Goal: Submit feedback/report problem: Submit feedback/report problem

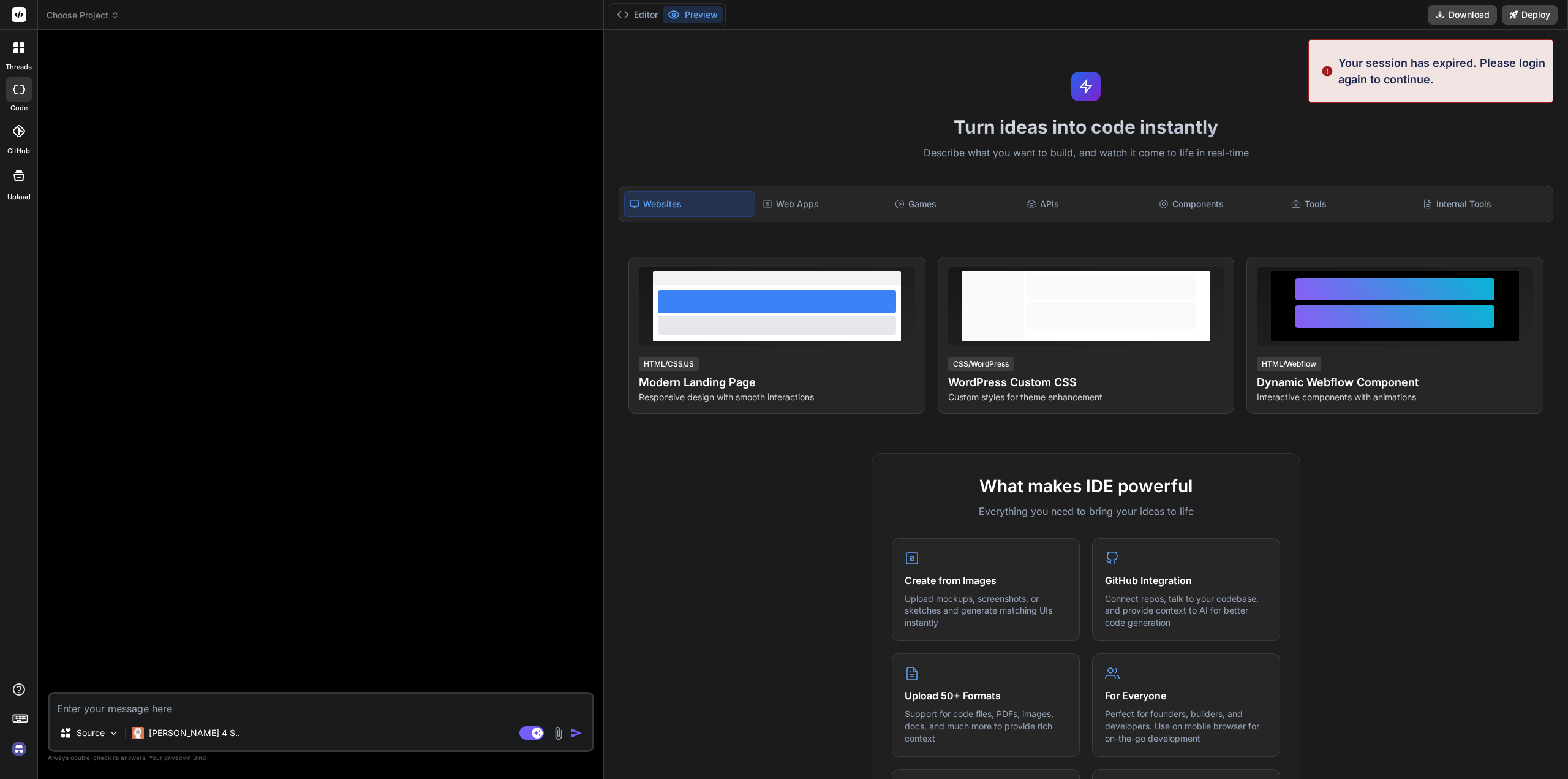
click at [19, 750] on img at bounding box center [19, 748] width 21 height 21
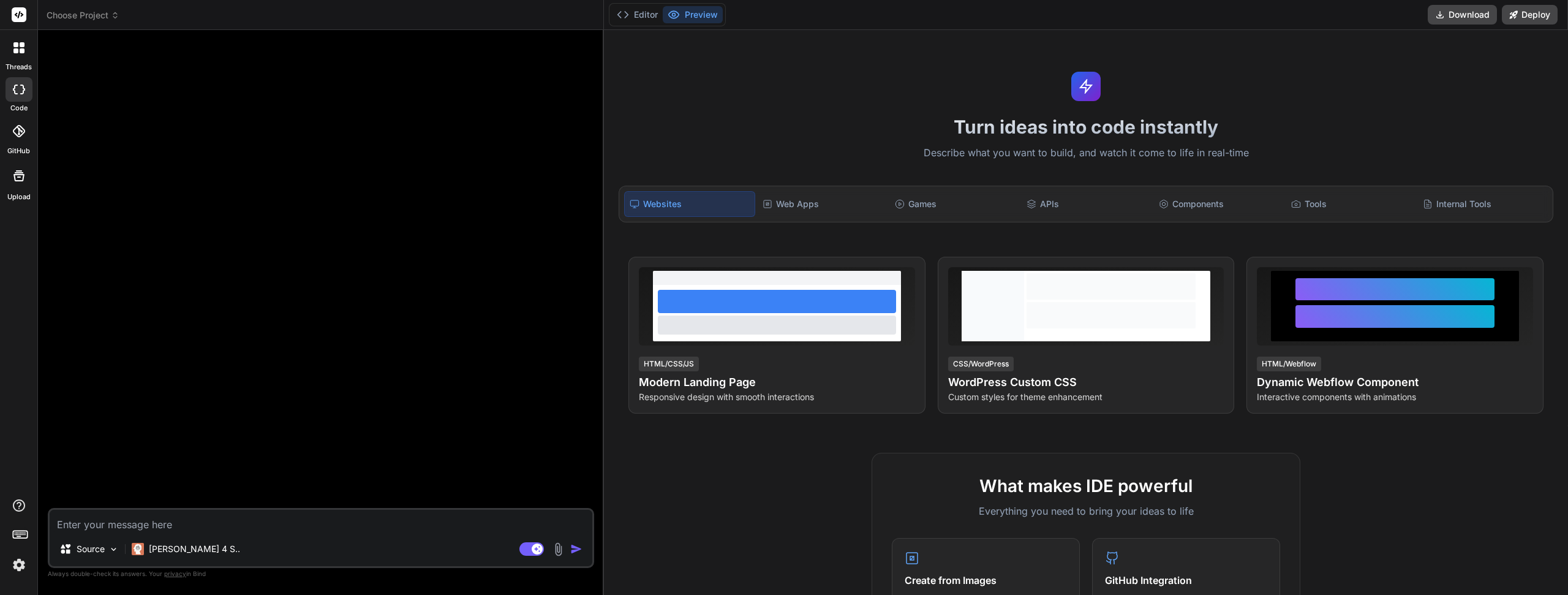
click at [91, 9] on span "Choose Project" at bounding box center [83, 15] width 73 height 12
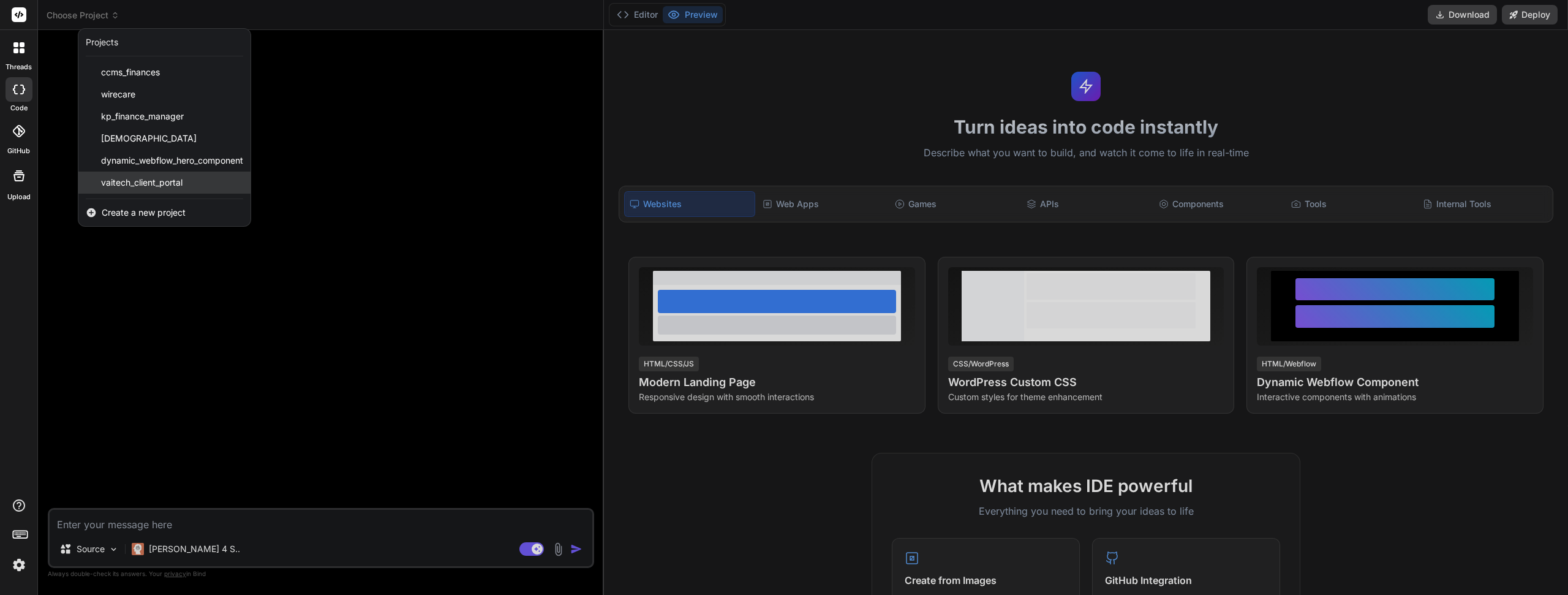
click at [142, 190] on div "vaitech_client_portal" at bounding box center [164, 182] width 172 height 22
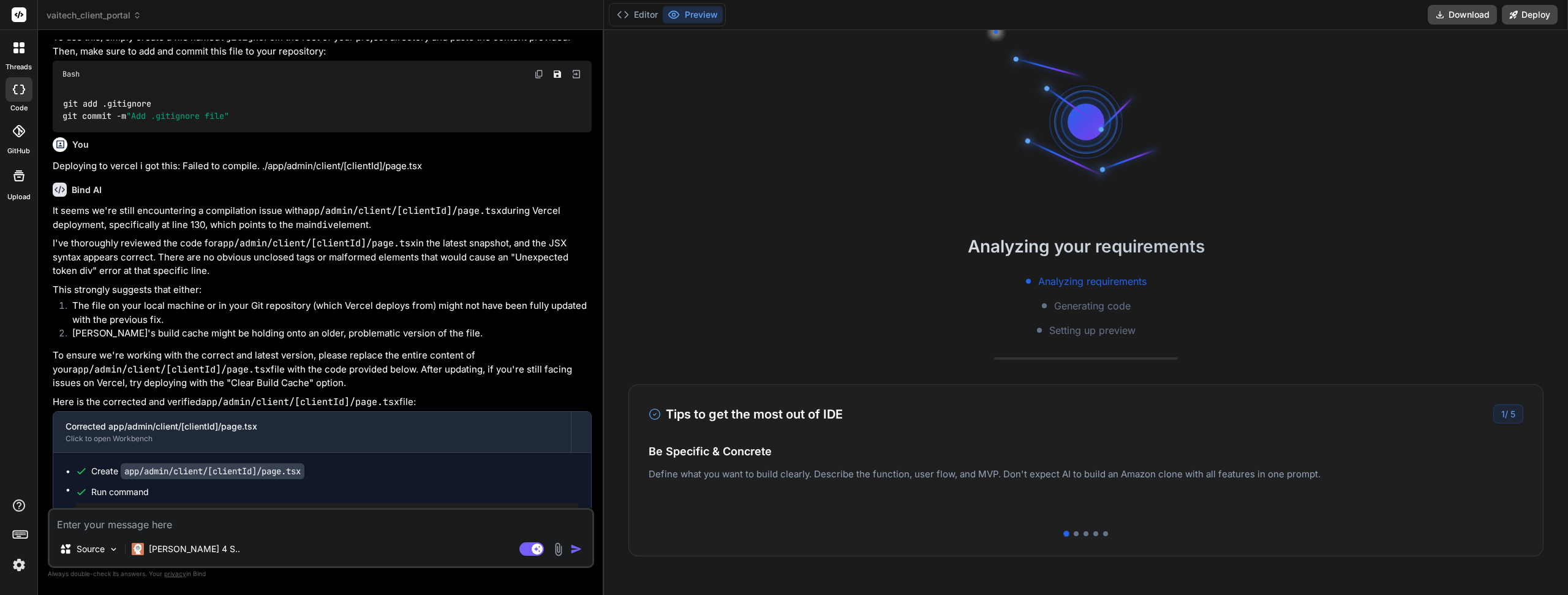
scroll to position [2144, 0]
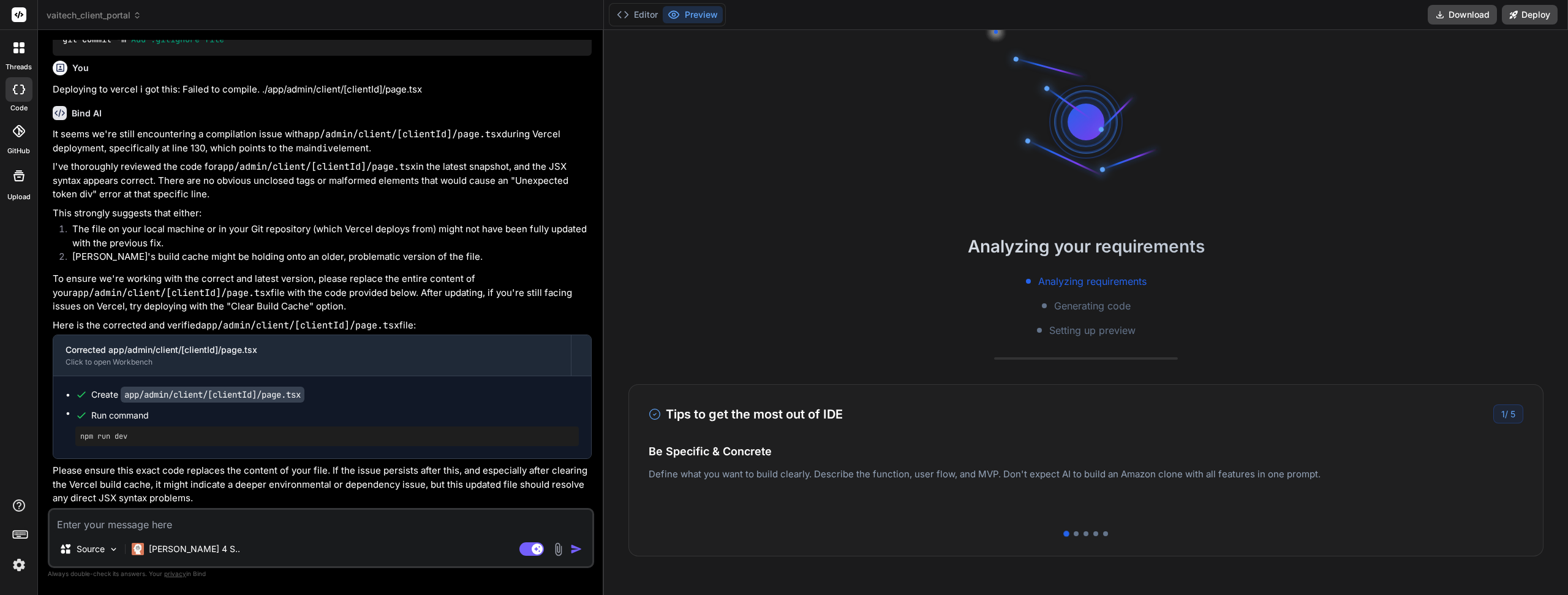
drag, startPoint x: 329, startPoint y: 211, endPoint x: 325, endPoint y: 308, distance: 97.1
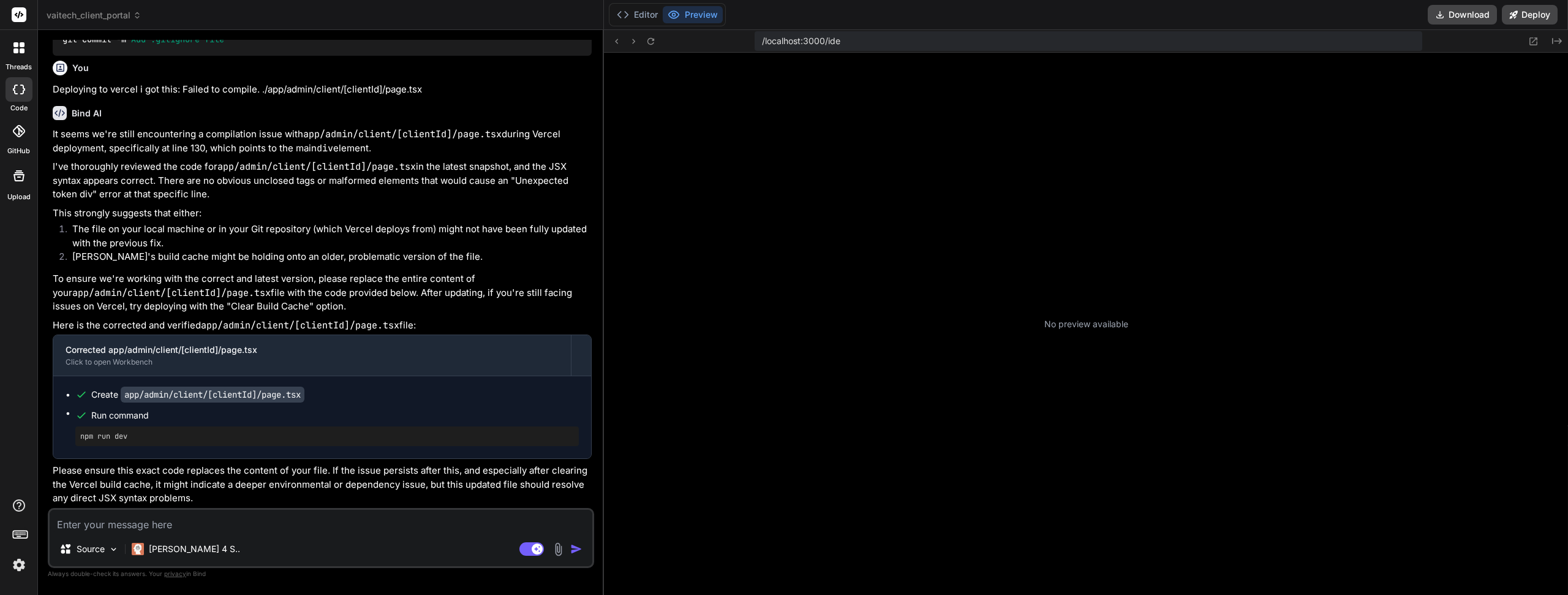
scroll to position [291, 0]
type textarea "x"
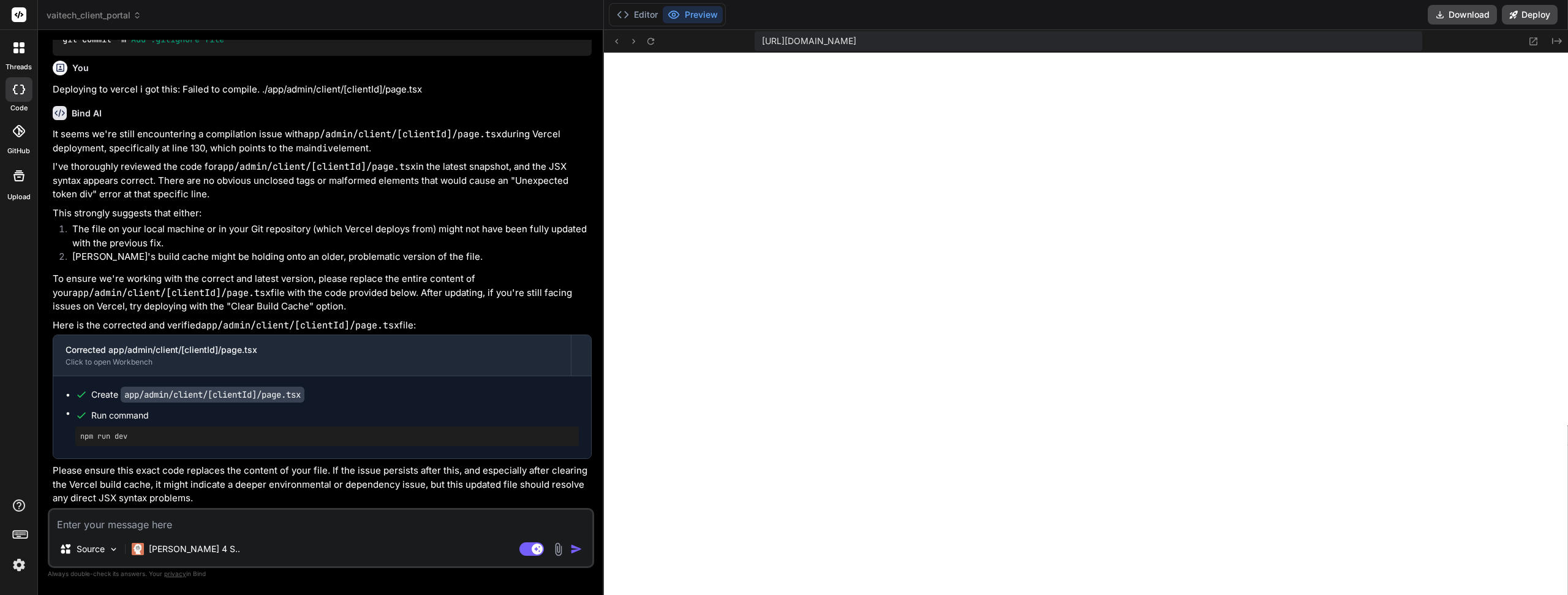
scroll to position [337, 0]
click at [176, 518] on textarea at bounding box center [321, 520] width 543 height 22
type textarea "O"
type textarea "x"
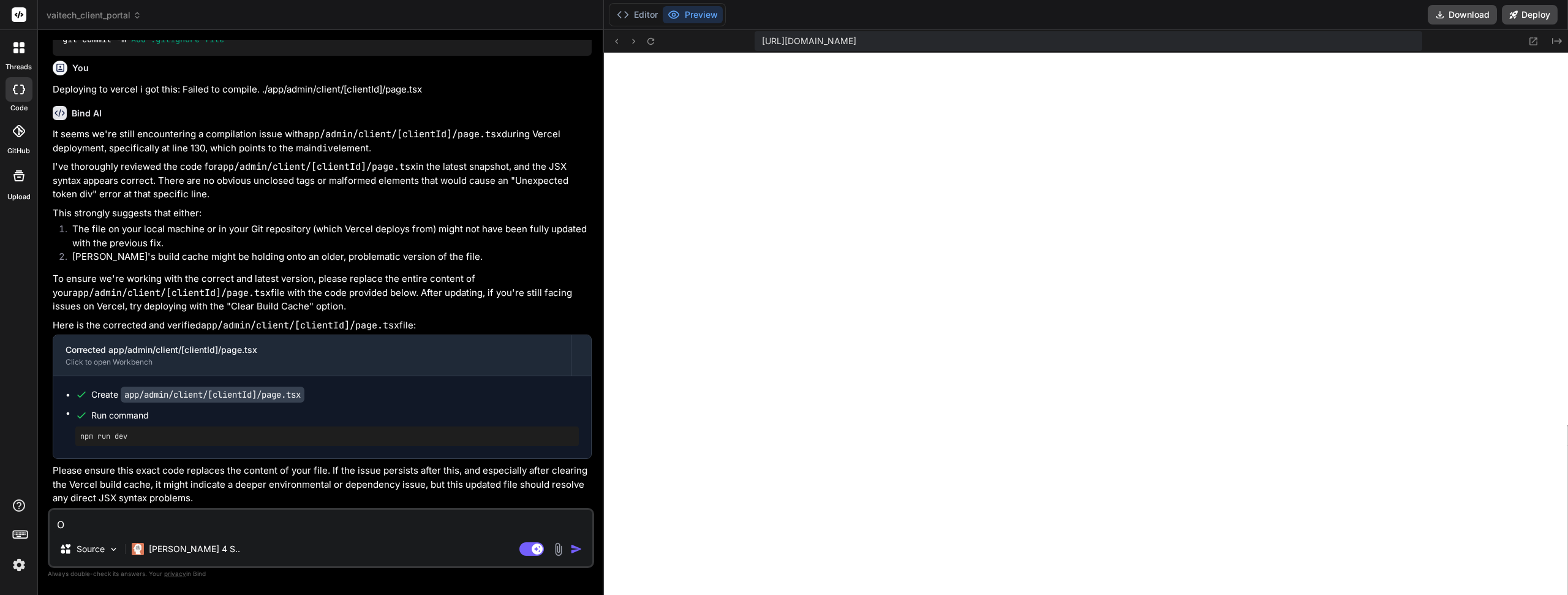
type textarea "On"
type textarea "x"
type textarea "On"
type textarea "x"
type textarea "On t"
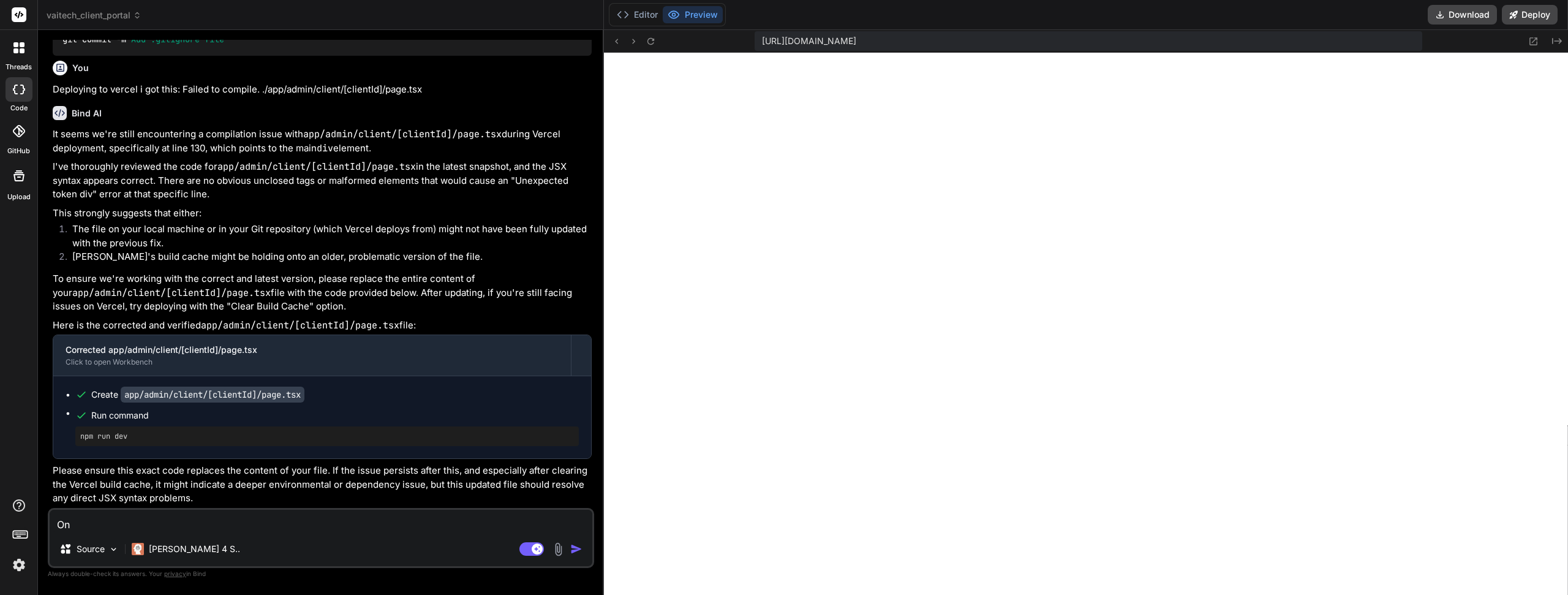
type textarea "x"
type textarea "On th"
type textarea "x"
type textarea "On the"
type textarea "x"
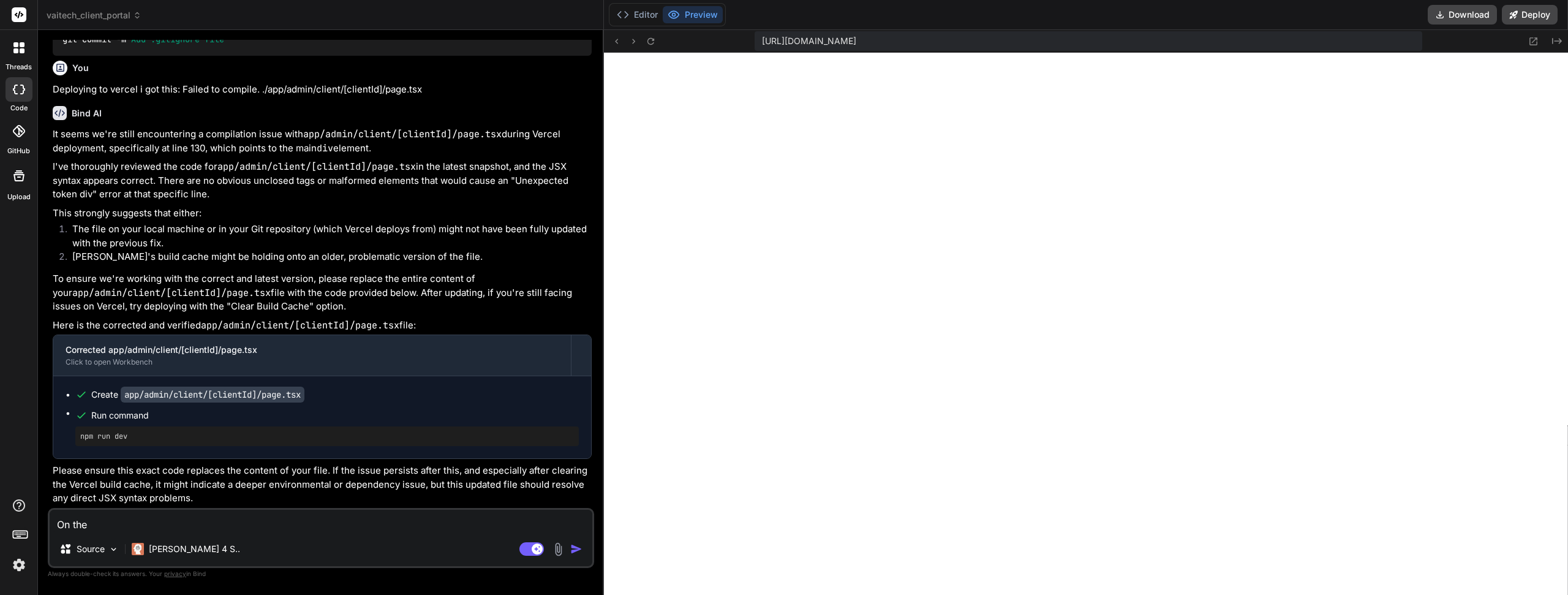
type textarea "On the"
type textarea "x"
type textarea "On the c"
type textarea "x"
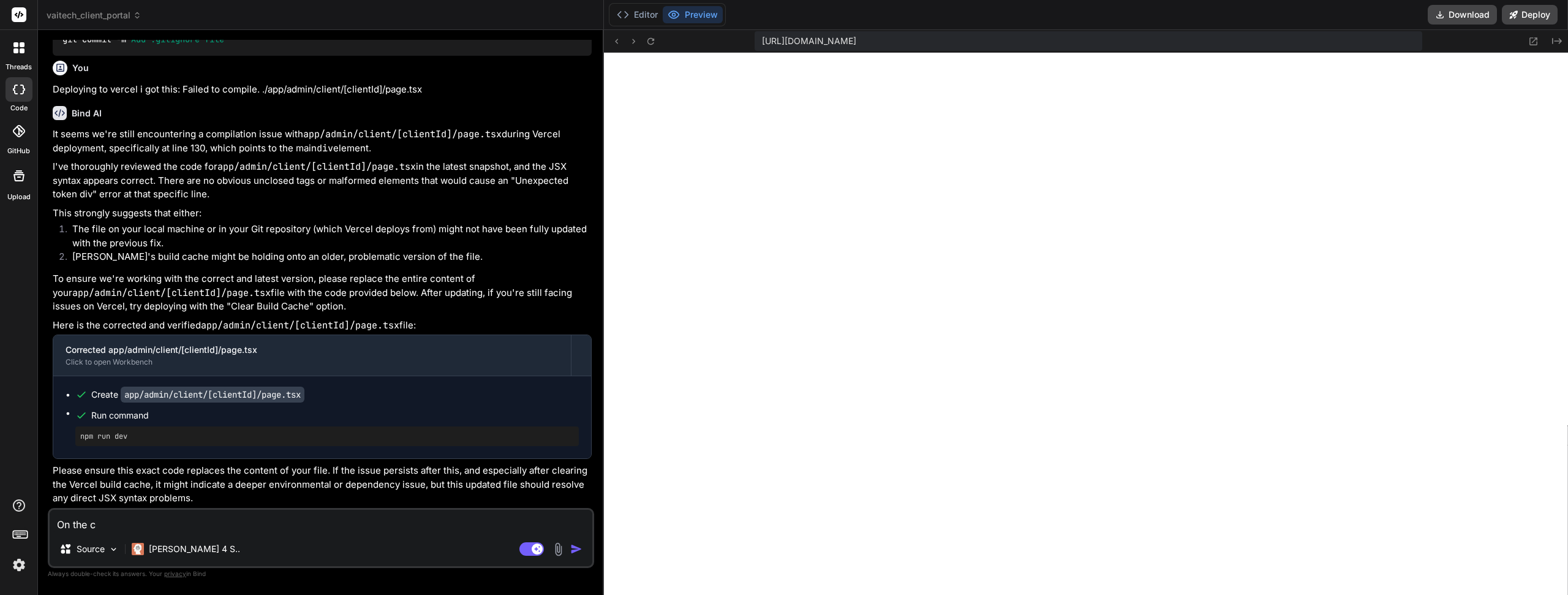
type textarea "On the cl"
type textarea "x"
type textarea "On the cli"
type textarea "x"
type textarea "On the clie"
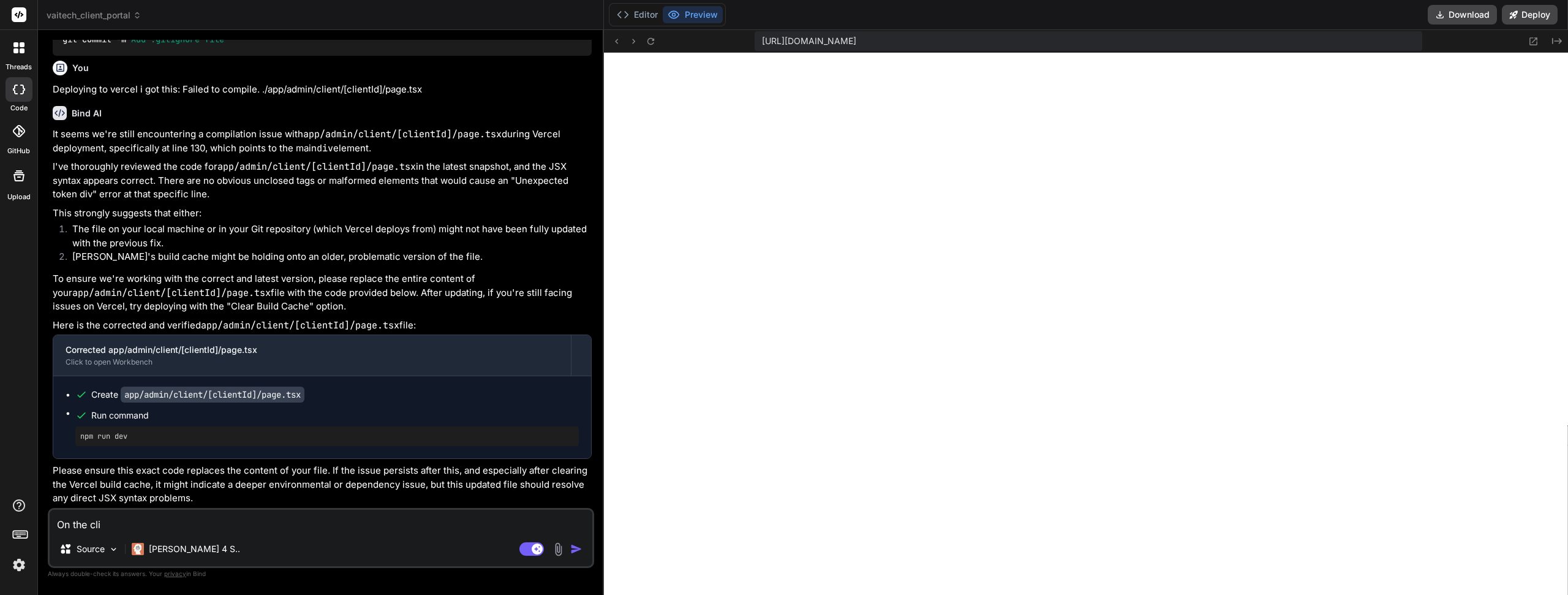
type textarea "x"
type textarea "On the clien"
type textarea "x"
type textarea "On the client"
type textarea "x"
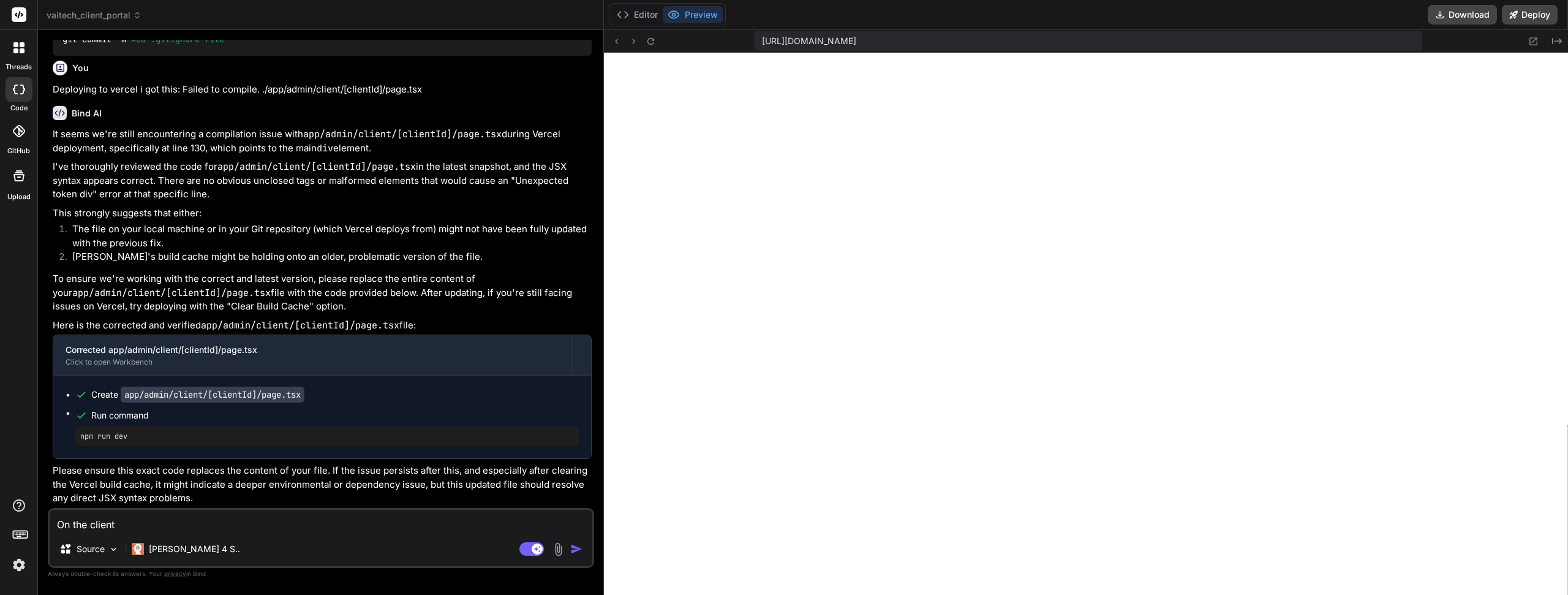
type textarea "On the client"
type textarea "x"
type textarea "On the client s"
type textarea "x"
type textarea "On the client si"
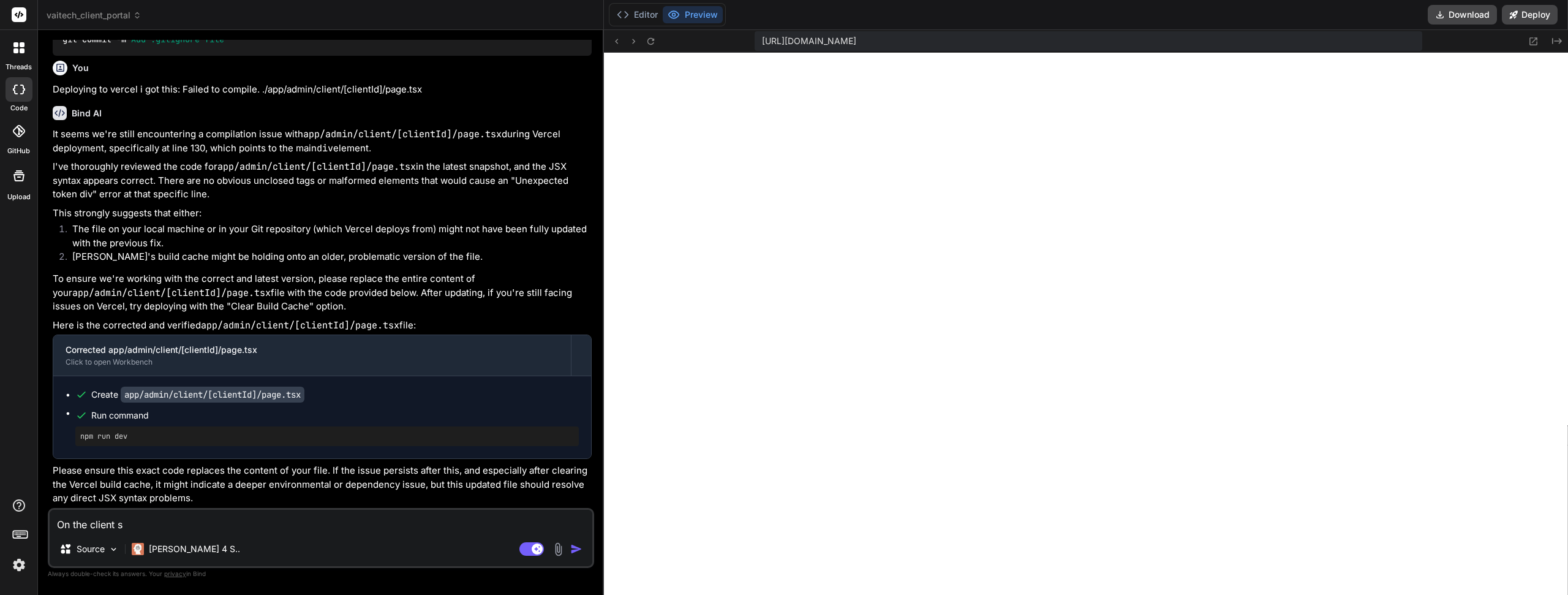
type textarea "x"
type textarea "On the client sid"
type textarea "x"
type textarea "On the client side"
type textarea "x"
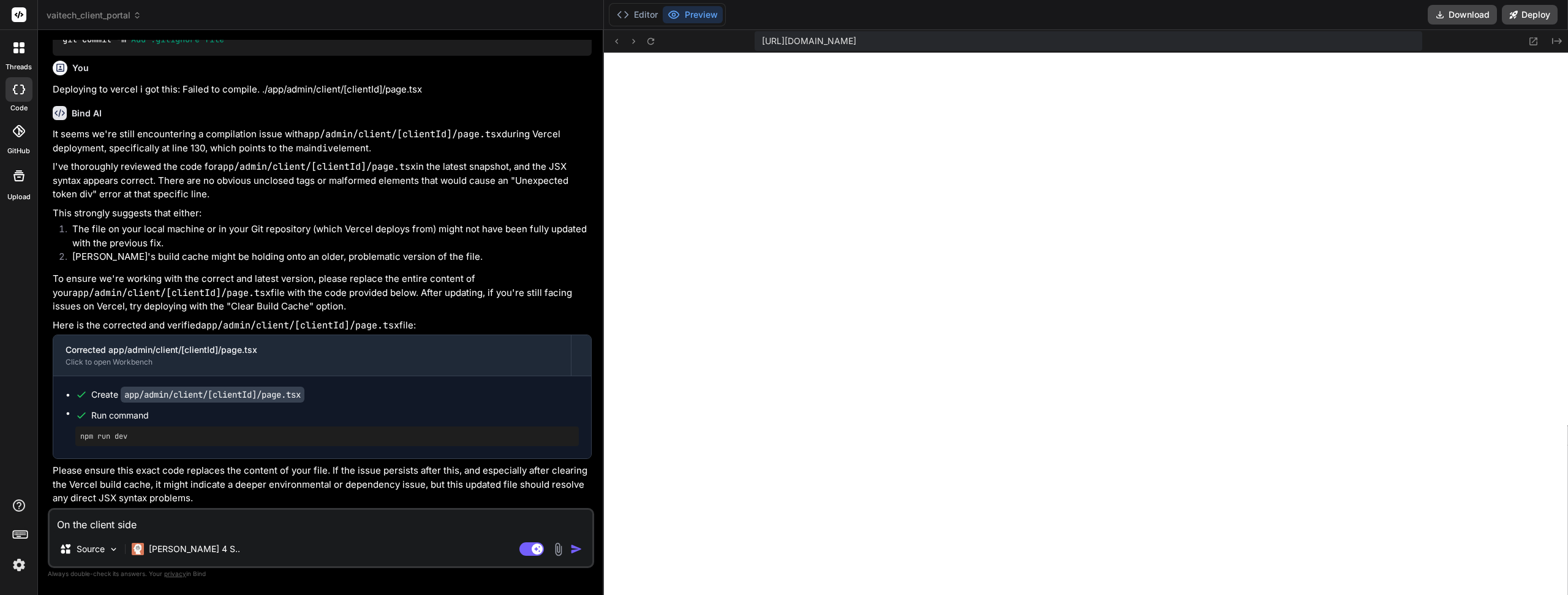
type textarea "On the client side"
type textarea "x"
type textarea "On the client side o"
type textarea "x"
type textarea "On the client side of"
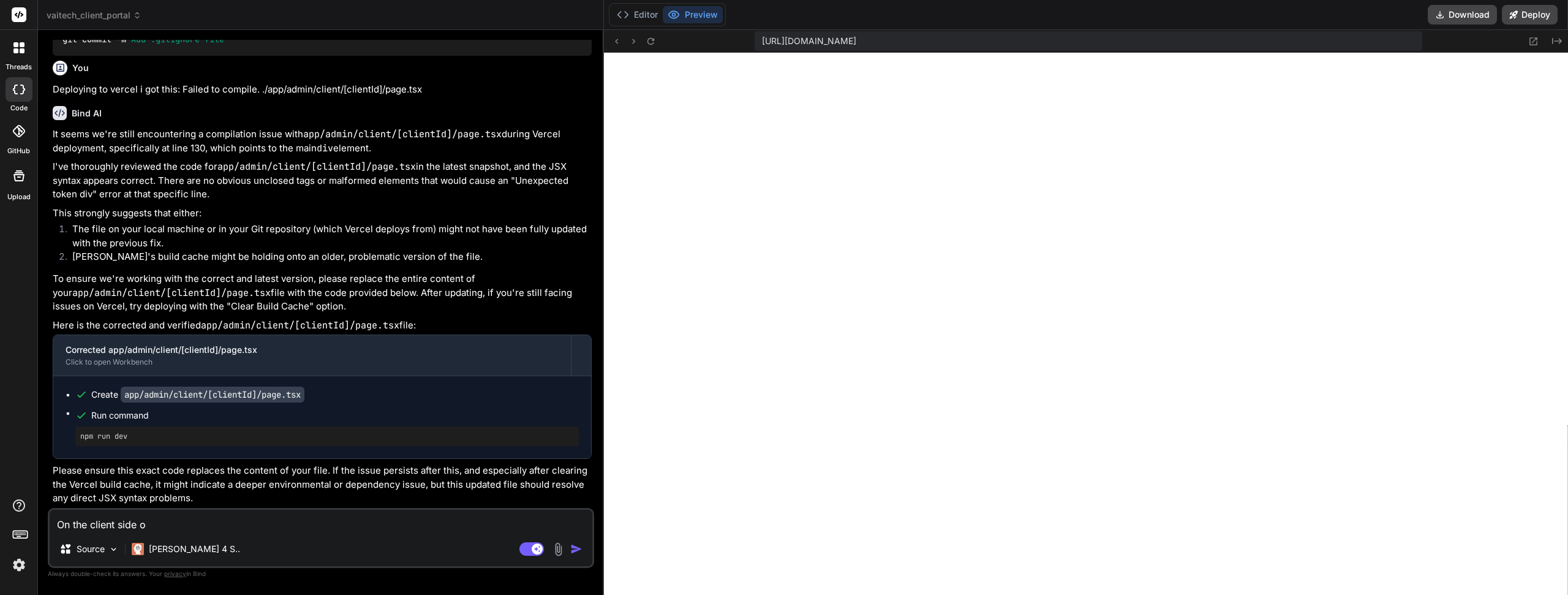
type textarea "x"
type textarea "On the client side of"
type textarea "x"
type textarea "On the client side of t"
type textarea "x"
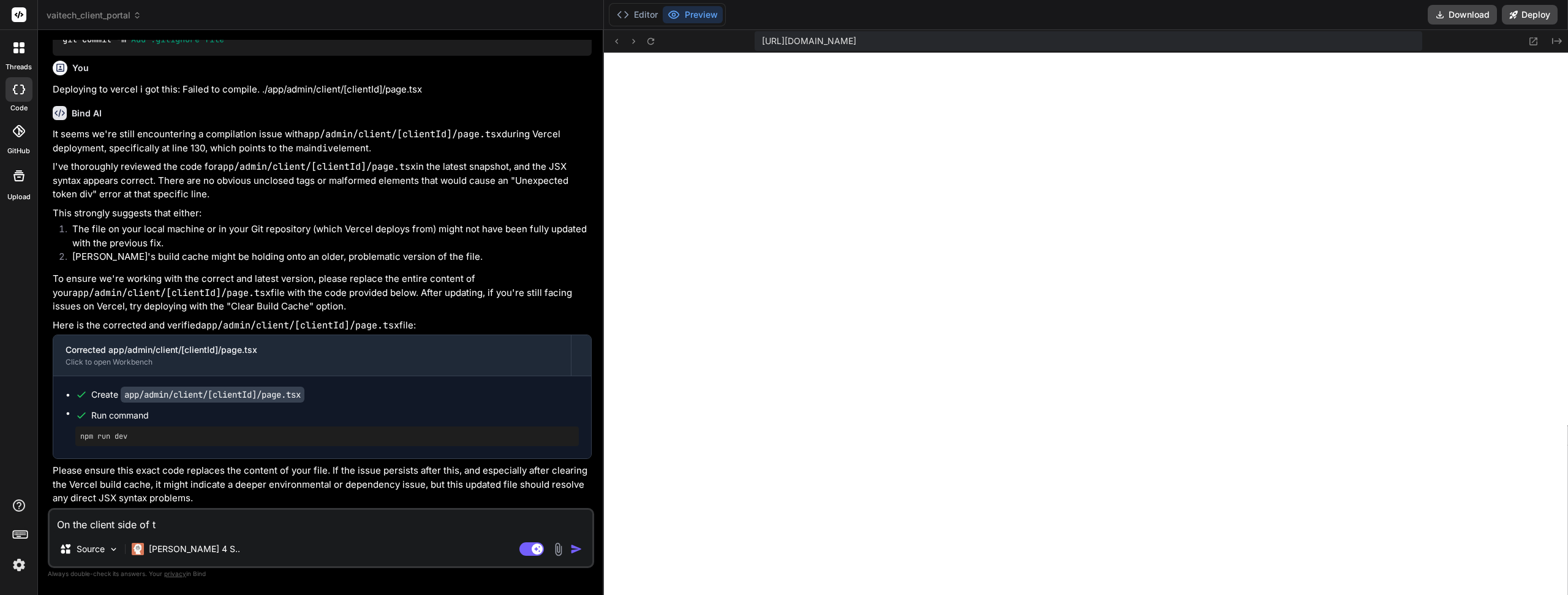
type textarea "On the client side of th"
type textarea "x"
type textarea "On the client side of the"
type textarea "x"
type textarea "On the client side of the"
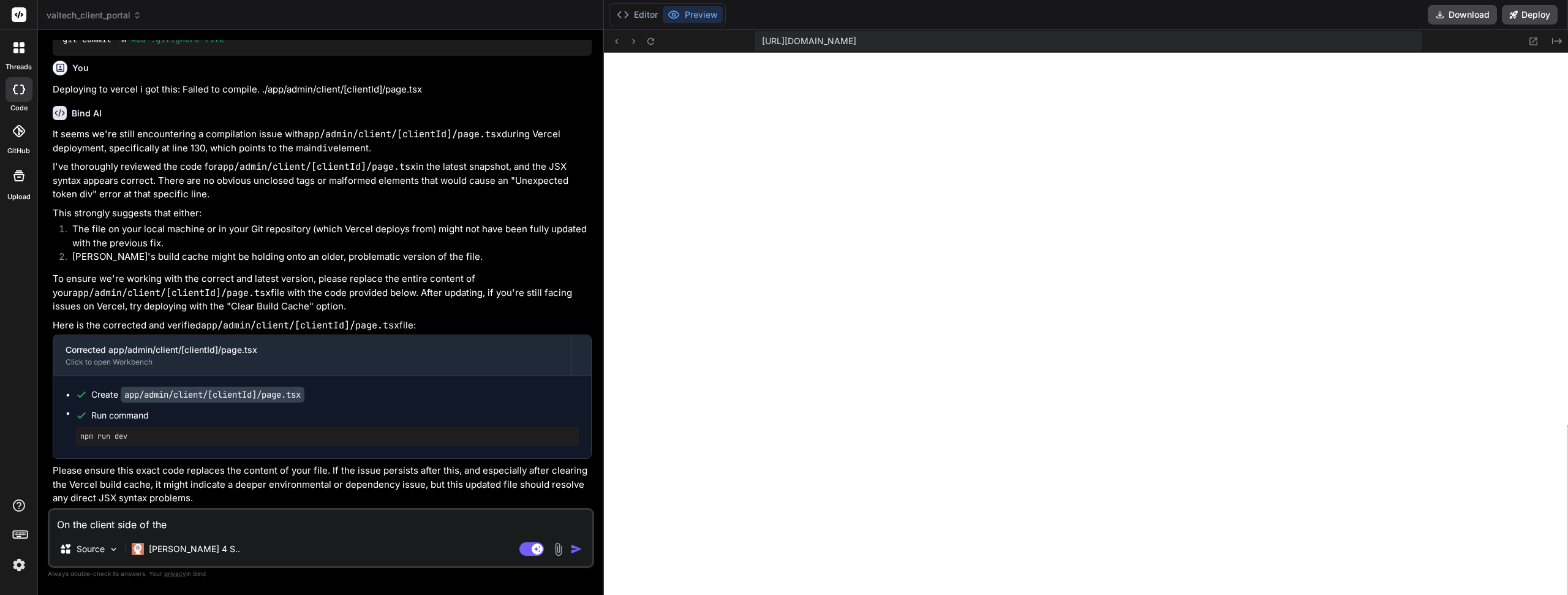
type textarea "x"
type textarea "On the client side of the p"
type textarea "x"
type textarea "On the client side of the po"
type textarea "x"
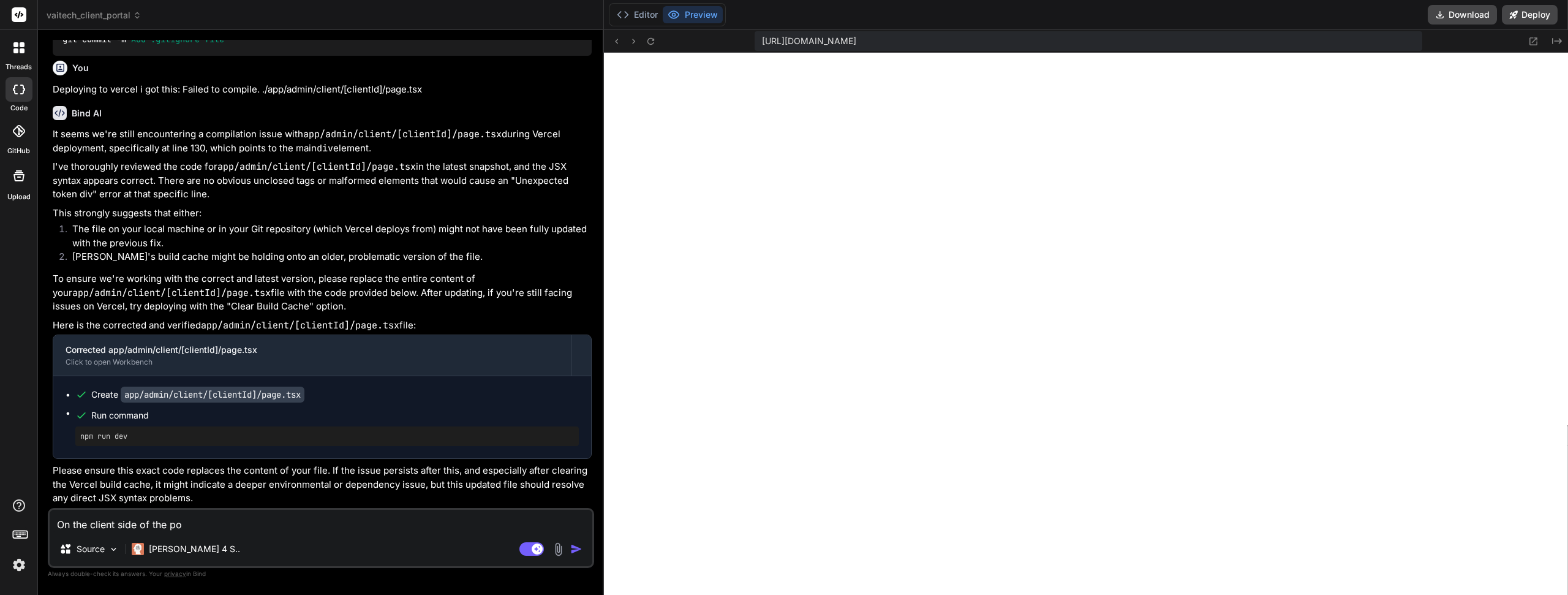
type textarea "On the client side of the por"
type textarea "x"
type textarea "On the client side of the port"
type textarea "x"
type textarea "On the client side of the porta"
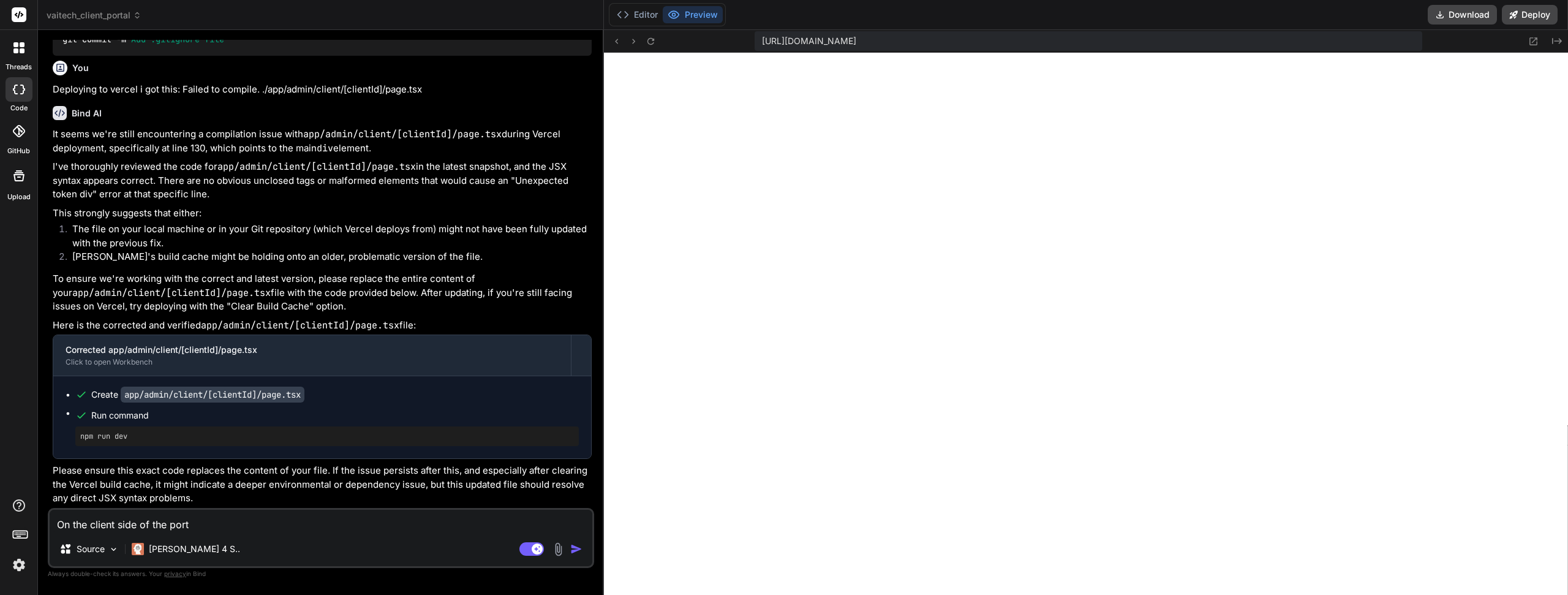
type textarea "x"
type textarea "On the client side of the portal"
type textarea "x"
type textarea "On the client side of the portal,"
type textarea "x"
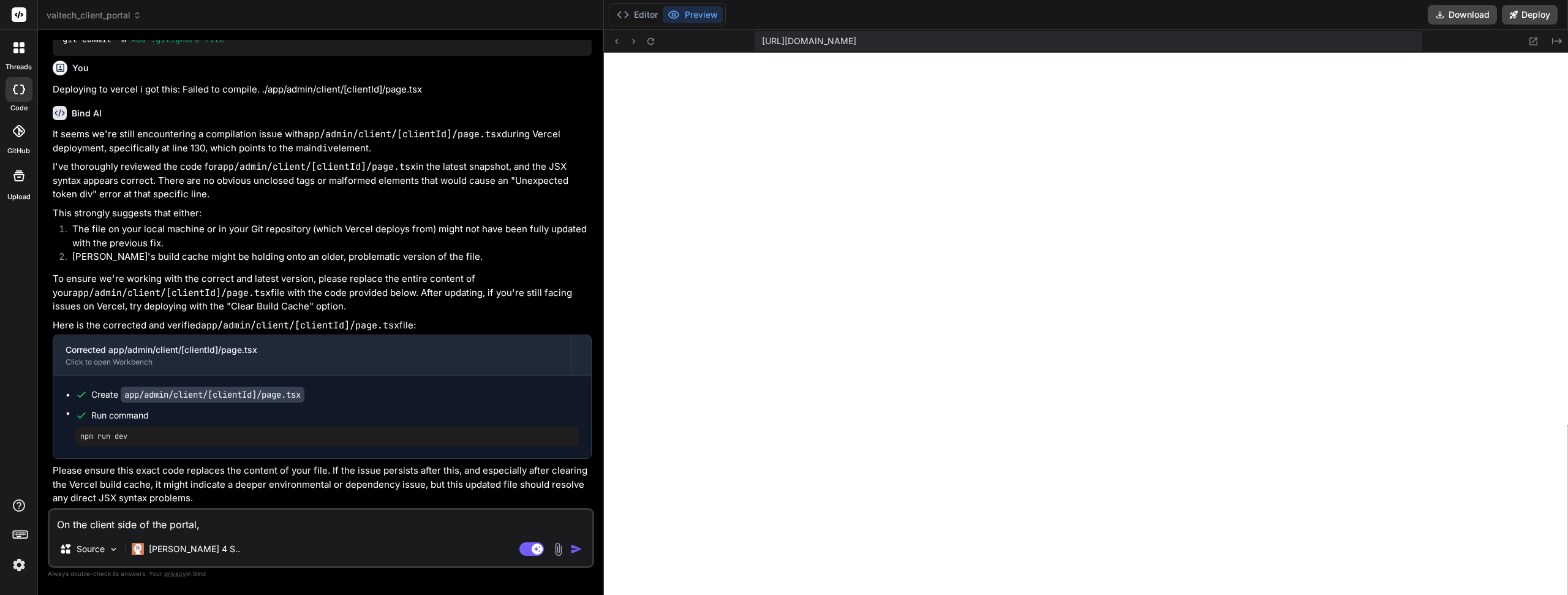
type textarea "On the client side of the portal,"
type textarea "x"
type textarea "On the client side of the portal, I"
type textarea "x"
type textarea "On the client side of the portal, I"
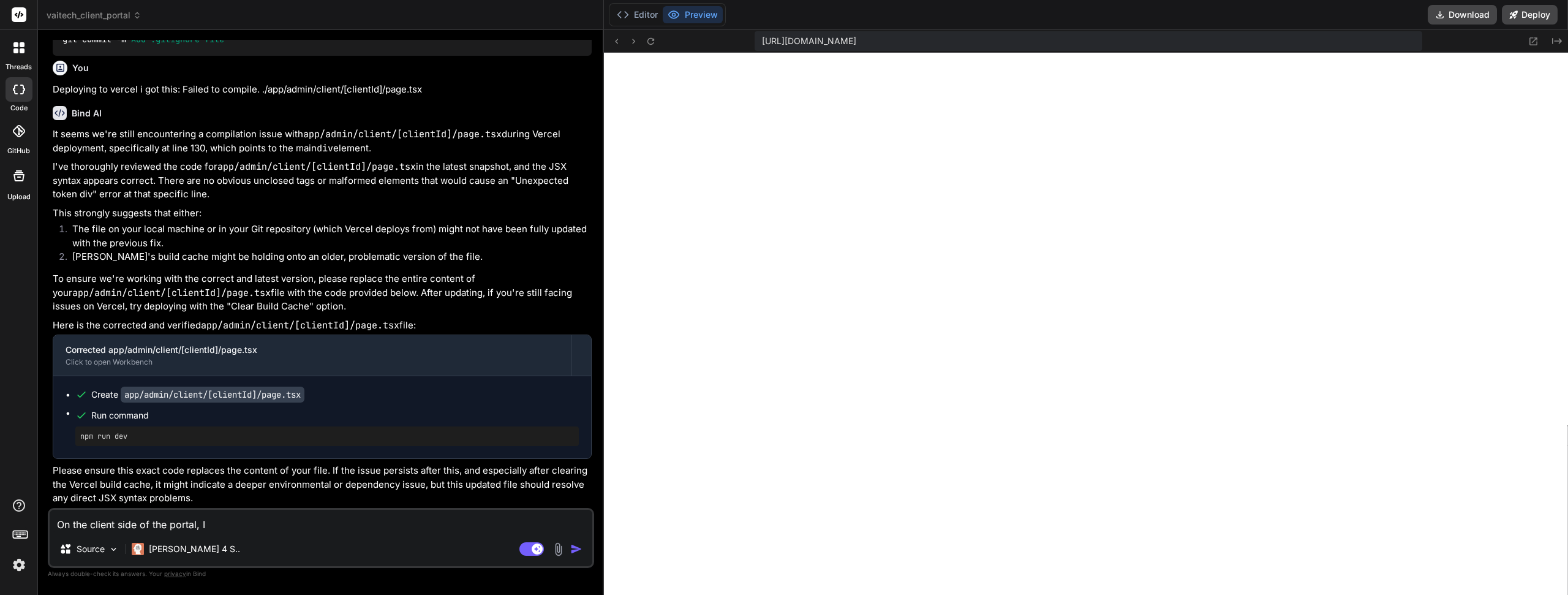
type textarea "x"
type textarea "On the client side of the portal, I w"
type textarea "x"
type textarea "On the client side of the portal, I wa"
type textarea "x"
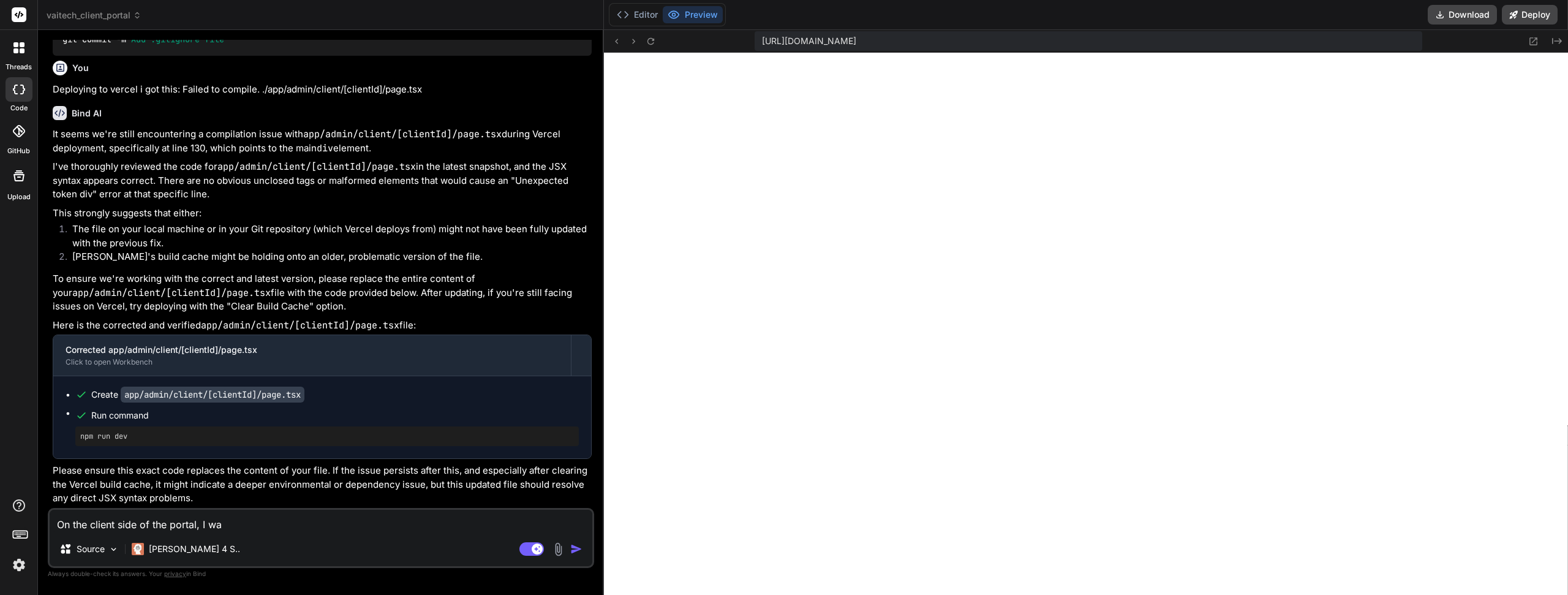
type textarea "On the client side of the portal, I wan"
type textarea "x"
type textarea "On the client side of the portal, I want"
type textarea "x"
type textarea "On the client side of the portal, I wantt"
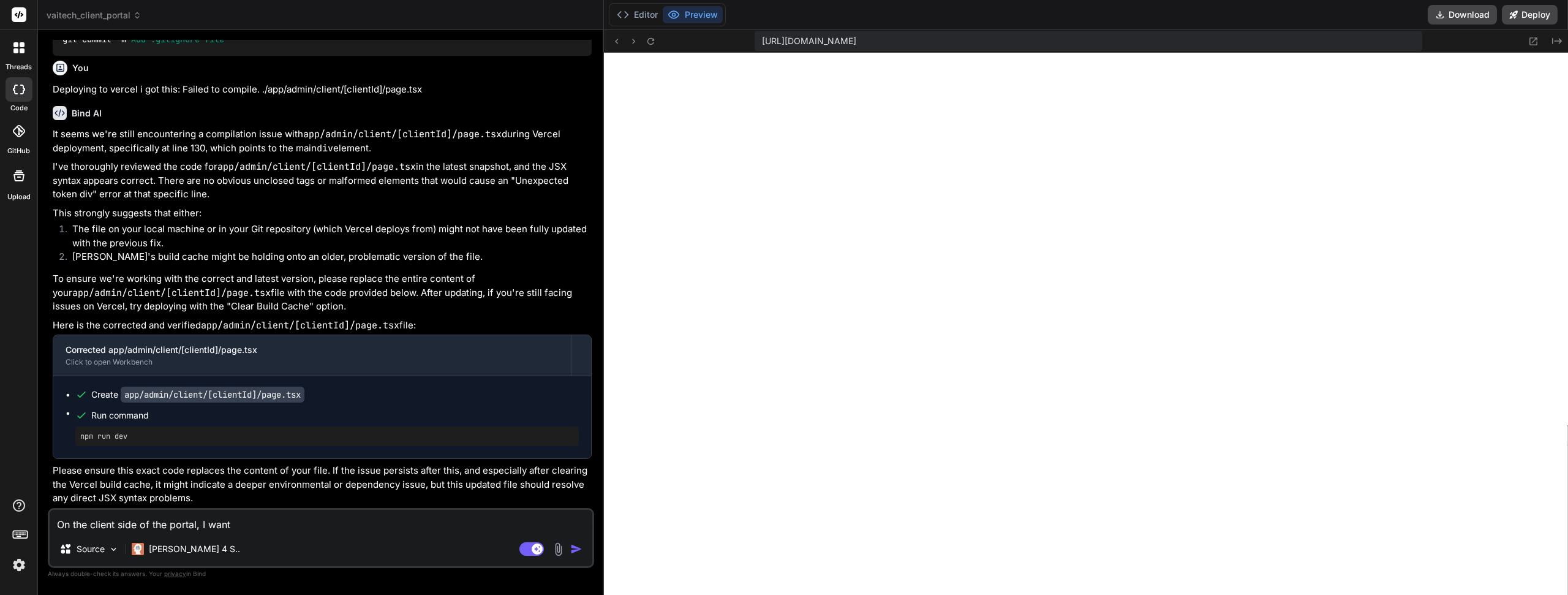
type textarea "x"
type textarea "On the client side of the portal, I wantth"
type textarea "x"
type textarea "On the client side of the portal, I wantthe"
type textarea "x"
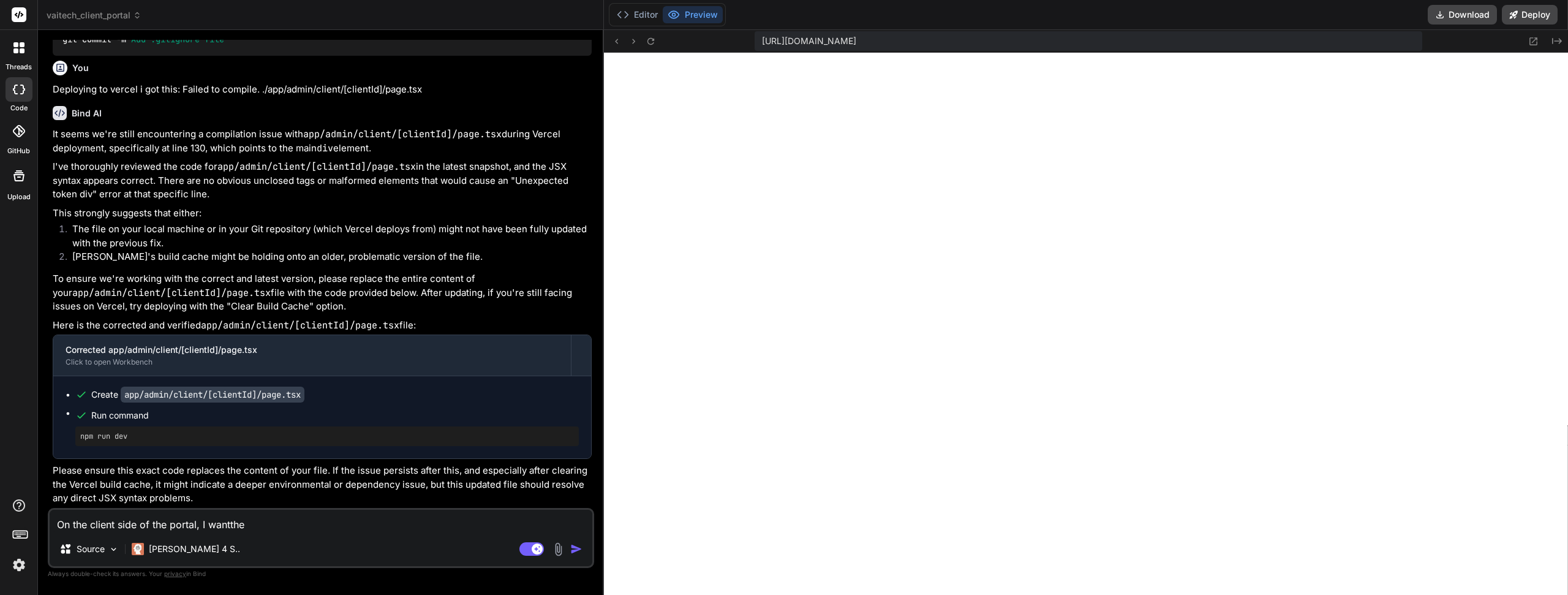
type textarea "On the client side of the portal, I wantthem"
type textarea "x"
type textarea "On the client side of the portal, I wantthem"
type textarea "x"
type textarea "On the client side of the portal, I wantthem t"
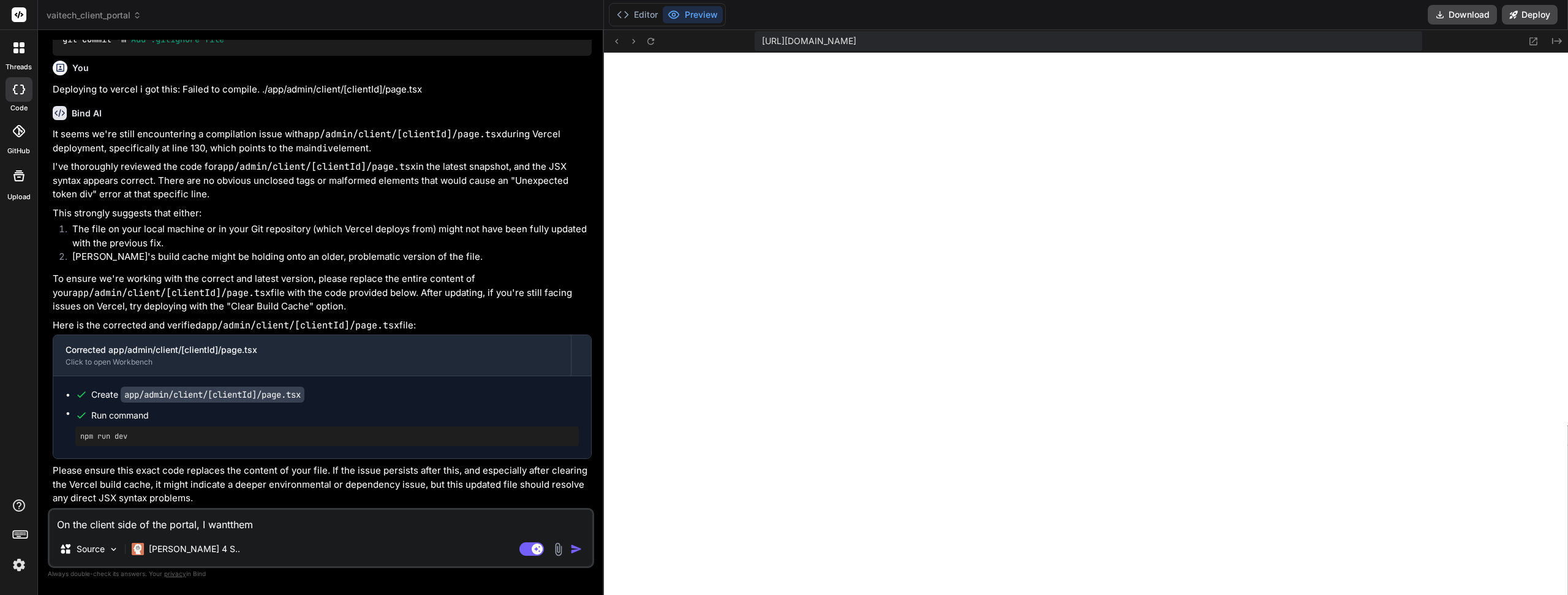
type textarea "x"
type textarea "On the client side of the portal, I wantthem to"
type textarea "x"
type textarea "On the client side of the portal, I wantthem to"
type textarea "x"
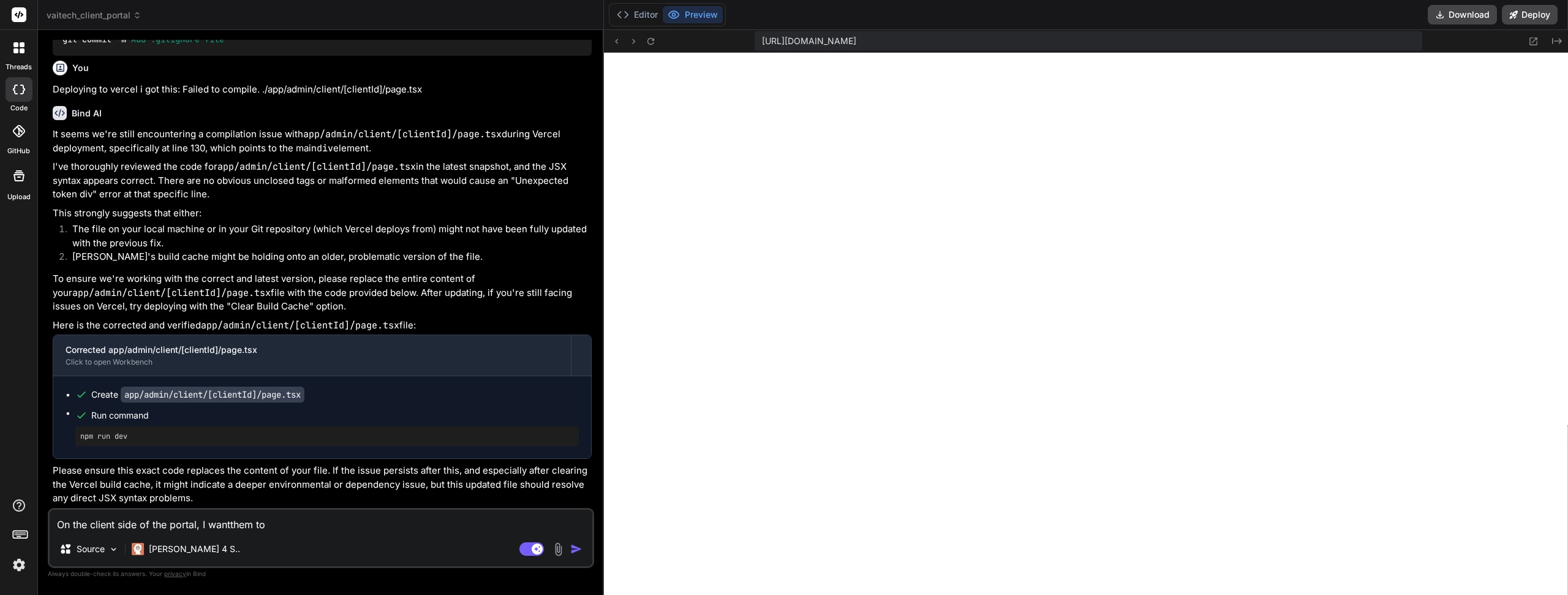
scroll to position [687, 0]
type textarea "On the client side of the portal, I wantthem to b"
type textarea "x"
type textarea "On the client side of the portal, I wantthem to be"
type textarea "x"
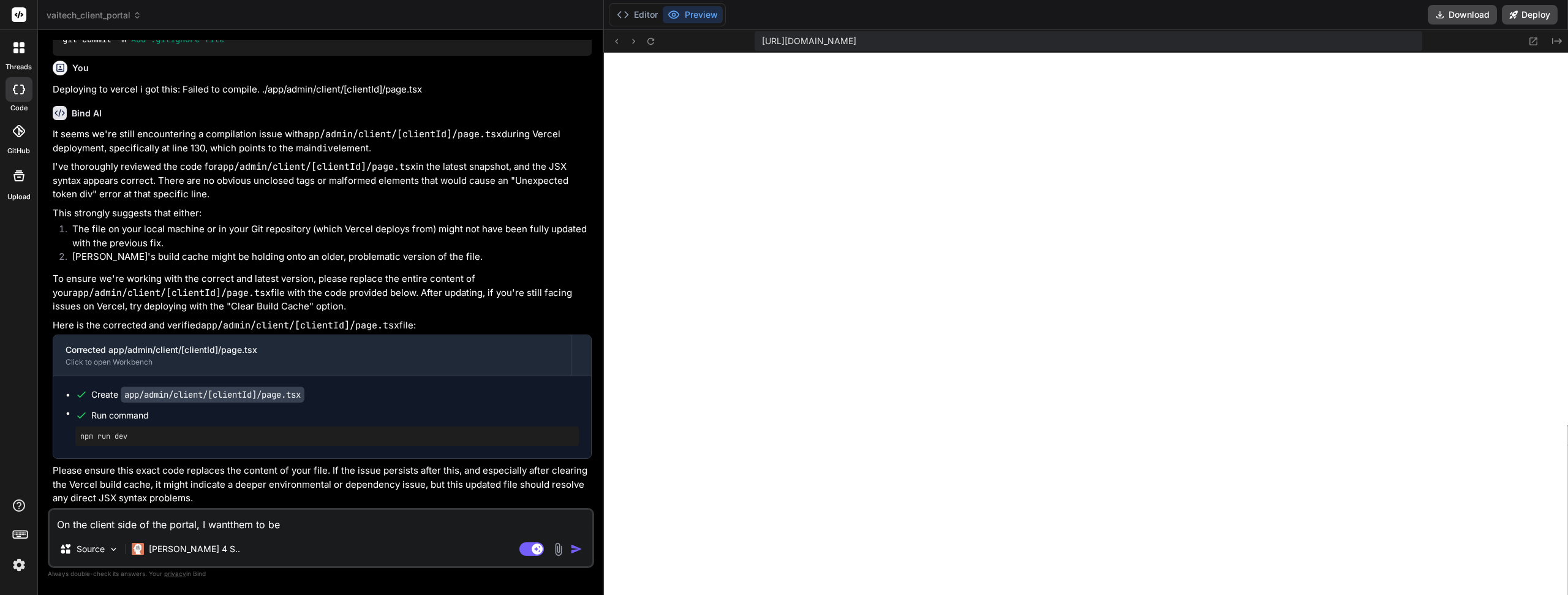
type textarea "On the client side of the portal, I wantthem to be"
type textarea "x"
type textarea "On the client side of the portal, I wantthem to be a"
type textarea "x"
type textarea "On the client side of the portal, I wantthem to be ab"
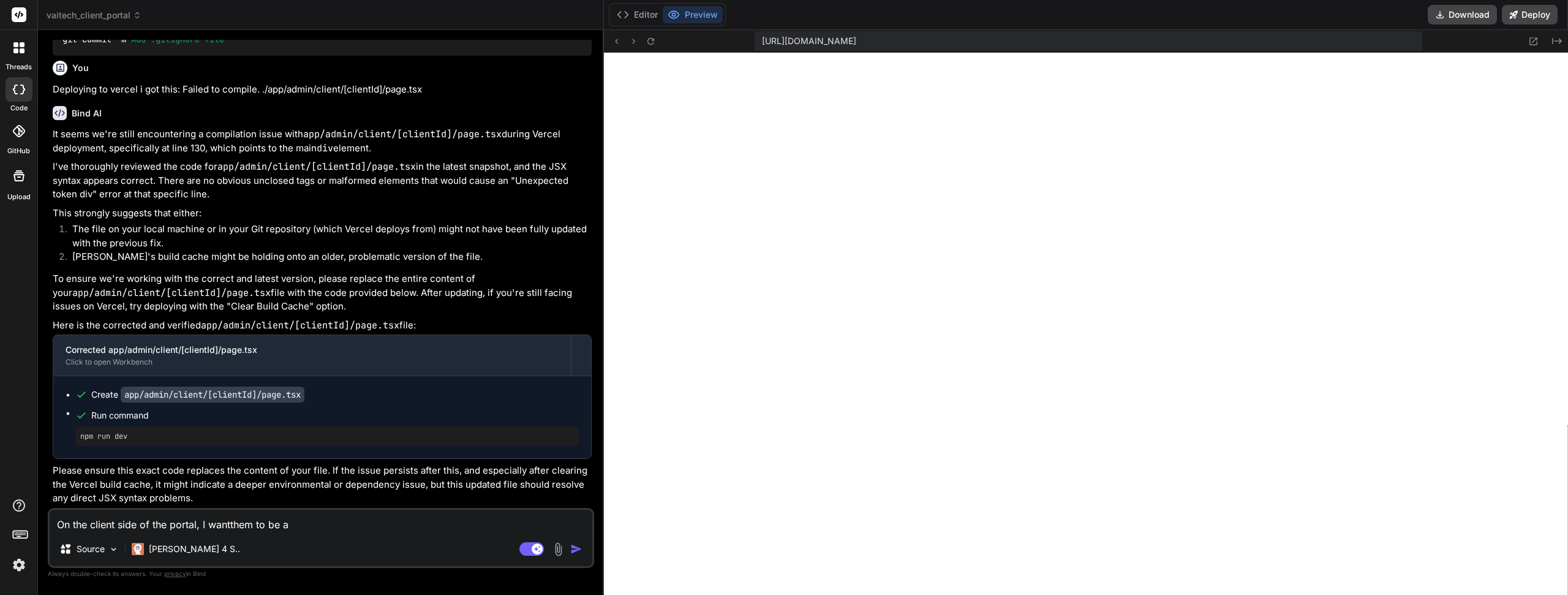
type textarea "x"
type textarea "On the client side of the portal, I wantthem to be abl"
type textarea "x"
type textarea "On the client side of the portal, I wantthem to be able"
type textarea "x"
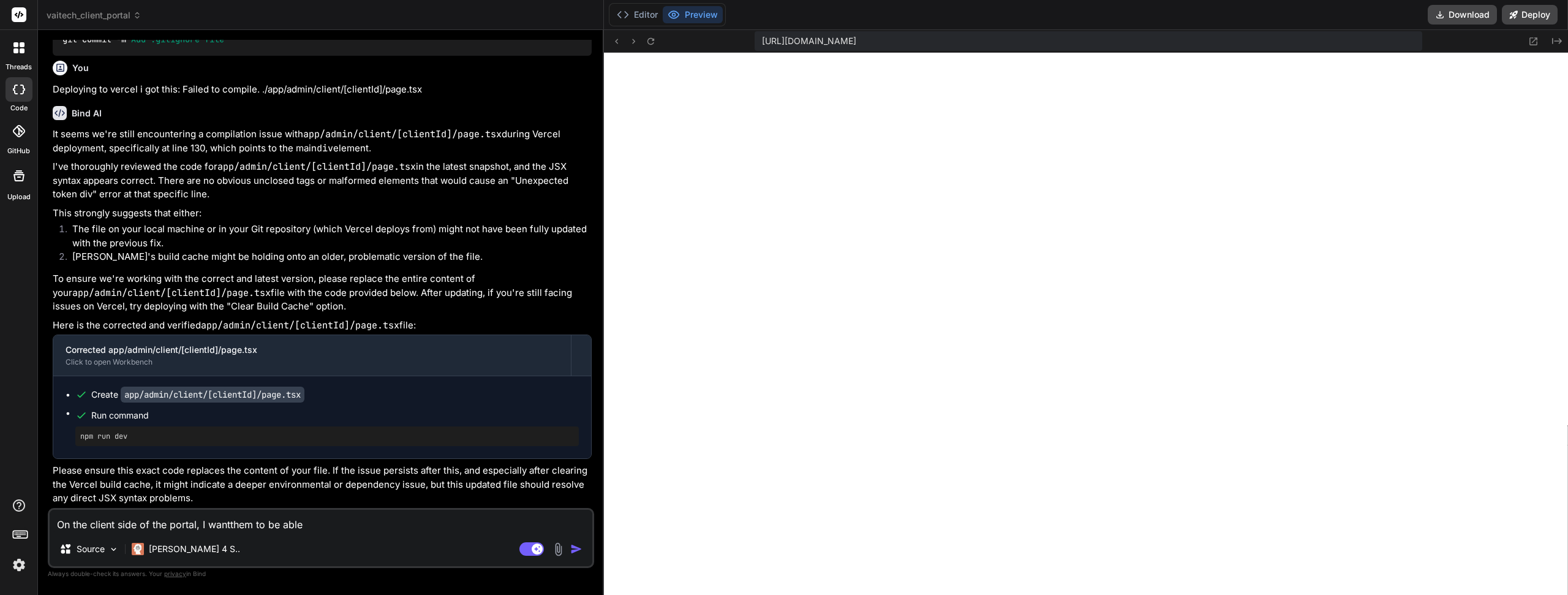
type textarea "On the client side of the portal, I wantthem to be able"
type textarea "x"
type textarea "On the client side of the portal, I wantthem to be able t"
type textarea "x"
type textarea "On the client side of the portal, I wantthem to be able to"
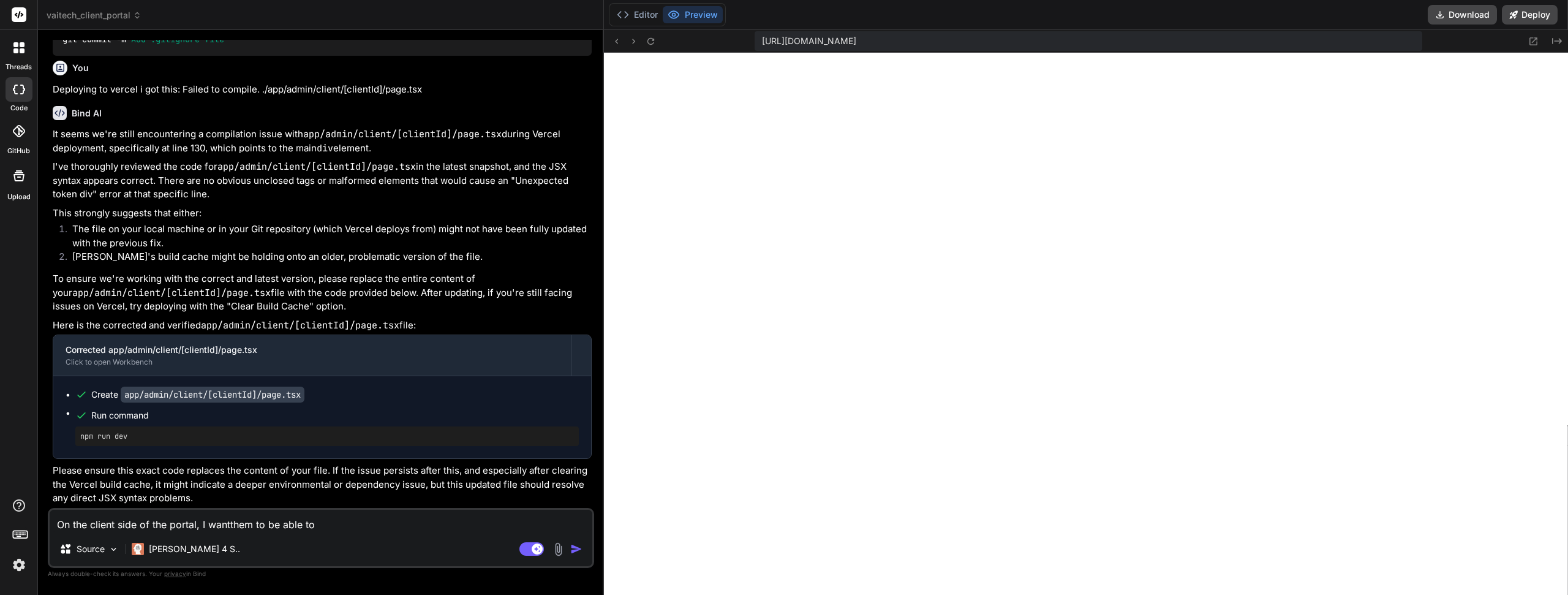
type textarea "x"
click at [369, 522] on textarea "On the client side of the portal, I wantthem to be able to" at bounding box center [321, 520] width 543 height 22
click at [613, 42] on icon at bounding box center [617, 41] width 11 height 11
click at [655, 44] on icon at bounding box center [651, 41] width 11 height 11
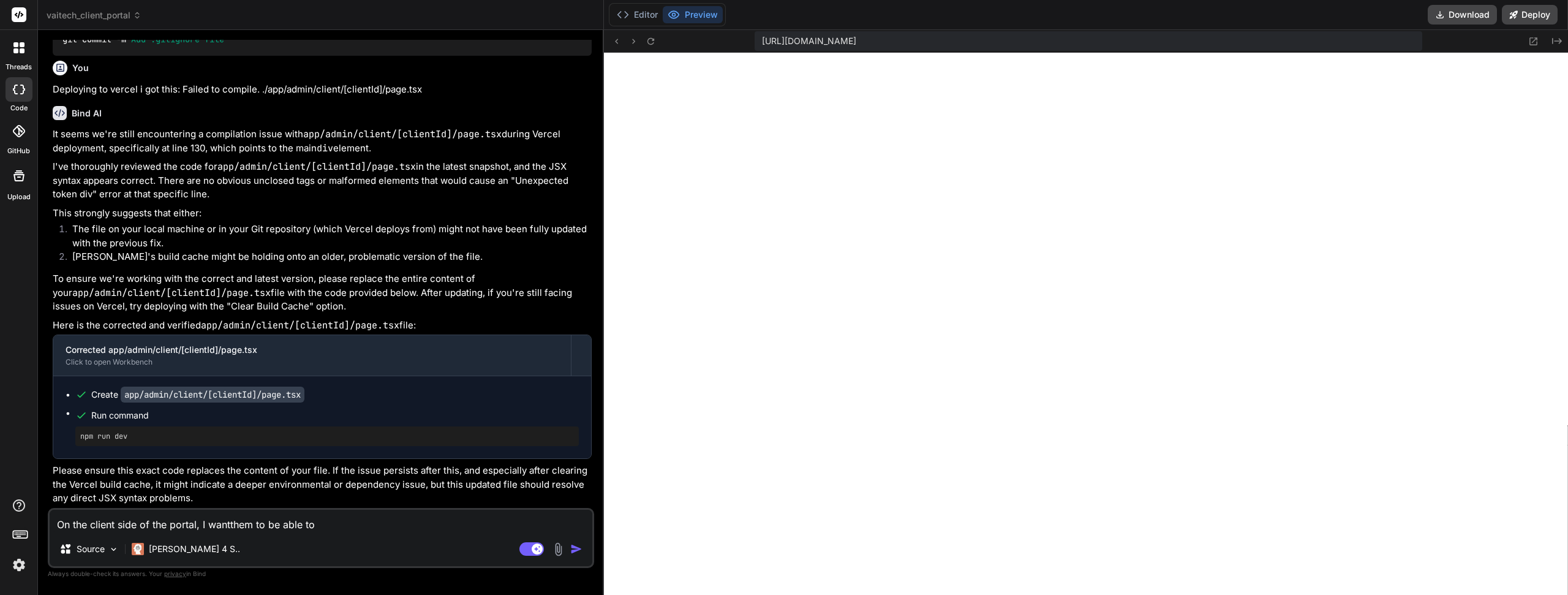
scroll to position [1758, 0]
click at [357, 524] on textarea "On the client side of the portal, I wantthem to be able to" at bounding box center [321, 520] width 543 height 22
click at [363, 527] on textarea "On the client side of the portal, I wantthem to be able to" at bounding box center [321, 520] width 543 height 22
click at [349, 528] on textarea "On the client side of the portal, I wantthem to be able to" at bounding box center [321, 520] width 543 height 22
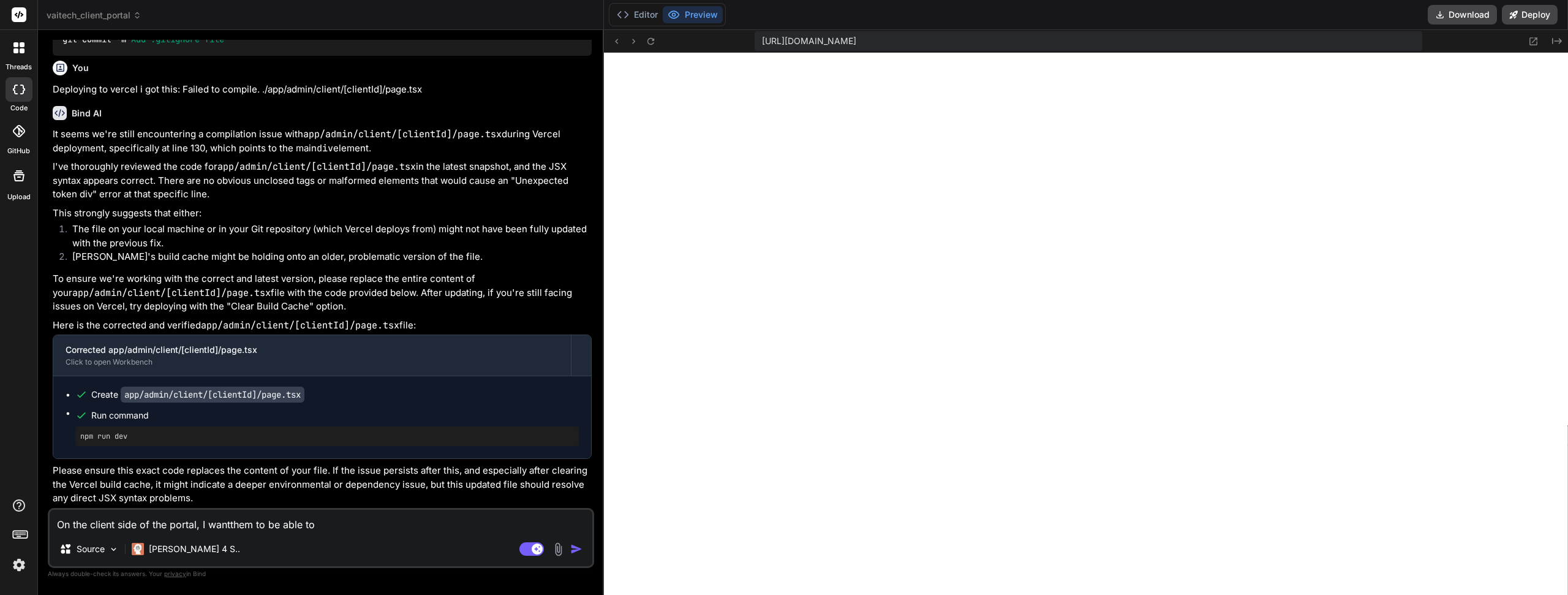
click at [230, 524] on textarea "On the client side of the portal, I wantthem to be able to" at bounding box center [321, 520] width 543 height 22
click at [337, 530] on textarea "On the client side of the portal, I wantthem to be able to" at bounding box center [321, 520] width 543 height 22
click at [230, 524] on textarea "On the client side of the portal, I wantthem to be able to" at bounding box center [321, 520] width 543 height 22
type textarea "On the client side of the portal, I want them to be able to"
type textarea "x"
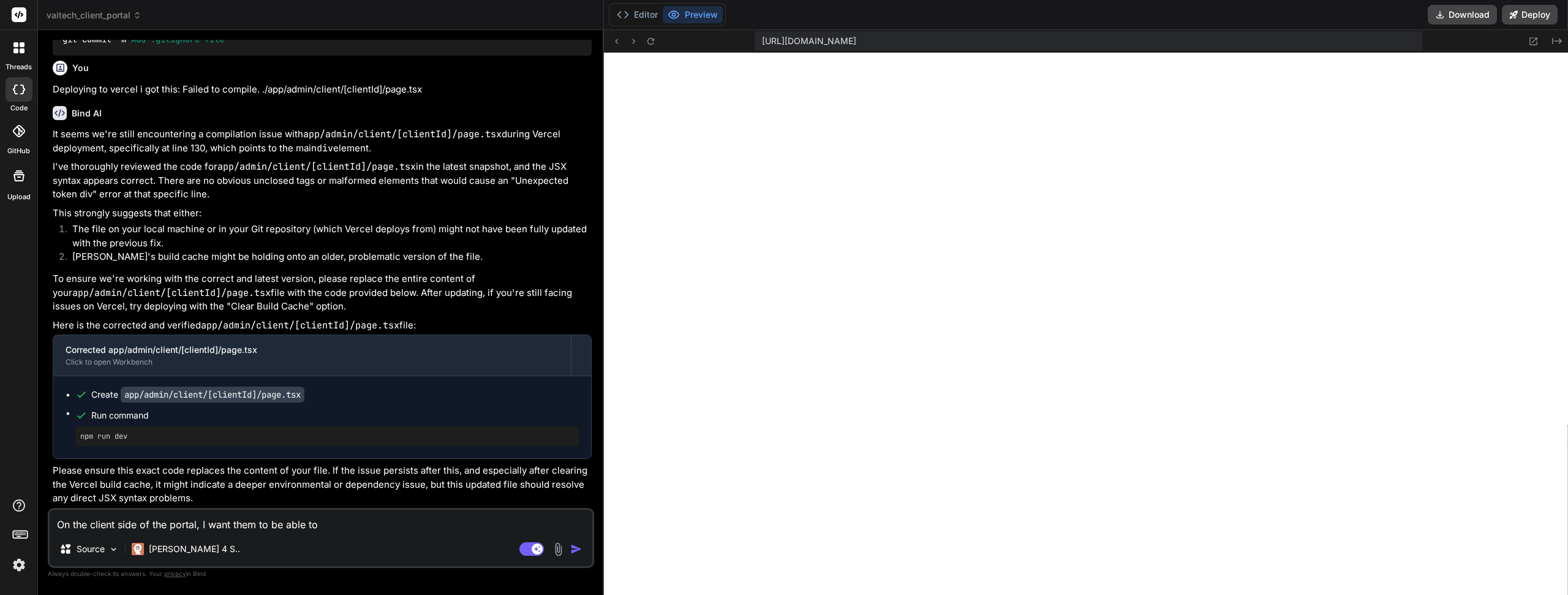
click at [339, 520] on textarea "On the client side of the portal, I want them to be able to" at bounding box center [321, 520] width 543 height 22
click at [373, 522] on textarea "On the client side of the portal, I want them to be able to" at bounding box center [321, 520] width 543 height 22
type textarea "On the client side of the portal, I want them to be able to"
type textarea "x"
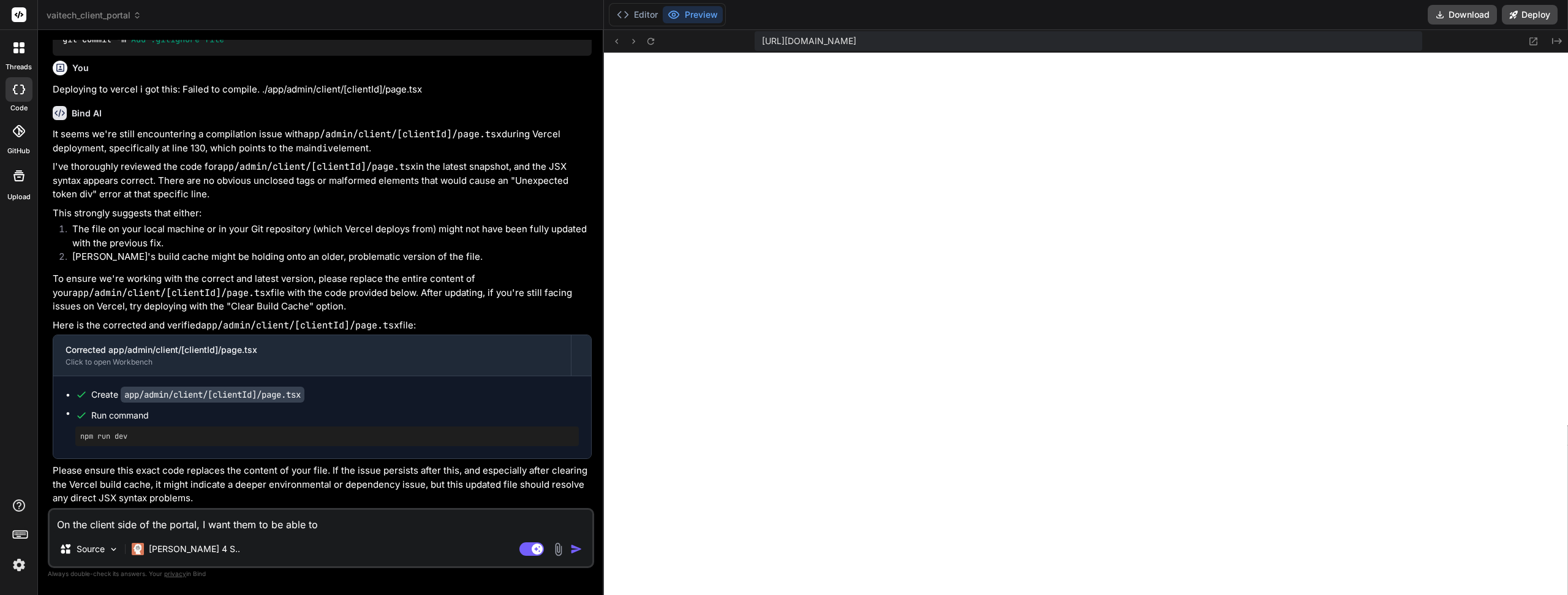
type textarea "On the client side of the portal, I want them to be able to u"
type textarea "x"
type textarea "On the client side of the portal, I want them to be able to up"
type textarea "x"
type textarea "On the client side of the portal, I want them to be able to upl"
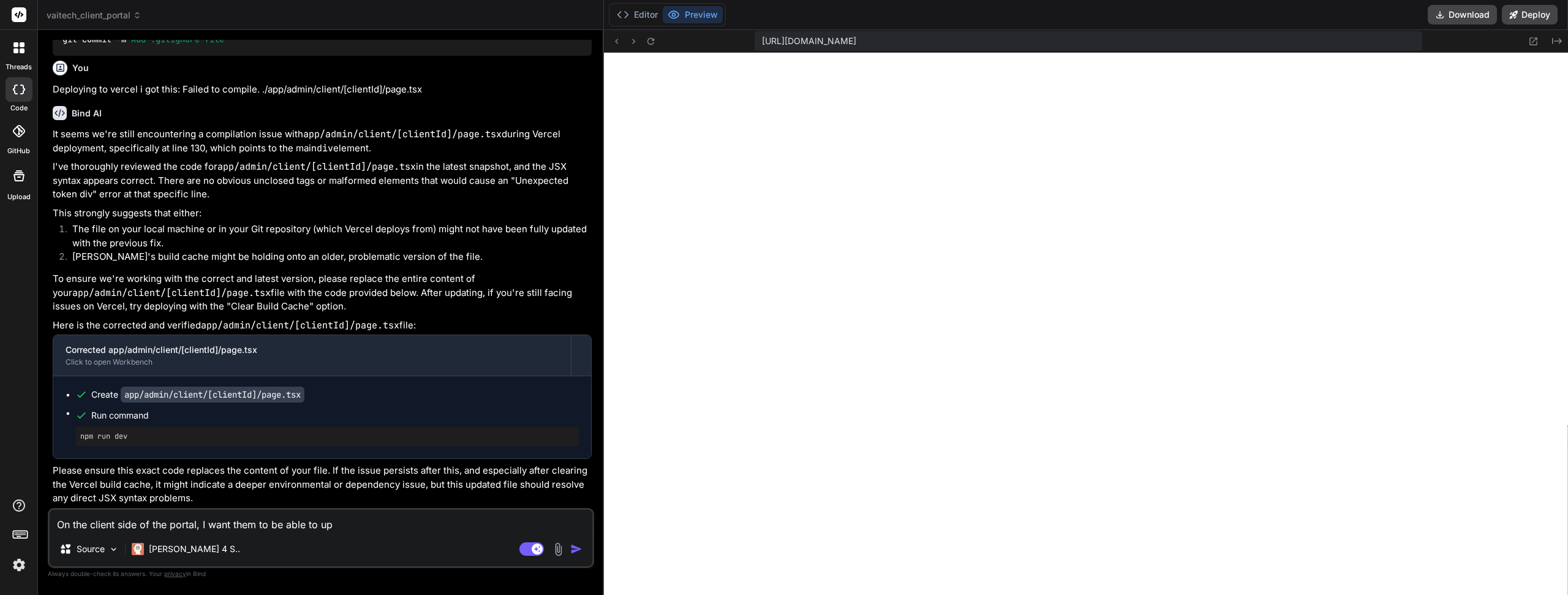
type textarea "x"
type textarea "On the client side of the portal, I want them to be able to uplo"
type textarea "x"
type textarea "On the client side of the portal, I want them to be able to uploa"
type textarea "x"
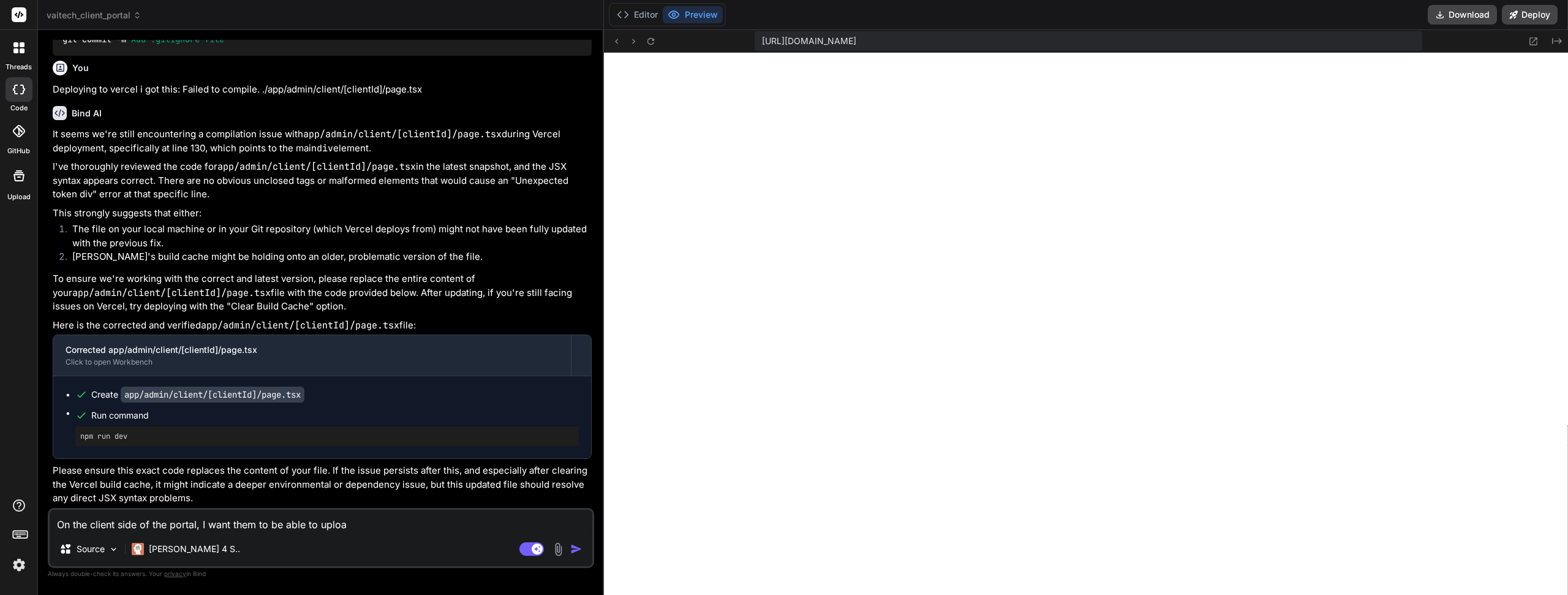
type textarea "On the client side of the portal, I want them to be able to upload"
type textarea "x"
type textarea "On the client side of the portal, I want them to be able to upload"
type textarea "x"
type textarea "On the client side of the portal, I want them to be able to upload i"
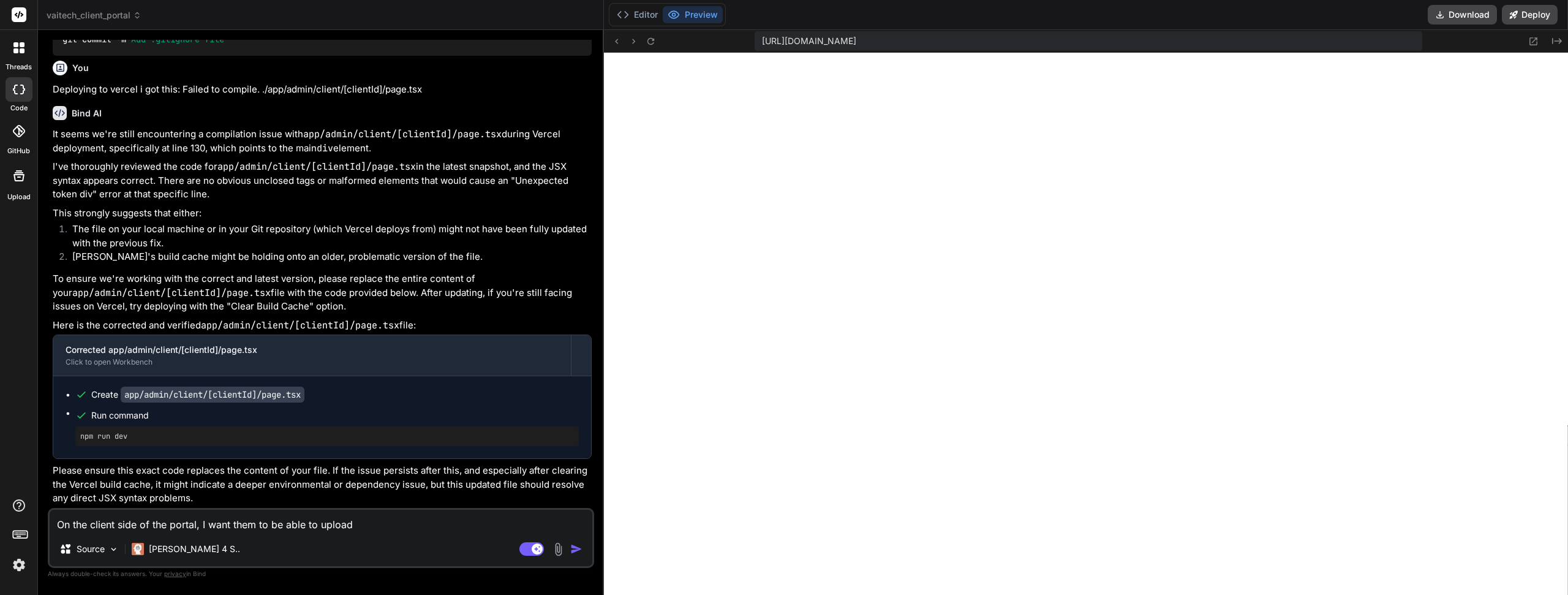
type textarea "x"
type textarea "On the client side of the portal, I want them to be able to upload im"
type textarea "x"
type textarea "On the client side of the portal, I want them to be able to upload ima"
type textarea "x"
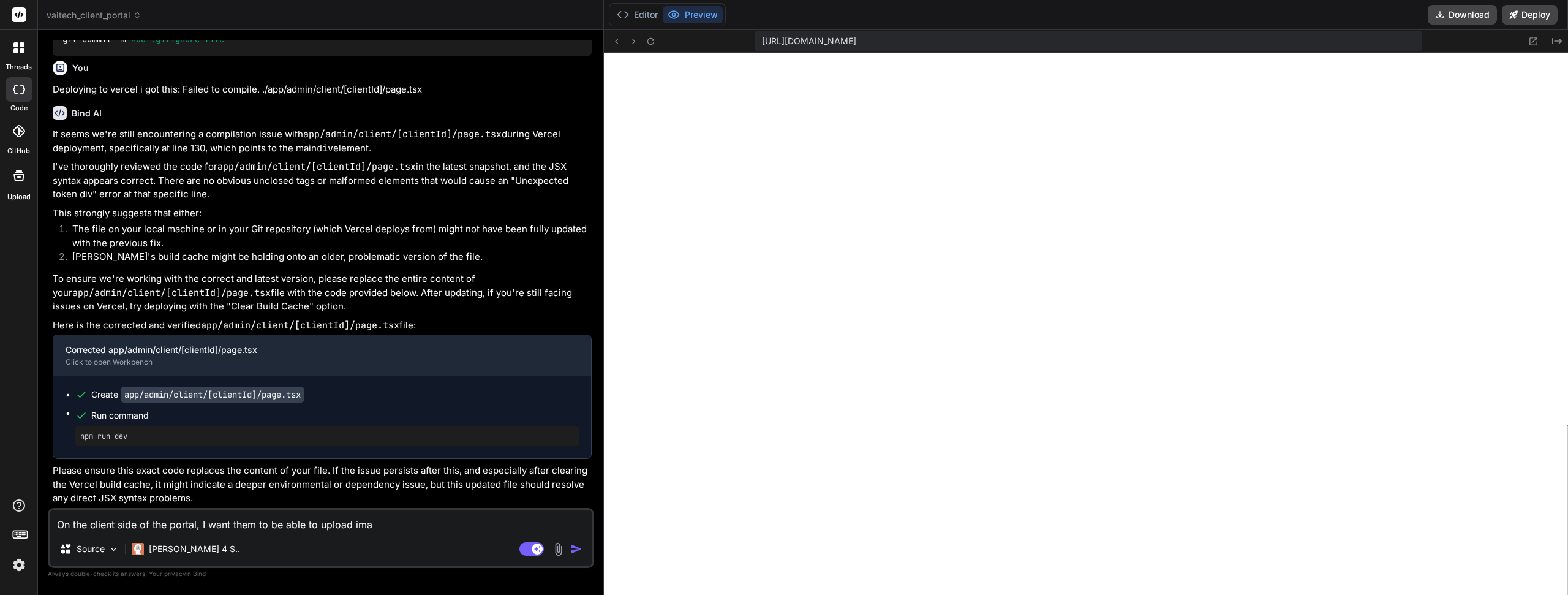
type textarea "On the client side of the portal, I want them to be able to upload imag"
type textarea "x"
type textarea "On the client side of the portal, I want them to be able to upload image"
type textarea "x"
type textarea "On the client side of the portal, I want them to be able to upload image"
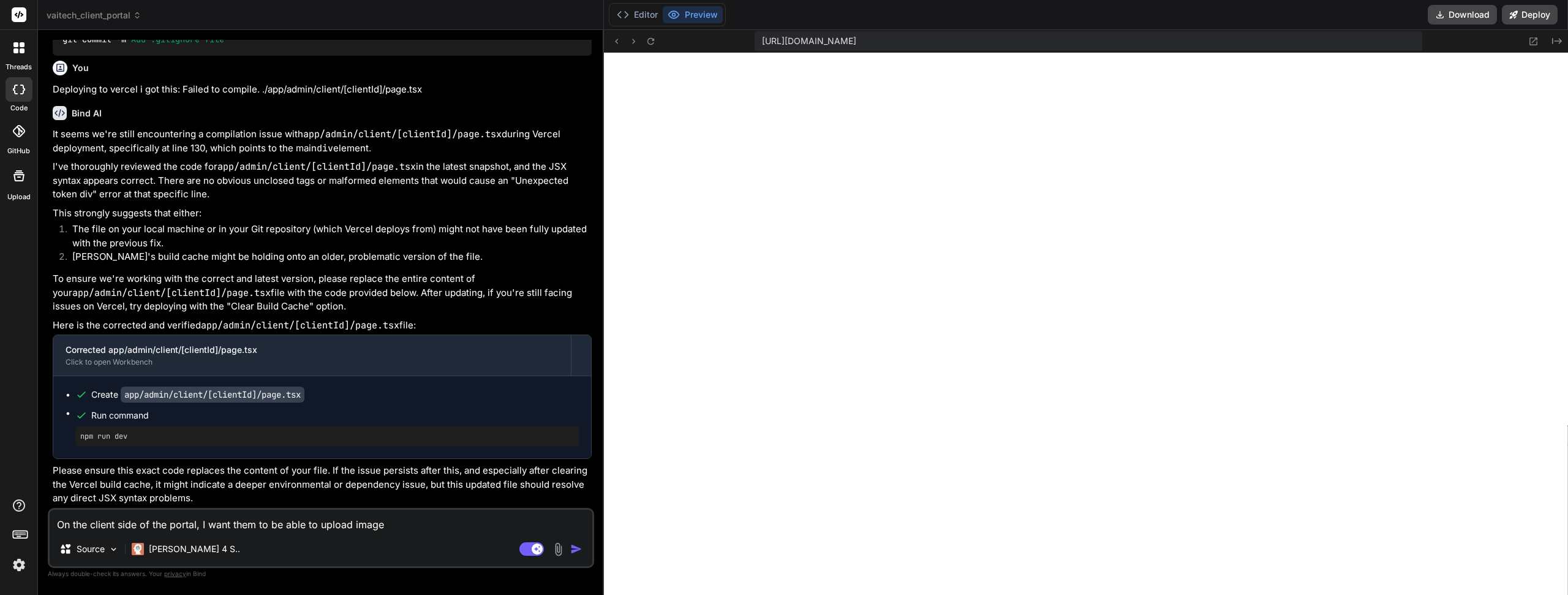
type textarea "x"
type textarea "On the client side of the portal, I want them to be able to upload image f"
type textarea "x"
type textarea "On the client side of the portal, I want them to be able to upload image fi"
type textarea "x"
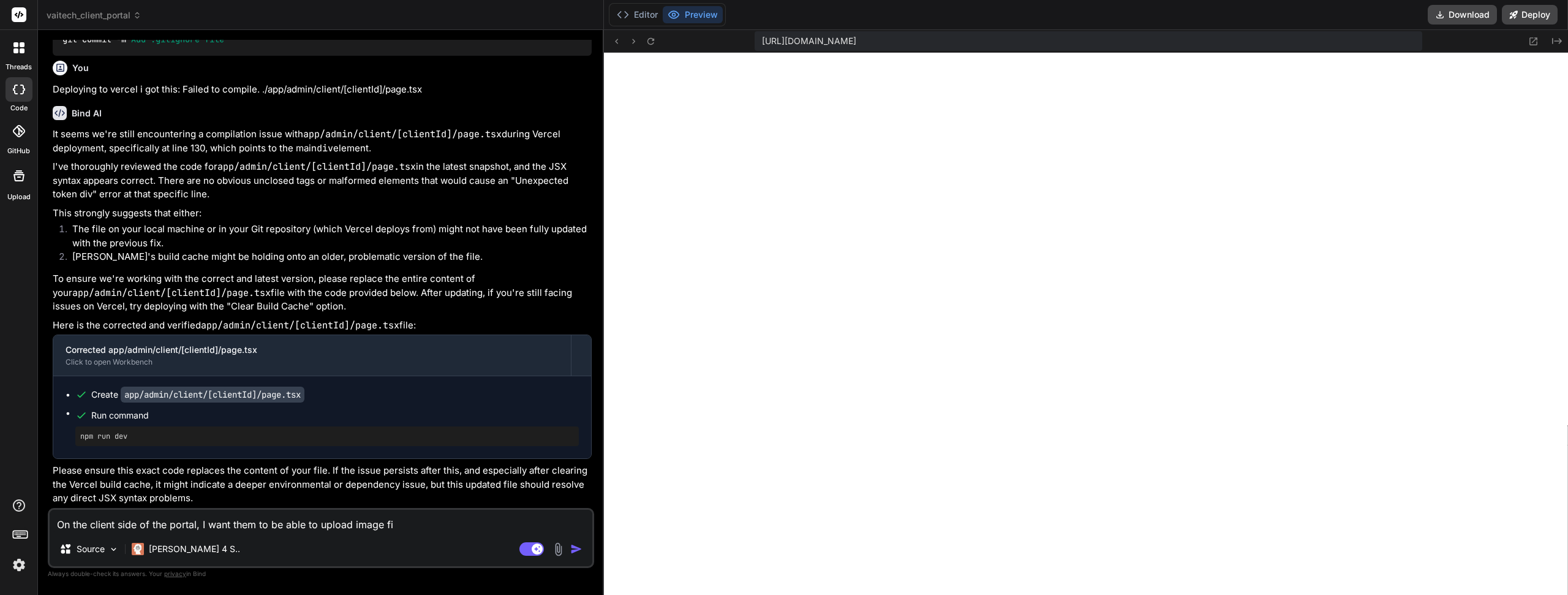
type textarea "On the client side of the portal, I want them to be able to upload image fil"
type textarea "x"
type textarea "On the client side of the portal, I want them to be able to upload image file"
type textarea "x"
type textarea "On the client side of the portal, I want them to be able to upload image file"
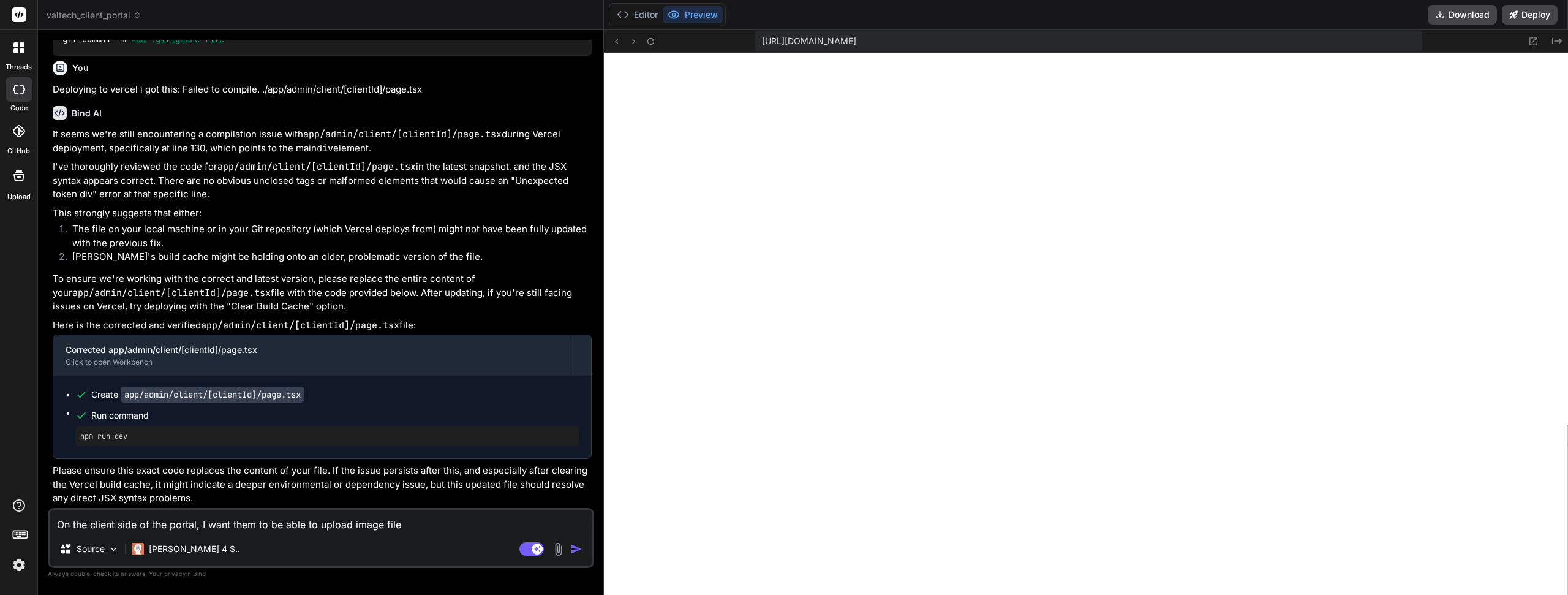
type textarea "x"
type textarea "On the client side of the portal, I want them to be able to upload image file f"
type textarea "x"
type textarea "On the client side of the portal, I want them to be able to upload image file fo"
type textarea "x"
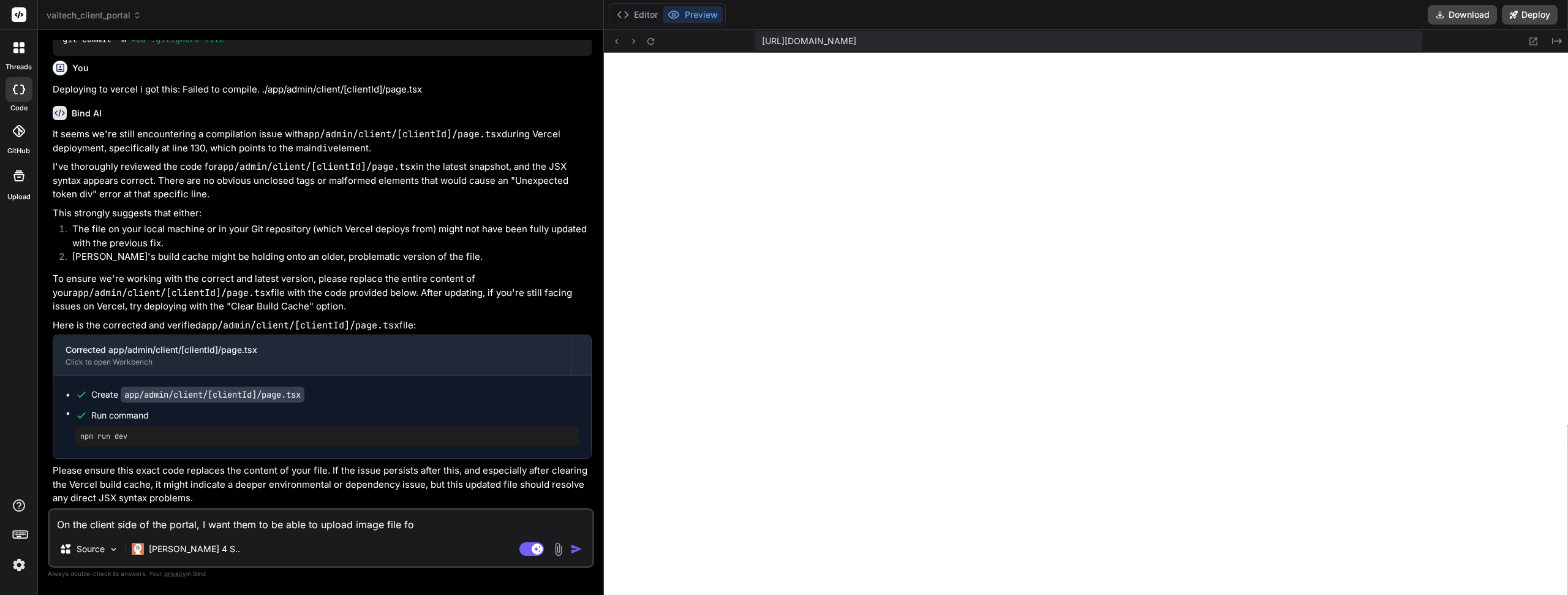
type textarea "On the client side of the portal, I want them to be able to upload image file f…"
type textarea "x"
type textarea "On the client side of the portal, I want them to be able to upload image file f…"
type textarea "x"
type textarea "On the client side of the portal, I want them to be able to upload image file f…"
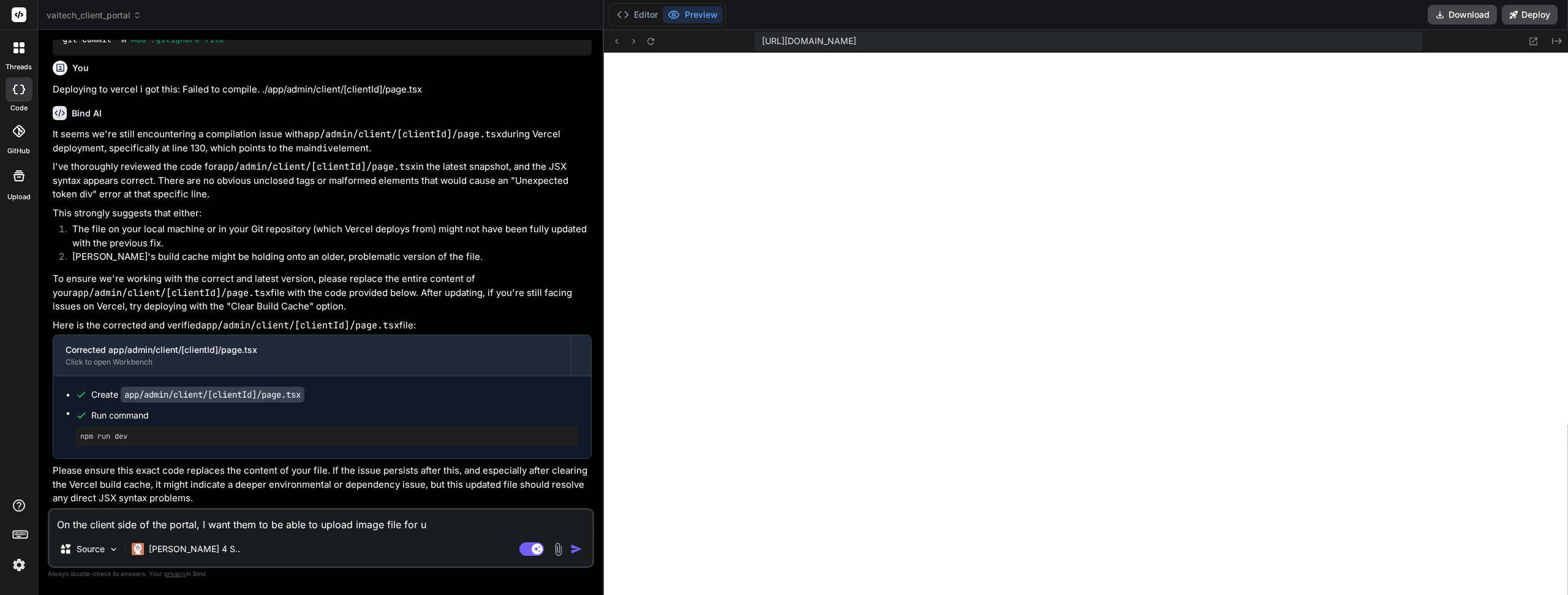
type textarea "x"
type textarea "On the client side of the portal, I want them to be able to upload image file f…"
type textarea "x"
type textarea "On the client side of the portal, I want them to be able to upload image file f…"
type textarea "x"
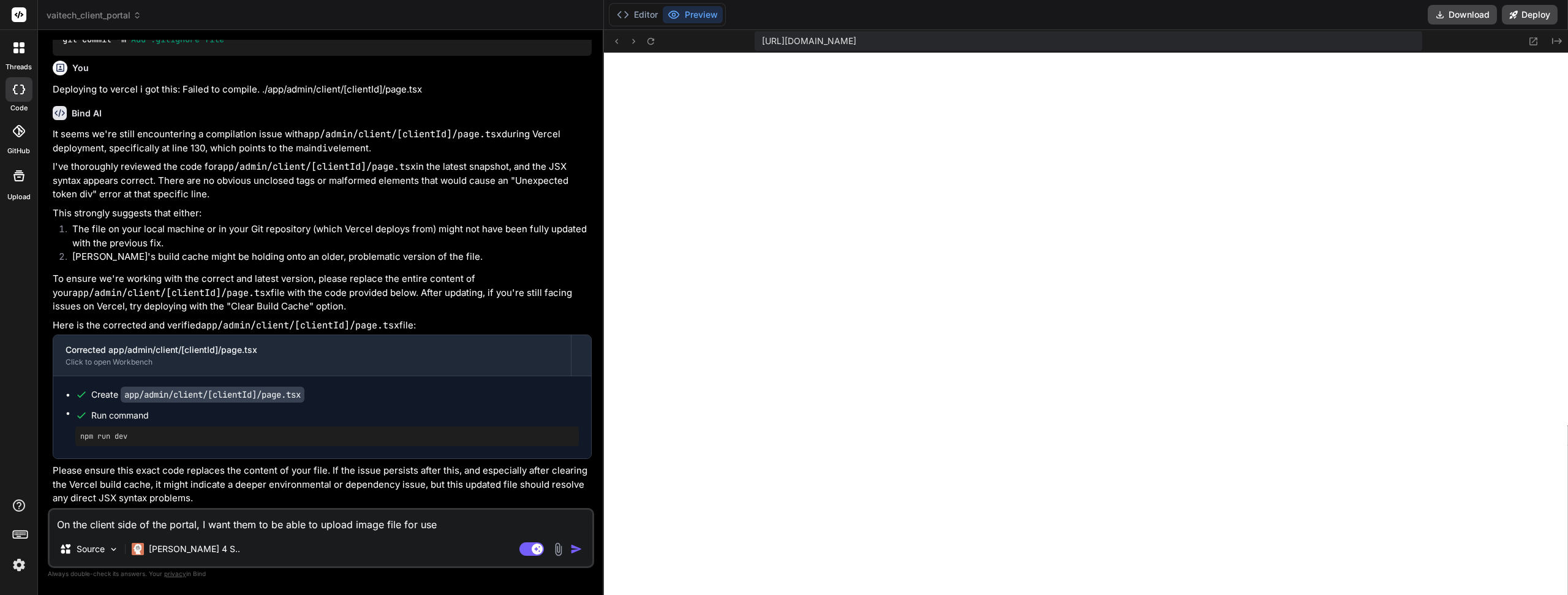
type textarea "On the client side of the portal, I want them to be able to upload image file f…"
type textarea "x"
type textarea "On the client side of the portal, I want them to be able to upload image file f…"
type textarea "x"
type textarea "On the client side of the portal, I want them to be able to upload image file f…"
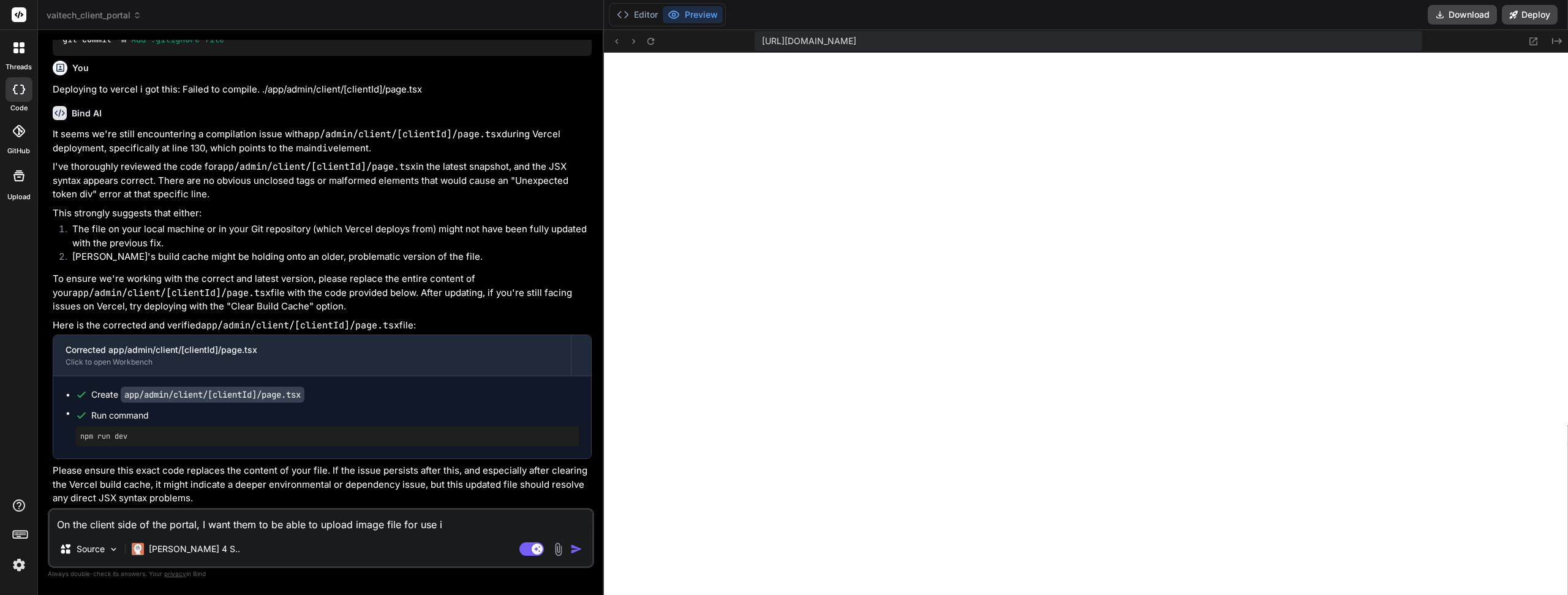
type textarea "x"
type textarea "On the client side of the portal, I want them to be able to upload image file f…"
type textarea "x"
type textarea "On the client side of the portal, I want them to be able to upload image file f…"
type textarea "x"
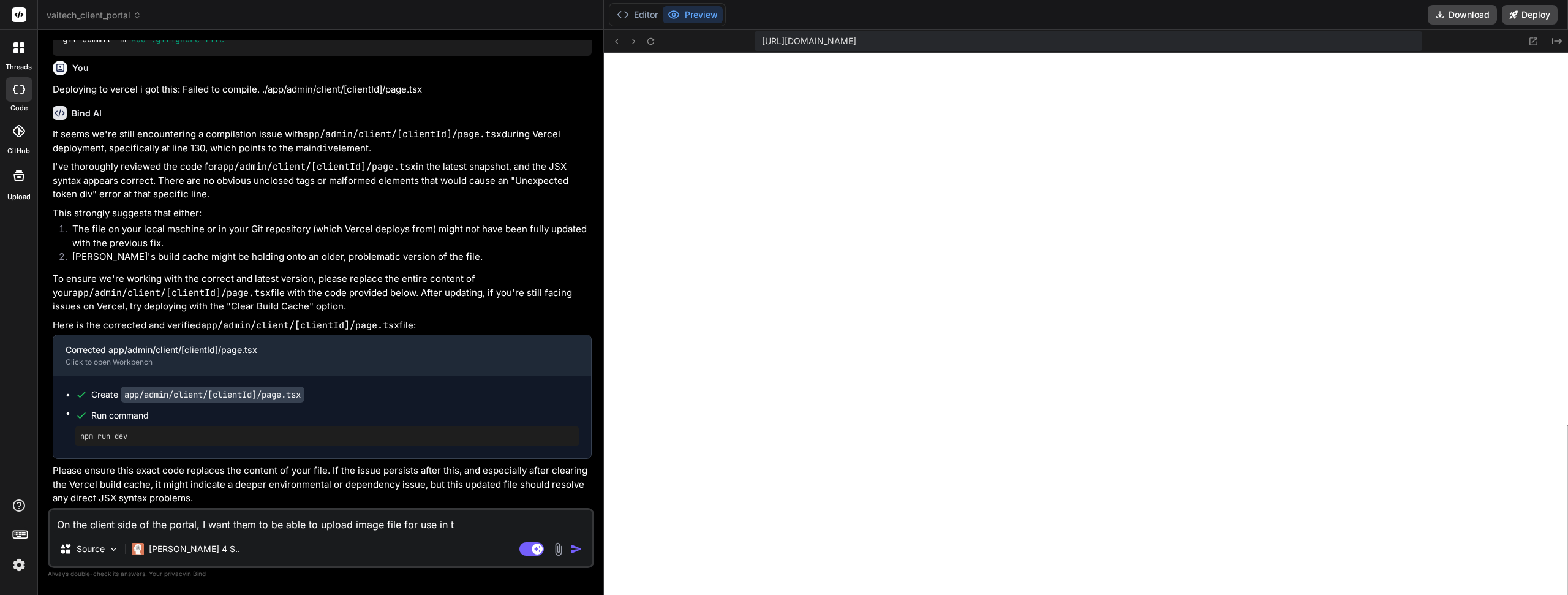
type textarea "On the client side of the portal, I want them to be able to upload image file f…"
type textarea "x"
type textarea "On the client side of the portal, I want them to be able to upload image file f…"
type textarea "x"
type textarea "On the client side of the portal, I want them to be able to upload image file f…"
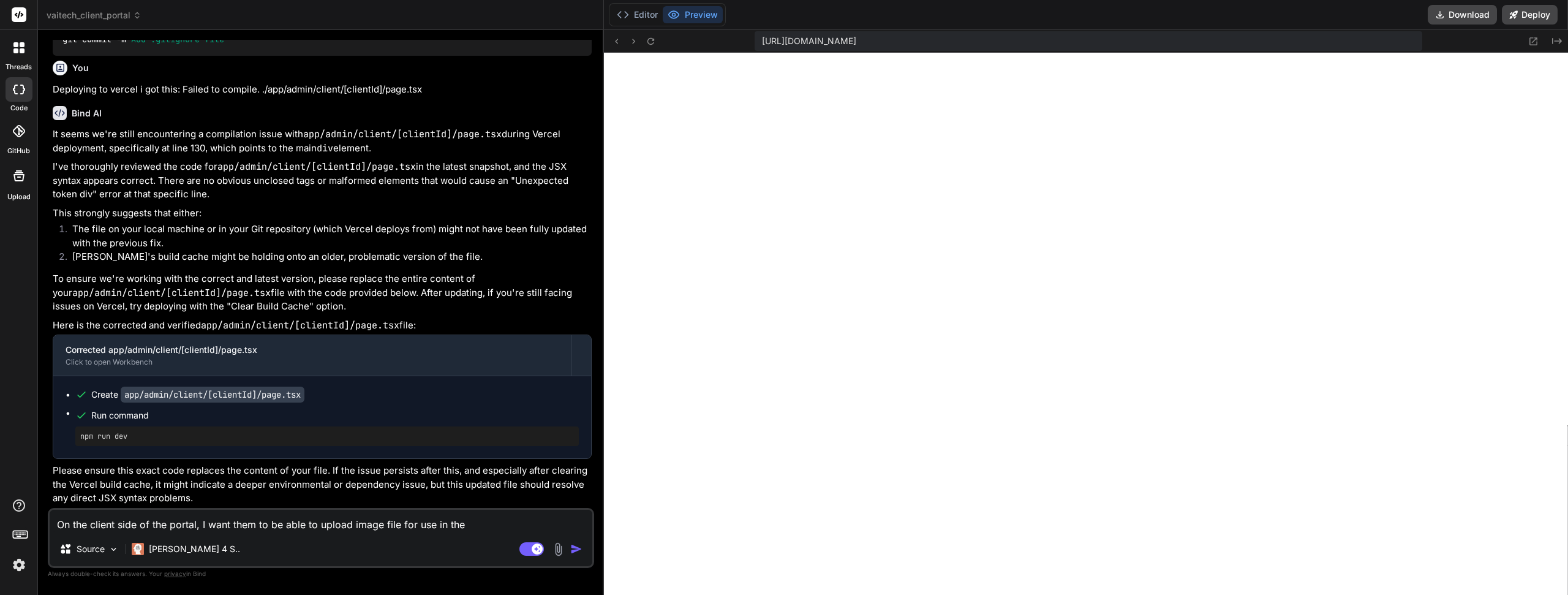
type textarea "x"
type textarea "On the client side of the portal, I want them to be able to upload image file f…"
type textarea "x"
type textarea "On the client side of the portal, I want them to be able to upload image file f…"
type textarea "x"
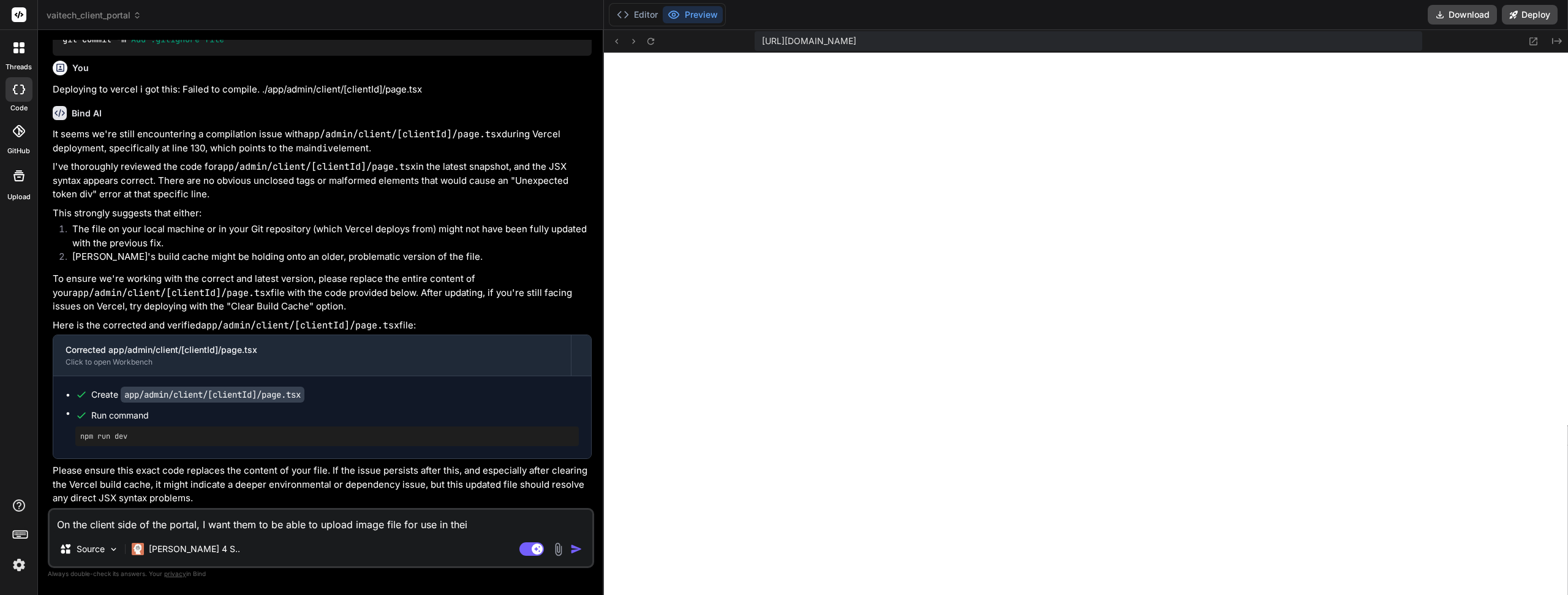
type textarea "On the client side of the portal, I want them to be able to upload image file f…"
type textarea "x"
type textarea "On the client side of the portal, I want them to be able to upload image file f…"
type textarea "x"
type textarea "On the client side of the portal, I want them to be able to upload image file f…"
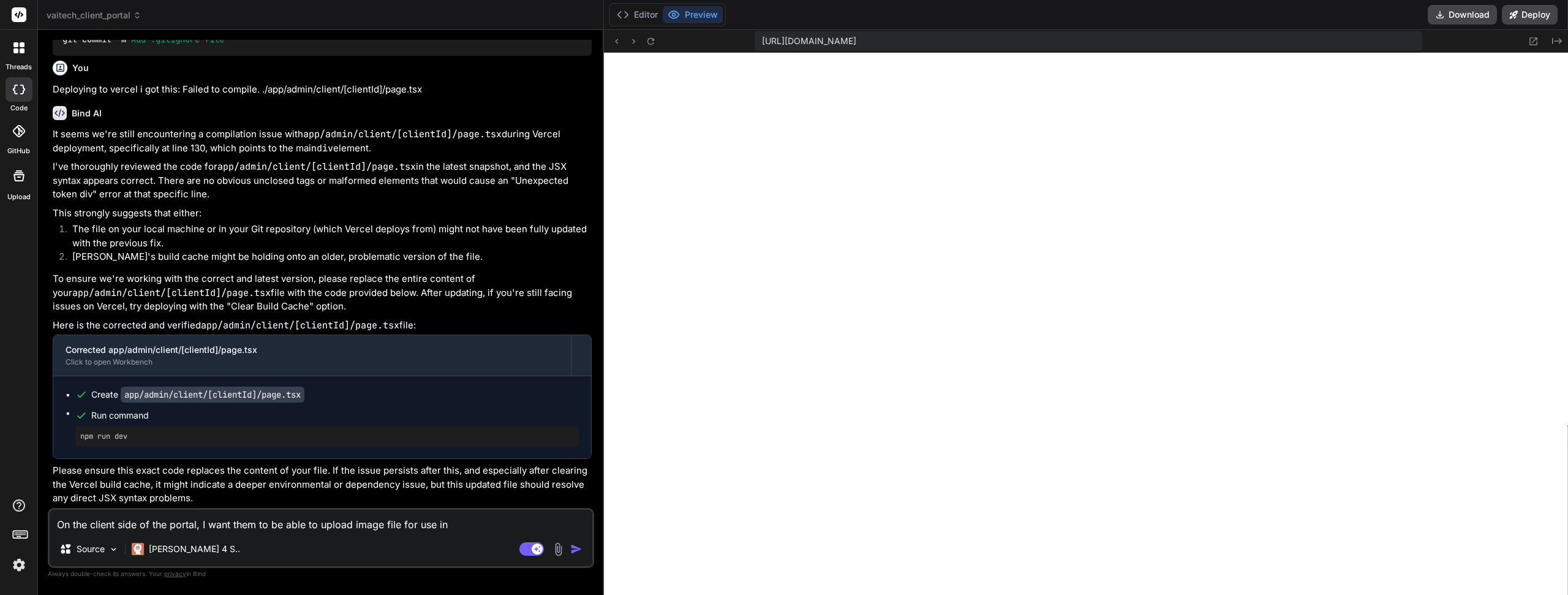
type textarea "x"
type textarea "On the client side of the portal, I want them to be able to upload image file f…"
type textarea "x"
type textarea "On the client side of the portal, I want them to be able to upload image file f…"
click at [647, 43] on icon at bounding box center [651, 41] width 11 height 11
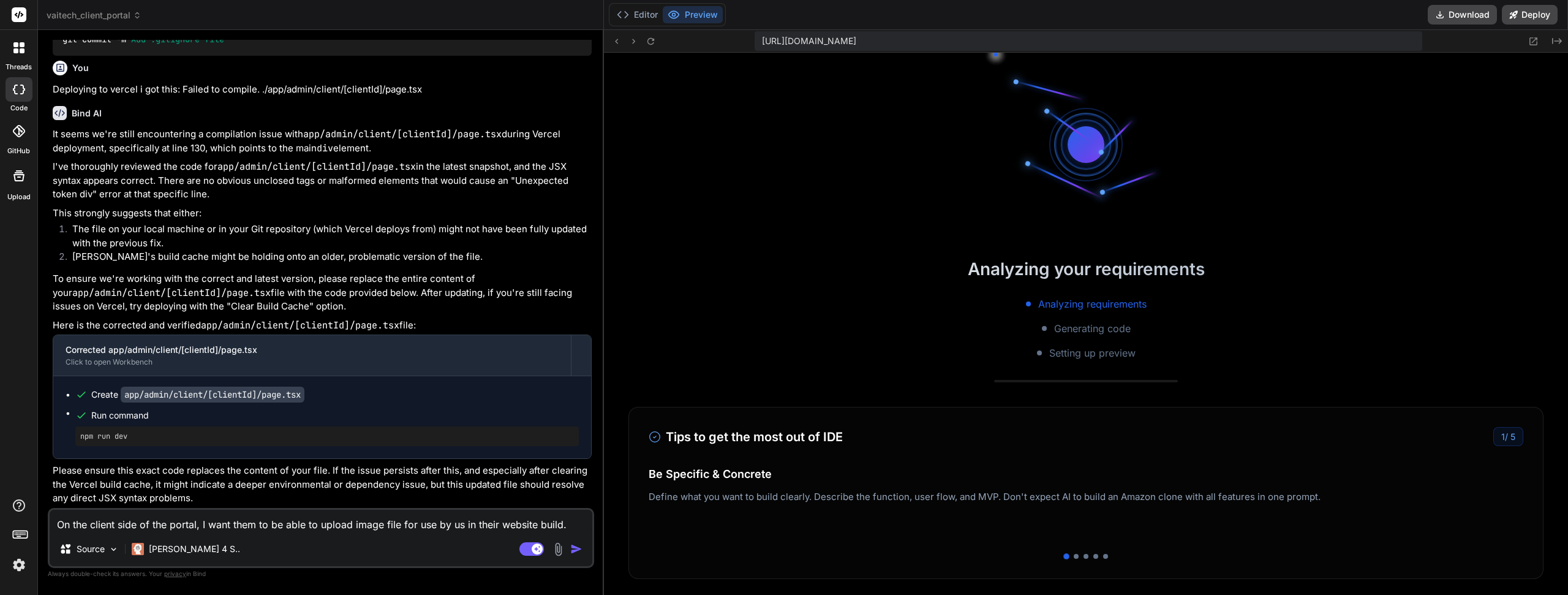
scroll to position [4598, 0]
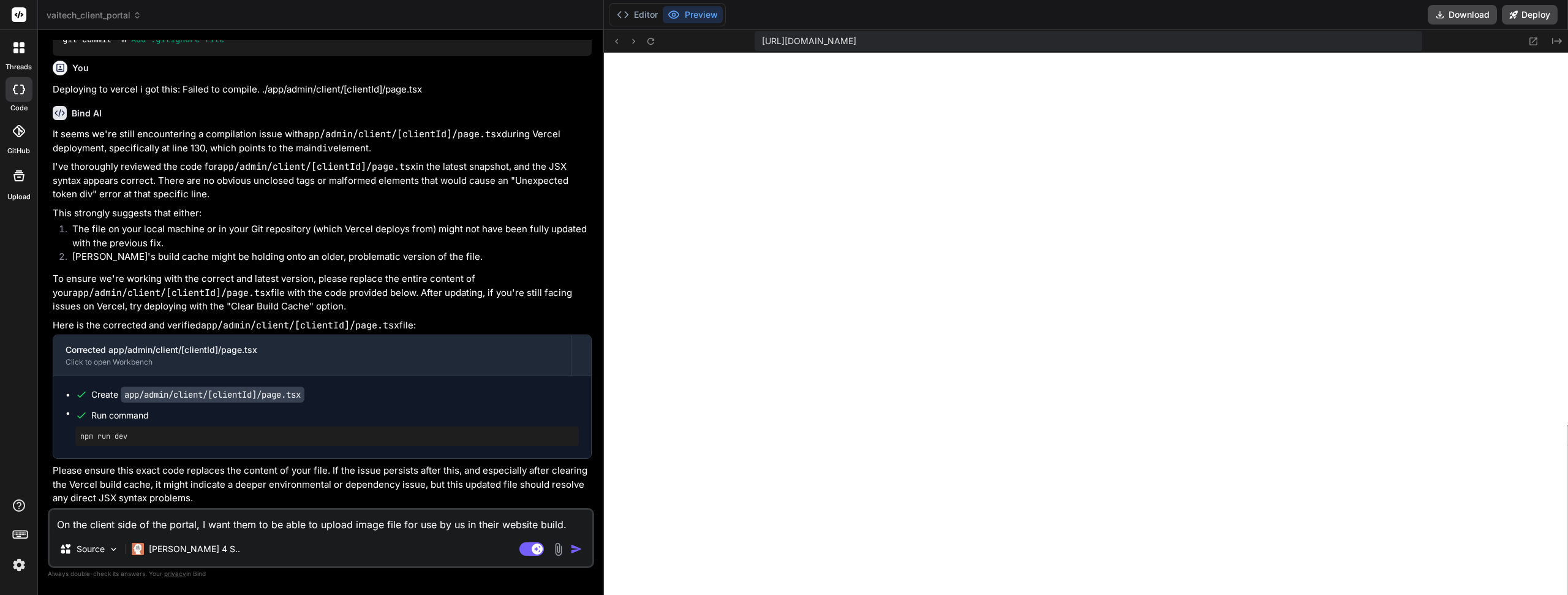
click at [391, 519] on textarea "On the client side of the portal, I want them to be able to upload image file f…" at bounding box center [321, 520] width 543 height 22
click at [560, 526] on textarea "On the client side of the portal, I want them to be able to upload image file f…" at bounding box center [321, 520] width 543 height 22
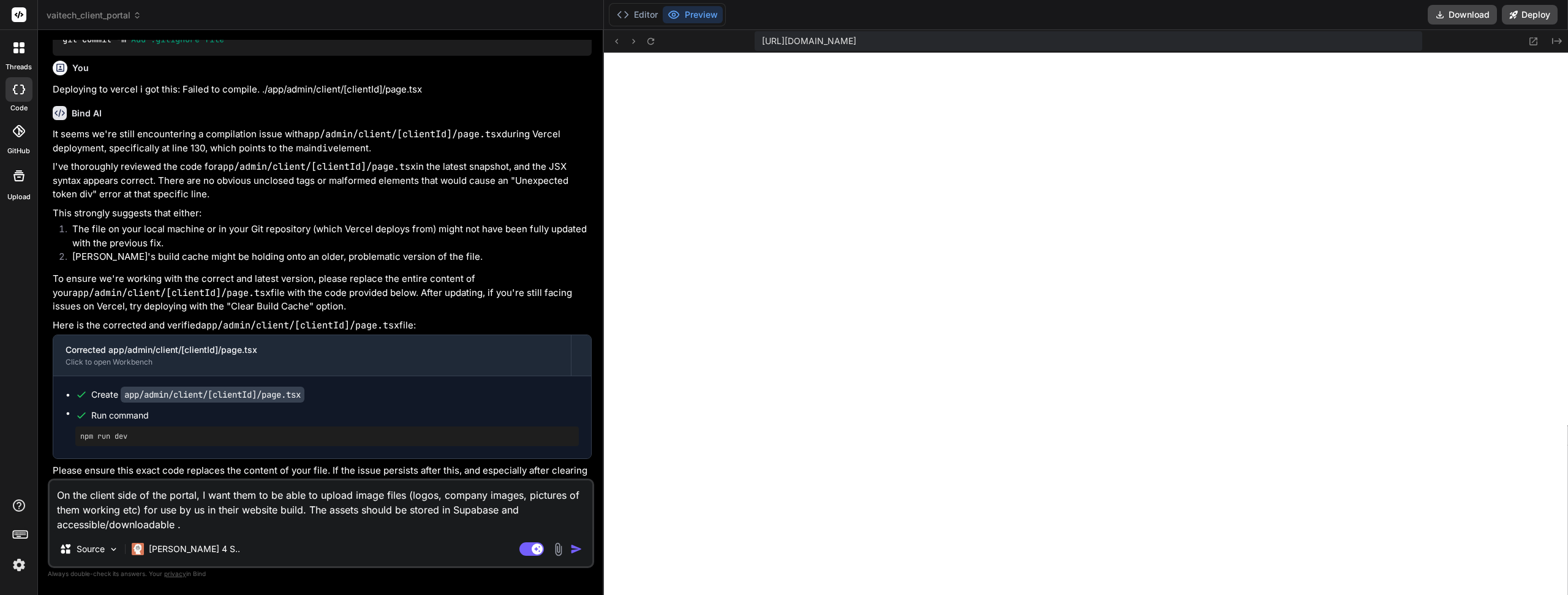
paste textarea "on the Admin side when we view that clients page"
paste textarea "assets should be stored in Supabase"
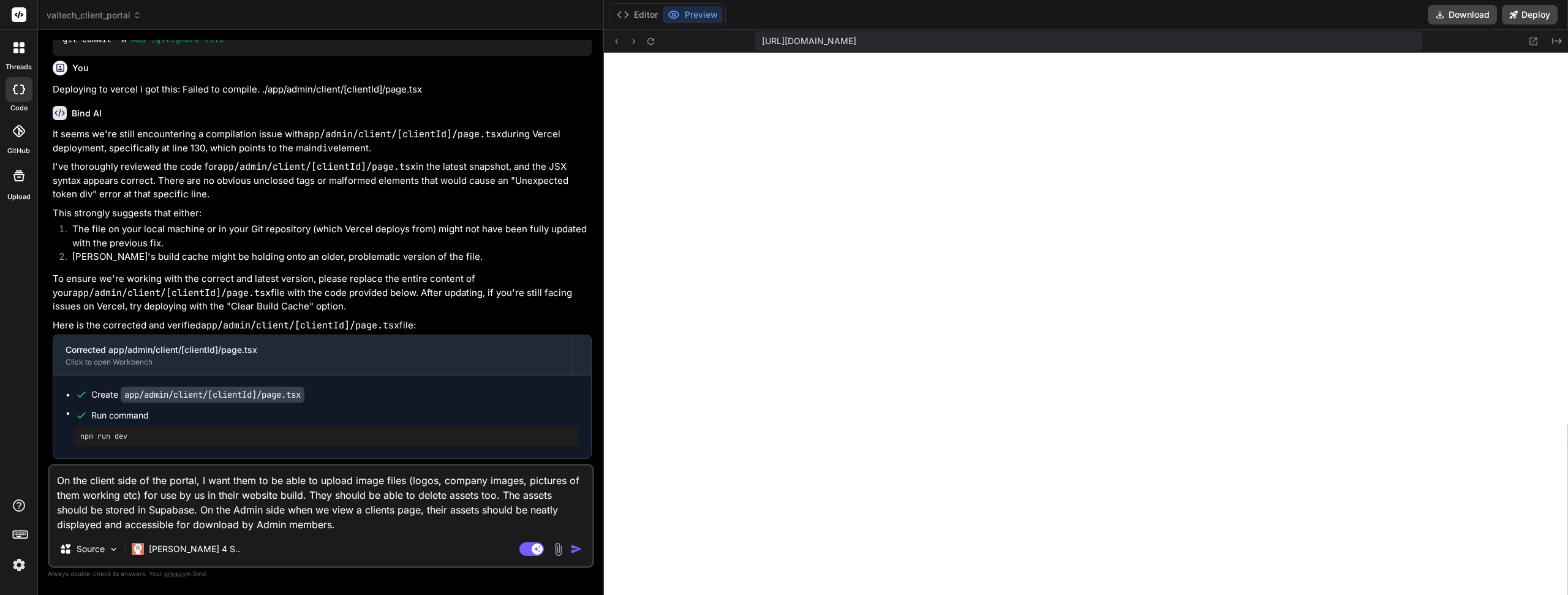
paste textarea "File renaming would also be"
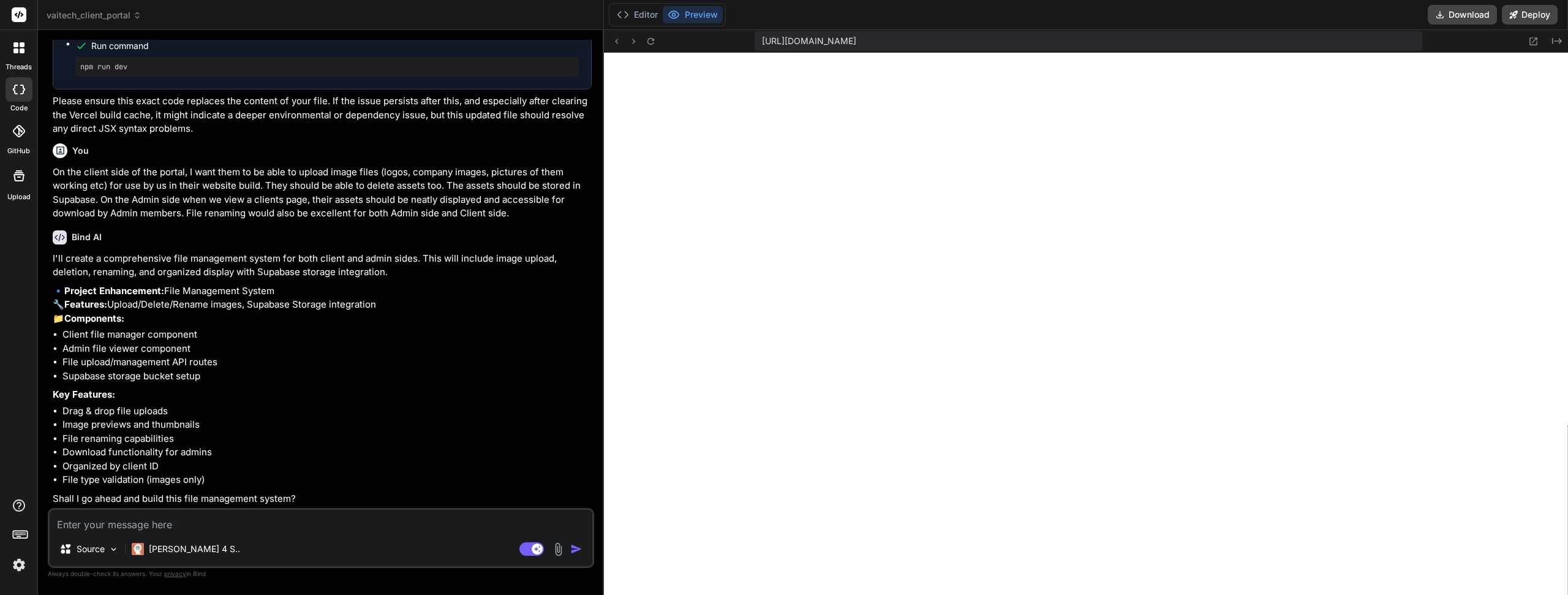
scroll to position [2540, 0]
click at [188, 527] on textarea at bounding box center [321, 520] width 543 height 22
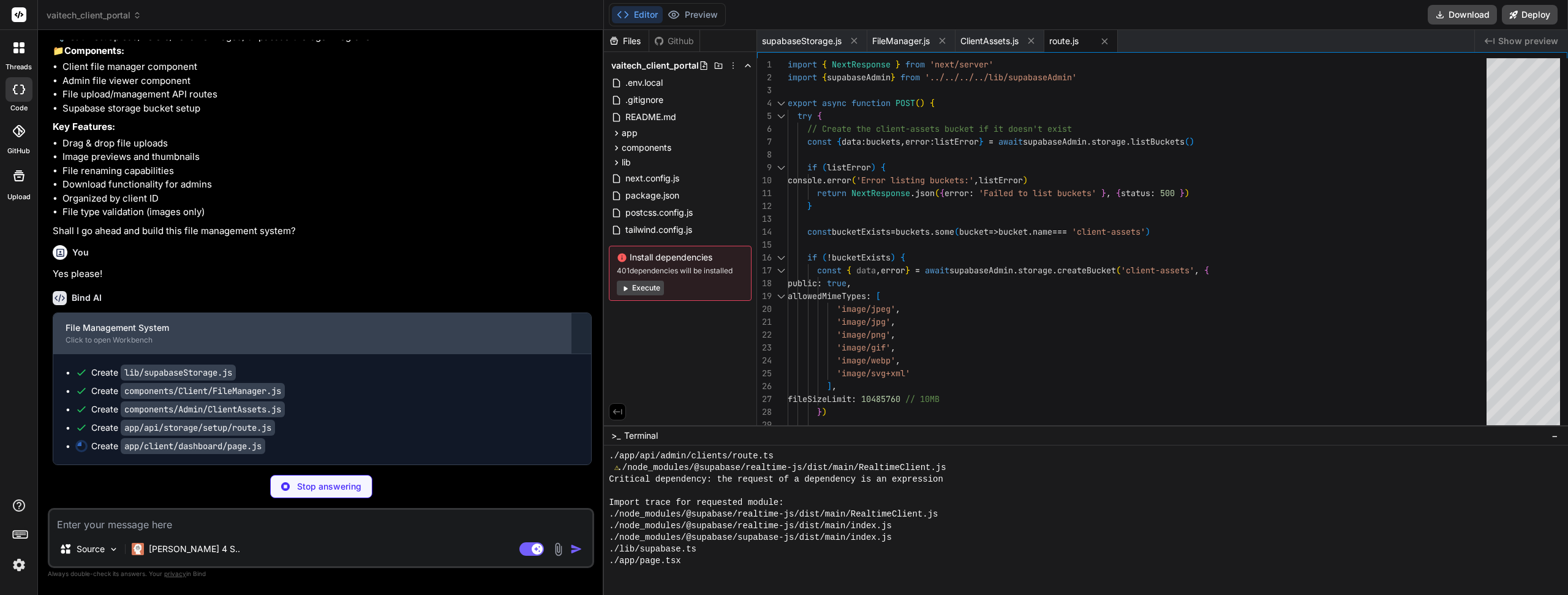
scroll to position [2809, 0]
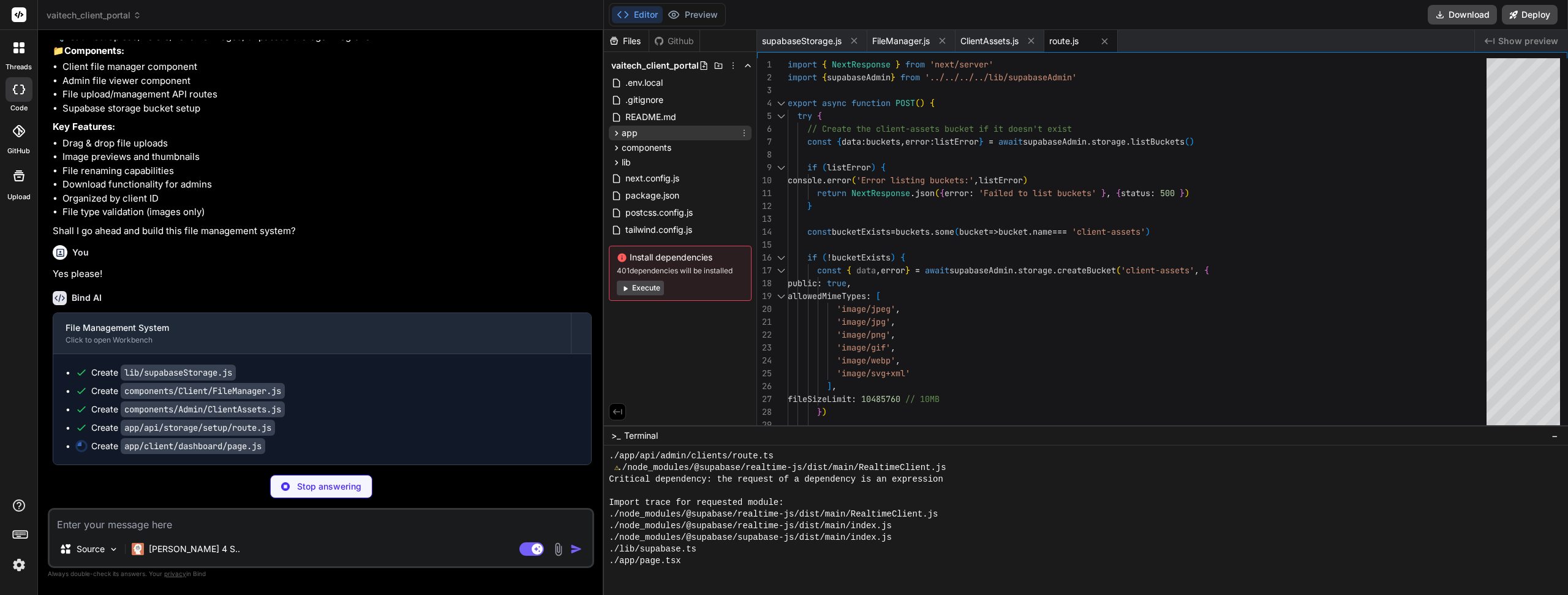
click at [617, 135] on icon at bounding box center [617, 133] width 11 height 11
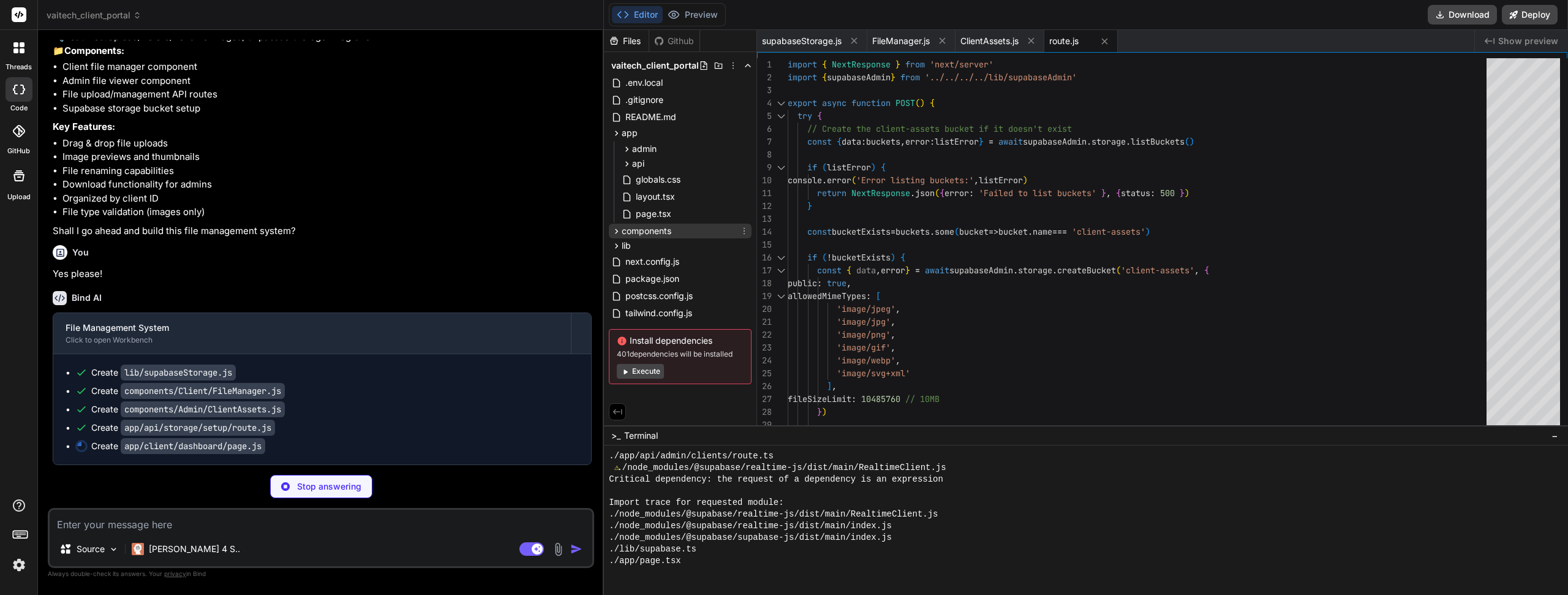
click at [619, 230] on icon at bounding box center [617, 232] width 11 height 11
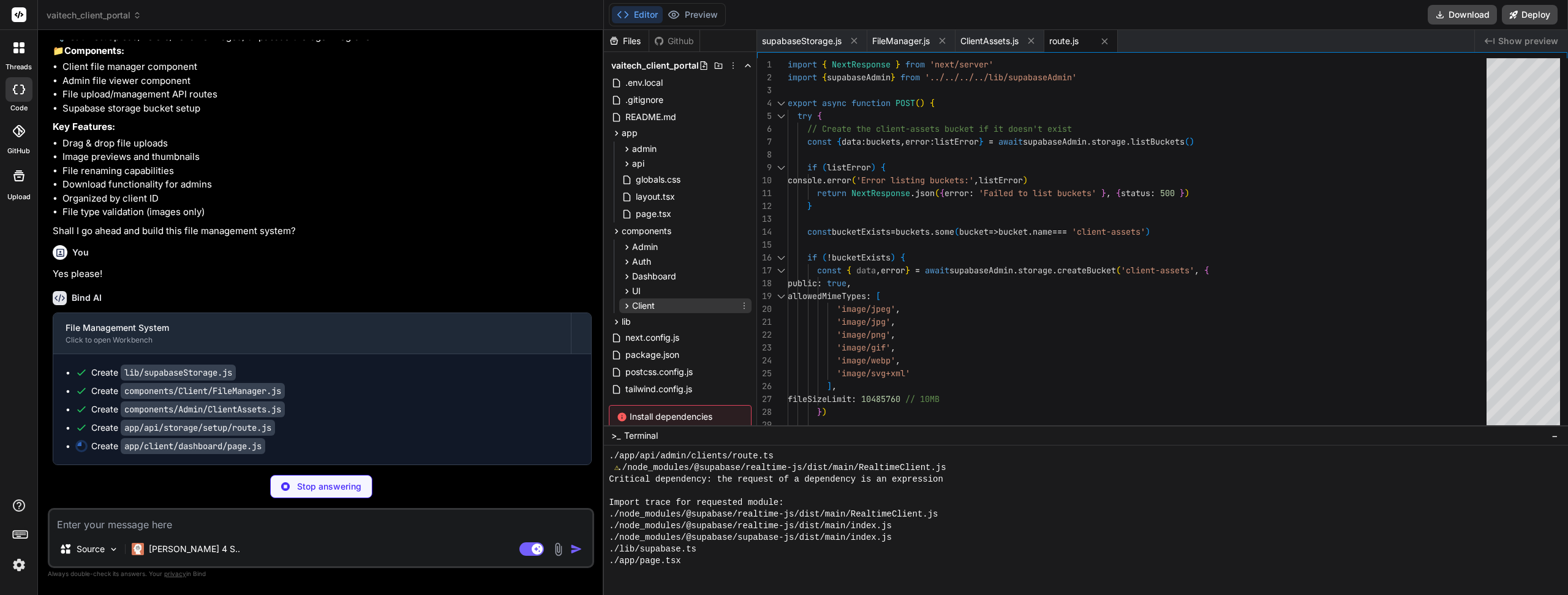
click at [628, 304] on icon at bounding box center [627, 306] width 11 height 11
click at [630, 278] on icon at bounding box center [627, 277] width 11 height 11
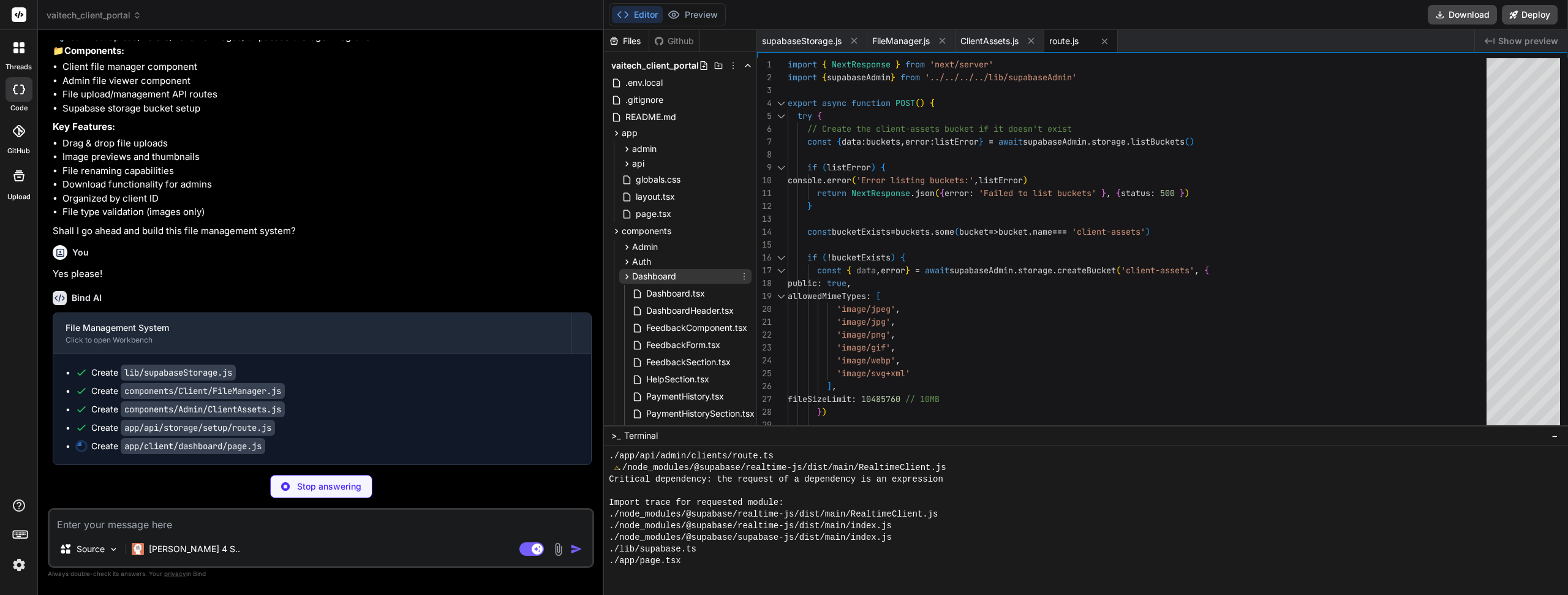
click at [630, 278] on icon at bounding box center [627, 277] width 11 height 11
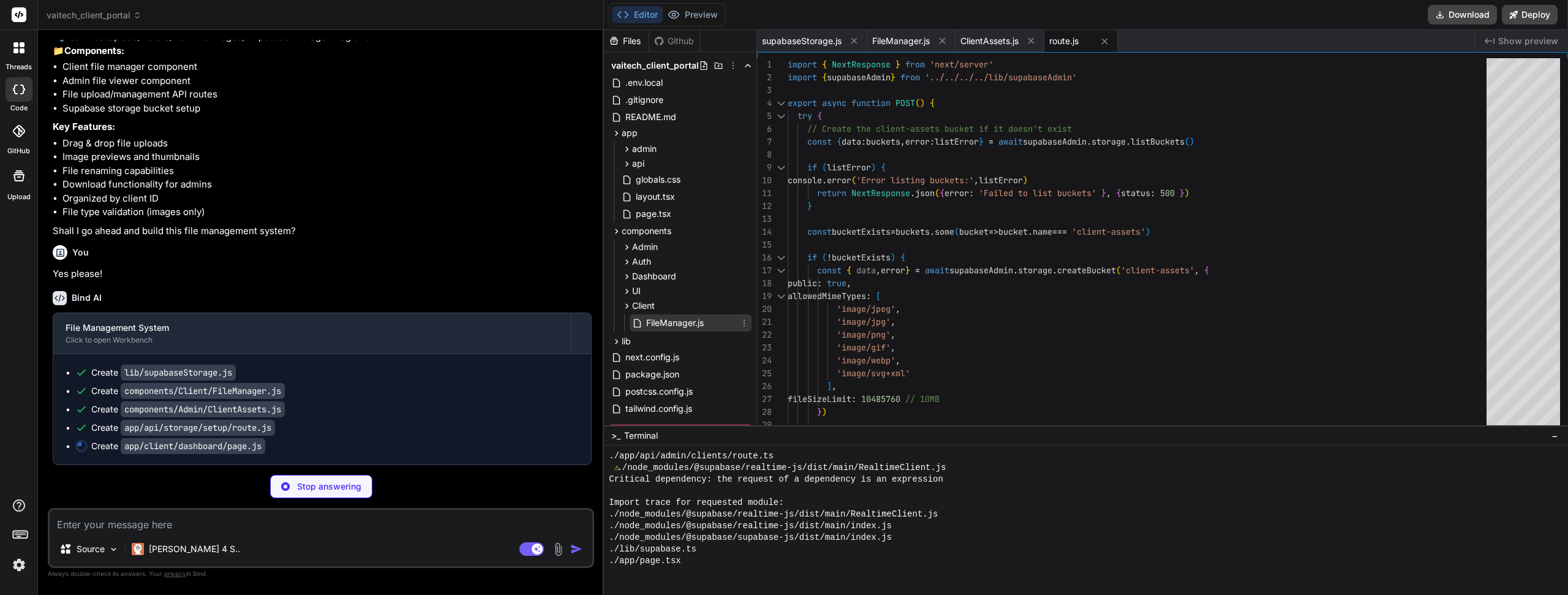
click at [654, 322] on span "FileManager.js" at bounding box center [675, 323] width 60 height 15
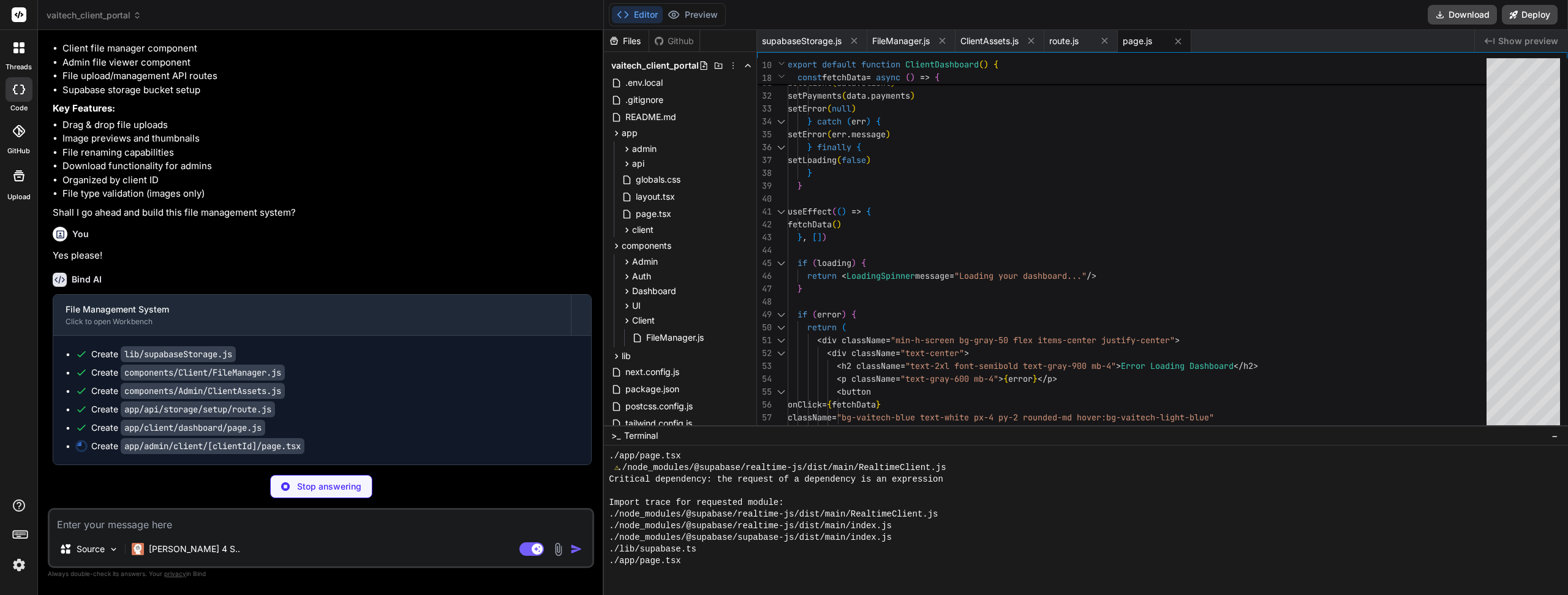
scroll to position [2827, 0]
click at [630, 151] on icon at bounding box center [627, 149] width 11 height 11
click at [633, 169] on icon at bounding box center [638, 165] width 11 height 11
click at [649, 182] on icon at bounding box center [648, 181] width 11 height 11
click at [672, 202] on span "page.tsx" at bounding box center [685, 198] width 38 height 15
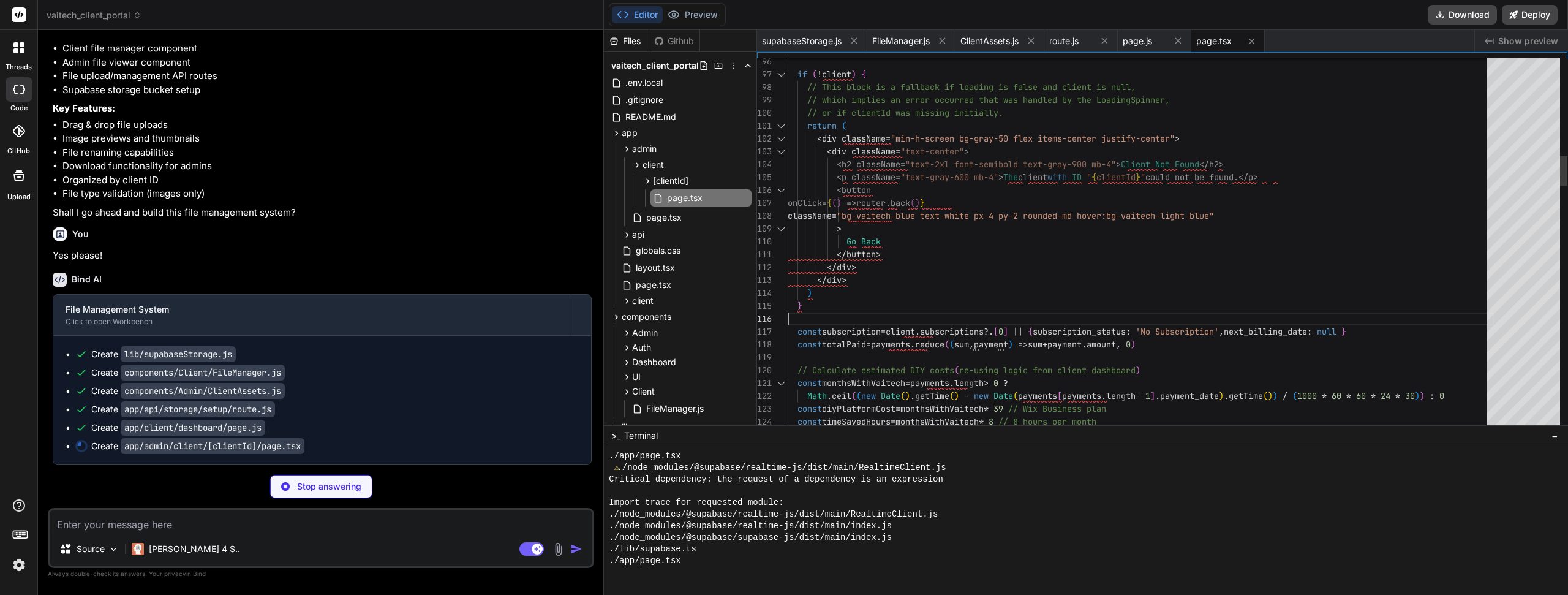
scroll to position [0, 0]
drag, startPoint x: 1011, startPoint y: 309, endPoint x: 1014, endPoint y: 260, distance: 49.1
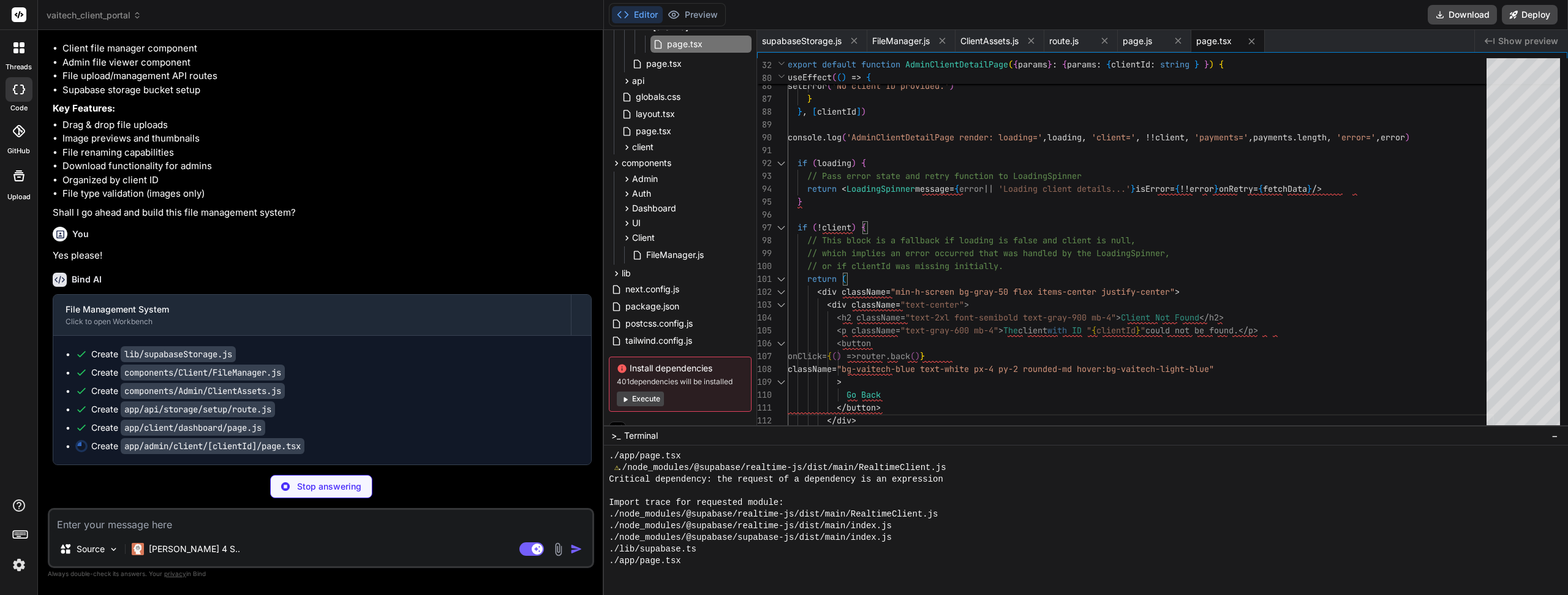
scroll to position [167, 0]
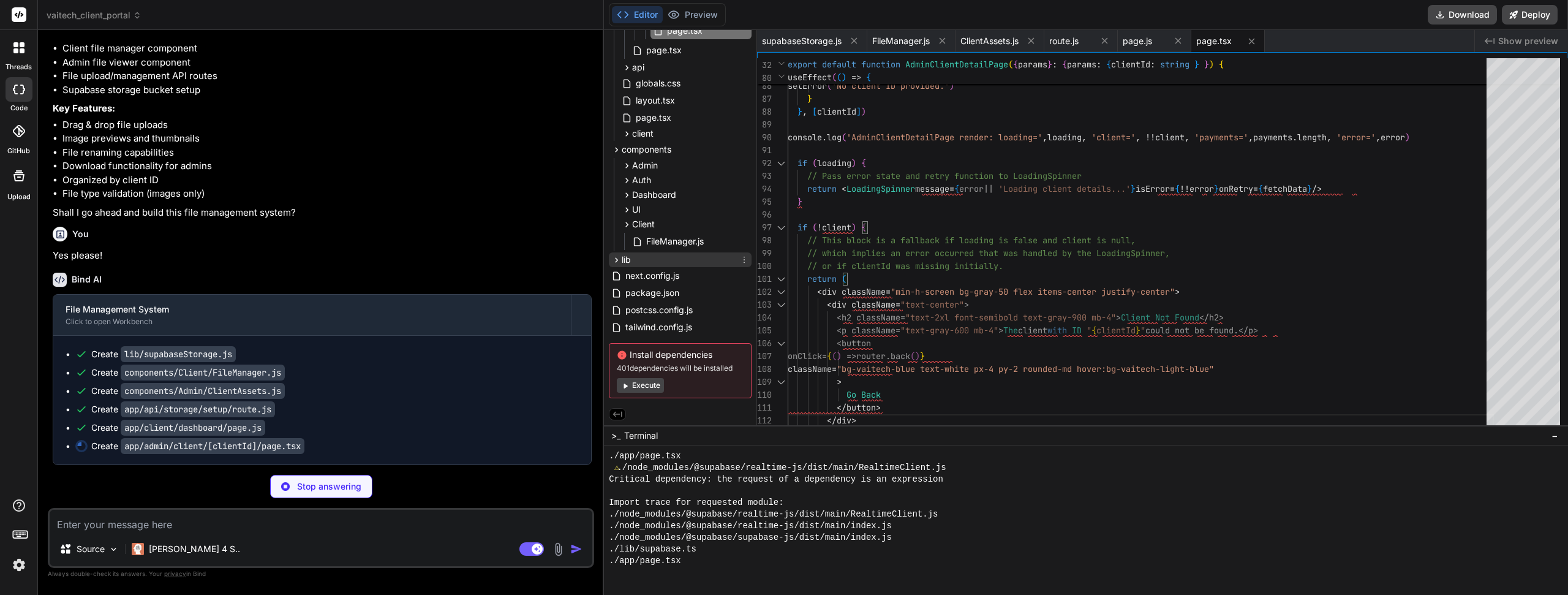
click at [616, 262] on icon at bounding box center [617, 260] width 3 height 5
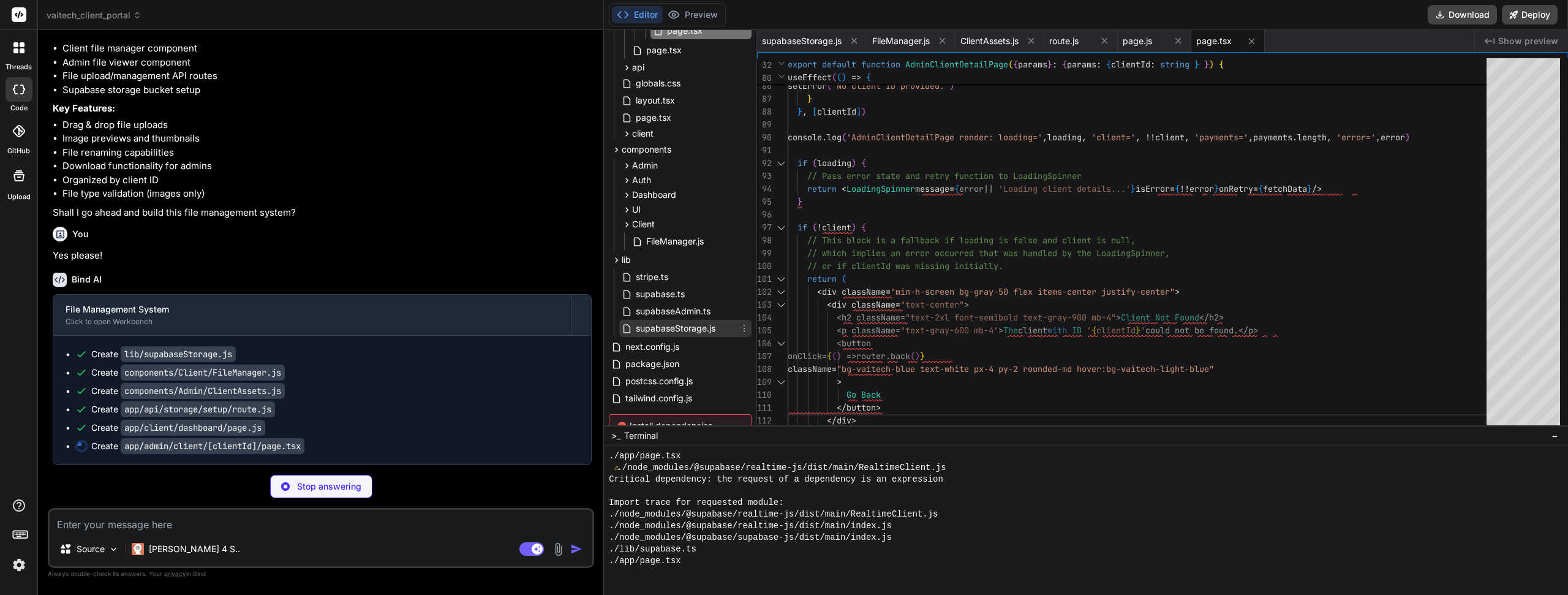
click at [636, 320] on div "supabaseStorage.js" at bounding box center [686, 329] width 132 height 17
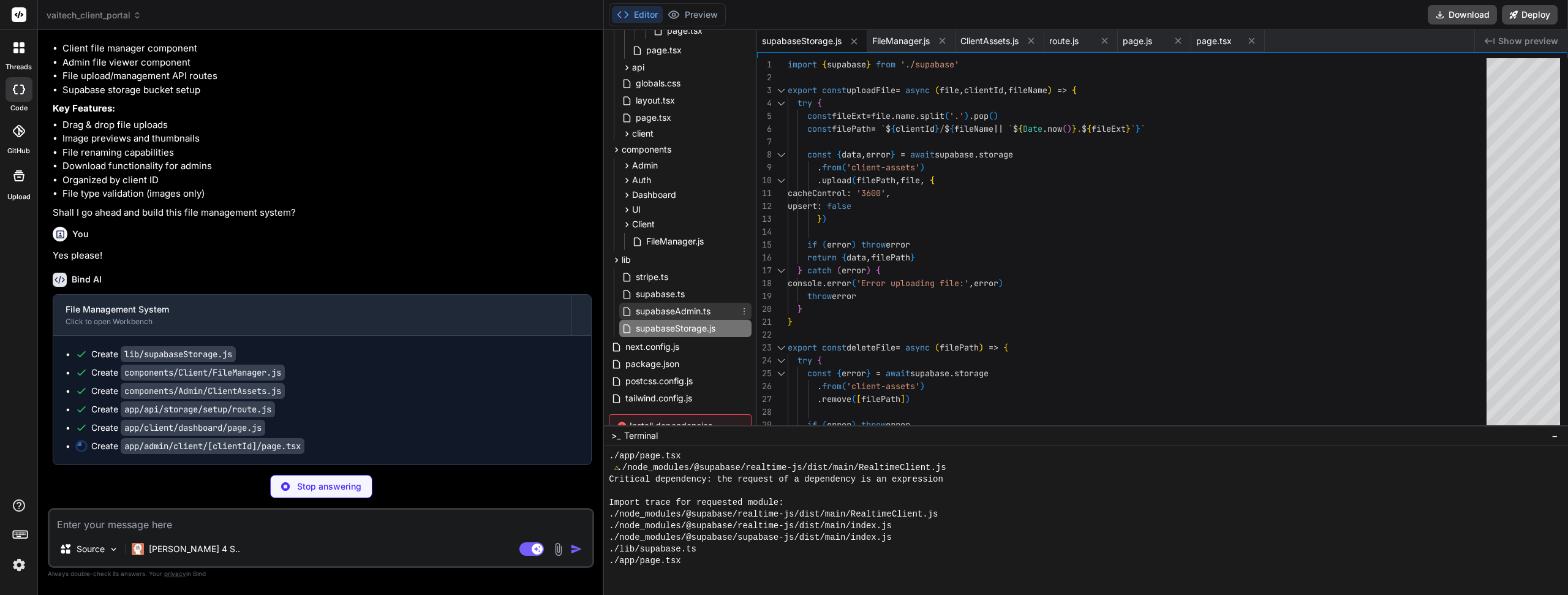
click at [669, 310] on span "supabaseAdmin.ts" at bounding box center [674, 311] width 77 height 15
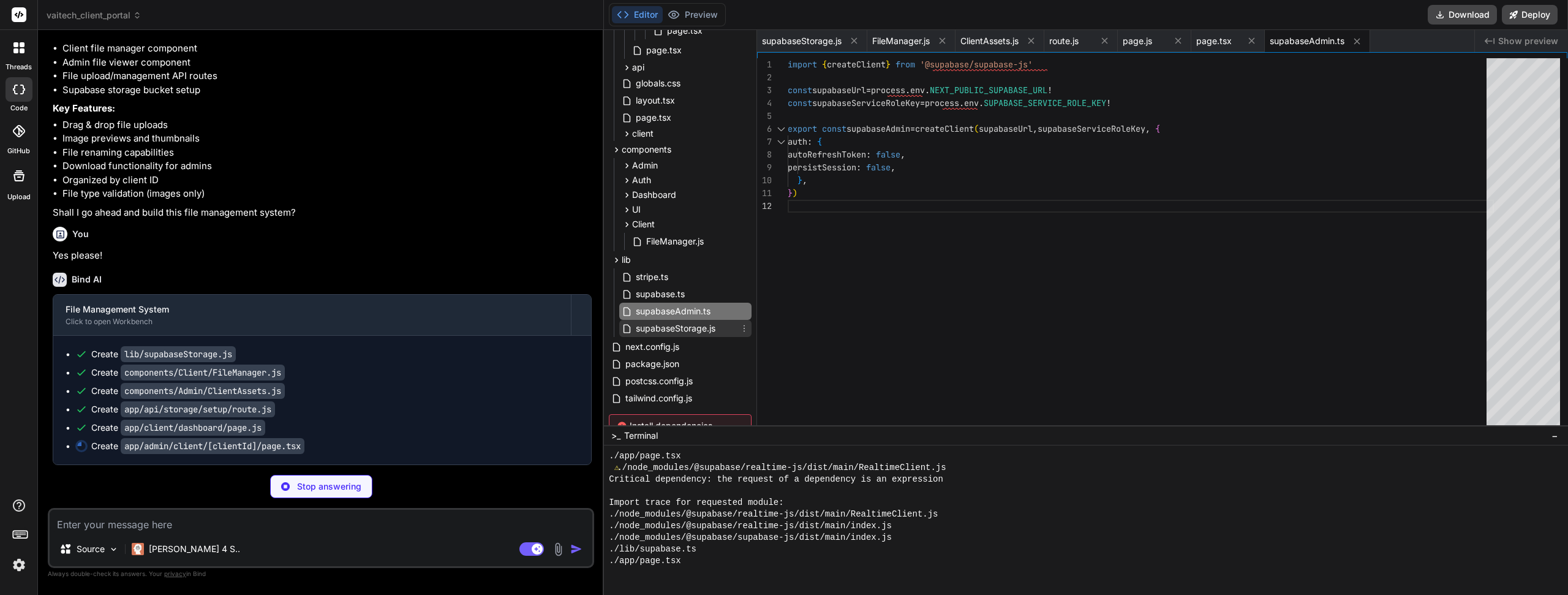
click at [668, 321] on span "supabaseStorage.js" at bounding box center [676, 328] width 82 height 15
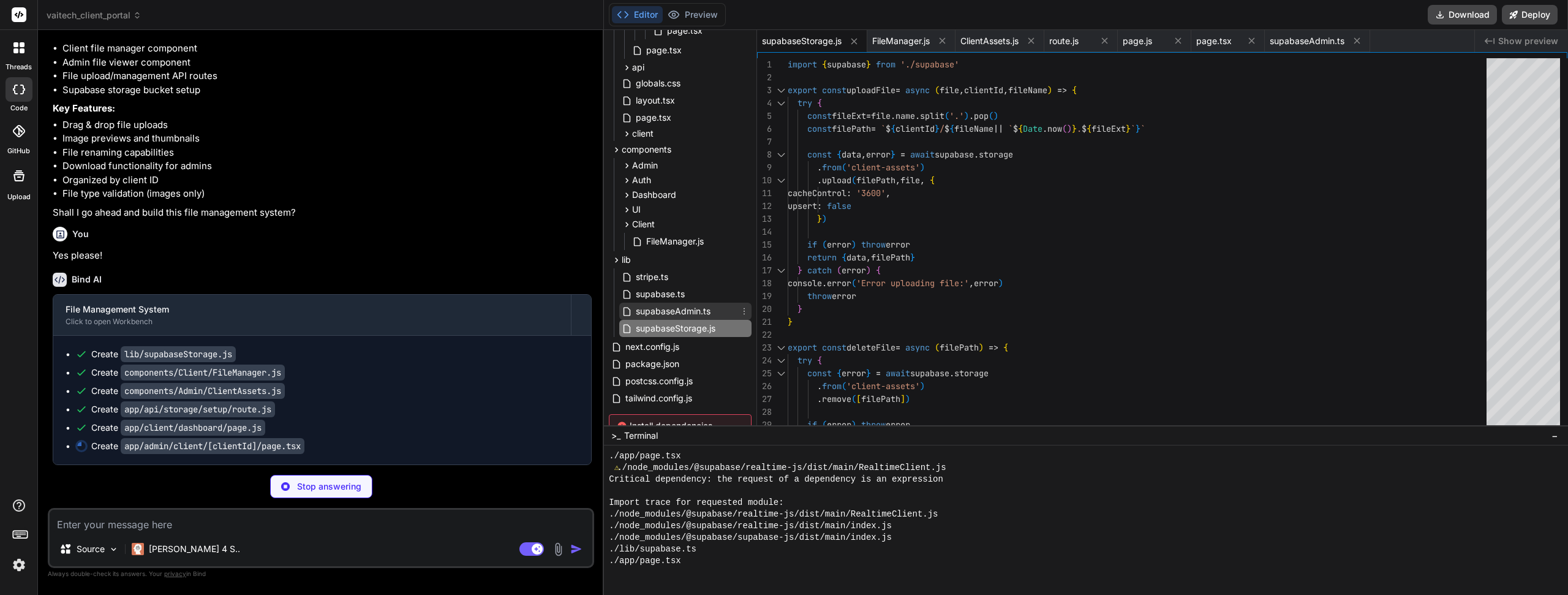
click at [668, 314] on span "supabaseAdmin.ts" at bounding box center [674, 311] width 77 height 15
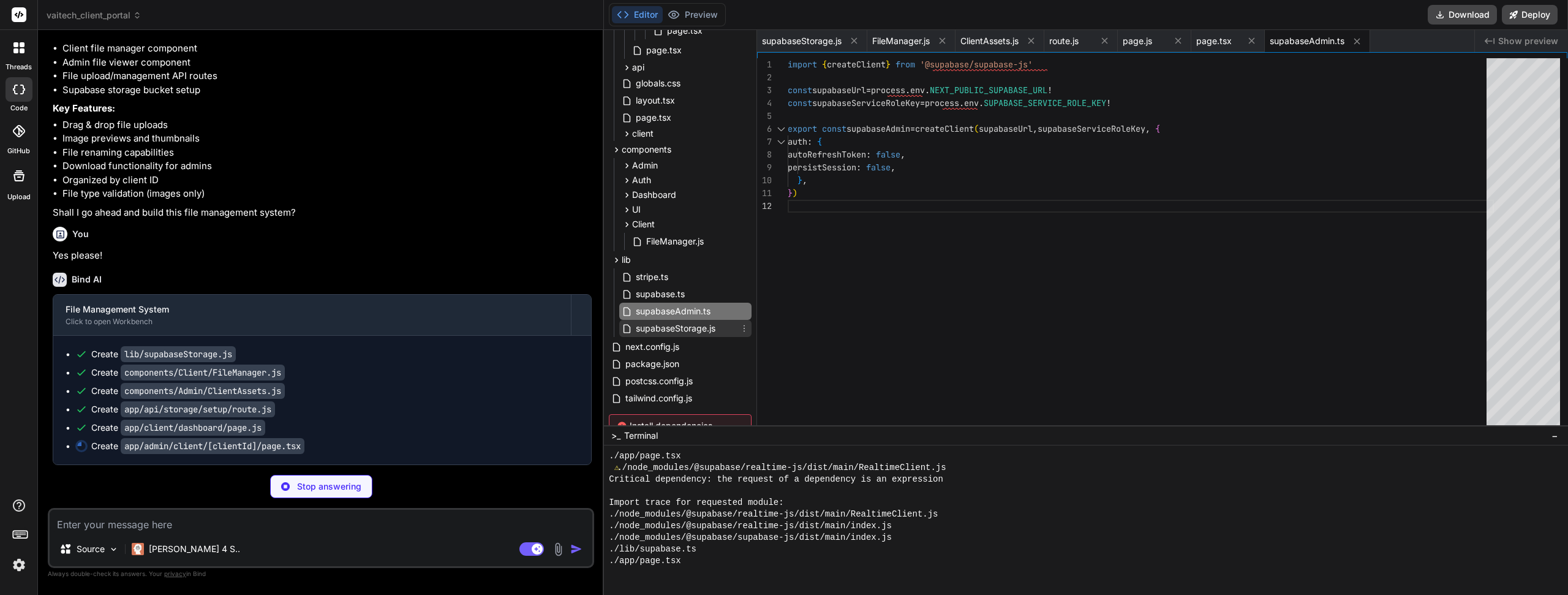
click at [667, 327] on span "supabaseStorage.js" at bounding box center [676, 328] width 82 height 15
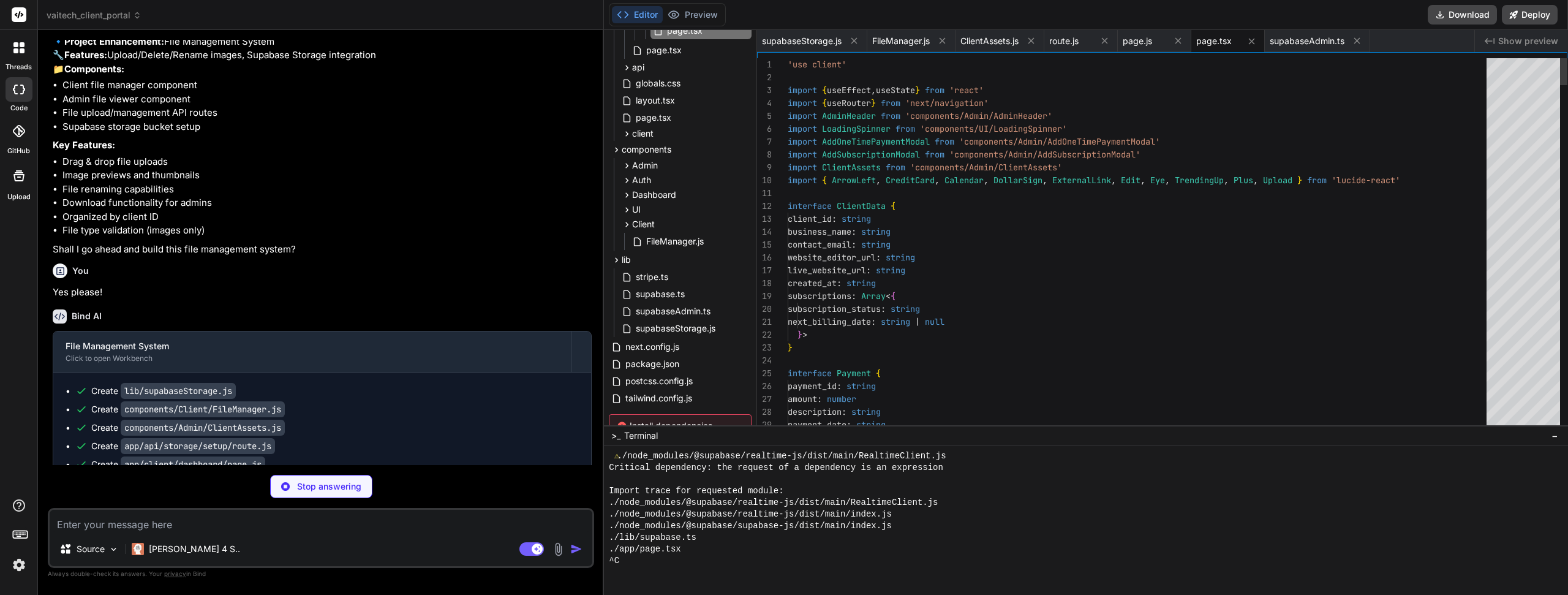
drag, startPoint x: 362, startPoint y: 238, endPoint x: 353, endPoint y: 339, distance: 101.4
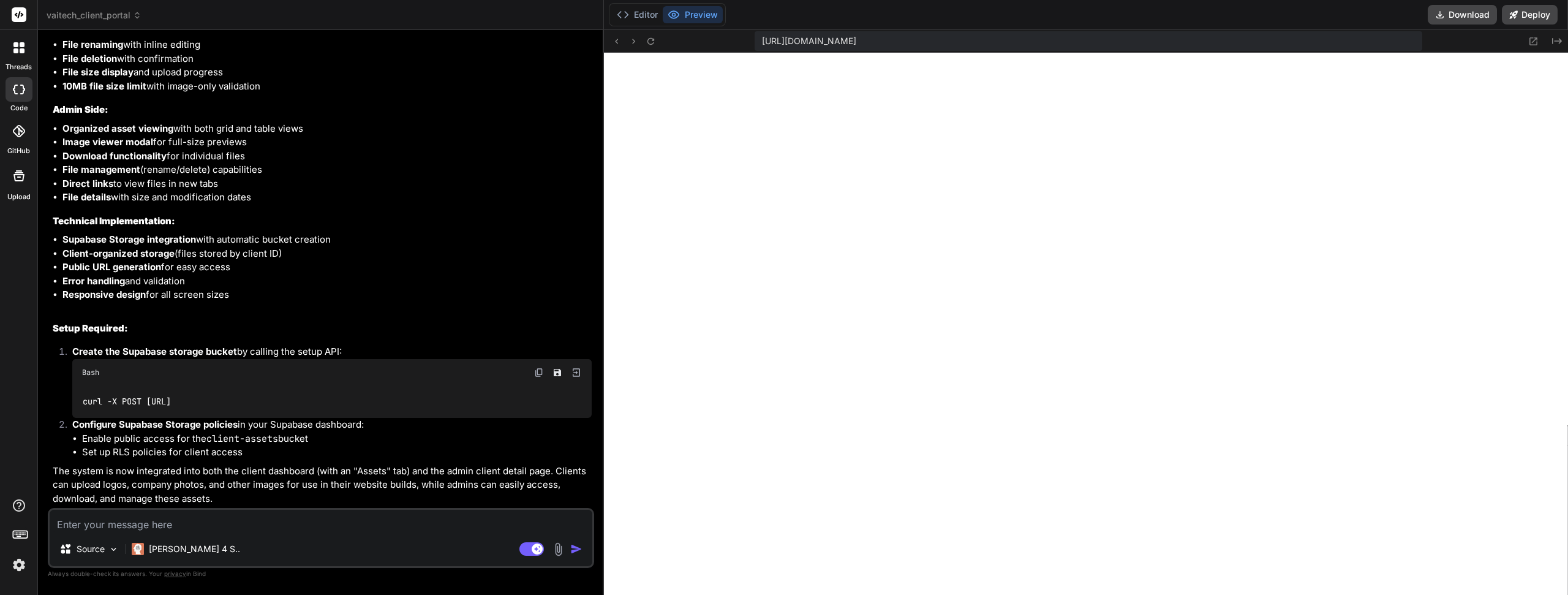
scroll to position [10267, 0]
click at [651, 39] on icon at bounding box center [651, 41] width 11 height 11
drag, startPoint x: 402, startPoint y: 357, endPoint x: 406, endPoint y: 407, distance: 50.2
drag, startPoint x: 279, startPoint y: 438, endPoint x: 209, endPoint y: 439, distance: 70.0
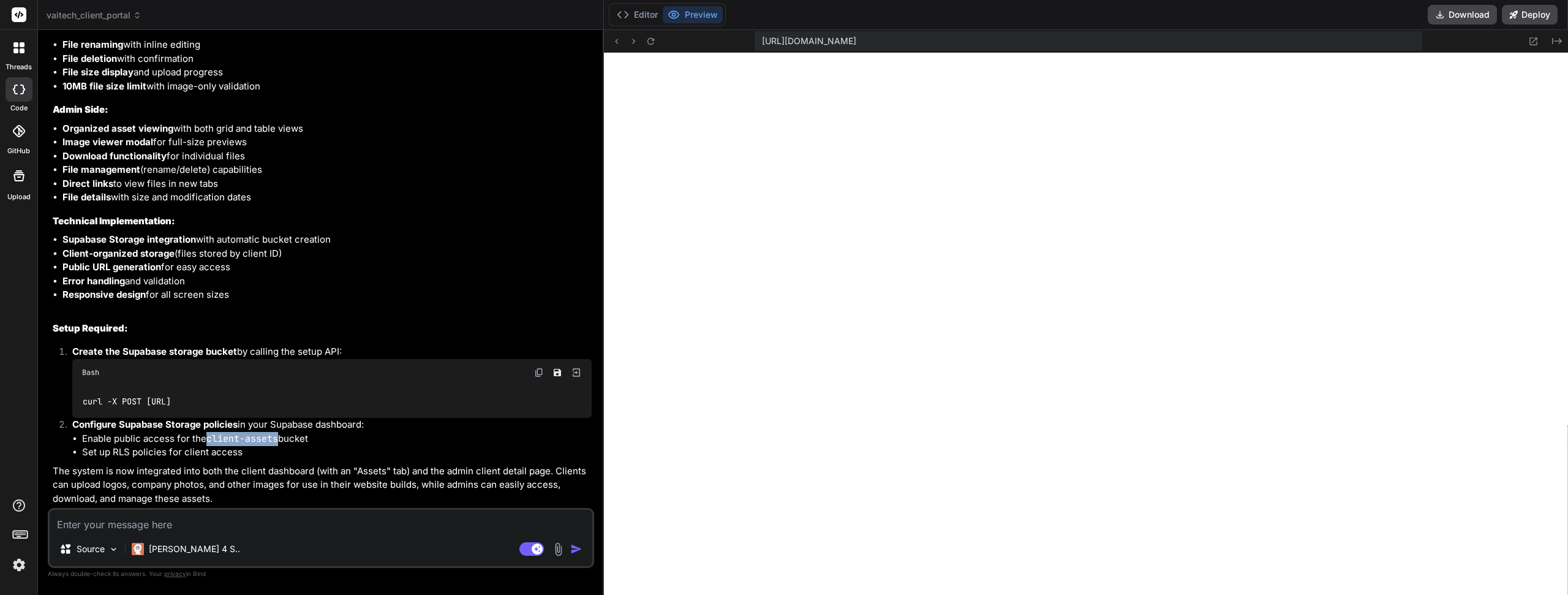
click at [209, 439] on li "Enable public access for the client-assets bucket" at bounding box center [337, 439] width 510 height 14
copy code "client-assets"
click at [477, 437] on li "Enable public access for the client-assets bucket" at bounding box center [337, 439] width 510 height 14
click at [648, 45] on icon at bounding box center [651, 41] width 11 height 11
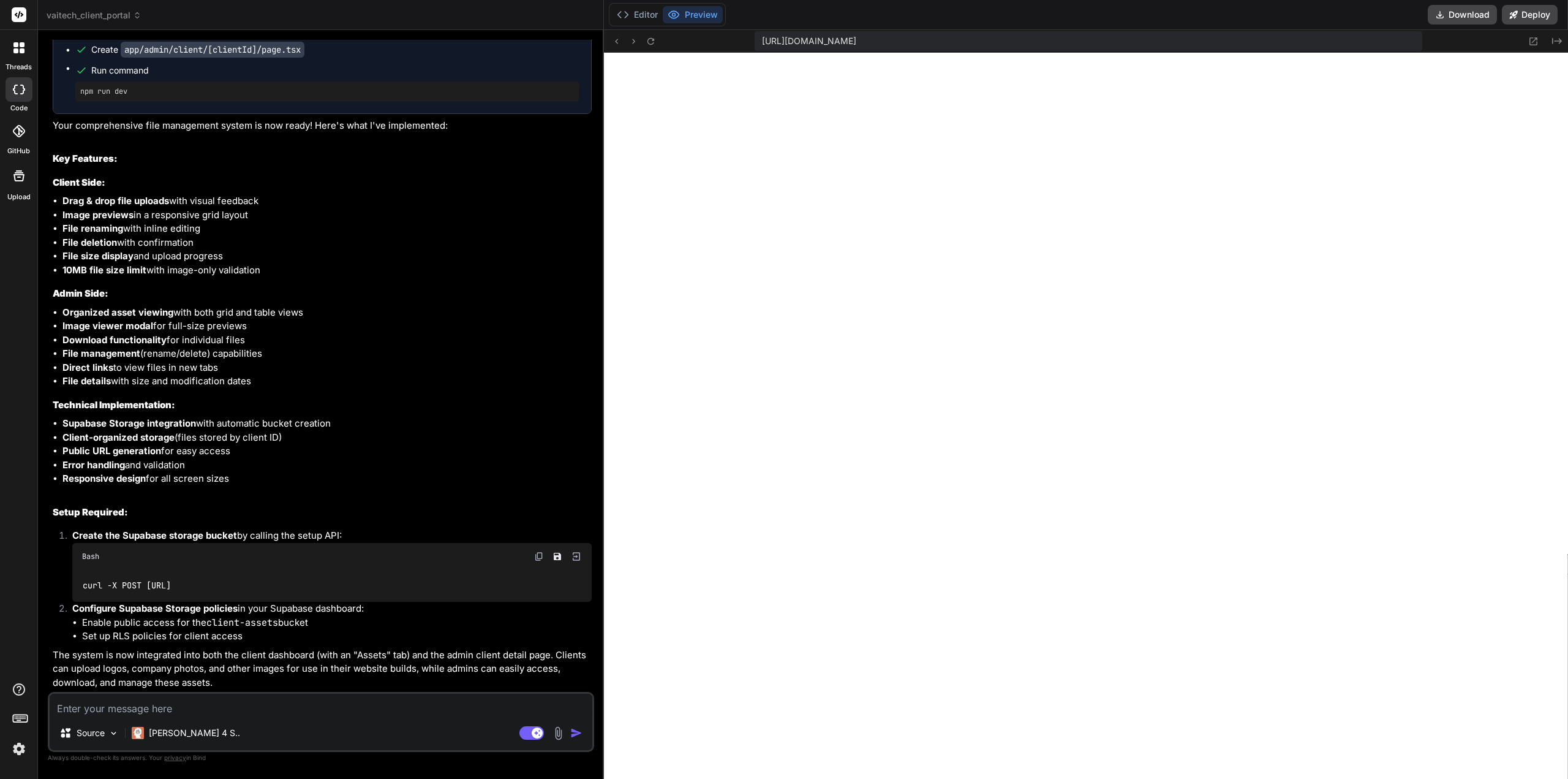
scroll to position [11586, 0]
click at [177, 708] on textarea at bounding box center [321, 704] width 543 height 22
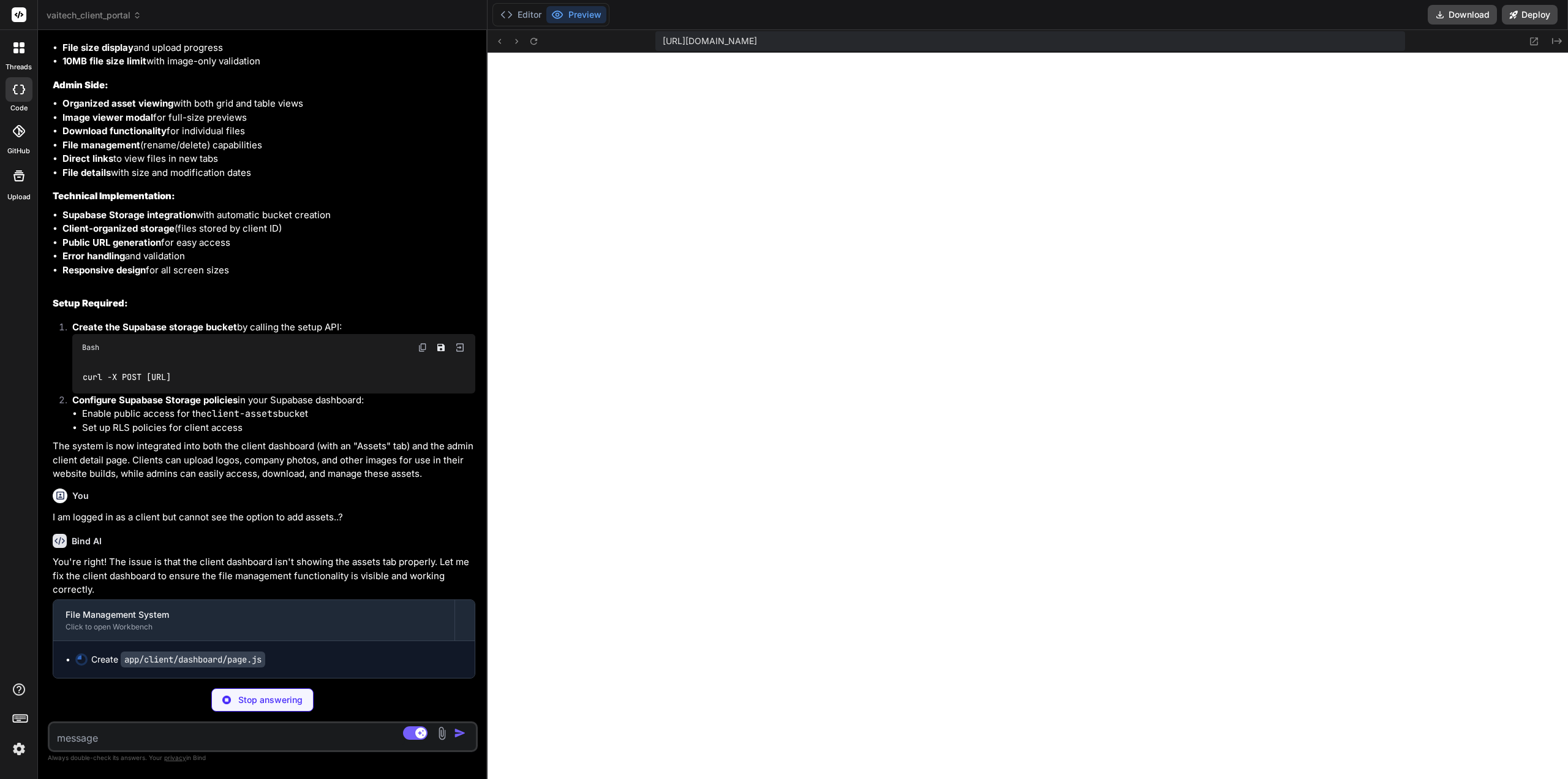
scroll to position [3678, 0]
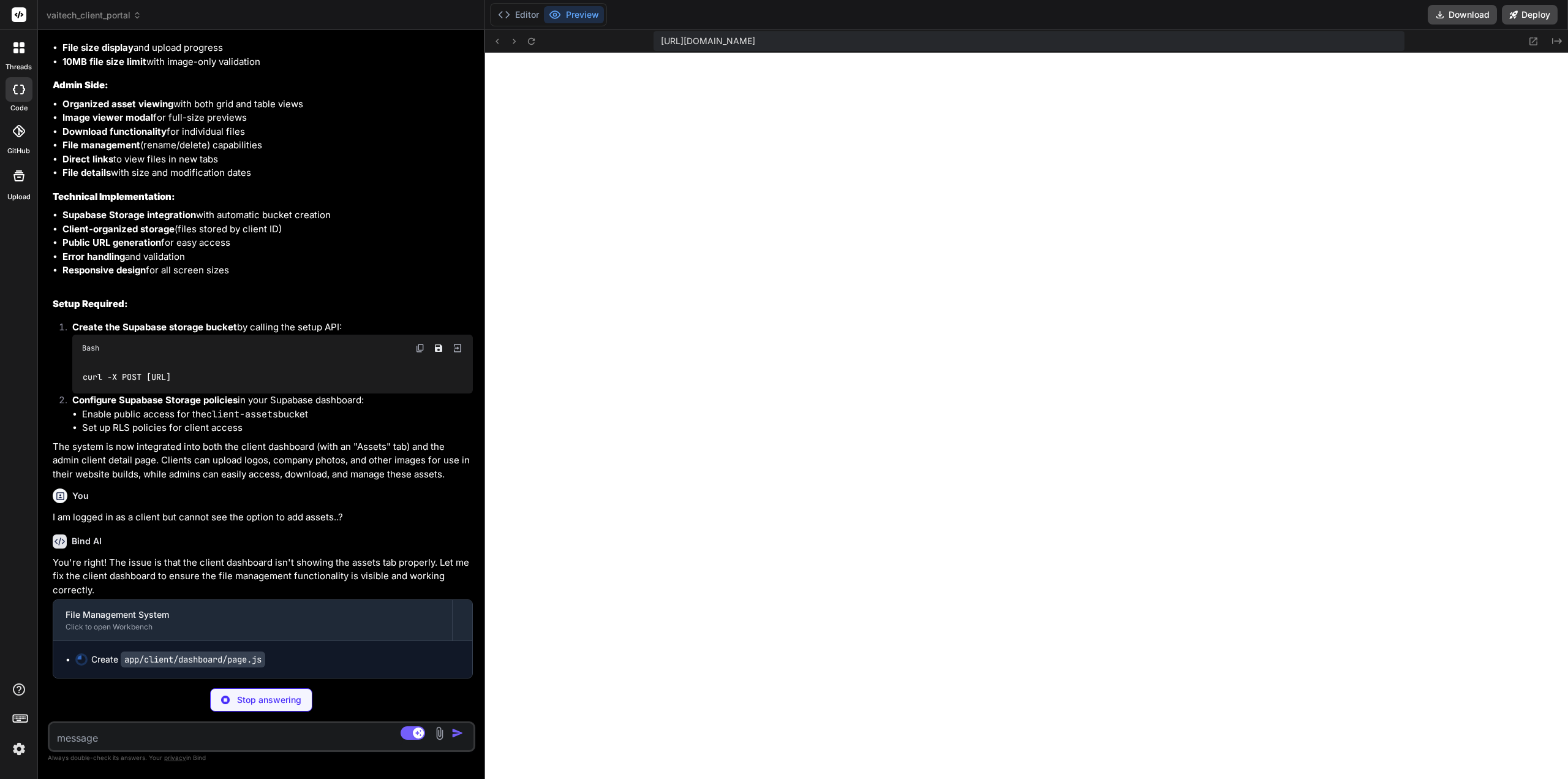
drag, startPoint x: 604, startPoint y: 463, endPoint x: 459, endPoint y: 467, distance: 145.1
click at [459, 467] on div "Bind AI Web Search Created with Pixso. Code Generator You I have given you Stri…" at bounding box center [262, 404] width 447 height 749
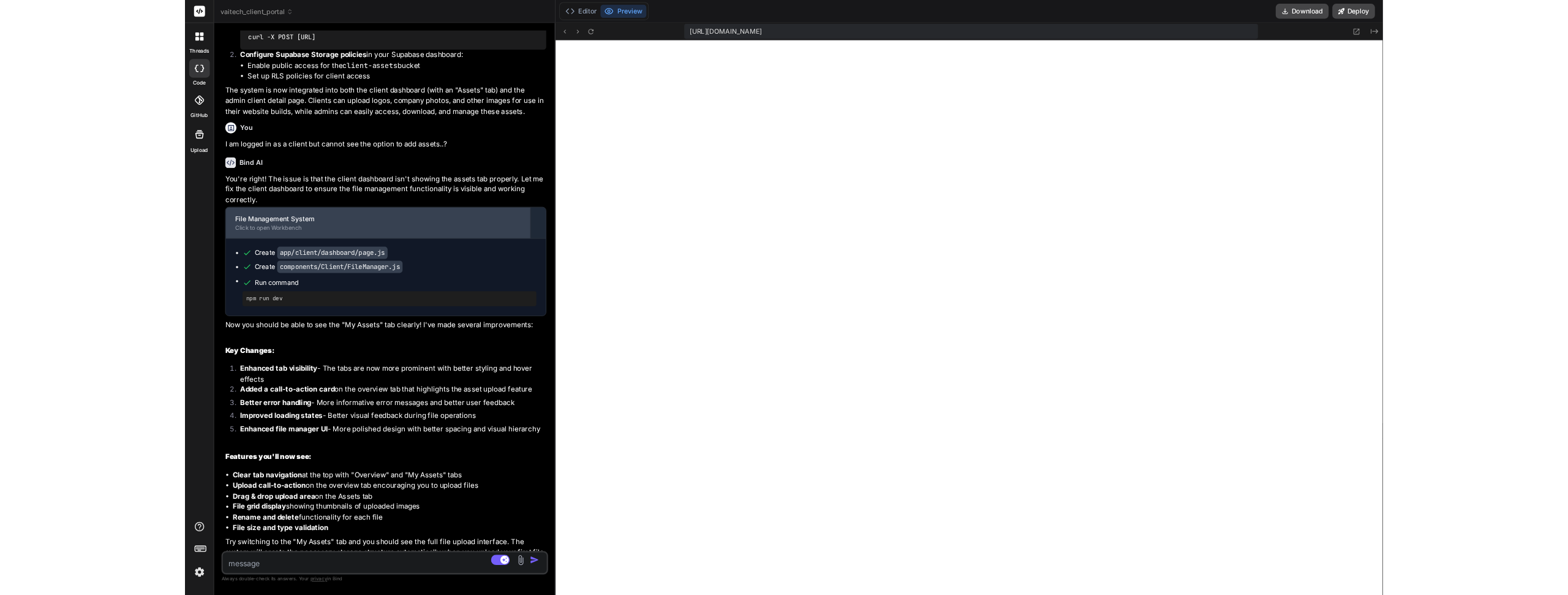
scroll to position [4016, 0]
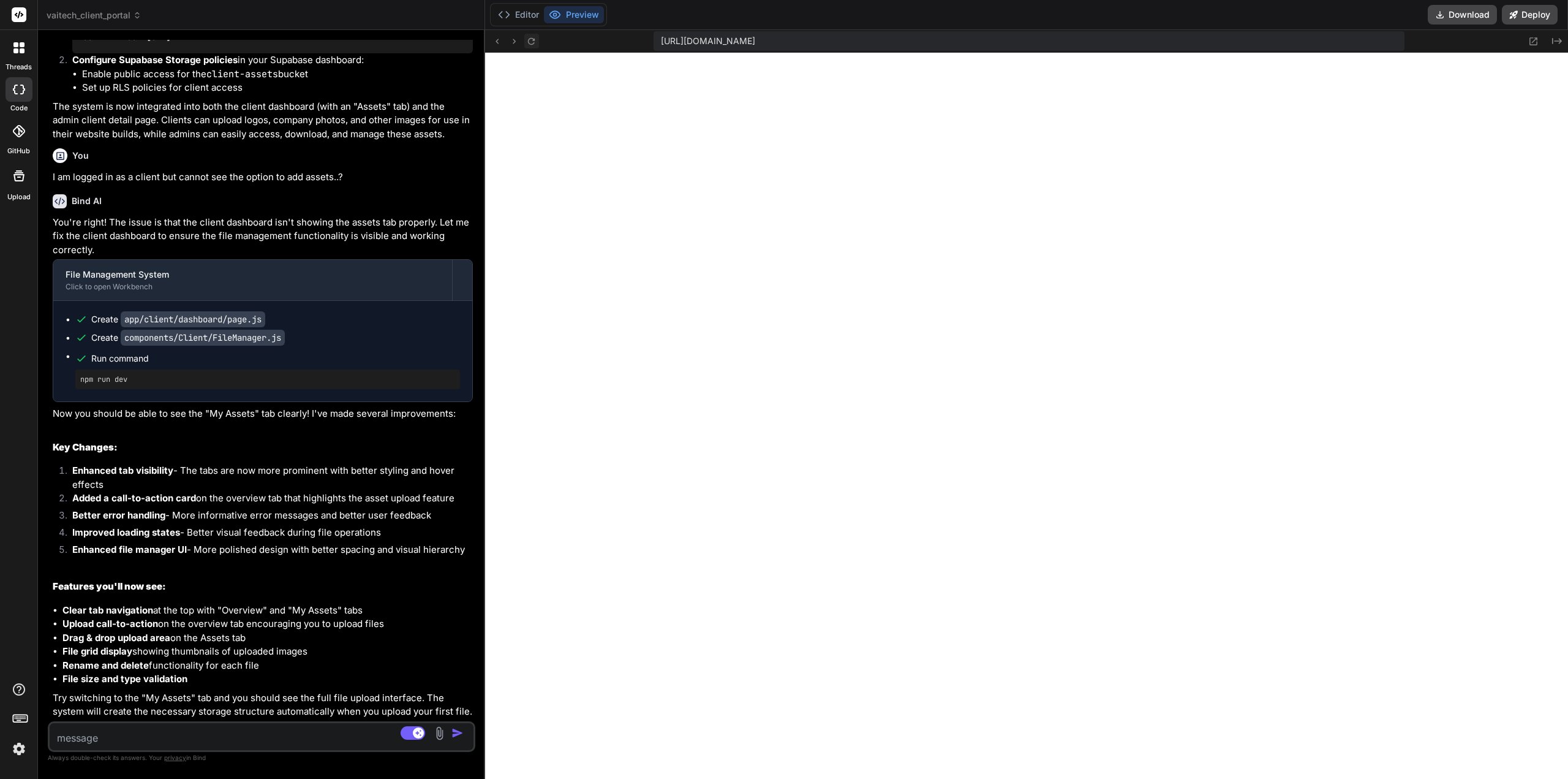
click at [536, 43] on icon at bounding box center [532, 41] width 11 height 11
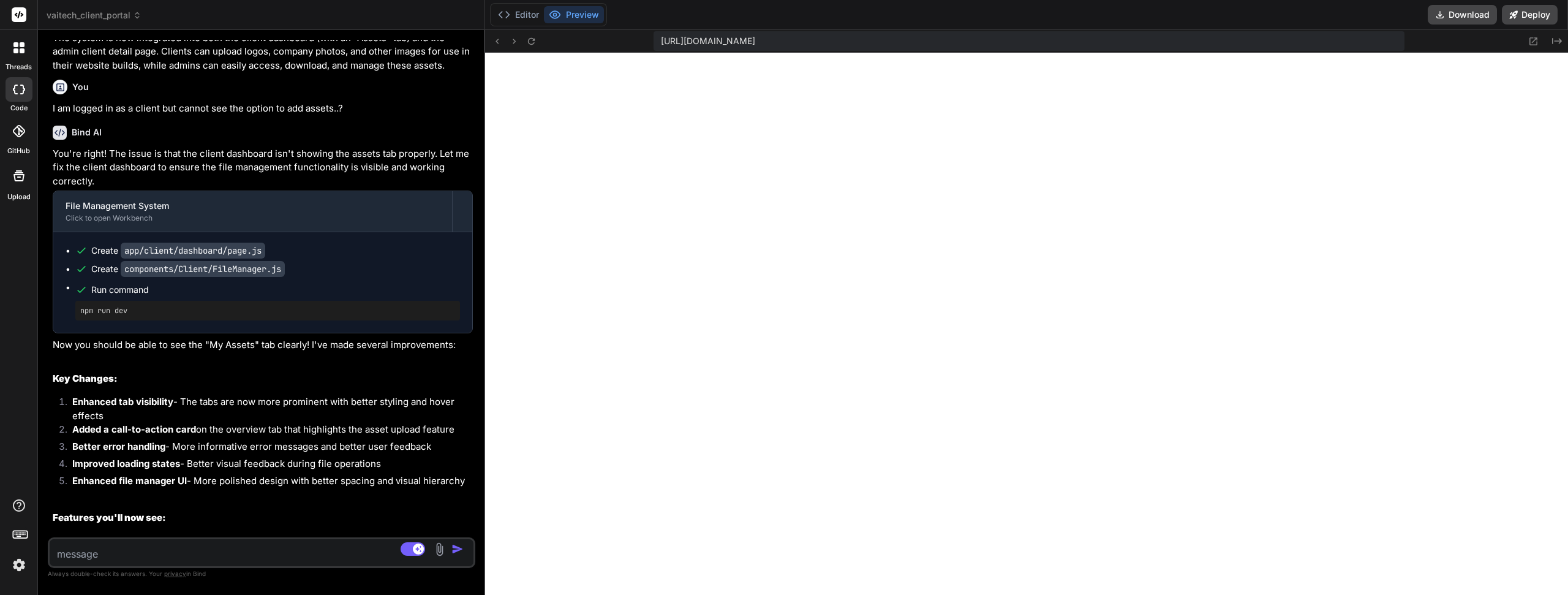
scroll to position [4200, 0]
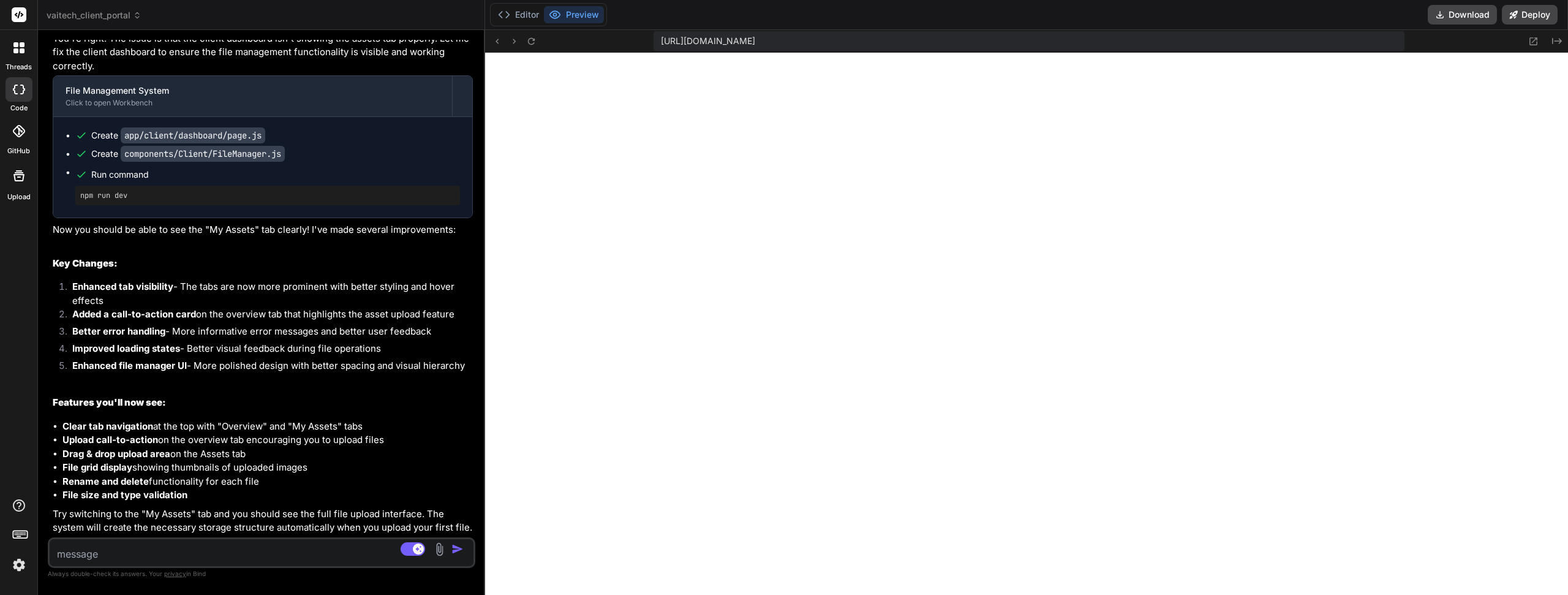
drag, startPoint x: 260, startPoint y: 416, endPoint x: 254, endPoint y: 447, distance: 31.6
click at [534, 50] on div "https://u3uk0f35zsjjbn9cprh6fq9h0p4tm2-wnxx--3000--96435430.local-corp.webconta…" at bounding box center [1026, 41] width 1083 height 23
click at [533, 43] on icon at bounding box center [532, 41] width 11 height 11
click at [528, 11] on button "Editor" at bounding box center [518, 15] width 51 height 17
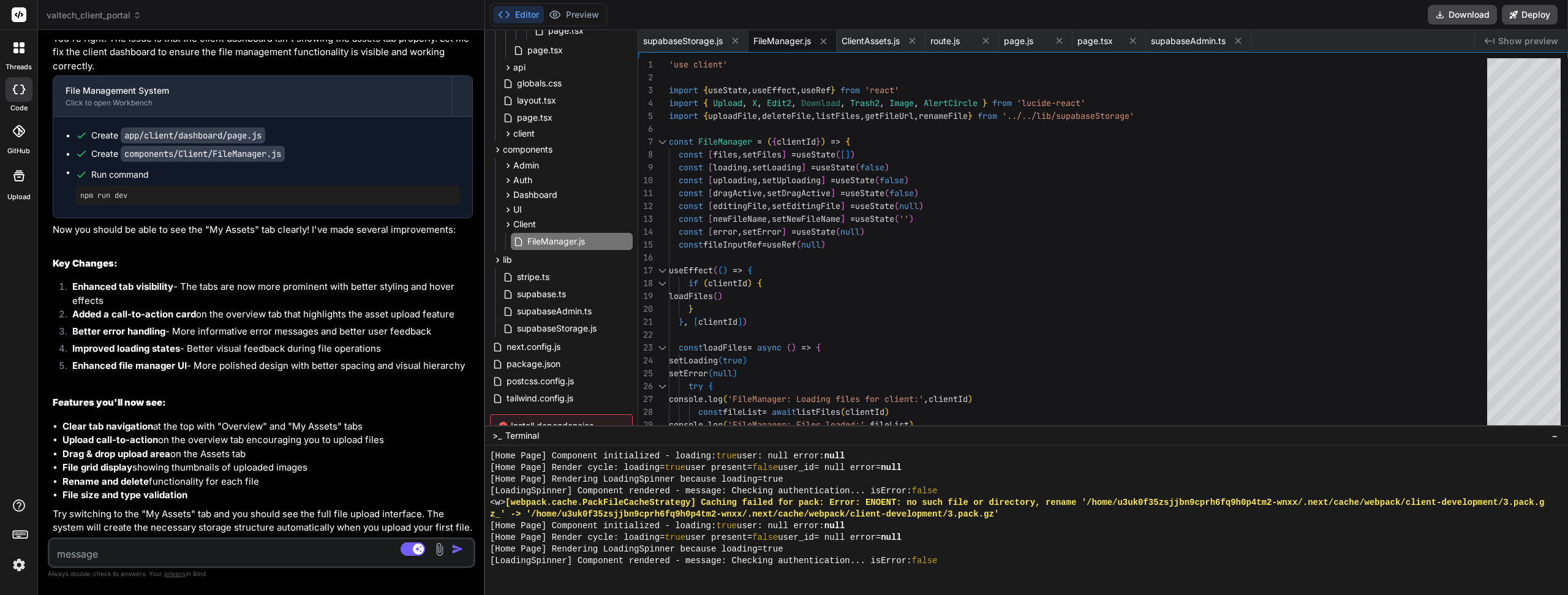
scroll to position [11640, 0]
click at [587, 17] on button "Preview" at bounding box center [574, 15] width 60 height 17
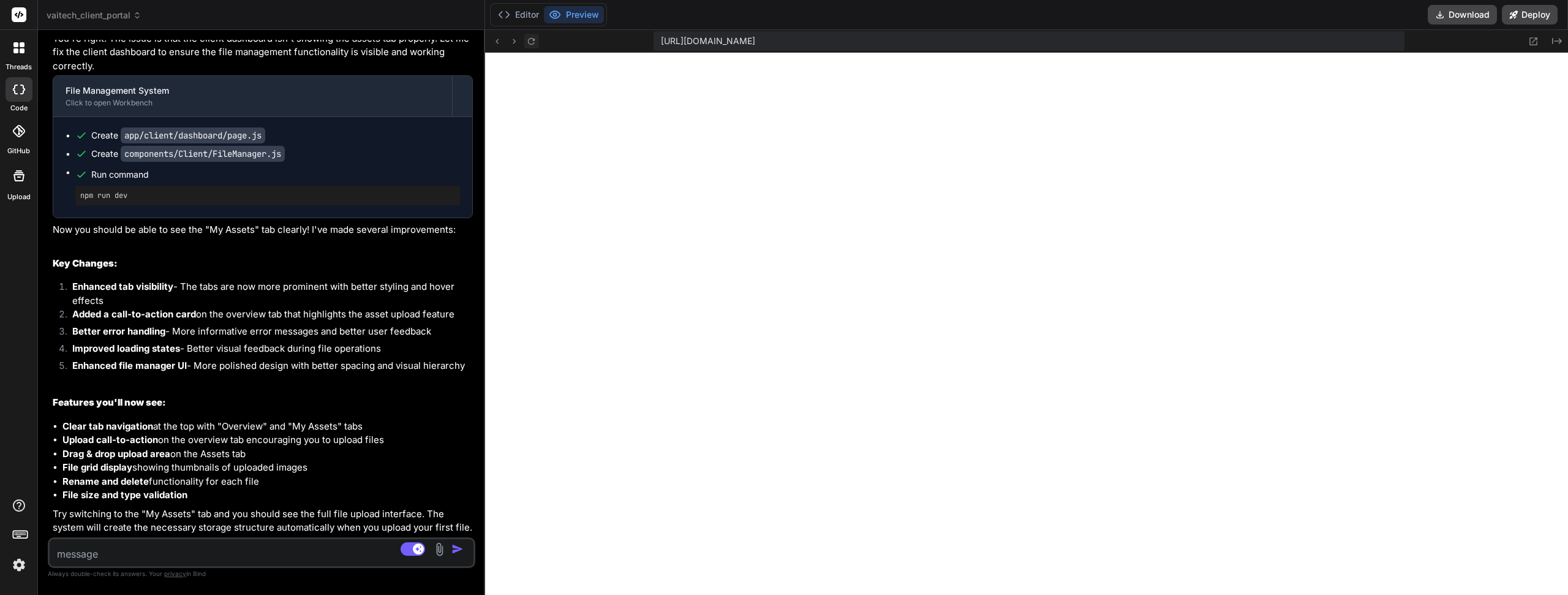
click at [532, 43] on icon at bounding box center [532, 41] width 11 height 11
click at [262, 555] on textarea at bounding box center [226, 550] width 353 height 22
click at [526, 15] on button "Editor" at bounding box center [518, 15] width 51 height 17
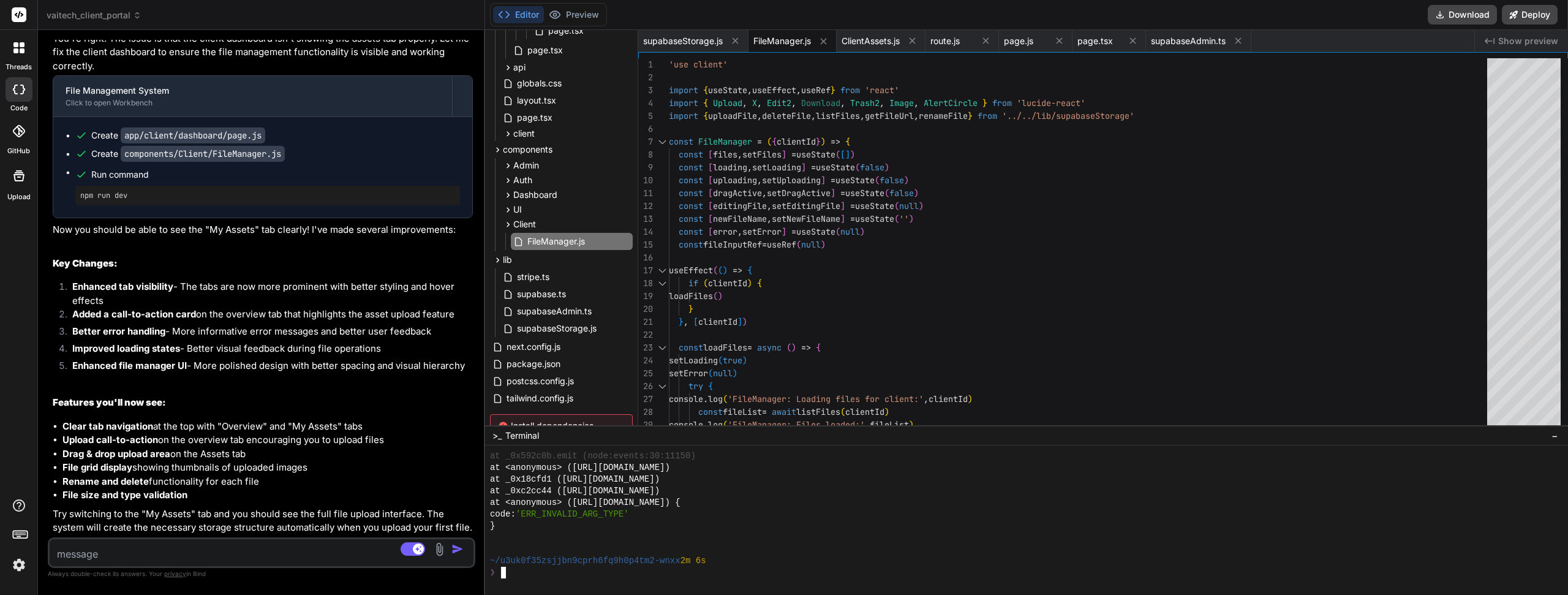
click at [531, 568] on div "❯" at bounding box center [1020, 572] width 1060 height 11
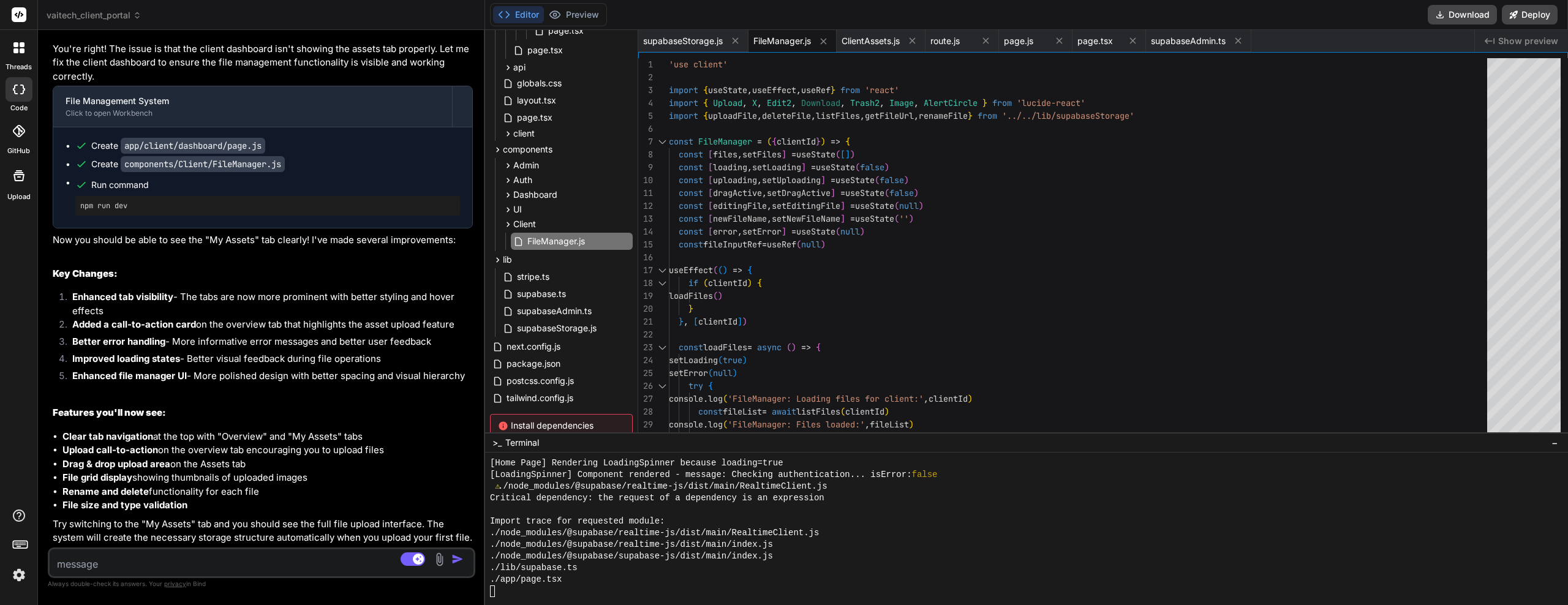
scroll to position [11625, 0]
click at [576, 11] on button "Preview" at bounding box center [574, 15] width 60 height 17
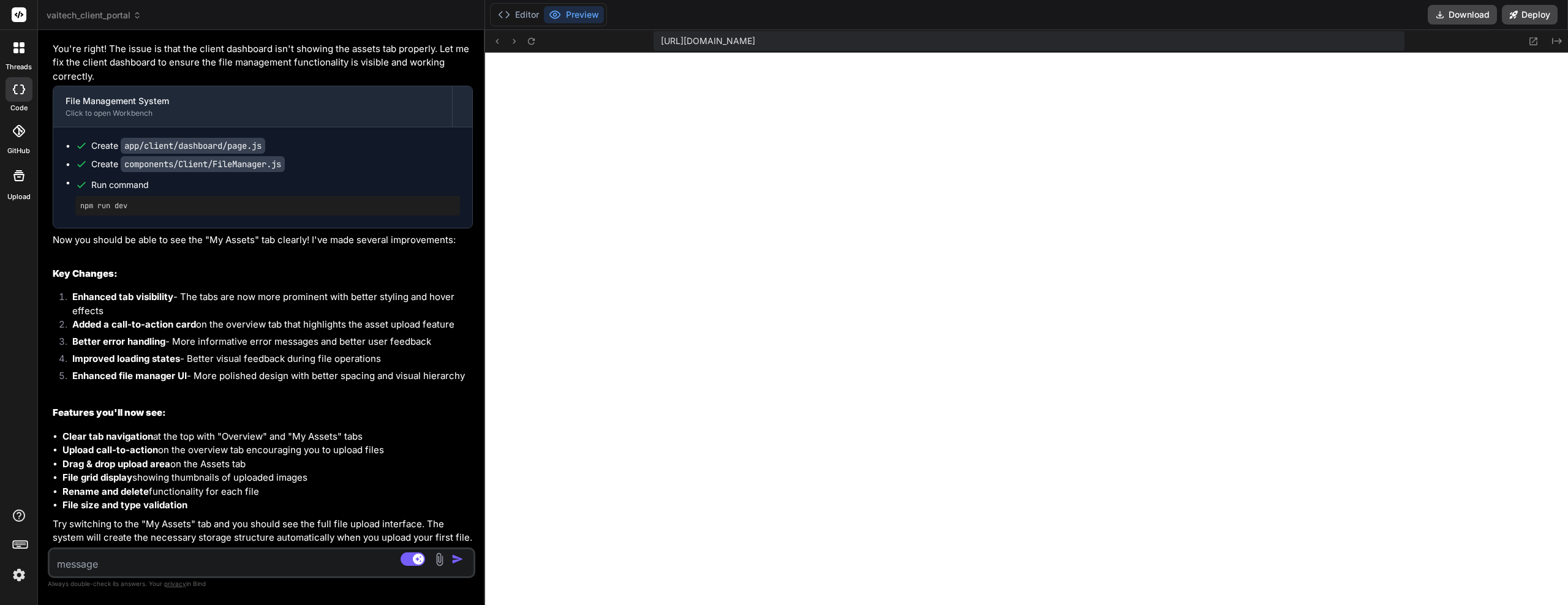
click at [165, 566] on textarea at bounding box center [226, 560] width 353 height 22
paste textarea "Checking authentication... If this persists, check console for errors"
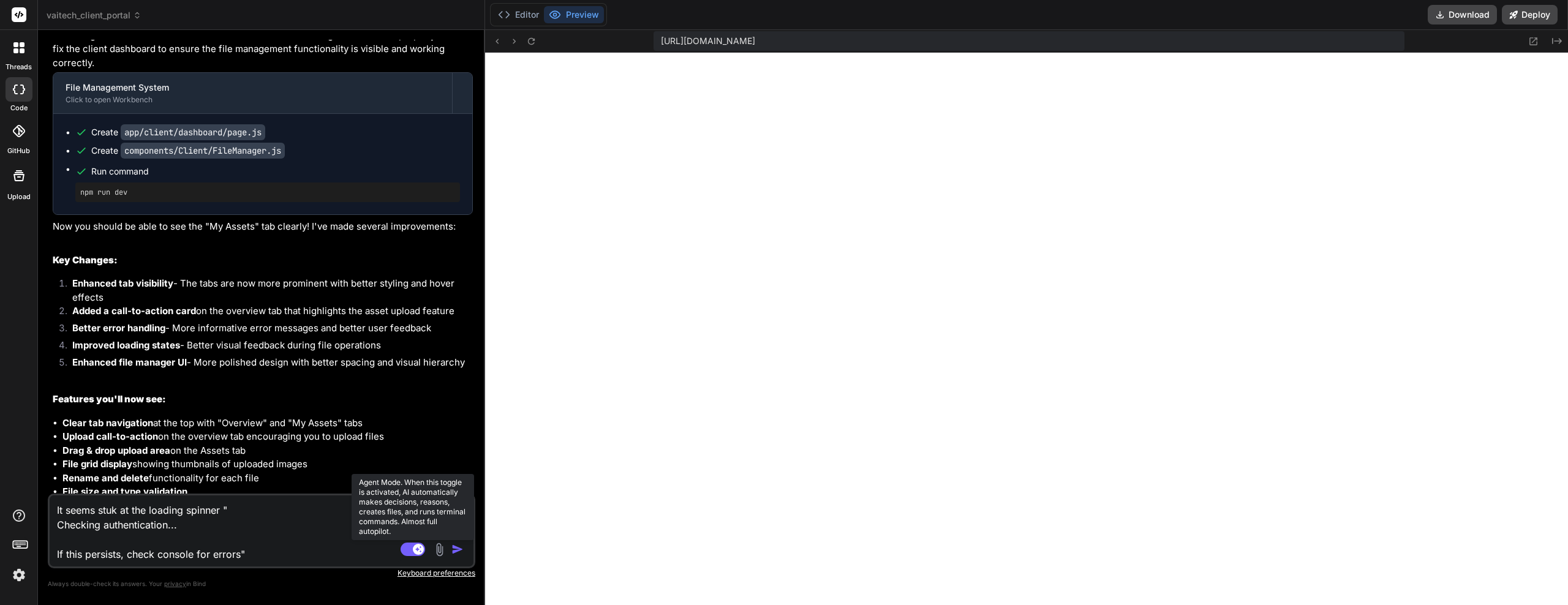
click at [417, 555] on rect at bounding box center [413, 550] width 25 height 13
click at [297, 528] on textarea "It seems stuk at the loading spinner " Checking authentication... If this persi…" at bounding box center [226, 528] width 353 height 66
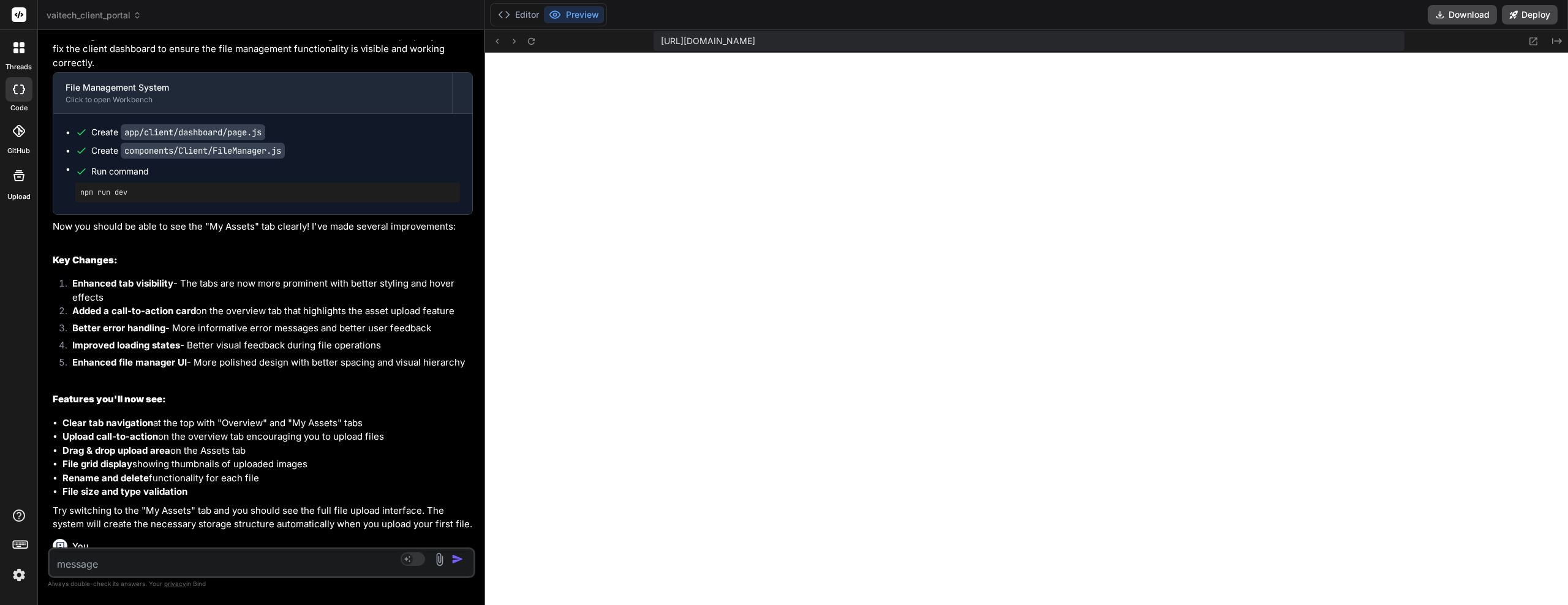
scroll to position [4330, 0]
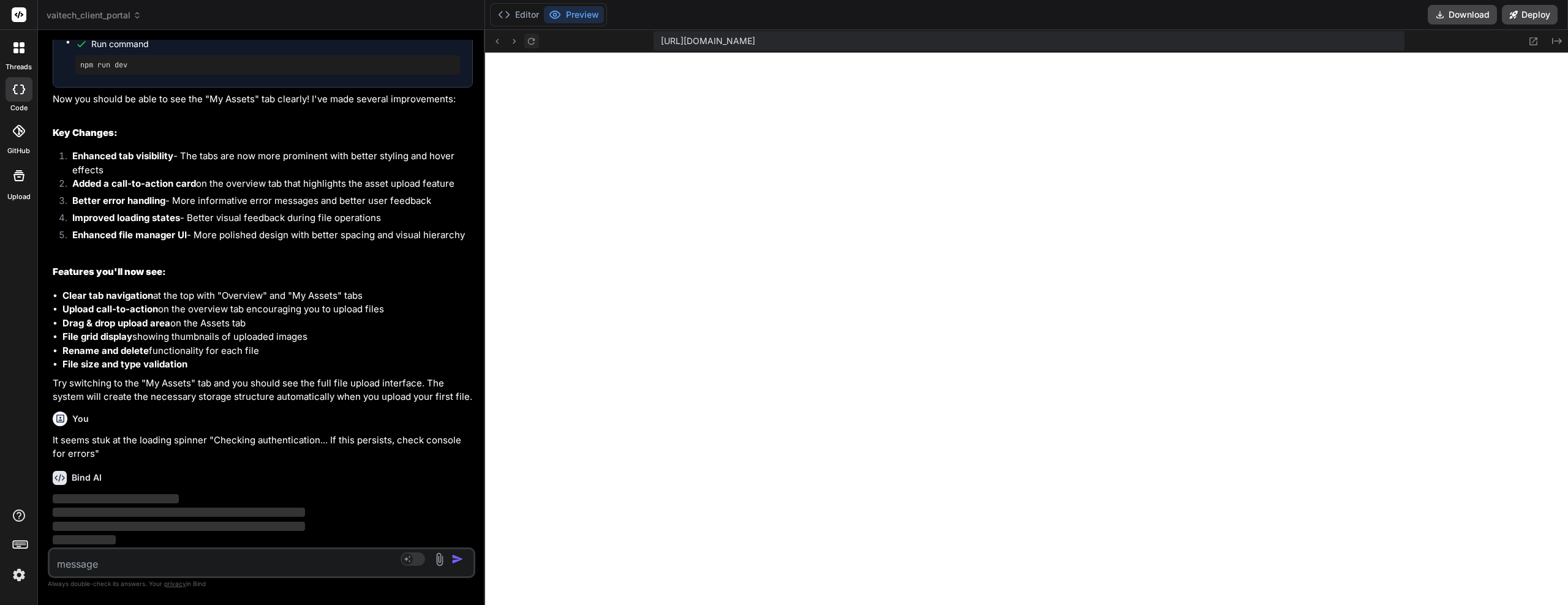
click at [536, 43] on icon at bounding box center [532, 41] width 11 height 11
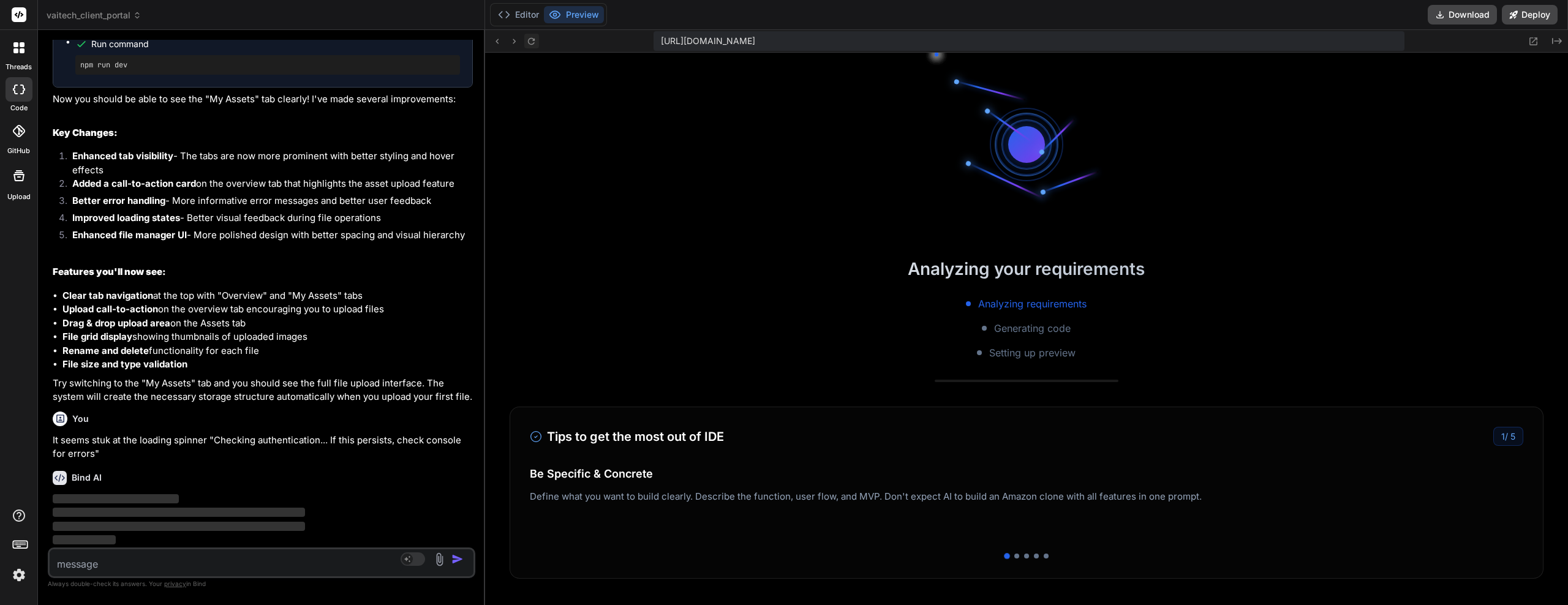
scroll to position [11640, 0]
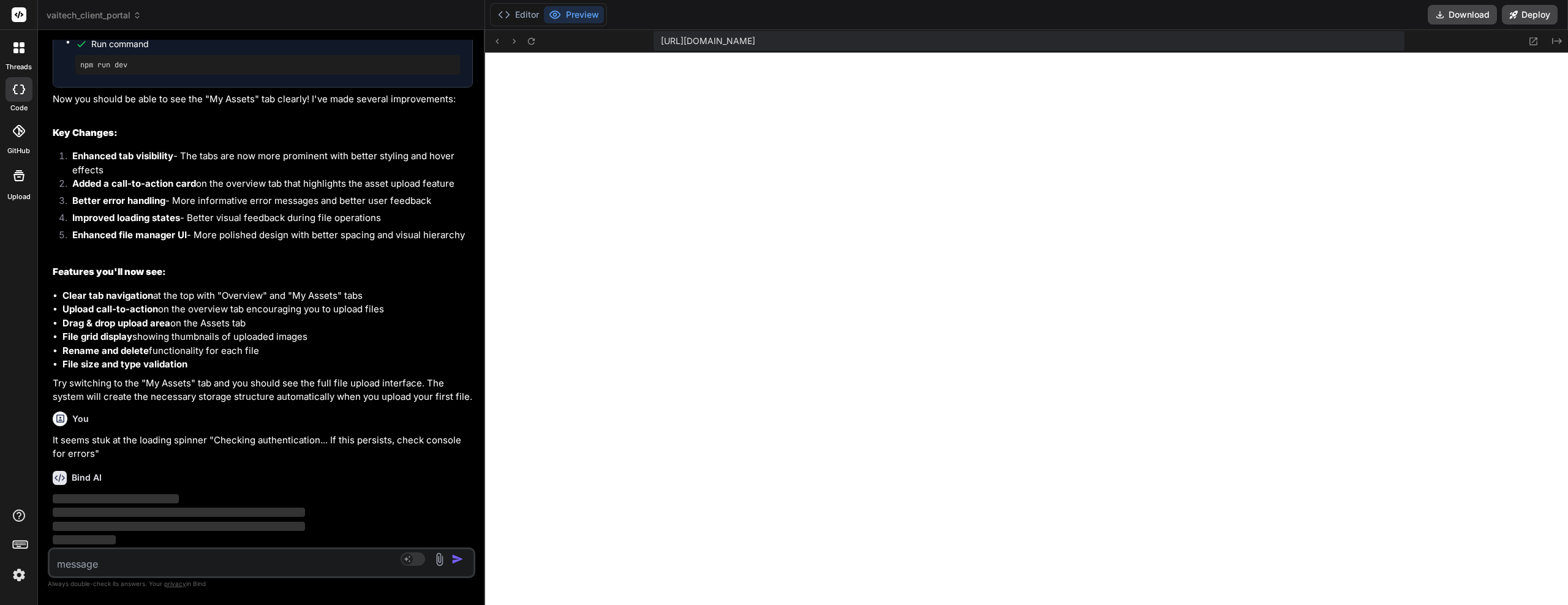
click at [232, 468] on div "Bind AI ‌ ‌ ‌ ‌" at bounding box center [262, 504] width 420 height 87
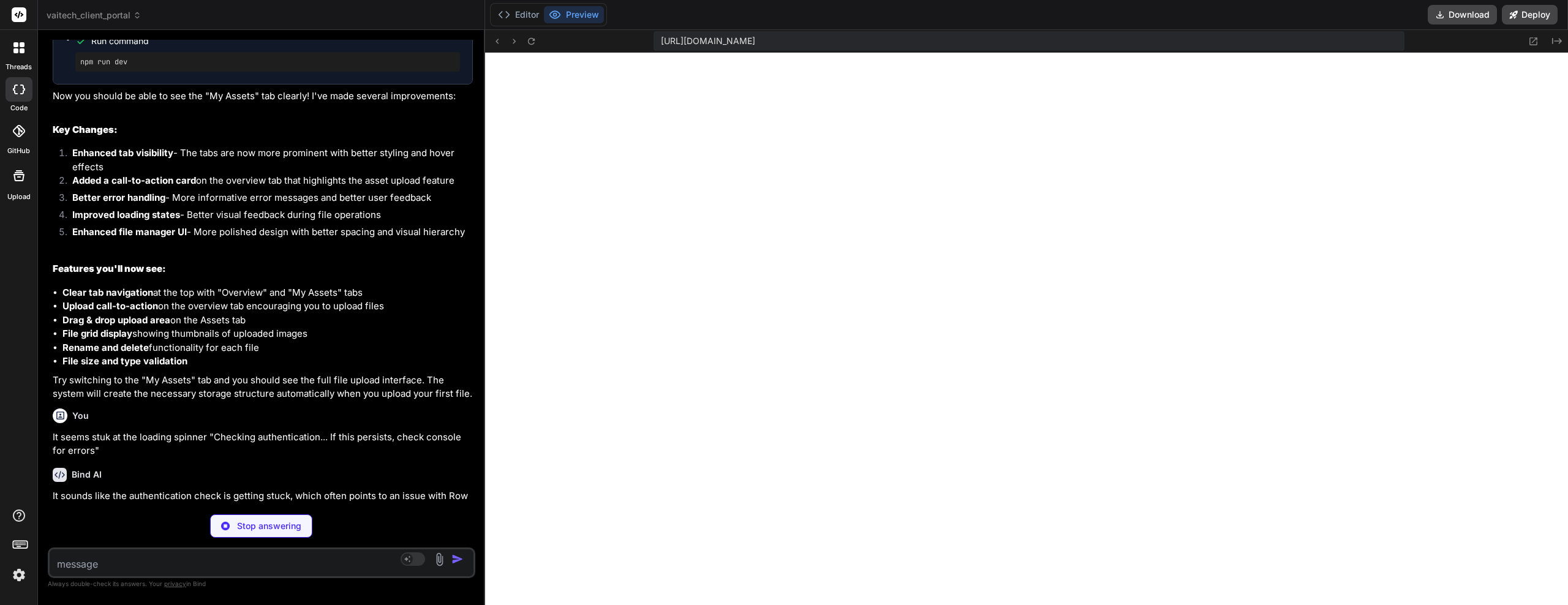
click at [259, 531] on div "Stop answering" at bounding box center [262, 526] width 102 height 23
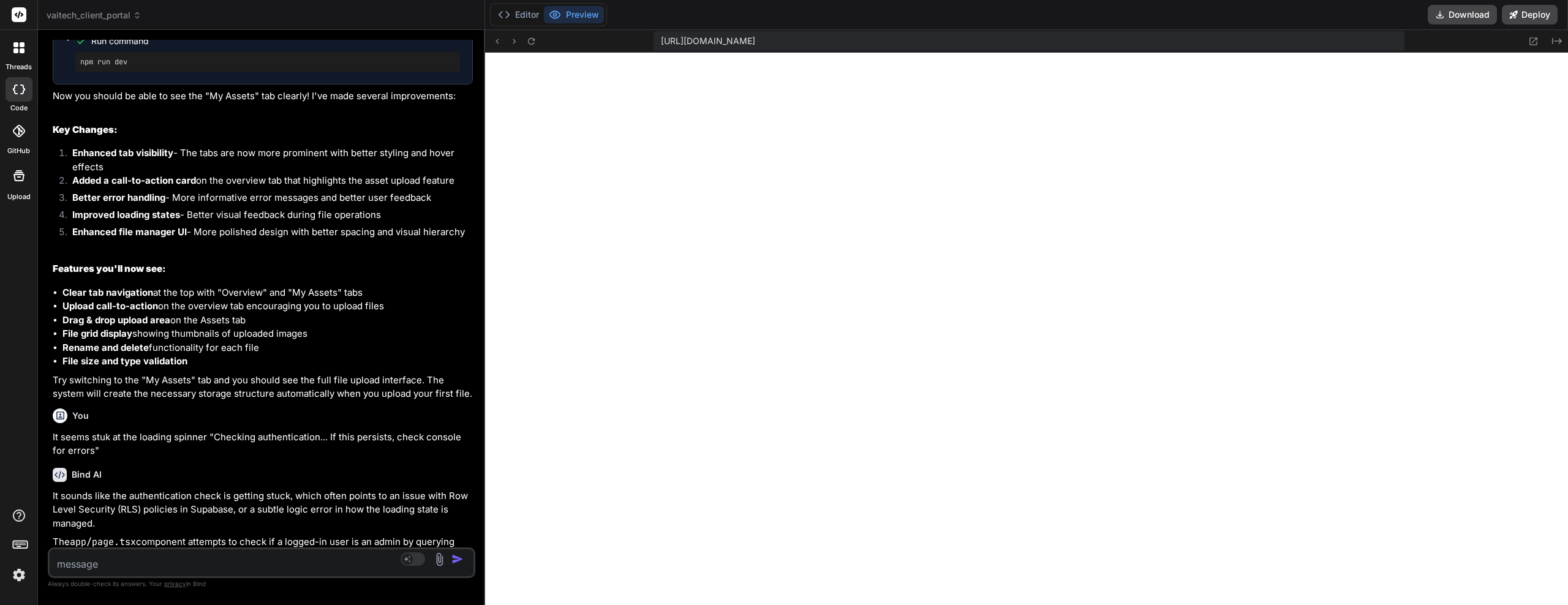
click at [362, 338] on li "File grid display showing thumbnails of uploaded images" at bounding box center [268, 334] width 411 height 14
click at [208, 564] on textarea at bounding box center [226, 560] width 353 height 22
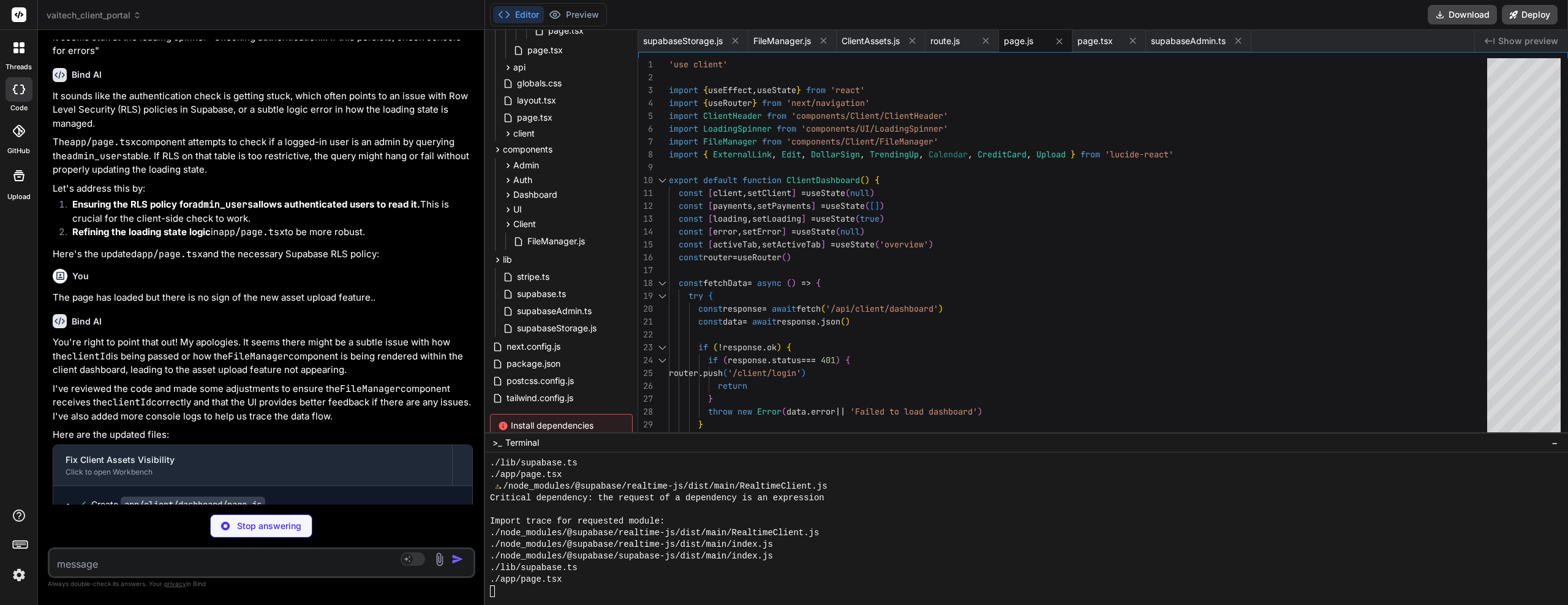
scroll to position [4761, 0]
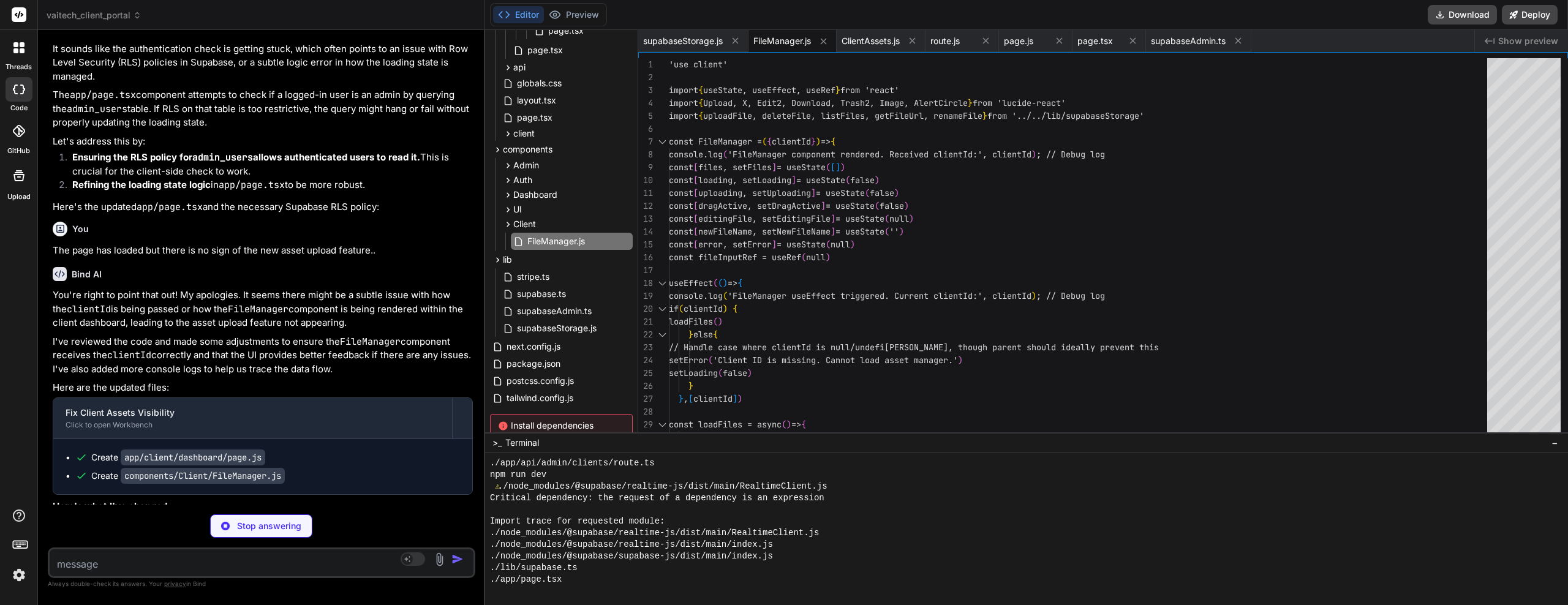
drag, startPoint x: 286, startPoint y: 334, endPoint x: 286, endPoint y: 362, distance: 28.0
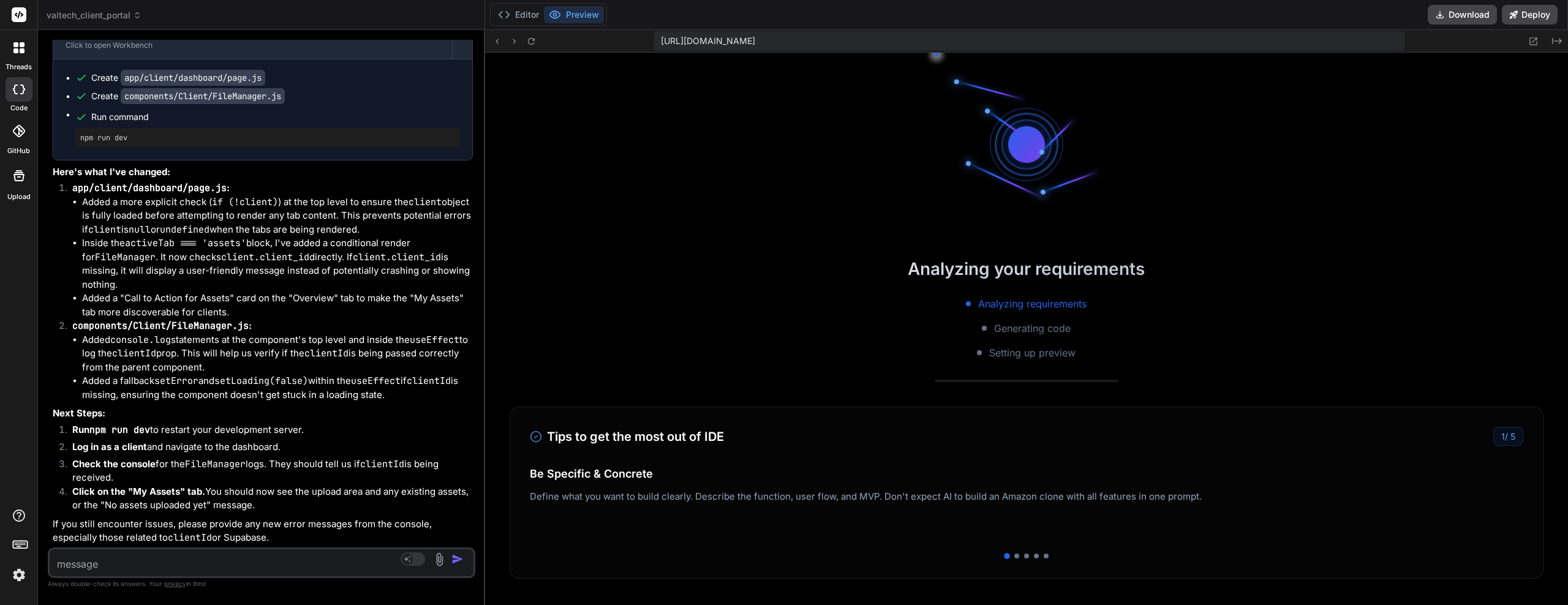
scroll to position [5160, 0]
drag, startPoint x: 298, startPoint y: 300, endPoint x: 295, endPoint y: 347, distance: 47.1
click at [281, 404] on div "You're right to point that out! My apologies. It seems there might be a subtle …" at bounding box center [262, 227] width 420 height 636
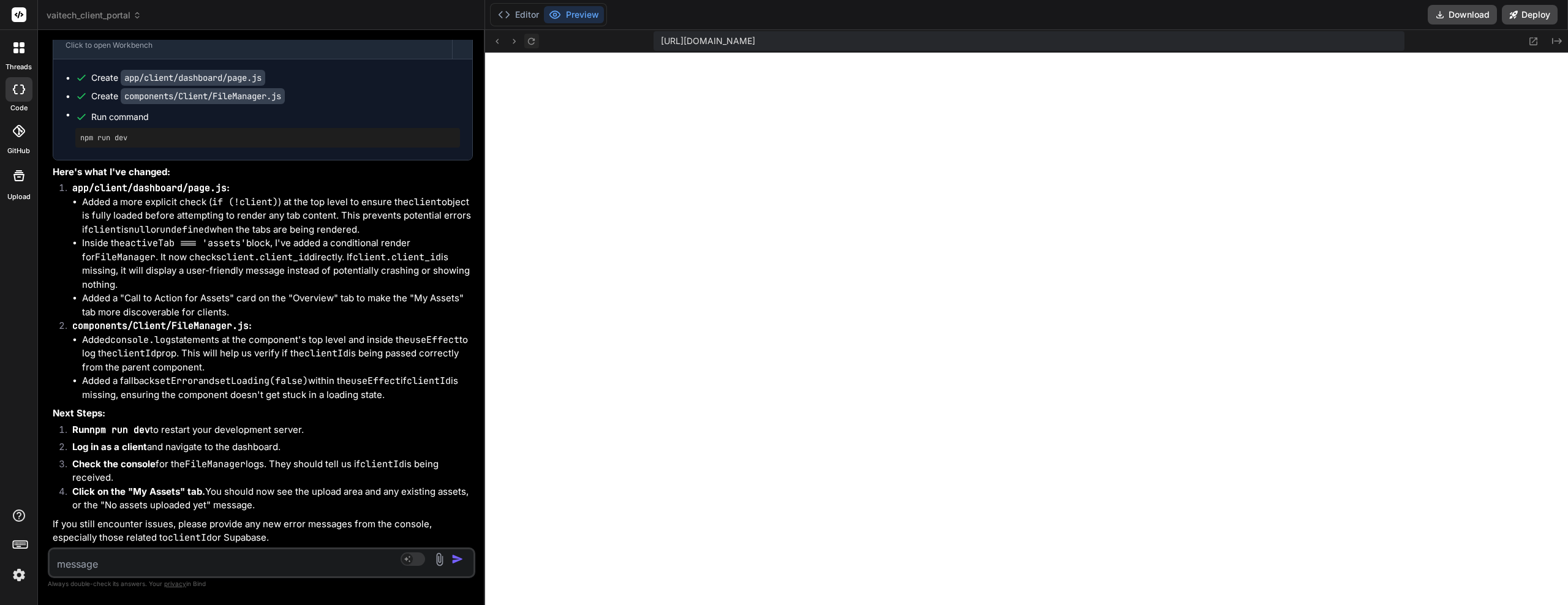
click at [535, 38] on icon at bounding box center [532, 41] width 11 height 11
click at [534, 45] on icon at bounding box center [532, 41] width 11 height 11
click at [537, 38] on button at bounding box center [532, 41] width 15 height 15
click at [533, 38] on icon at bounding box center [531, 41] width 7 height 7
click at [529, 9] on button "Editor" at bounding box center [518, 15] width 51 height 17
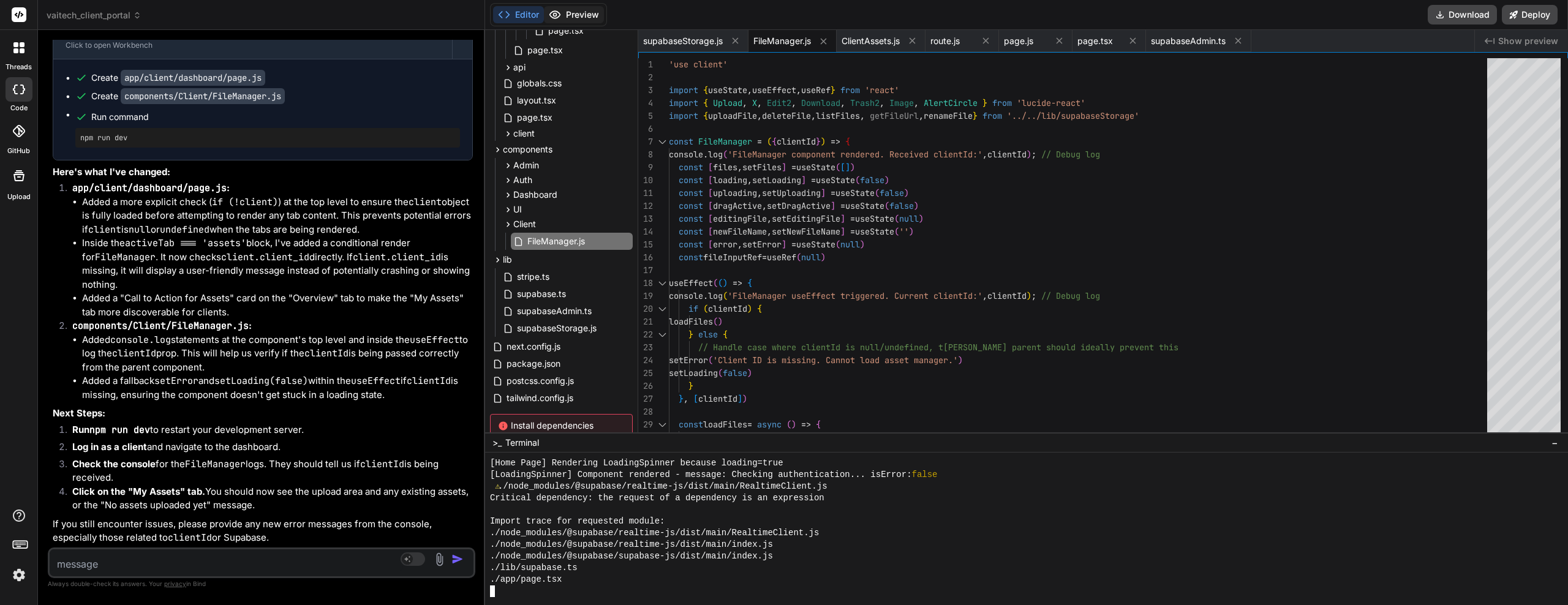
click at [584, 19] on button "Preview" at bounding box center [574, 15] width 60 height 17
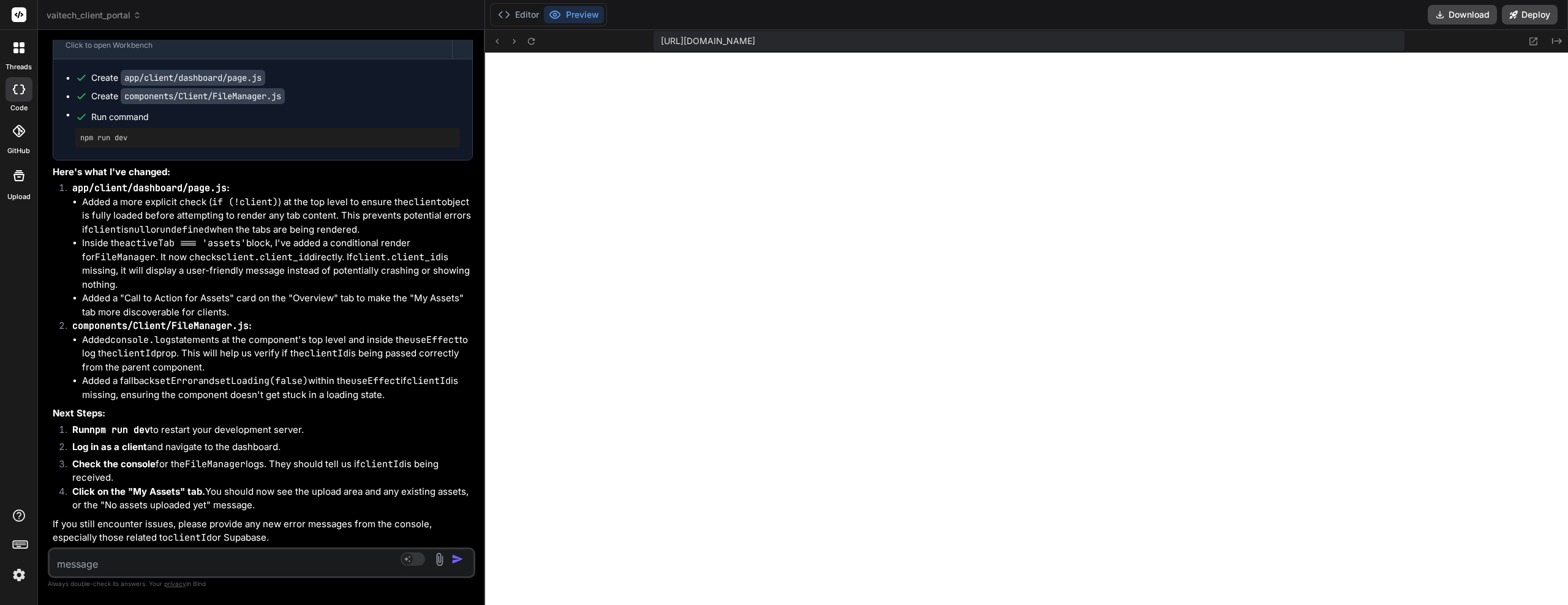
click at [170, 566] on textarea at bounding box center [226, 560] width 353 height 22
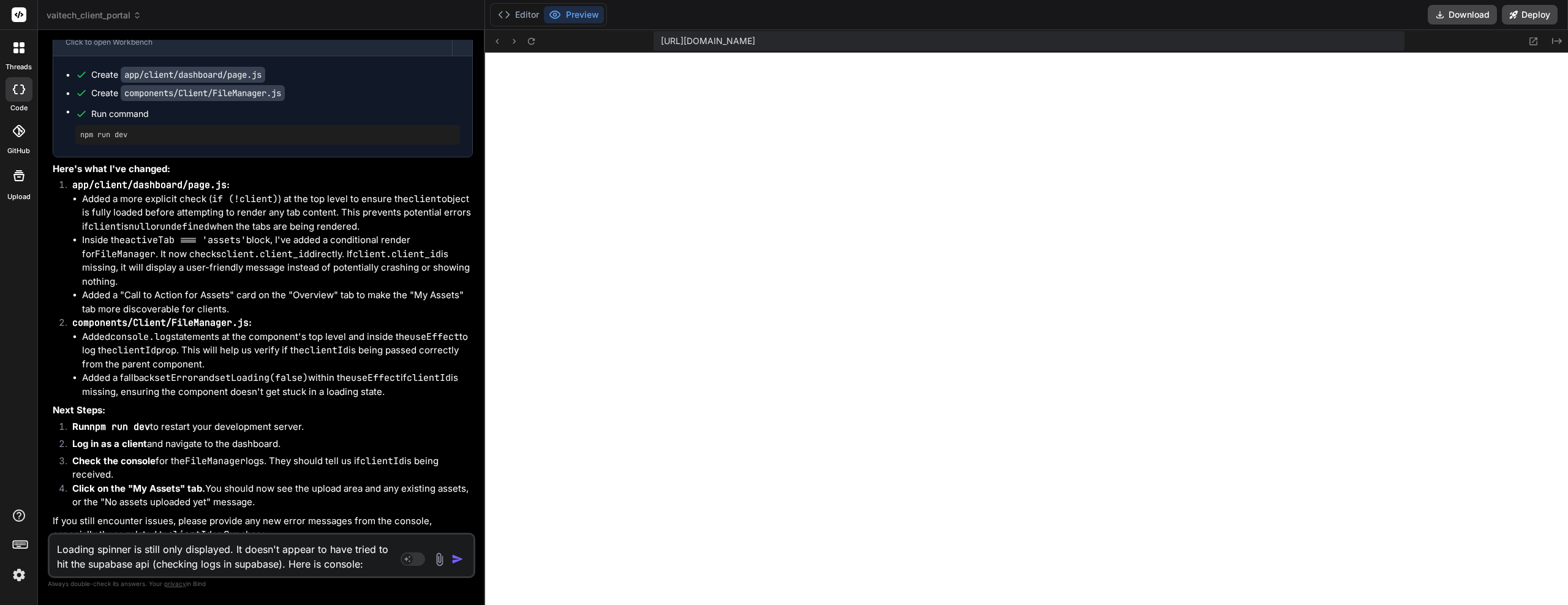
paste textarea "webpack-internal:///(app-pages-browser)/./app/page.tsx:30 [Home Page] Component…"
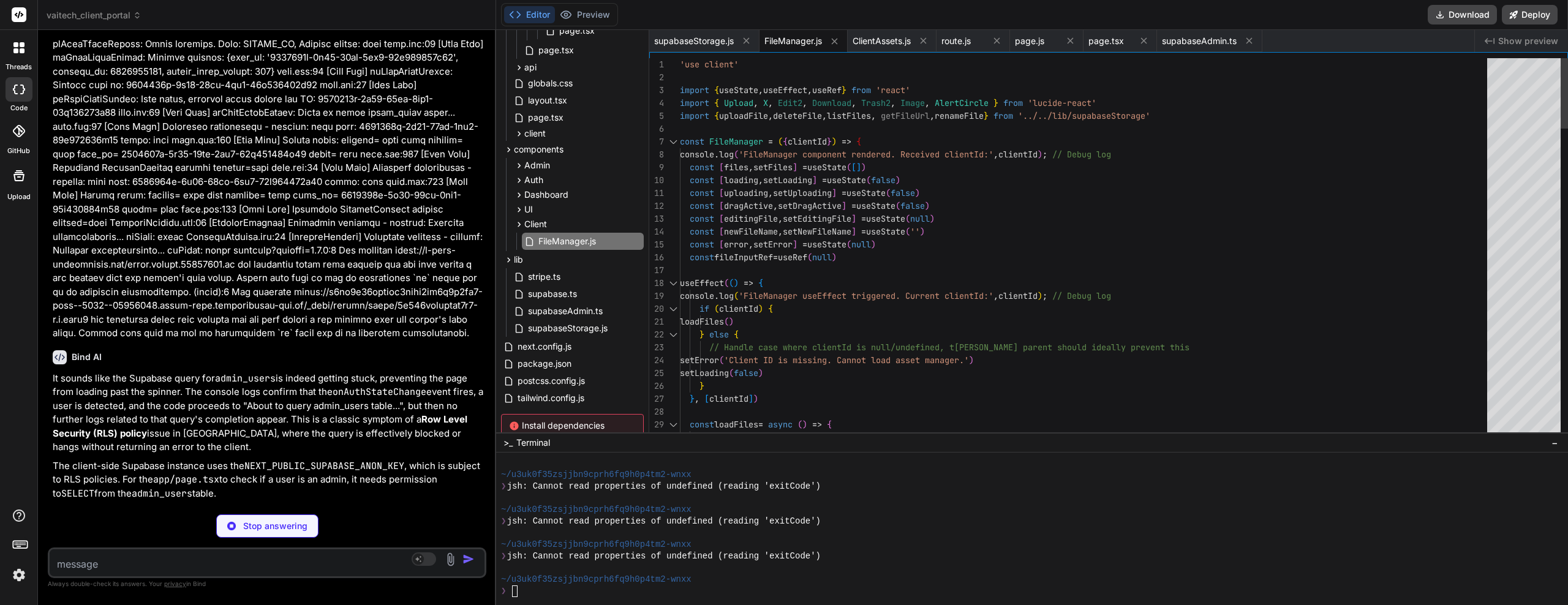
scroll to position [6791, 0]
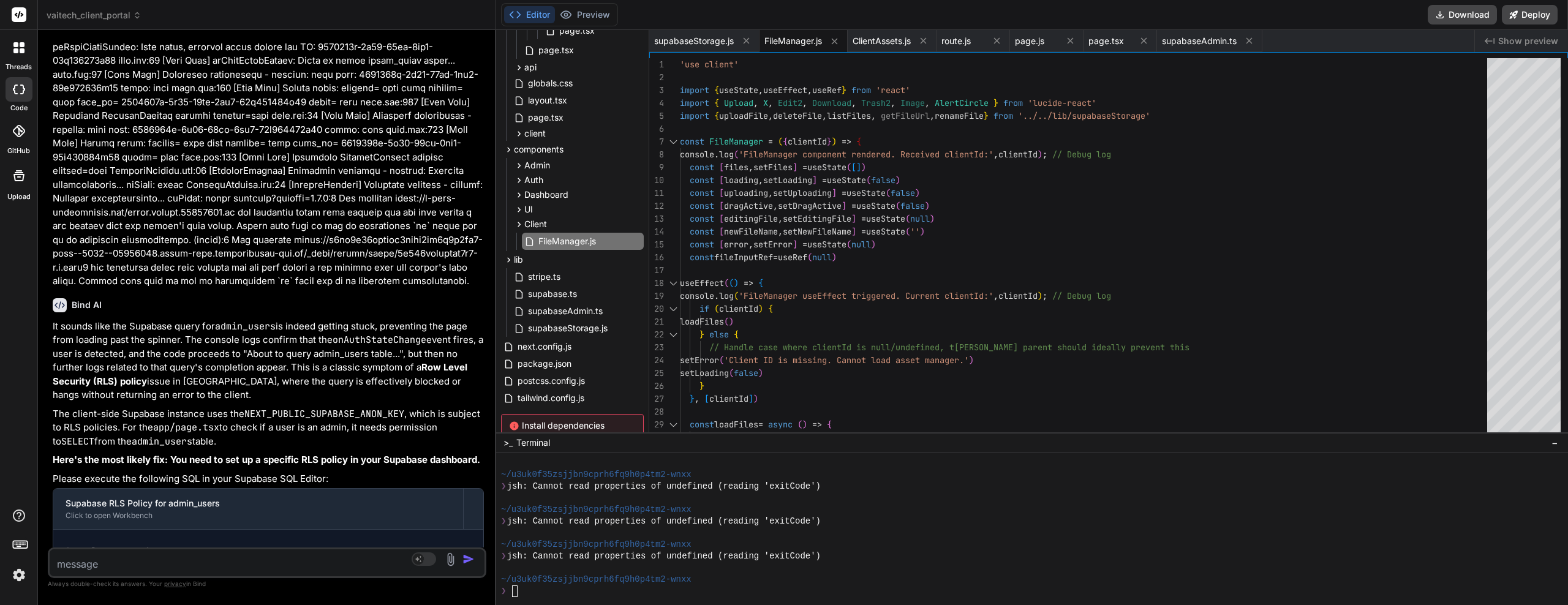
drag, startPoint x: 292, startPoint y: 330, endPoint x: 297, endPoint y: 363, distance: 33.4
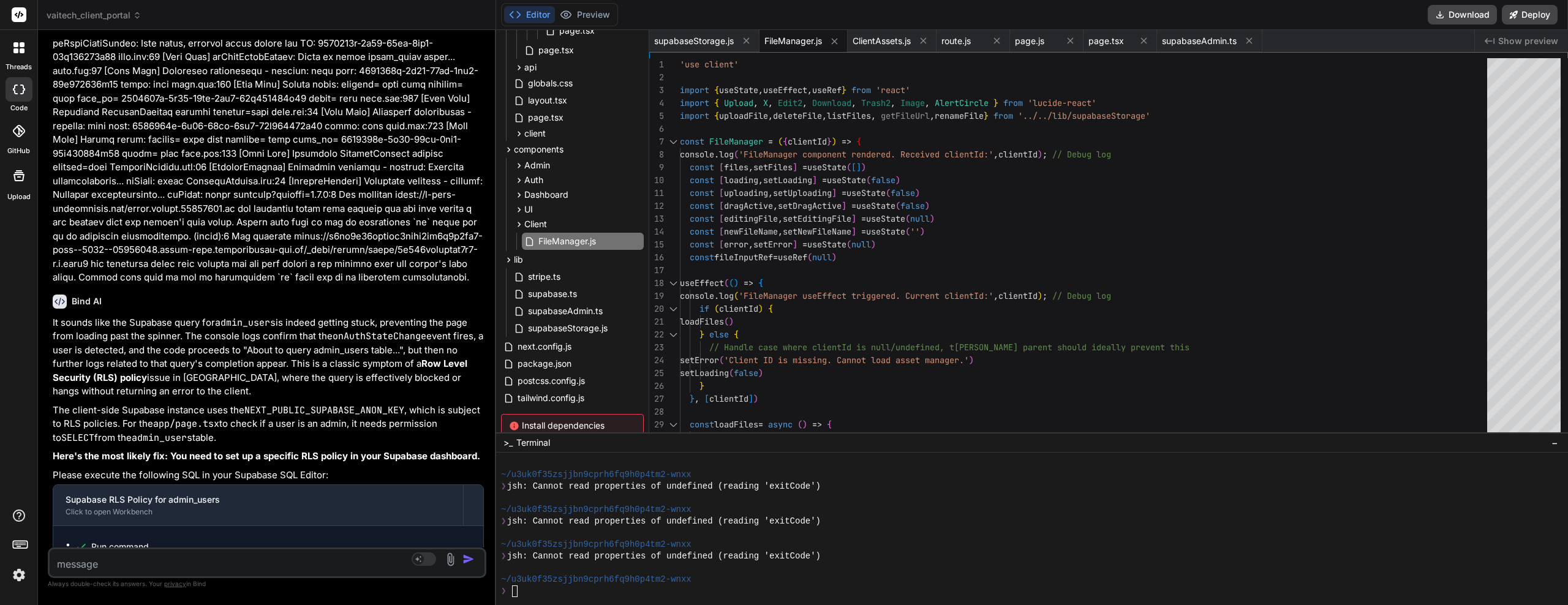
scroll to position [6949, 0]
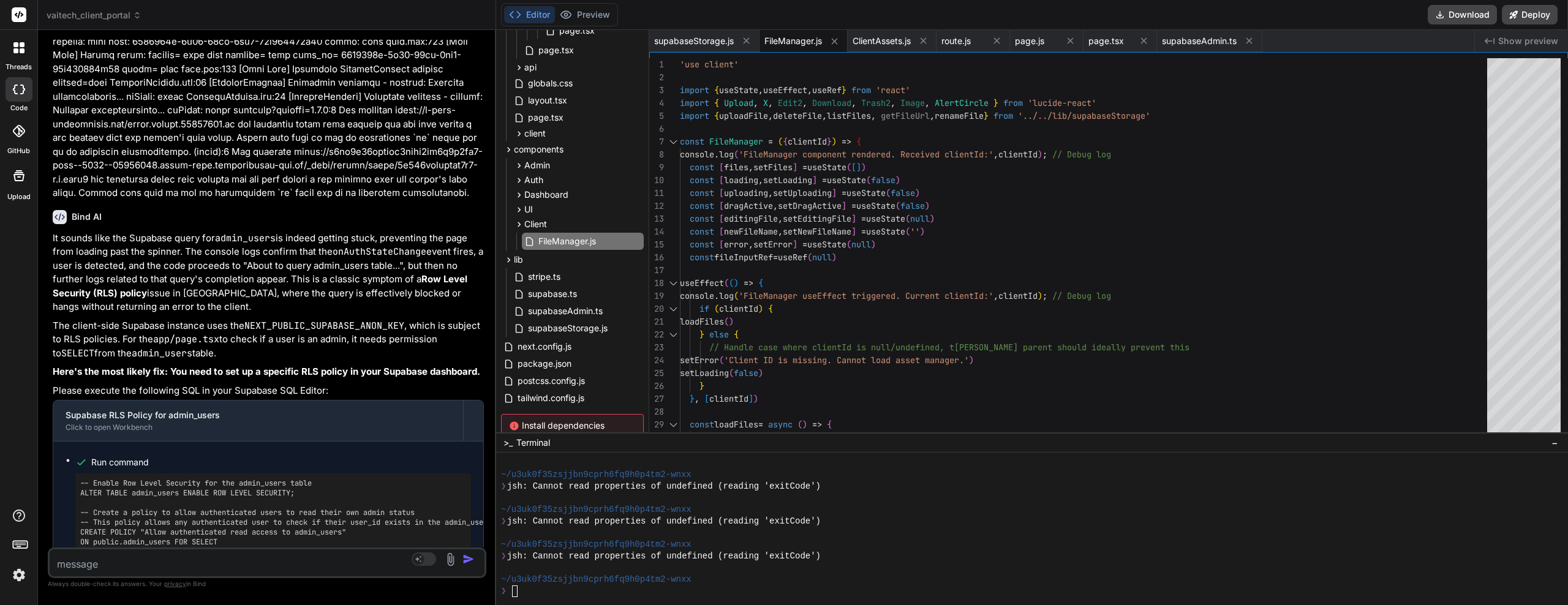
drag, startPoint x: 292, startPoint y: 305, endPoint x: 292, endPoint y: 322, distance: 17.0
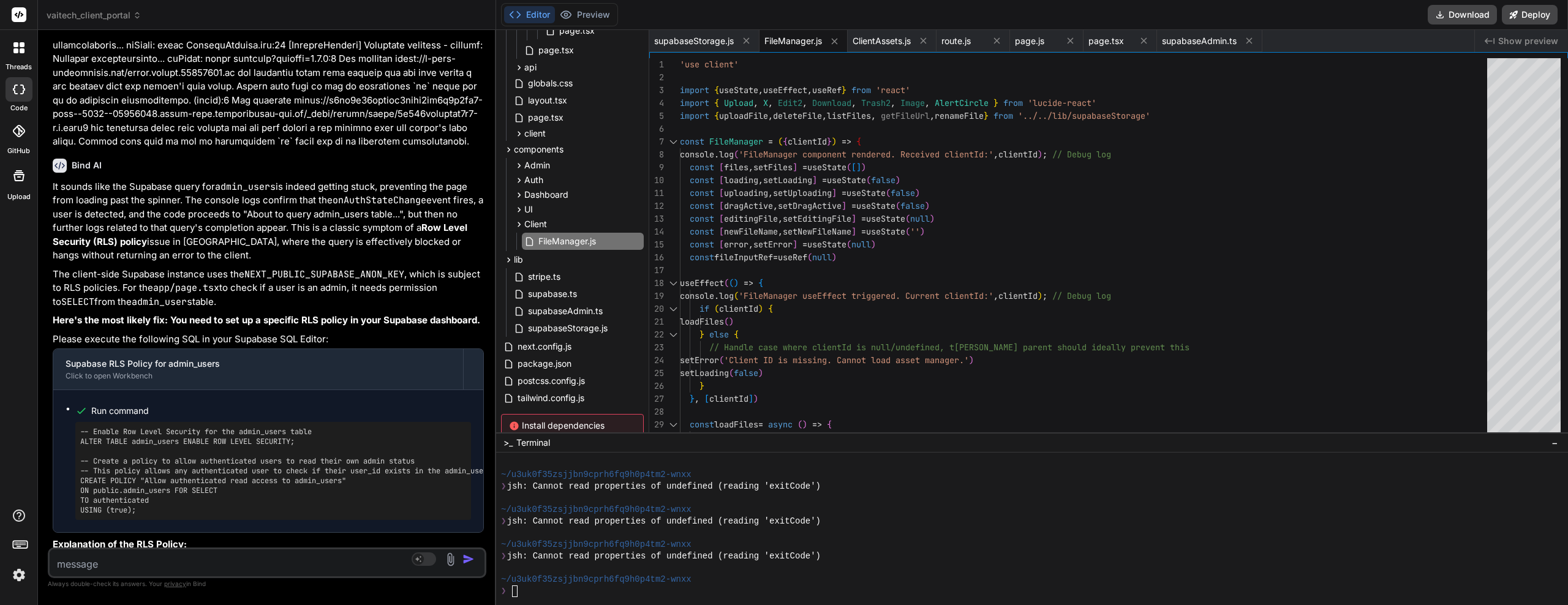
drag, startPoint x: 286, startPoint y: 284, endPoint x: 284, endPoint y: 313, distance: 29.1
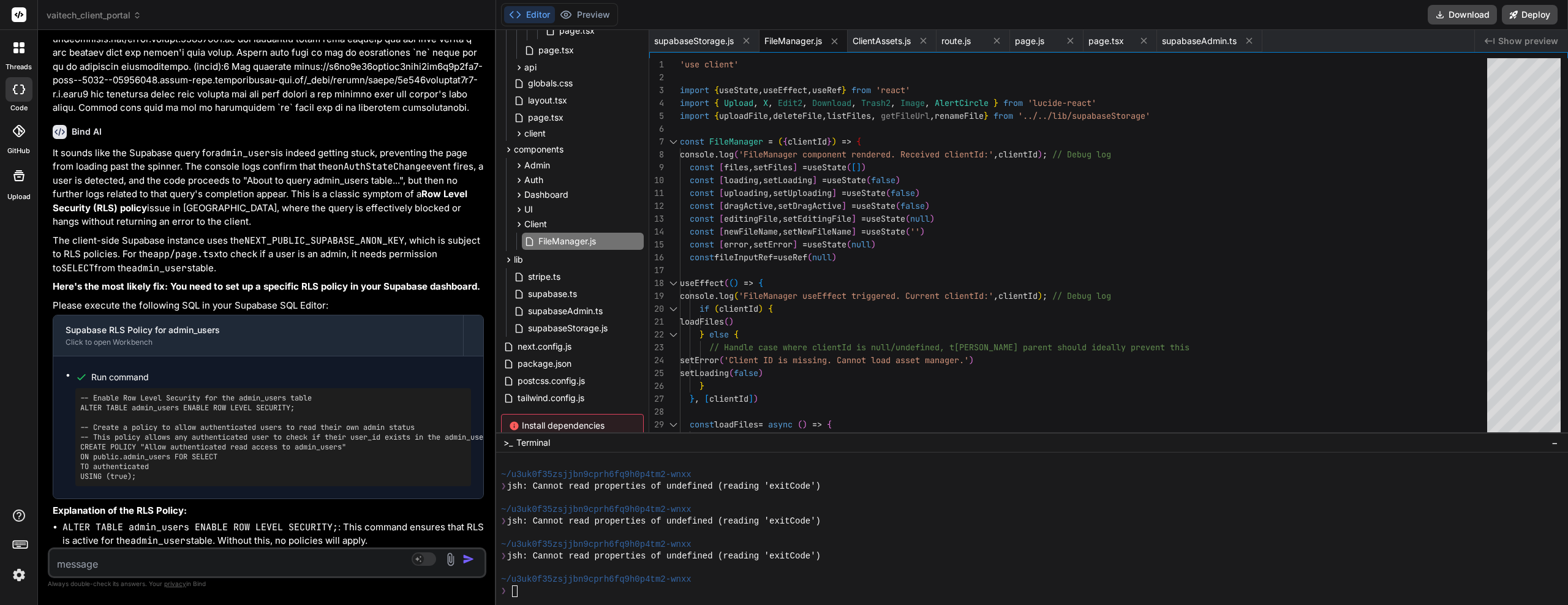
drag, startPoint x: 284, startPoint y: 313, endPoint x: 283, endPoint y: 333, distance: 20.0
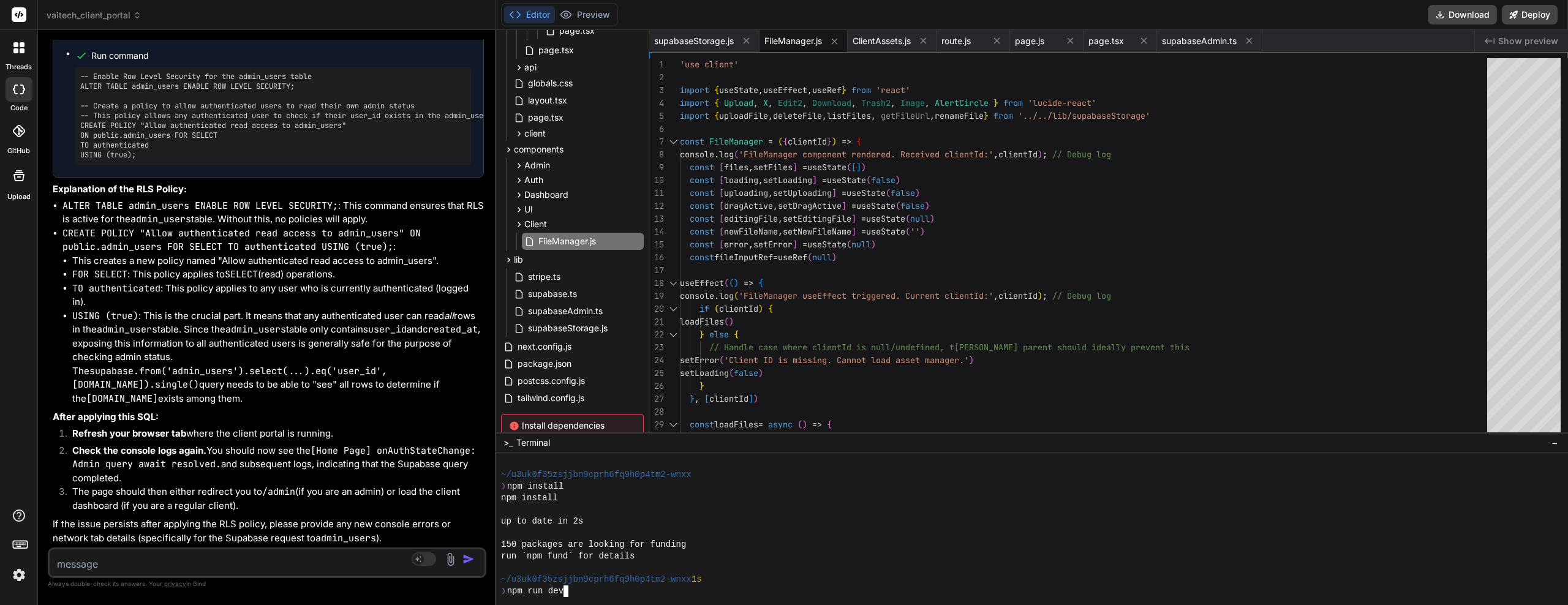
scroll to position [0, 0]
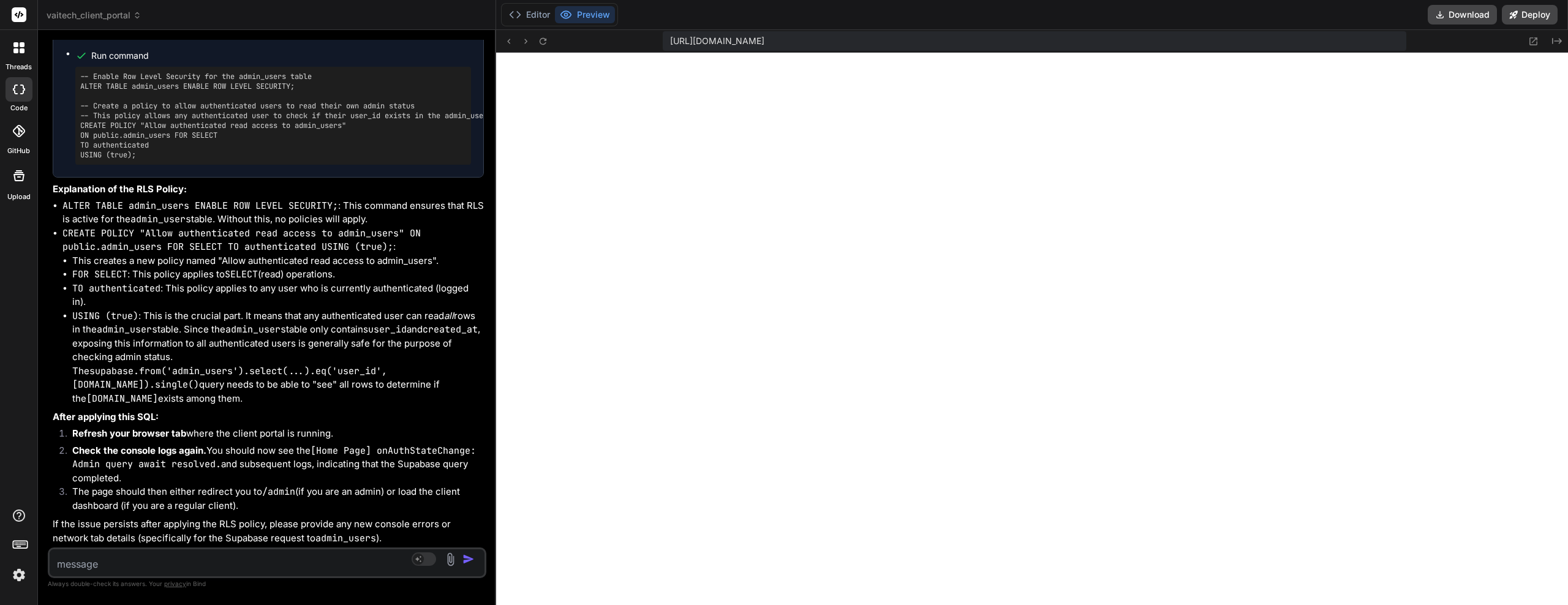
click at [124, 566] on textarea at bounding box center [231, 560] width 363 height 22
paste textarea "| policy_name | policy_condition | with_check_condition | policy_command | is_p…"
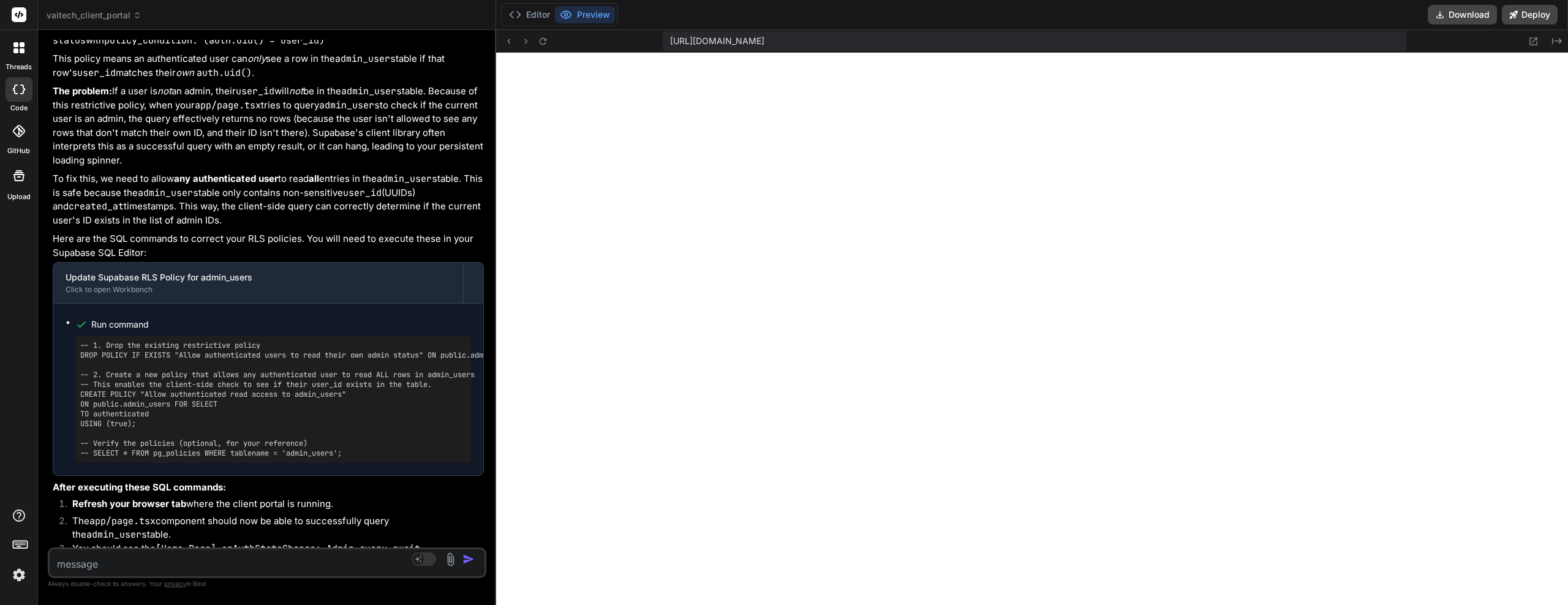
scroll to position [8056, 0]
drag, startPoint x: 258, startPoint y: 303, endPoint x: 258, endPoint y: 315, distance: 12.0
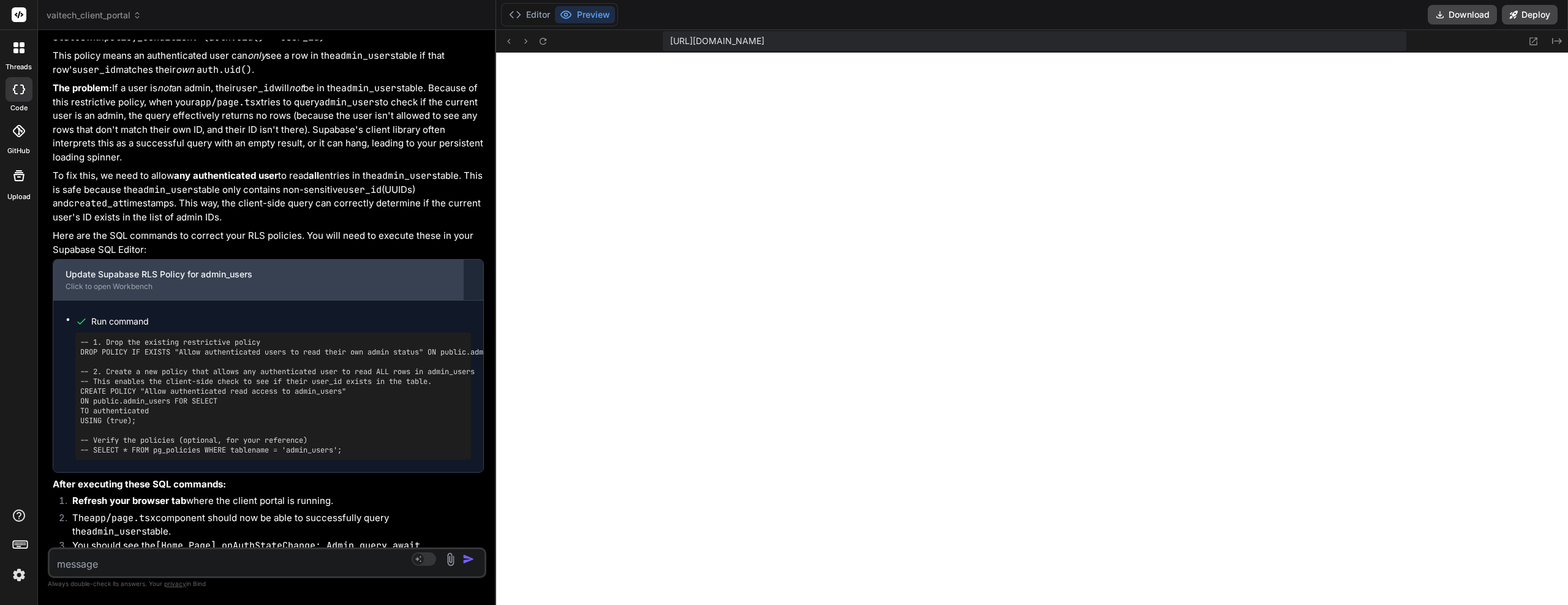
scroll to position [8161, 0]
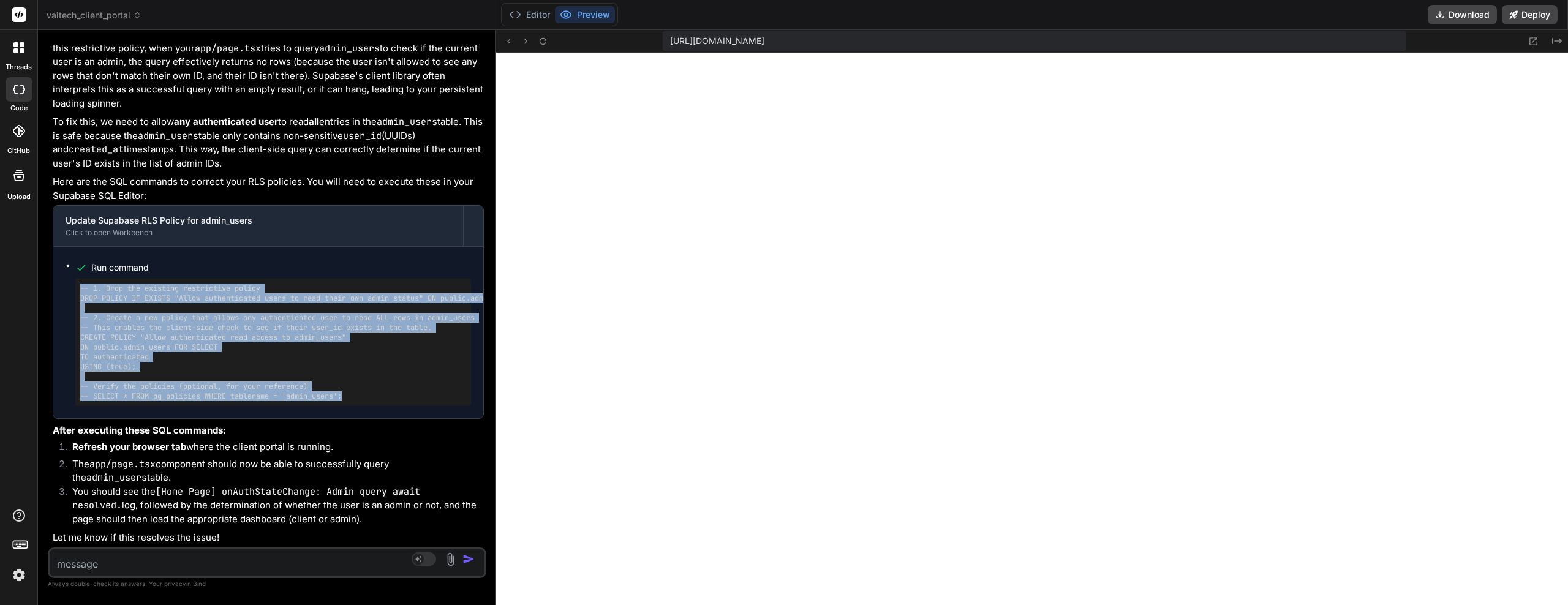
drag, startPoint x: 357, startPoint y: 393, endPoint x: 81, endPoint y: 289, distance: 294.9
click at [81, 289] on pre "-- 1. Drop the existing restrictive policy DROP POLICY IF EXISTS "Allow authent…" at bounding box center [274, 342] width 386 height 118
copy pre "-- 1. Drop the existing restrictive policy DROP POLICY IF EXISTS "Allow authent…"
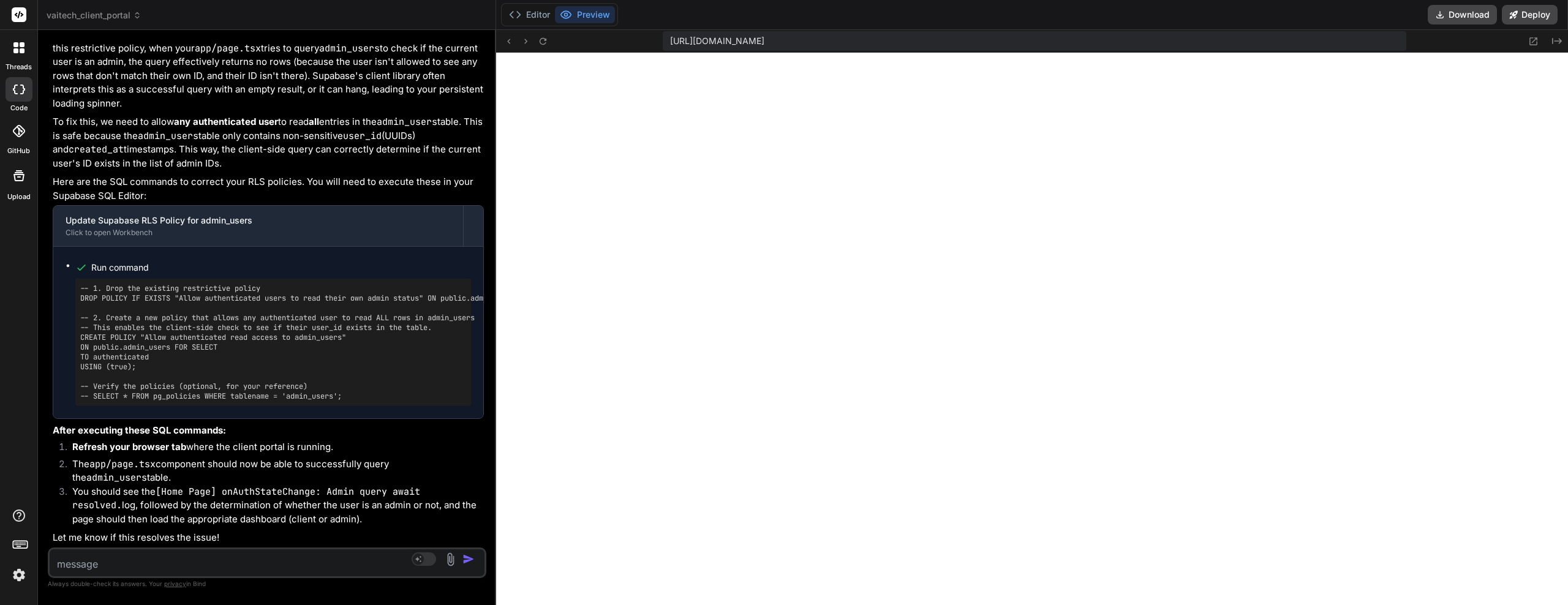
drag, startPoint x: 320, startPoint y: 484, endPoint x: 320, endPoint y: 471, distance: 13.0
click at [320, 474] on li "The app/page.tsx component should now be able to successfully query the admin_u…" at bounding box center [273, 471] width 421 height 27
click at [256, 560] on textarea at bounding box center [231, 560] width 363 height 22
click at [547, 38] on icon at bounding box center [543, 41] width 11 height 11
click at [540, 38] on icon at bounding box center [543, 41] width 11 height 11
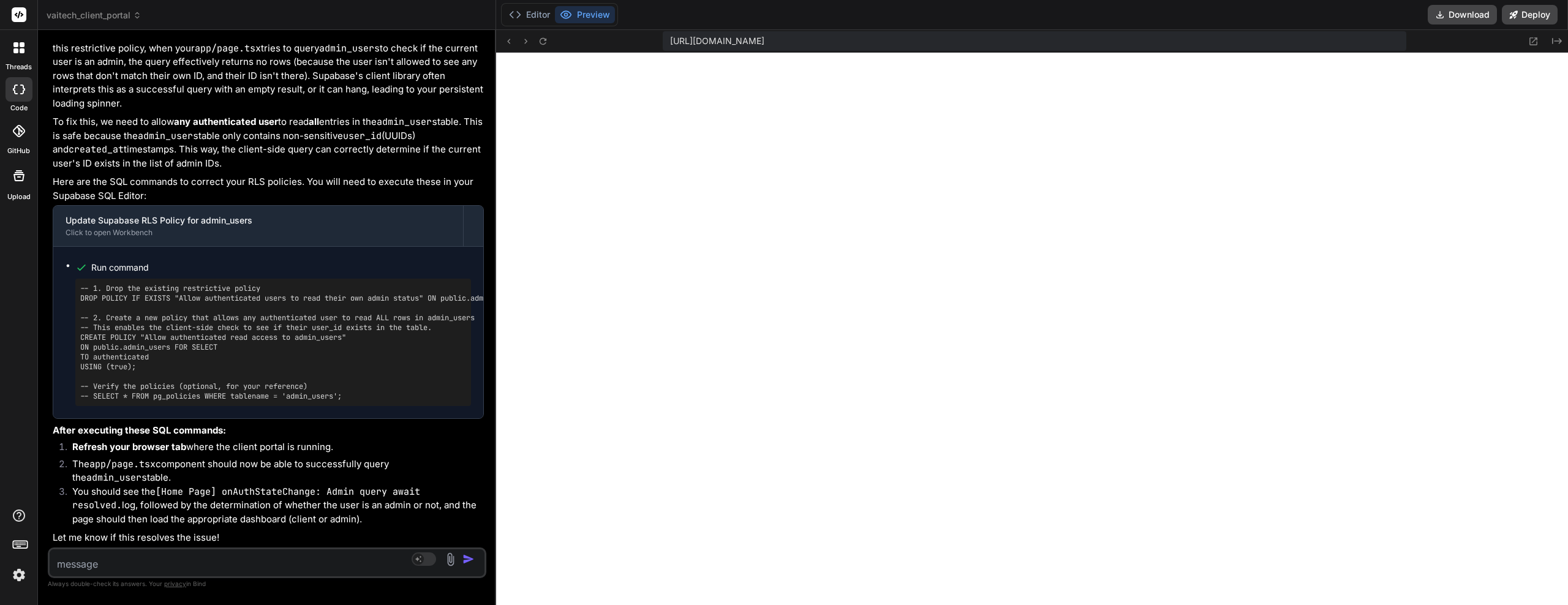
click at [207, 560] on textarea at bounding box center [231, 560] width 363 height 22
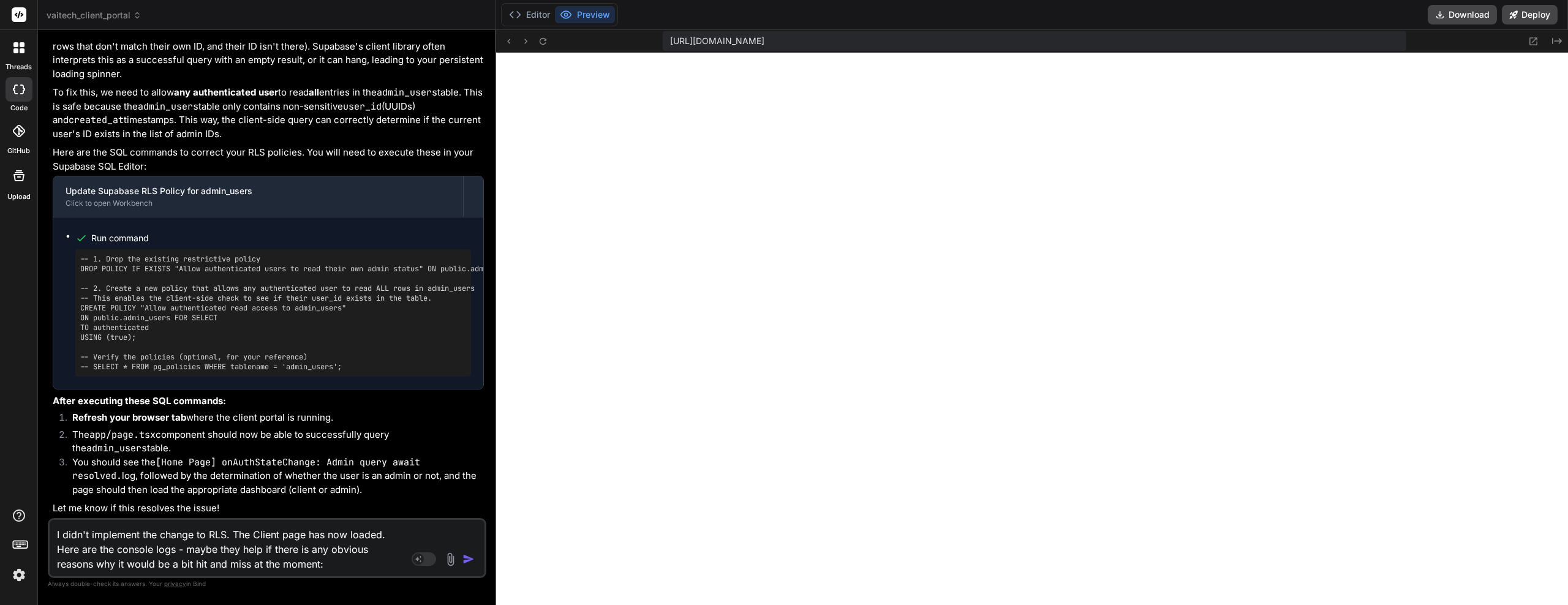
paste textarea "page.tsx:17 [Home Page] Component initialized - loading: true user: null error:…"
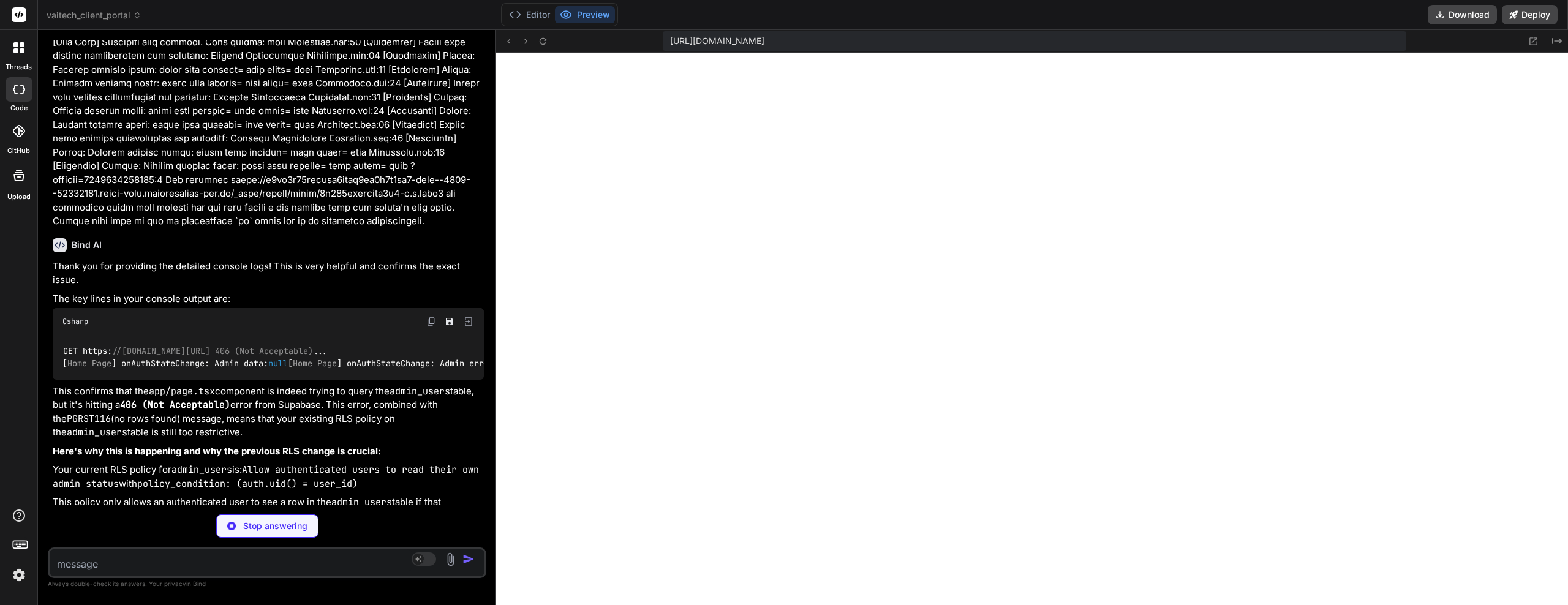
scroll to position [10071, 0]
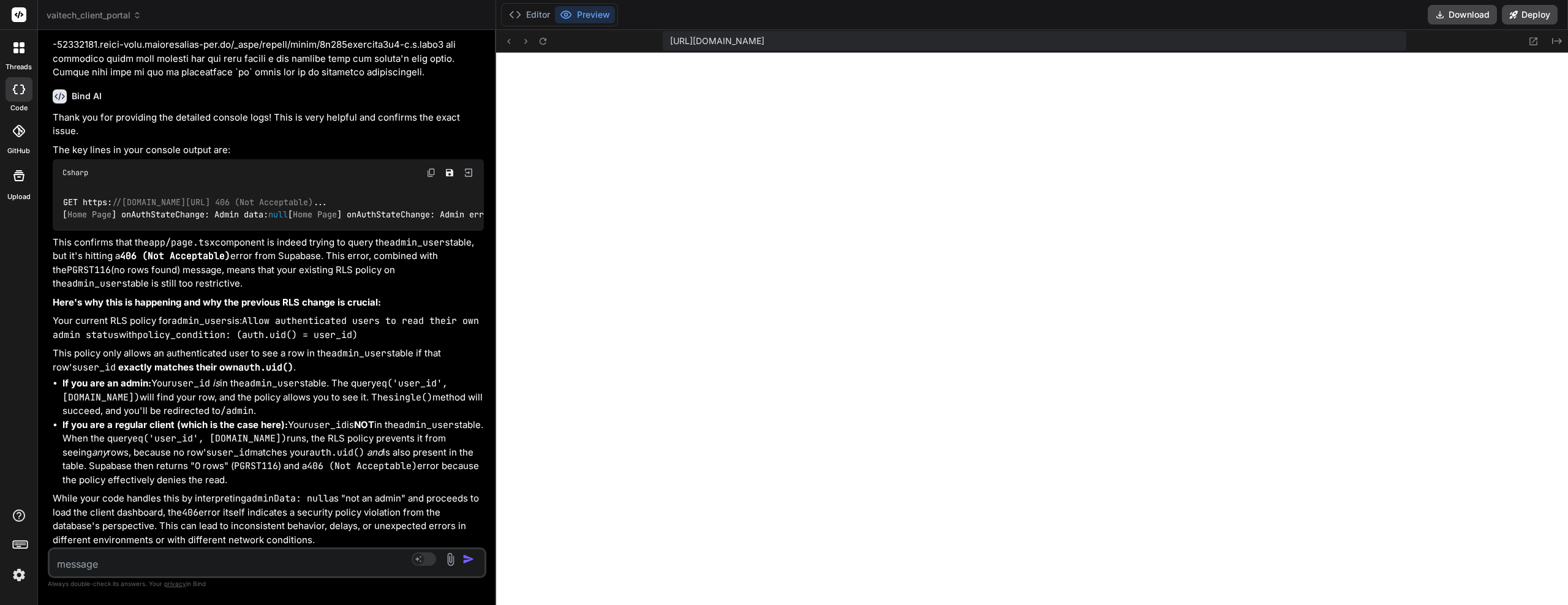
drag, startPoint x: 299, startPoint y: 279, endPoint x: 300, endPoint y: 297, distance: 18.0
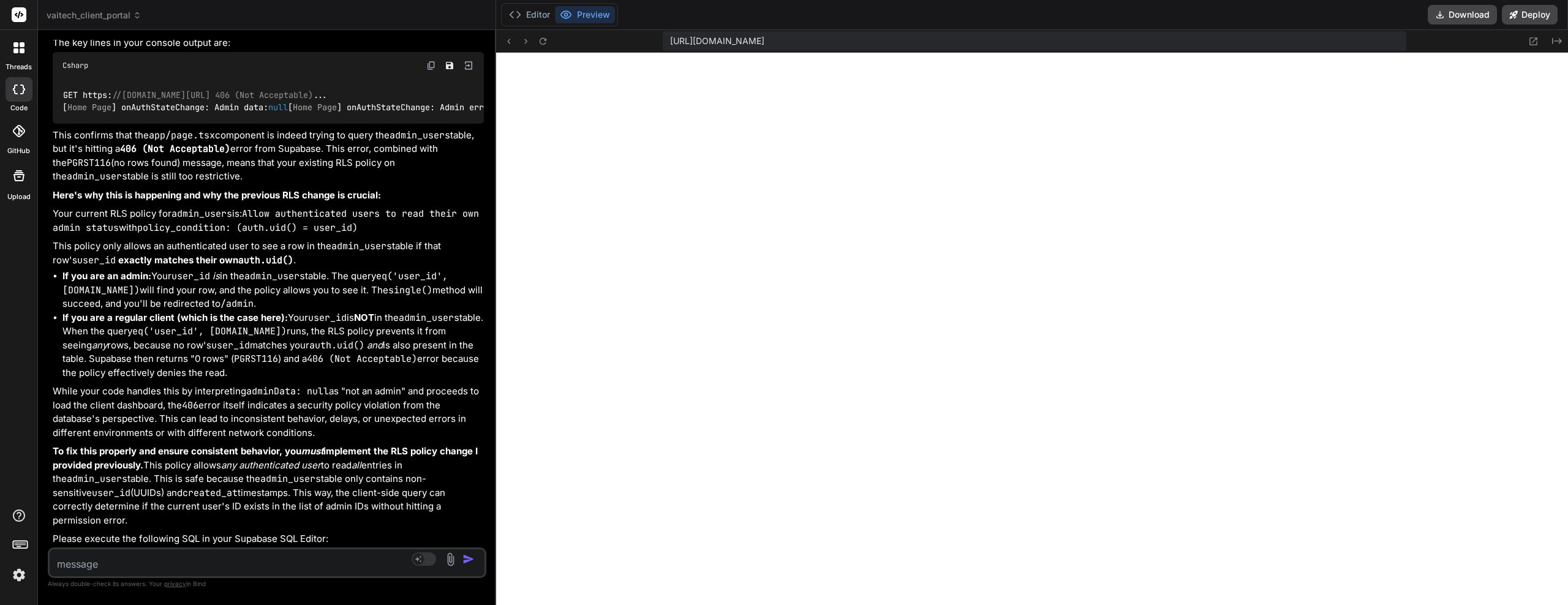
drag, startPoint x: 297, startPoint y: 355, endPoint x: 297, endPoint y: 363, distance: 8.0
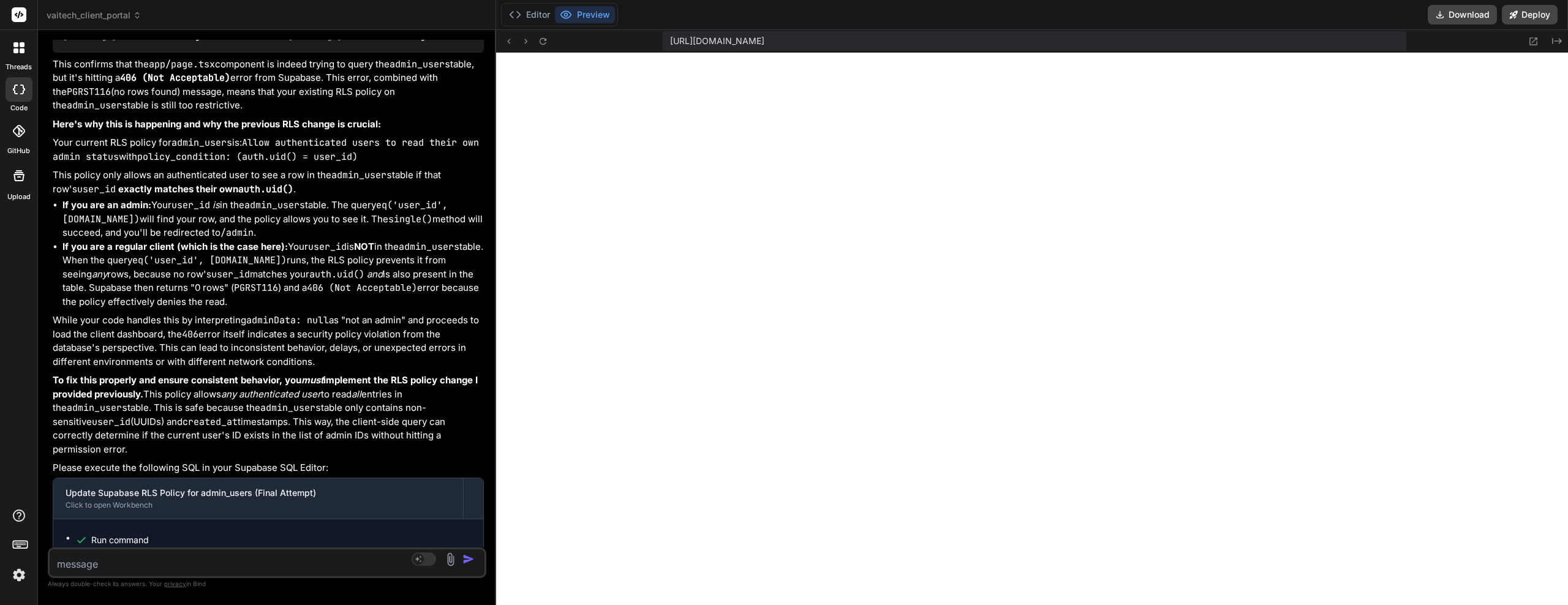
scroll to position [10386, 0]
drag, startPoint x: 303, startPoint y: 279, endPoint x: 303, endPoint y: 295, distance: 16.0
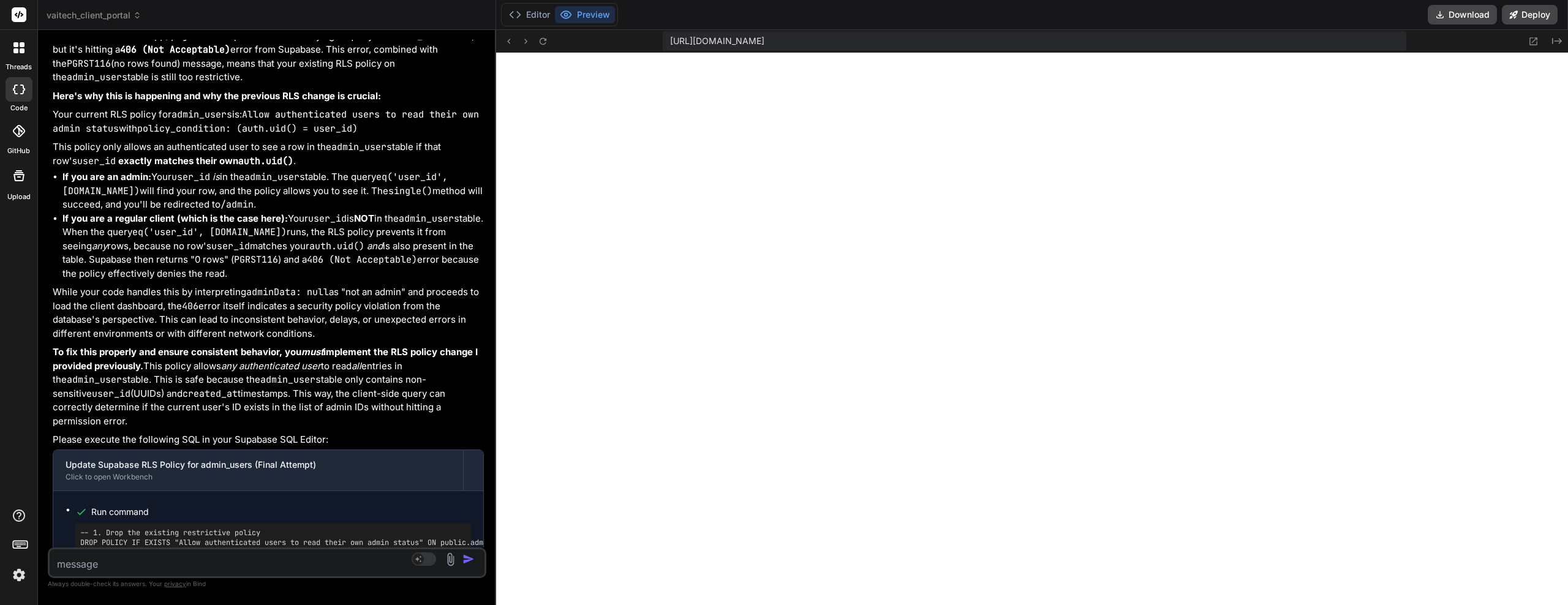
scroll to position [10411, 0]
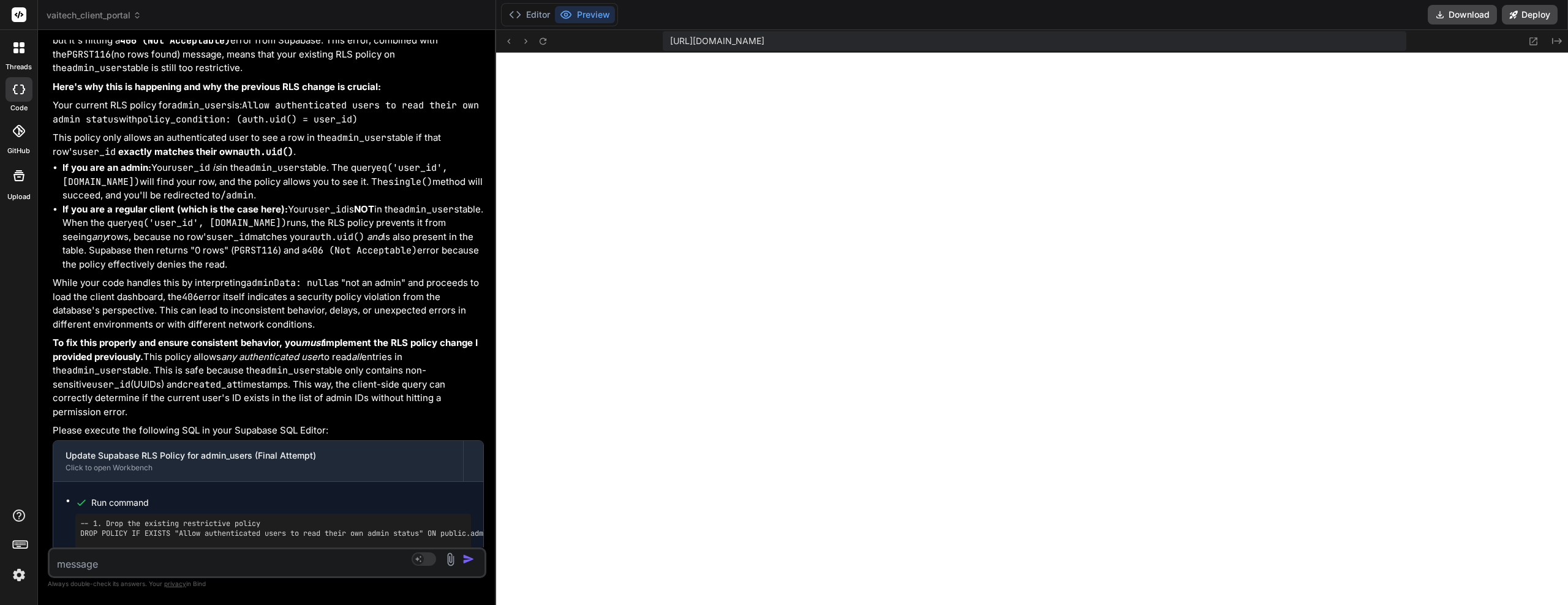
drag, startPoint x: 307, startPoint y: 266, endPoint x: 305, endPoint y: 284, distance: 18.1
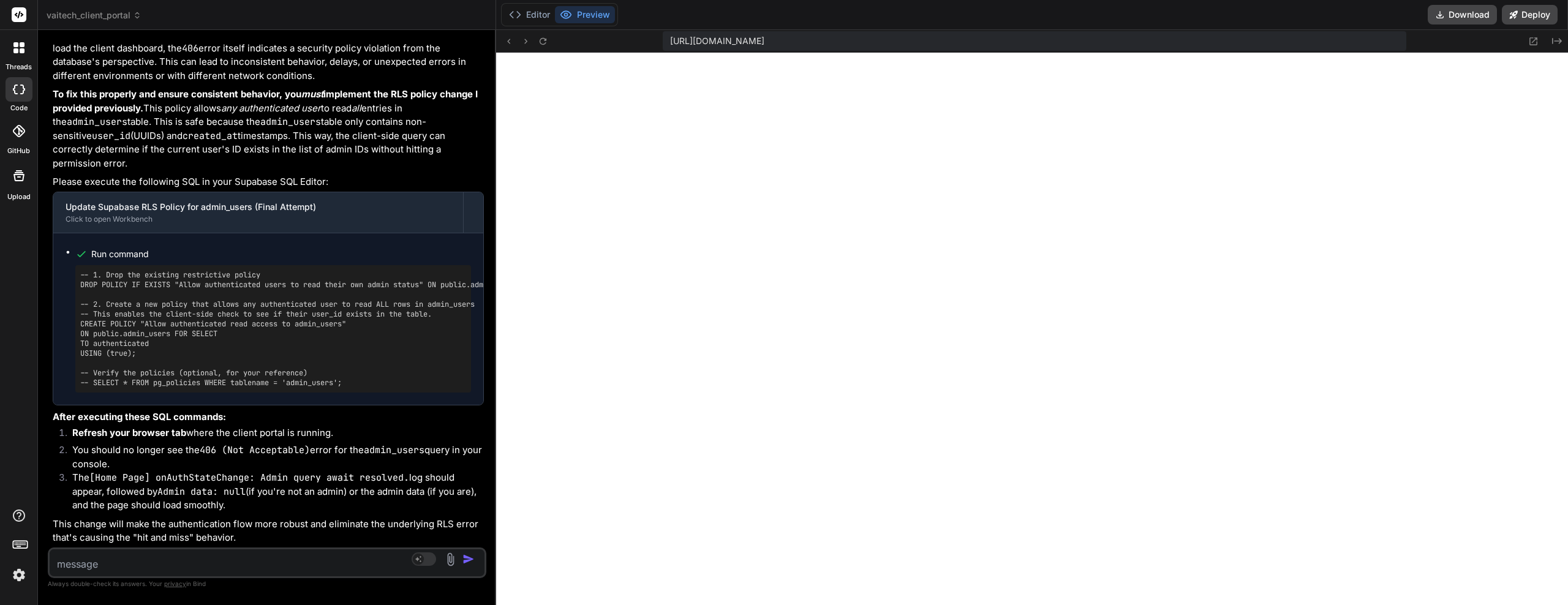
scroll to position [10762, 0]
click at [117, 561] on textarea at bounding box center [231, 560] width 363 height 22
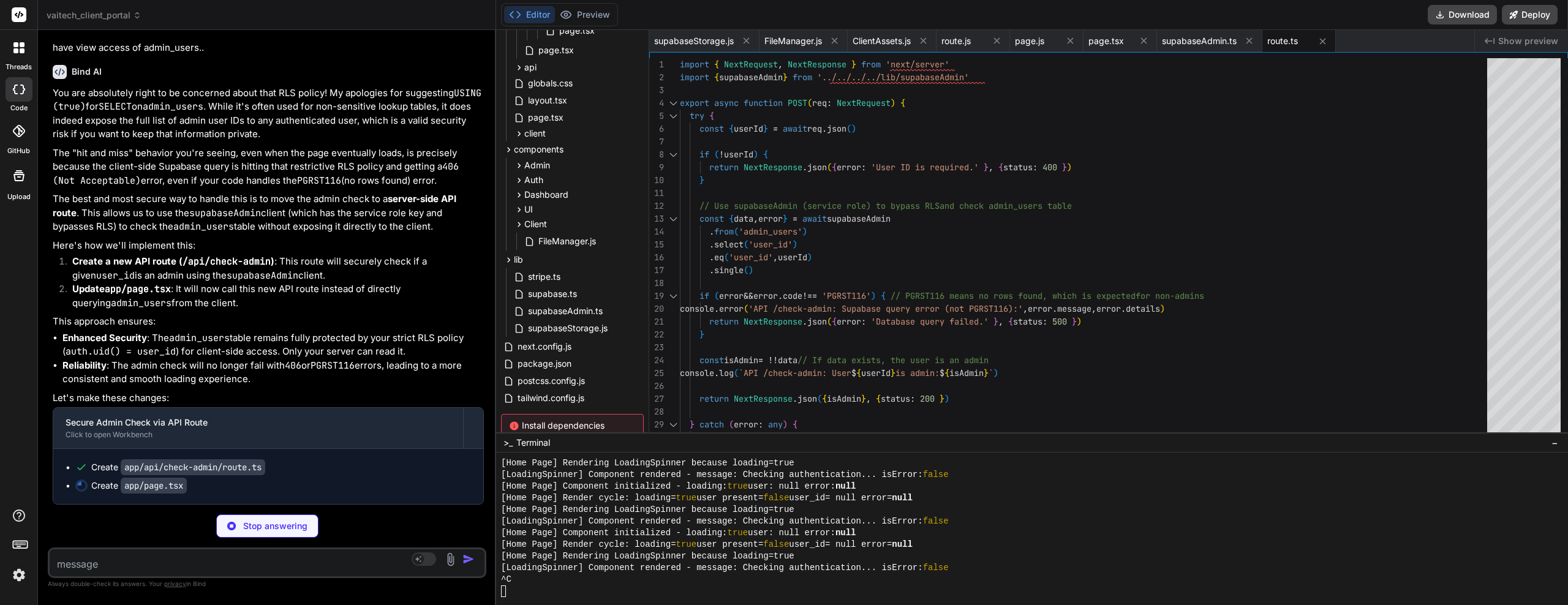
scroll to position [11282, 0]
drag, startPoint x: 302, startPoint y: 287, endPoint x: 302, endPoint y: 308, distance: 21.0
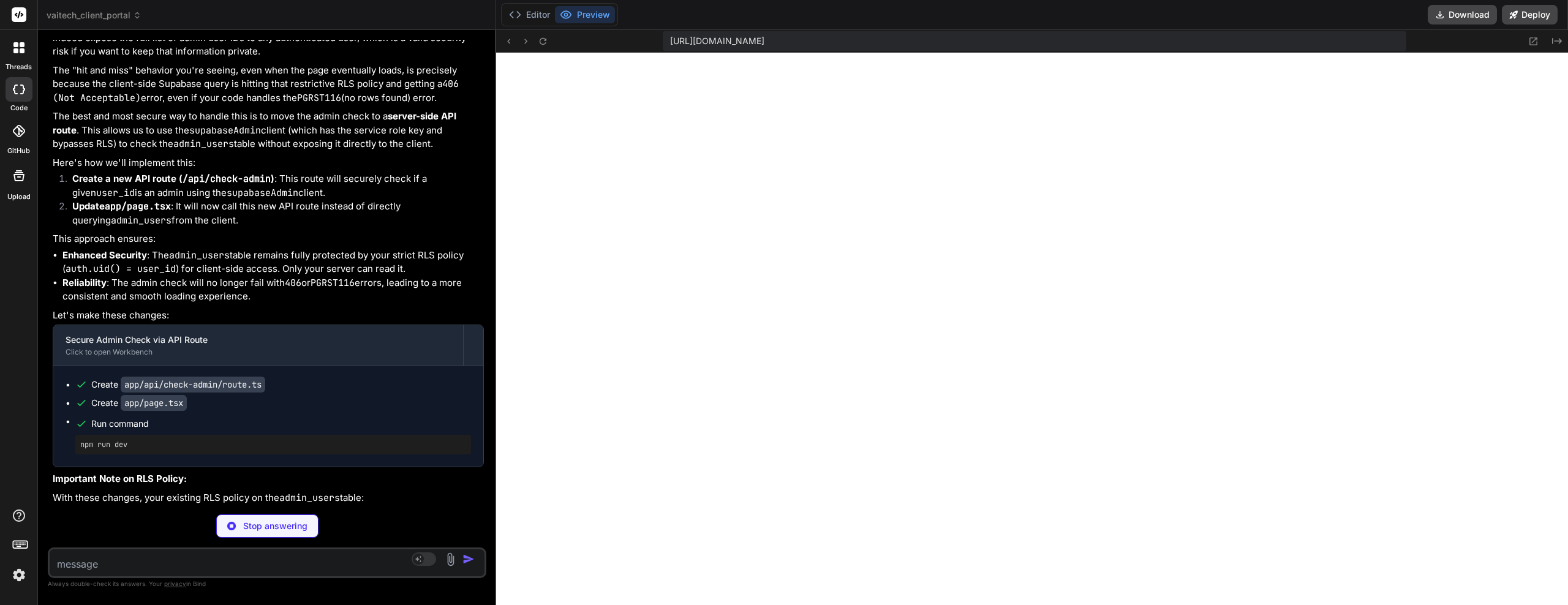
drag, startPoint x: 298, startPoint y: 246, endPoint x: 298, endPoint y: 268, distance: 22.0
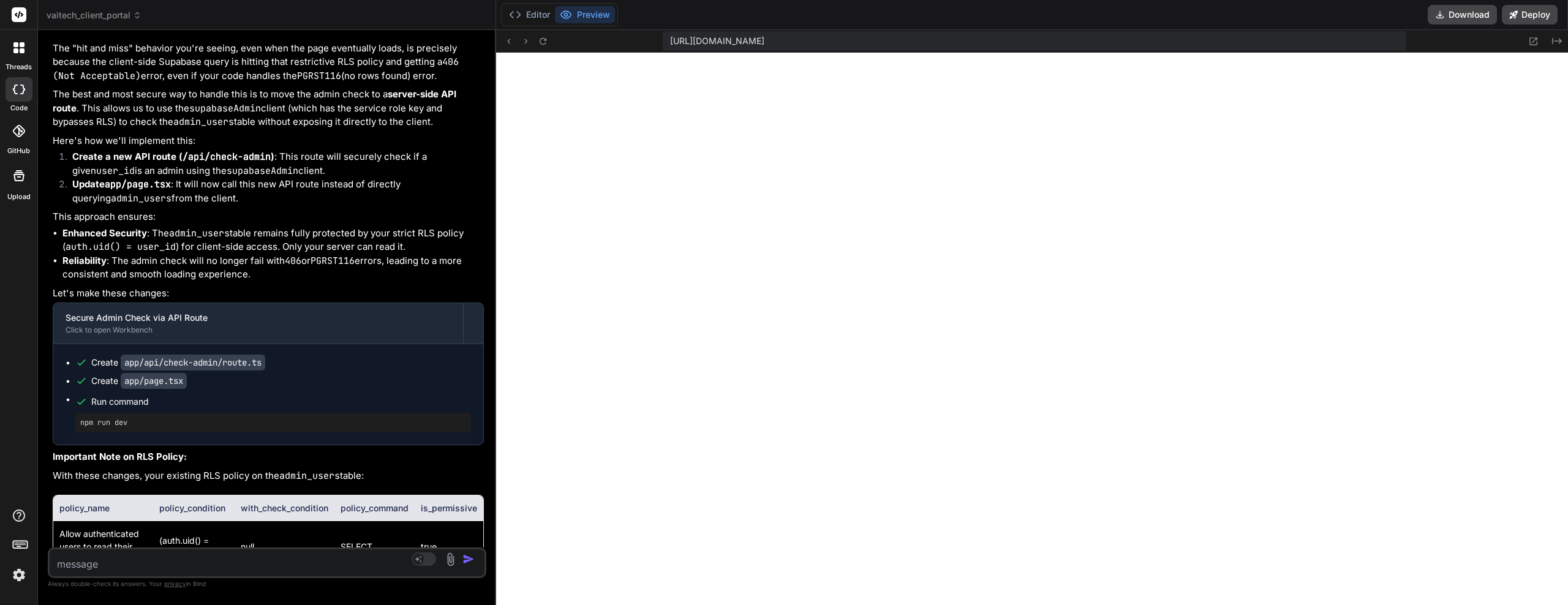
scroll to position [11325, 0]
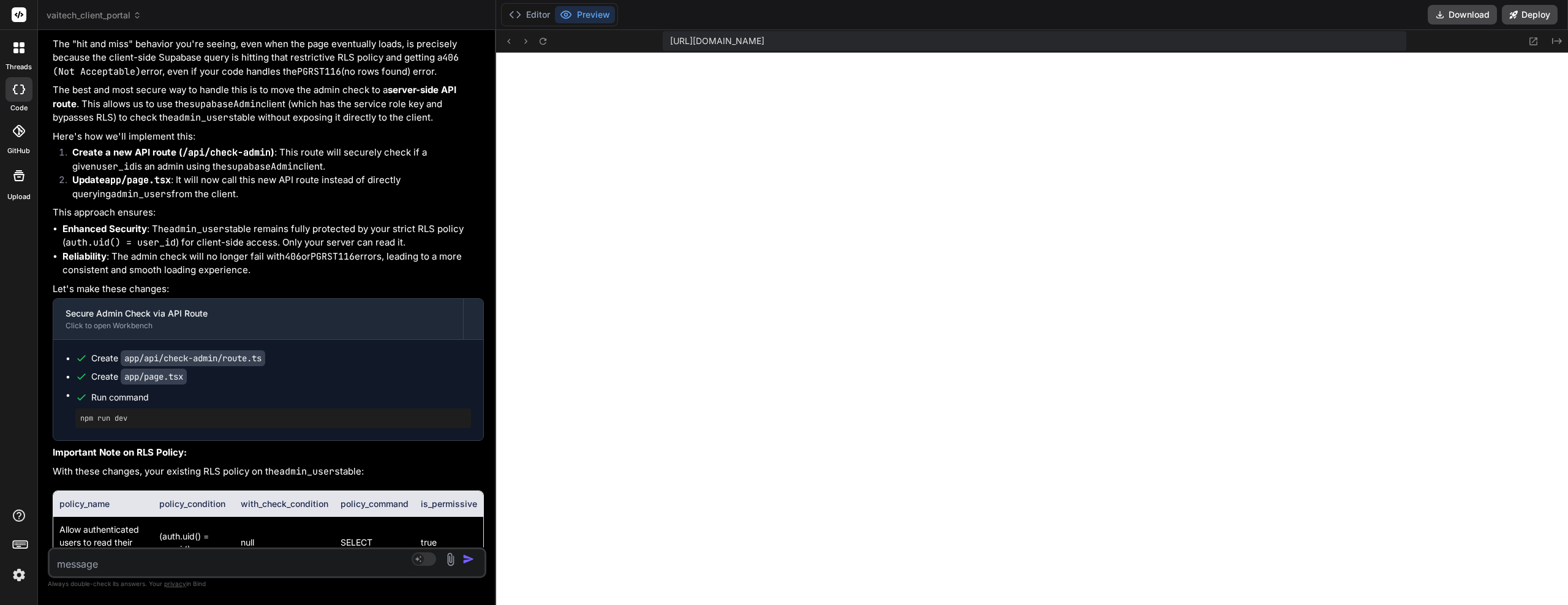
drag, startPoint x: 298, startPoint y: 254, endPoint x: 298, endPoint y: 267, distance: 13.0
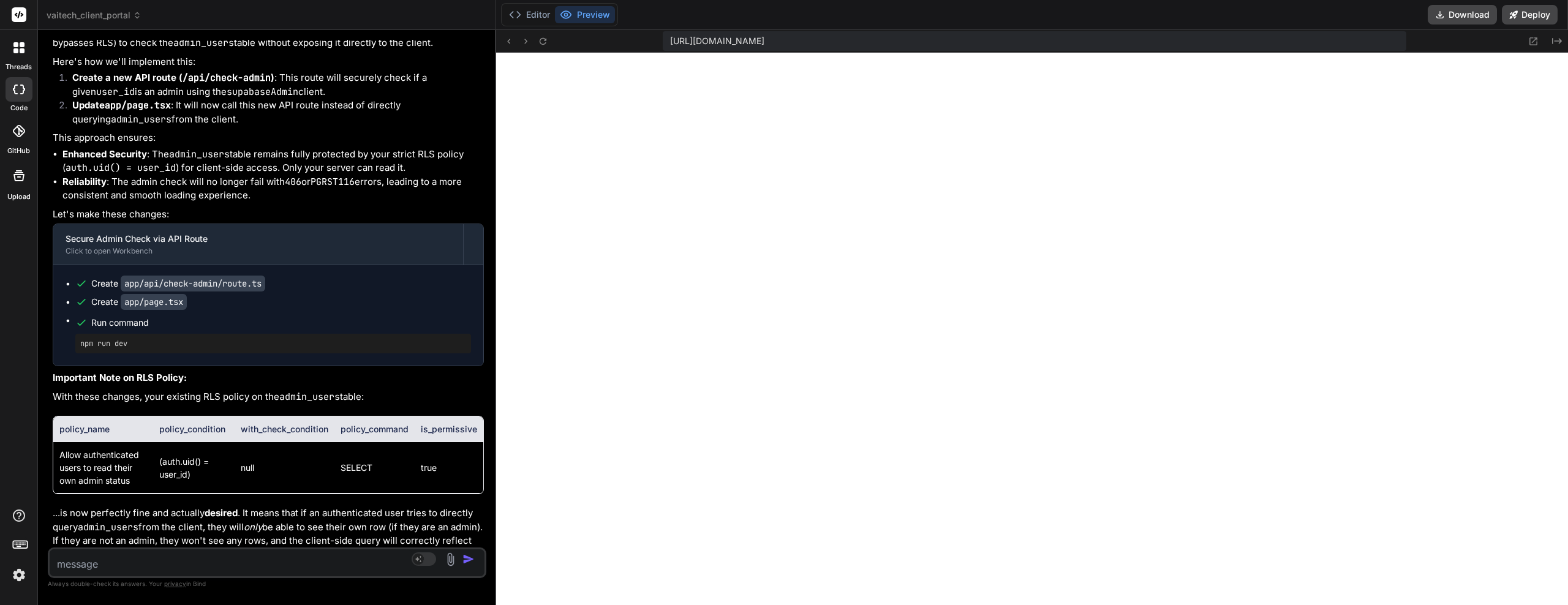
drag, startPoint x: 298, startPoint y: 244, endPoint x: 298, endPoint y: 275, distance: 31.0
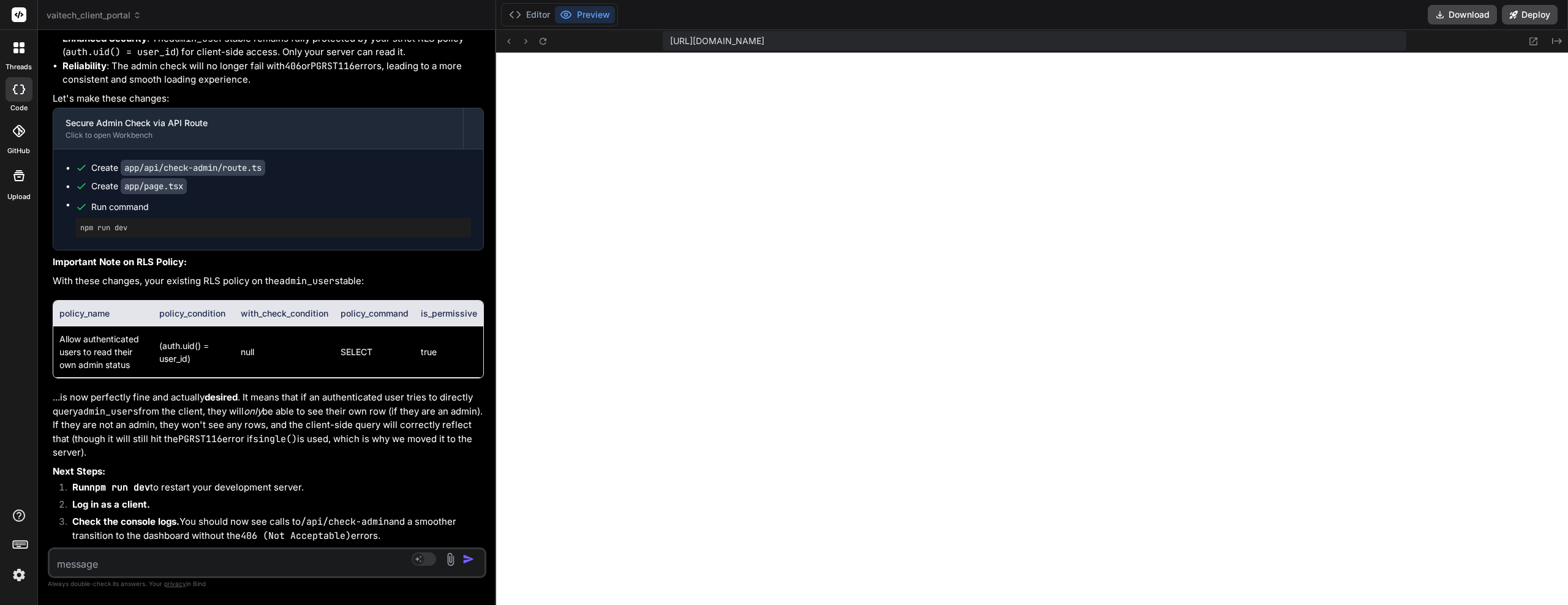
scroll to position [11502, 0]
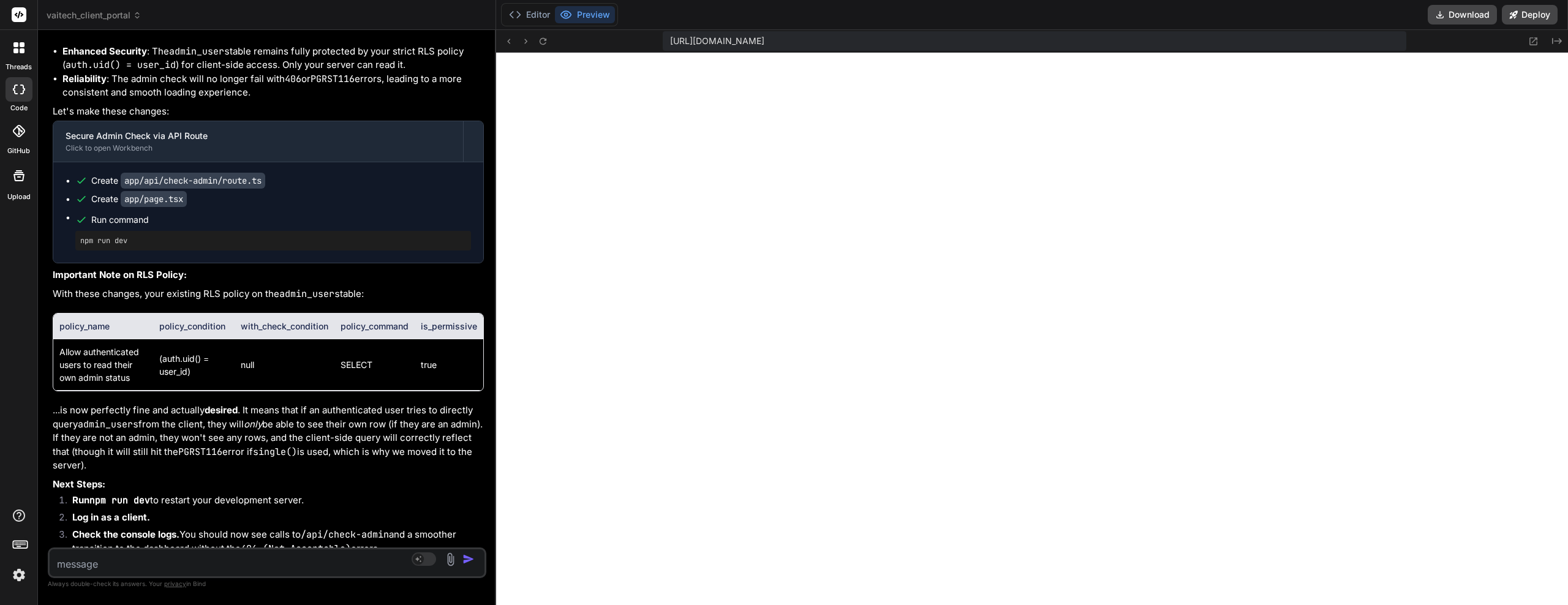
click at [138, 558] on textarea at bounding box center [231, 560] width 363 height 22
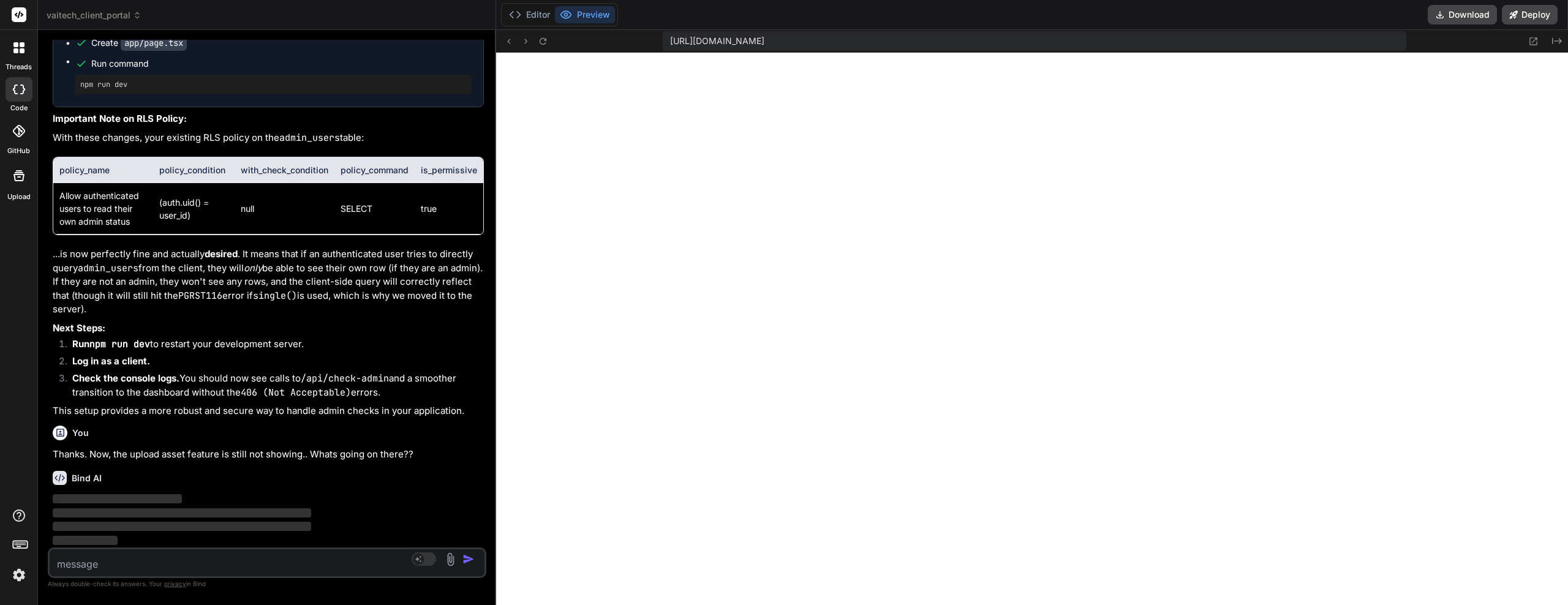
scroll to position [11751, 0]
click at [545, 39] on icon at bounding box center [542, 41] width 7 height 7
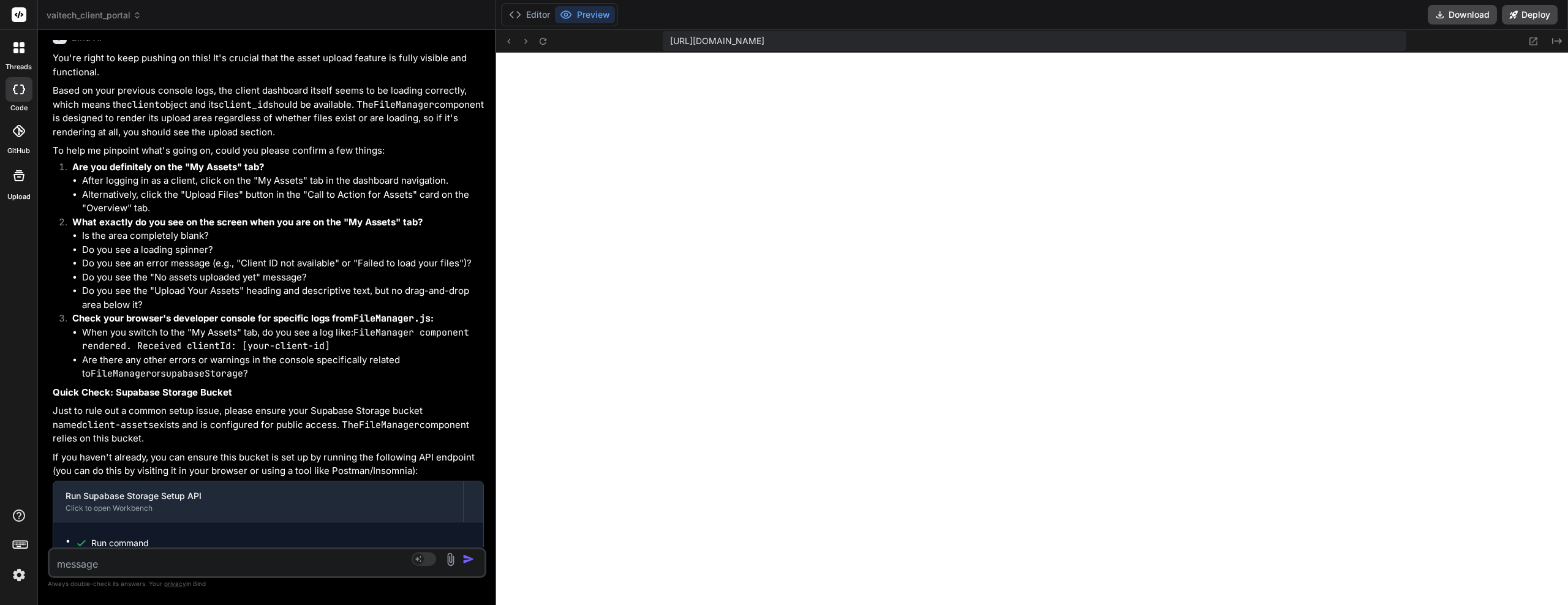
scroll to position [12121, 0]
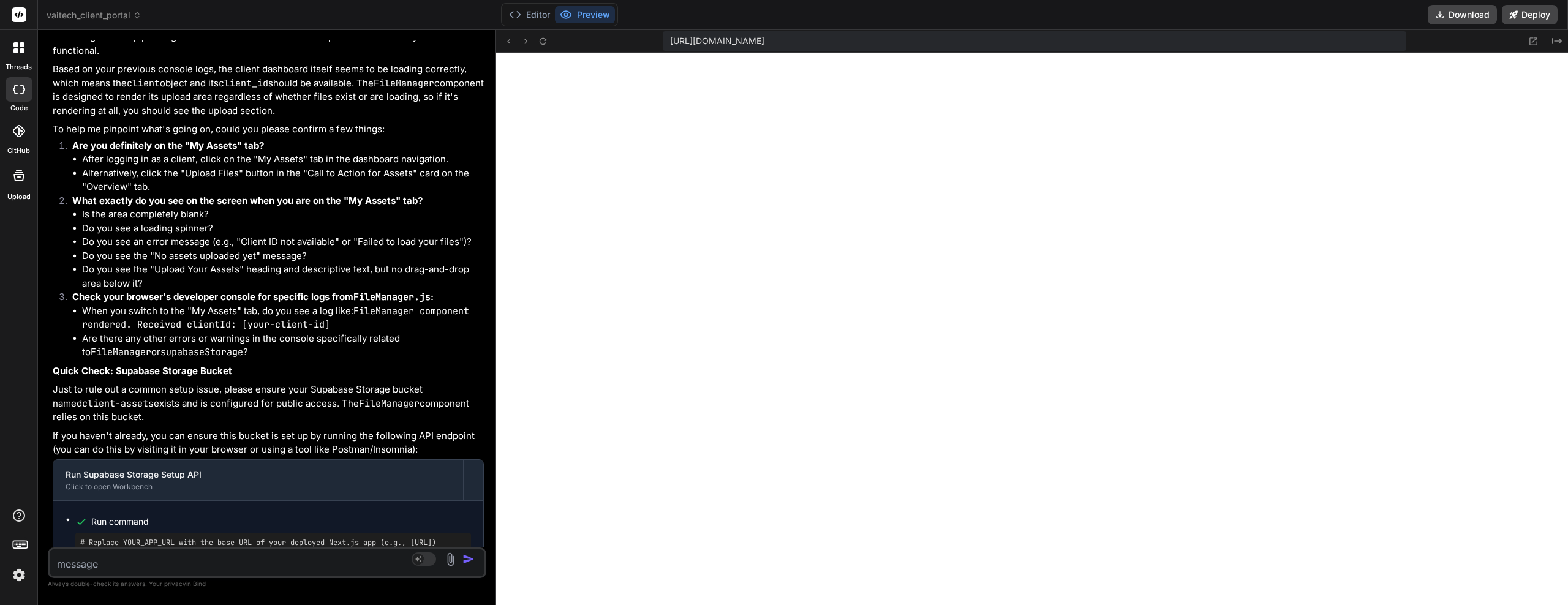
paste textarea ".webcontainer@runtime.96435430.js:26 ./app/api/check-admin/route.ts:2:0 Module …"
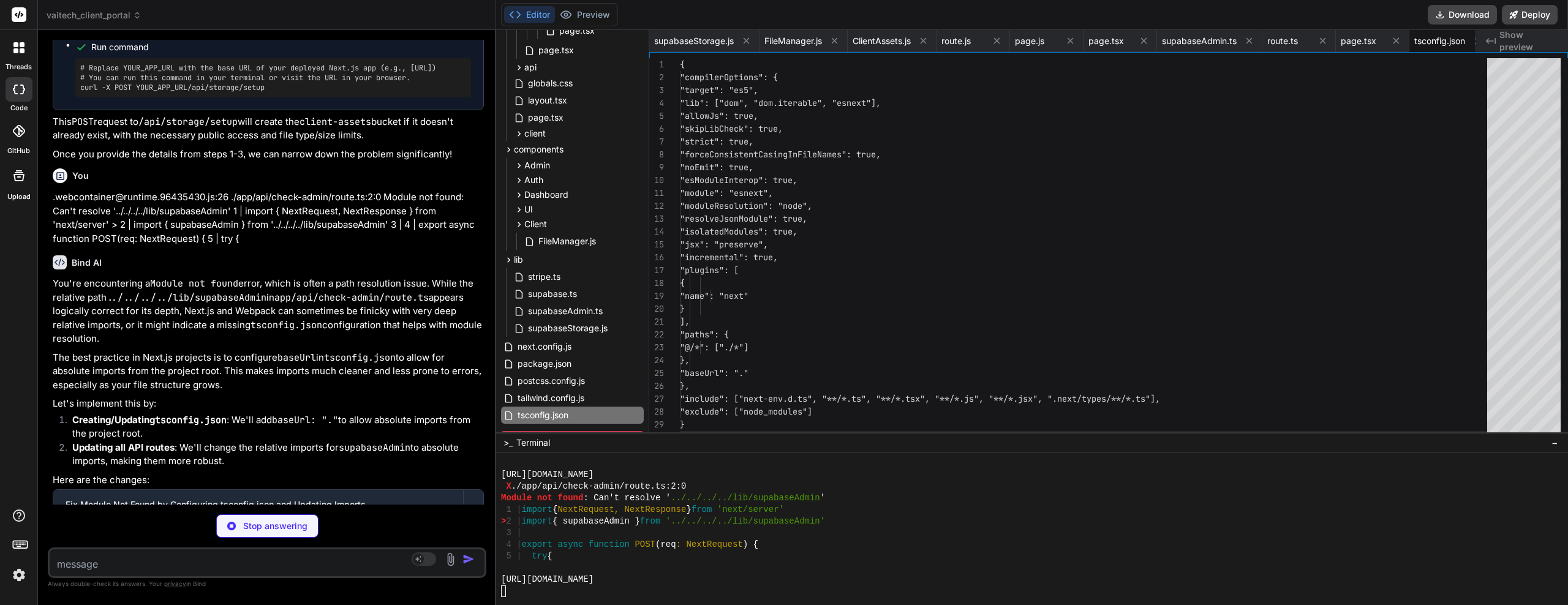
scroll to position [0, 19]
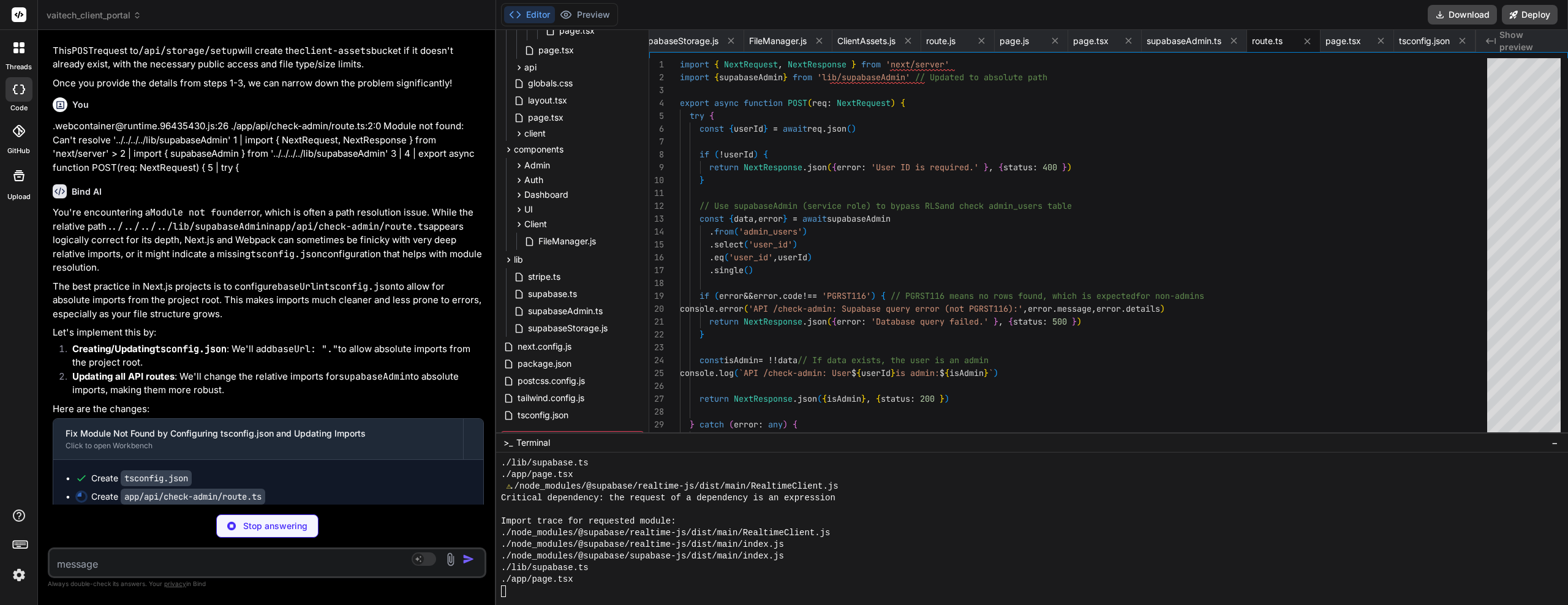
drag, startPoint x: 278, startPoint y: 360, endPoint x: 278, endPoint y: 372, distance: 12.0
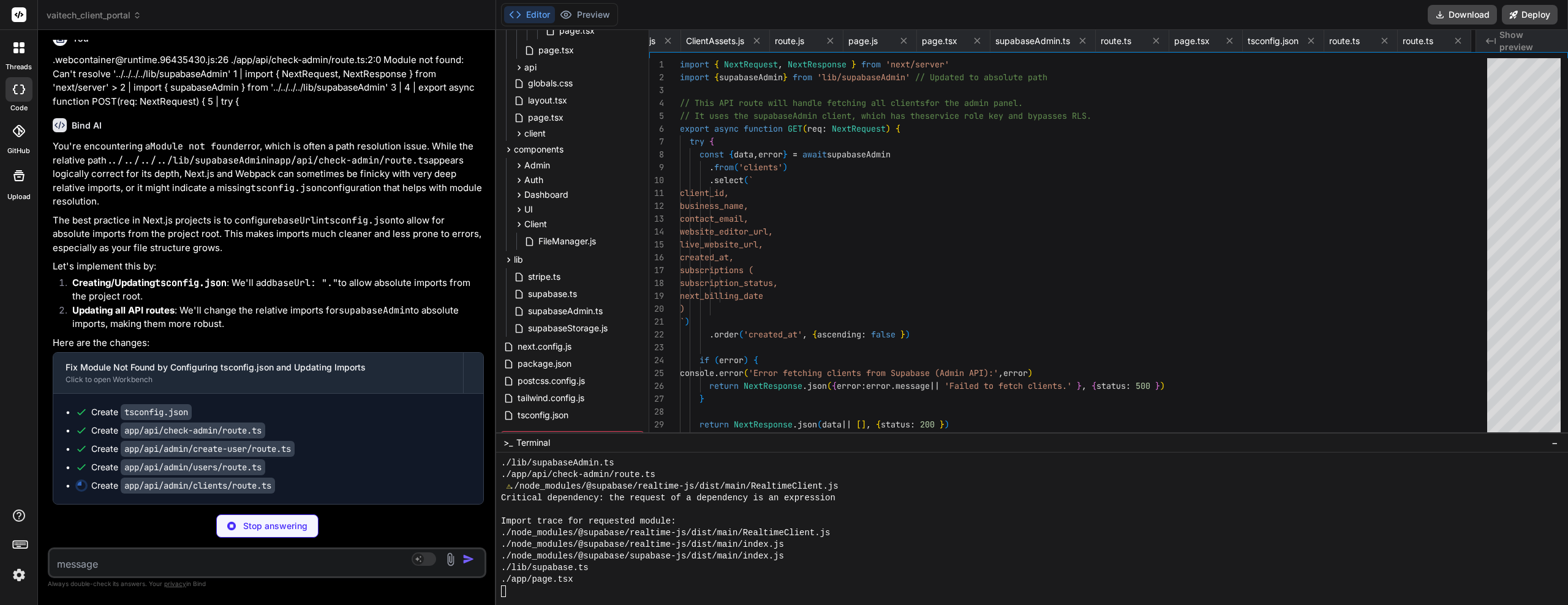
scroll to position [0, 240]
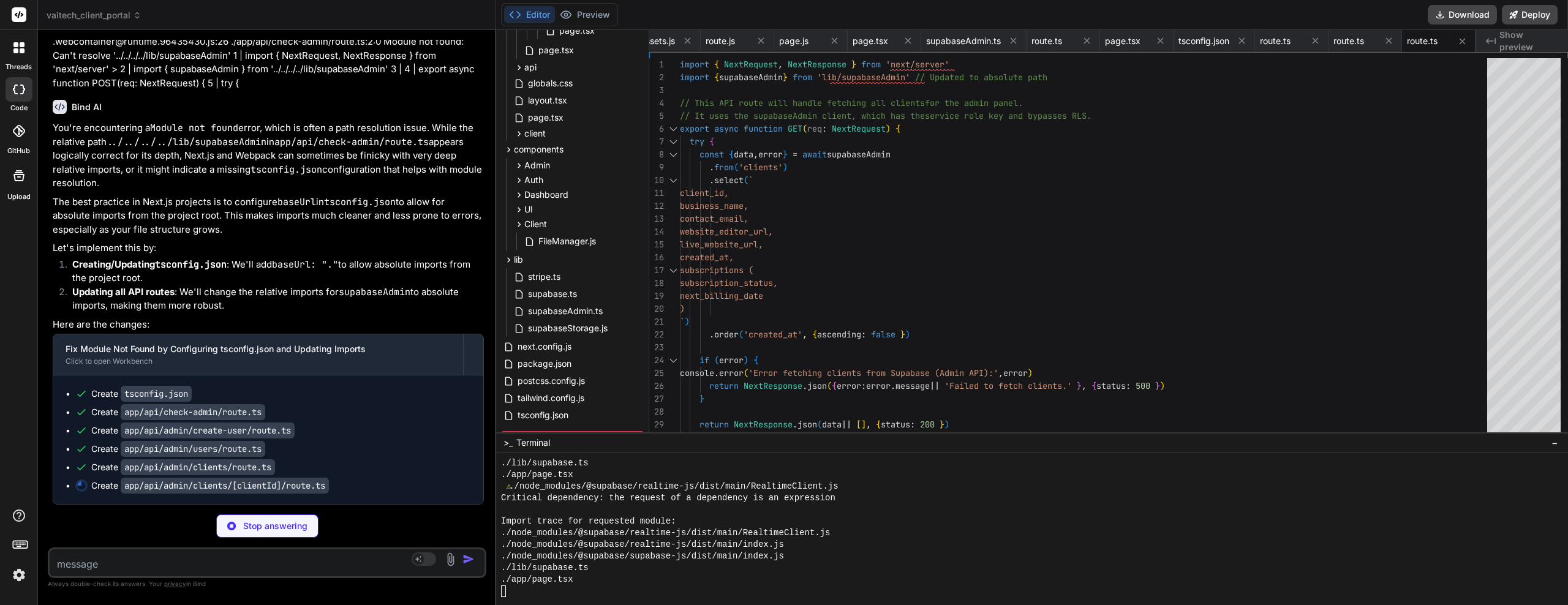
drag, startPoint x: 288, startPoint y: 270, endPoint x: 286, endPoint y: 287, distance: 17.1
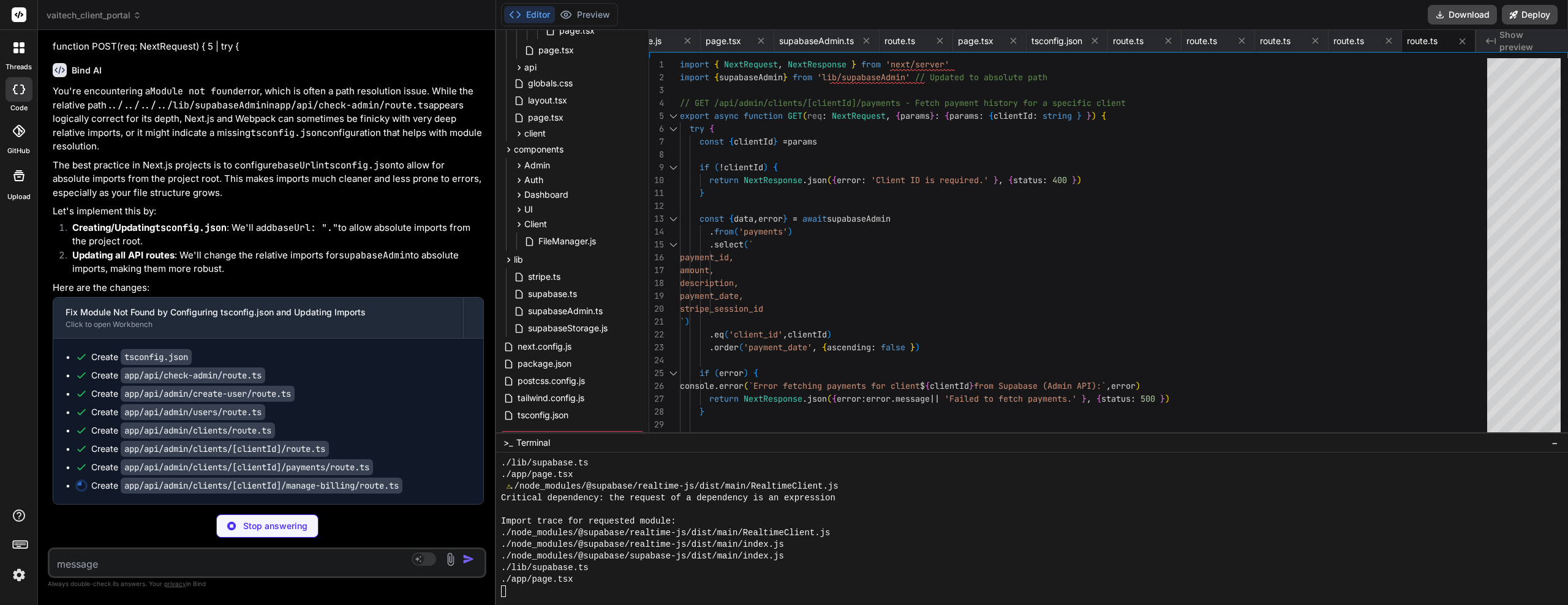
scroll to position [12869, 0]
drag, startPoint x: 280, startPoint y: 244, endPoint x: 280, endPoint y: 256, distance: 12.0
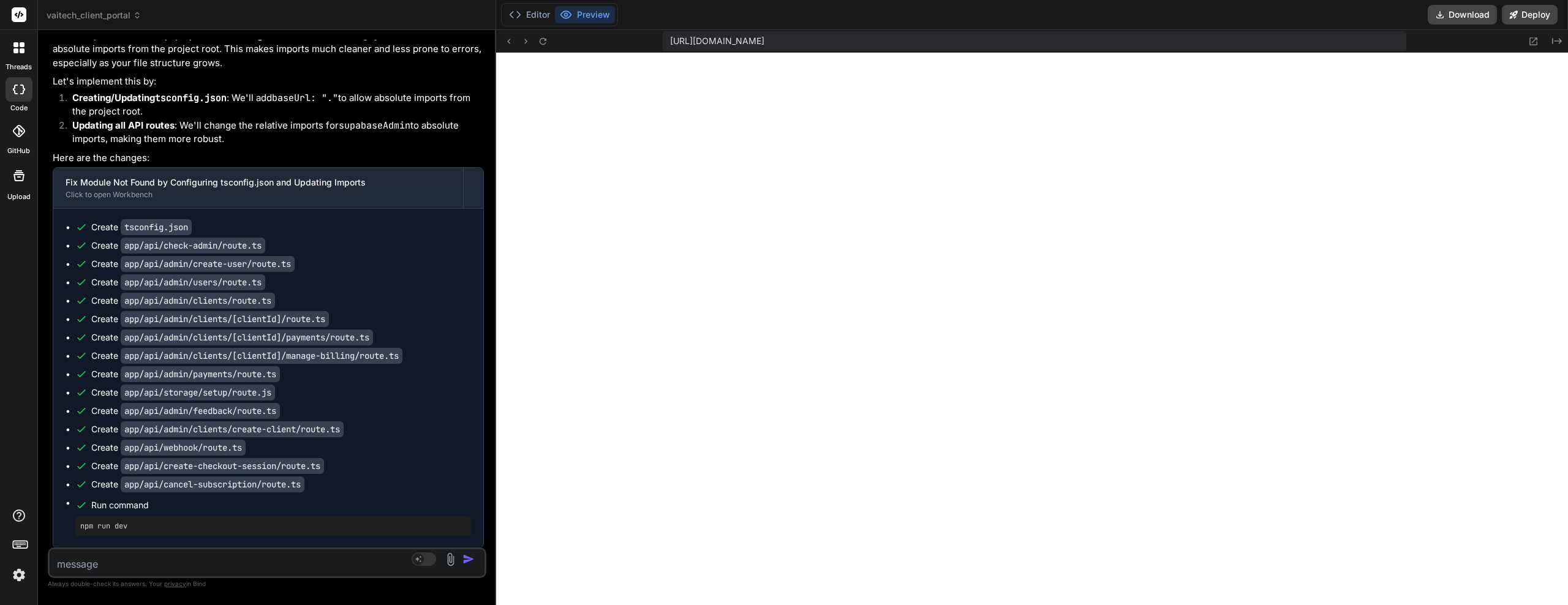
scroll to position [13061, 0]
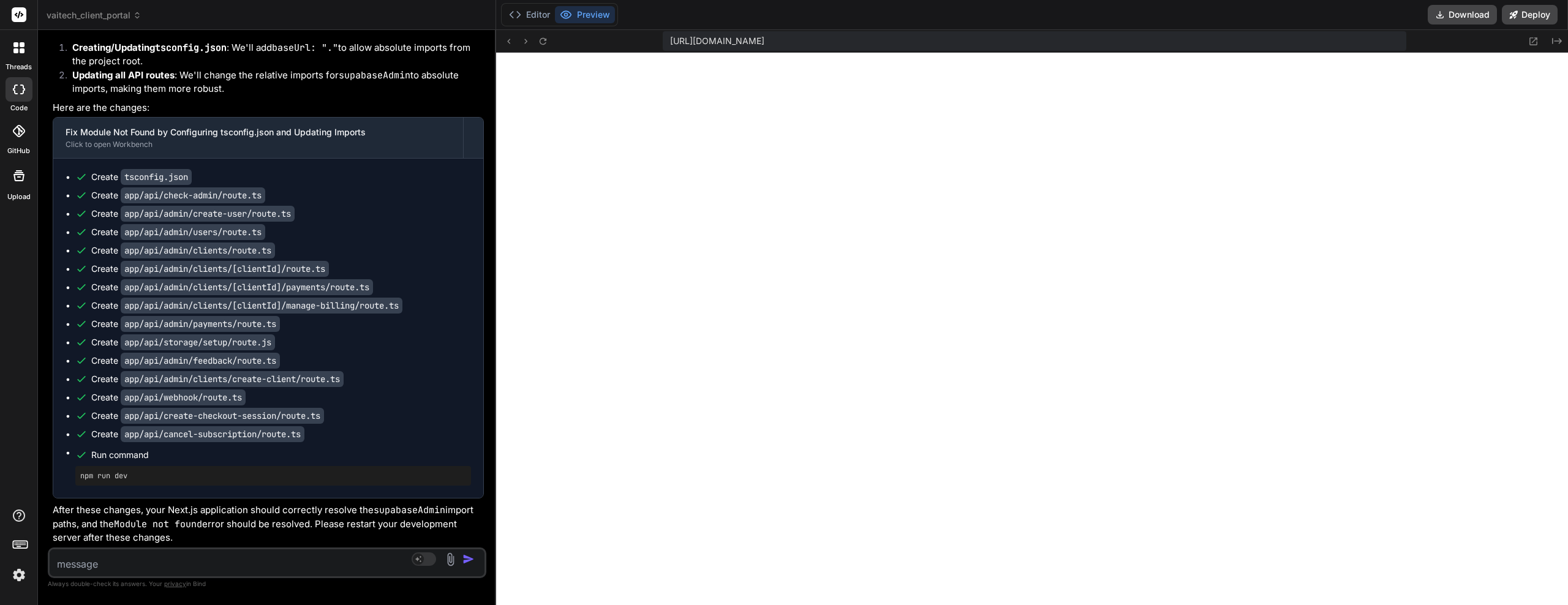
click at [210, 562] on textarea at bounding box center [231, 560] width 363 height 22
click at [532, 3] on div "Editor Preview" at bounding box center [560, 15] width 117 height 23
click at [531, 11] on button "Editor" at bounding box center [530, 15] width 51 height 17
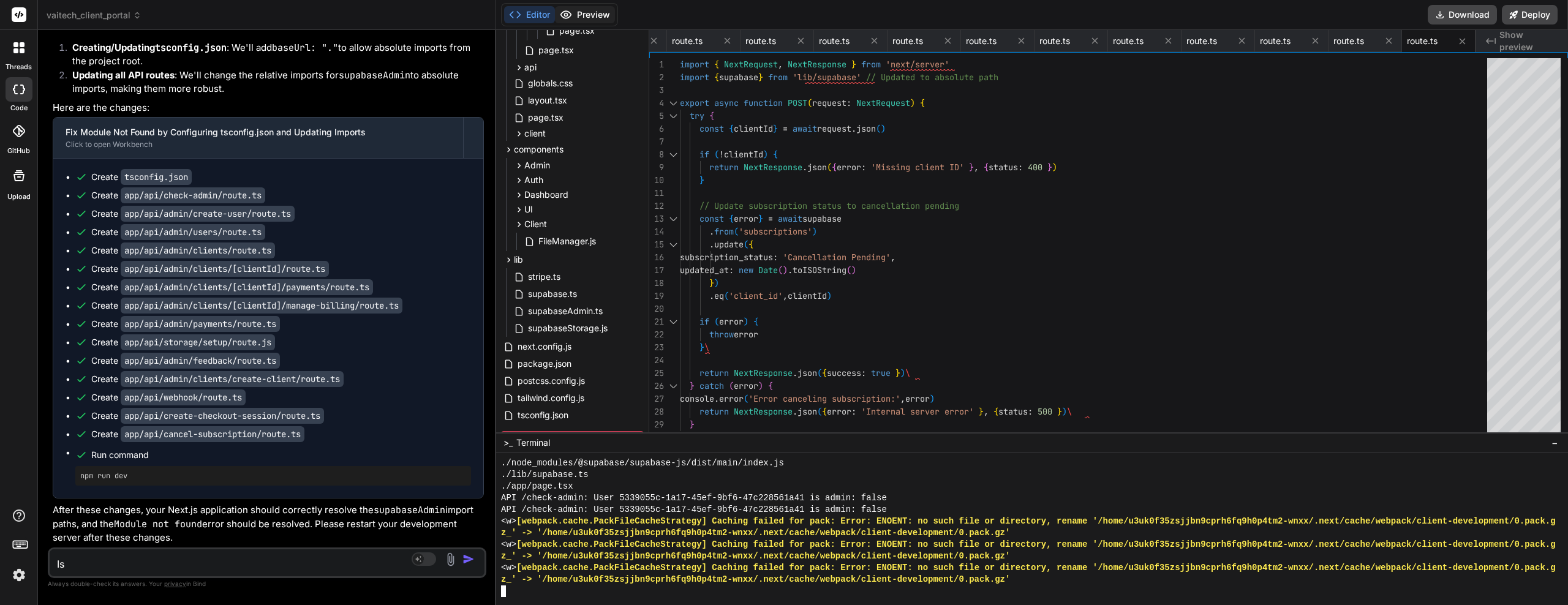
click at [607, 19] on button "Preview" at bounding box center [585, 15] width 60 height 17
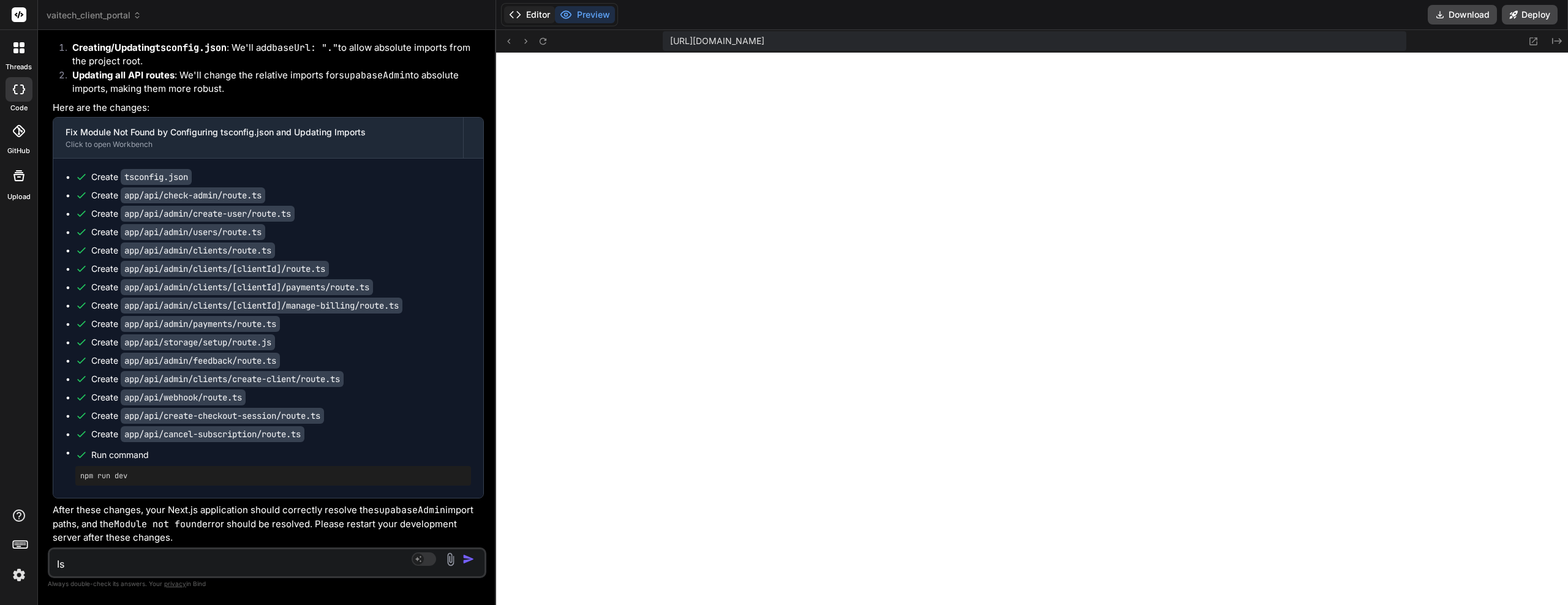
click at [534, 11] on button "Editor" at bounding box center [530, 15] width 51 height 17
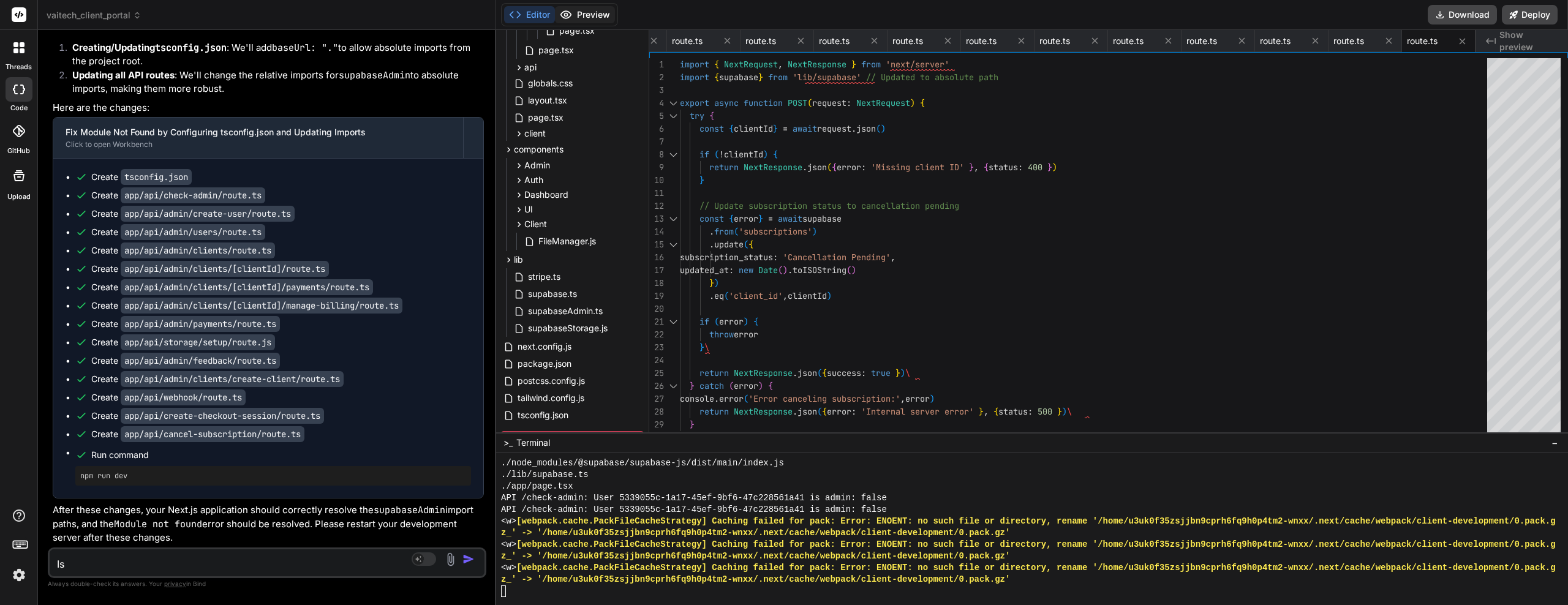
click at [578, 11] on button "Preview" at bounding box center [585, 15] width 60 height 17
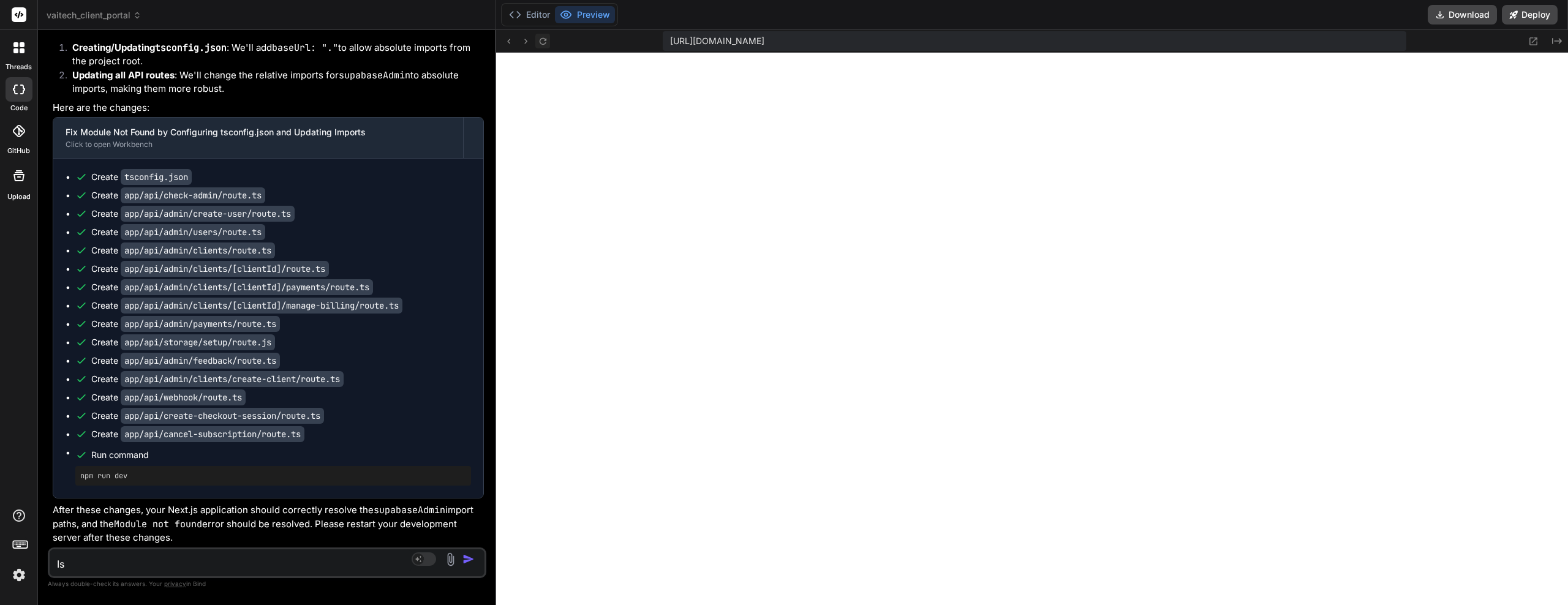
click at [540, 39] on icon at bounding box center [543, 41] width 11 height 11
click at [537, 17] on button "Editor" at bounding box center [530, 15] width 51 height 17
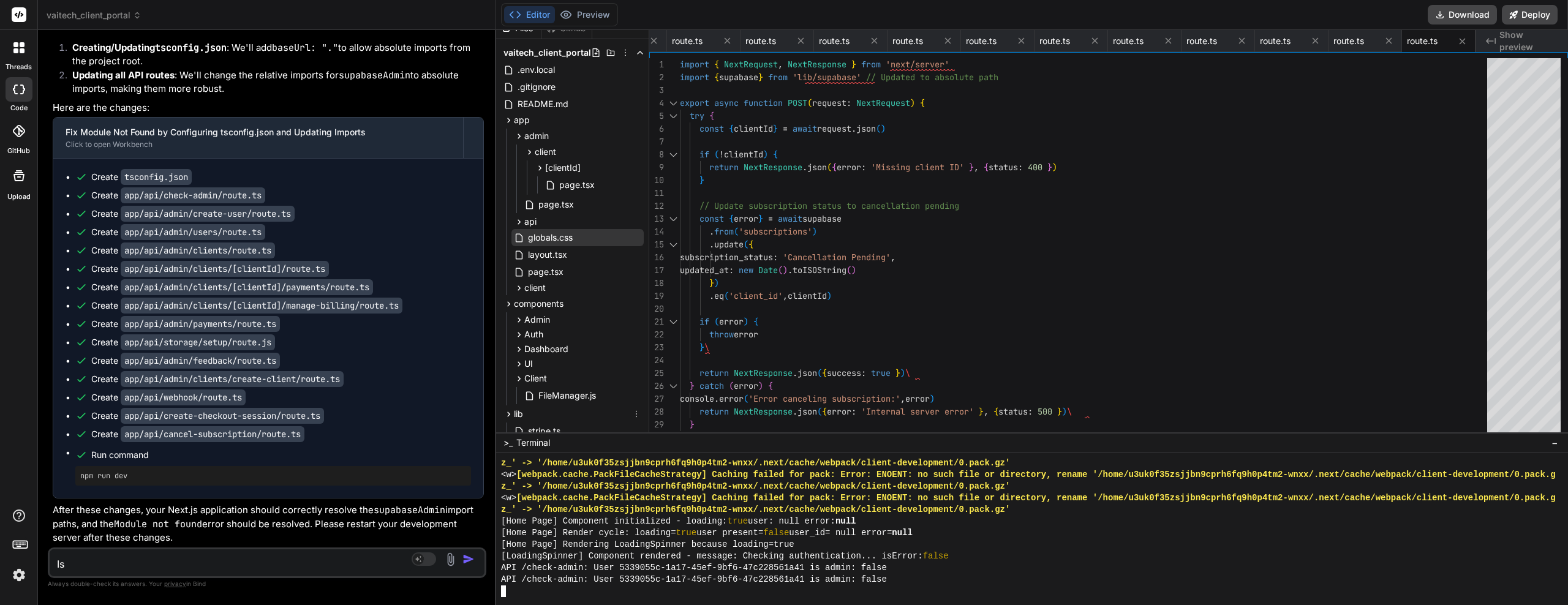
scroll to position [0, 0]
click at [580, 11] on button "Preview" at bounding box center [585, 15] width 60 height 17
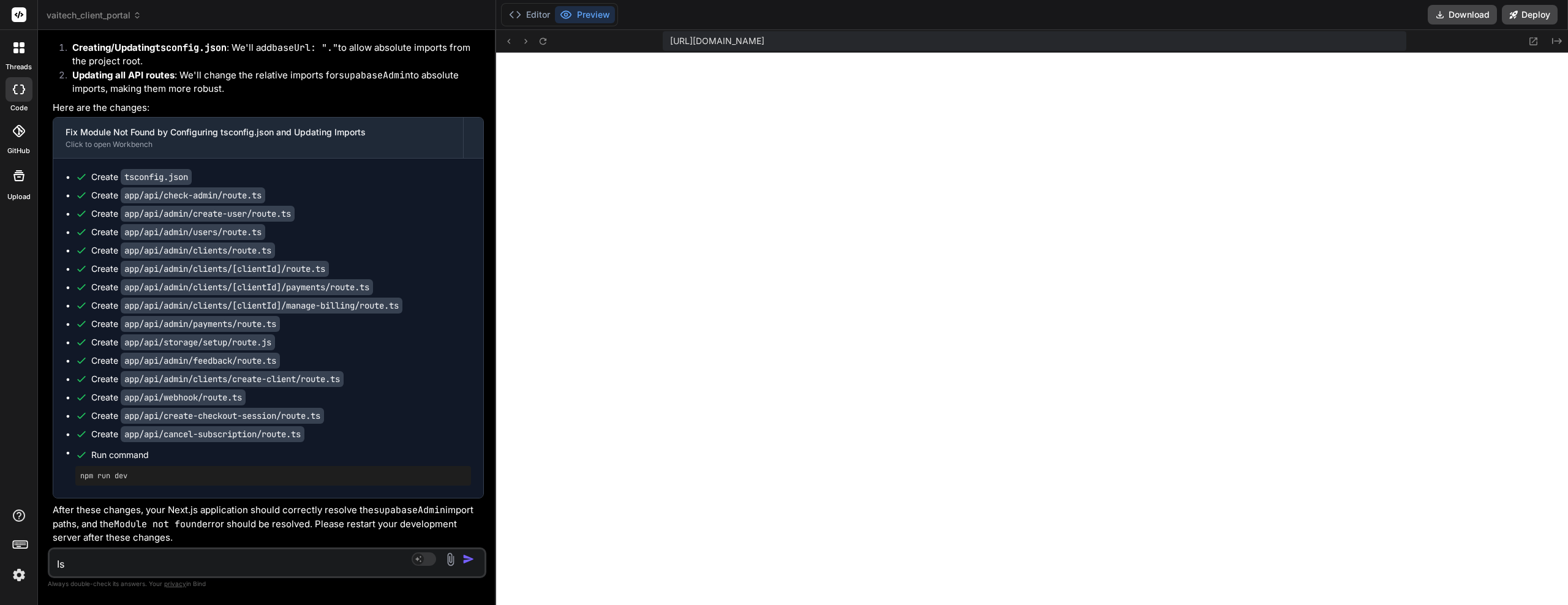
click at [128, 554] on textarea "Is" at bounding box center [231, 560] width 363 height 22
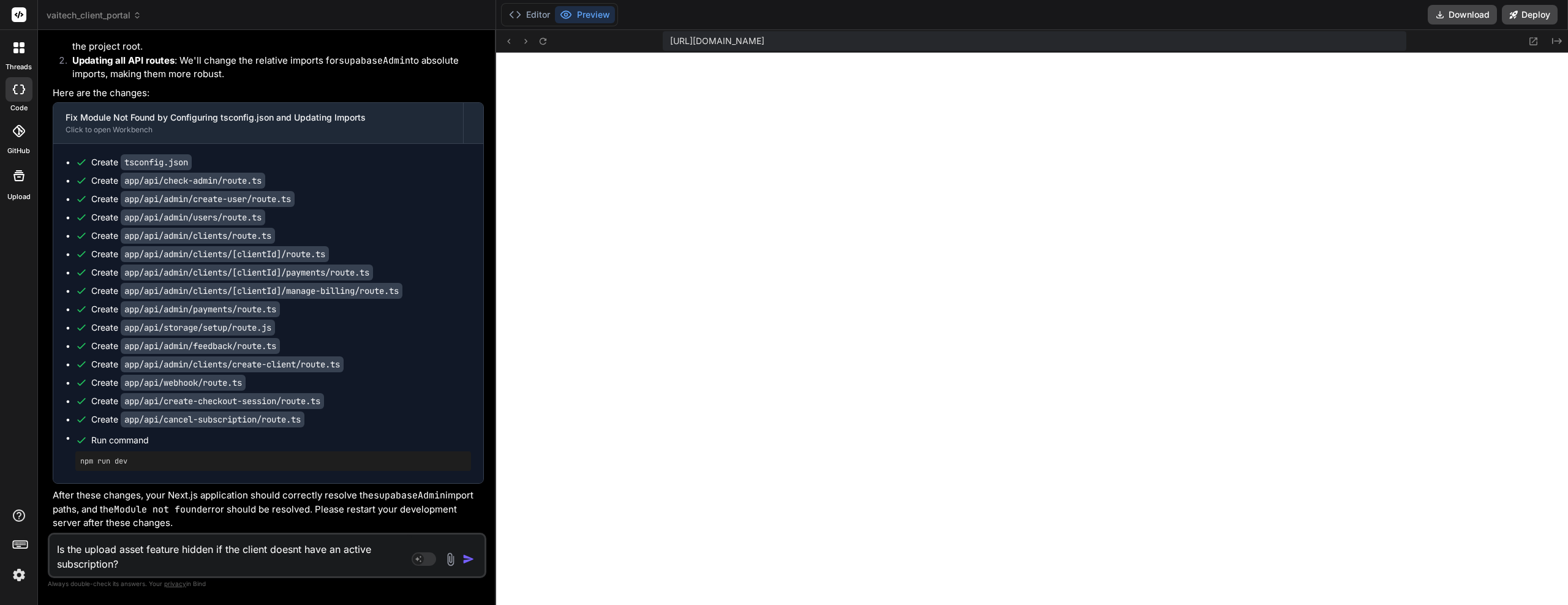
paste textarea "purposefully"
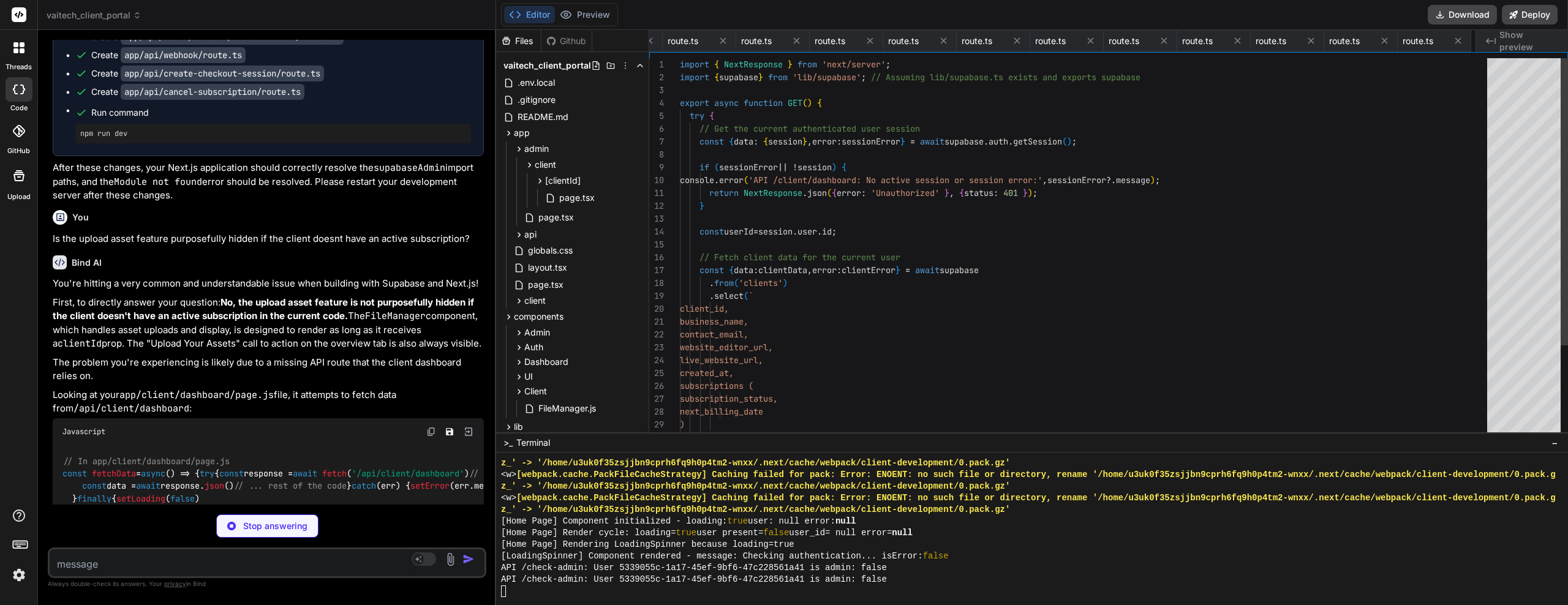
scroll to position [0, 975]
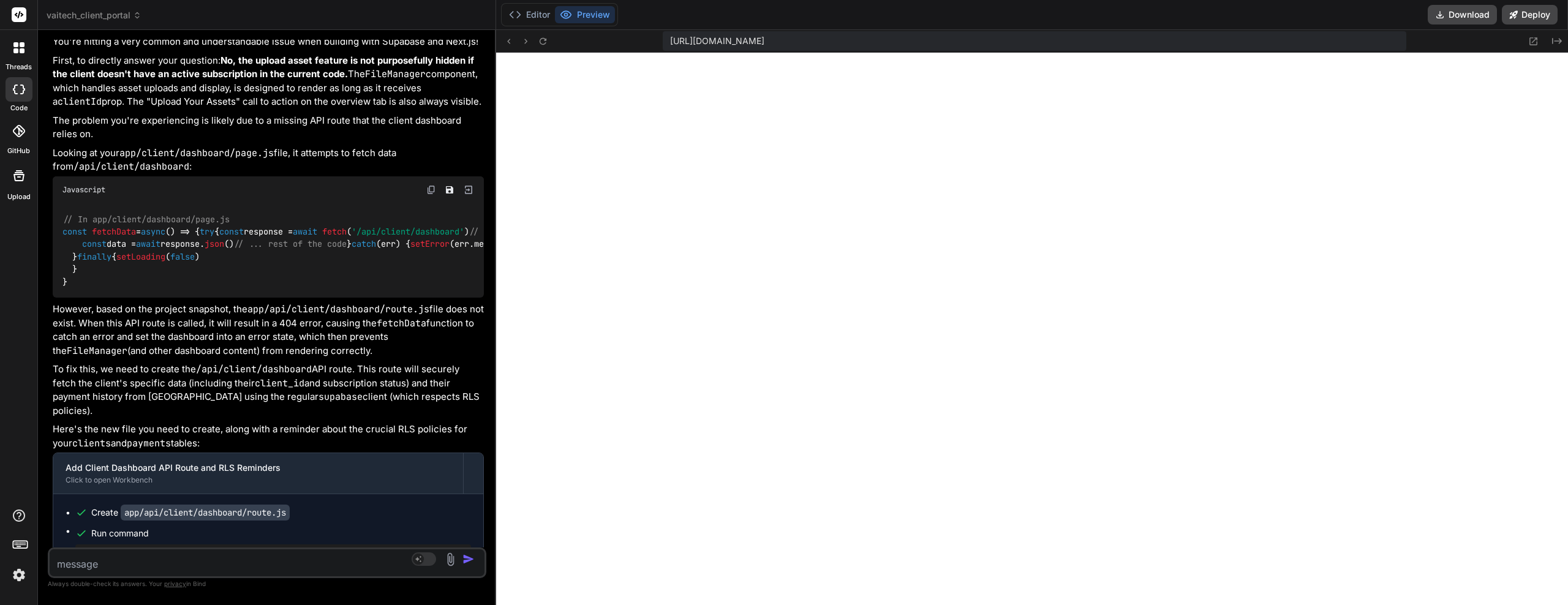
drag, startPoint x: 299, startPoint y: 351, endPoint x: 296, endPoint y: 374, distance: 23.2
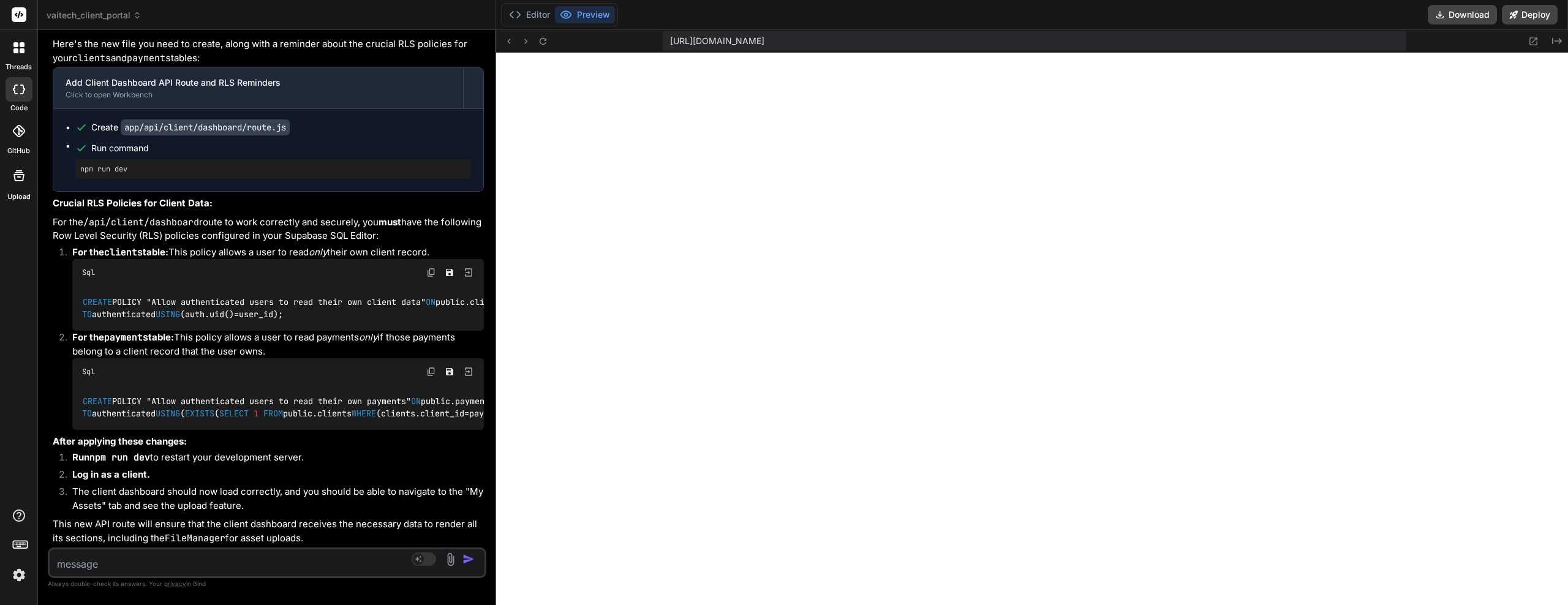
scroll to position [14044, 0]
drag, startPoint x: 272, startPoint y: 394, endPoint x: 79, endPoint y: 347, distance: 198.6
click at [79, 331] on div "CREATE POLICY "Allow authenticated users to read their own client data" ON publ…" at bounding box center [278, 308] width 412 height 45
click at [1530, 42] on icon at bounding box center [1534, 41] width 8 height 8
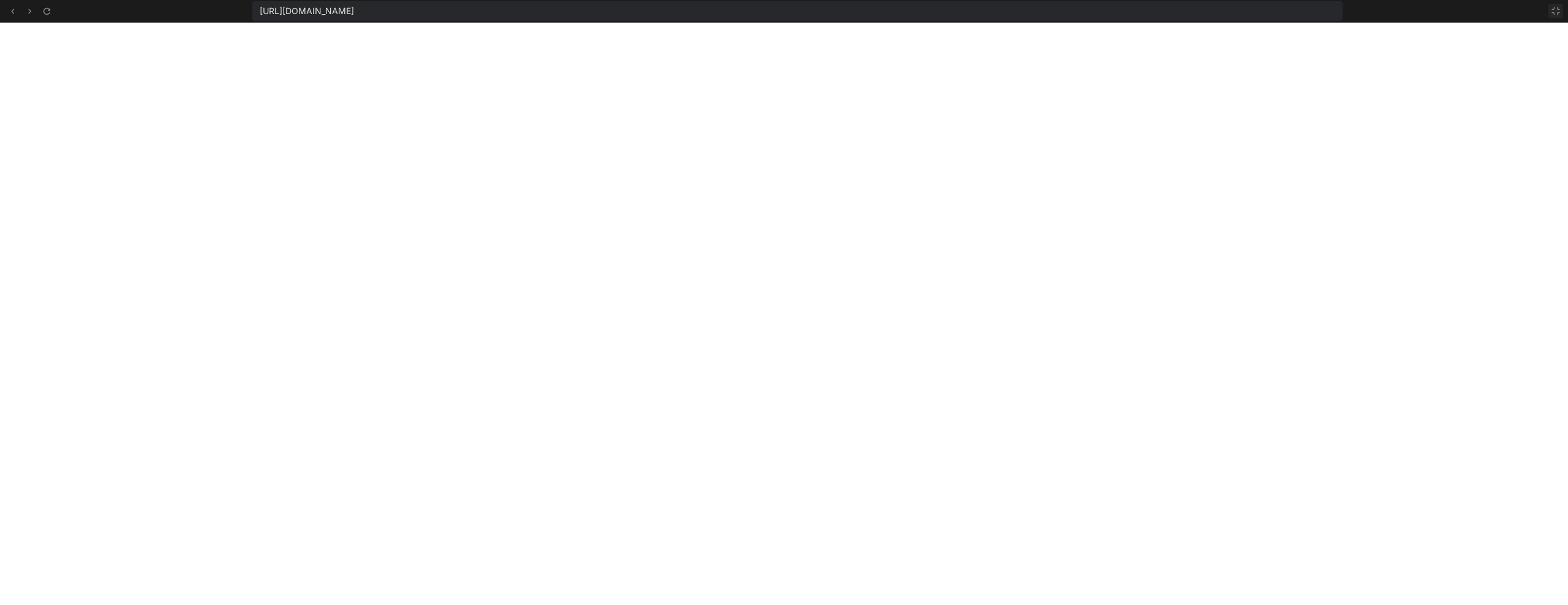
click at [1560, 11] on icon at bounding box center [1556, 11] width 10 height 10
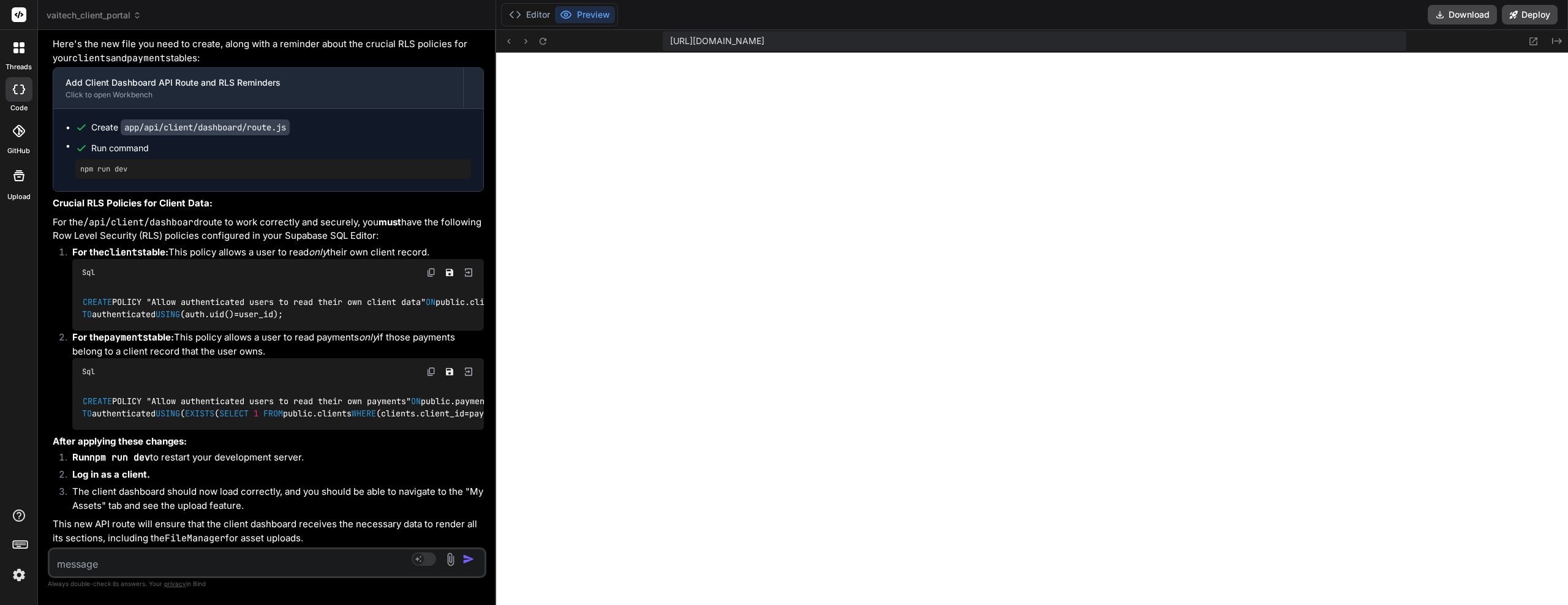
scroll to position [14105, 0]
click at [143, 564] on textarea at bounding box center [231, 560] width 363 height 22
paste textarea "| policy_name | policy_condition | with_check_condition | policy_command | is_p…"
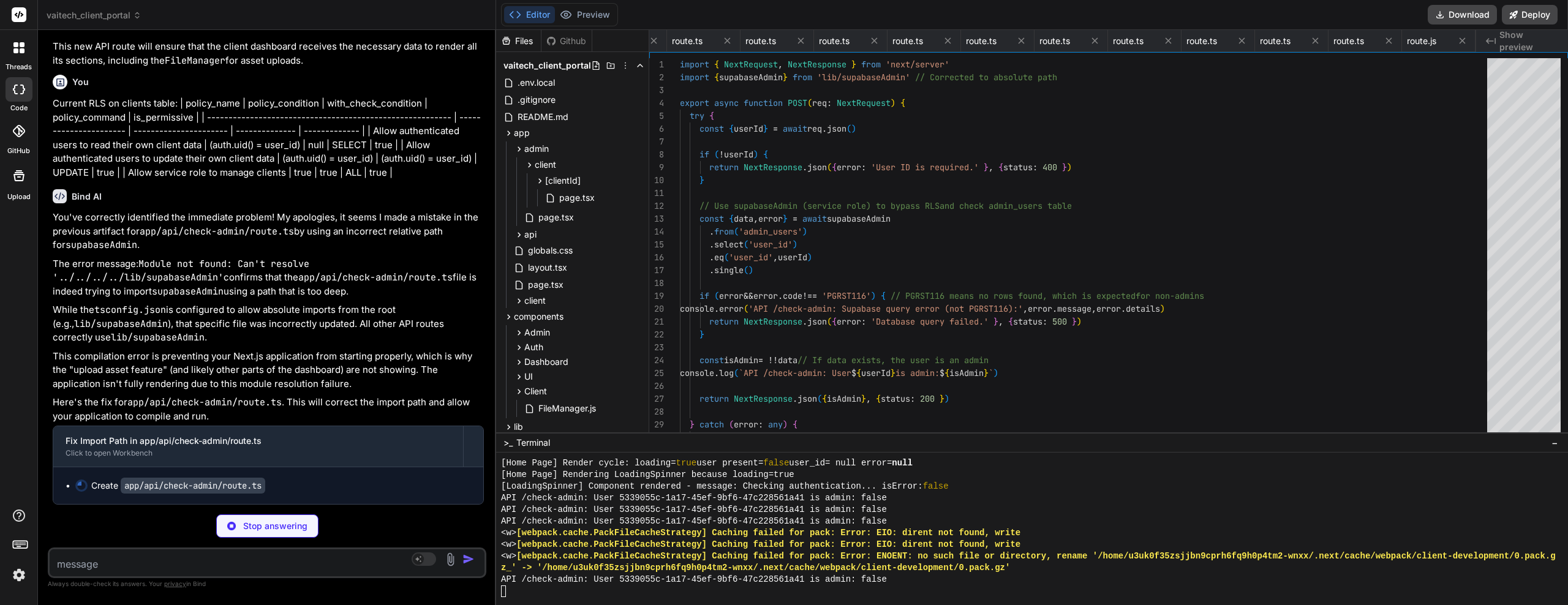
scroll to position [0, 616]
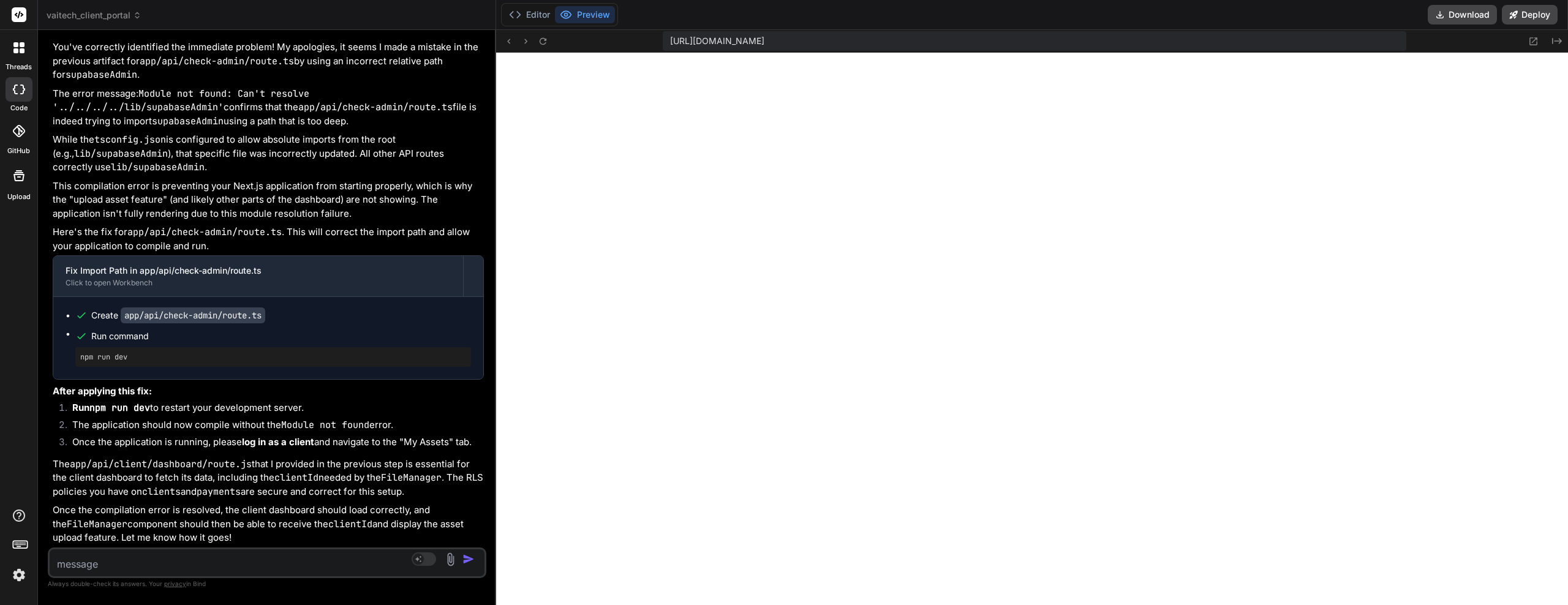
drag, startPoint x: 282, startPoint y: 390, endPoint x: 282, endPoint y: 411, distance: 21.0
drag, startPoint x: 282, startPoint y: 278, endPoint x: 282, endPoint y: 304, distance: 26.0
drag, startPoint x: 282, startPoint y: 270, endPoint x: 282, endPoint y: 290, distance: 20.0
click at [537, 19] on button "Editor" at bounding box center [530, 15] width 51 height 17
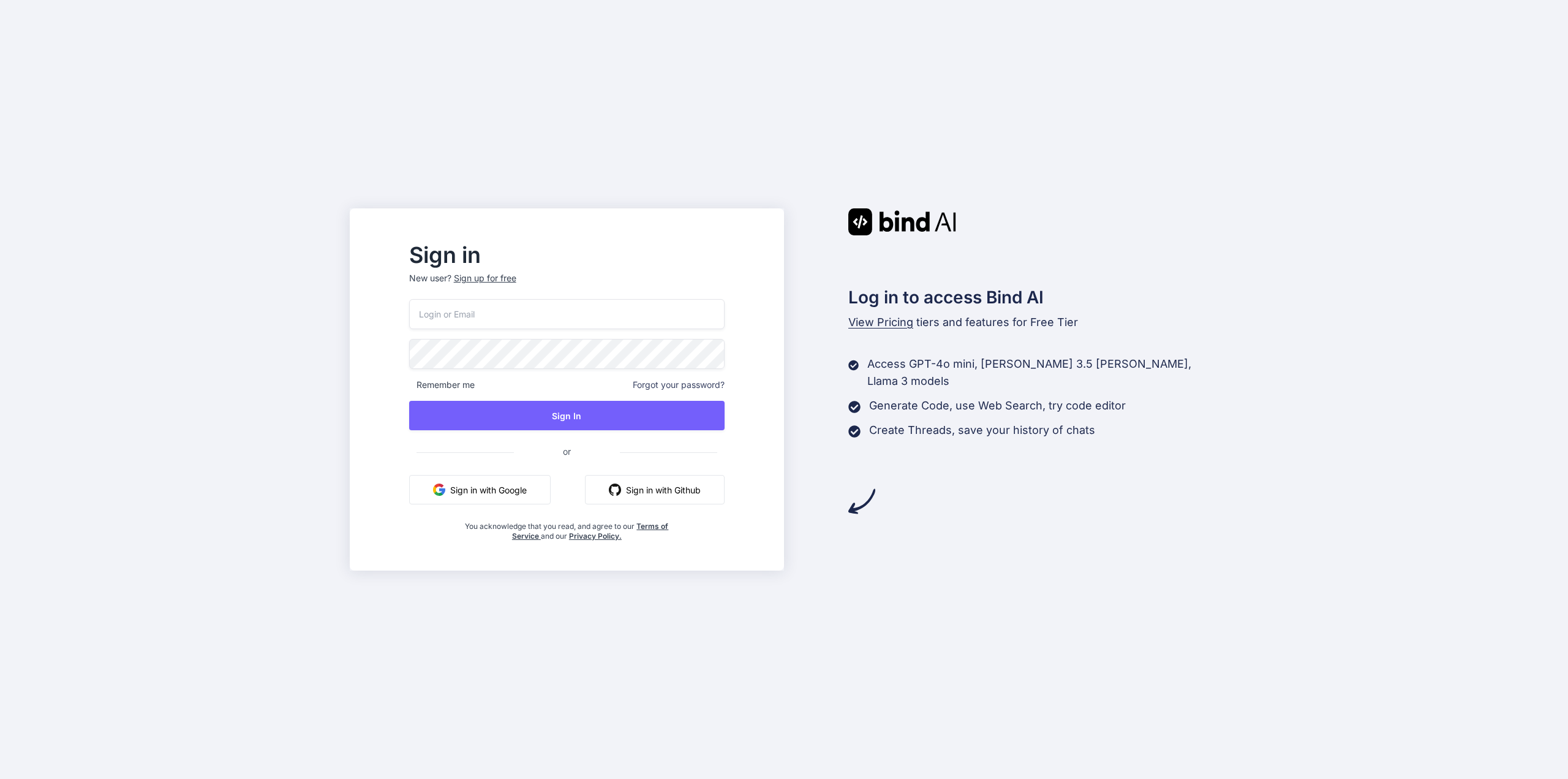
click at [426, 417] on div "Sign in New user? Sign up for free Remember me Forgot your password? Sign In or…" at bounding box center [566, 393] width 355 height 296
click at [497, 311] on input "email" at bounding box center [567, 314] width 315 height 30
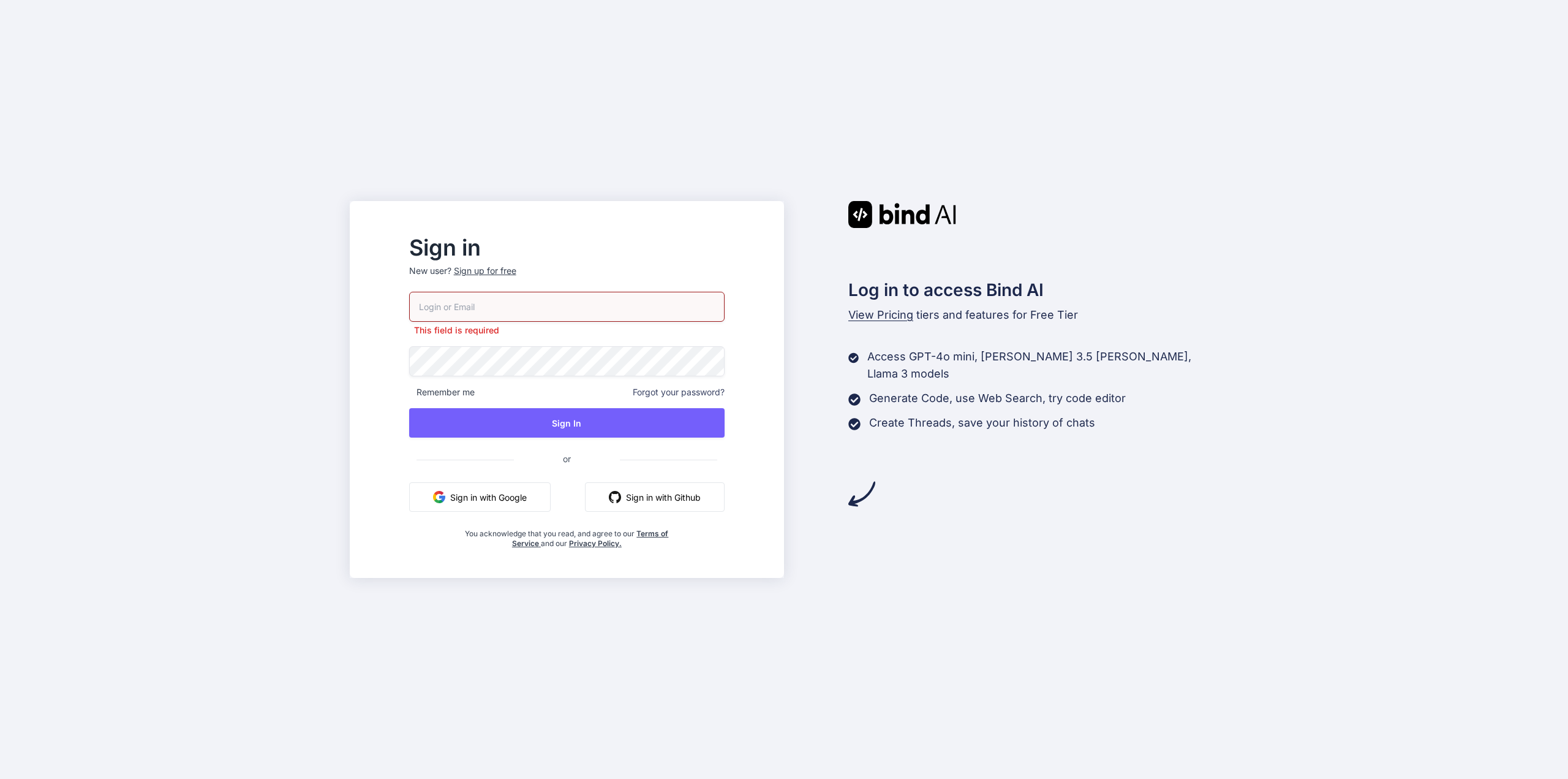
type input "mfkp77@gmail.com"
click at [596, 422] on button "Sign In" at bounding box center [567, 423] width 315 height 29
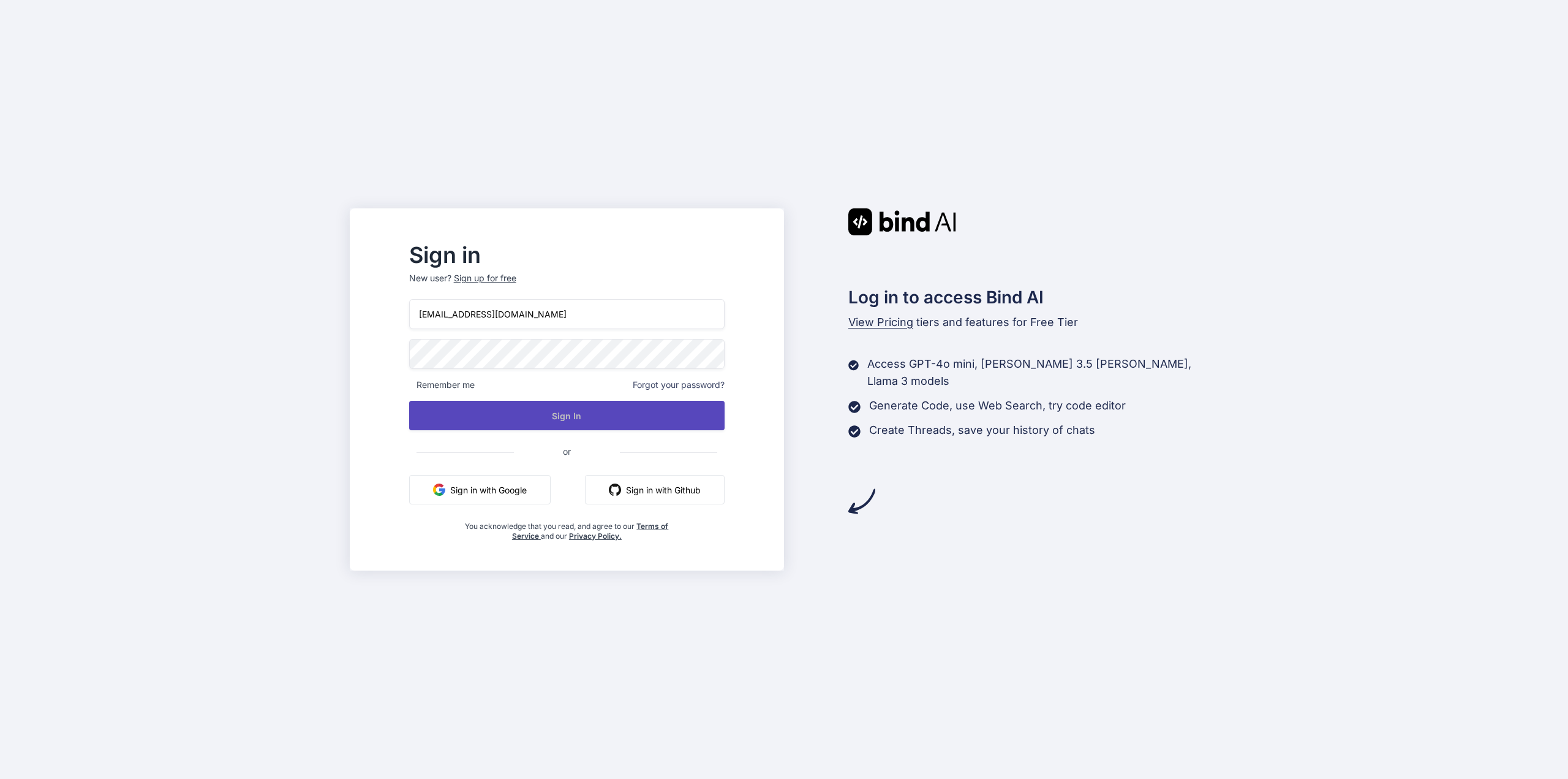
click at [596, 422] on button "Sign In" at bounding box center [567, 415] width 315 height 29
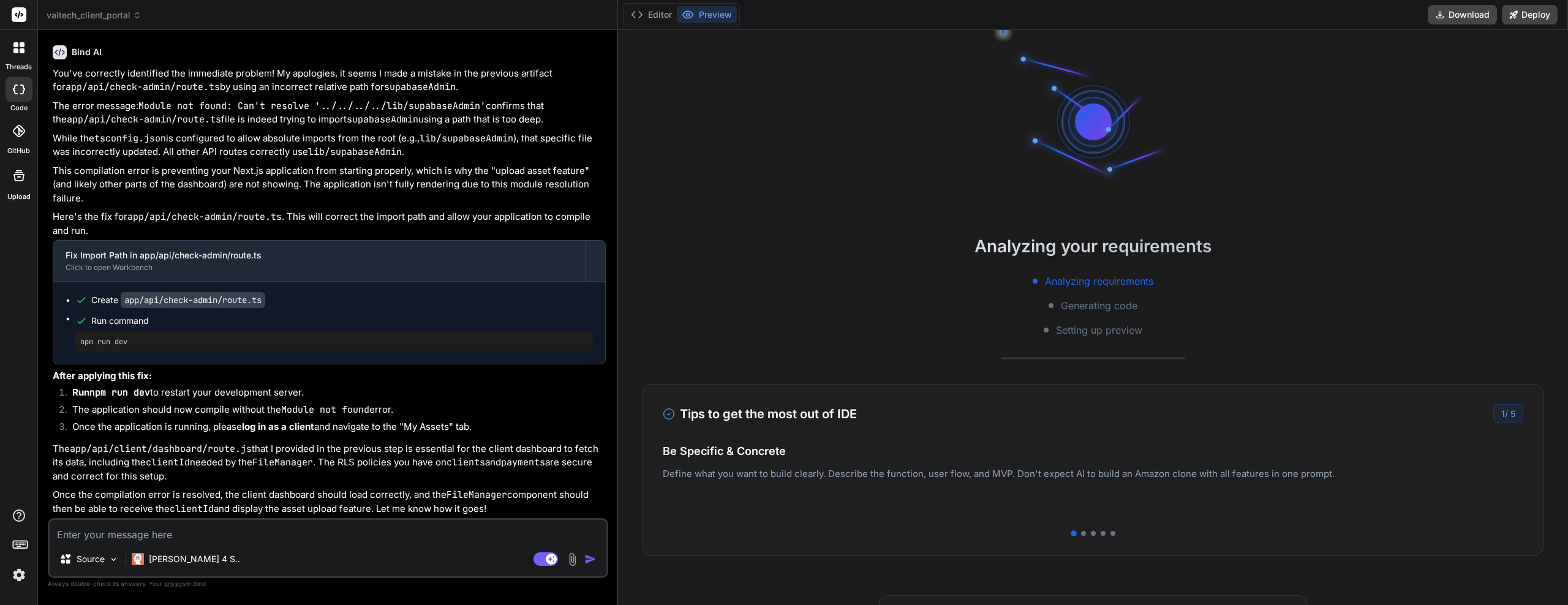
scroll to position [4715, 0]
drag, startPoint x: 415, startPoint y: 168, endPoint x: 409, endPoint y: 311, distance: 143.1
click at [374, 431] on li "Once the application is running, please log in as a client and navigate to the …" at bounding box center [334, 429] width 543 height 17
click at [660, 15] on button "Editor" at bounding box center [652, 15] width 51 height 17
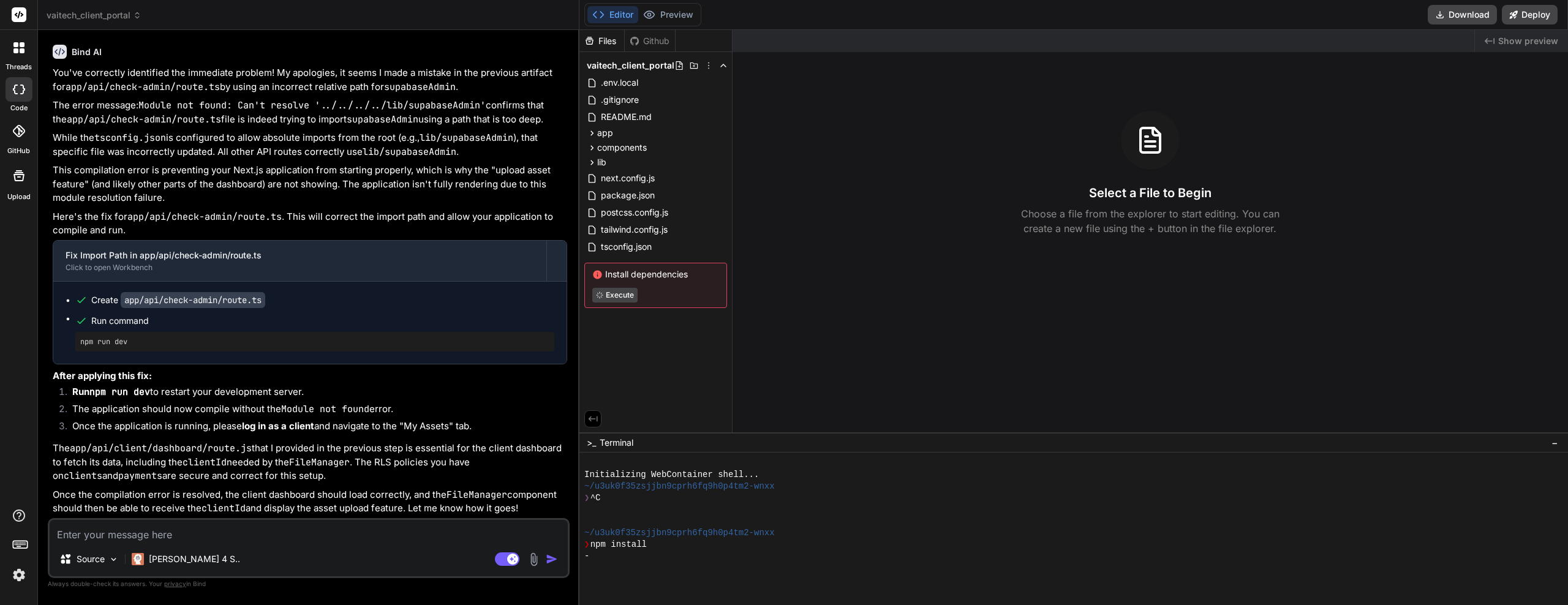
scroll to position [5259, 0]
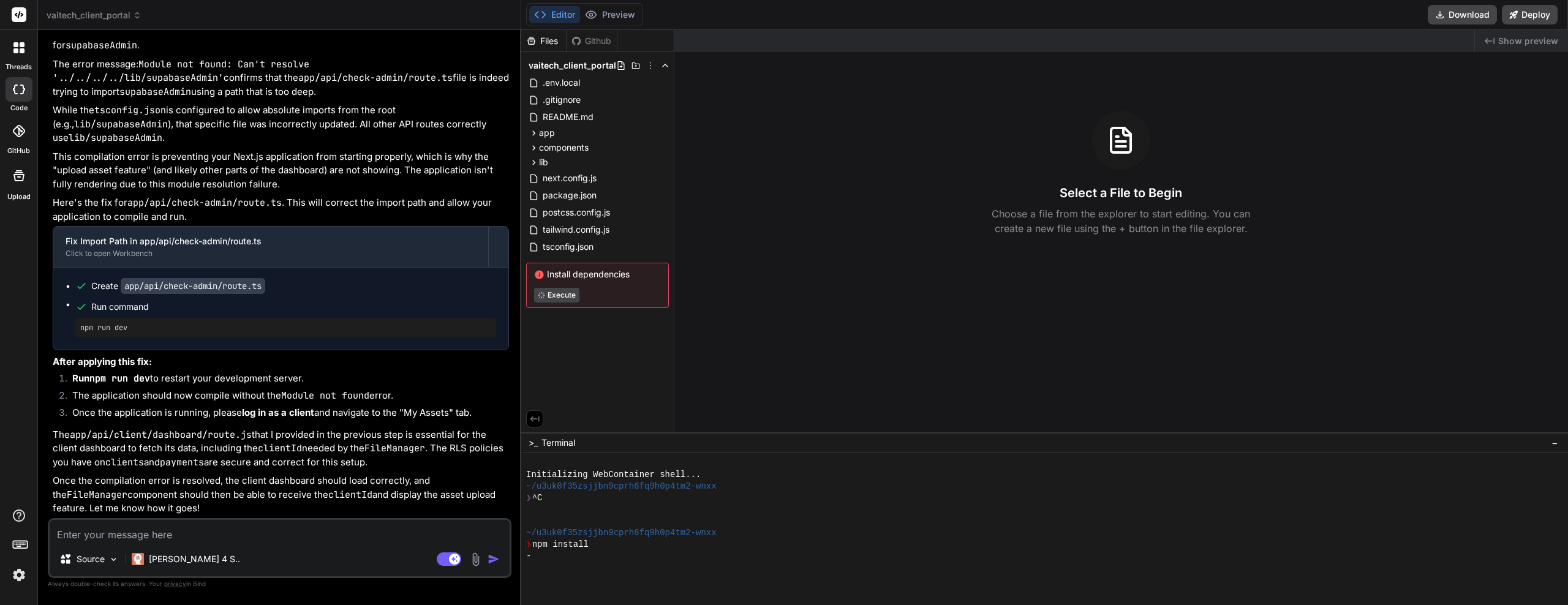
drag, startPoint x: 618, startPoint y: 258, endPoint x: 483, endPoint y: 256, distance: 135.0
click at [483, 256] on div "Bind AI Web Search Created with Pixso. Code Generator You Bind AI Thank you for…" at bounding box center [280, 317] width 483 height 575
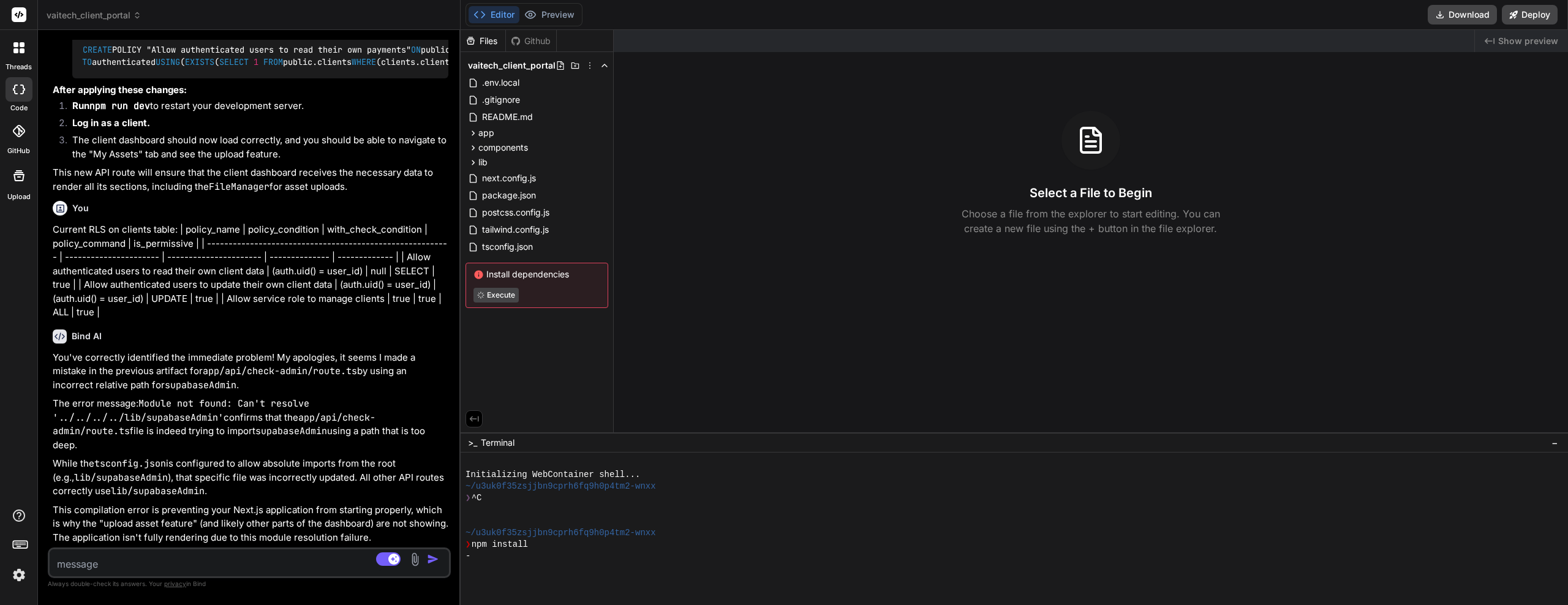
scroll to position [7263, 0]
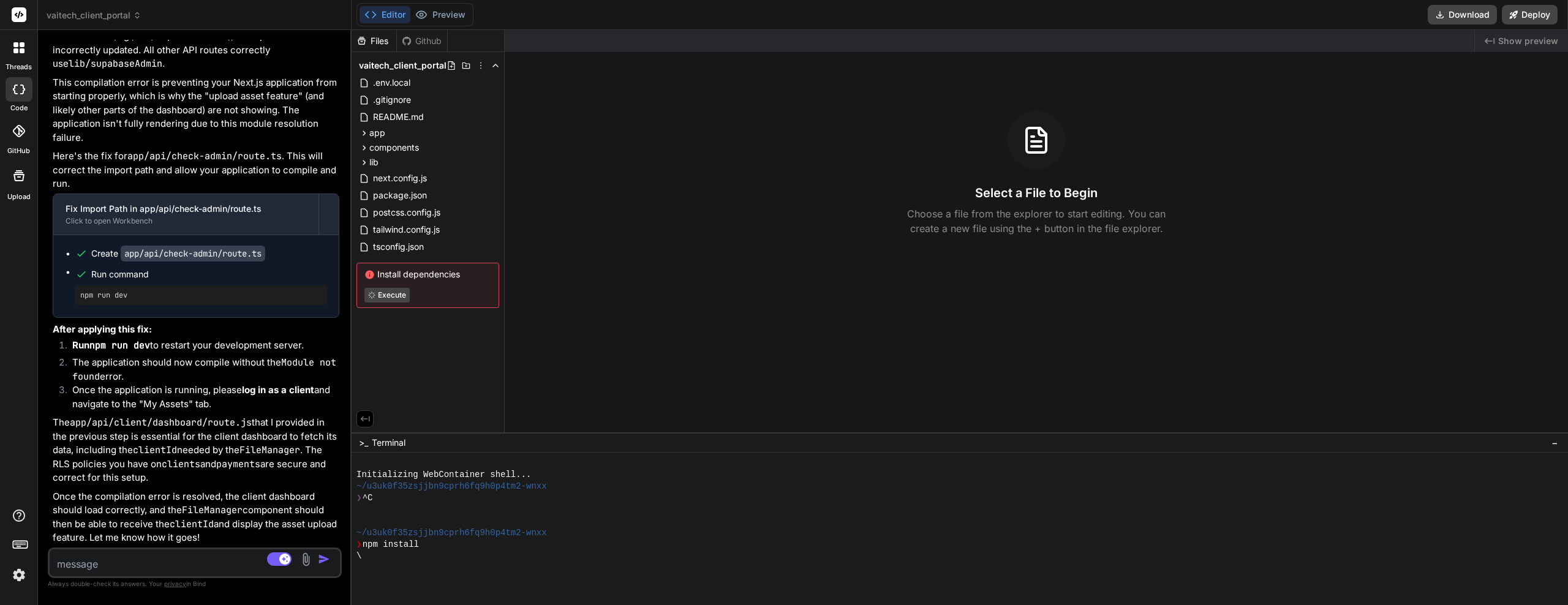
drag, startPoint x: 520, startPoint y: 387, endPoint x: 299, endPoint y: 391, distance: 221.0
click at [299, 391] on div "Bind AI Web Search Created with Pixso. Code Generator You Bind AI Thank you for…" at bounding box center [194, 317] width 313 height 575
click at [291, 562] on rect at bounding box center [279, 559] width 25 height 13
click at [225, 505] on code "FileManager" at bounding box center [212, 510] width 61 height 12
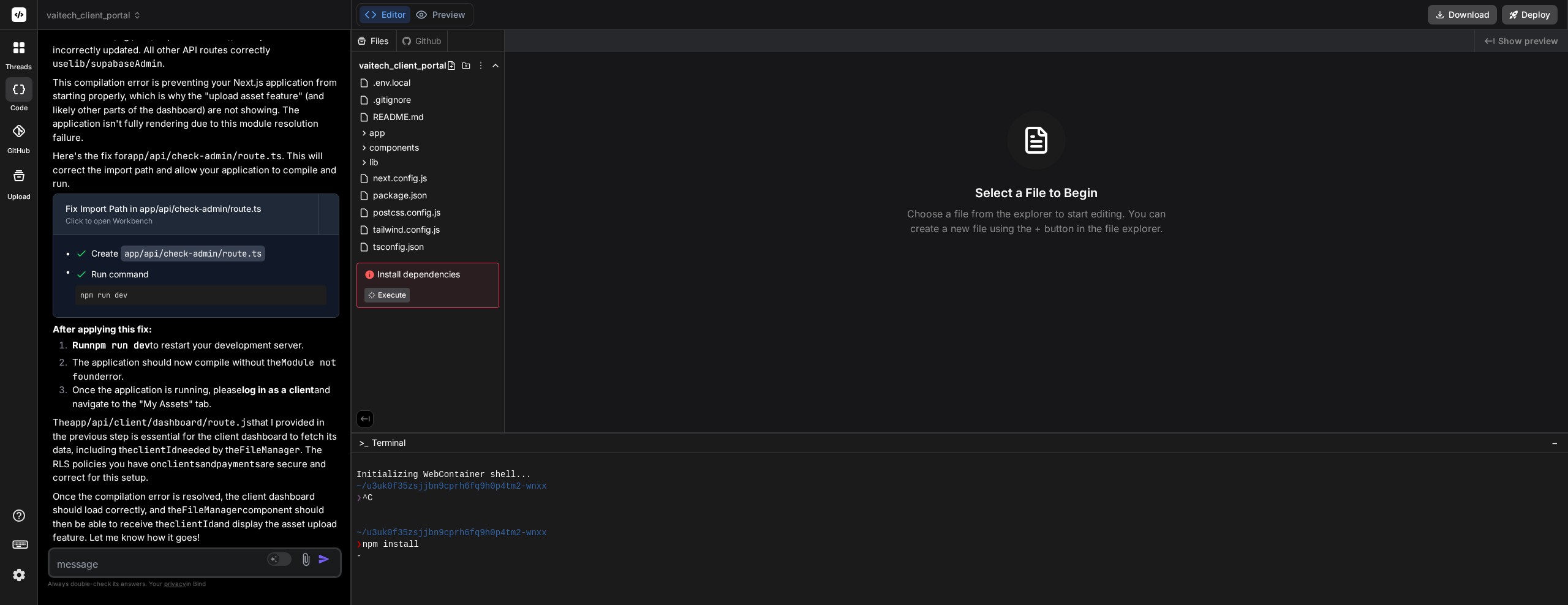
click at [225, 505] on code "FileManager" at bounding box center [212, 510] width 61 height 12
click at [217, 508] on code "FileManager" at bounding box center [212, 510] width 61 height 12
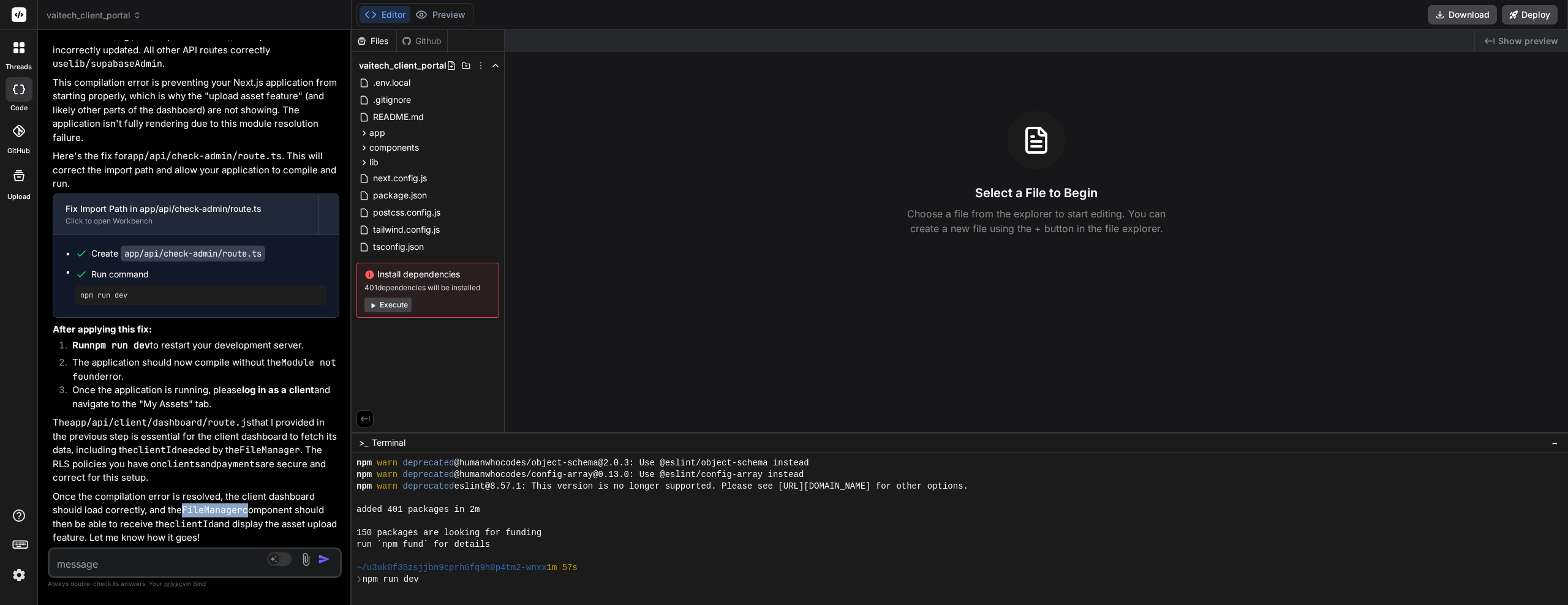
scroll to position [186, 0]
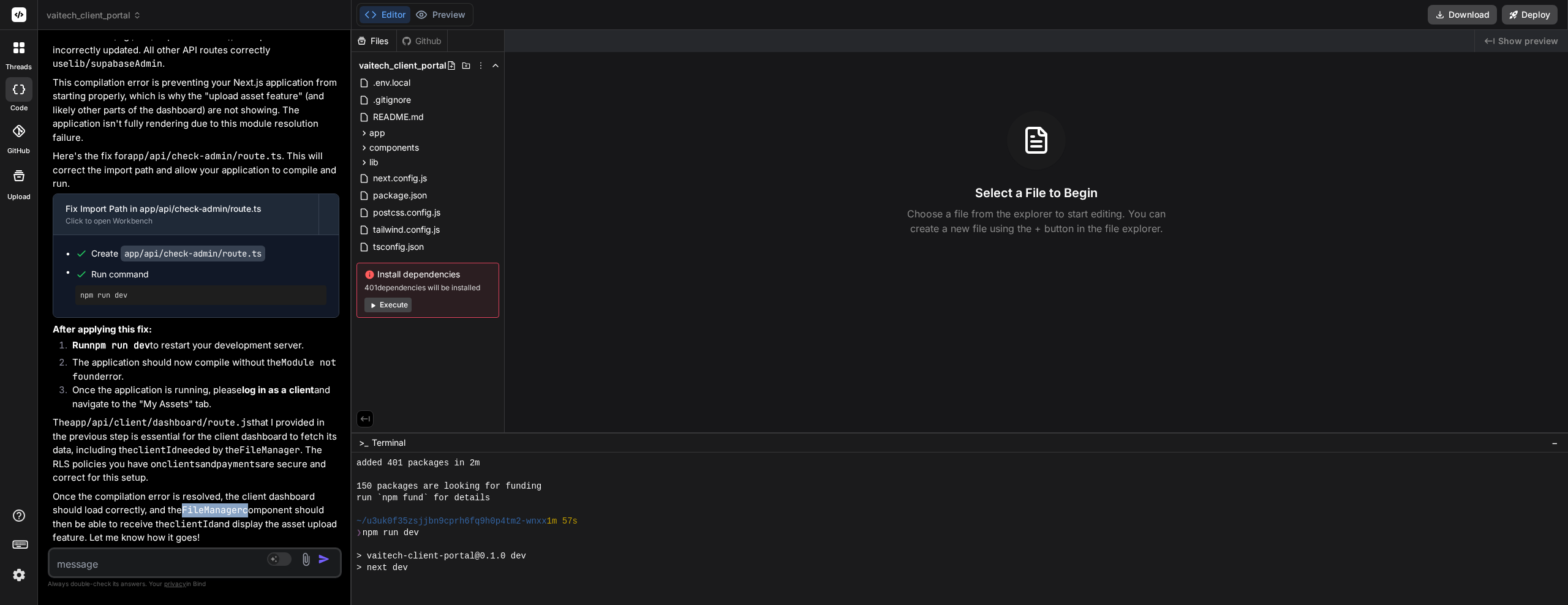
type textarea "x"
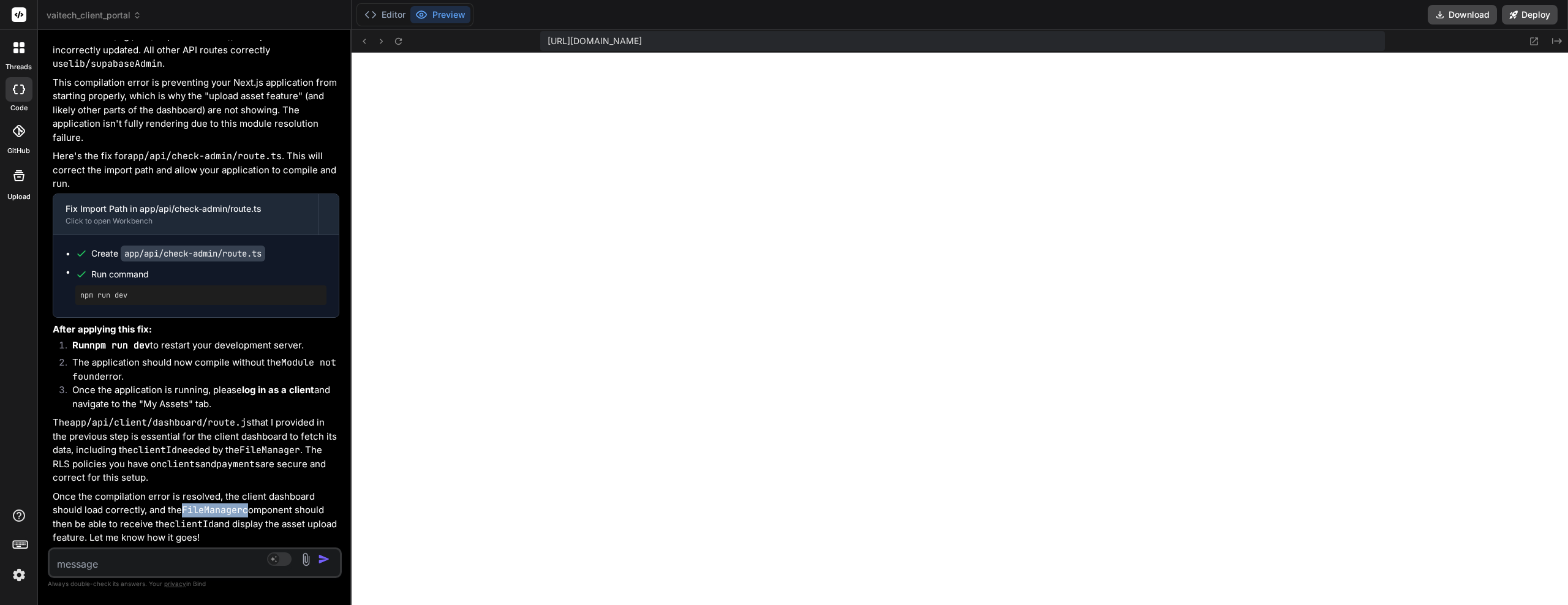
scroll to position [291, 0]
click at [189, 512] on code "FileManager" at bounding box center [212, 510] width 61 height 12
click at [95, 567] on textarea at bounding box center [171, 560] width 242 height 22
type textarea "C"
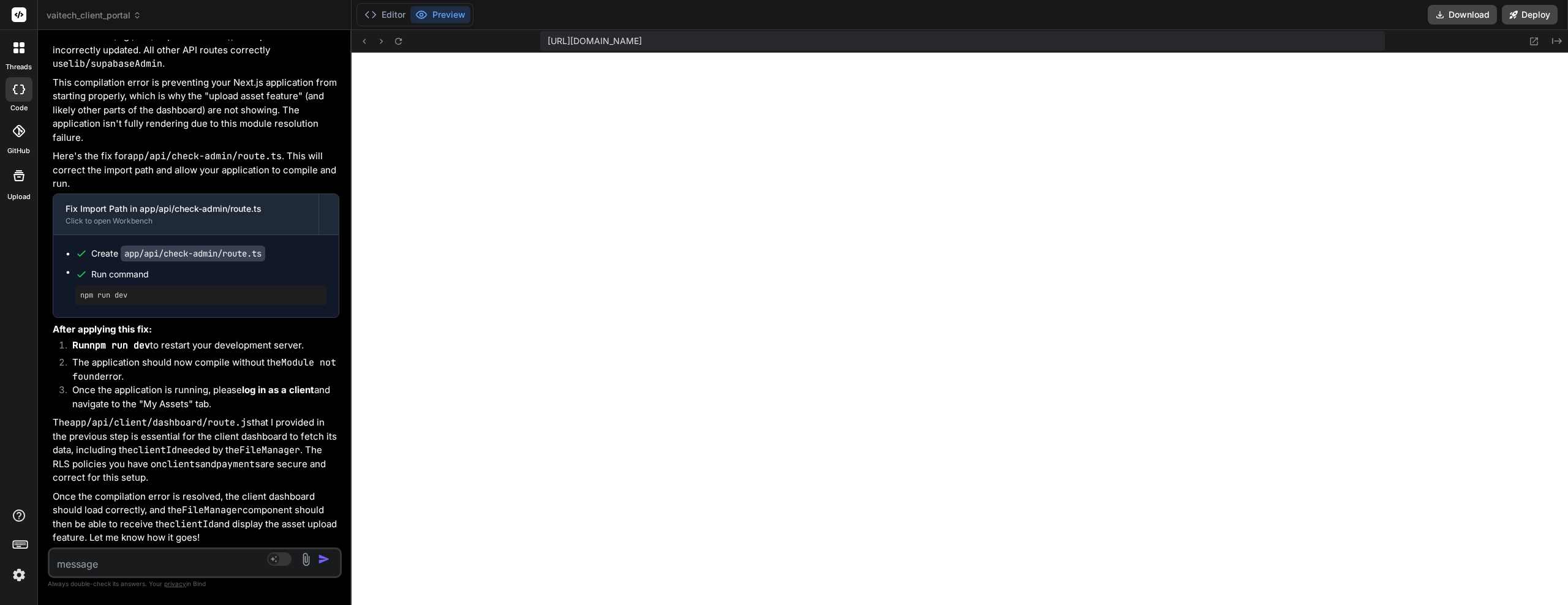
type textarea "x"
type textarea "Ca"
type textarea "x"
type textarea "Can"
type textarea "x"
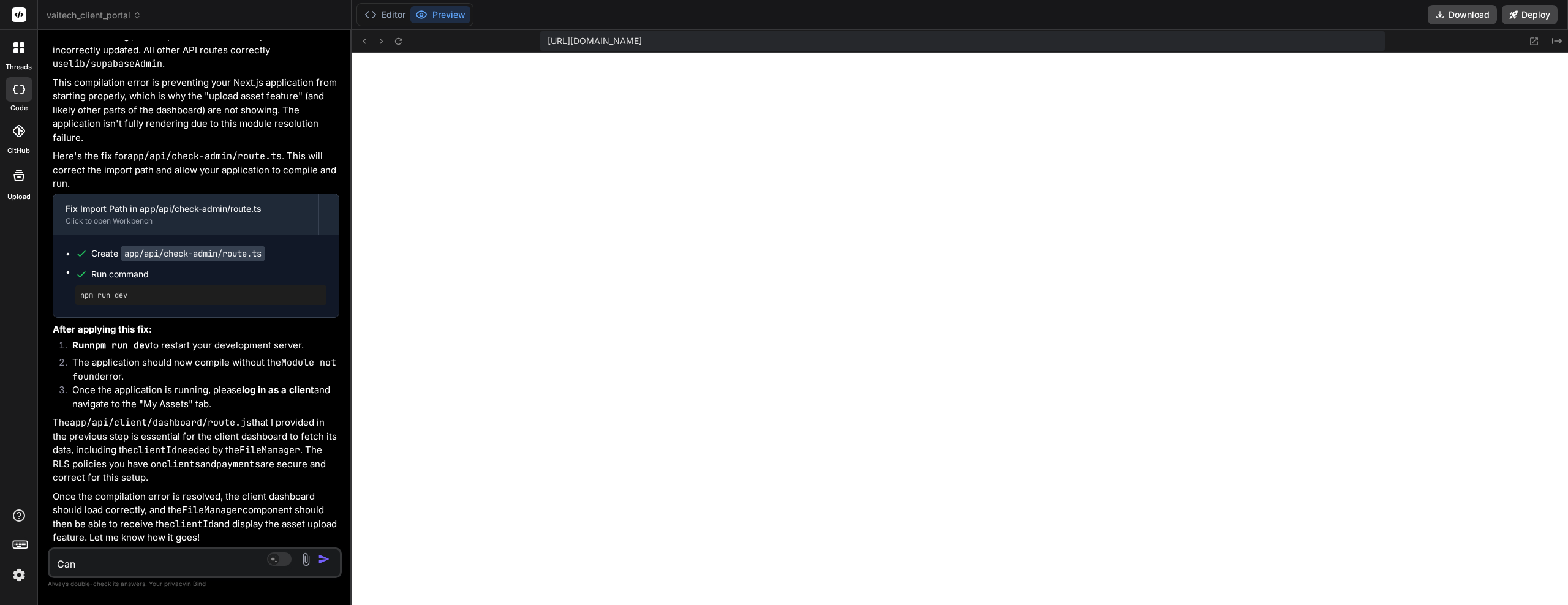
type textarea "Can"
type textarea "x"
type textarea "Can y"
type textarea "x"
type textarea "Can yo"
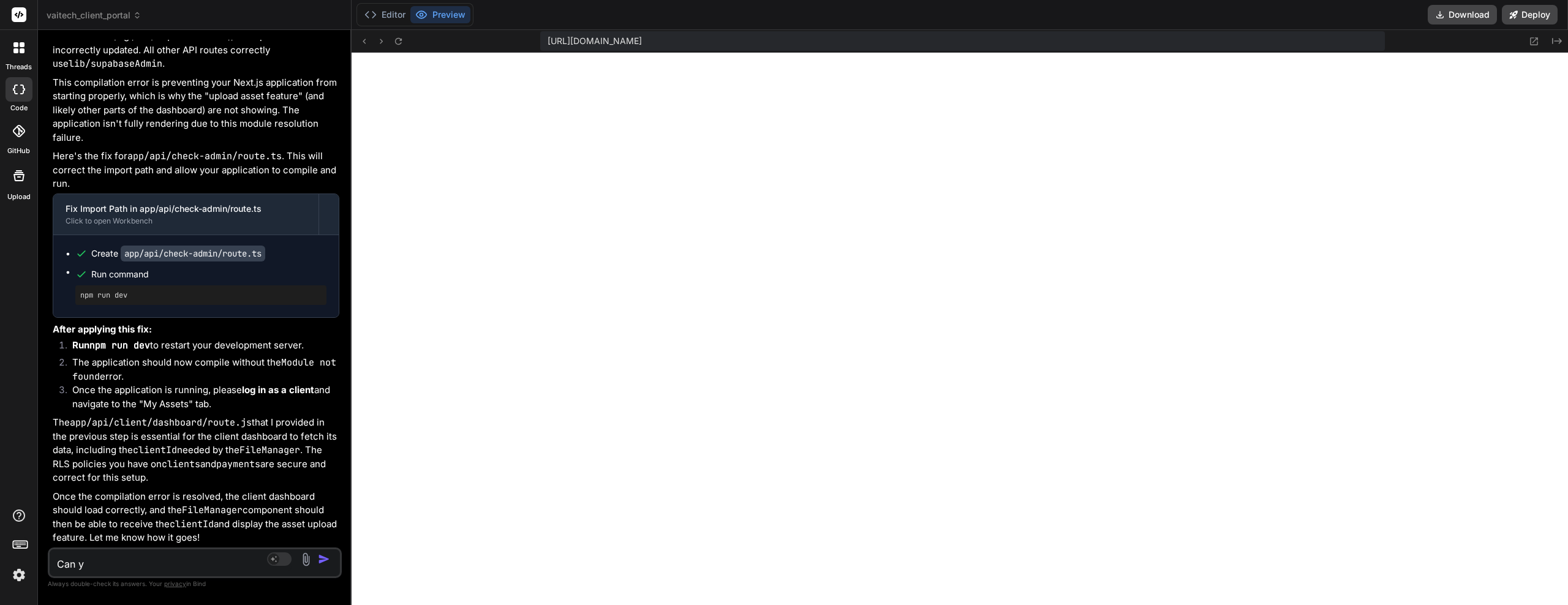
type textarea "x"
type textarea "Can you"
type textarea "x"
type textarea "Can you"
type textarea "x"
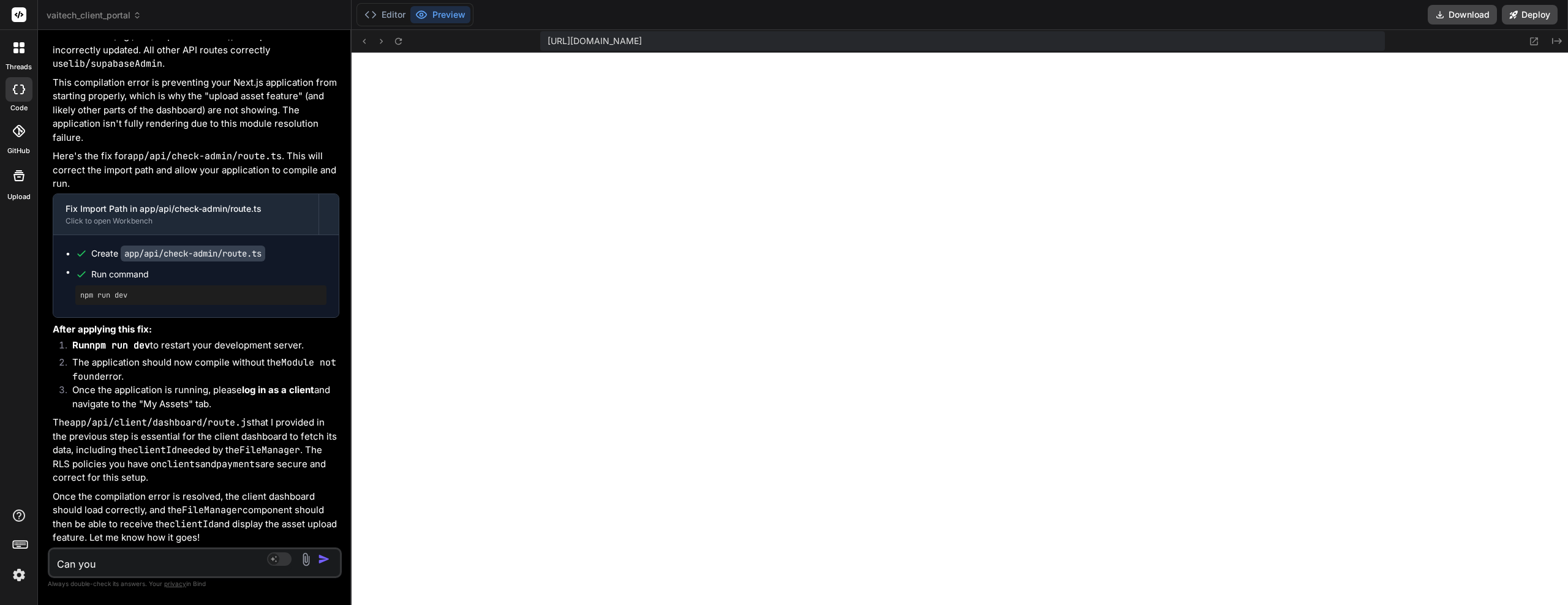
type textarea "Can you a"
type textarea "x"
type textarea "Can you ad"
type textarea "x"
type textarea "Can you add"
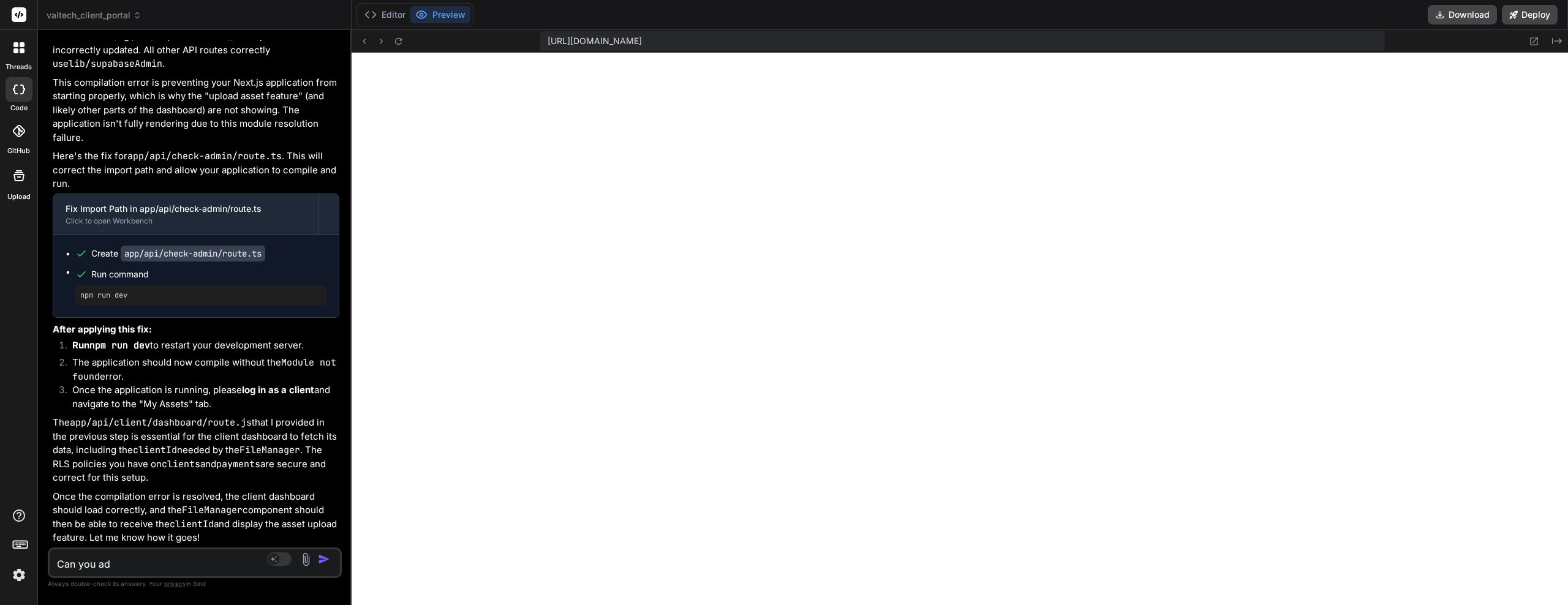
type textarea "x"
type textarea "Can you adda"
type textarea "x"
type textarea "Can you adda"
type textarea "x"
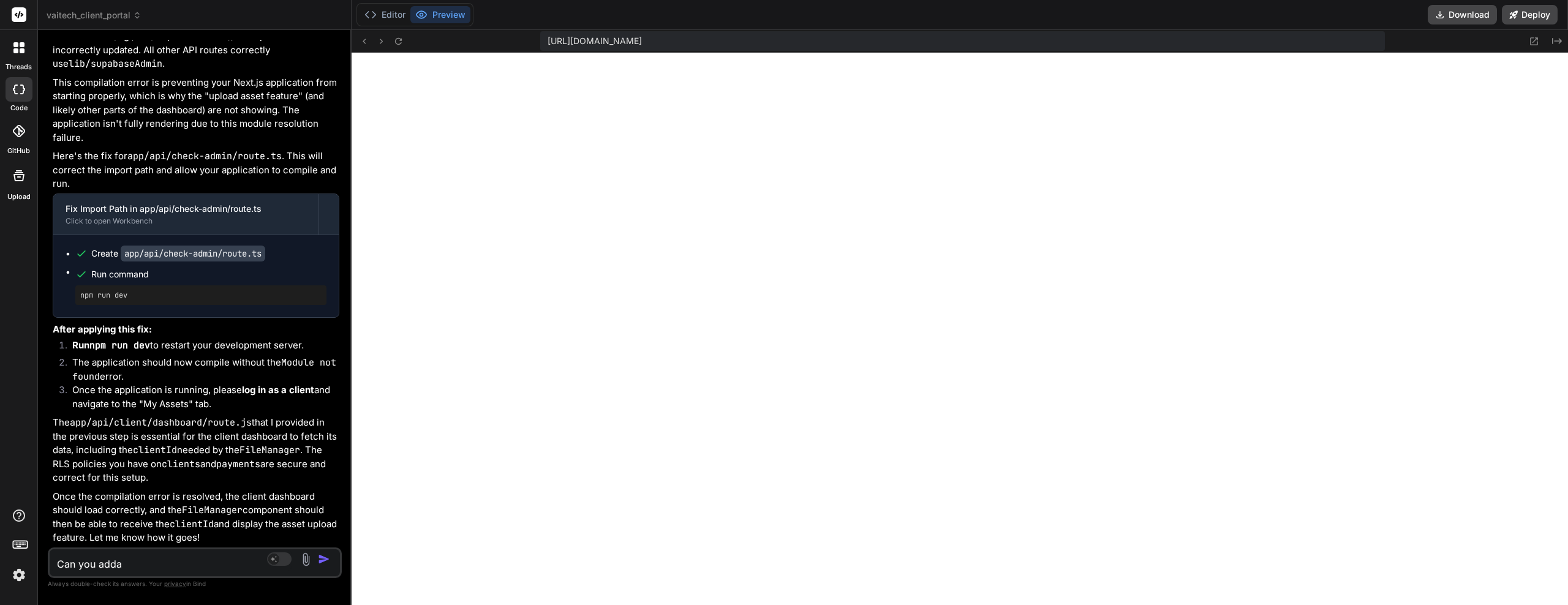
type textarea "Can you adda"
type textarea "x"
type textarea "Can you add"
type textarea "x"
type textarea "Can you add"
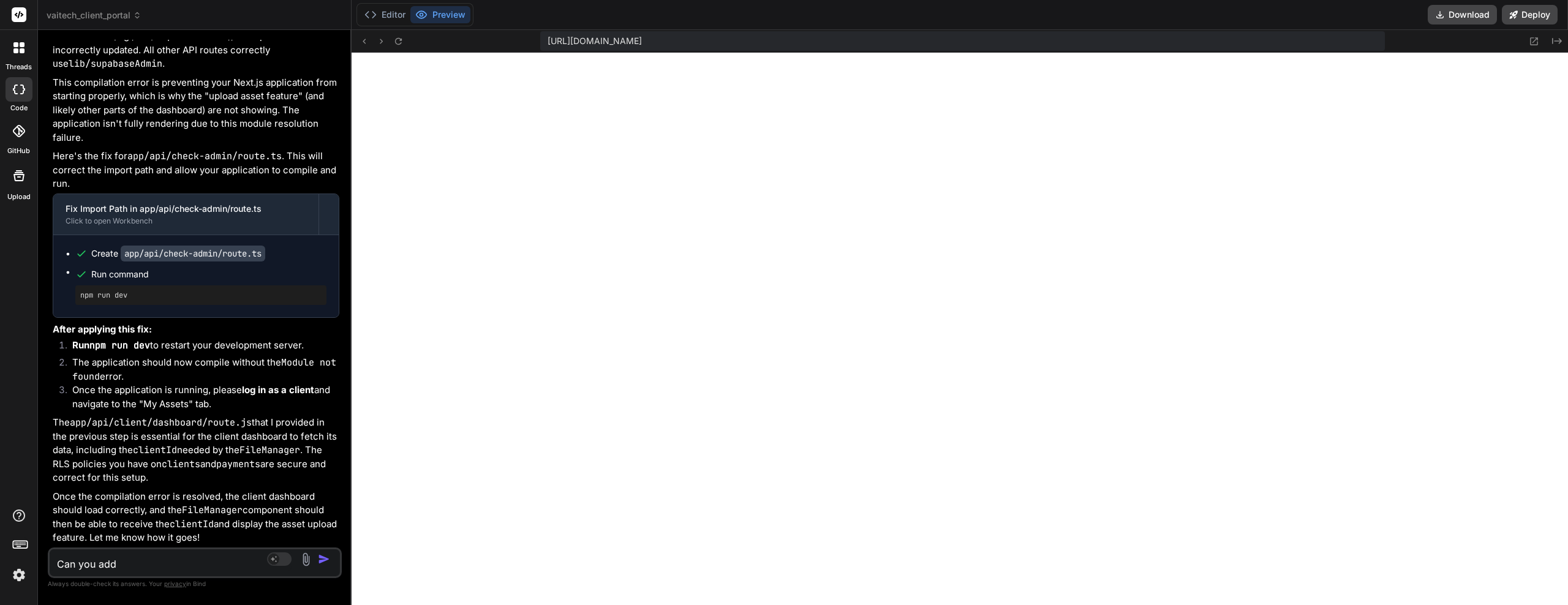
type textarea "x"
type textarea "Can you add a"
type textarea "x"
type textarea "Can you add a"
type textarea "x"
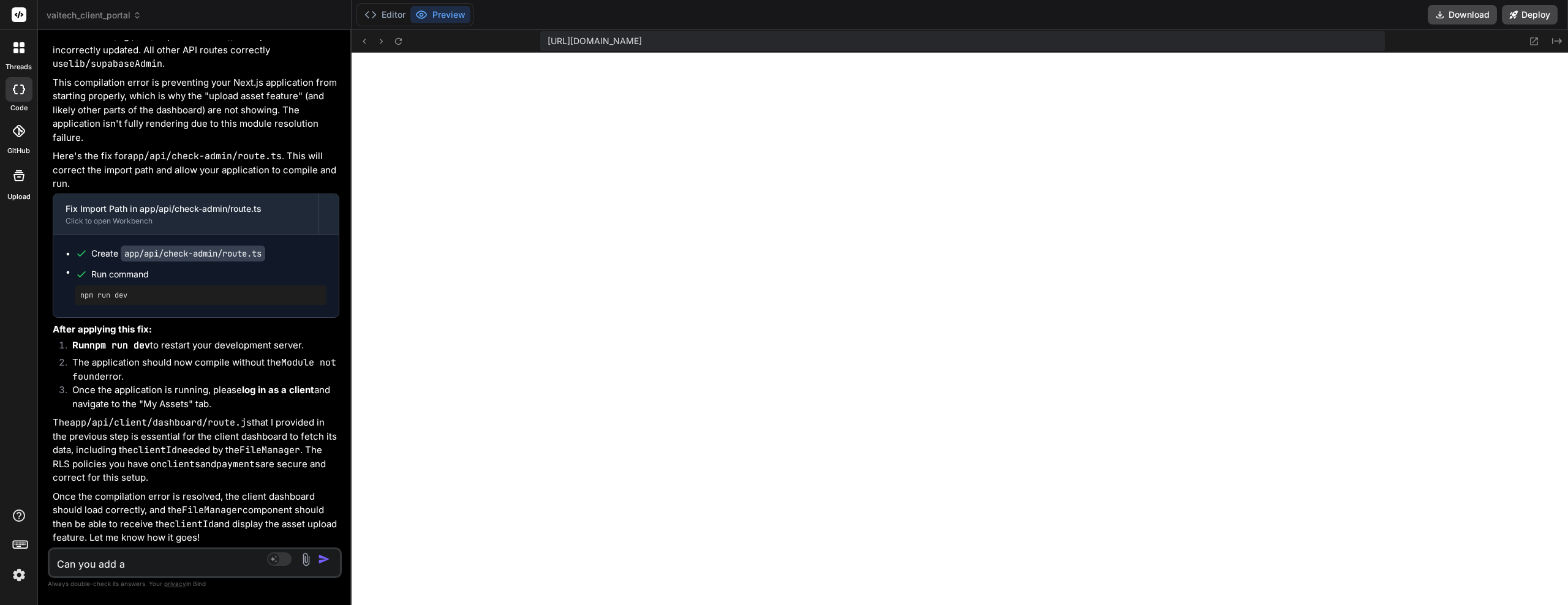
type textarea "Can you add a m"
type textarea "x"
type textarea "Can you add a"
type textarea "x"
type textarea "Can you add a n"
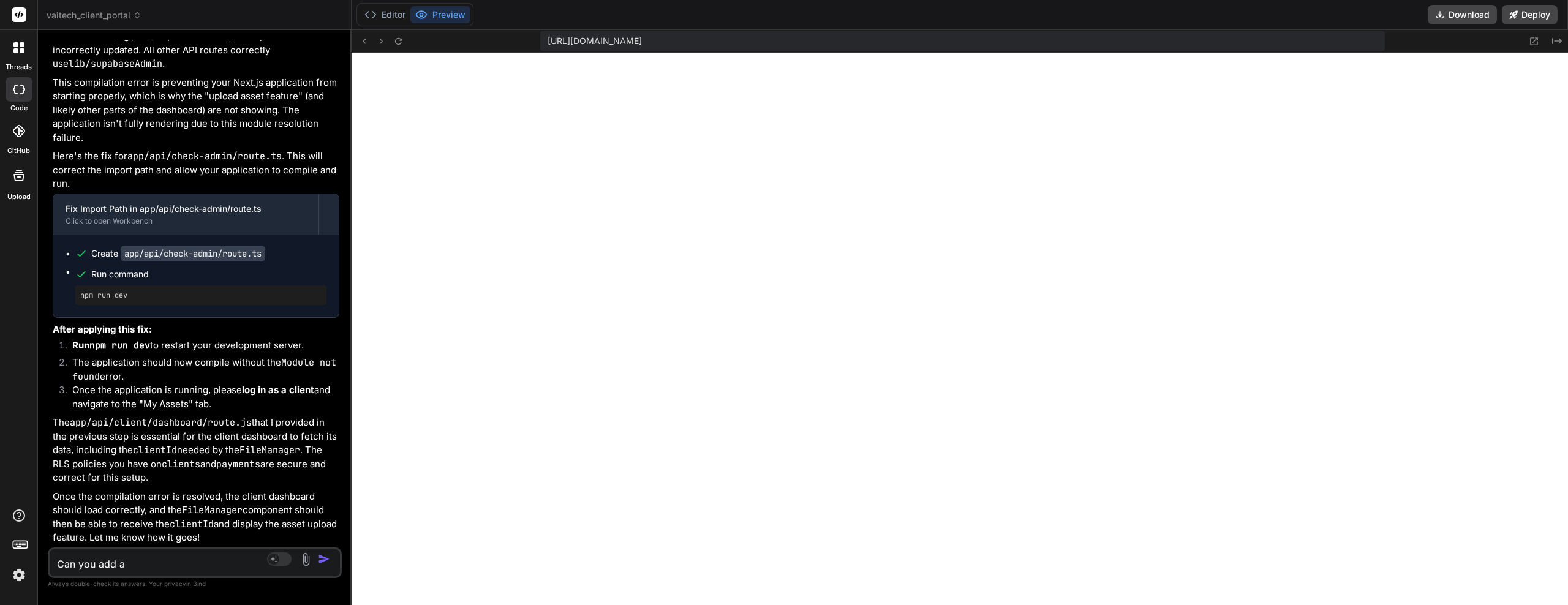
type textarea "x"
type textarea "Can you add a na"
type textarea "x"
type textarea "Can you add a nav"
type textarea "x"
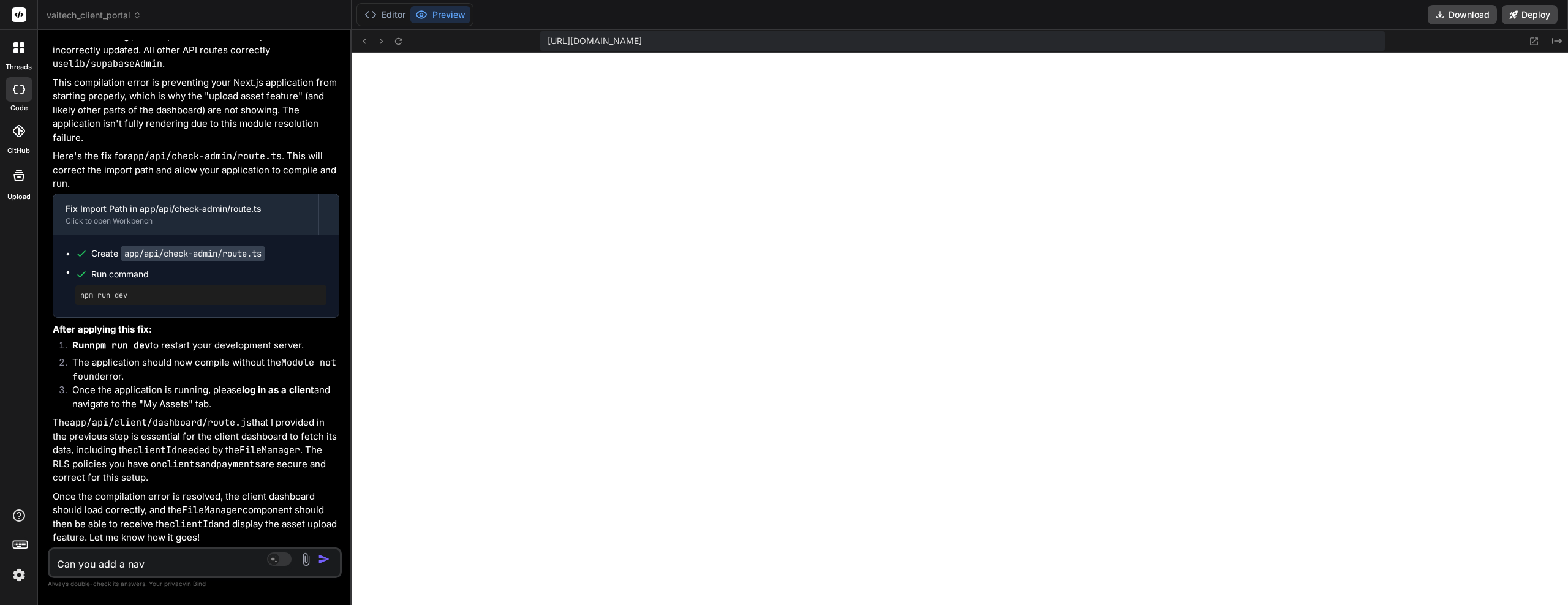
type textarea "Can you add a nav"
type textarea "x"
type textarea "Can you add a nav b"
type textarea "x"
type textarea "Can you add a nav ba"
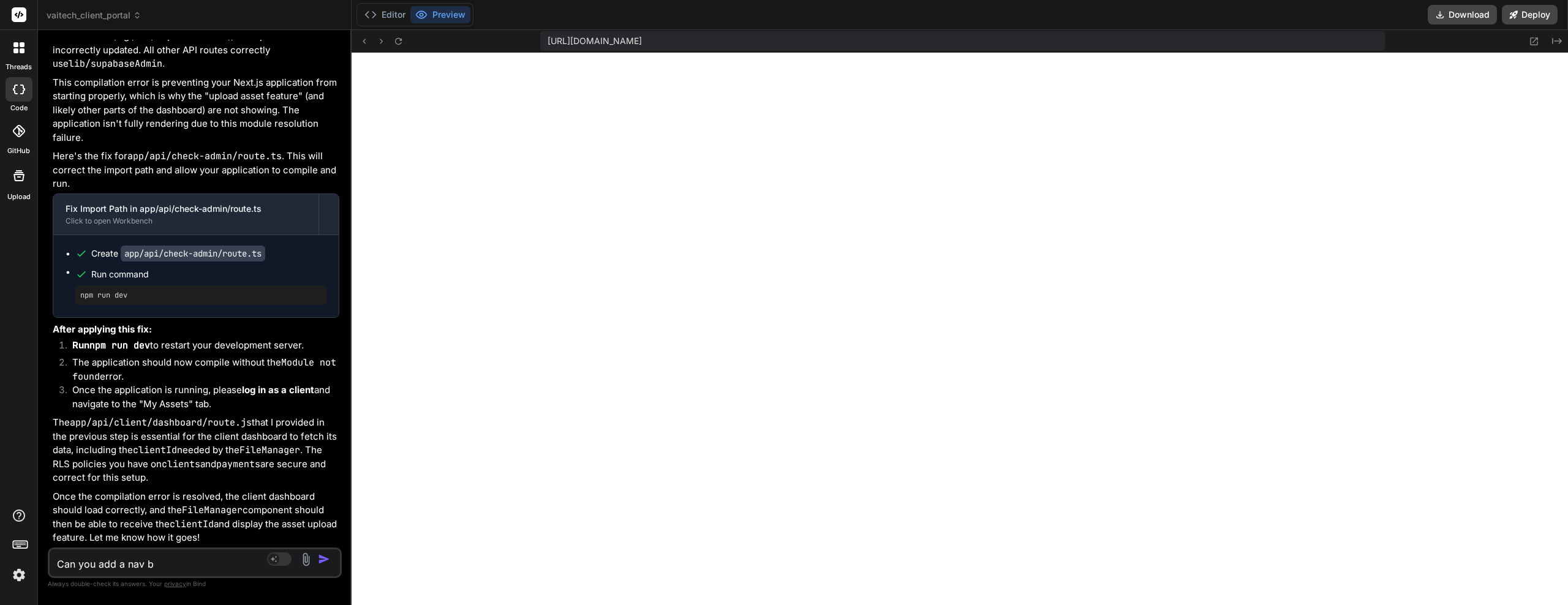
type textarea "x"
type textarea "Can you add a nav bar"
type textarea "x"
type textarea "Can you add a nav bar"
type textarea "x"
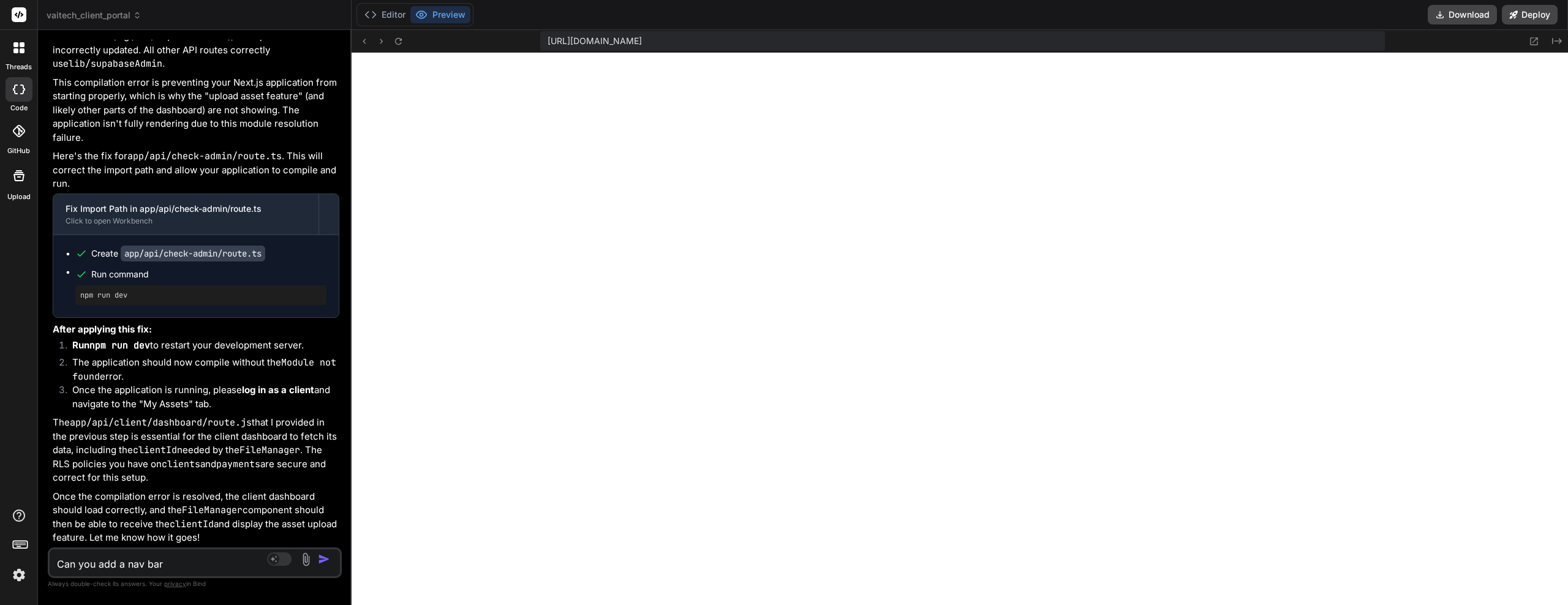
type textarea "Can you add an nav bar"
type textarea "x"
type textarea "Can you add an nav bar"
type textarea "x"
type textarea "Can you add an i nav bar"
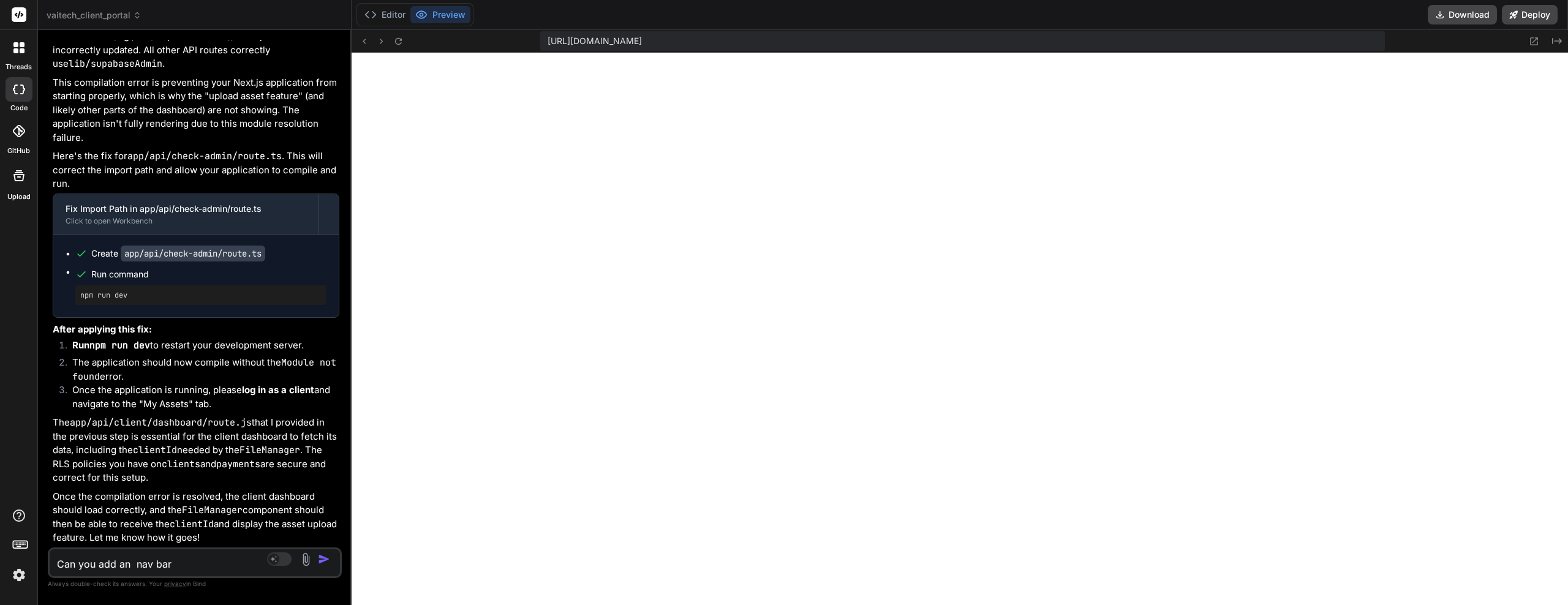
type textarea "x"
type textarea "Can you add an in nav bar"
type textarea "x"
type textarea "Can you add an int nav bar"
type textarea "x"
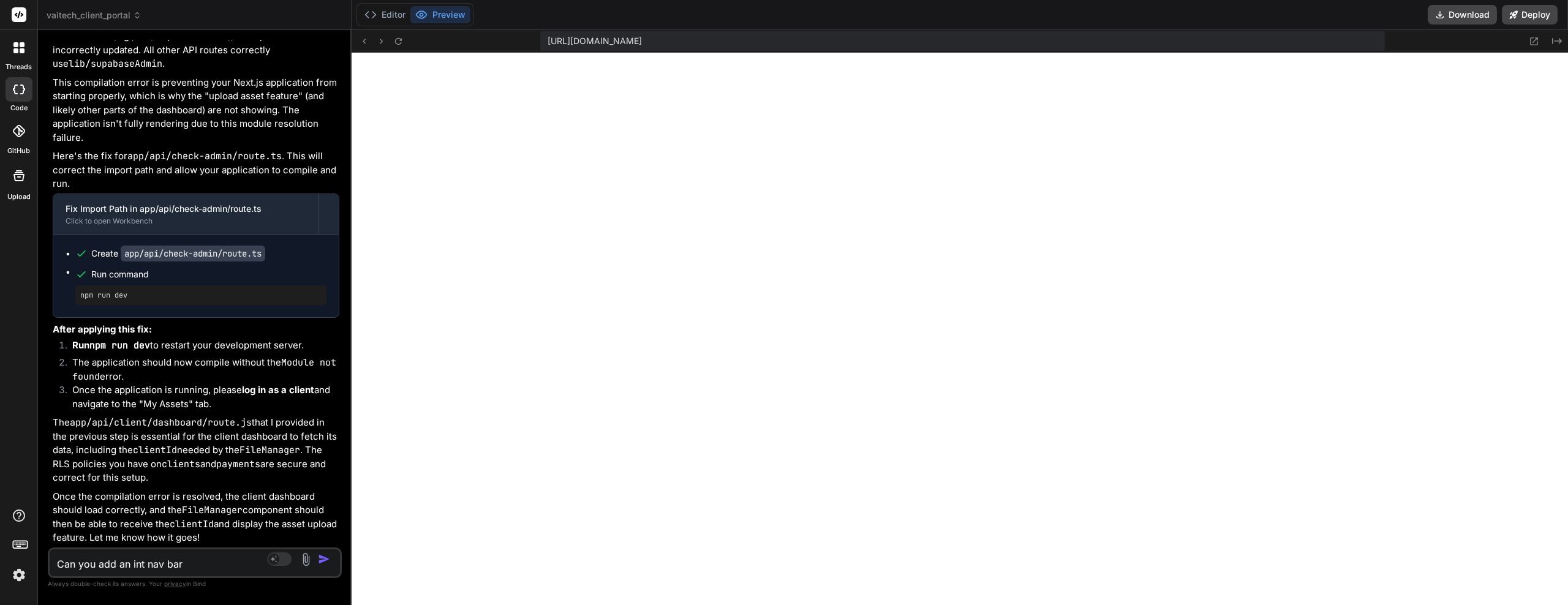
type textarea "Can you add an inte nav bar"
type textarea "x"
type textarea "Can you add an inter nav bar"
type textarea "x"
type textarea "Can you add an intera nav bar"
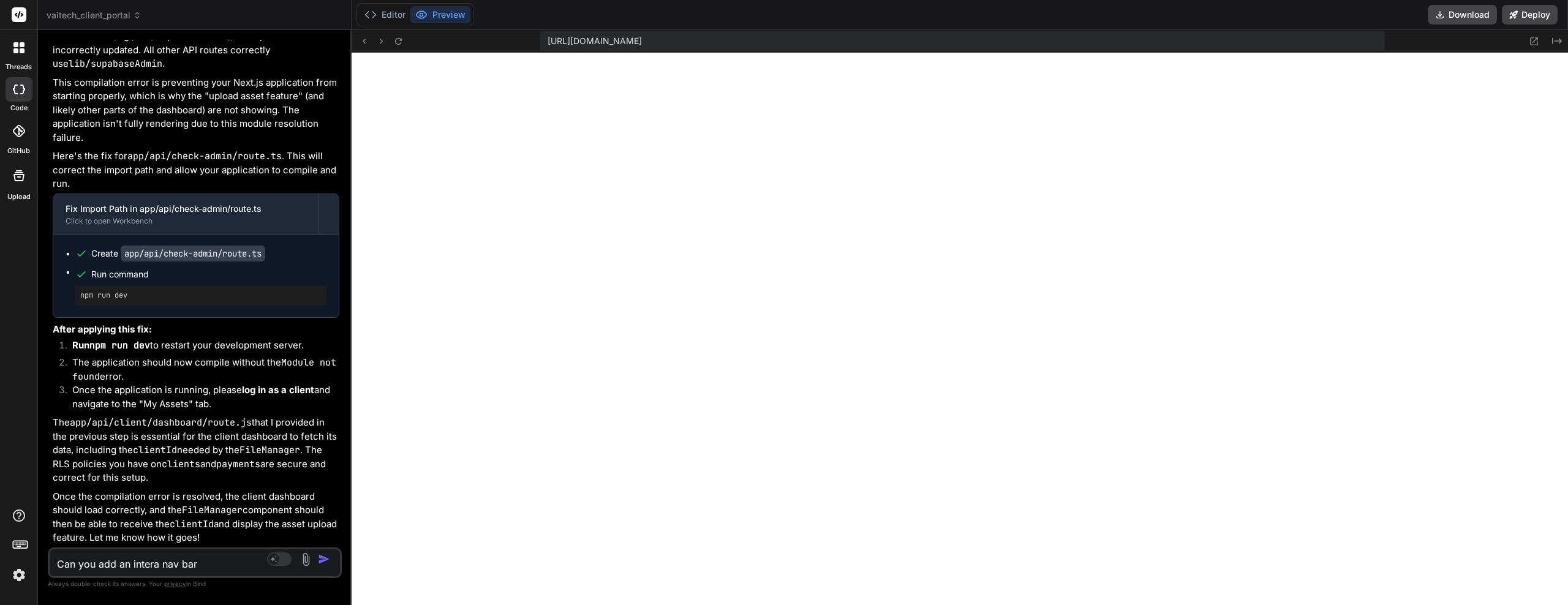
type textarea "x"
type textarea "Can you add an interac nav bar"
type textarea "x"
type textarea "Can you add an interact nav bar"
type textarea "x"
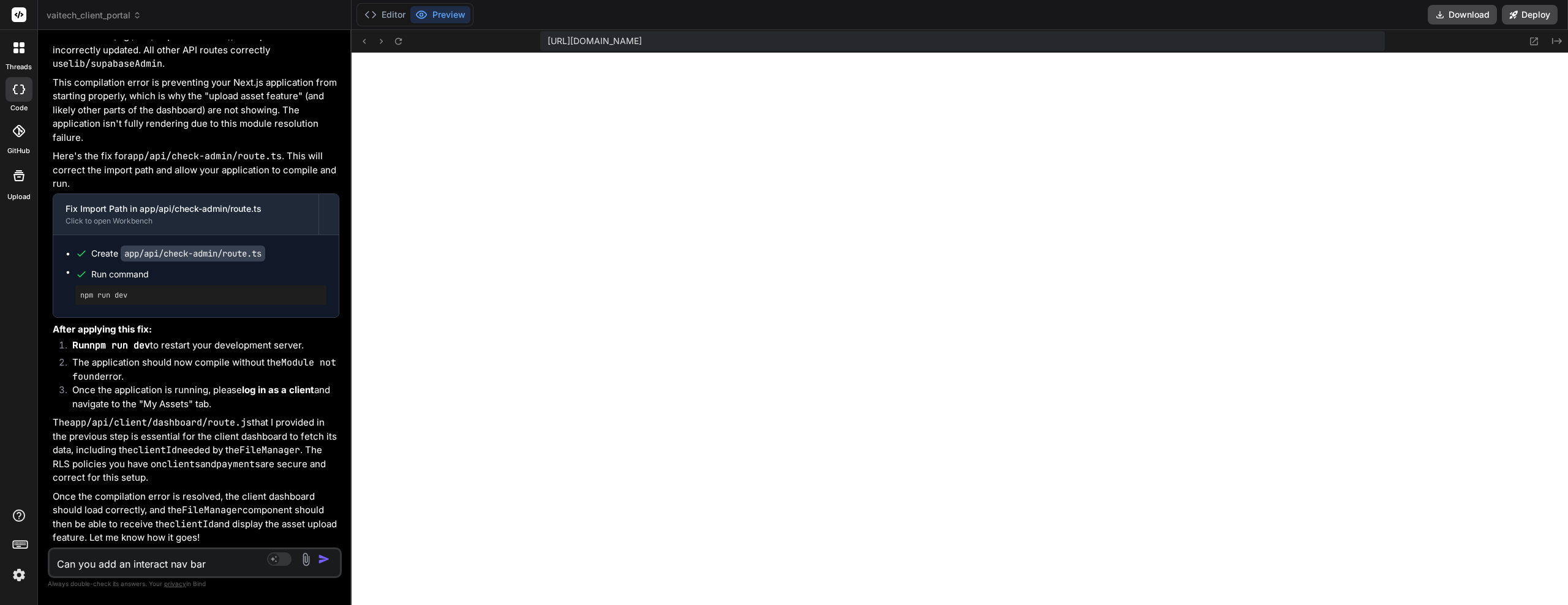
type textarea "Can you add an interacti nav bar"
type textarea "x"
type textarea "Can you add an interactiv nav bar"
type textarea "x"
type textarea "Can you add an interactive nav bar"
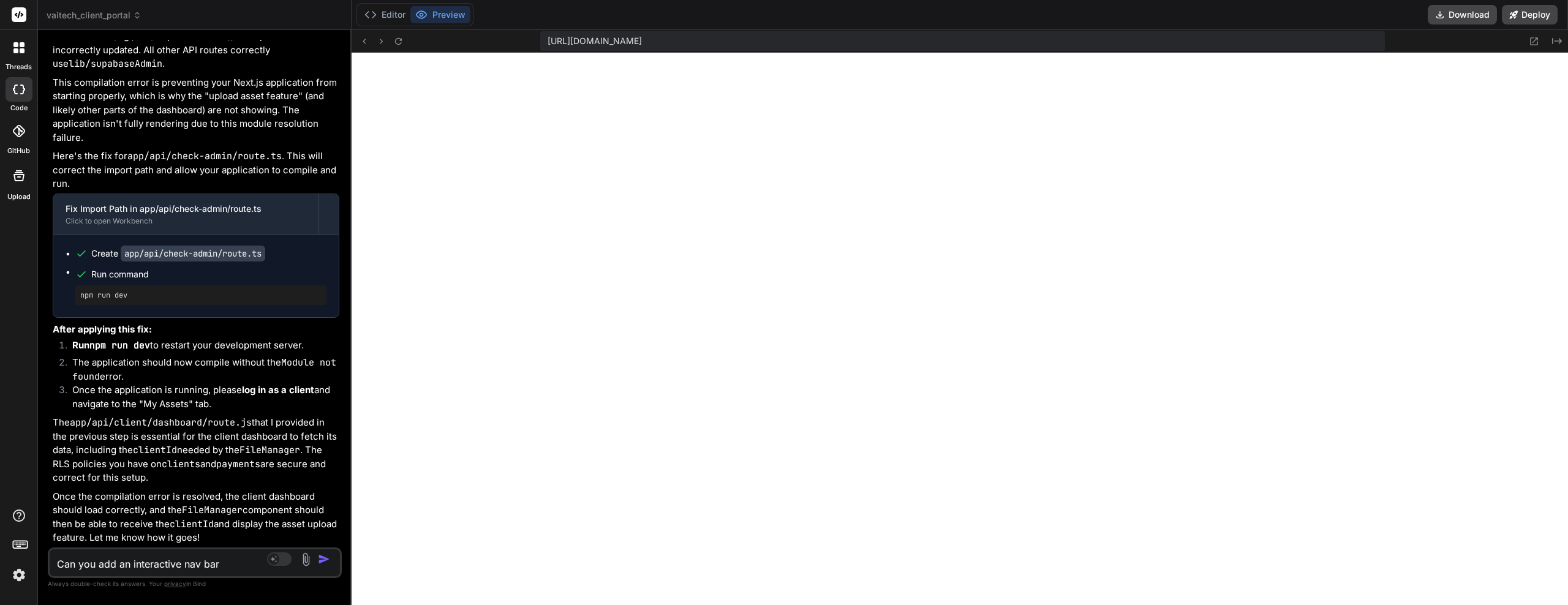
type textarea "x"
type textarea "Can you add an interactive nav bar m"
type textarea "x"
type textarea "Can you add an interactive nav bar me"
type textarea "x"
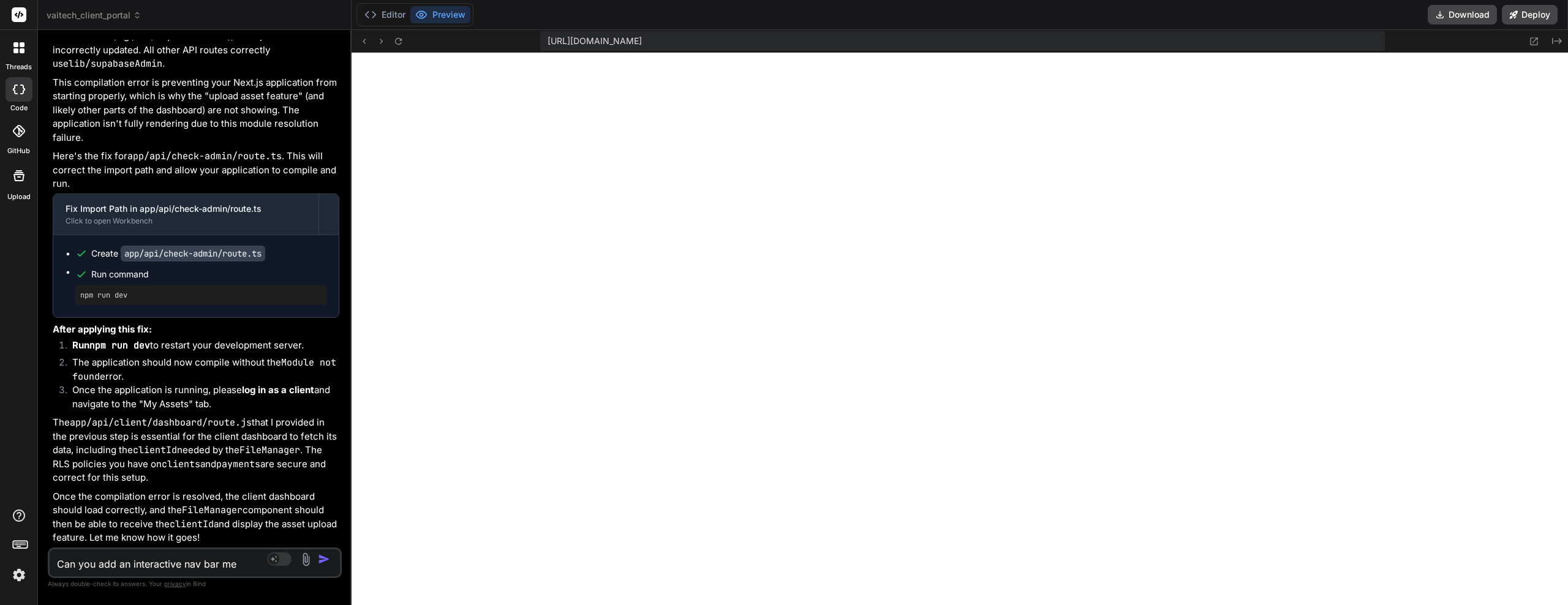
type textarea "Can you add an interactive nav bar men"
type textarea "x"
type textarea "Can you add an interactive nav bar menu"
type textarea "x"
type textarea "Can you add an interactive nav bar menu"
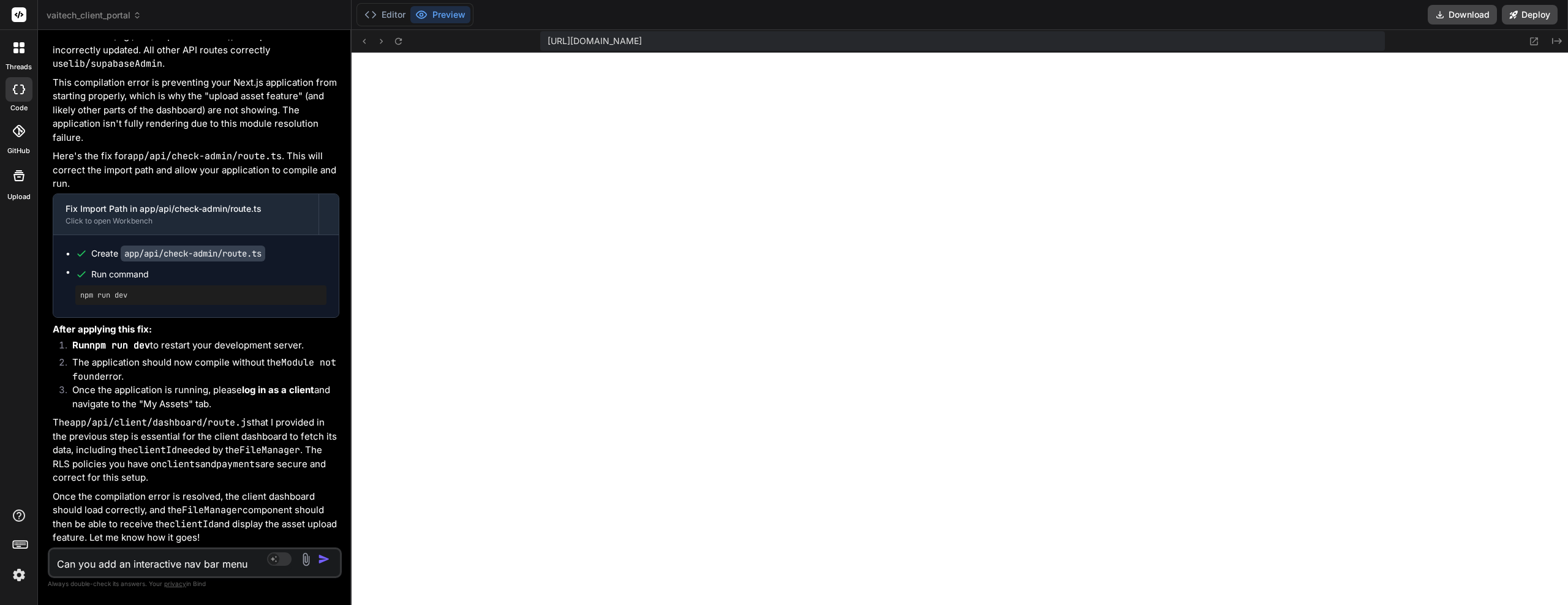
type textarea "x"
type textarea "Can you add an interactive nav bar menu t"
type textarea "x"
type textarea "Can you add an interactive nav bar menu to"
type textarea "x"
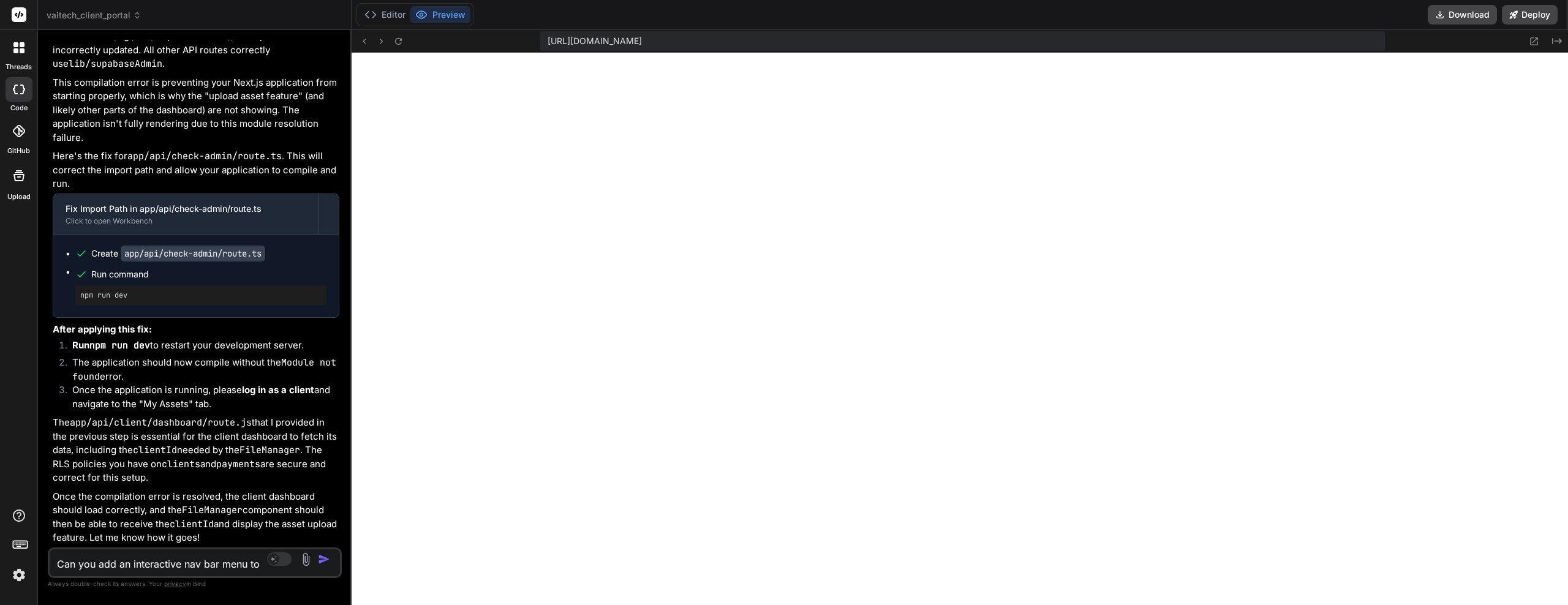
type textarea "Can you add an interactive nav bar menu to"
type textarea "x"
type textarea "Can you add an interactive nav bar menu to t"
type textarea "x"
type textarea "Can you add an interactive nav bar menu to th"
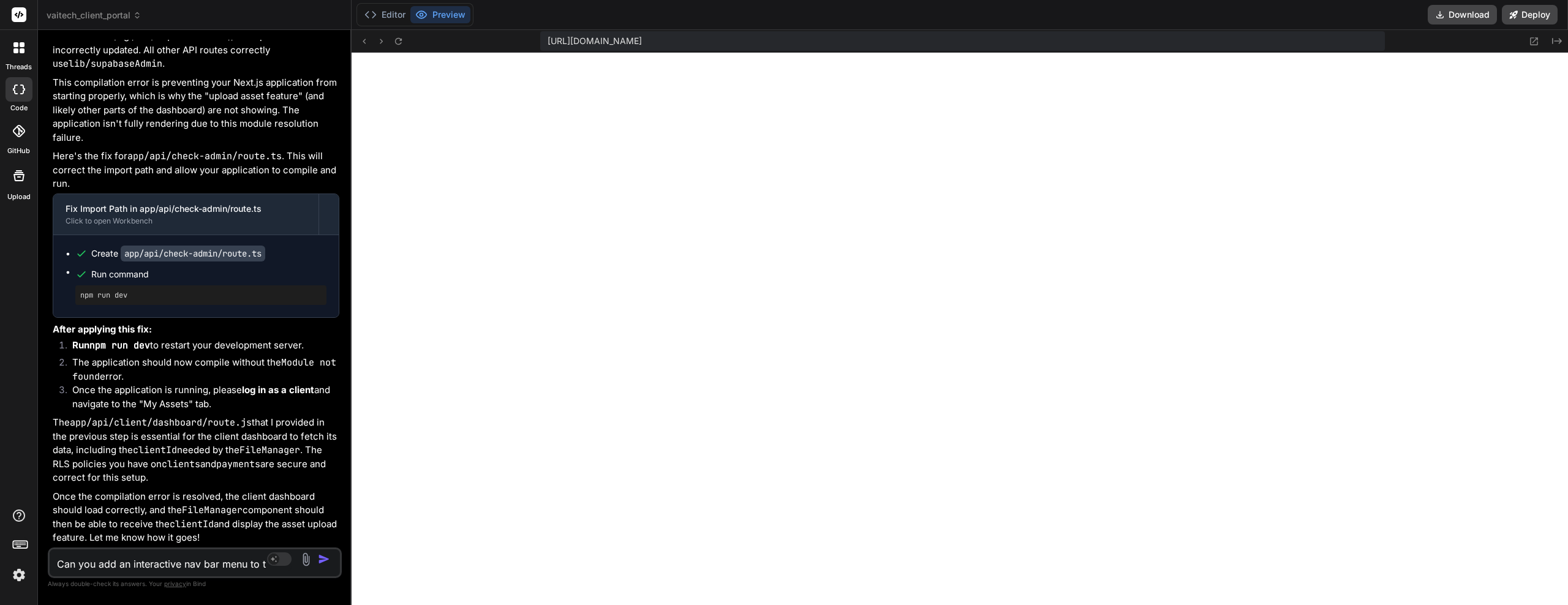
type textarea "x"
type textarea "Can you add an interactive nav bar menu to the"
type textarea "x"
type textarea "Can you add an interactive nav bar menu to the"
type textarea "x"
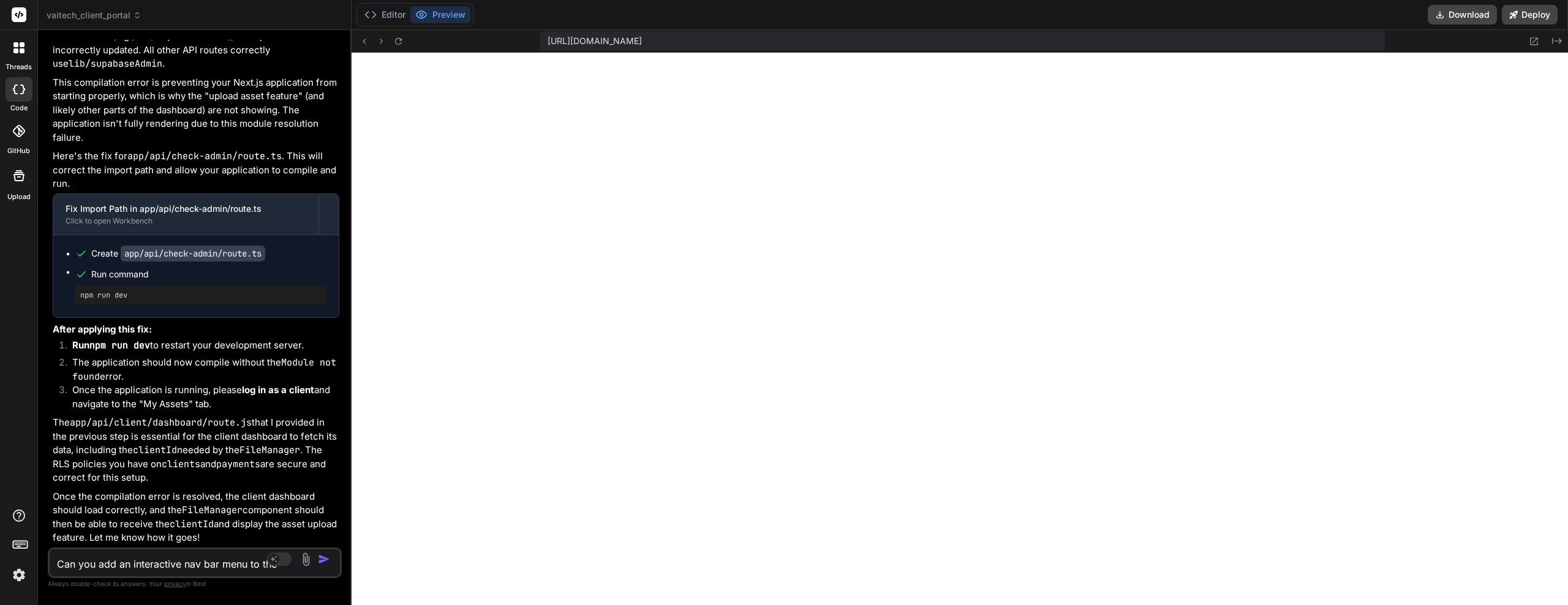
type textarea "Can you add an interactive nav bar menu to the t"
type textarea "x"
type textarea "Can you add an interactive nav bar menu to the to"
type textarea "x"
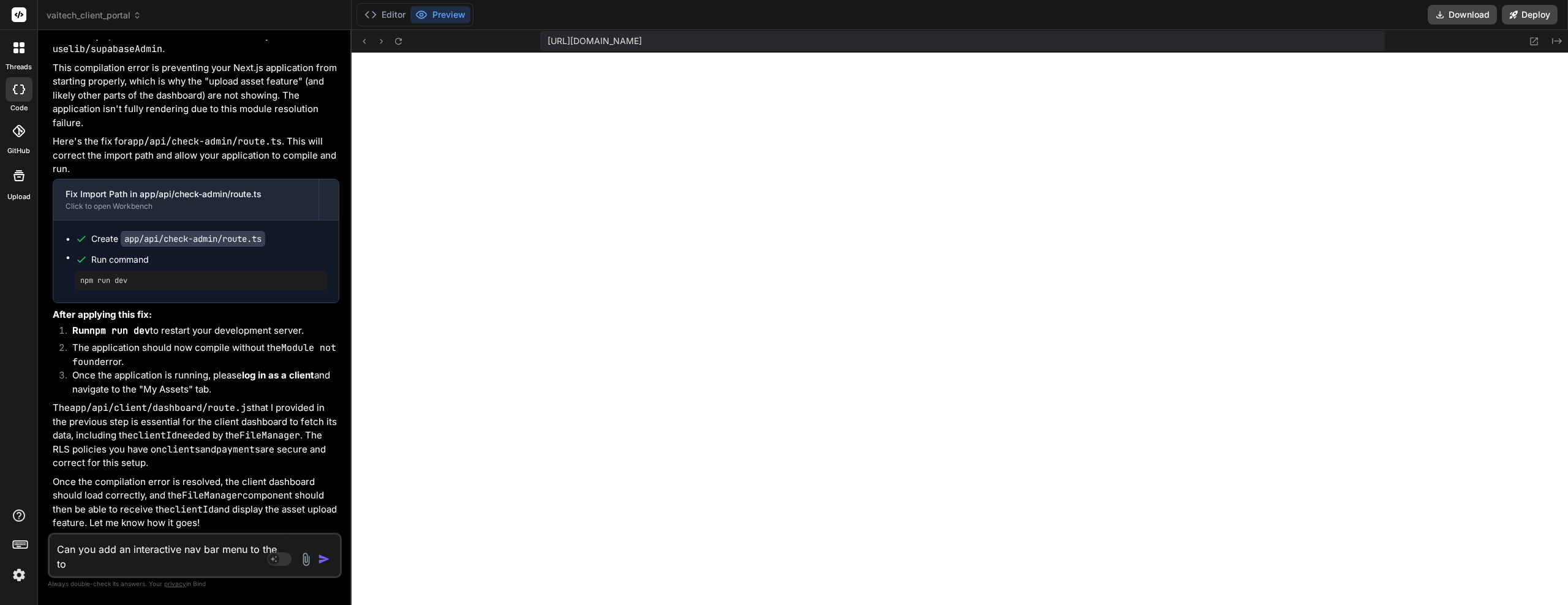
type textarea "Can you add an interactive nav bar menu to the top"
type textarea "x"
type textarea "Can you add an interactive nav bar menu to the top,"
type textarea "x"
type textarea "Can you add an interactive nav bar menu to the top,"
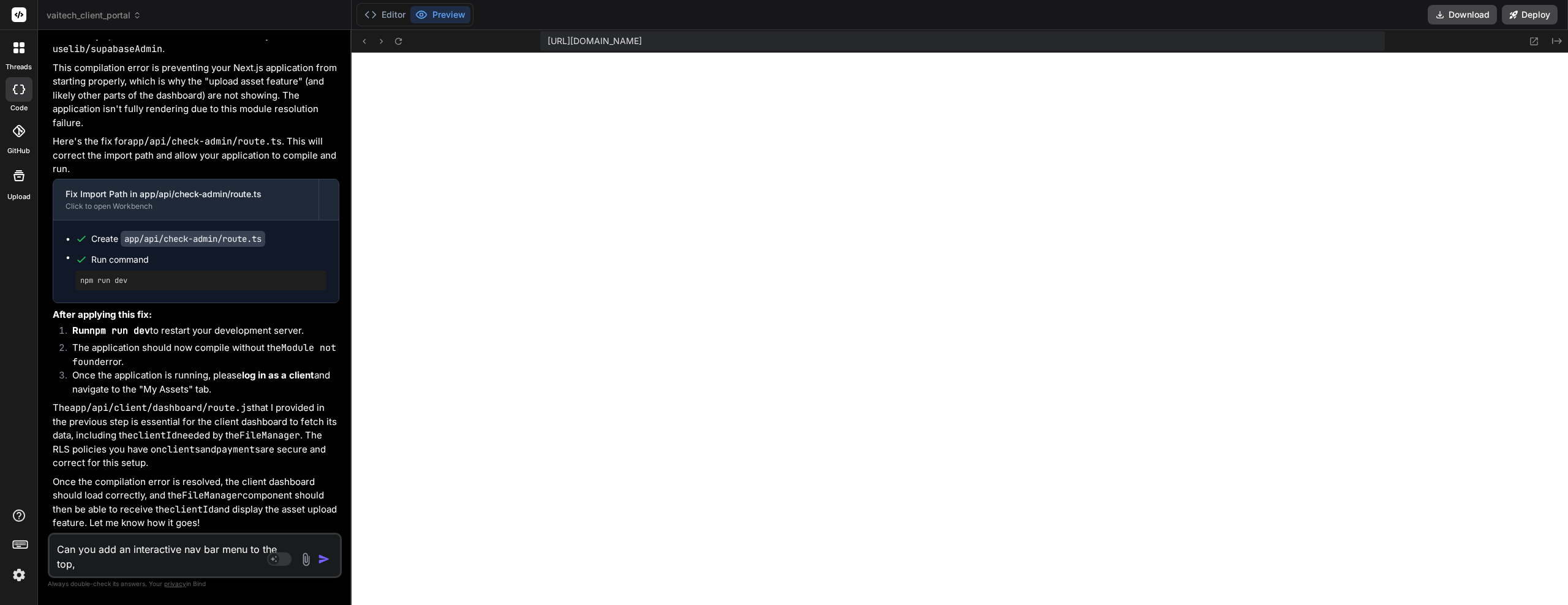
type textarea "x"
type textarea "Can you add an interactive nav bar menu to the top, e"
type textarea "x"
type textarea "Can you add an interactive nav bar menu to the top, en"
type textarea "x"
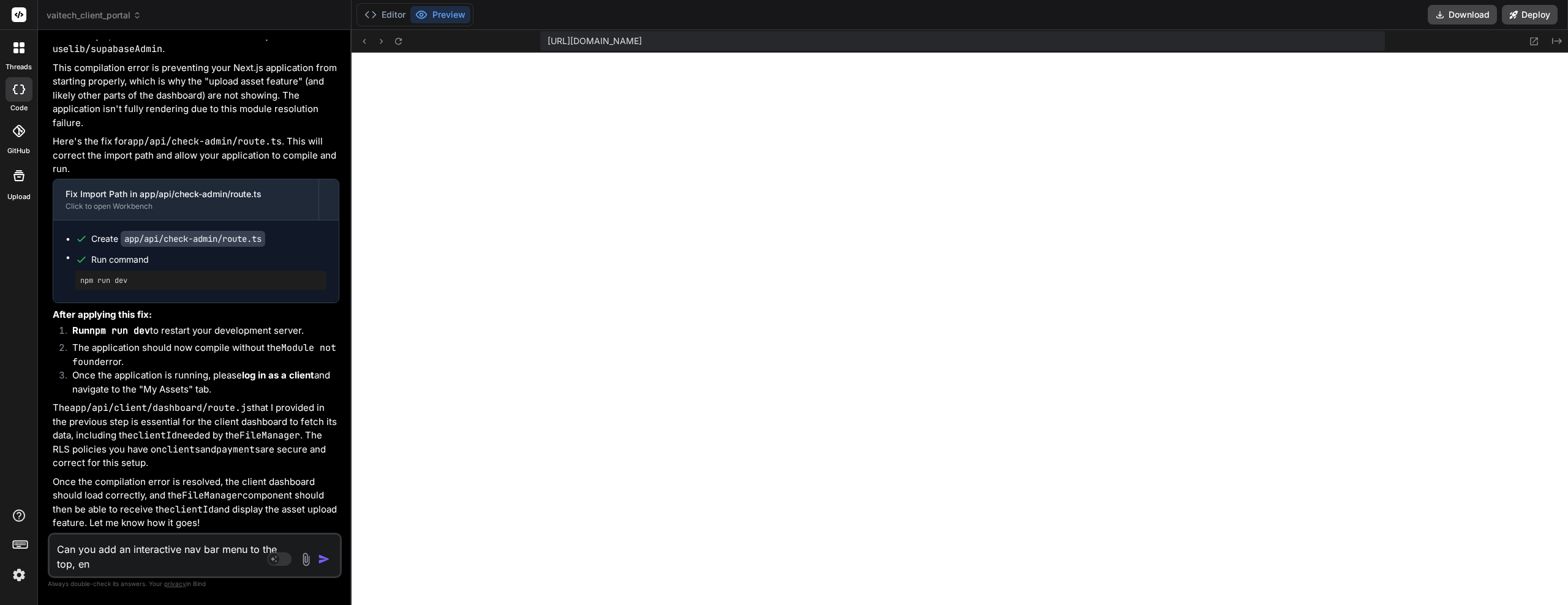
type textarea "Can you add an interactive nav bar menu to the top, ens"
type textarea "x"
type textarea "Can you add an interactive nav bar menu to the top, ensu"
type textarea "x"
type textarea "Can you add an interactive nav bar menu to the top, ensur"
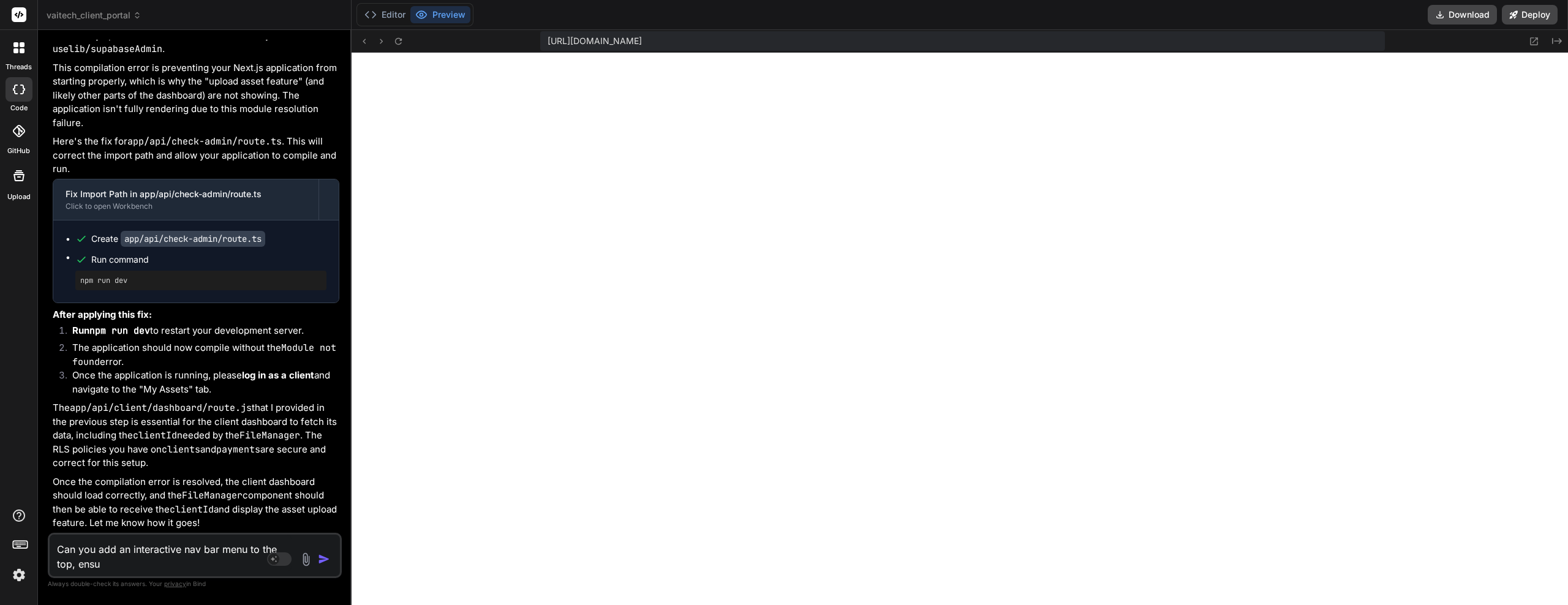
type textarea "x"
type textarea "Can you add an interactive nav bar menu to the top, ensure"
type textarea "x"
type textarea "Can you add an interactive nav bar menu to the top, ensure"
type textarea "x"
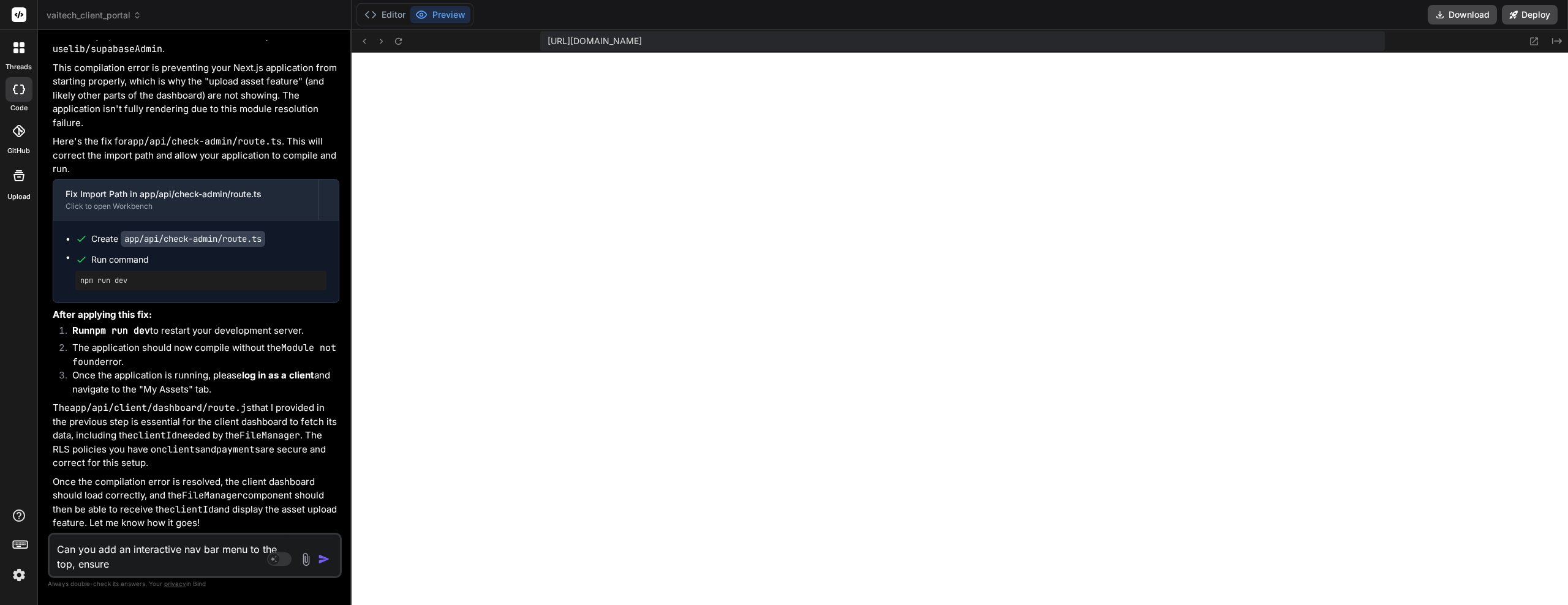
type textarea "Can you add an interactive nav bar menu to the top, ensure i"
type textarea "x"
type textarea "Can you add an interactive nav bar menu to the top, ensure it"
type textarea "x"
type textarea "Can you add an interactive nav bar menu to the top, ensure it"
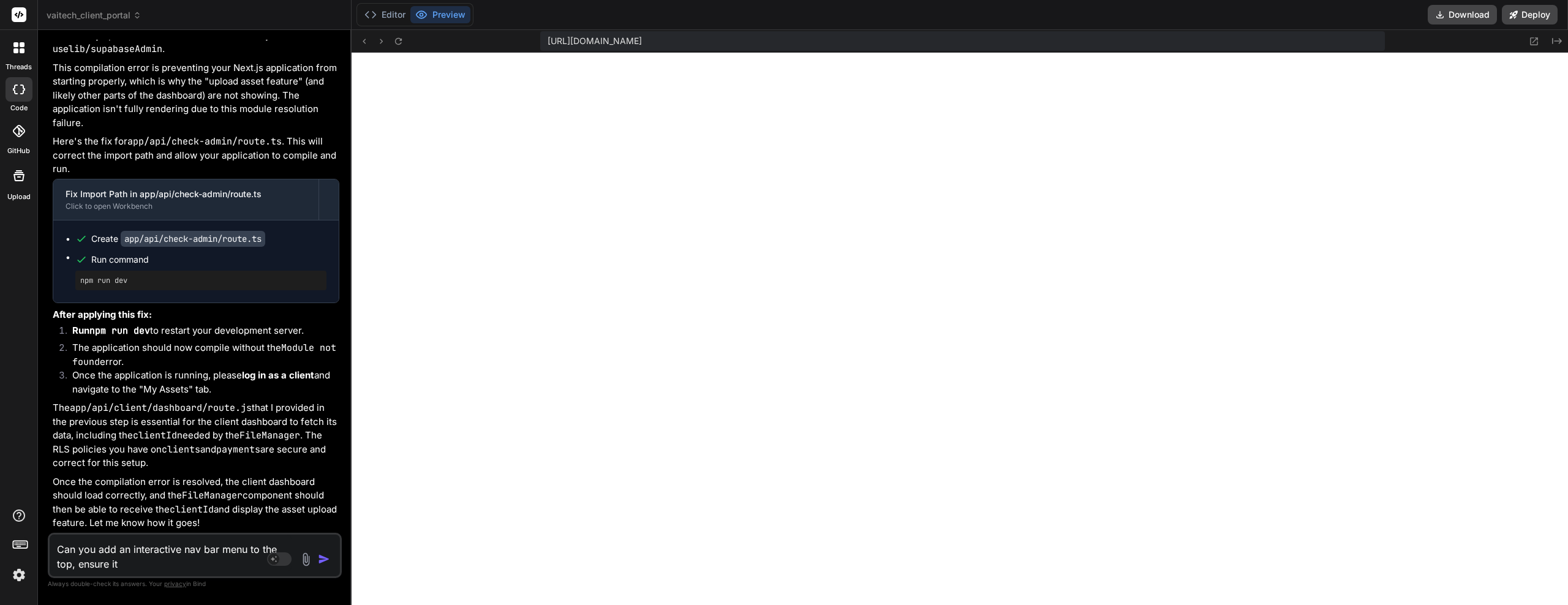
type textarea "x"
type textarea "Can you add an interactive nav bar menu to the top, ensure it i"
type textarea "x"
type textarea "Can you add an interactive nav bar menu to the top, ensure it is"
type textarea "x"
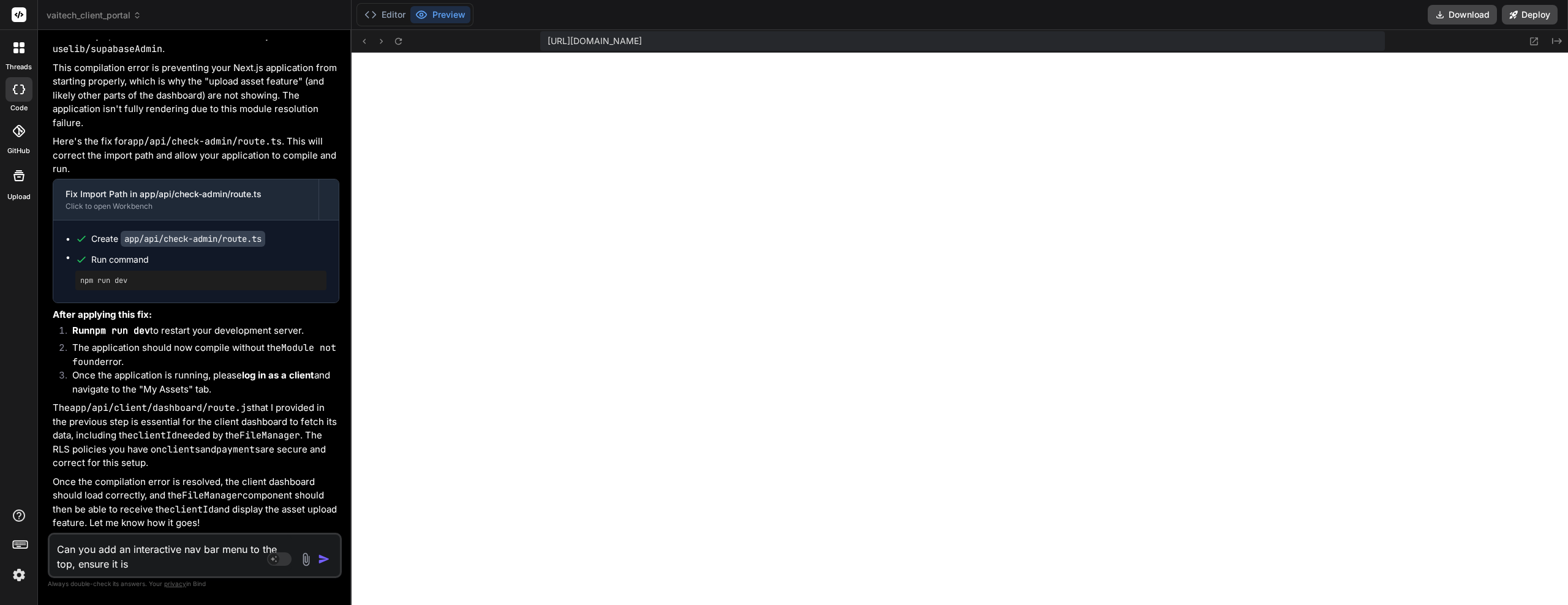
type textarea "Can you add an interactive nav bar menu to the top, ensure it is"
type textarea "x"
type textarea "Can you add an interactive nav bar menu to the top, ensure it is m"
type textarea "x"
type textarea "Can you add an interactive nav bar menu to the top, ensure it is mpo"
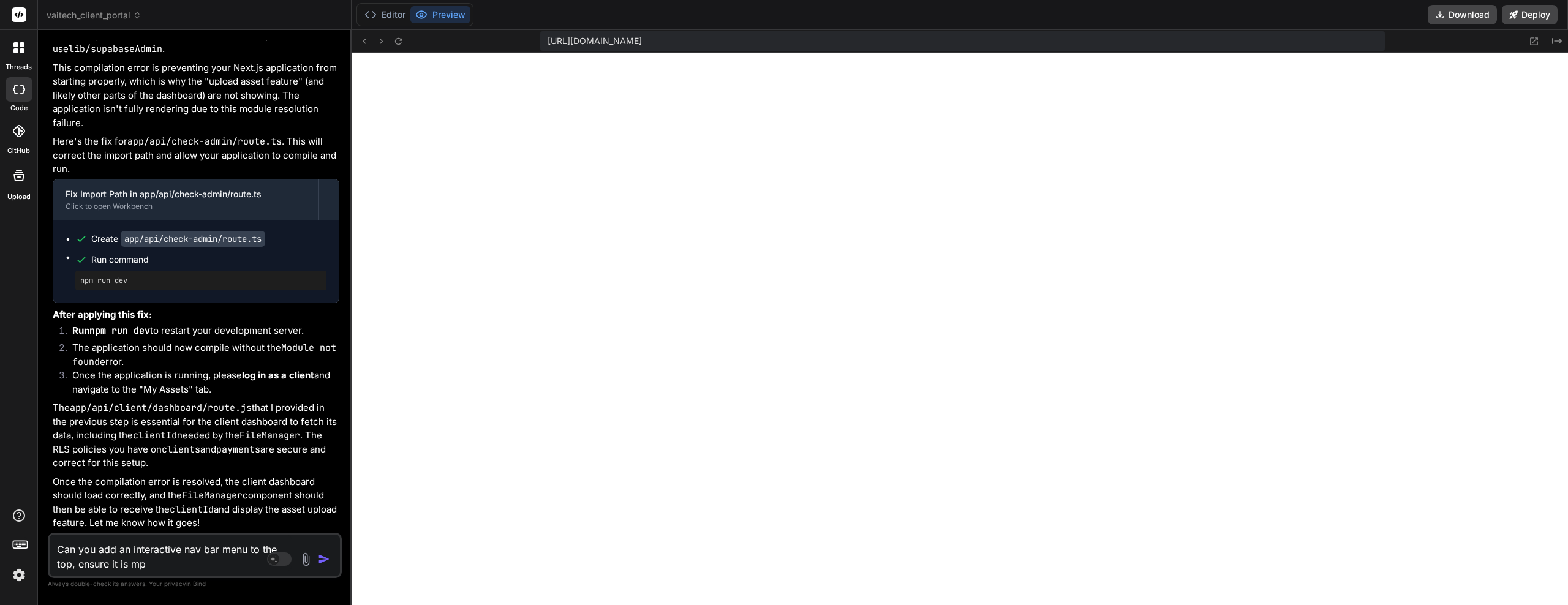
type textarea "x"
type textarea "Can you add an interactive nav bar menu to the top, ensure it is mpob"
type textarea "x"
type textarea "Can you add an interactive nav bar menu to the top, ensure it is mpobi"
type textarea "x"
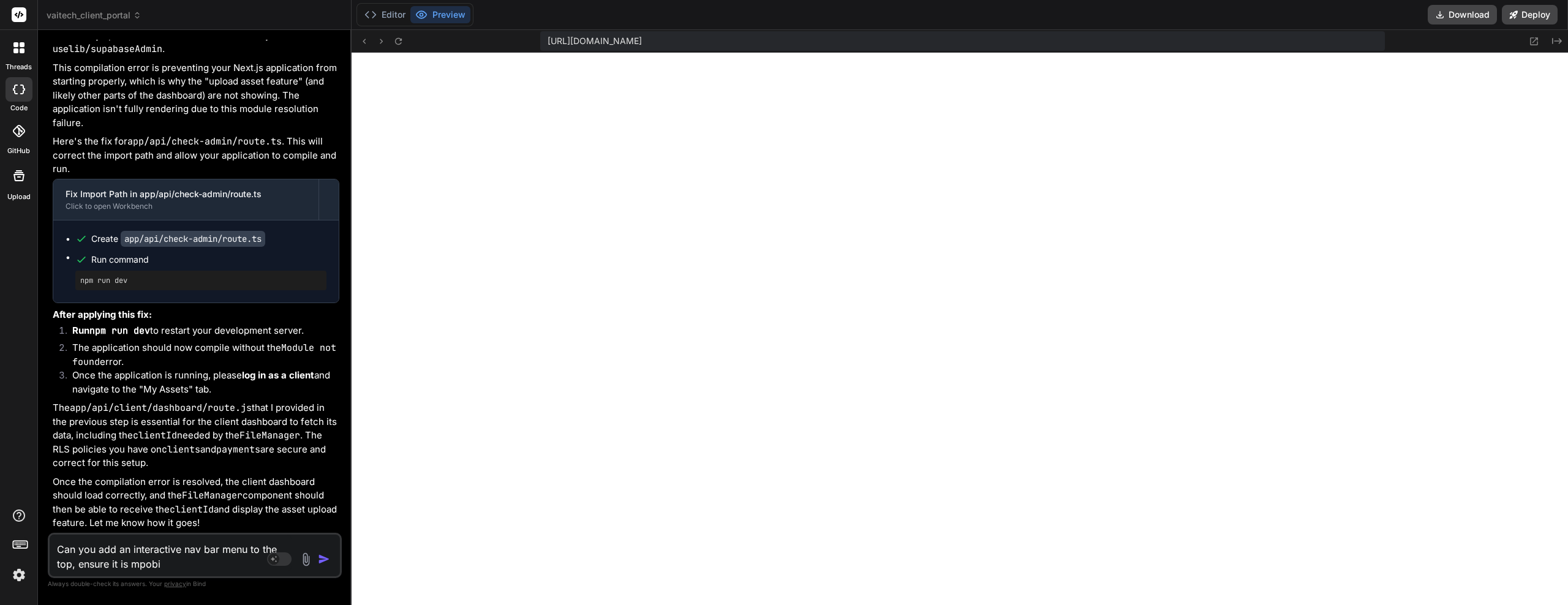
type textarea "Can you add an interactive nav bar menu to the top, ensure it is mpob"
type textarea "x"
type textarea "Can you add an interactive nav bar menu to the top, ensure it is mpo"
type textarea "x"
type textarea "Can you add an interactive nav bar menu to the top, ensure it is mp"
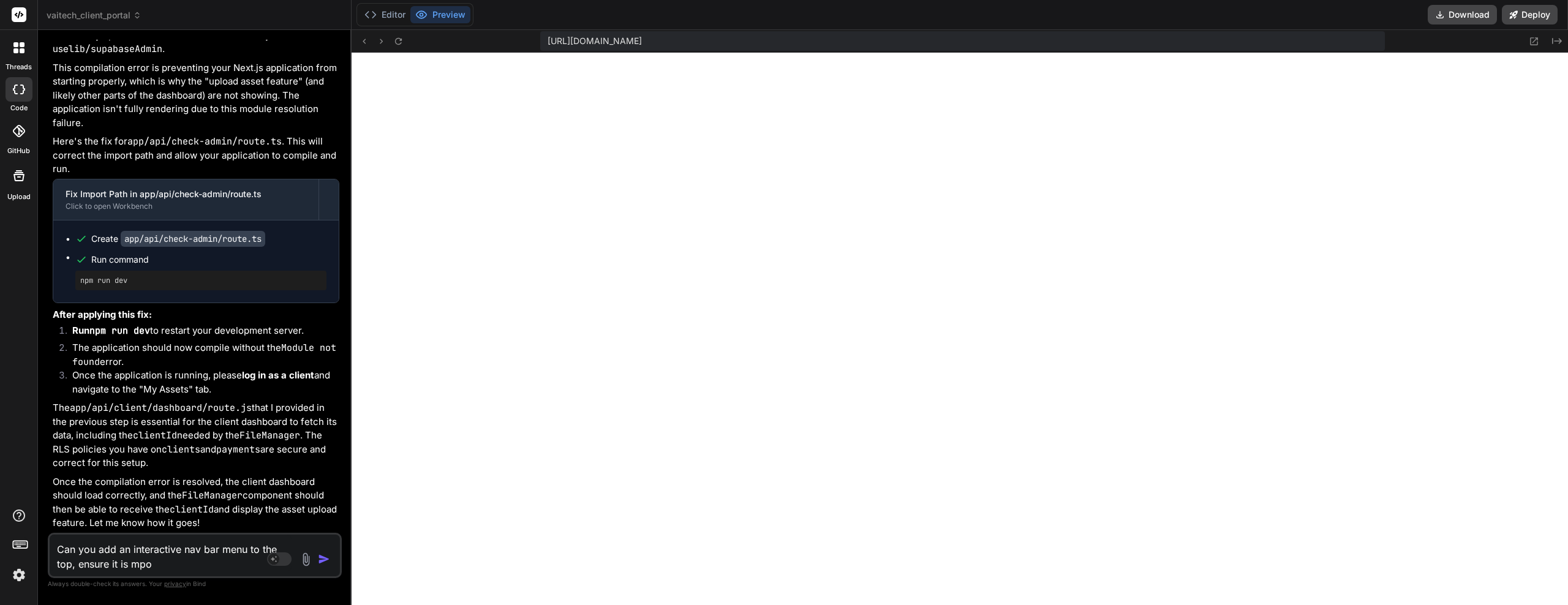
type textarea "x"
type textarea "Can you add an interactive nav bar menu to the top, ensure it is m"
type textarea "x"
type textarea "Can you add an interactive nav bar menu to the top, ensure it is mo"
type textarea "x"
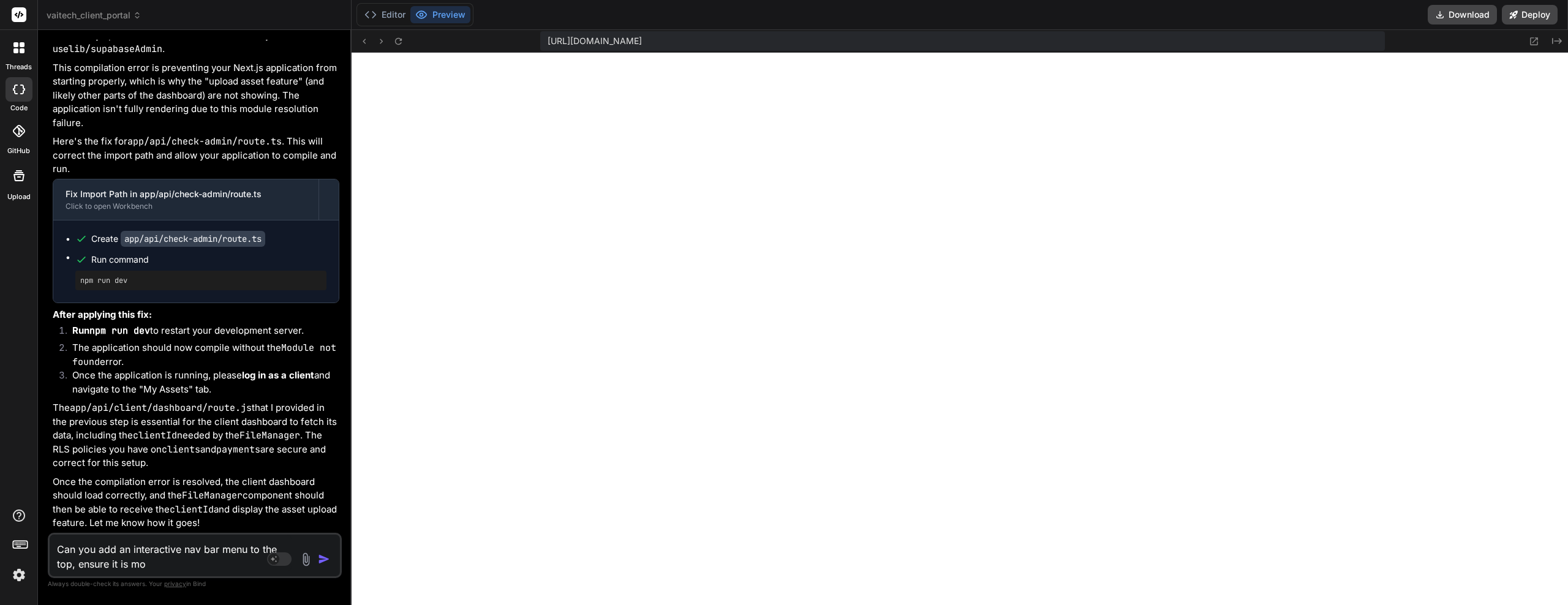
type textarea "Can you add an interactive nav bar menu to the top, ensure it is mob"
type textarea "x"
type textarea "Can you add an interactive nav bar menu to the top, ensure it is mobi"
type textarea "x"
type textarea "Can you add an interactive nav bar menu to the top, ensure it is mobie"
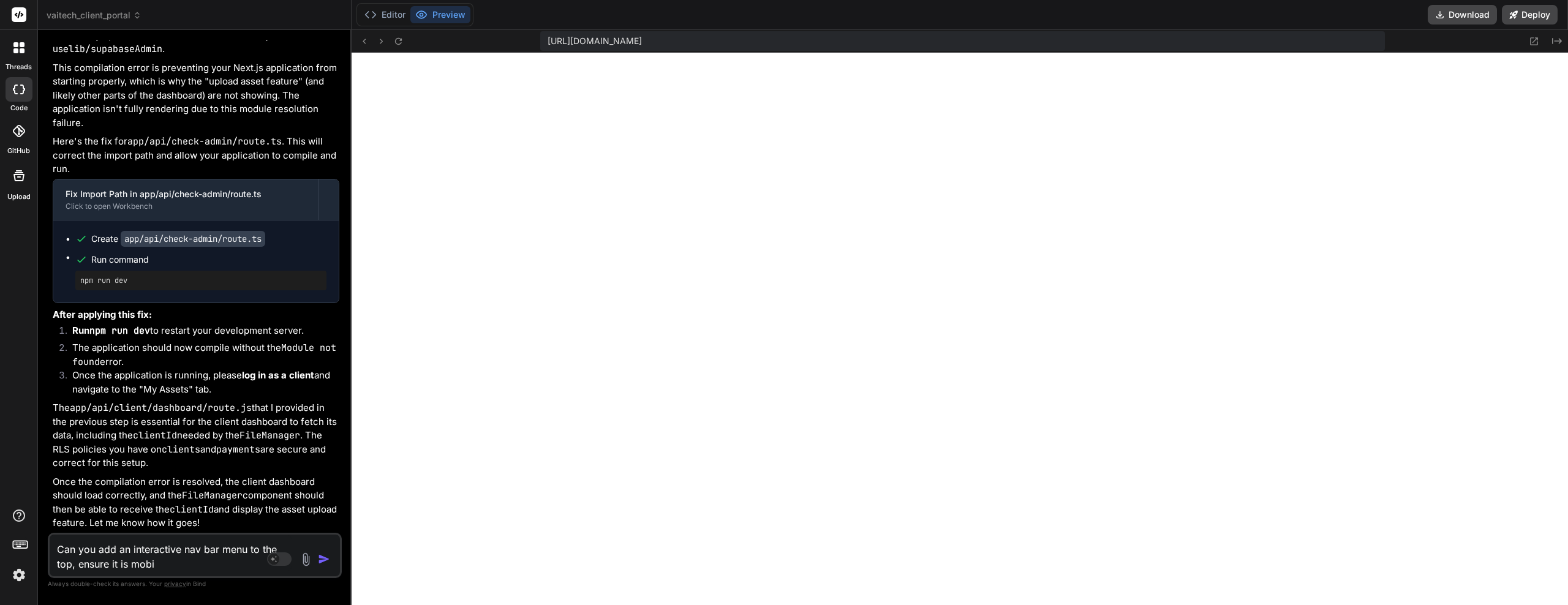
type textarea "x"
type textarea "Can you add an interactive nav bar menu to the top, ensure it is mobiel"
type textarea "x"
type textarea "Can you add an interactive nav bar menu to the top, ensure it is mobiel"
type textarea "x"
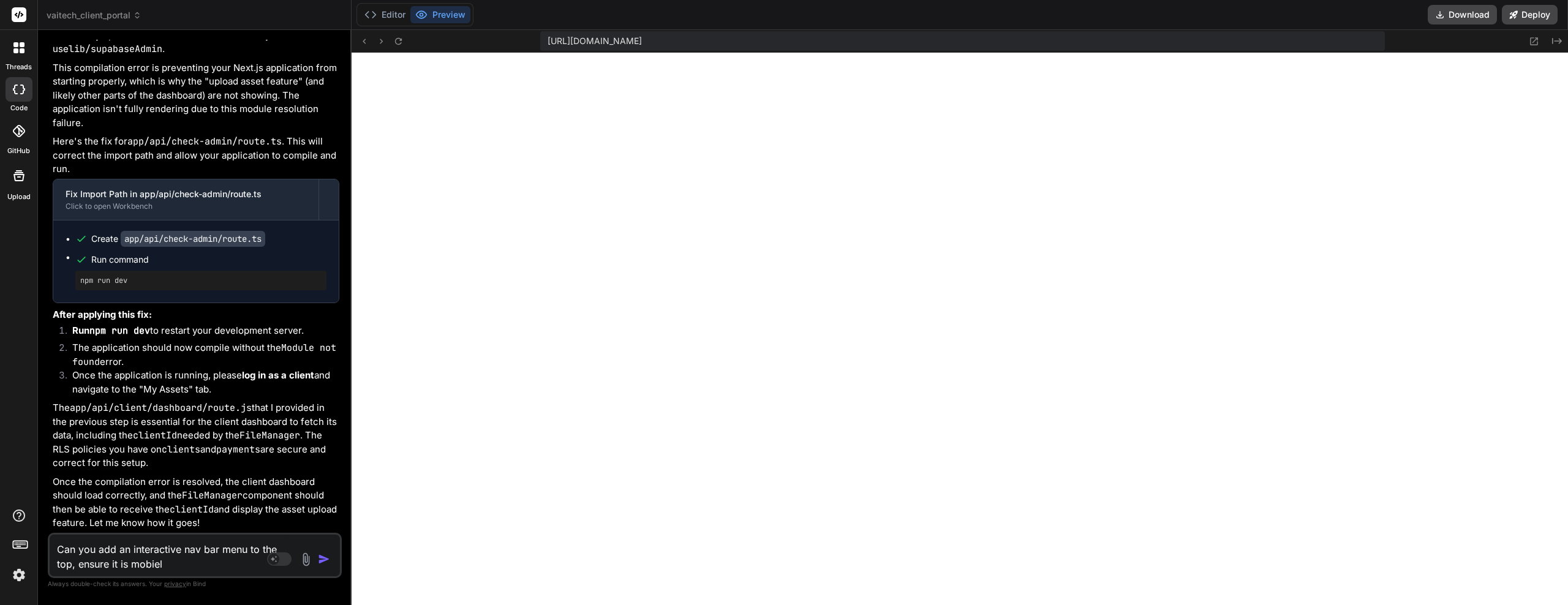
type textarea "Can you add an interactive nav bar menu to the top, ensure it is mobiel r"
type textarea "x"
type textarea "Can you add an interactive nav bar menu to the top, ensure it is mobiel re"
type textarea "x"
type textarea "Can you add an interactive nav bar menu to the top, ensure it is mobiel res"
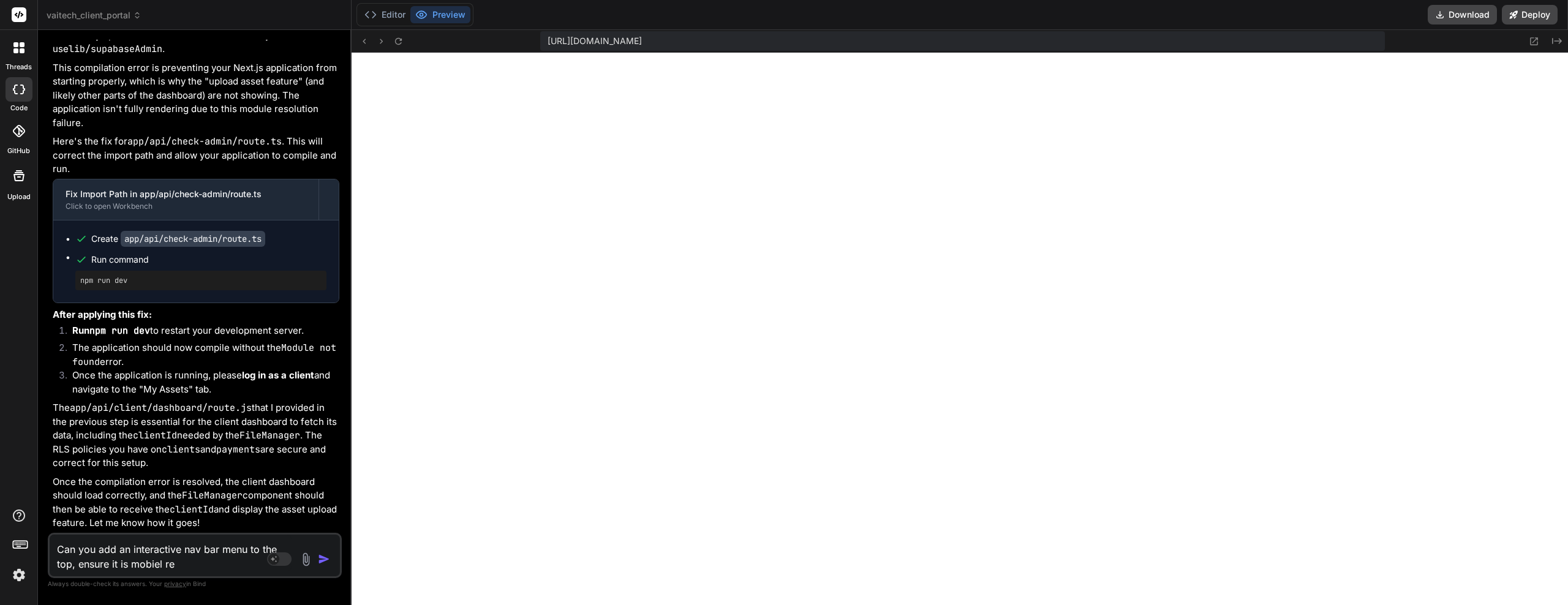
type textarea "x"
type textarea "Can you add an interactive nav bar menu to the top, ensure it is mobiel resp"
type textarea "x"
type textarea "Can you add an interactive nav bar menu to the top, ensure it is mobiel respo"
type textarea "x"
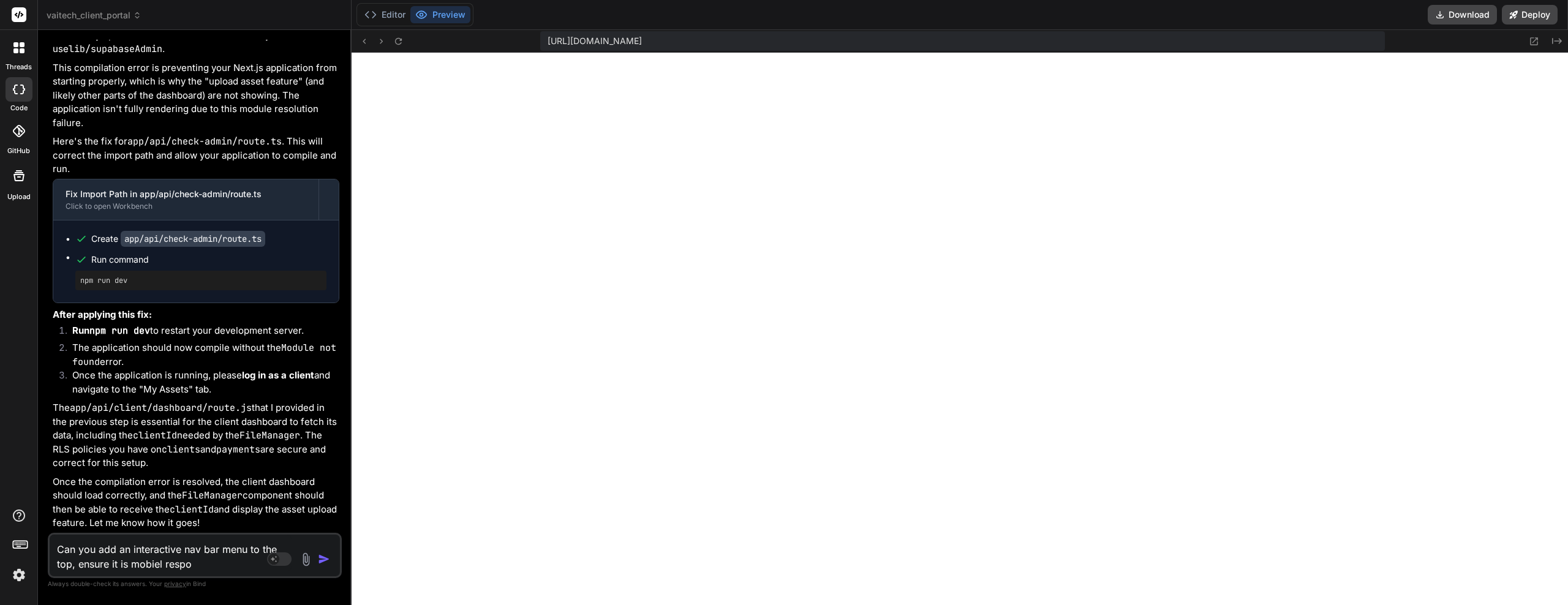
type textarea "Can you add an interactive nav bar menu to the top, ensure it is mobiel respon"
type textarea "x"
type textarea "Can you add an interactive nav bar menu to the top, ensure it is mobiel respons"
type textarea "x"
type textarea "Can you add an interactive nav bar menu to the top, ensure it is mobiel responsi"
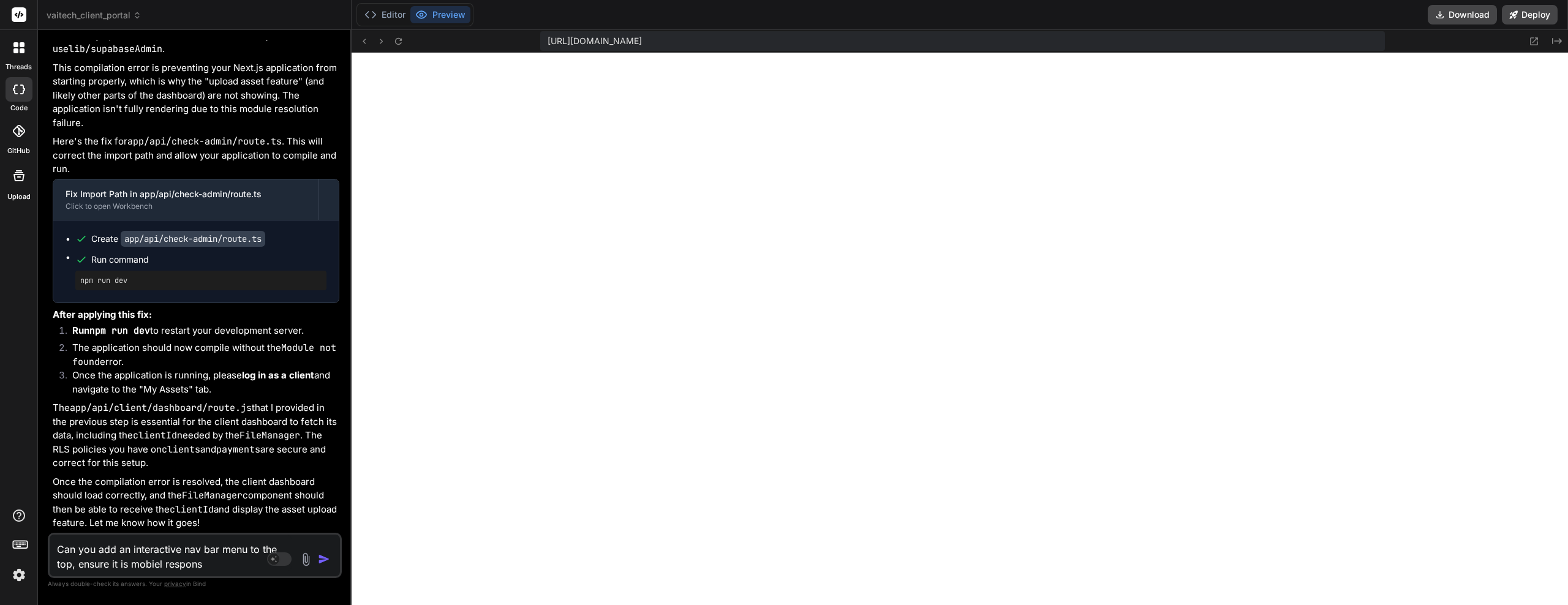
type textarea "x"
type textarea "Can you add an interactive nav bar menu to the top, ensure it is mobiel respons…"
type textarea "x"
type textarea "Can you add an interactive nav bar menu to the top, ensure it is mobiel respons…"
type textarea "x"
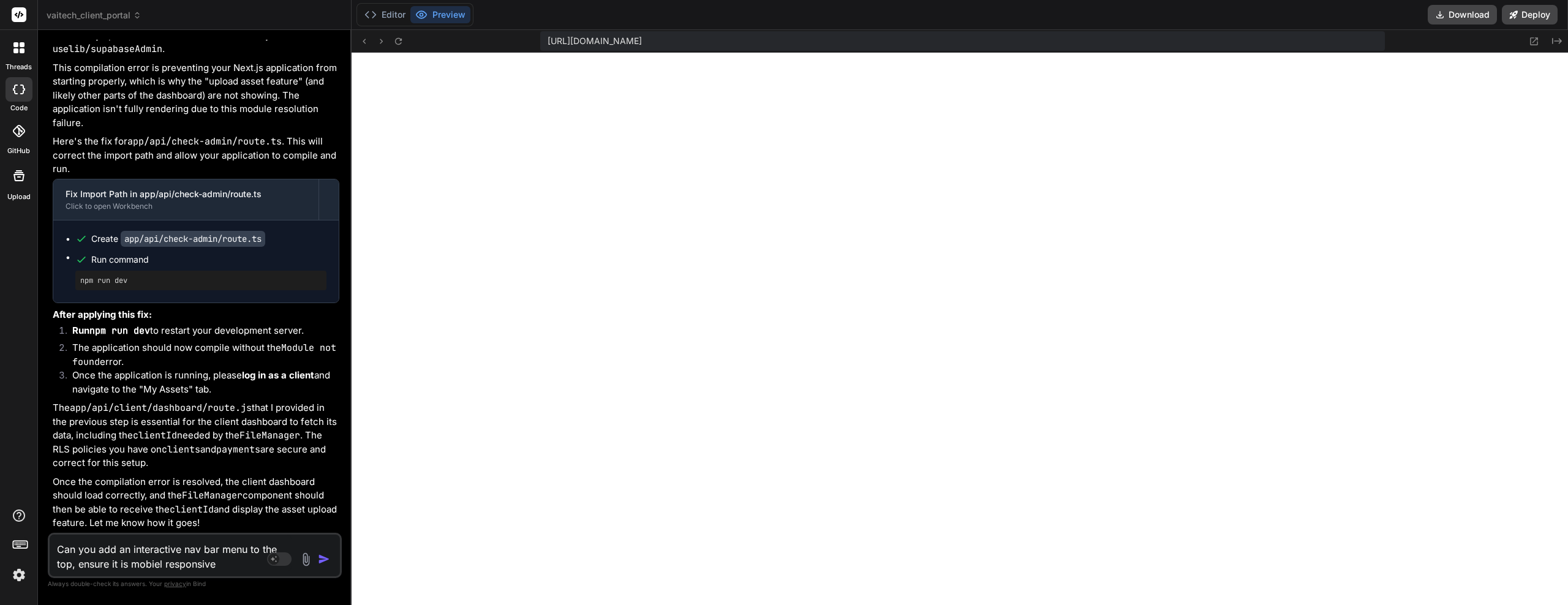
type textarea "Can you add an interactive nav bar menu to the top, ensure it is mobiel respons…"
type textarea "x"
type textarea "Can you add an interactive nav bar menu to the top, ensure it is mobiel respons…"
type textarea "x"
type textarea "Can you add an interactive nav bar menu to the top, ensure it is mobiel respons…"
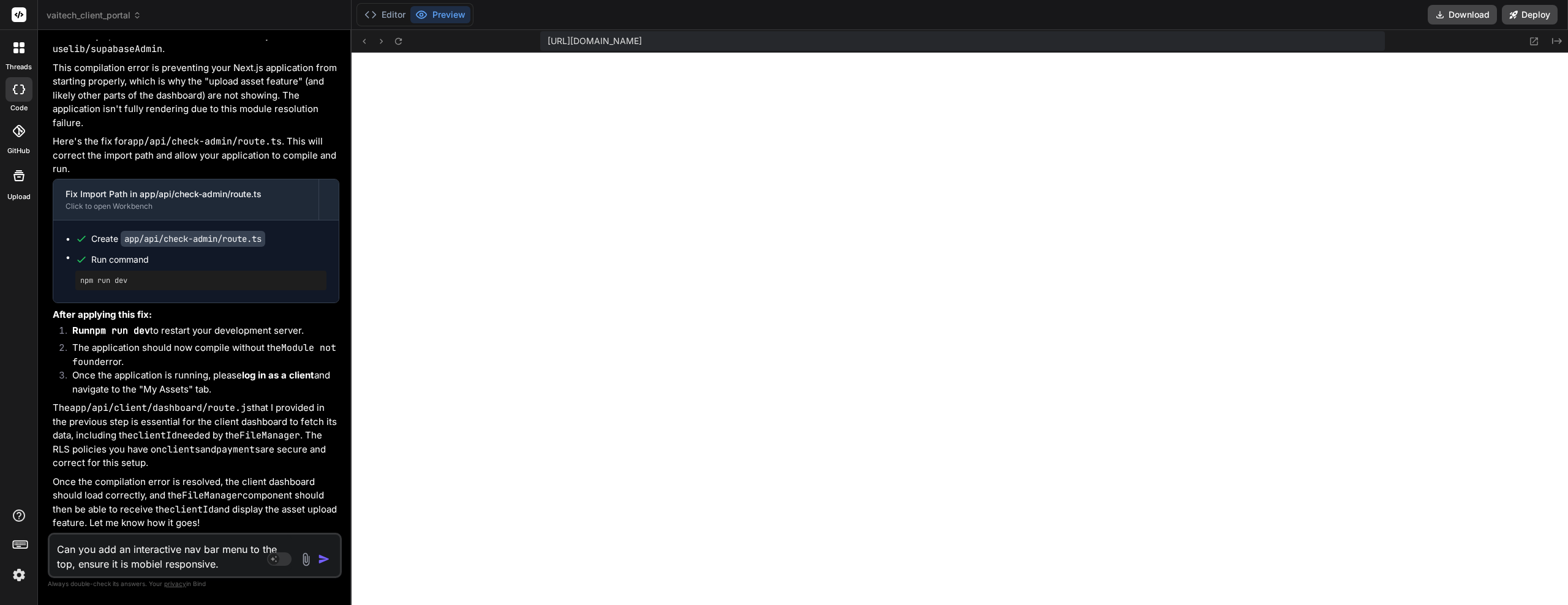
type textarea "x"
type textarea "Can you add an interactive nav bar menu to the top, ensure it is mobiel respons…"
type textarea "x"
type textarea "Can you add an interactive nav bar menu to the top, ensure it is mobiel respons…"
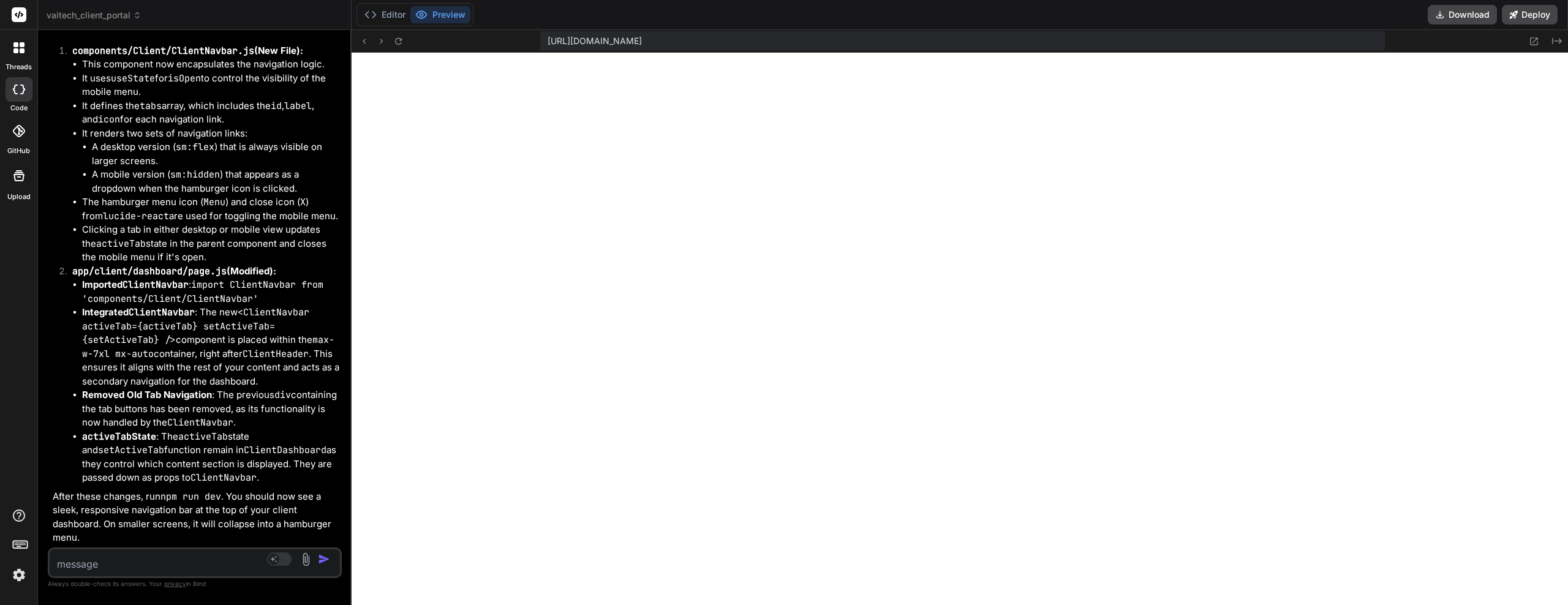
scroll to position [8295, 0]
click at [399, 46] on icon at bounding box center [399, 41] width 11 height 11
click at [135, 555] on textarea at bounding box center [171, 560] width 242 height 22
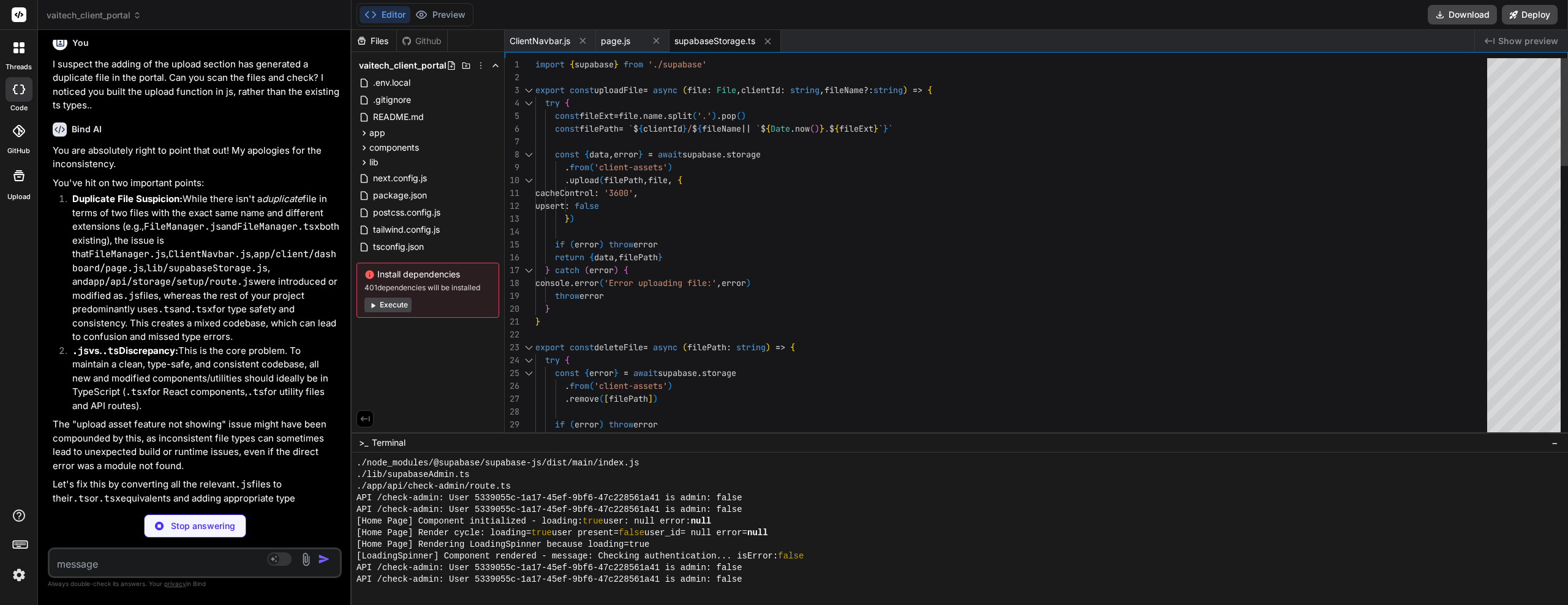
scroll to position [8647, 0]
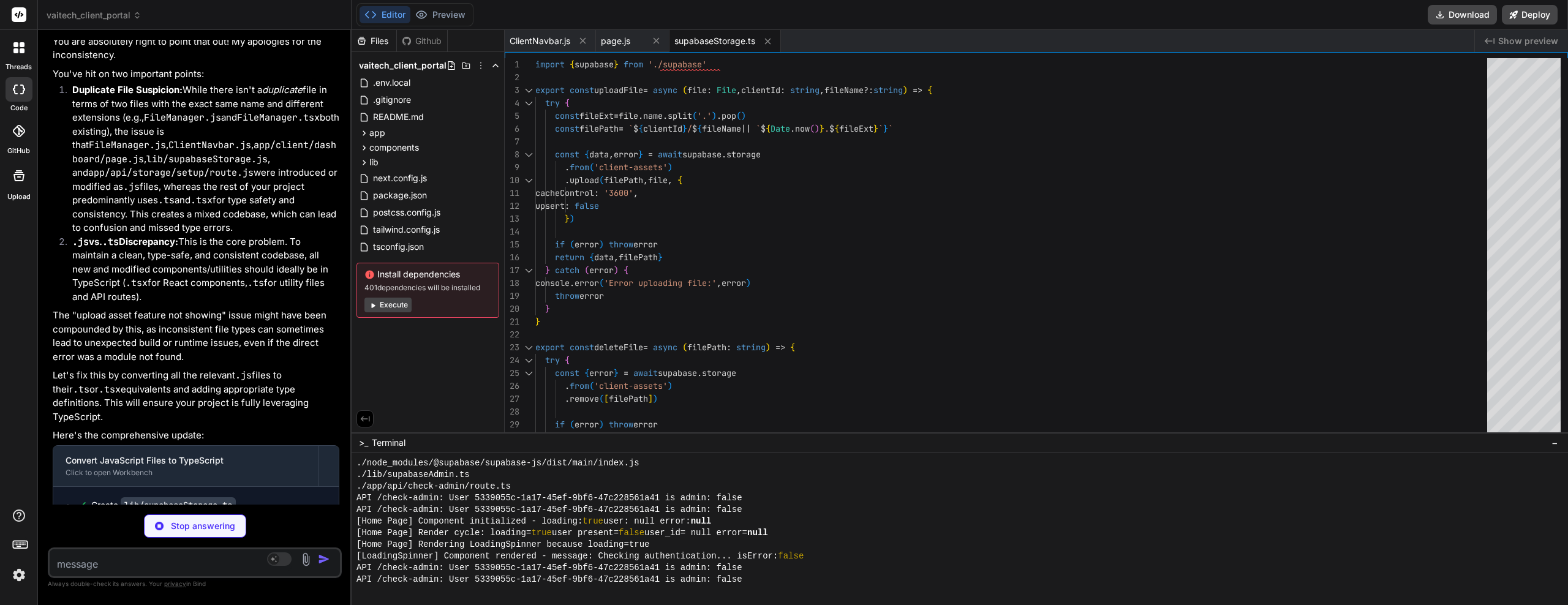
drag, startPoint x: 194, startPoint y: 369, endPoint x: 194, endPoint y: 382, distance: 13.0
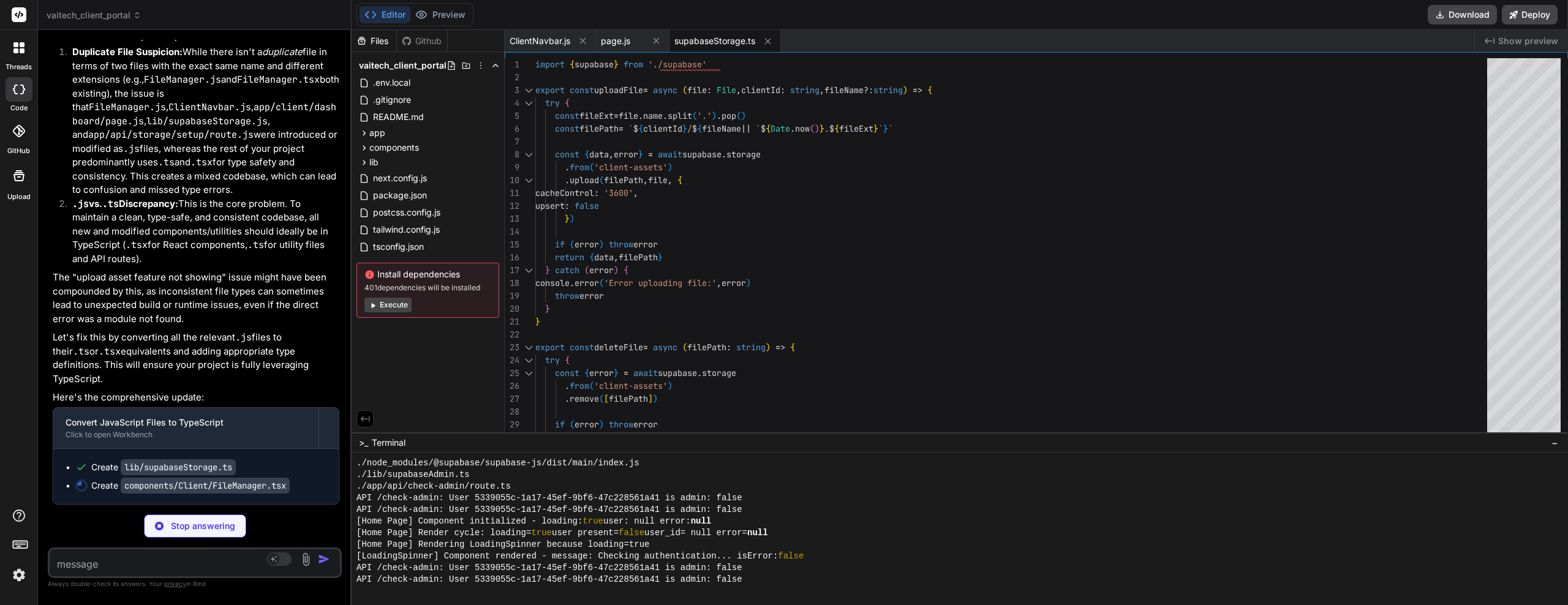
drag, startPoint x: 204, startPoint y: 296, endPoint x: 204, endPoint y: 324, distance: 28.0
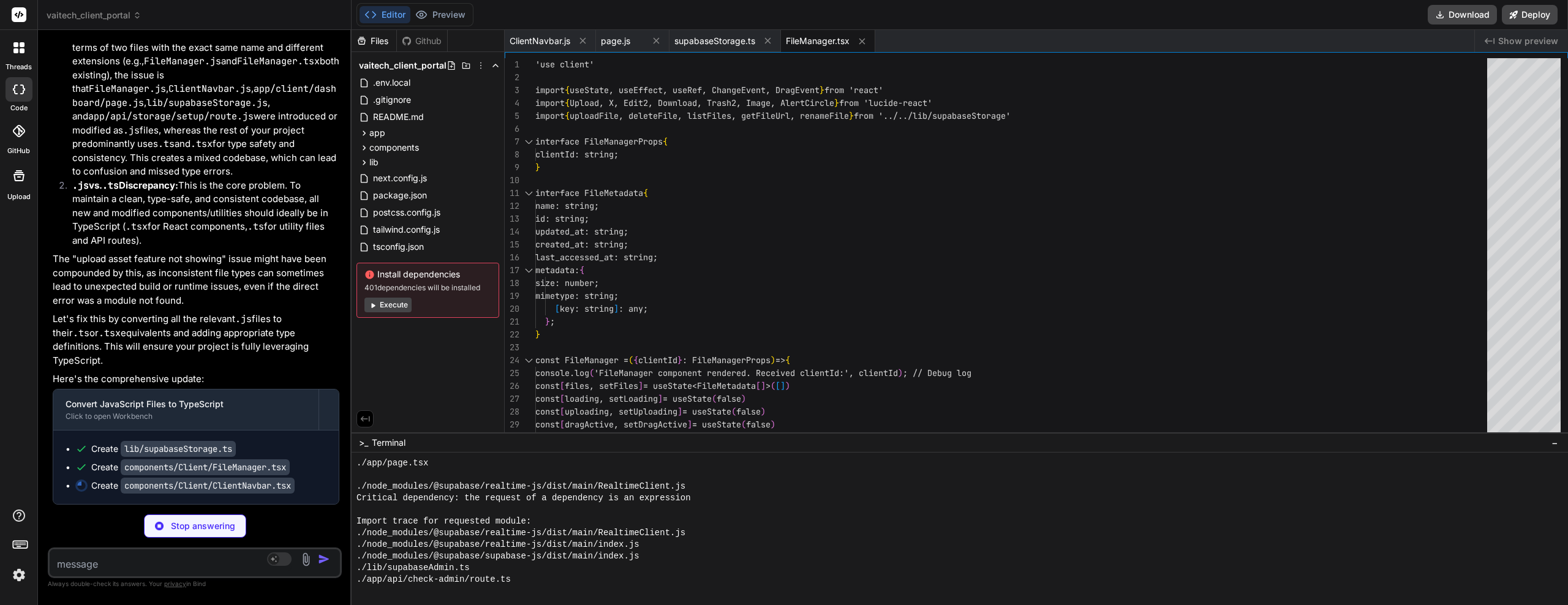
scroll to position [3760, 0]
drag, startPoint x: 212, startPoint y: 263, endPoint x: 209, endPoint y: 288, distance: 25.2
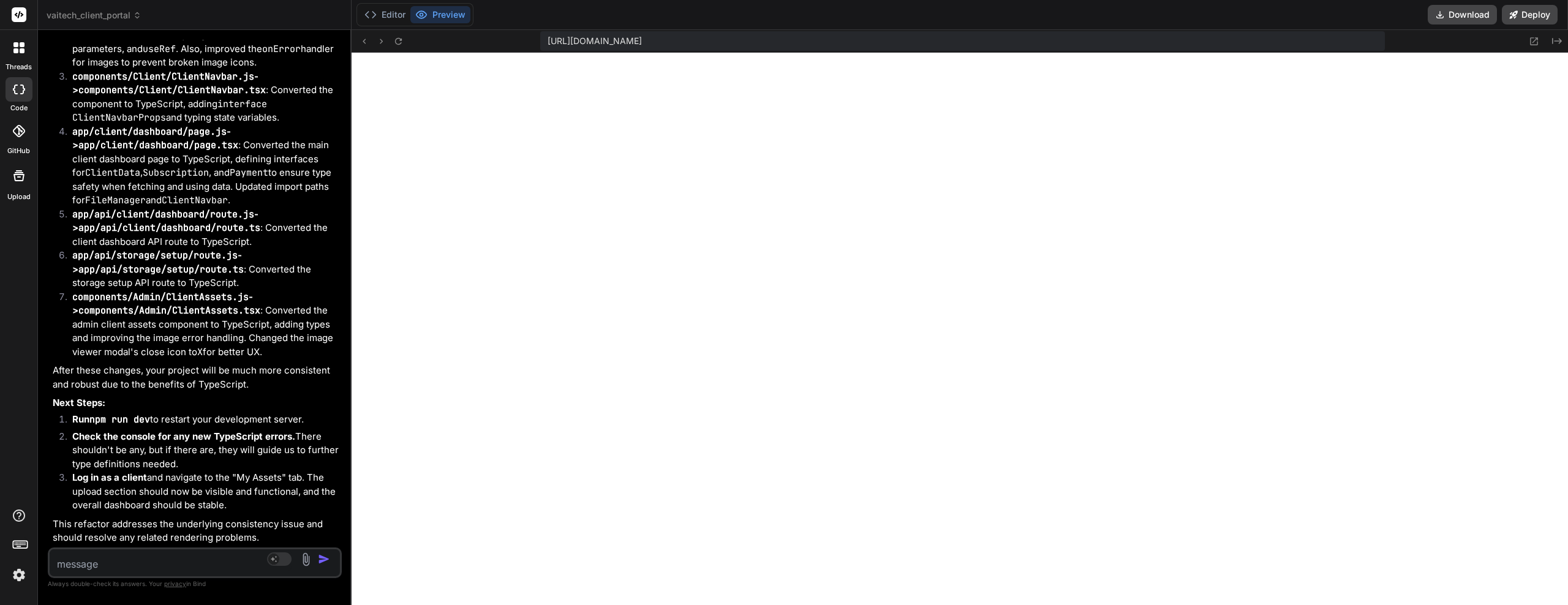
scroll to position [9594, 0]
click at [392, 15] on button "Editor" at bounding box center [385, 15] width 51 height 17
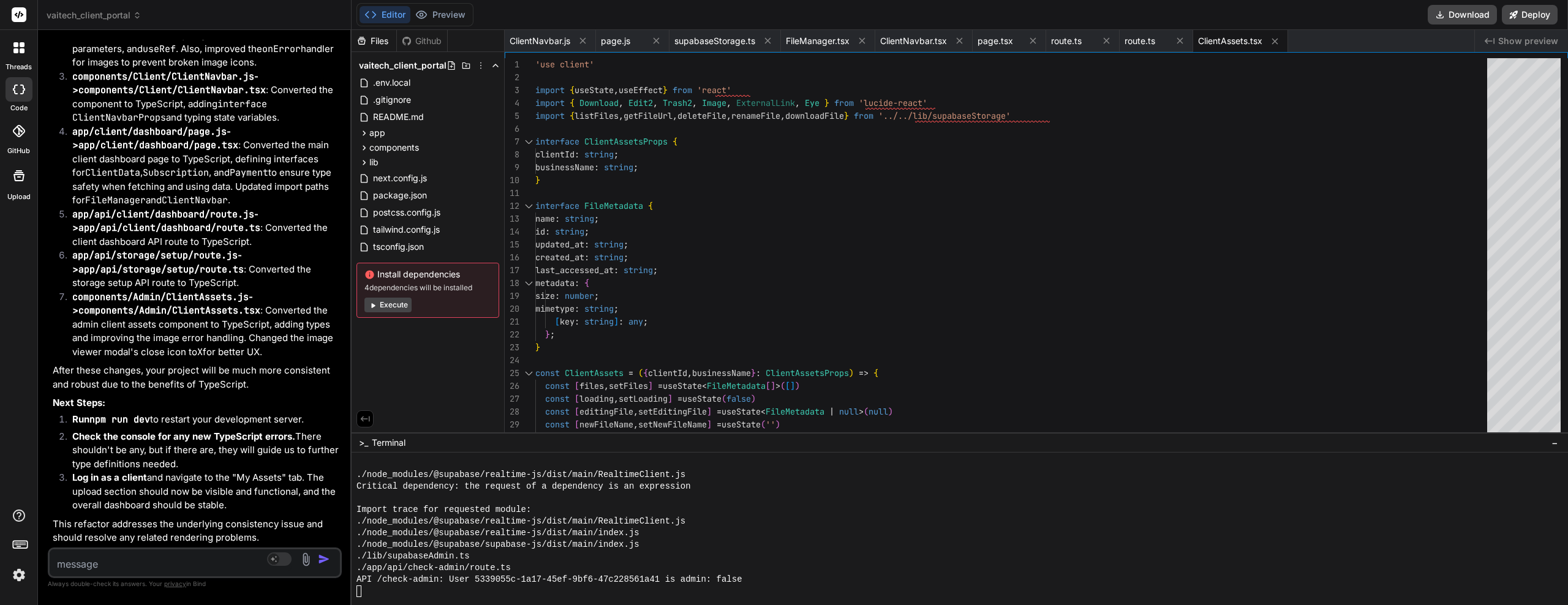
scroll to position [10278, 0]
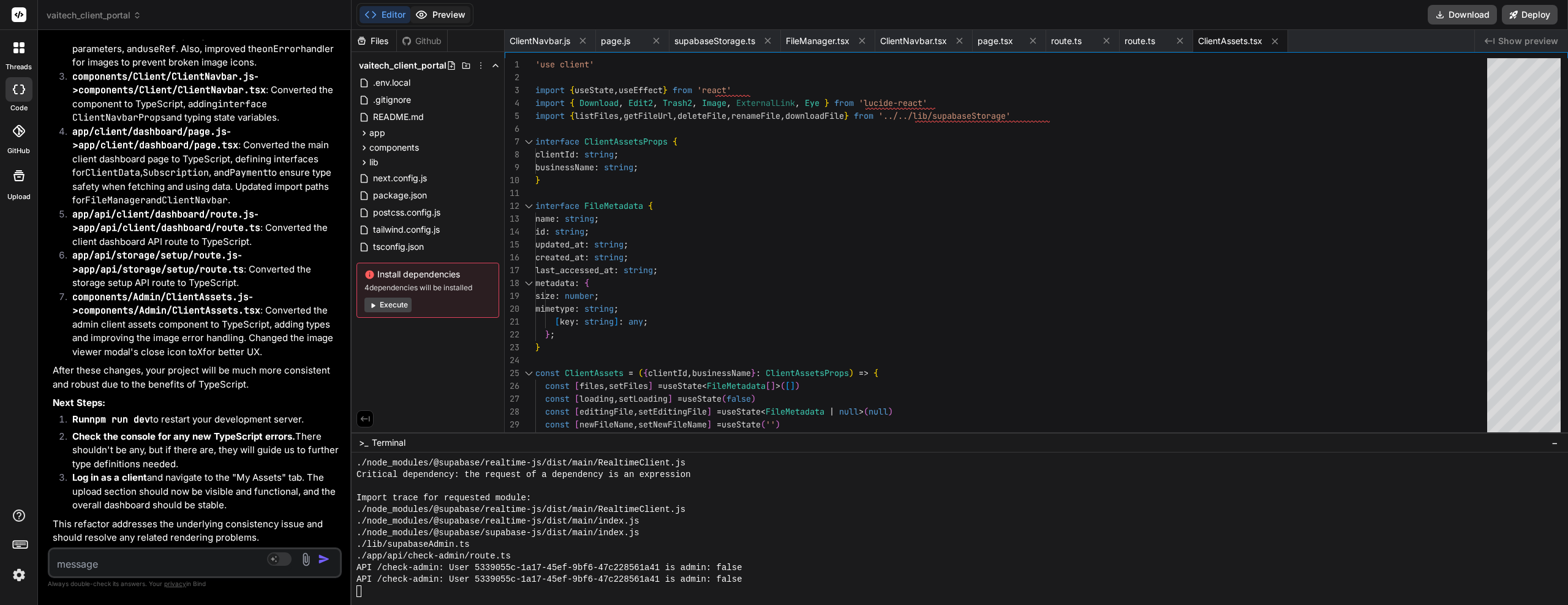
click at [443, 17] on button "Preview" at bounding box center [441, 15] width 60 height 17
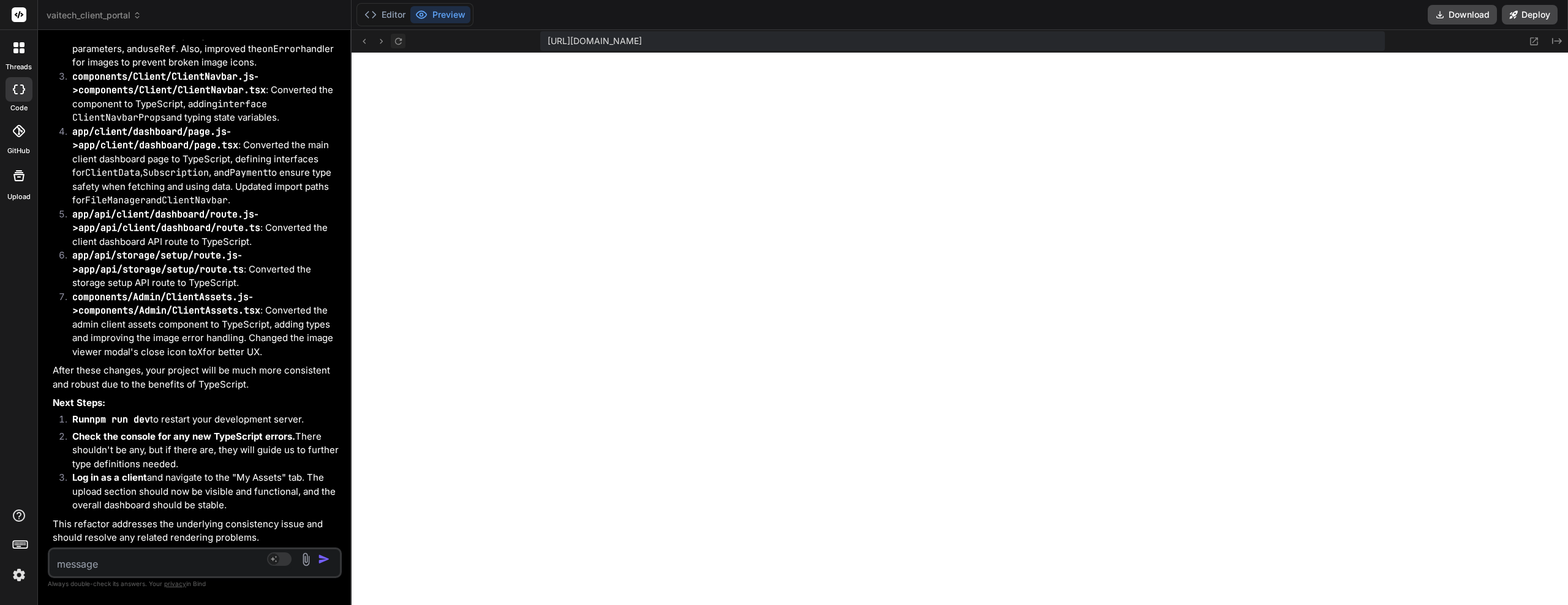
click at [393, 34] on button at bounding box center [398, 41] width 15 height 15
click at [148, 562] on textarea at bounding box center [171, 560] width 242 height 22
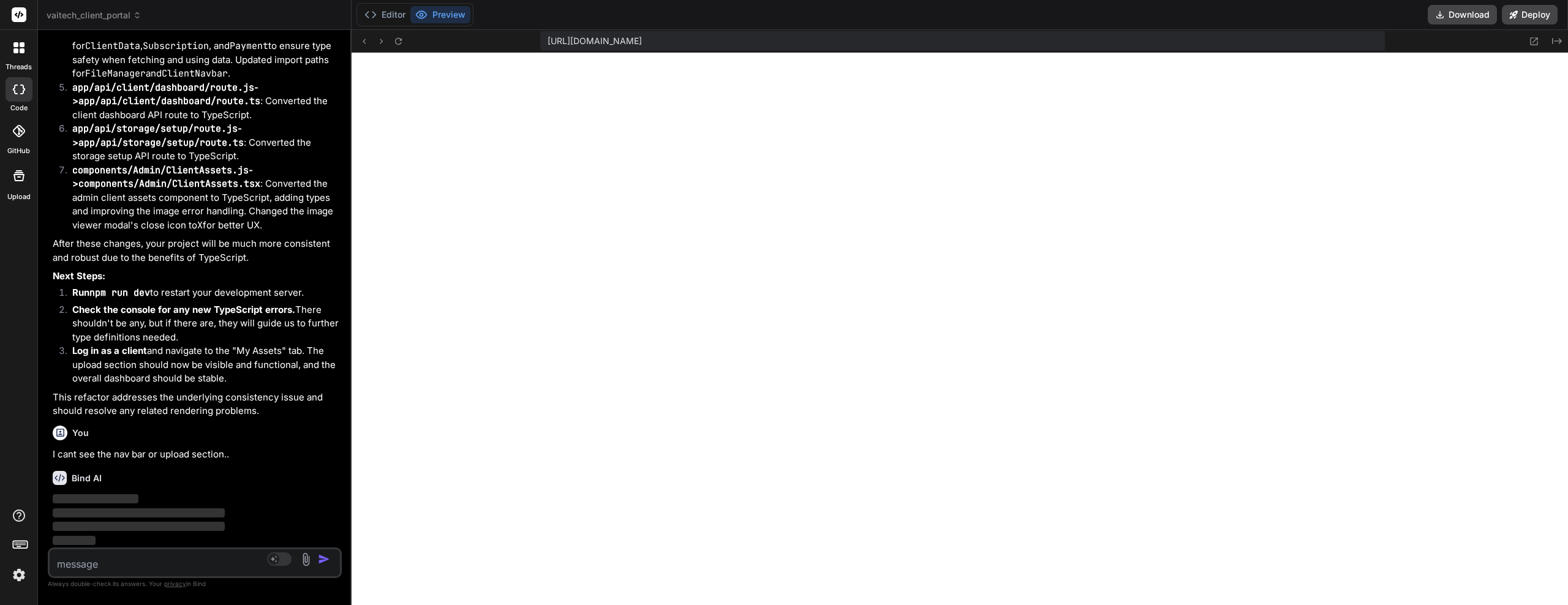
scroll to position [9817, 0]
click at [397, 19] on button "Editor" at bounding box center [385, 15] width 51 height 17
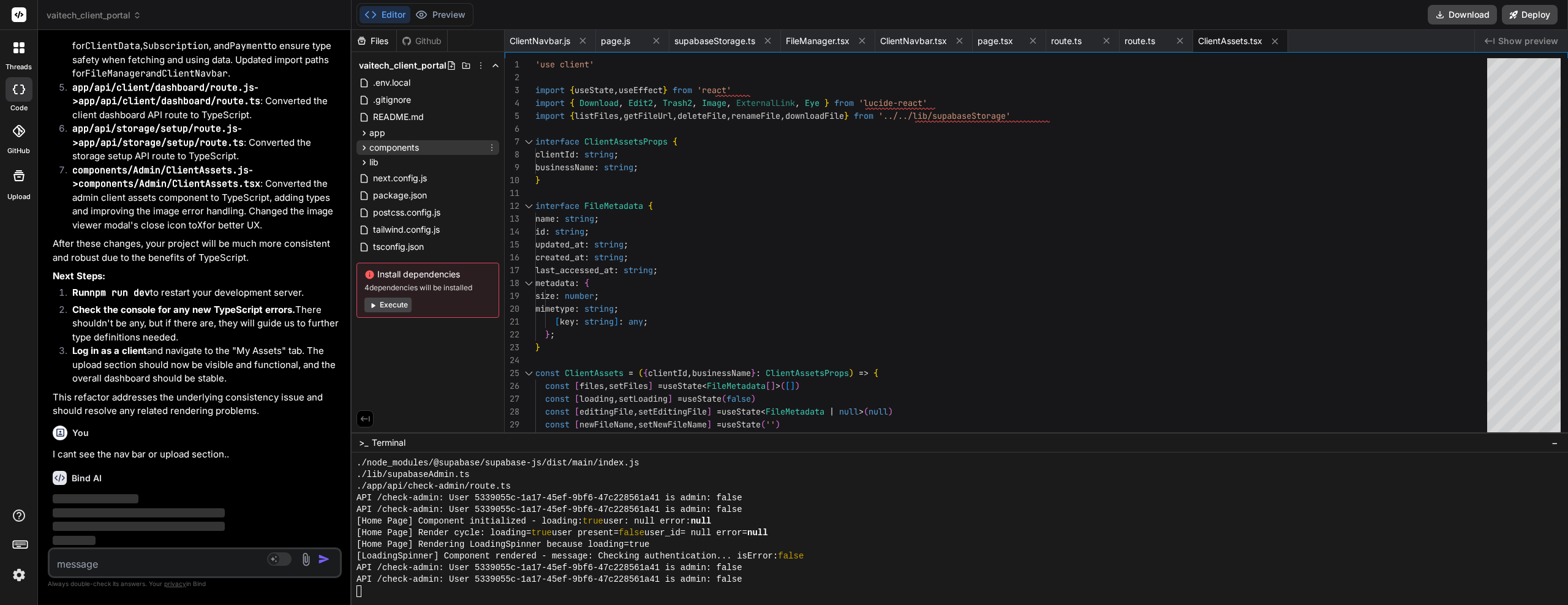
click at [362, 150] on icon at bounding box center [364, 148] width 11 height 11
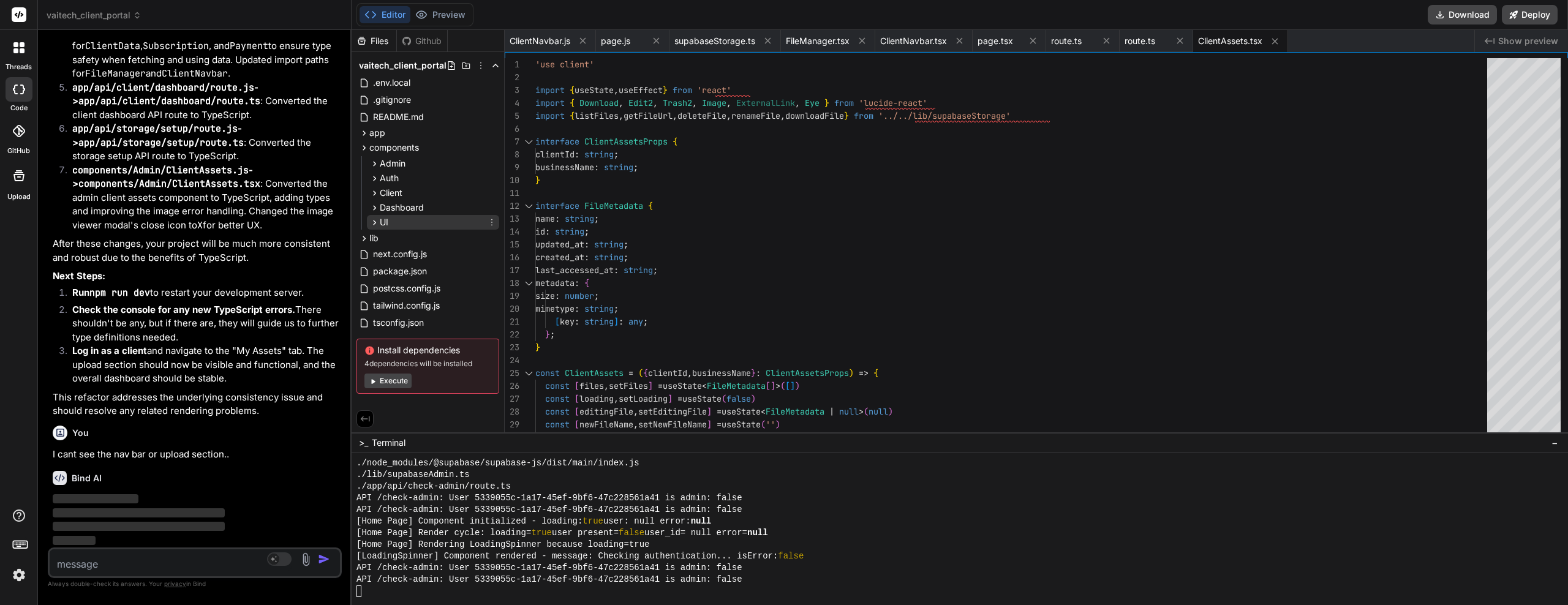
click at [375, 218] on icon at bounding box center [375, 223] width 11 height 11
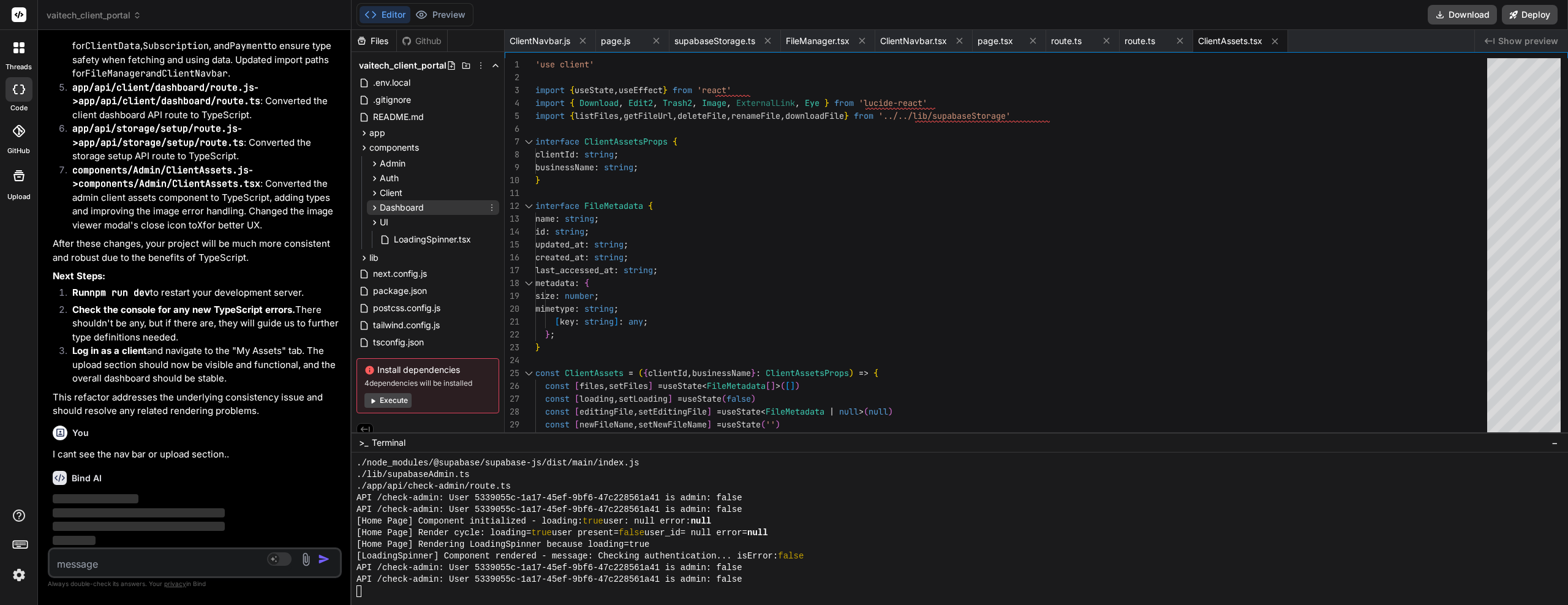
click at [375, 209] on icon at bounding box center [375, 208] width 11 height 11
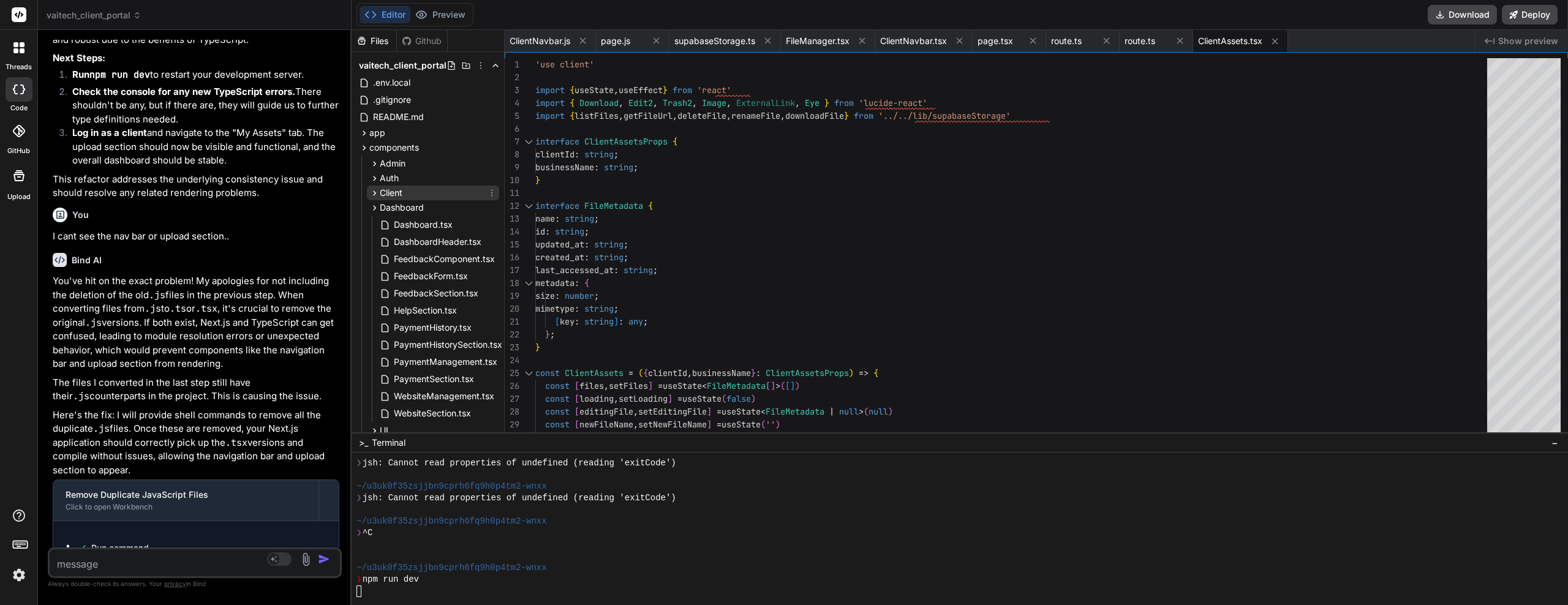
scroll to position [11640, 0]
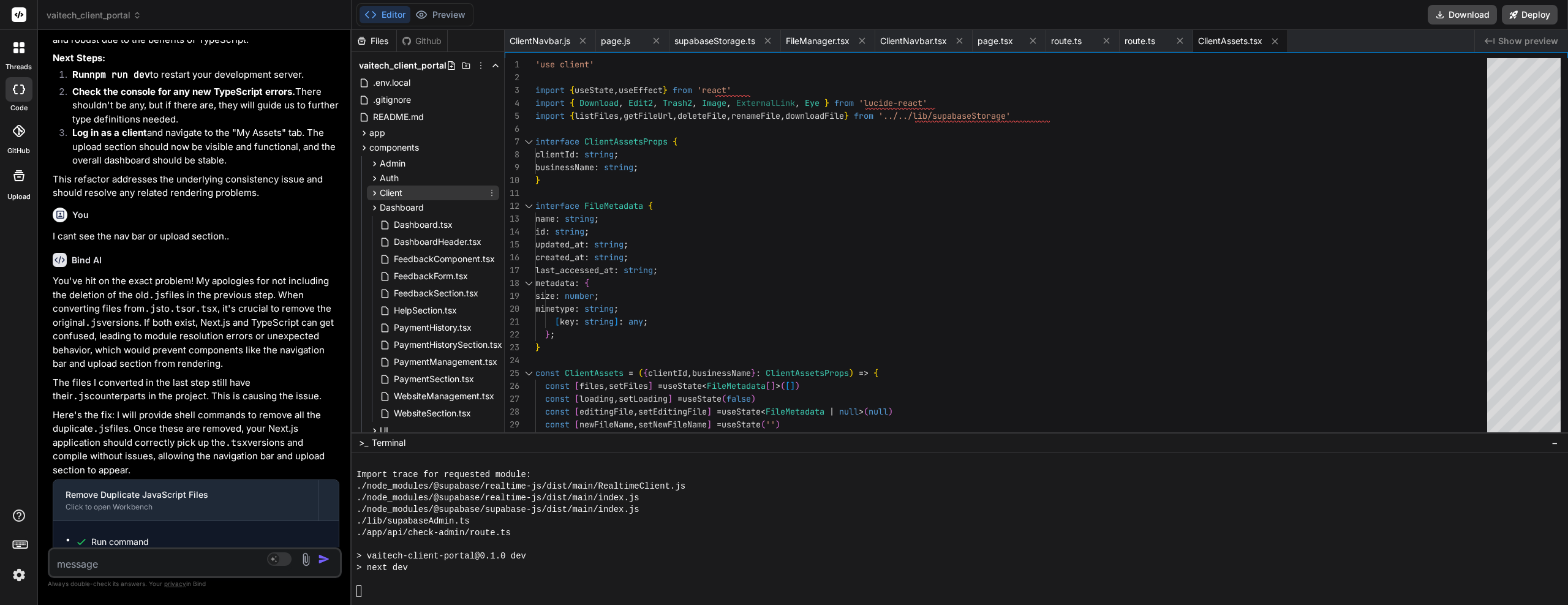
click at [374, 193] on icon at bounding box center [375, 194] width 11 height 11
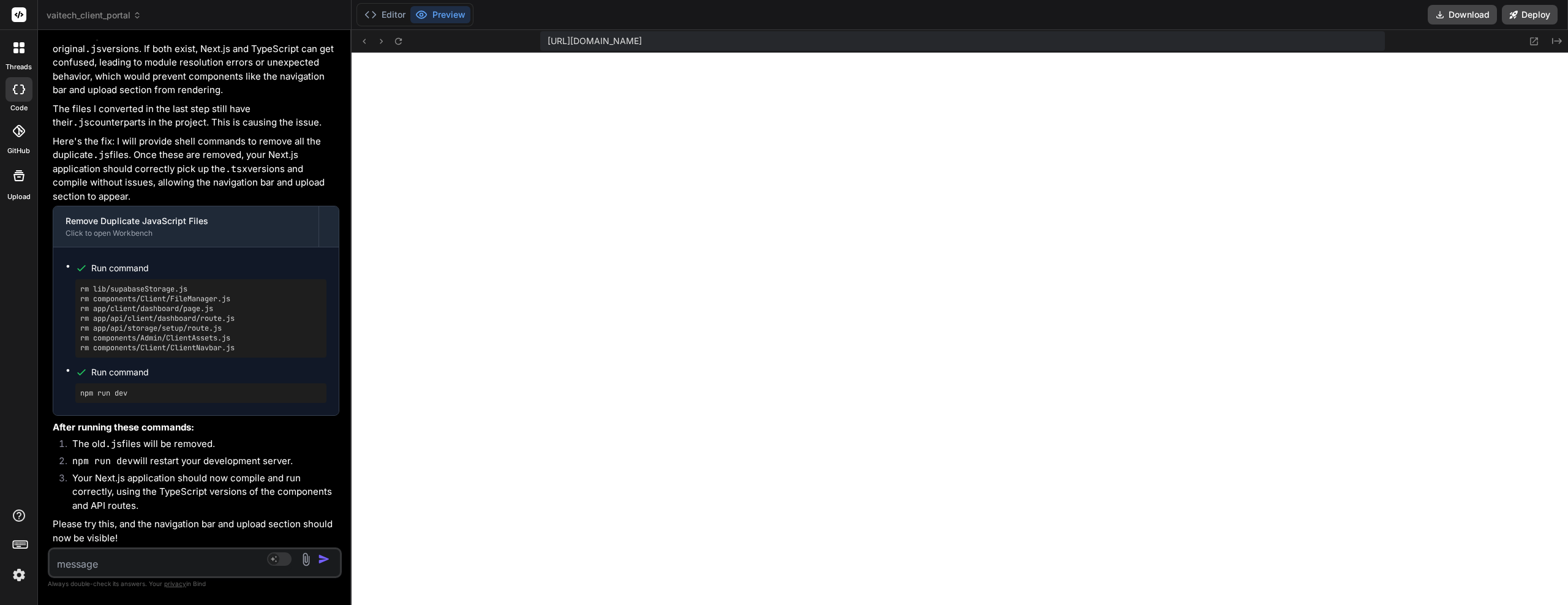
scroll to position [10309, 0]
click at [390, 10] on button "Editor" at bounding box center [385, 15] width 51 height 17
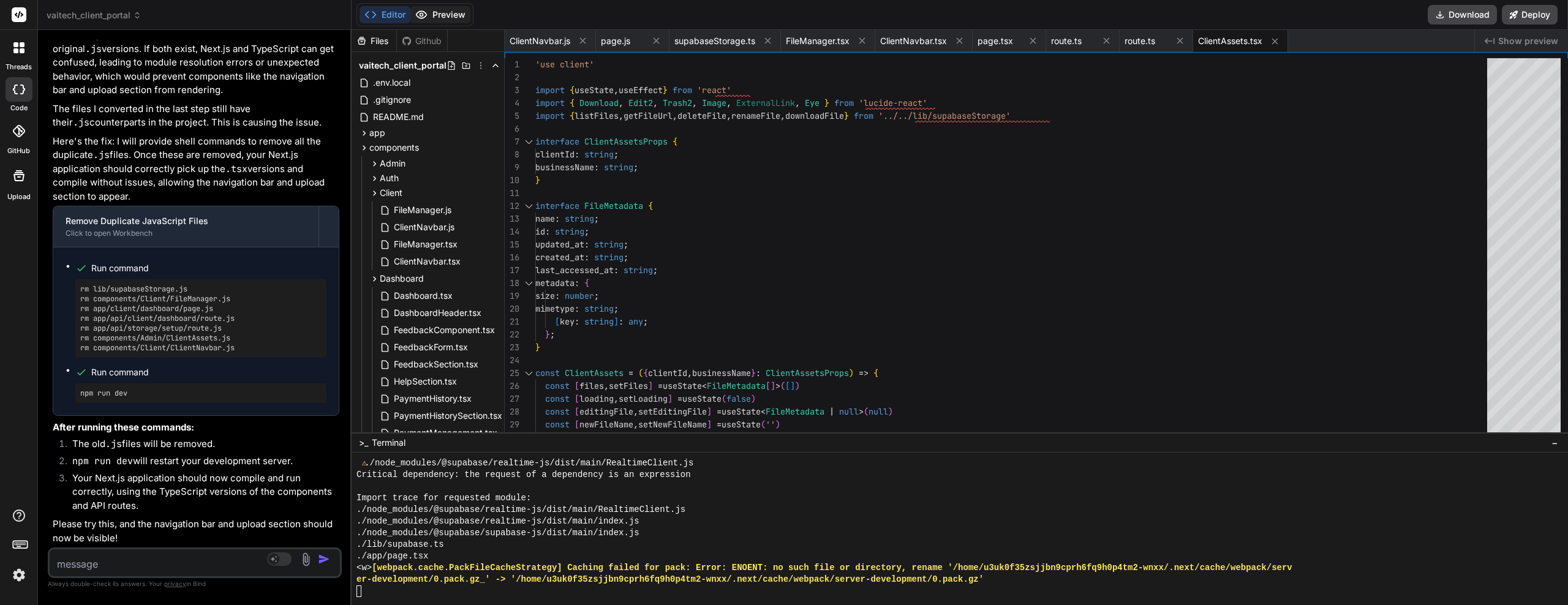
click at [434, 17] on button "Preview" at bounding box center [441, 15] width 60 height 17
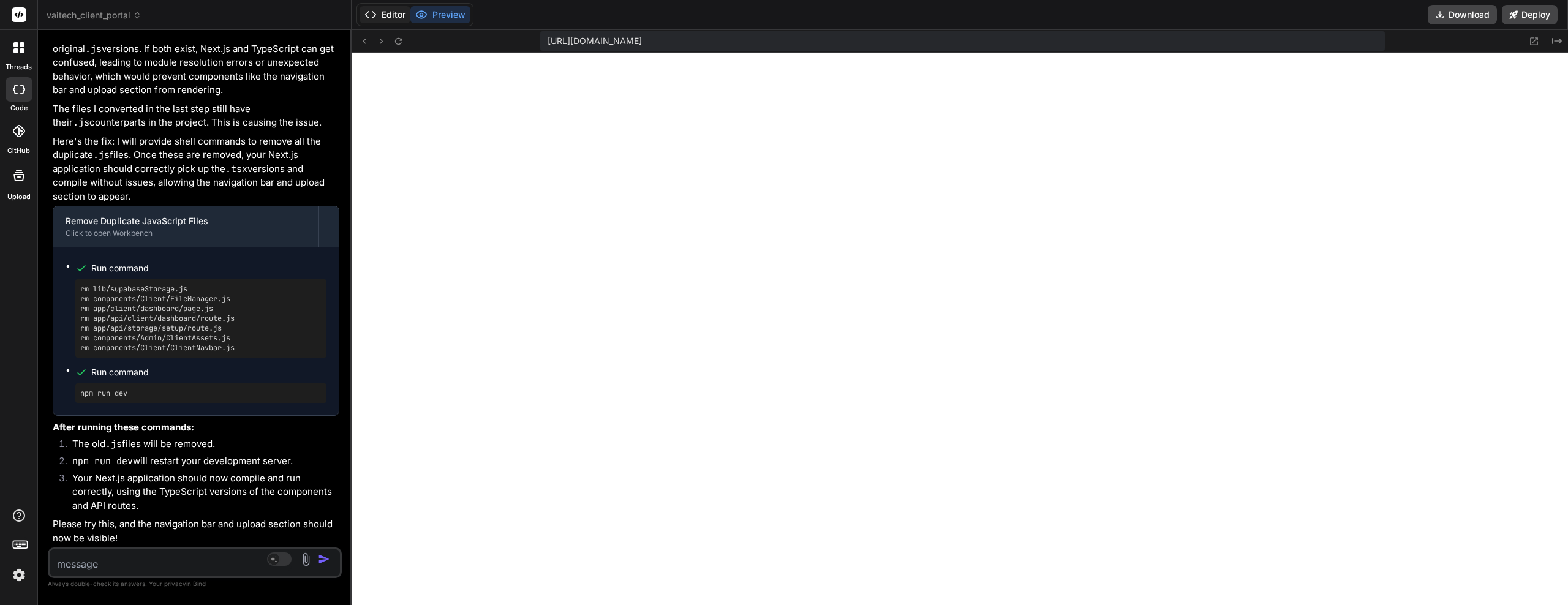
click at [395, 17] on button "Editor" at bounding box center [385, 15] width 51 height 17
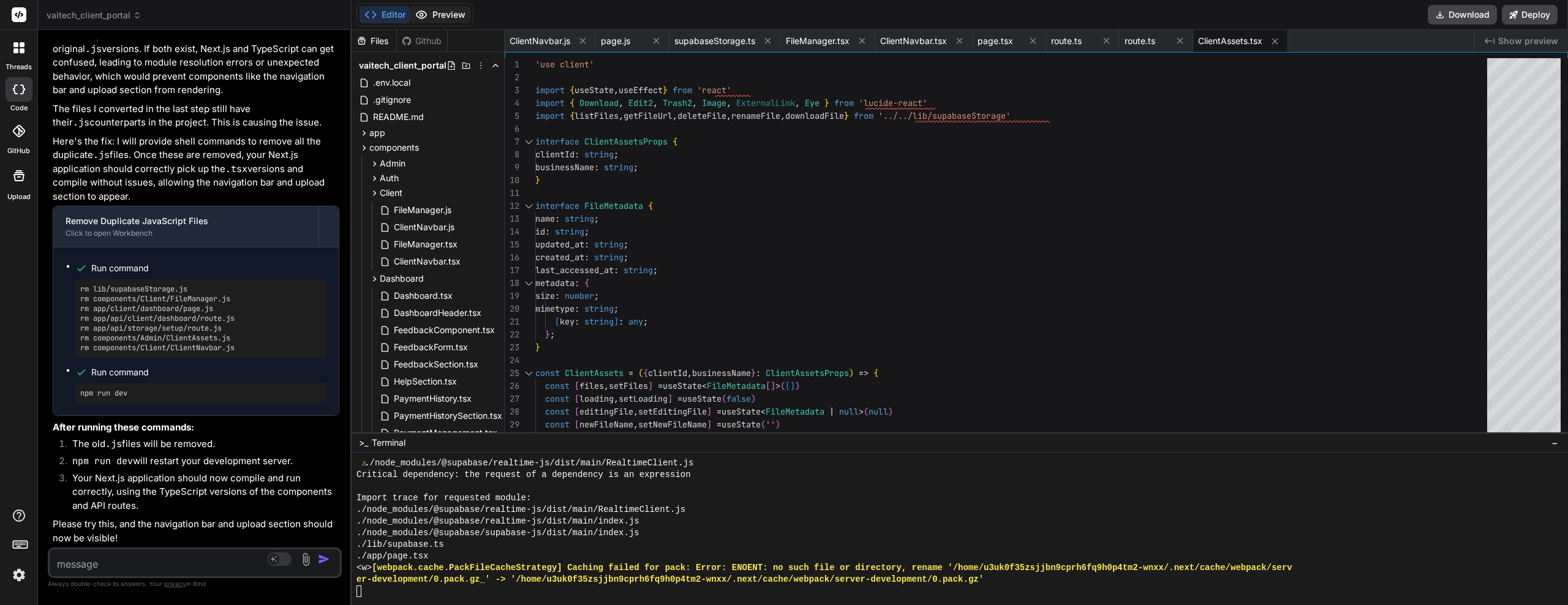
click at [455, 8] on button "Preview" at bounding box center [441, 15] width 60 height 17
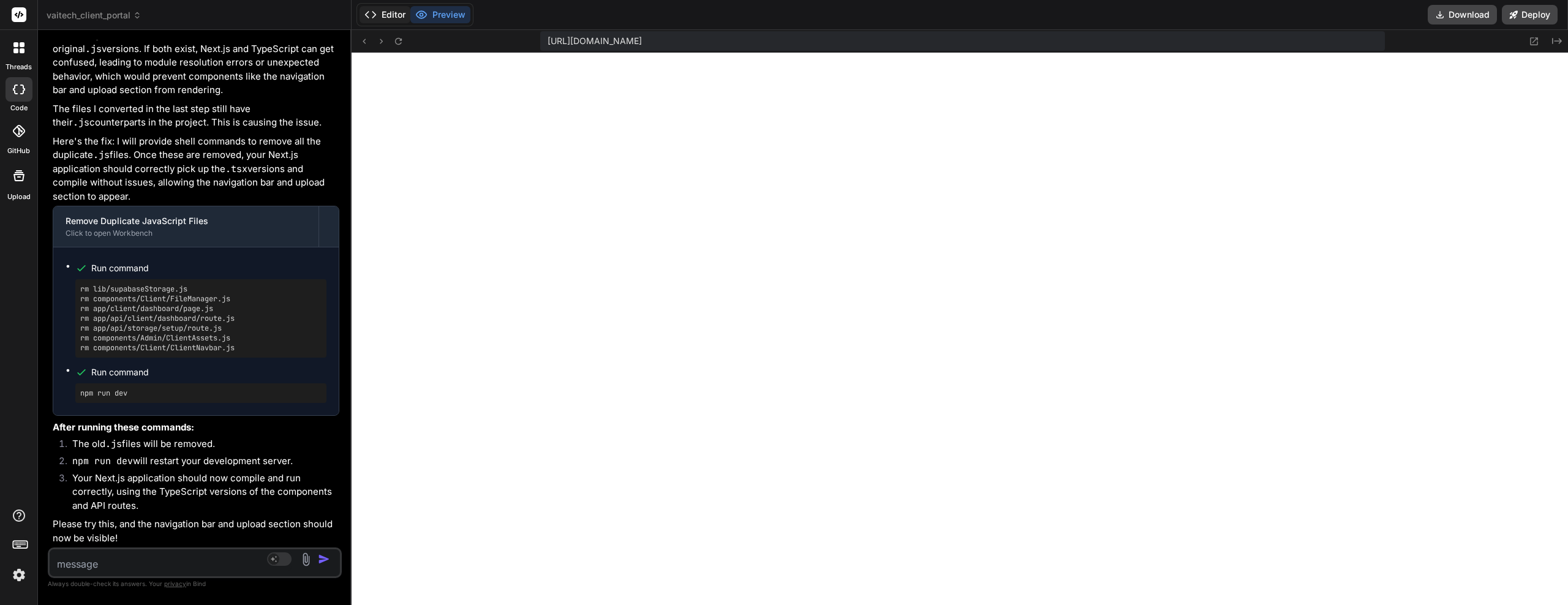
click at [396, 16] on button "Editor" at bounding box center [385, 15] width 51 height 17
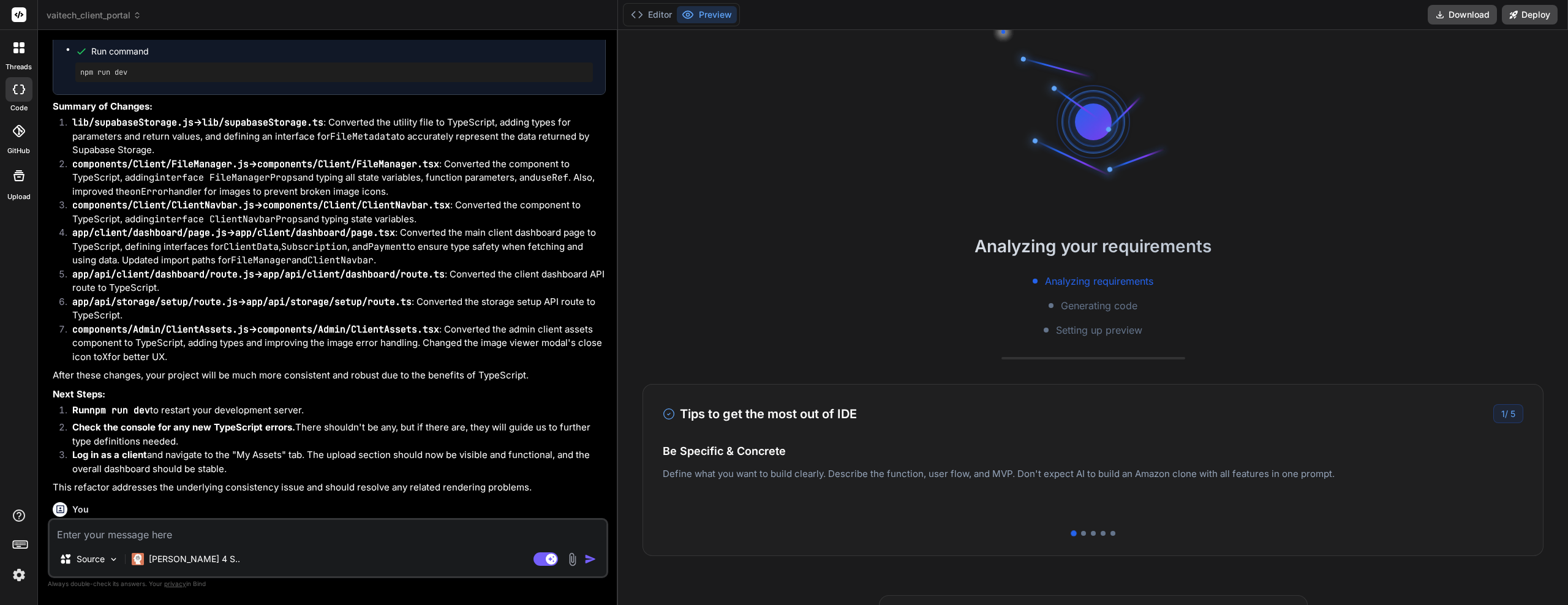
scroll to position [2674, 0]
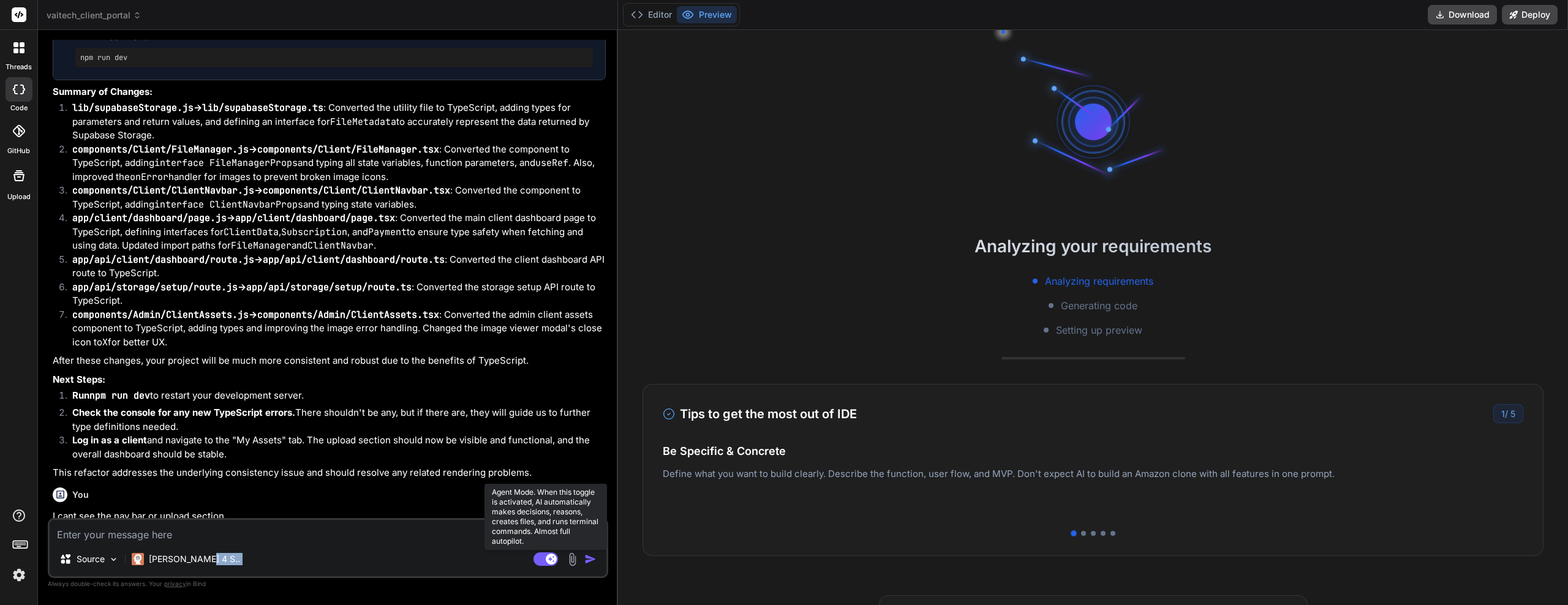
click at [548, 552] on div "Source Claude 4 S.. Agent Mode. When this toggle is activated, AI automatically…" at bounding box center [328, 548] width 560 height 60
click at [547, 558] on rect at bounding box center [551, 559] width 11 height 11
type textarea "x"
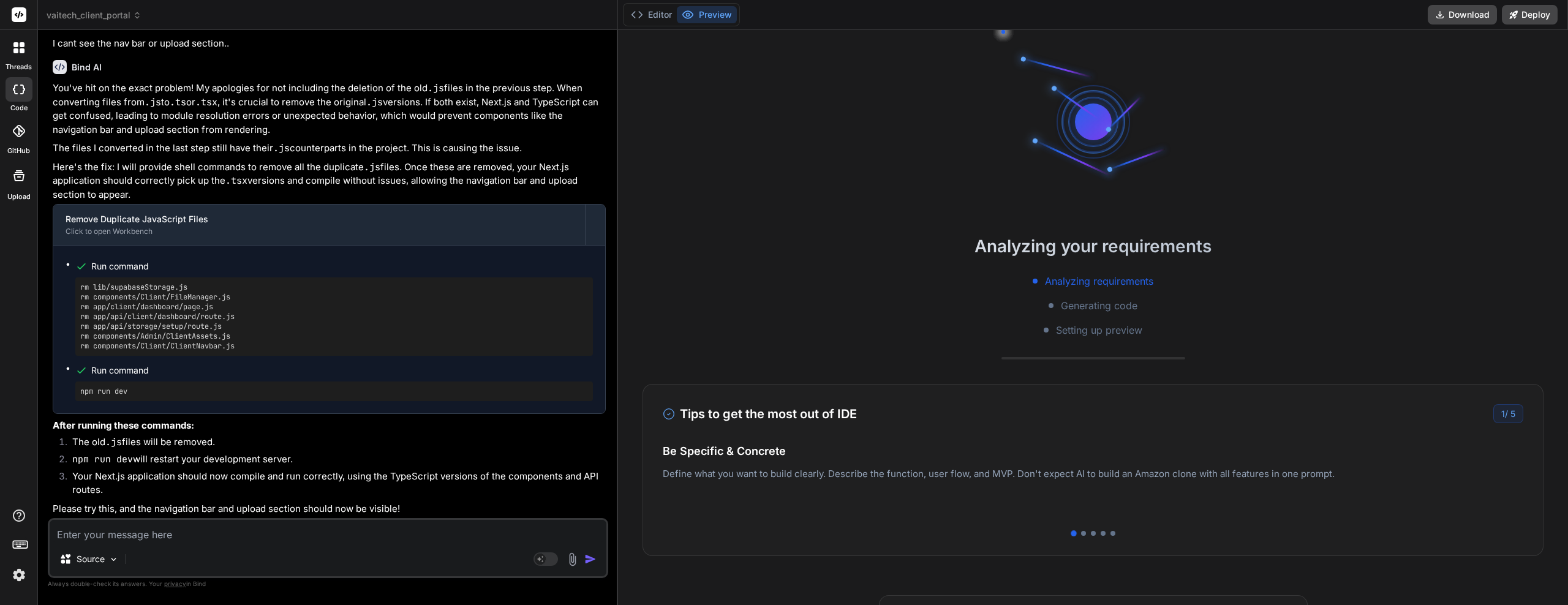
scroll to position [3302, 0]
click at [663, 16] on button "Editor" at bounding box center [652, 15] width 51 height 17
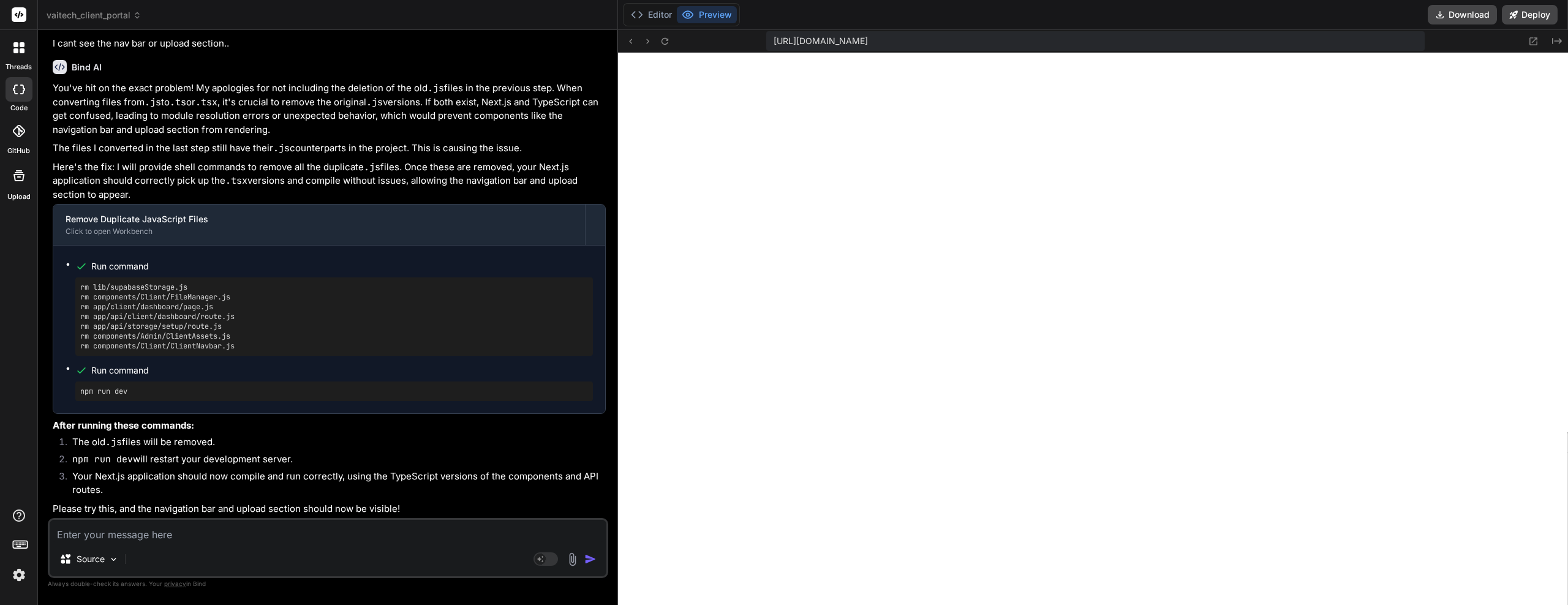
scroll to position [210, 0]
click at [652, 16] on button "Editor" at bounding box center [652, 15] width 51 height 17
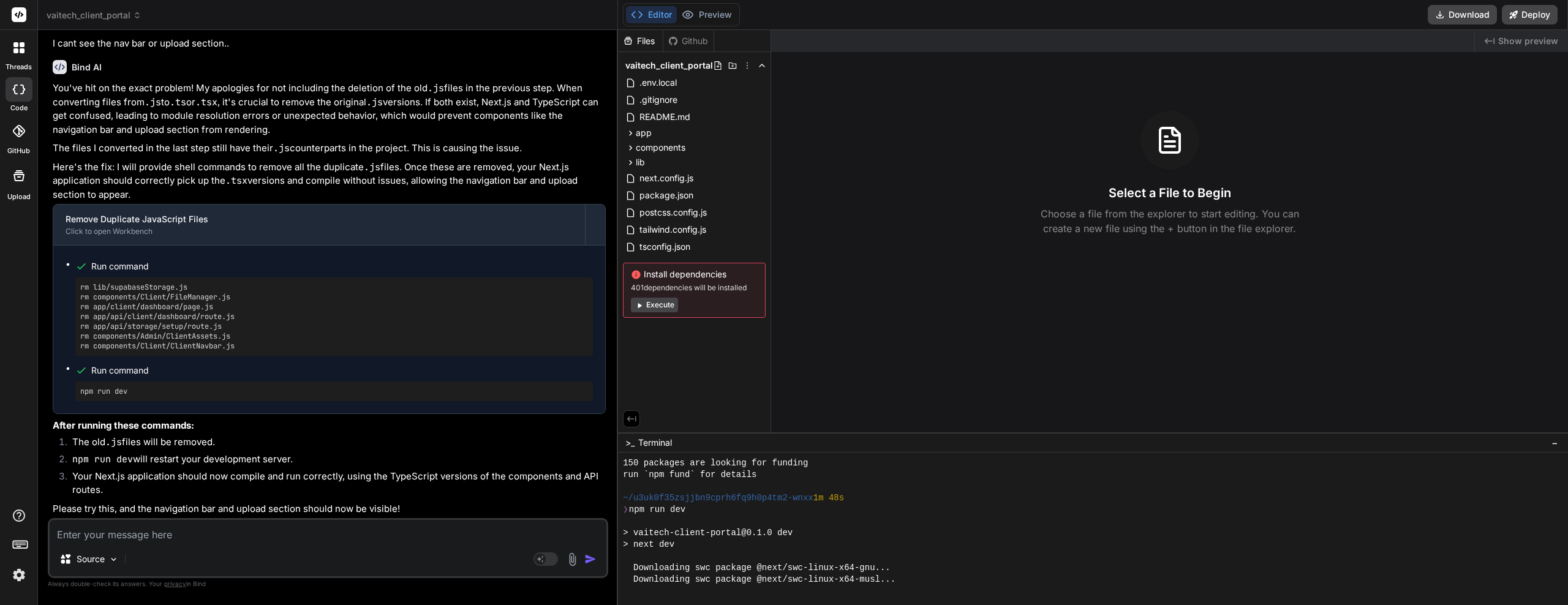
scroll to position [361, 0]
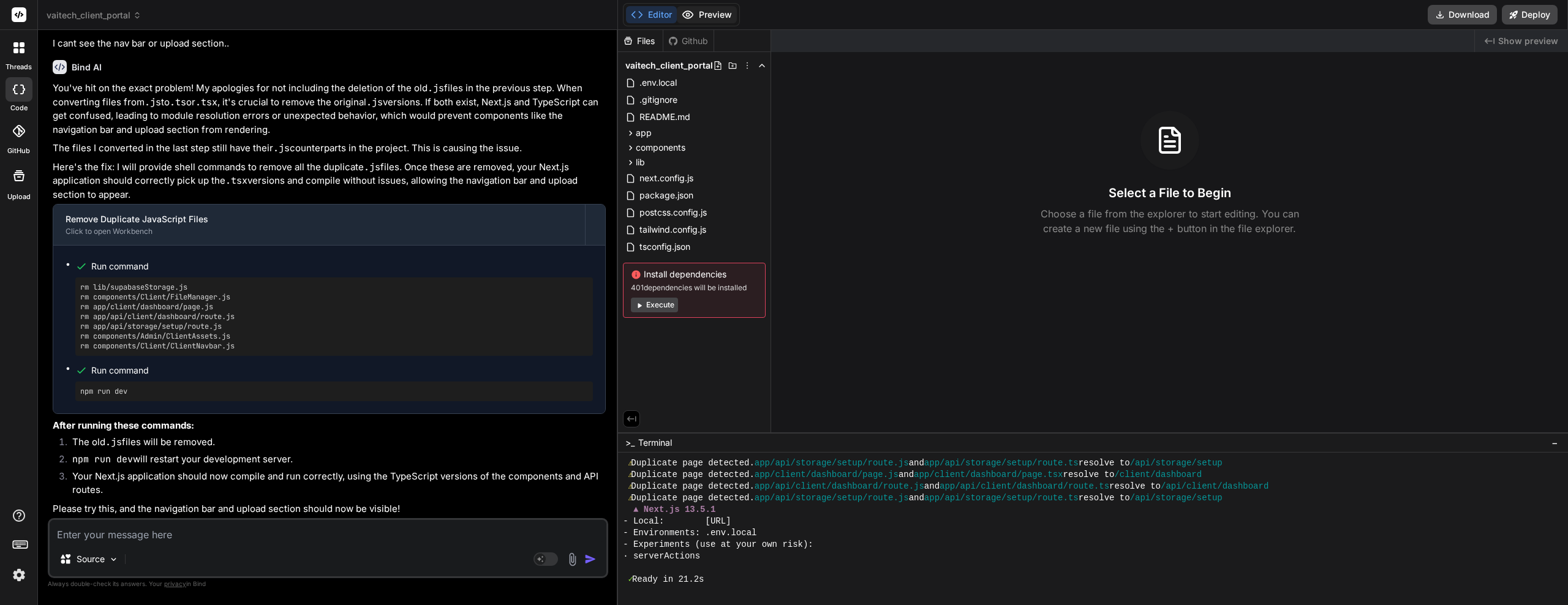
click at [709, 15] on button "Preview" at bounding box center [707, 15] width 60 height 17
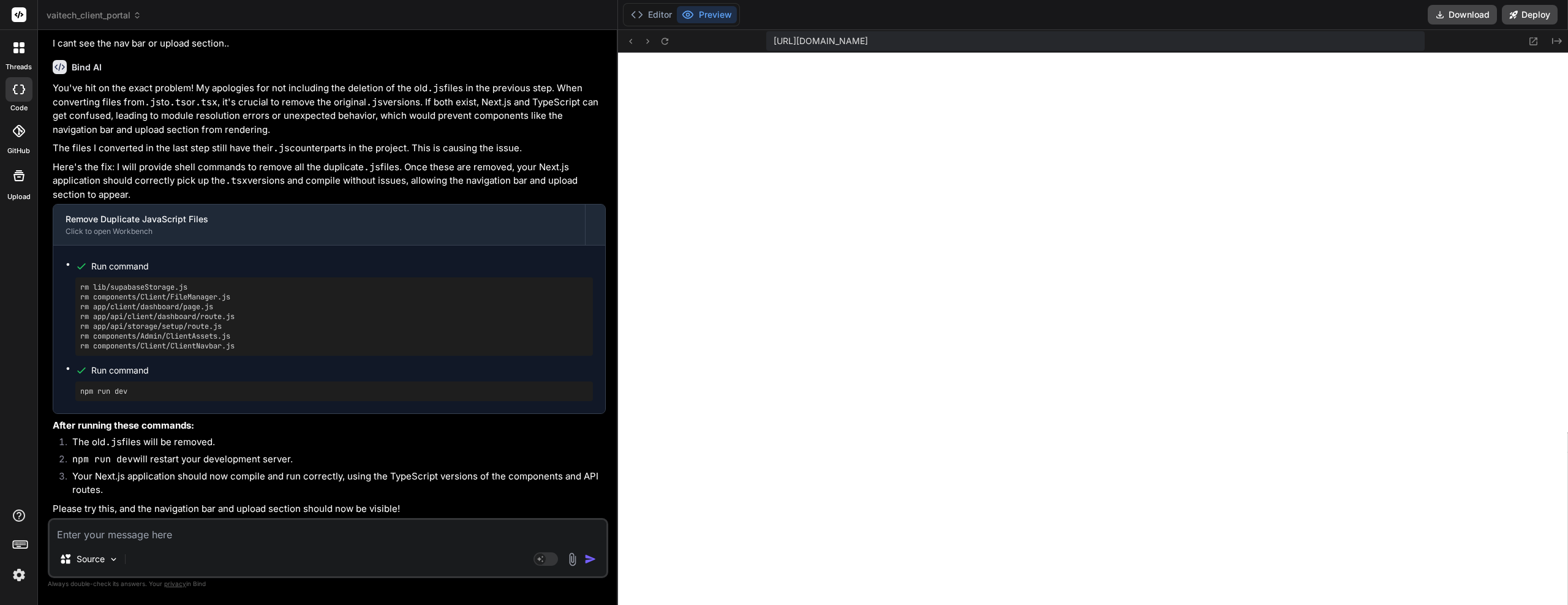
scroll to position [978, 0]
click at [654, 15] on button "Editor" at bounding box center [652, 15] width 51 height 17
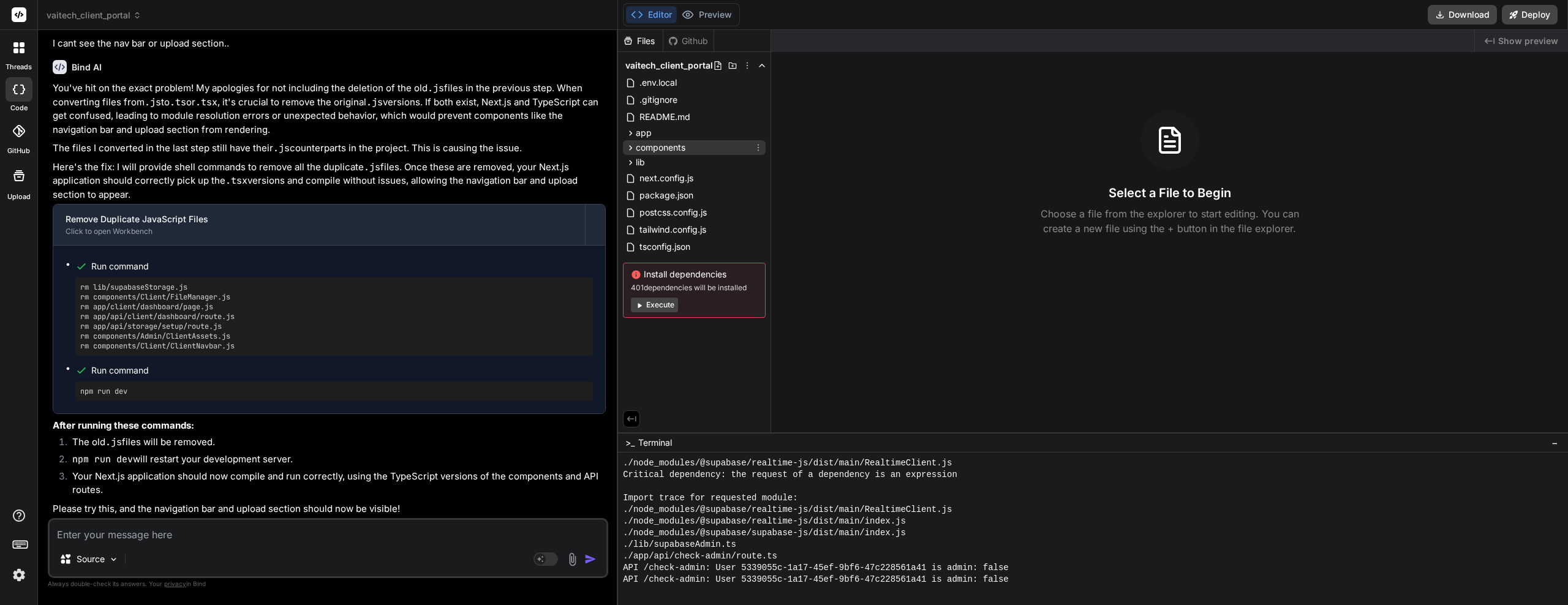
click at [630, 151] on icon at bounding box center [631, 148] width 11 height 11
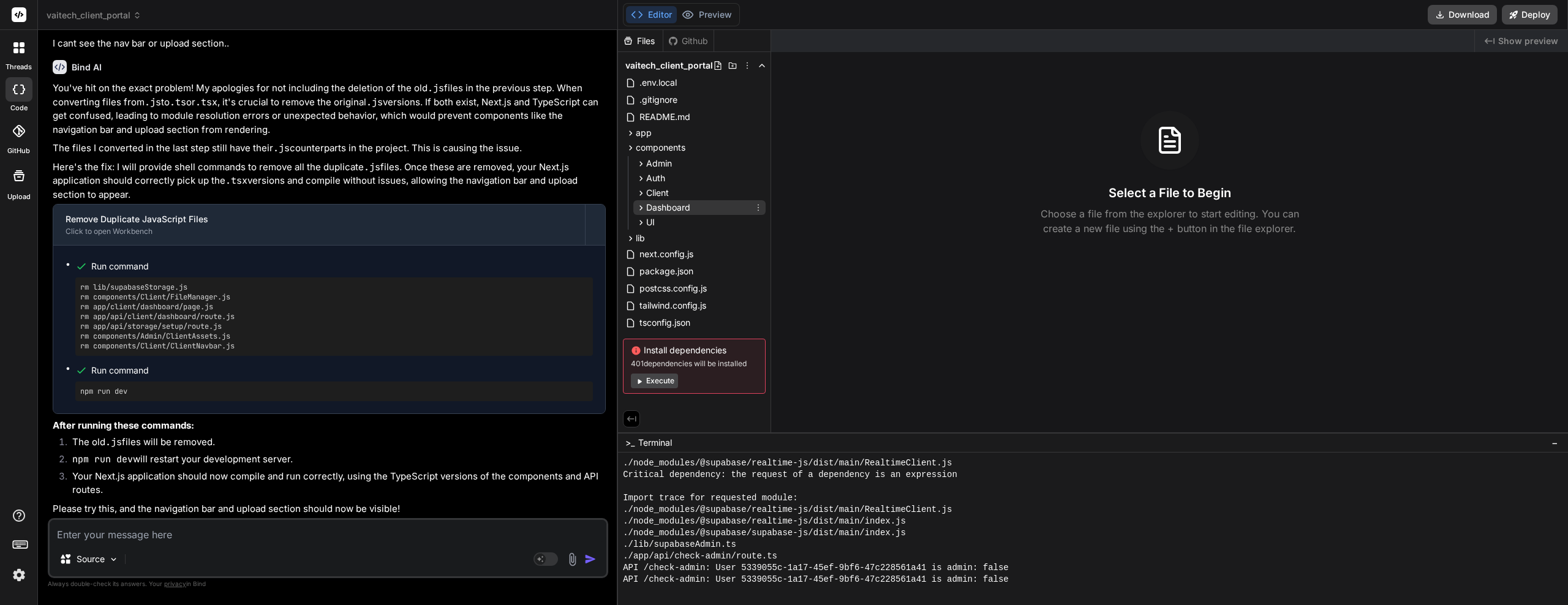
click at [644, 203] on icon at bounding box center [641, 208] width 11 height 11
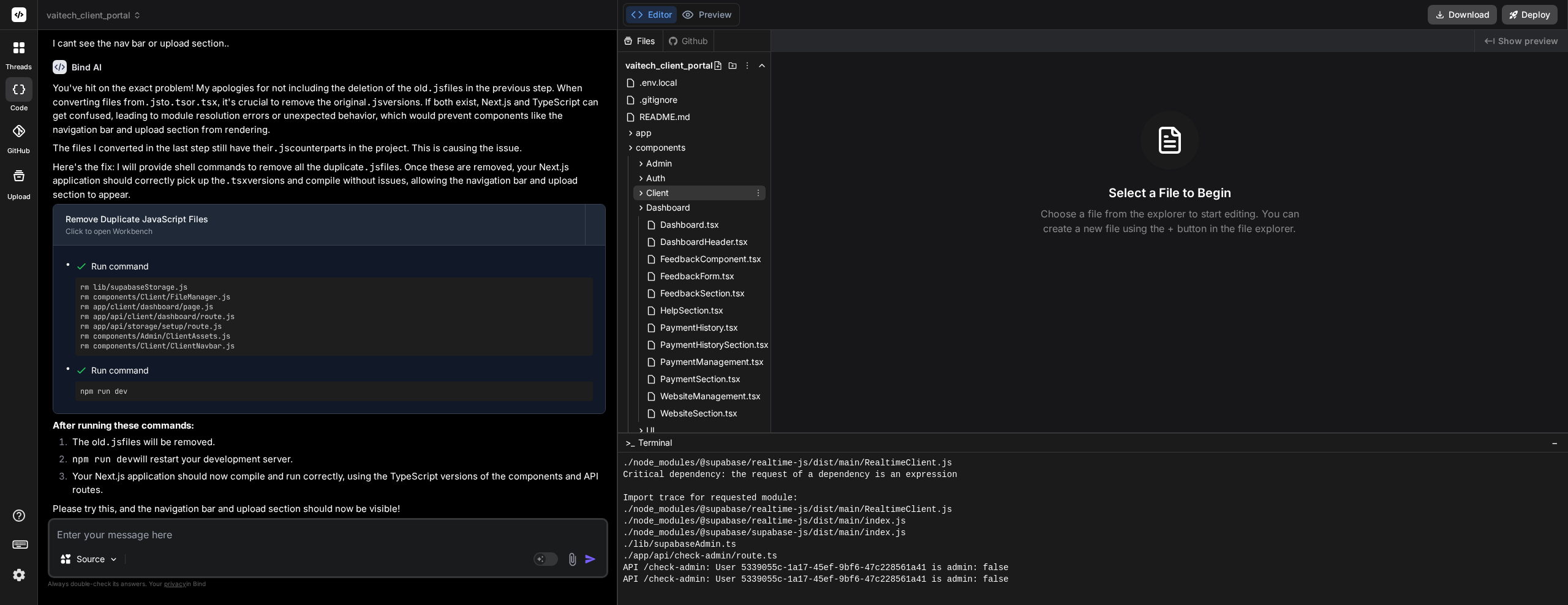
click at [640, 195] on icon at bounding box center [642, 192] width 3 height 5
click at [759, 210] on icon at bounding box center [758, 210] width 10 height 10
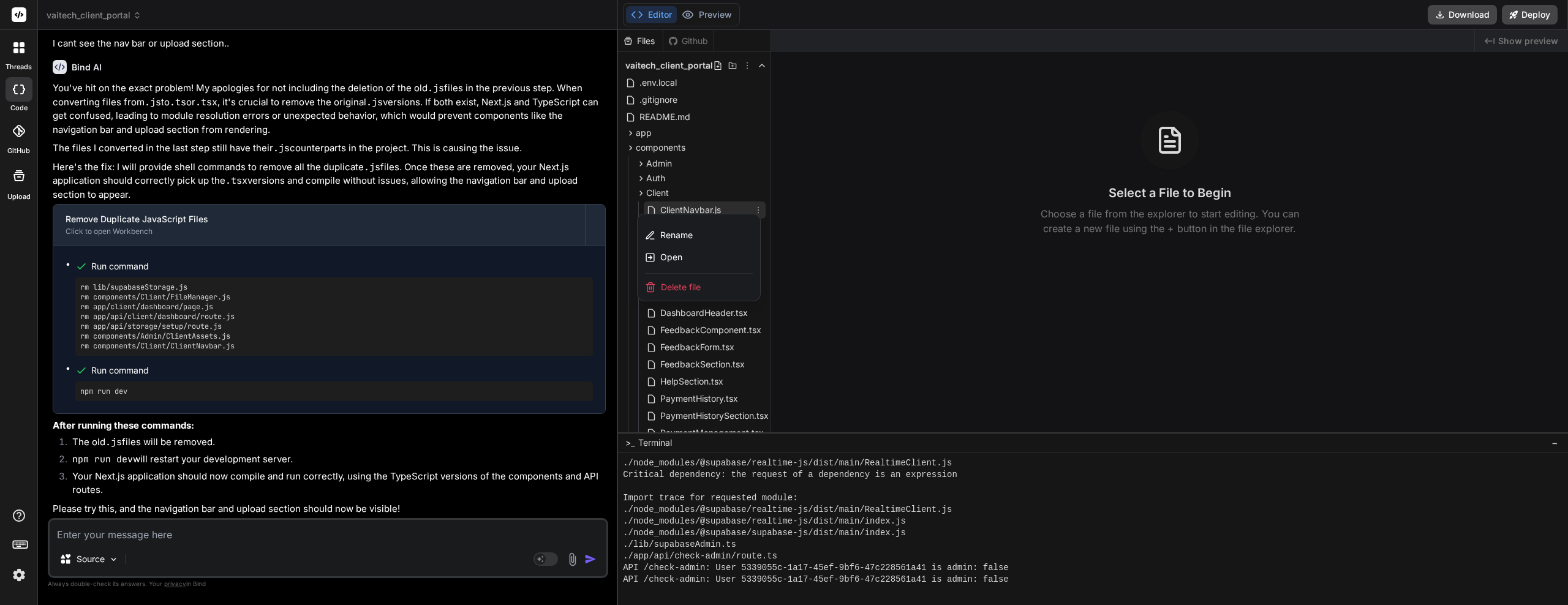
click at [703, 284] on div "Delete file" at bounding box center [699, 287] width 122 height 27
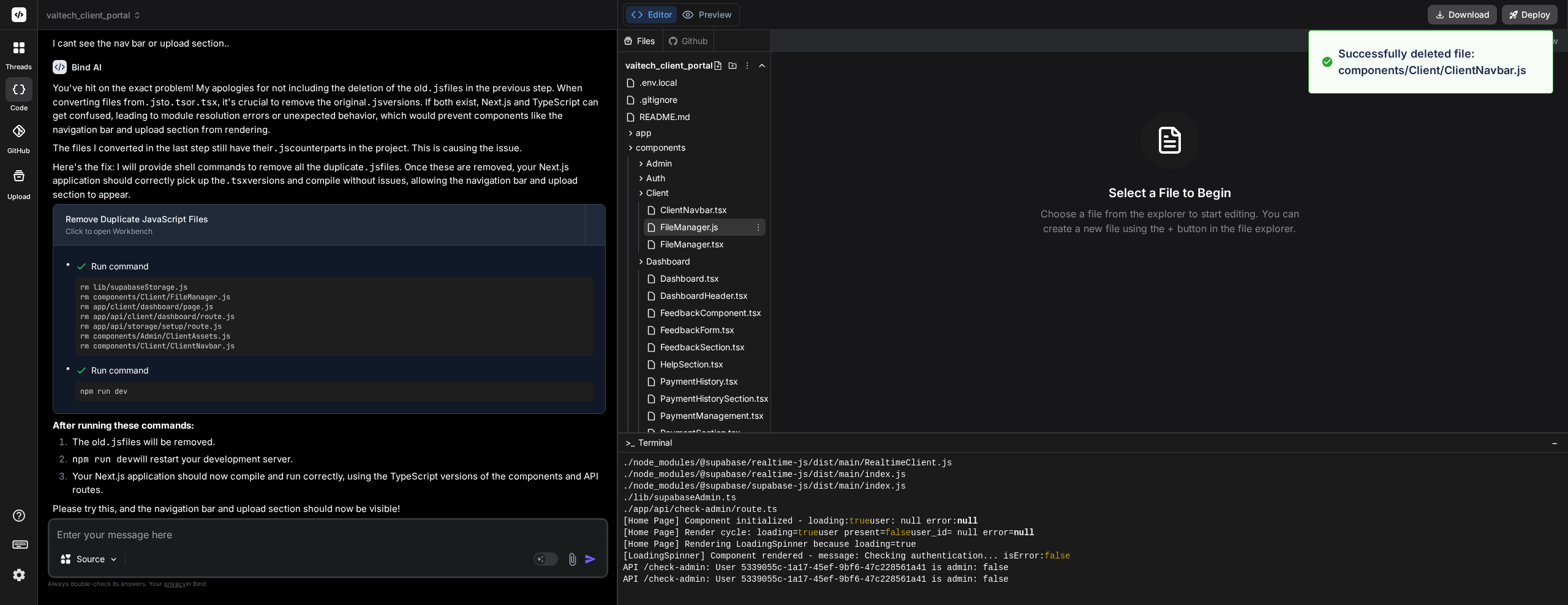
scroll to position [1269, 0]
click at [759, 226] on icon at bounding box center [758, 227] width 10 height 10
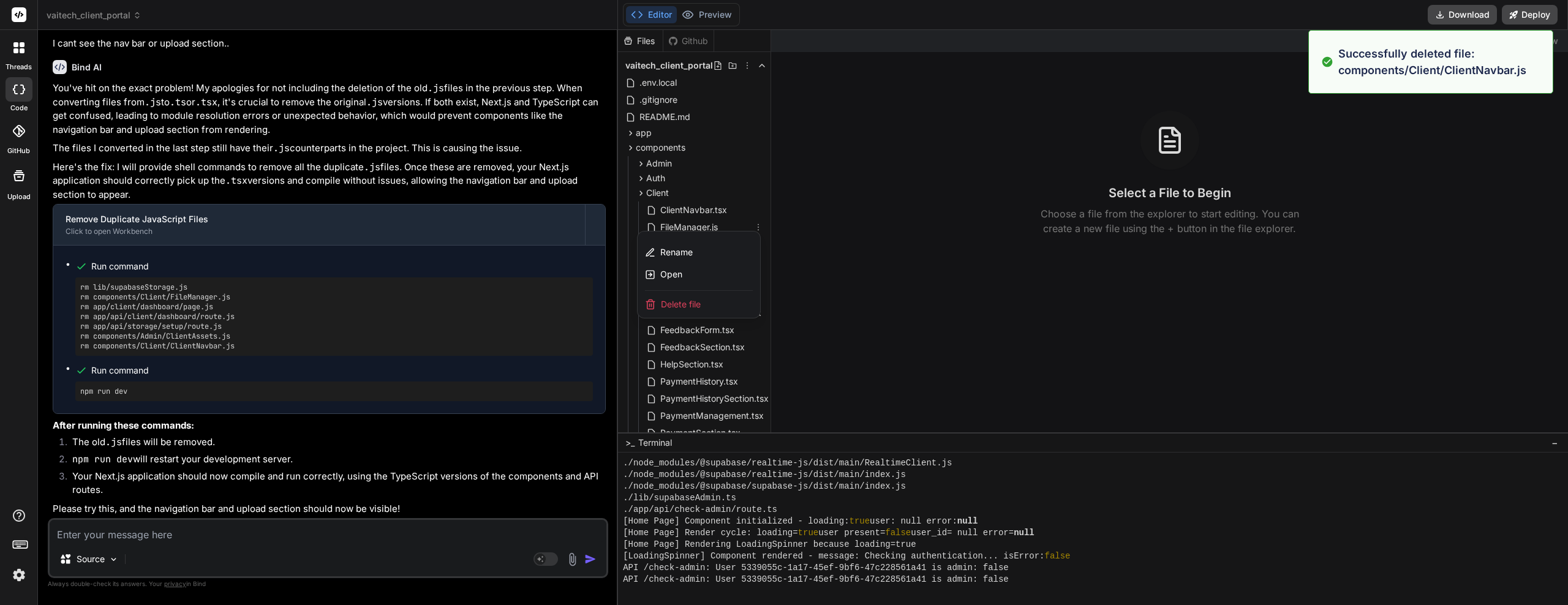
click at [695, 300] on span "Delete file" at bounding box center [681, 304] width 40 height 12
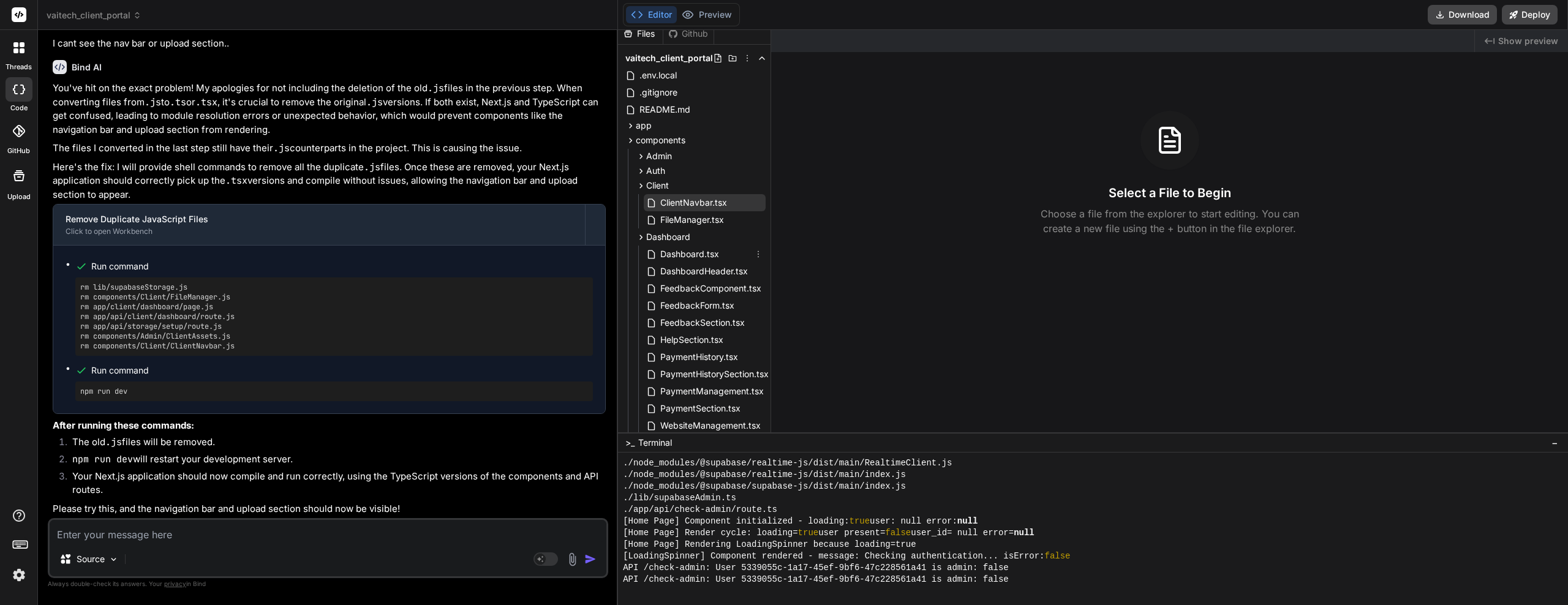
scroll to position [0, 0]
click at [642, 179] on icon at bounding box center [642, 178] width 3 height 5
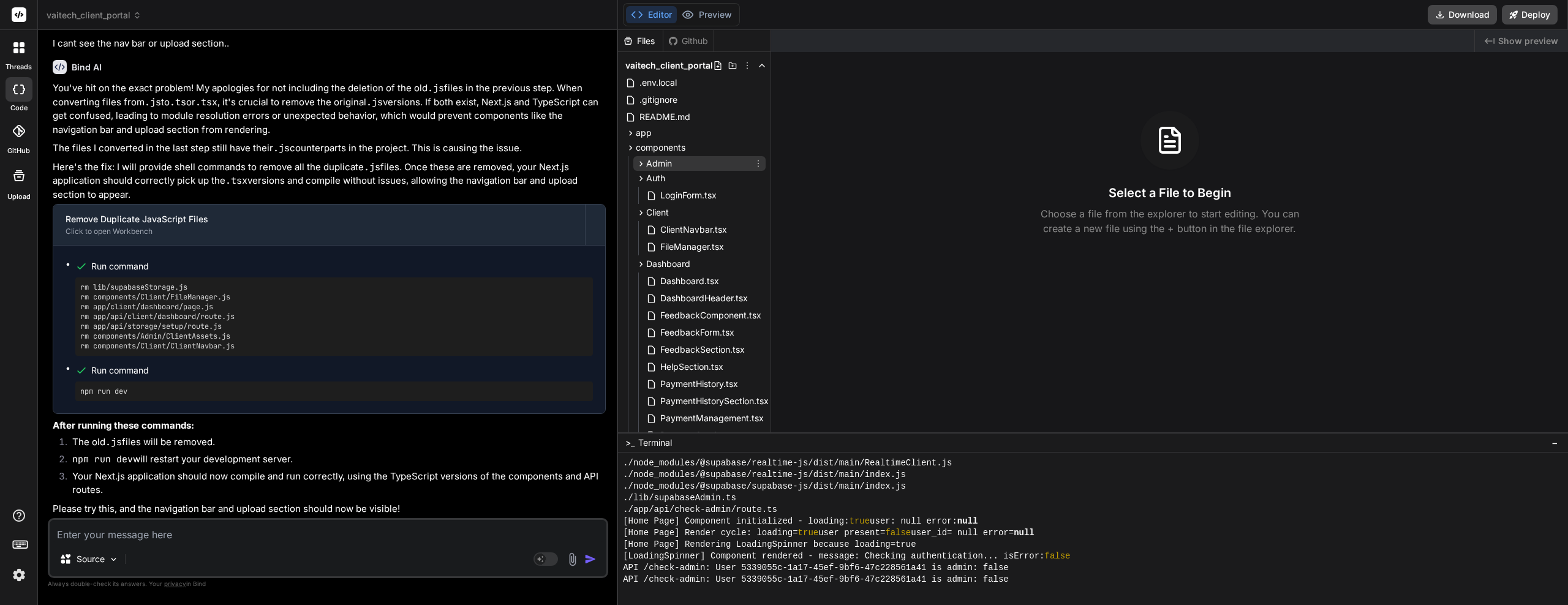
click at [642, 168] on icon at bounding box center [641, 164] width 11 height 11
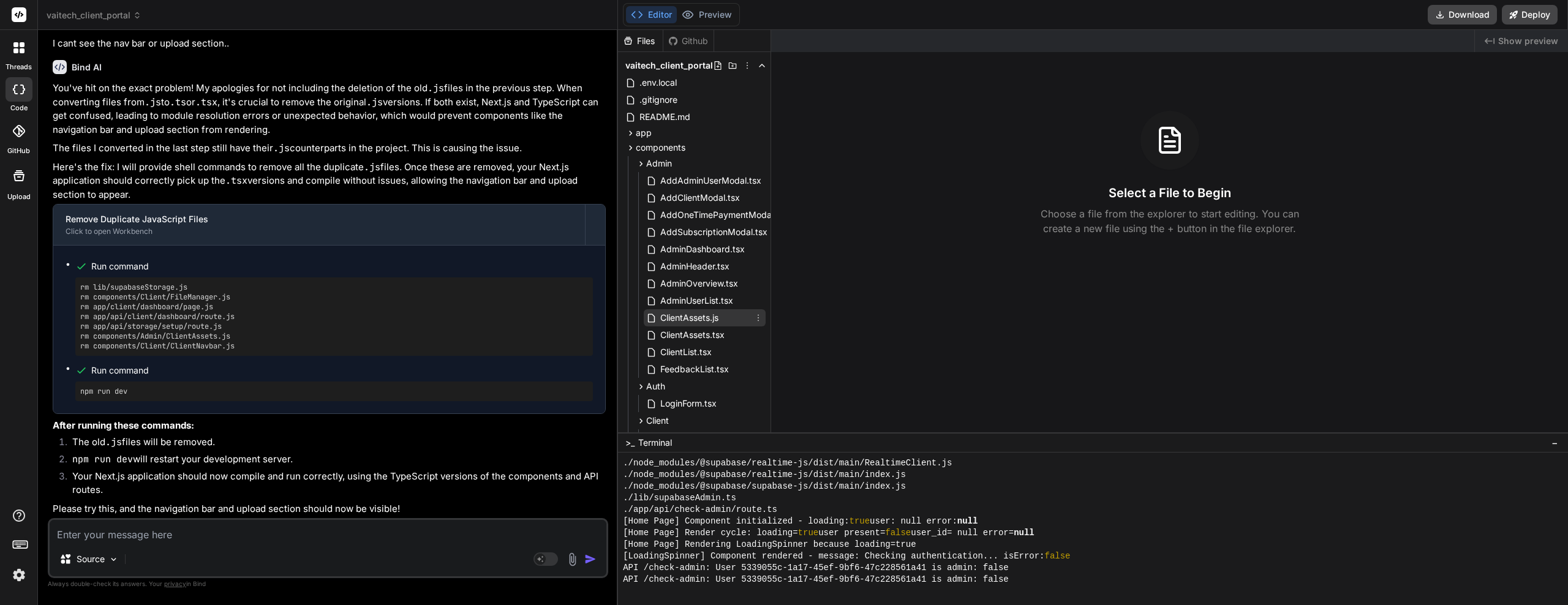
click at [756, 317] on icon at bounding box center [758, 317] width 10 height 10
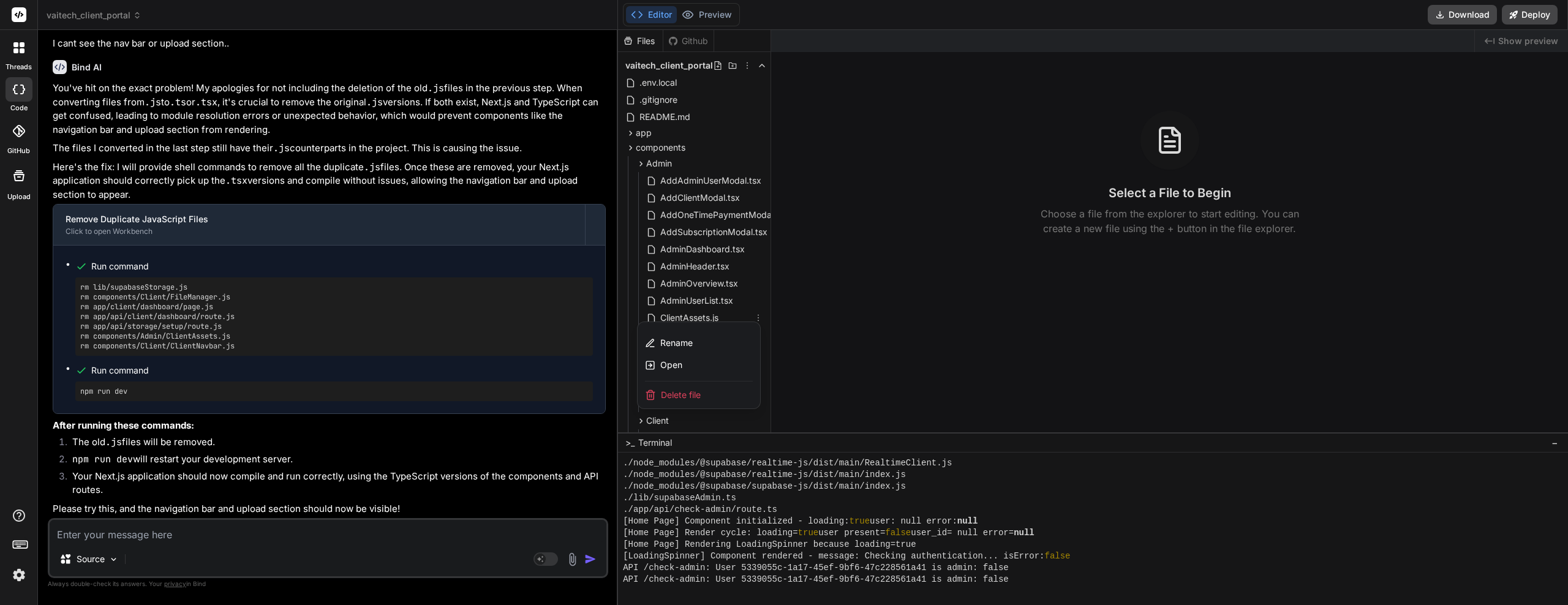
click at [693, 392] on span "Delete file" at bounding box center [681, 395] width 40 height 12
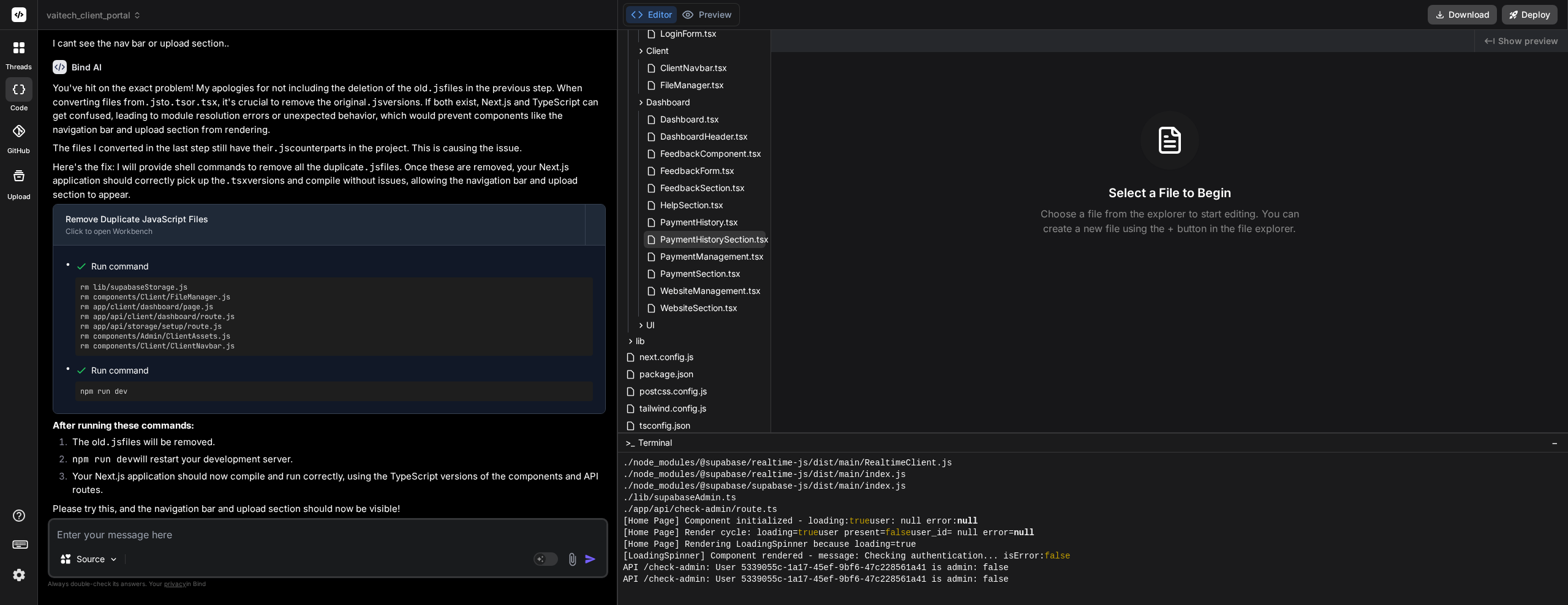
scroll to position [367, 0]
click at [639, 311] on icon at bounding box center [641, 311] width 11 height 11
click at [631, 343] on icon at bounding box center [631, 347] width 11 height 11
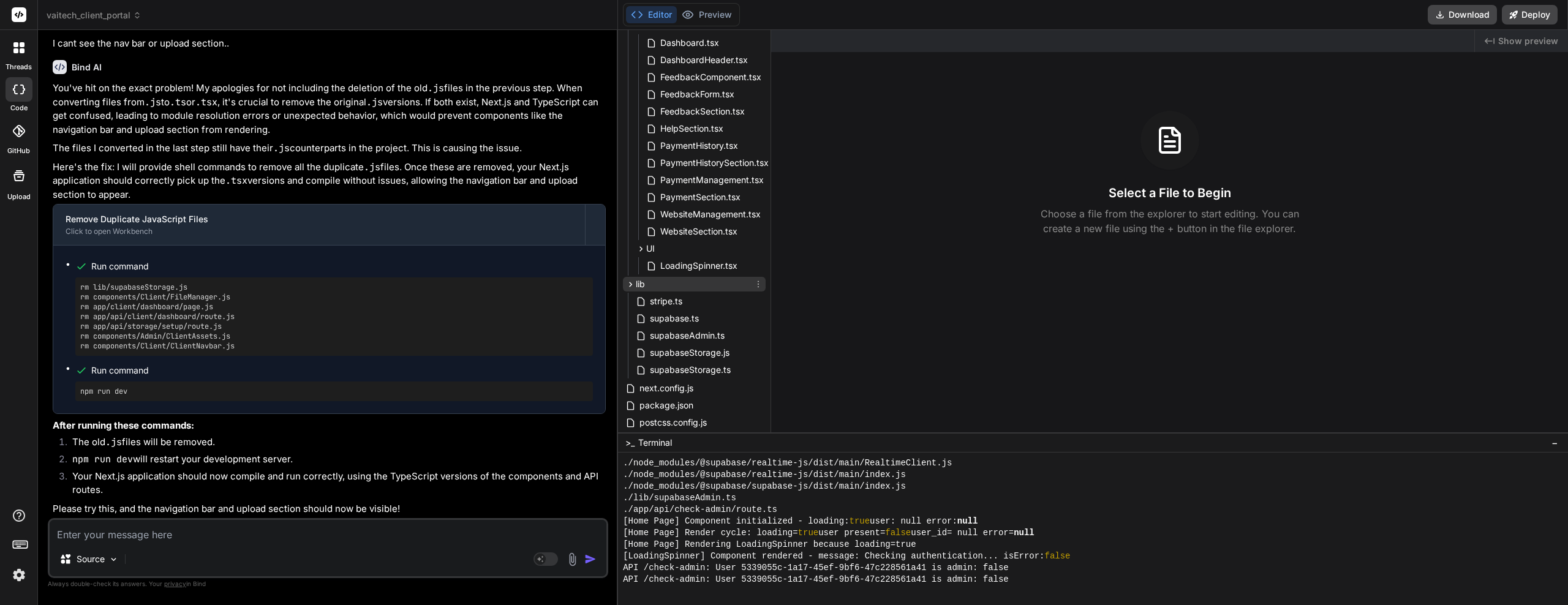
scroll to position [551, 0]
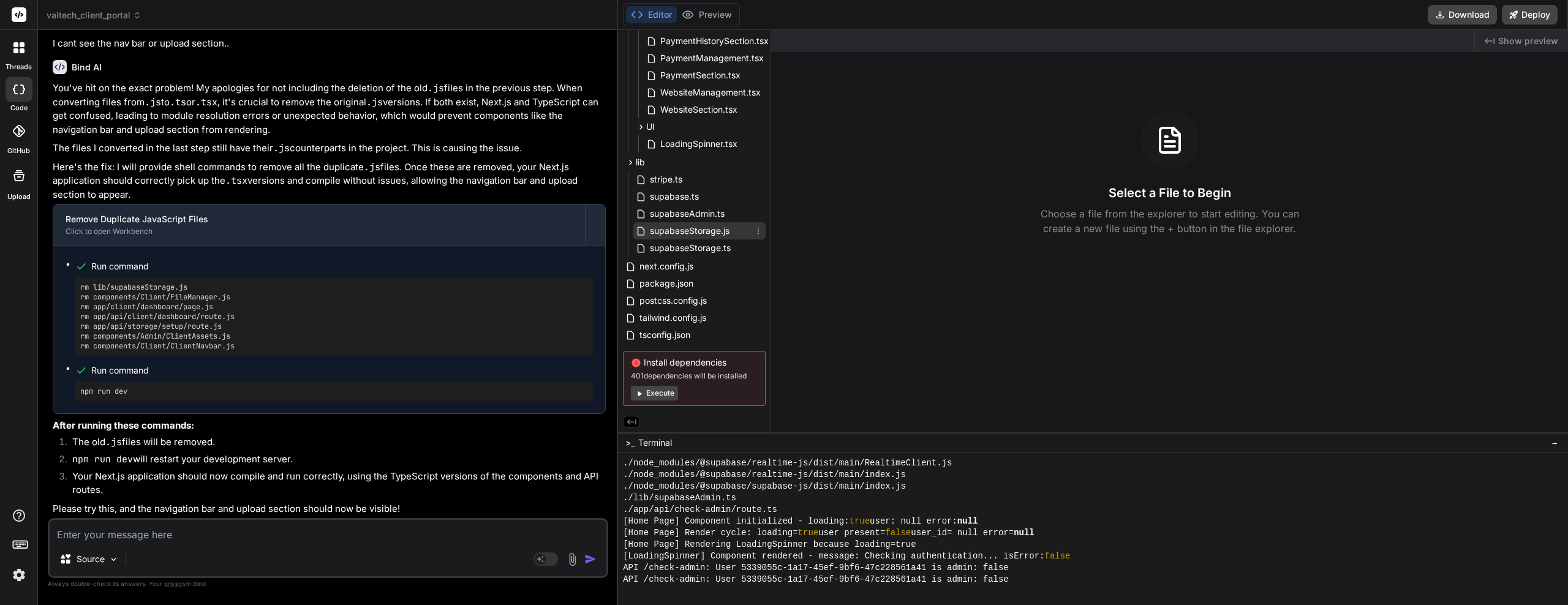
click at [758, 231] on icon at bounding box center [759, 231] width 1 height 7
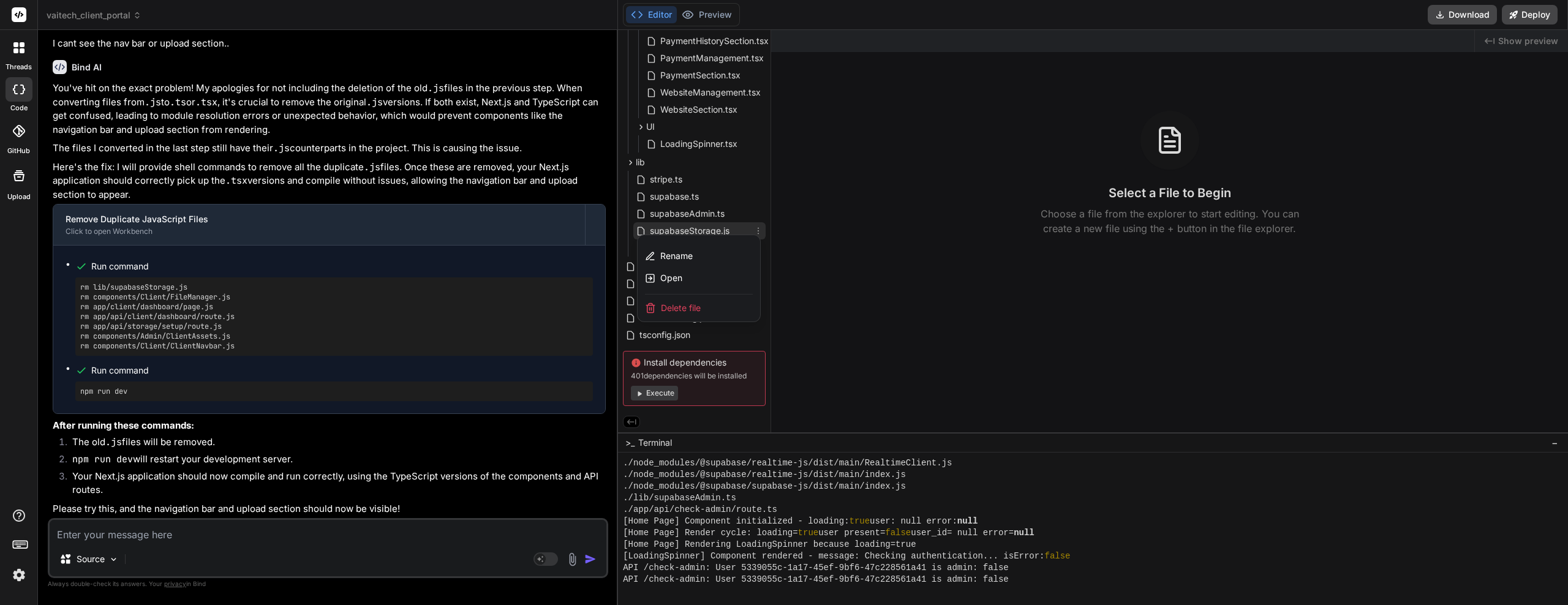
click at [703, 302] on div "Delete file" at bounding box center [699, 308] width 122 height 27
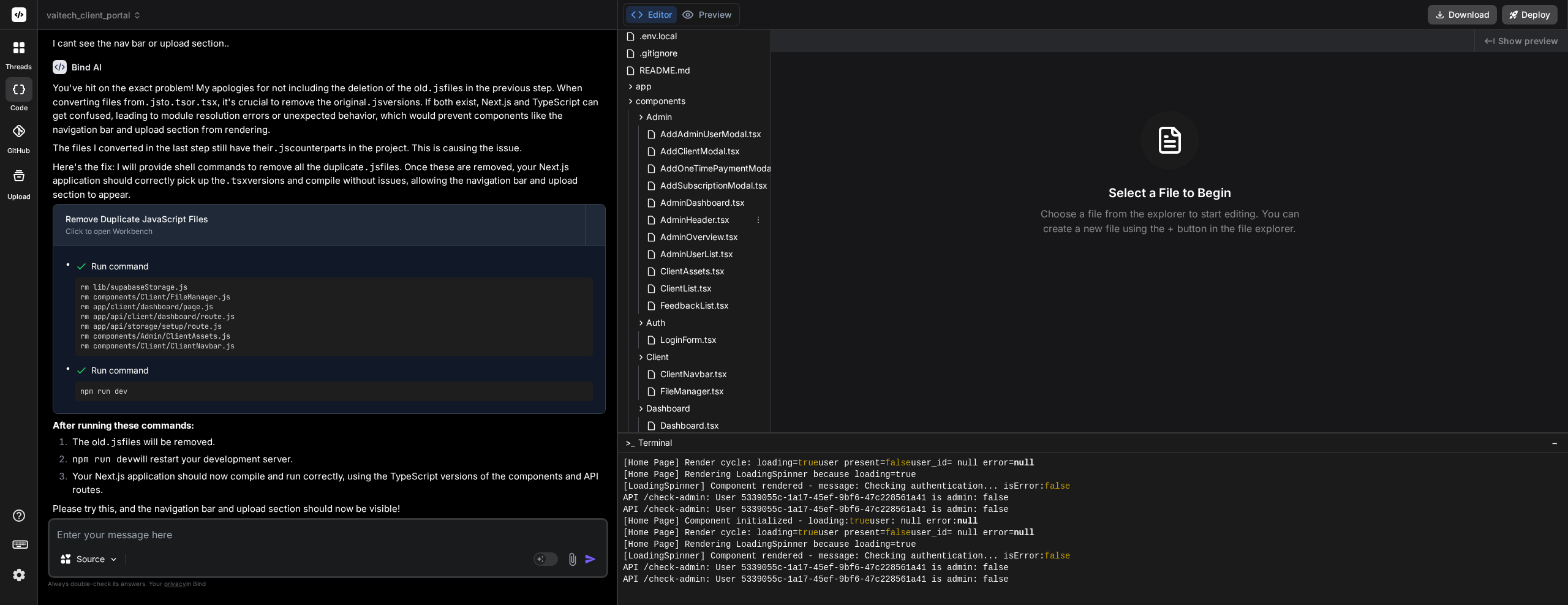
scroll to position [0, 0]
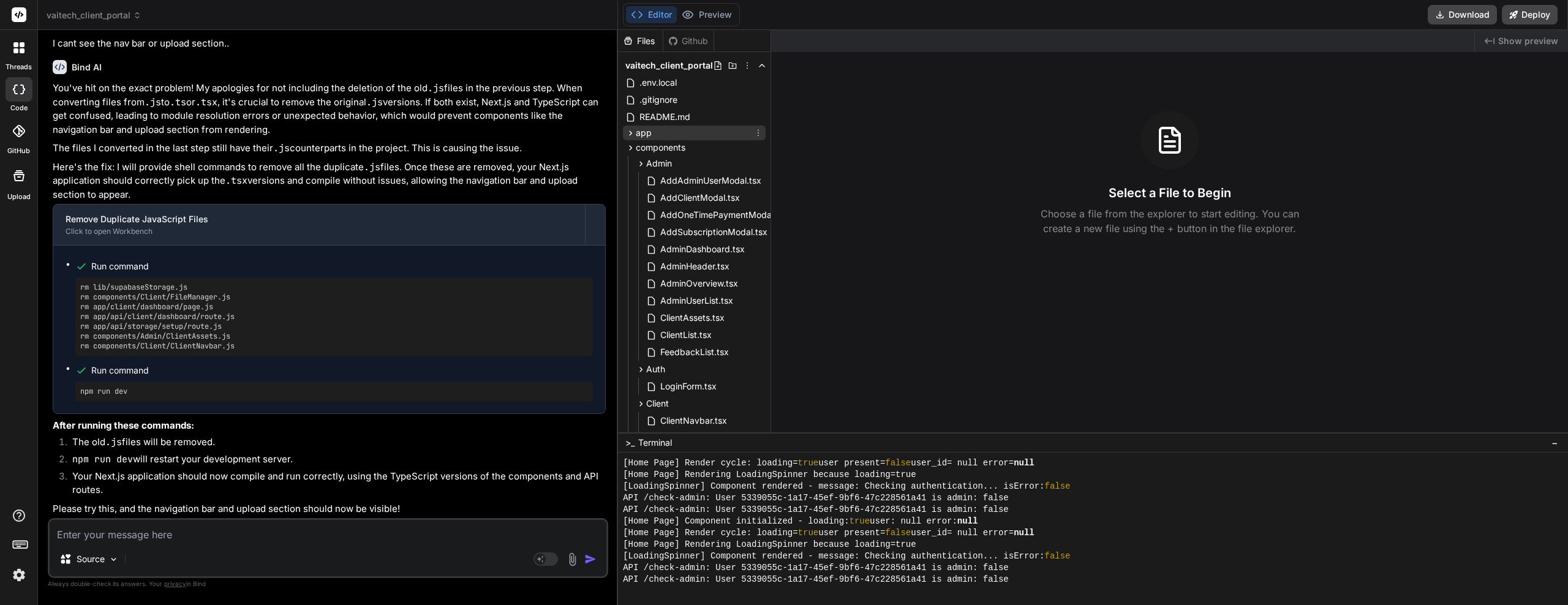
click at [633, 134] on icon at bounding box center [631, 133] width 11 height 11
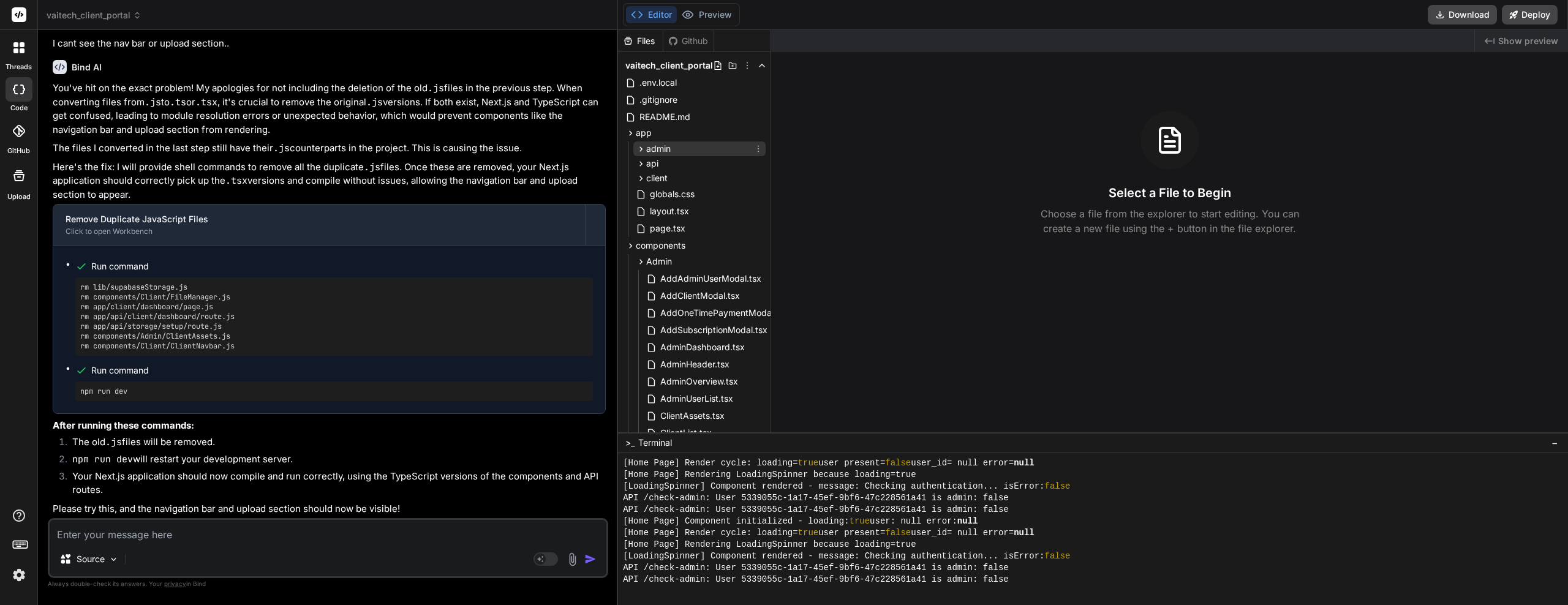
click at [644, 147] on icon at bounding box center [641, 149] width 11 height 11
click at [654, 166] on icon at bounding box center [652, 165] width 11 height 11
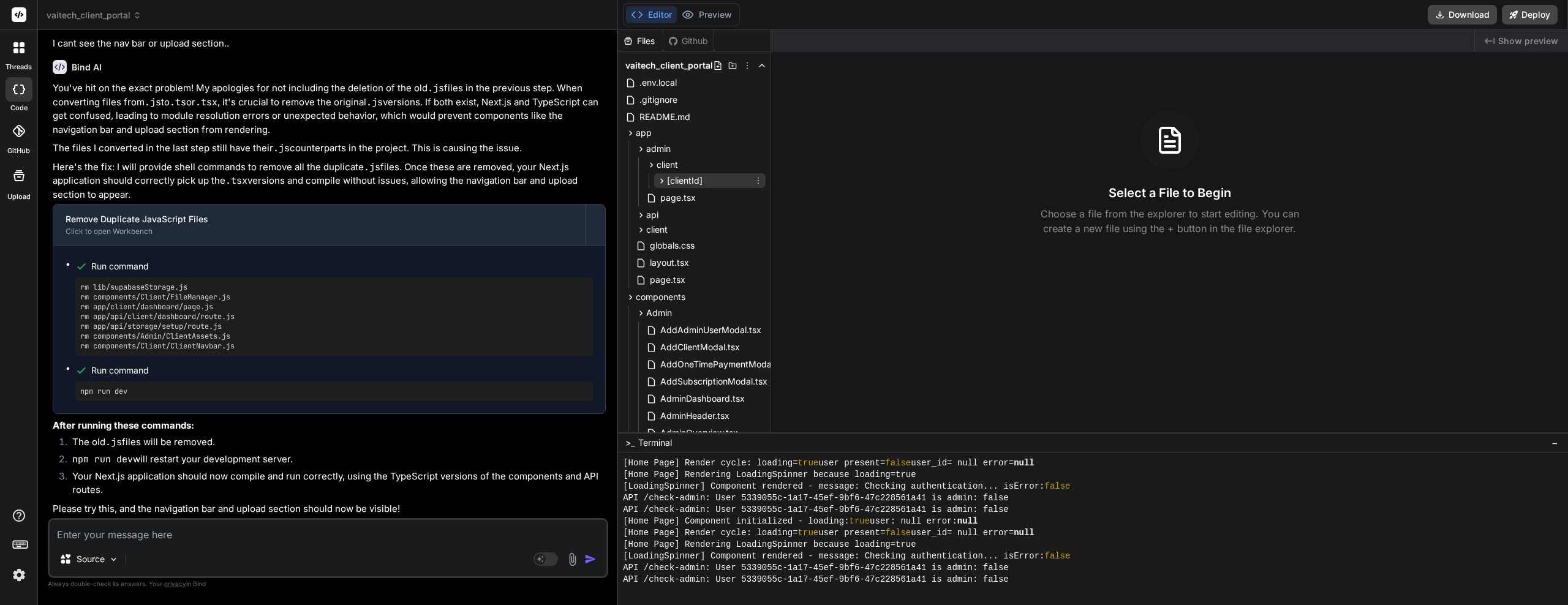
click at [662, 180] on icon at bounding box center [662, 180] width 3 height 5
click at [643, 234] on icon at bounding box center [641, 235] width 11 height 11
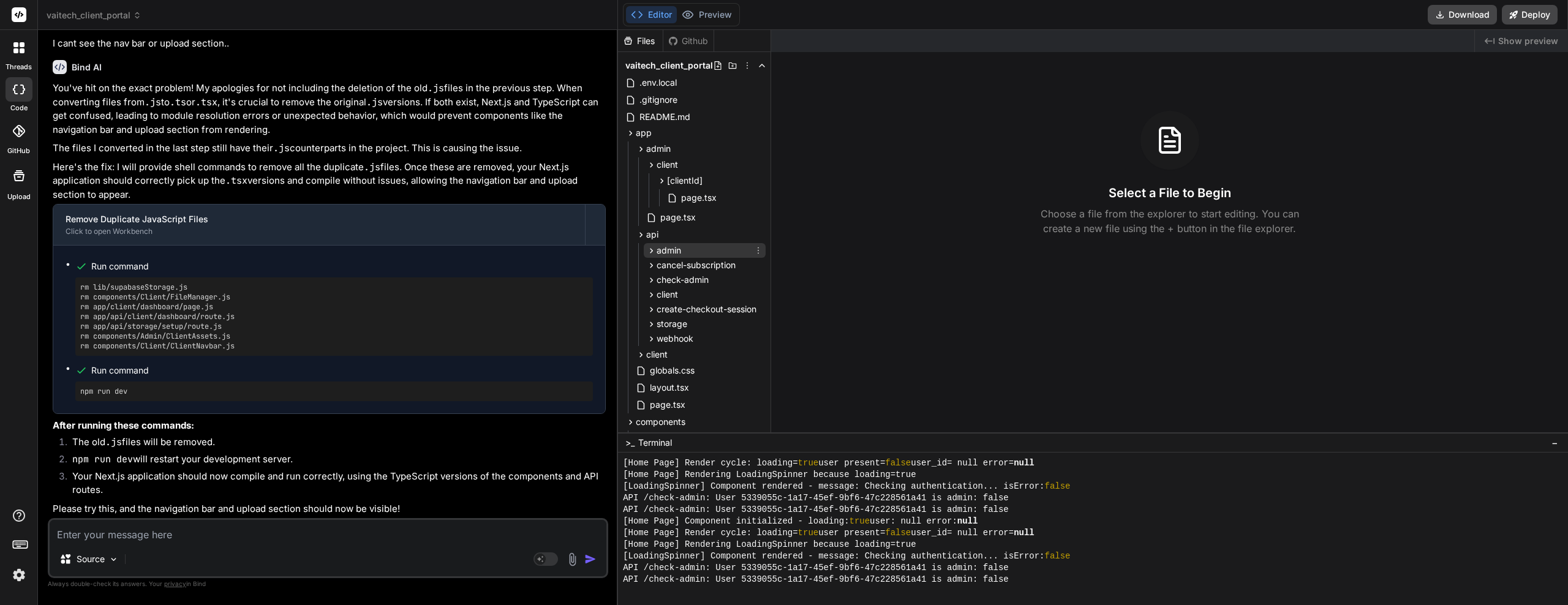
click at [647, 246] on icon at bounding box center [652, 251] width 11 height 11
click at [656, 264] on div "clients" at bounding box center [710, 266] width 112 height 15
click at [663, 330] on icon at bounding box center [662, 329] width 3 height 5
click at [660, 366] on icon at bounding box center [662, 365] width 11 height 11
click at [664, 398] on icon at bounding box center [662, 399] width 11 height 11
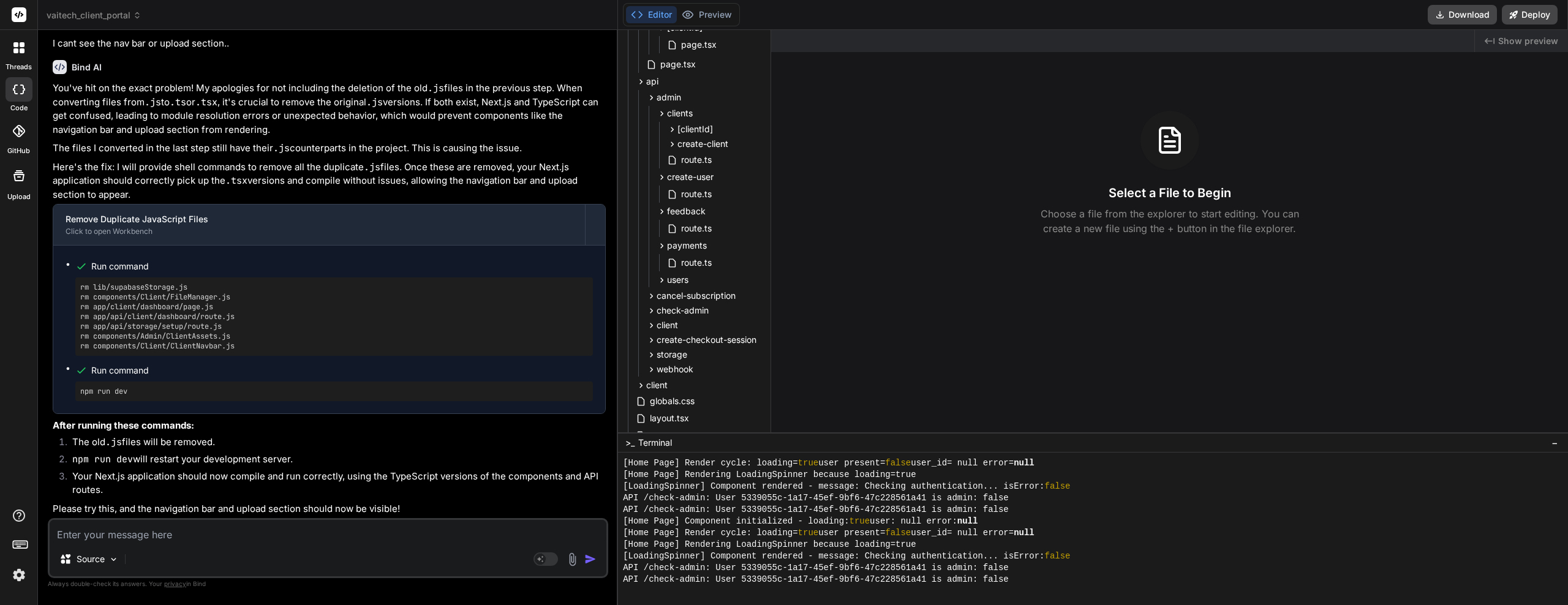
scroll to position [245, 0]
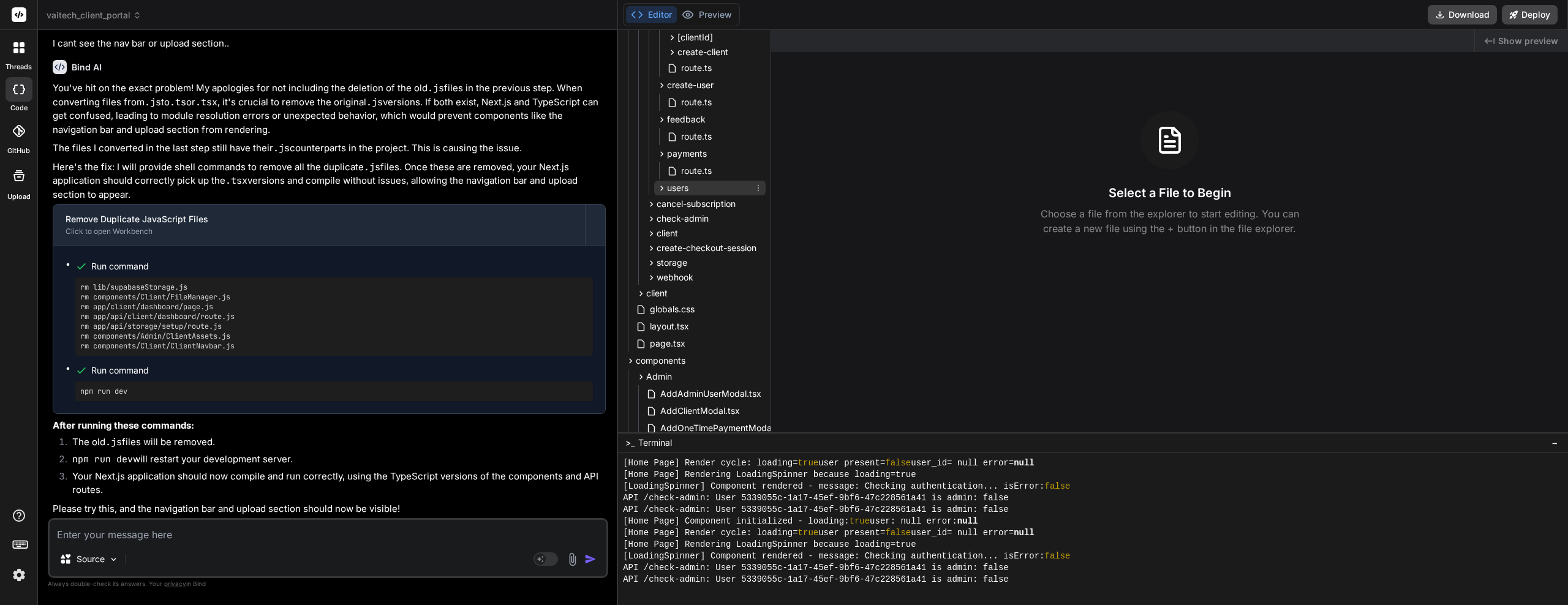
click at [663, 189] on icon at bounding box center [662, 188] width 3 height 5
click at [661, 153] on icon at bounding box center [662, 154] width 11 height 11
click at [652, 224] on icon at bounding box center [652, 223] width 3 height 5
click at [651, 256] on icon at bounding box center [652, 258] width 11 height 11
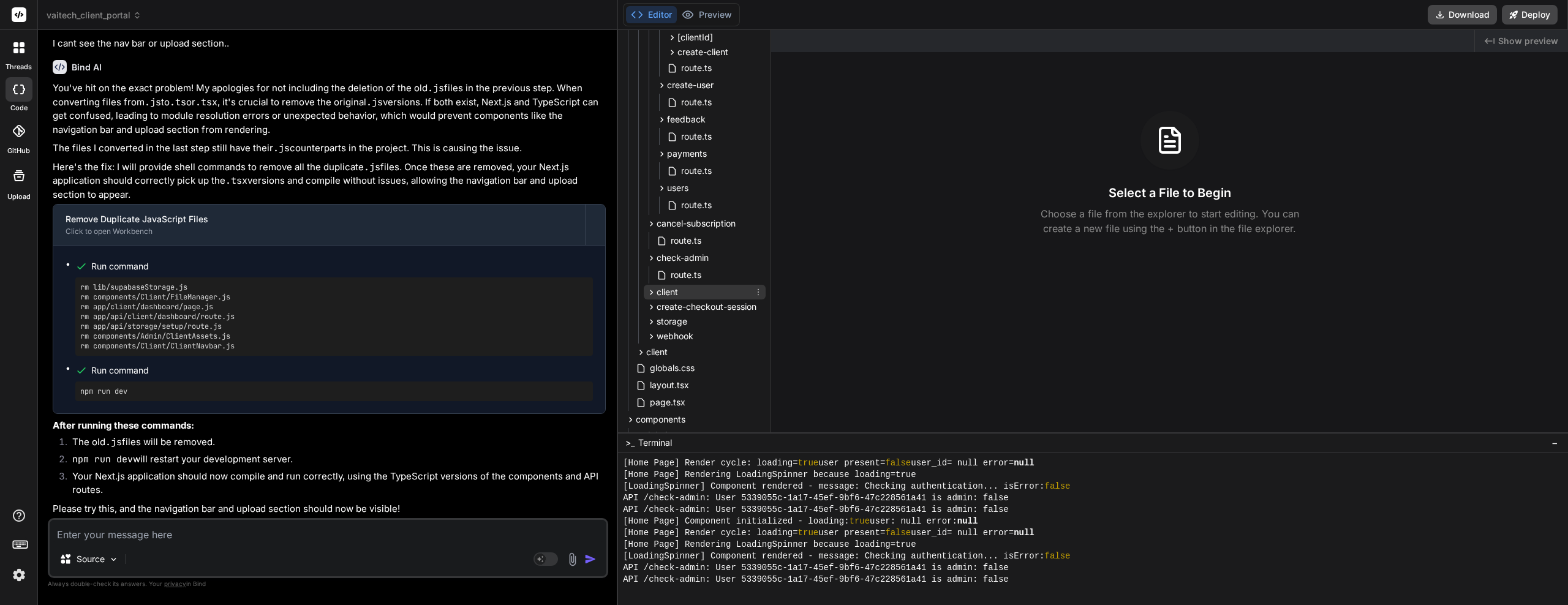
click at [652, 294] on icon at bounding box center [652, 293] width 11 height 11
click at [659, 313] on div "dashboard" at bounding box center [684, 308] width 54 height 12
click at [757, 323] on icon at bounding box center [758, 325] width 10 height 10
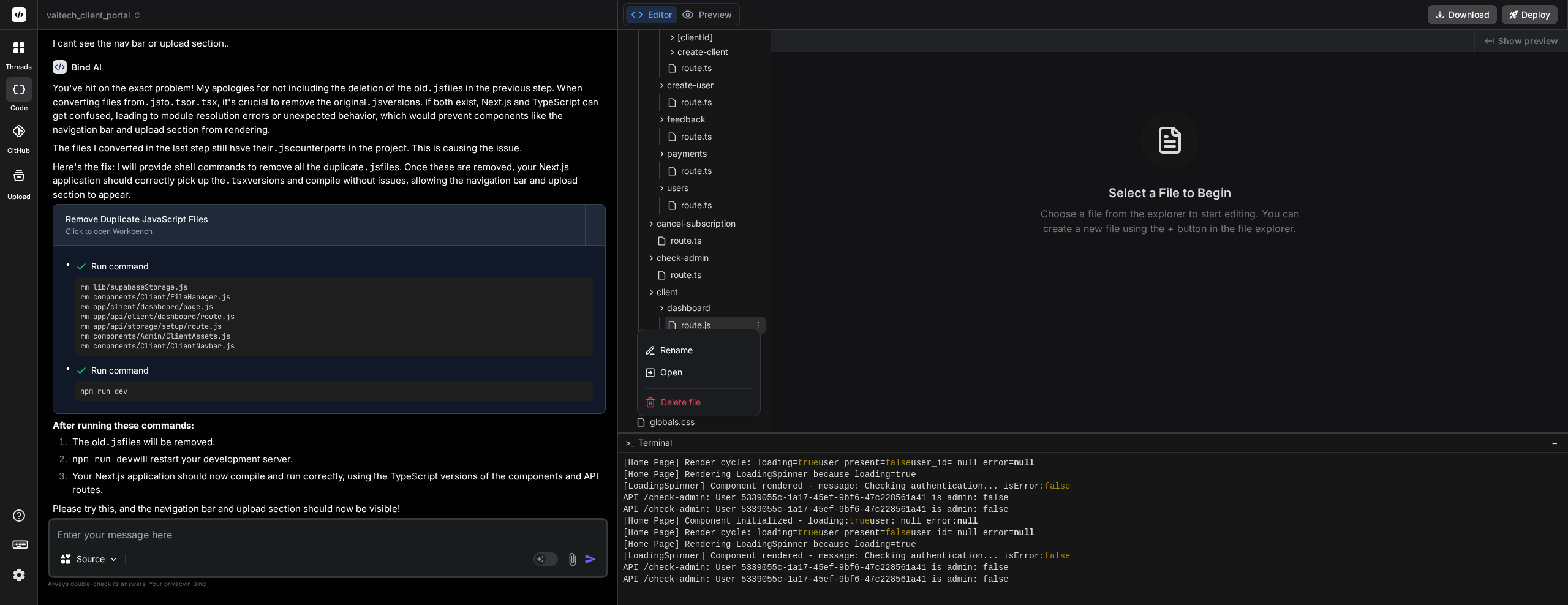
click at [697, 404] on span "Delete file" at bounding box center [681, 403] width 40 height 12
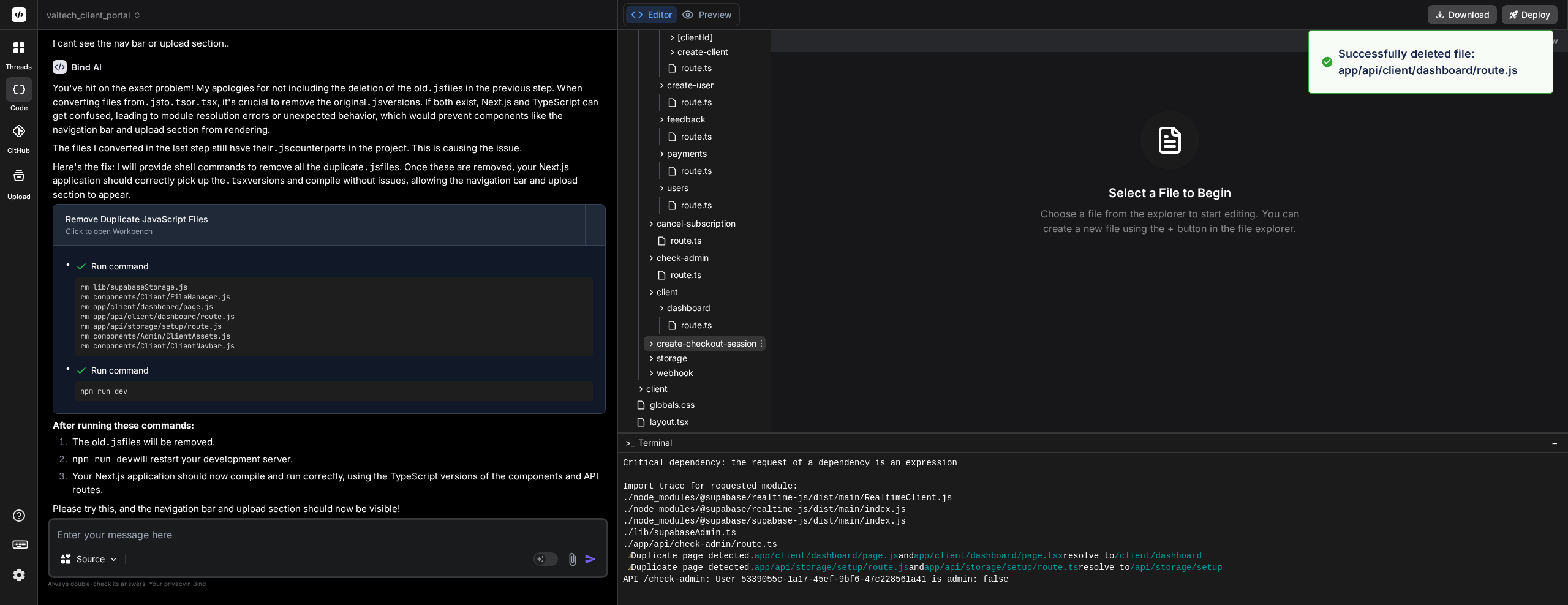
scroll to position [2258, 0]
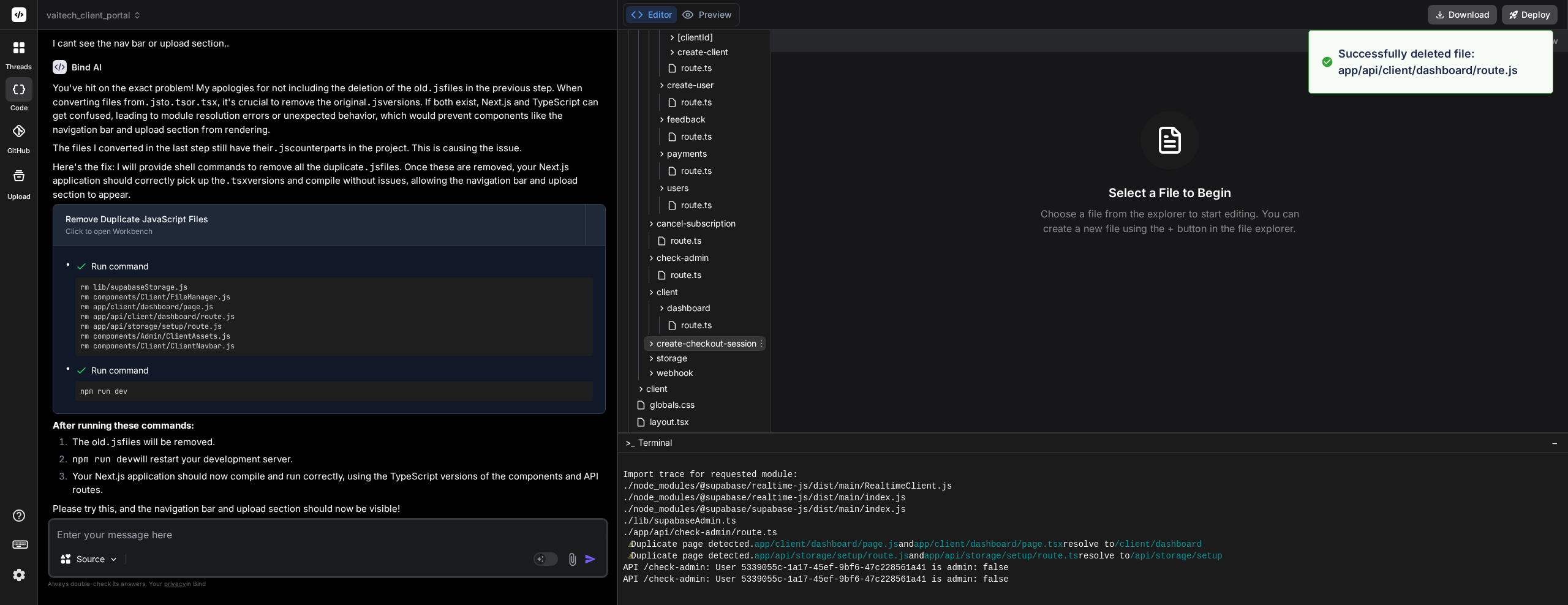
click at [651, 346] on icon at bounding box center [652, 344] width 11 height 11
click at [649, 374] on icon at bounding box center [652, 379] width 11 height 11
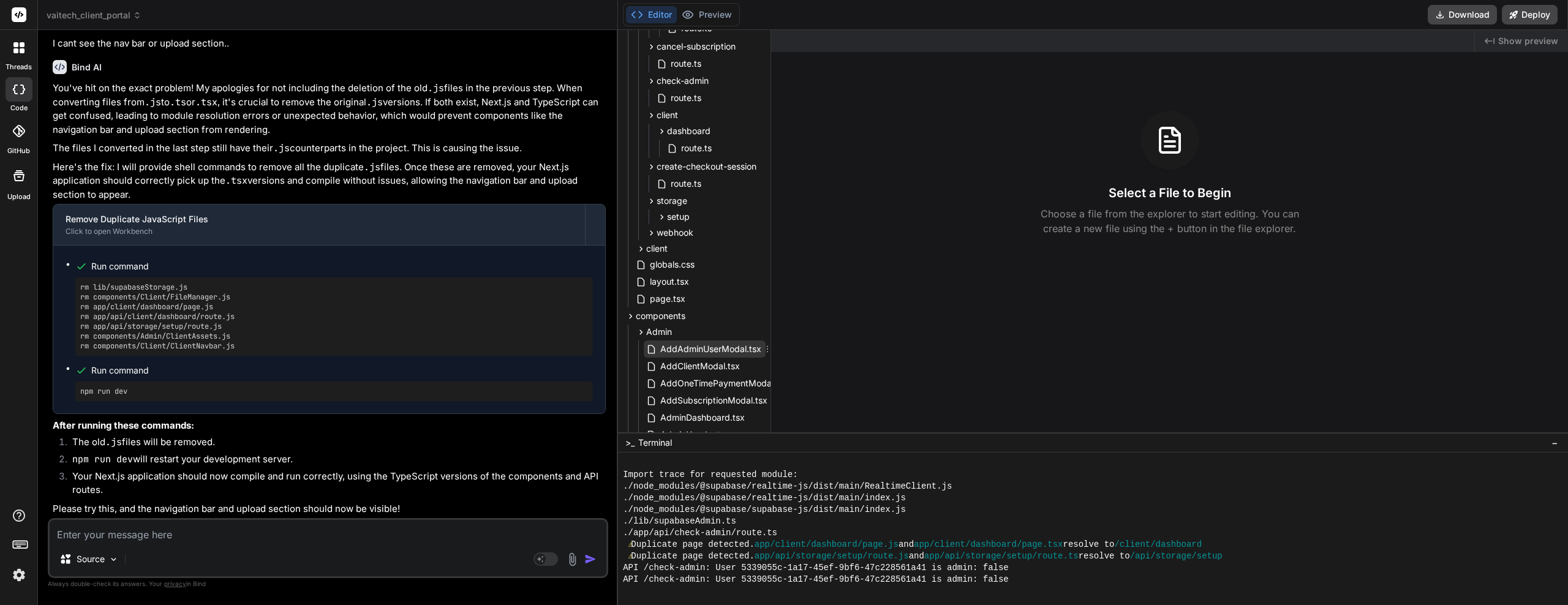
scroll to position [429, 0]
click at [660, 209] on icon at bounding box center [662, 210] width 11 height 11
click at [754, 230] on icon at bounding box center [758, 227] width 10 height 10
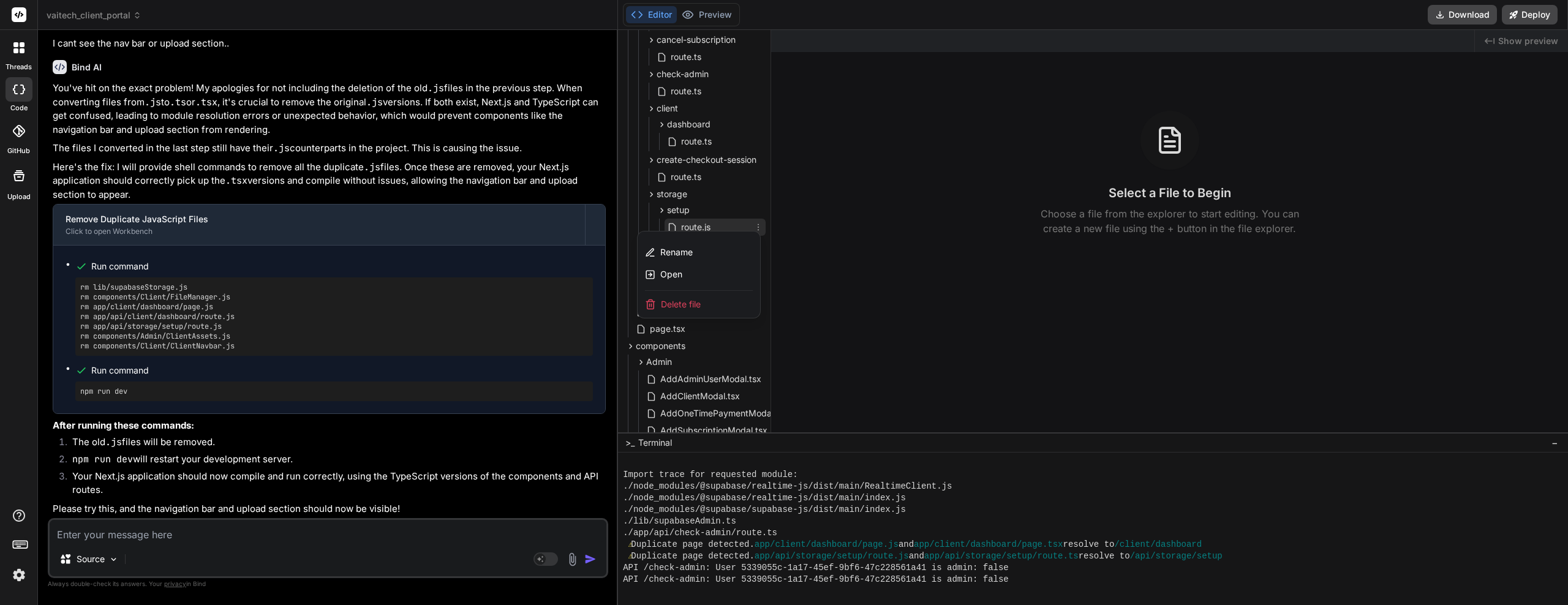
click at [683, 315] on div "Delete file" at bounding box center [699, 304] width 122 height 27
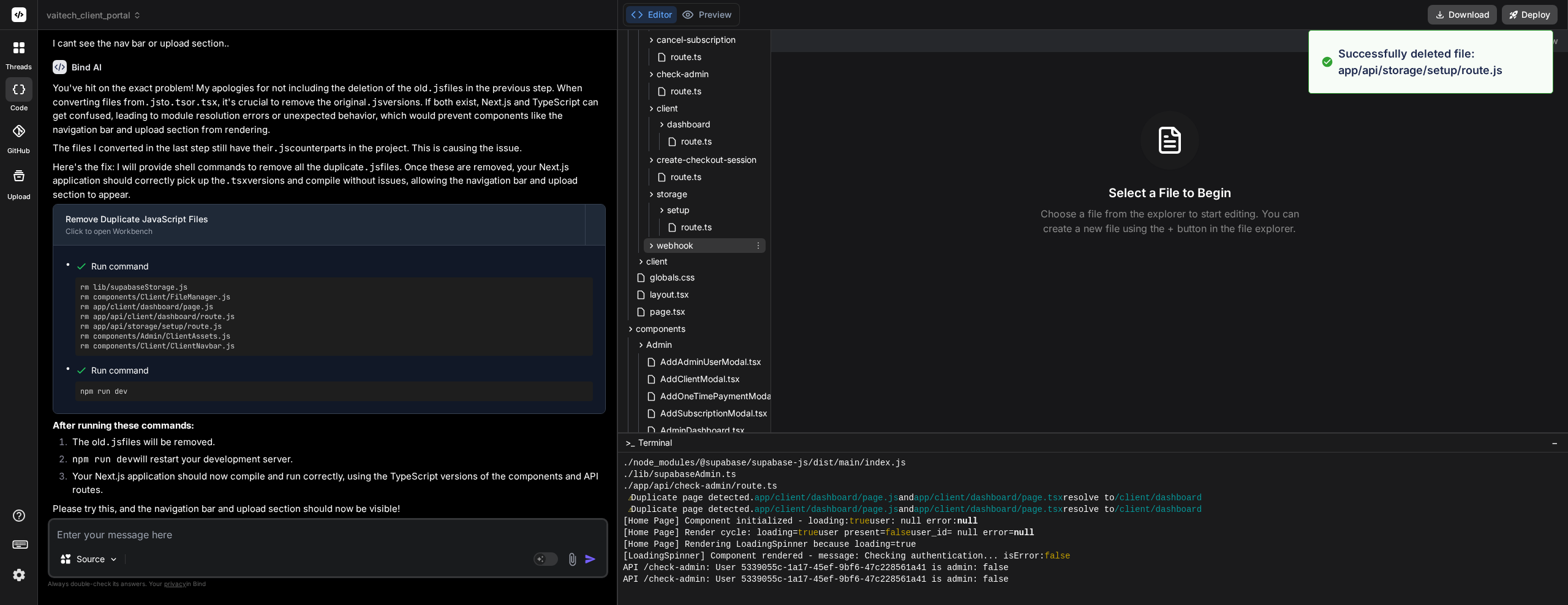
click at [651, 248] on icon at bounding box center [652, 245] width 3 height 5
click at [638, 284] on icon at bounding box center [641, 282] width 11 height 11
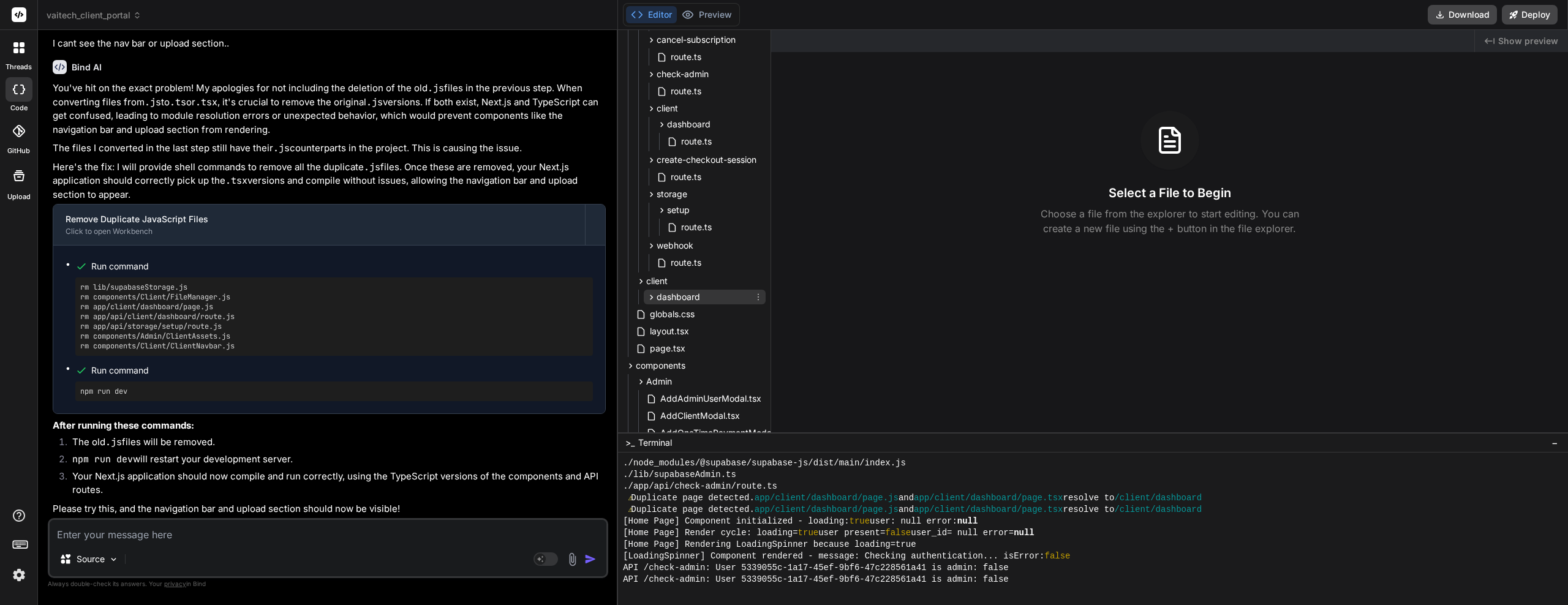
click at [652, 297] on icon at bounding box center [652, 297] width 3 height 5
click at [755, 314] on icon at bounding box center [758, 314] width 10 height 10
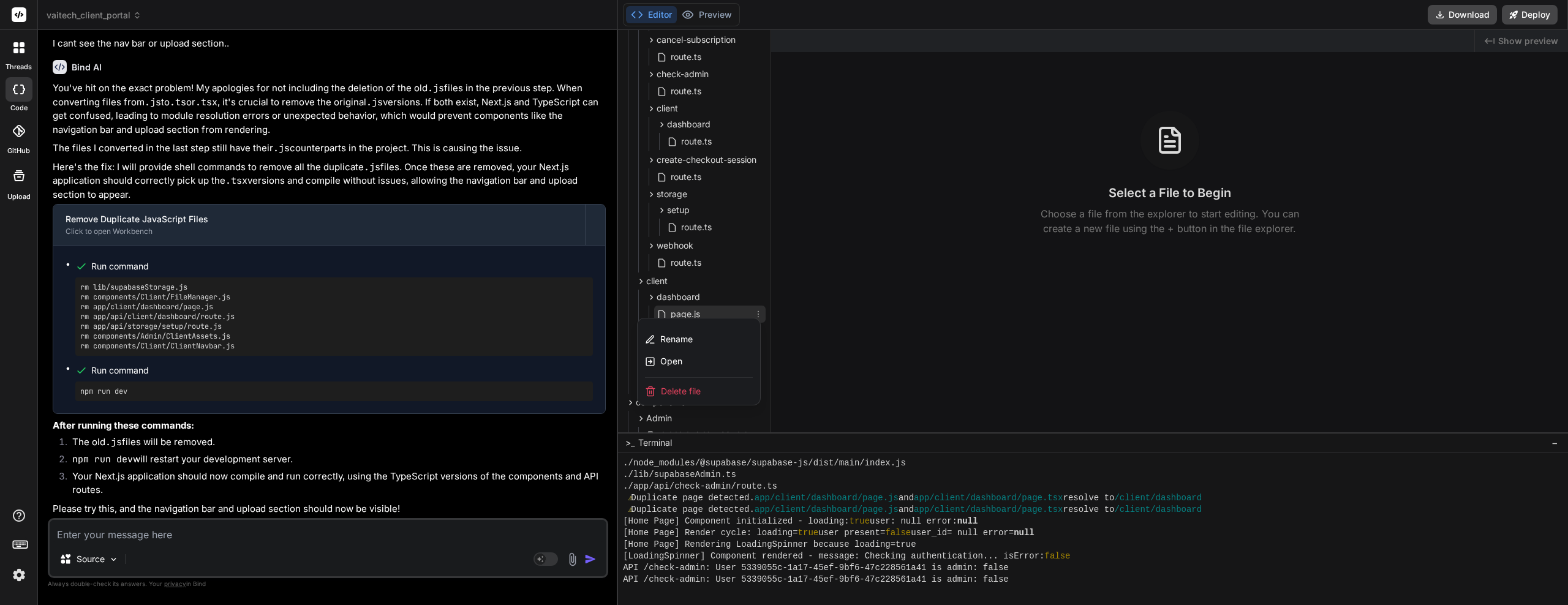
click at [699, 387] on div "Delete file" at bounding box center [699, 391] width 122 height 27
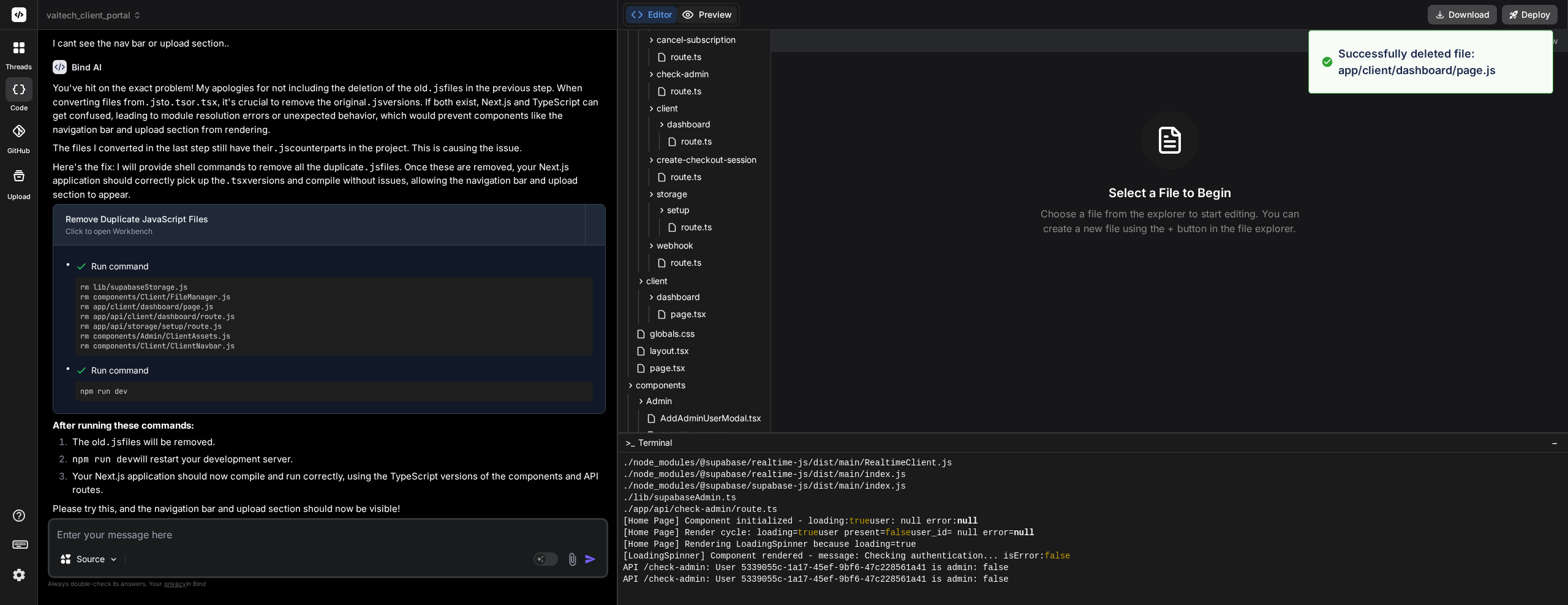
scroll to position [2863, 0]
click at [711, 13] on button "Preview" at bounding box center [707, 15] width 60 height 17
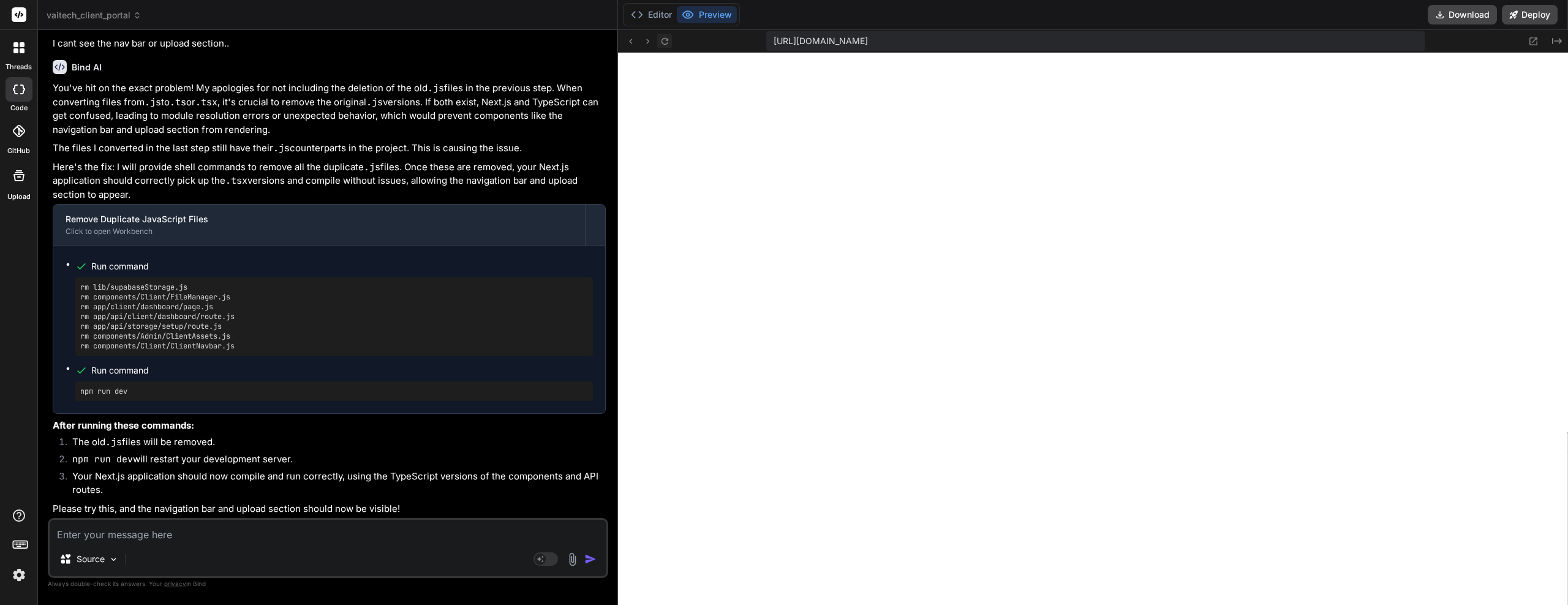
click at [670, 42] on button at bounding box center [665, 41] width 15 height 15
click at [650, 11] on button "Editor" at bounding box center [652, 15] width 51 height 17
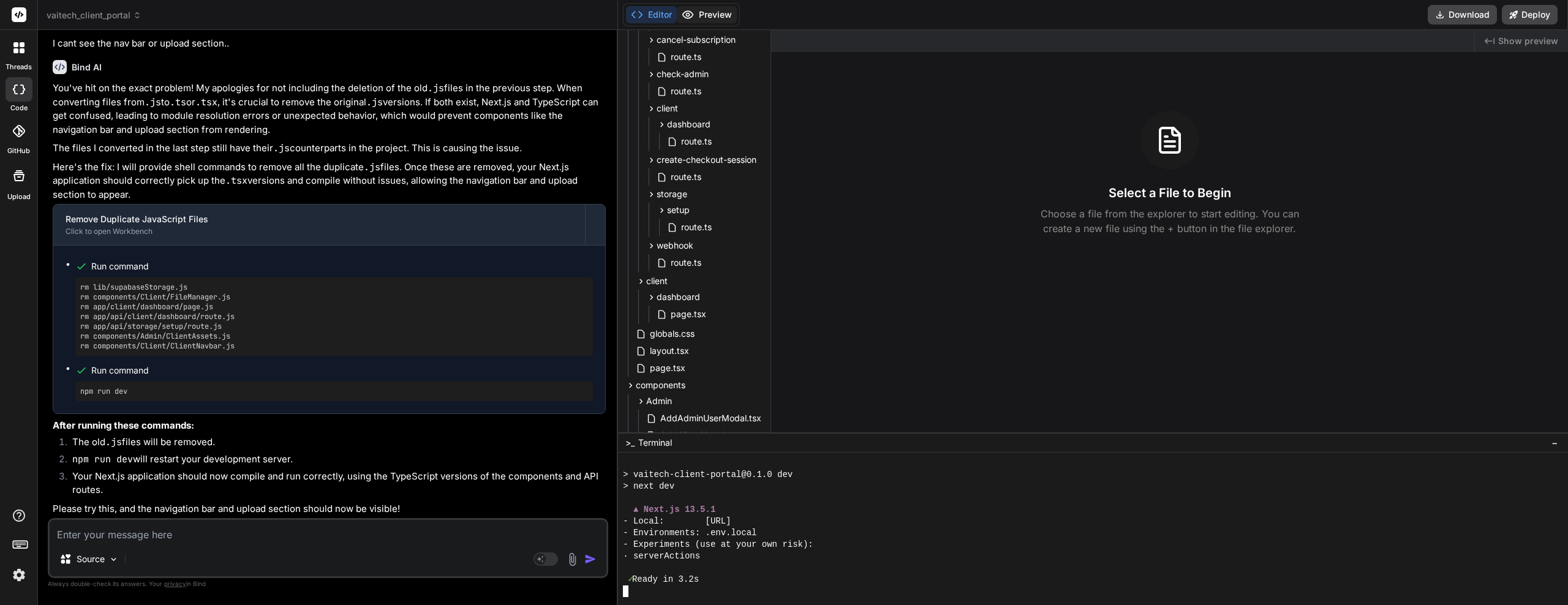
scroll to position [4249, 0]
click at [729, 17] on button "Preview" at bounding box center [707, 15] width 60 height 17
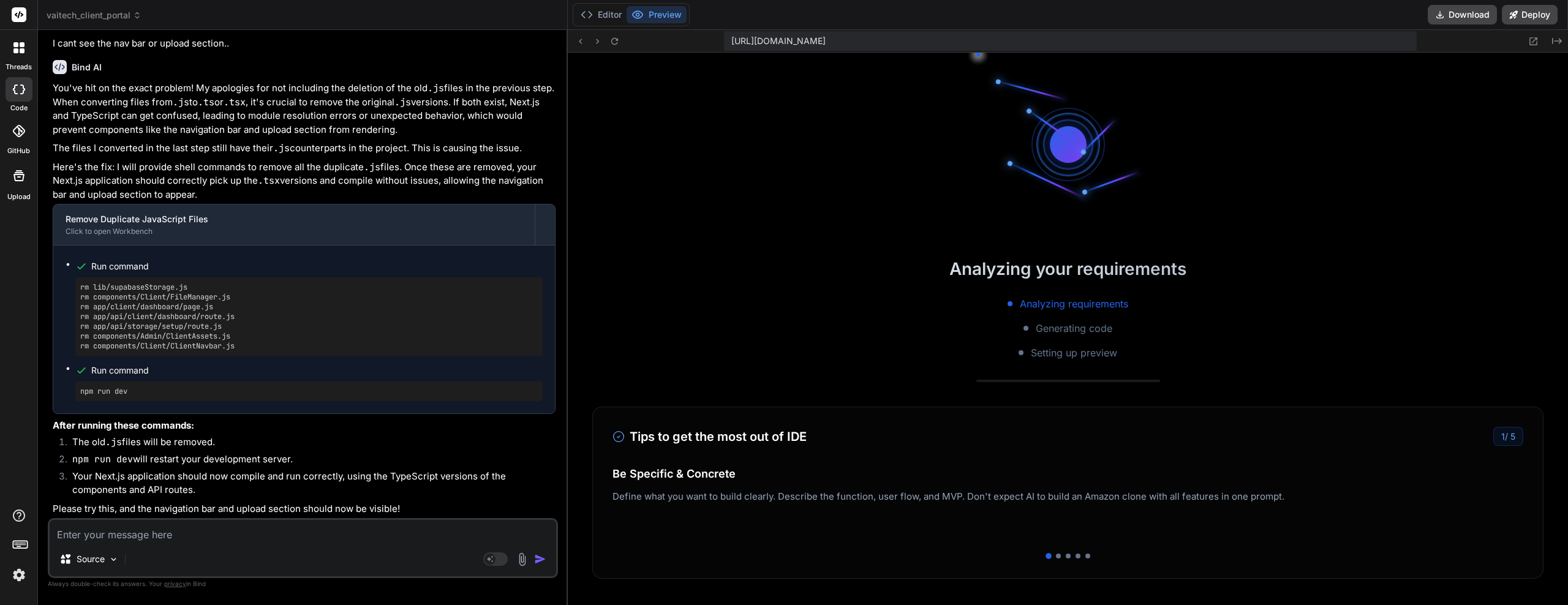
scroll to position [3371, 0]
drag, startPoint x: 618, startPoint y: 248, endPoint x: 518, endPoint y: 248, distance: 100.0
click at [522, 248] on div "Bind AI Web Search Created with Pixso. Code Generator You .webcontainer@runtime…" at bounding box center [303, 317] width 530 height 575
type textarea "x"
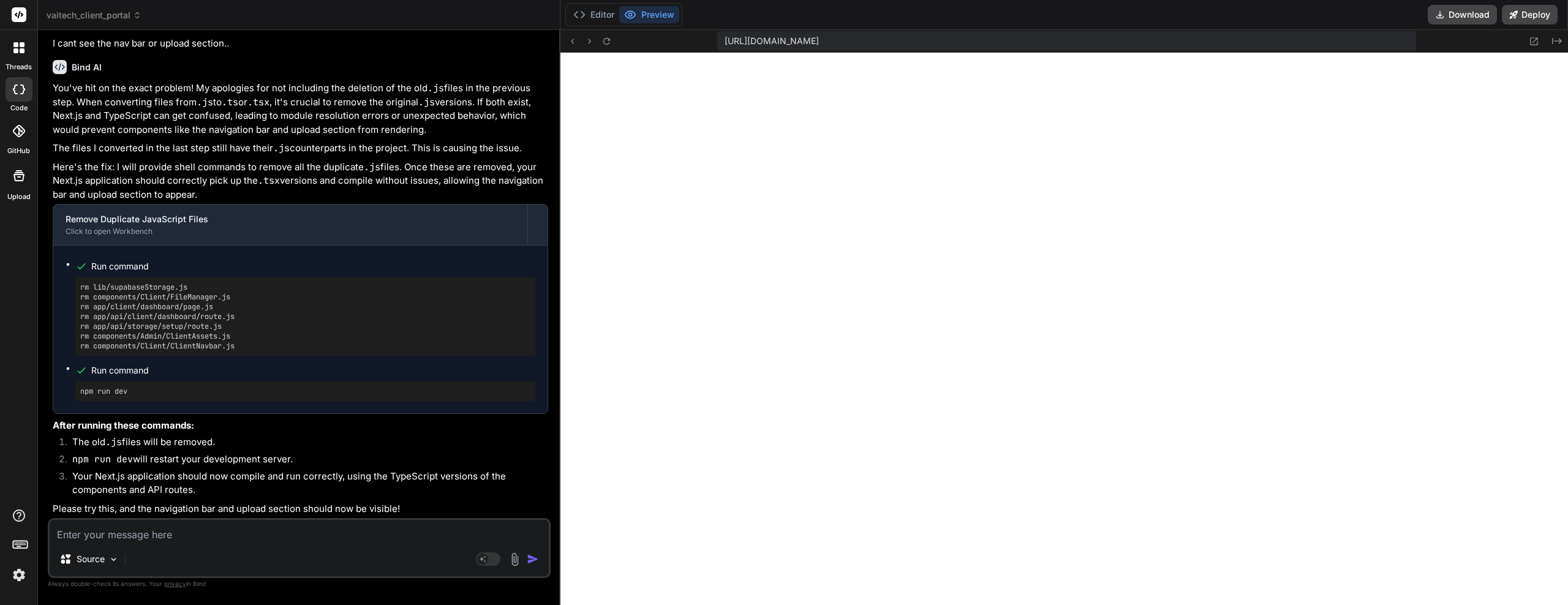
scroll to position [4913, 0]
click at [235, 534] on textarea at bounding box center [299, 531] width 499 height 22
type textarea "a"
type textarea "x"
type textarea "al"
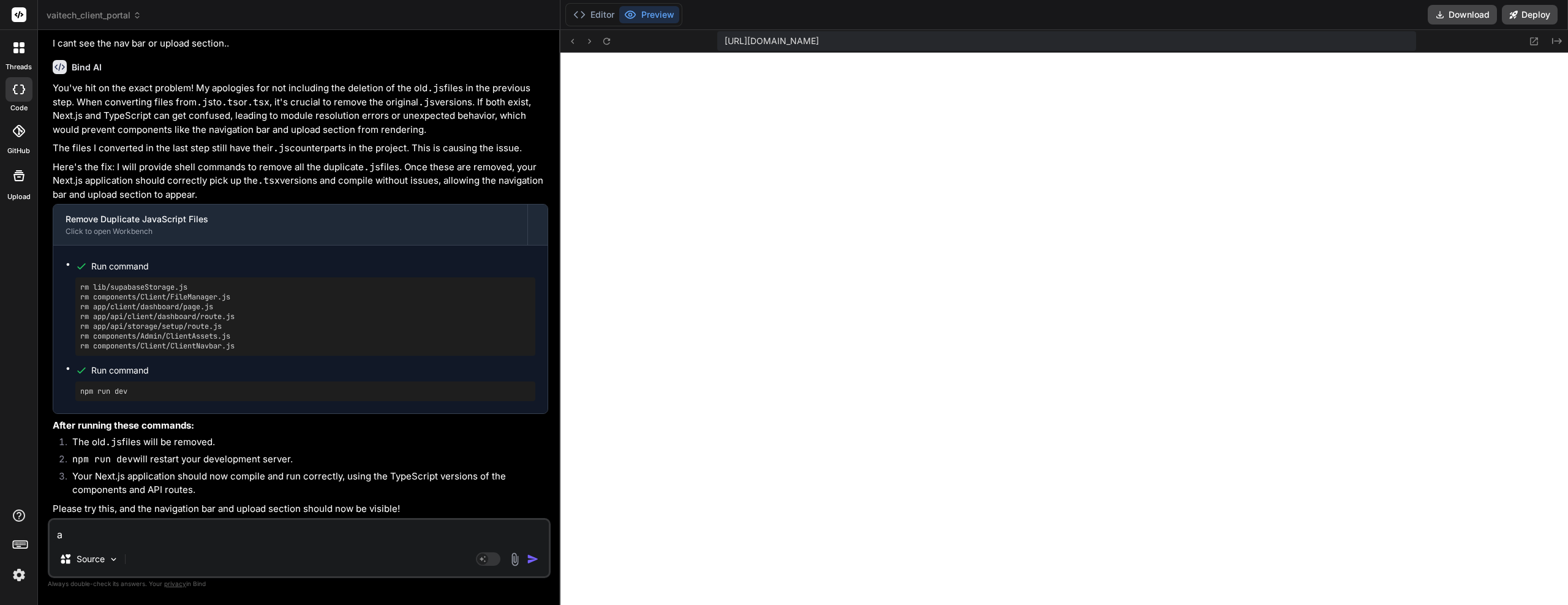
type textarea "x"
type textarea "all"
type textarea "x"
type textarea "all"
type textarea "x"
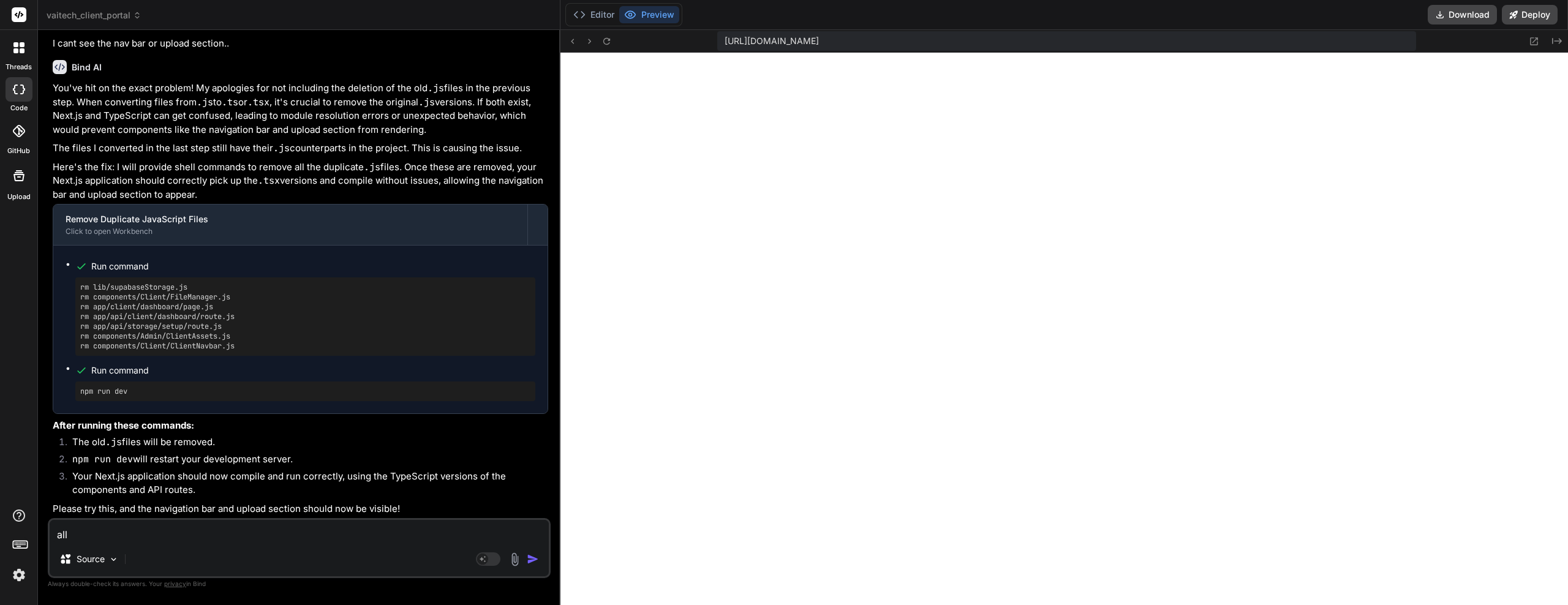
type textarea "all t"
type textarea "x"
type textarea "all th"
type textarea "x"
type textarea "all the"
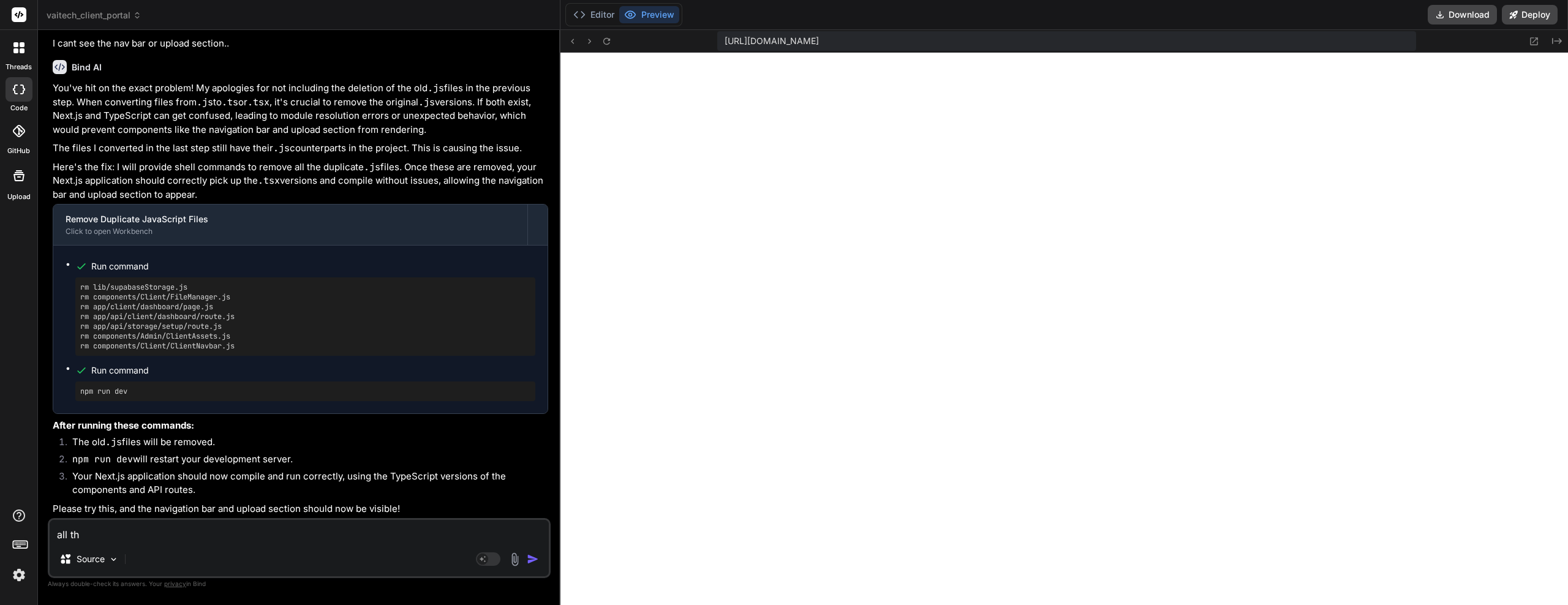
type textarea "x"
type textarea "all the"
type textarea "x"
type textarea "all the j"
type textarea "x"
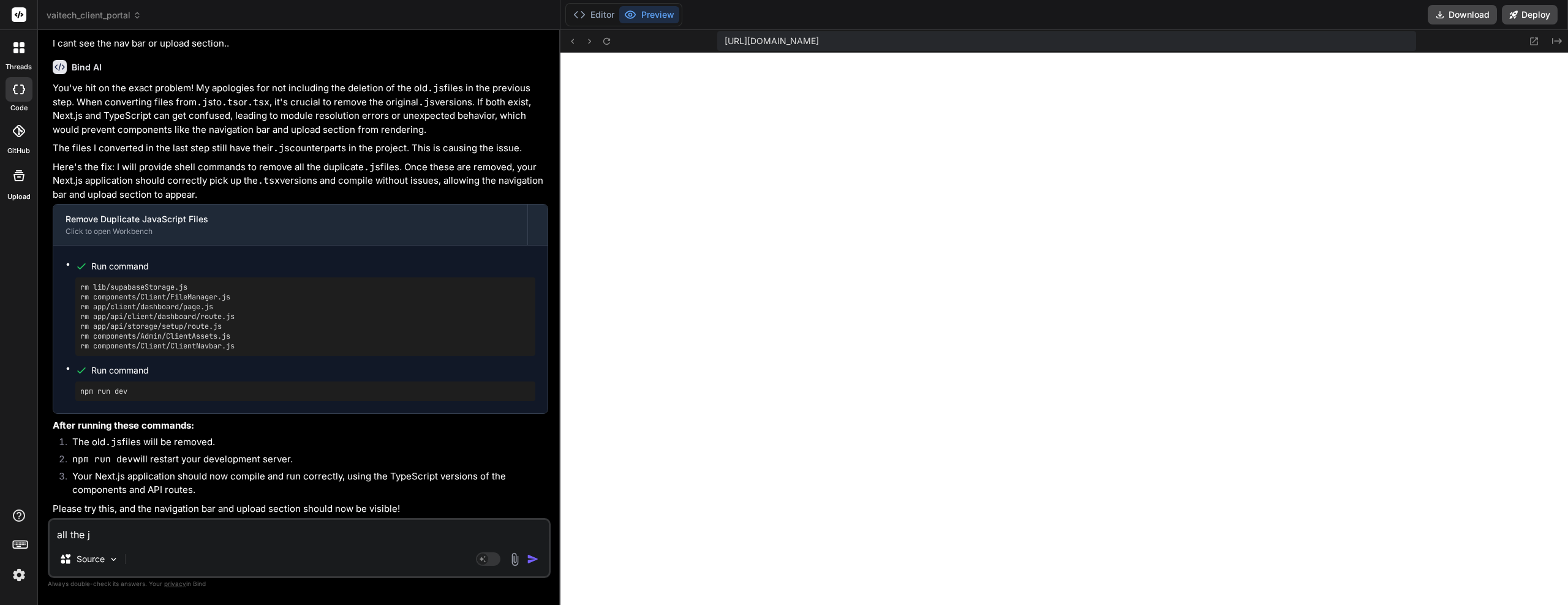
type textarea "all the js"
type textarea "x"
type textarea "all the js"
type textarea "x"
type textarea "all the js f"
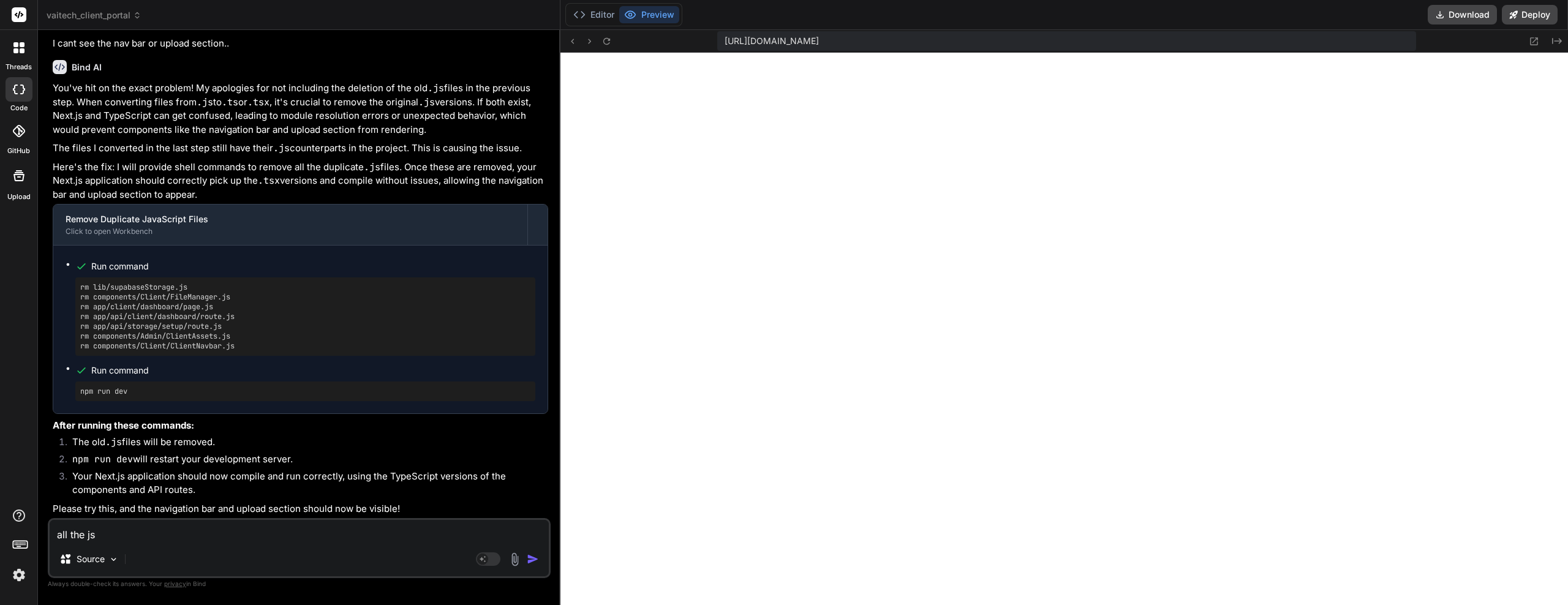
type textarea "x"
type textarea "all the js fi"
type textarea "x"
type textarea "all the js fil"
type textarea "x"
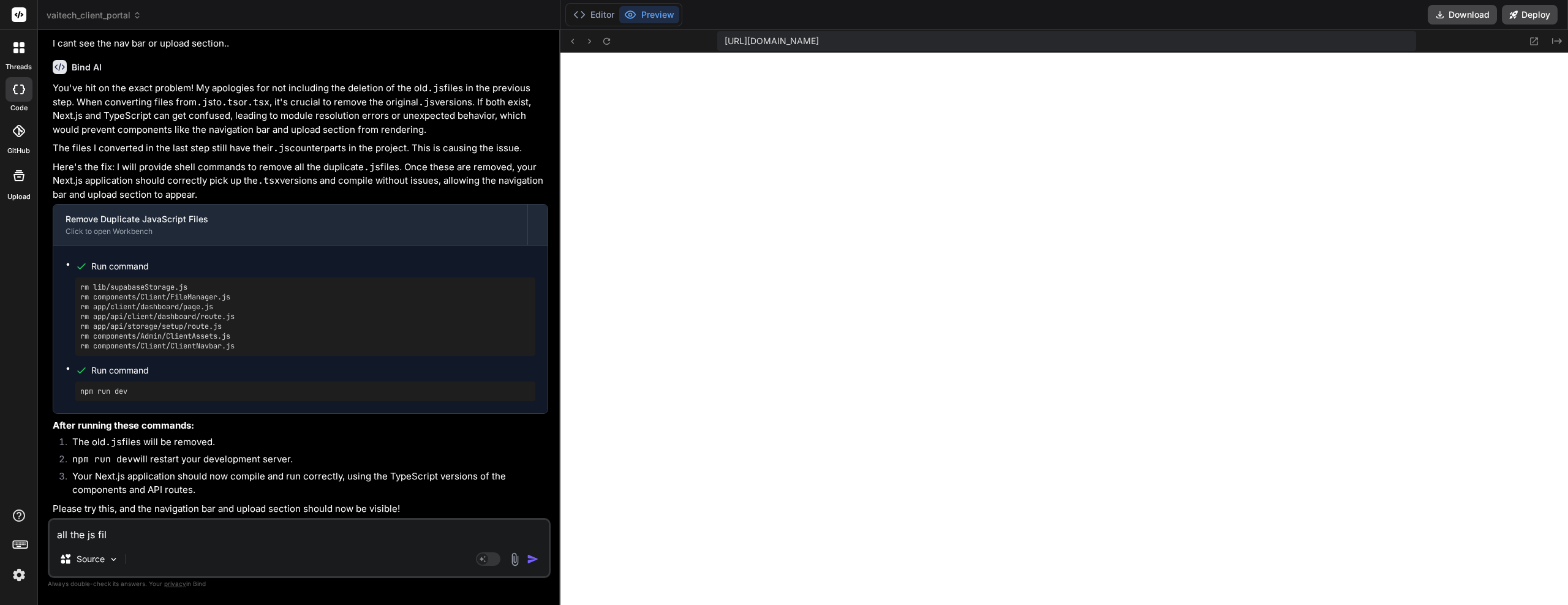
type textarea "all the js file"
type textarea "x"
type textarea "all the js files"
type textarea "x"
type textarea "all the js files"
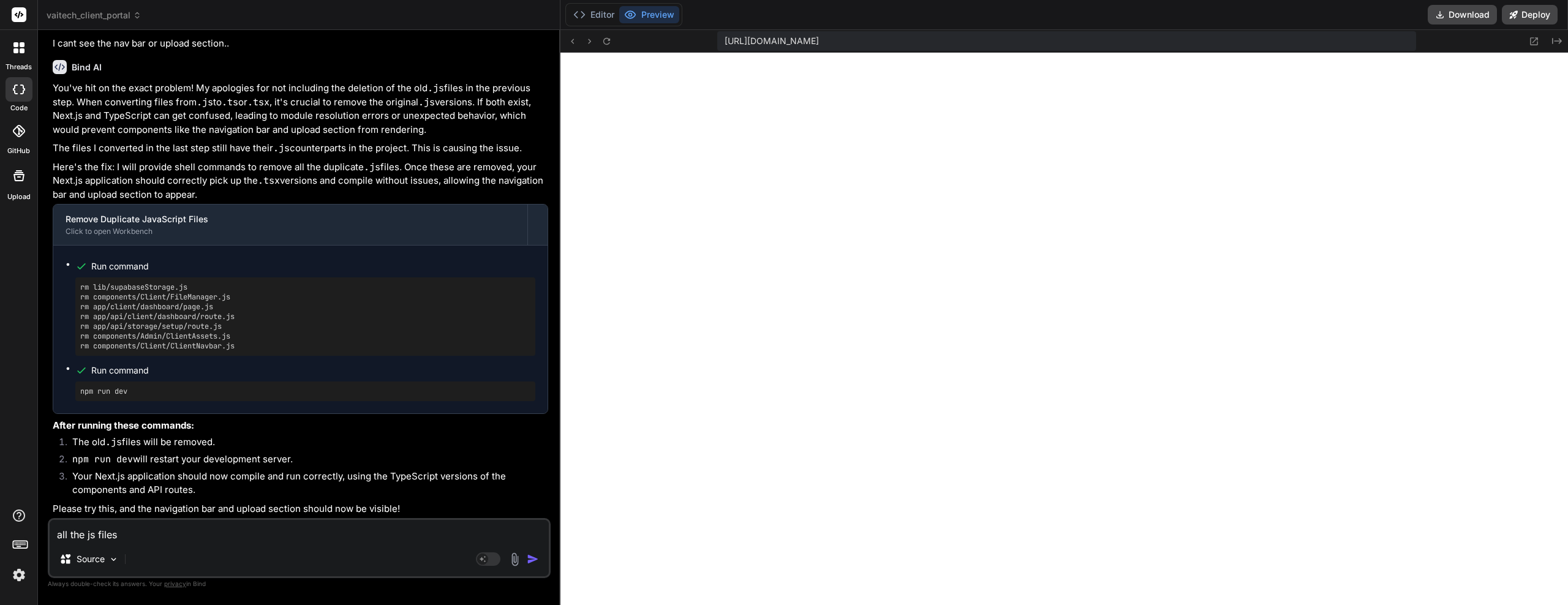
type textarea "x"
type textarea "all the js files s"
type textarea "x"
type textarea "all the js files se"
type textarea "x"
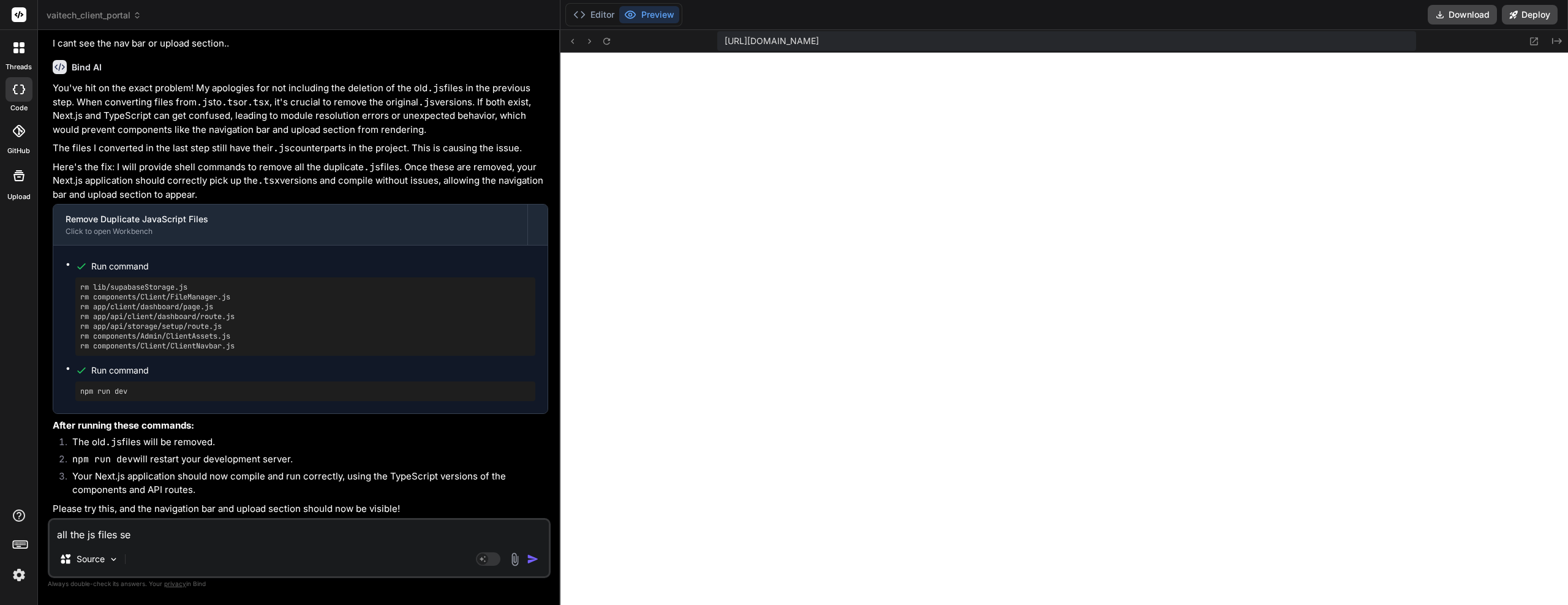
type textarea "all the js files see"
type textarea "x"
type textarea "all the js files seem"
type textarea "x"
type textarea "all the js files seems"
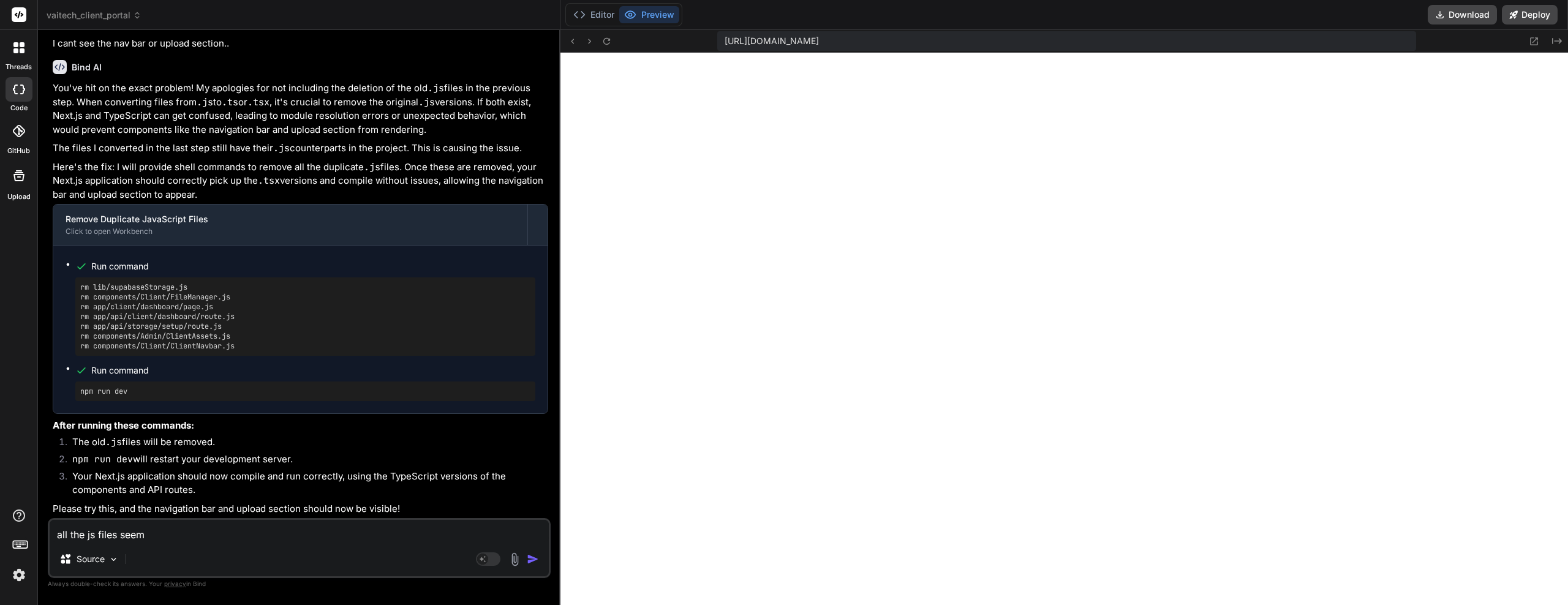
type textarea "x"
type textarea "all the js files seems"
type textarea "x"
type textarea "all the js files seems"
type textarea "x"
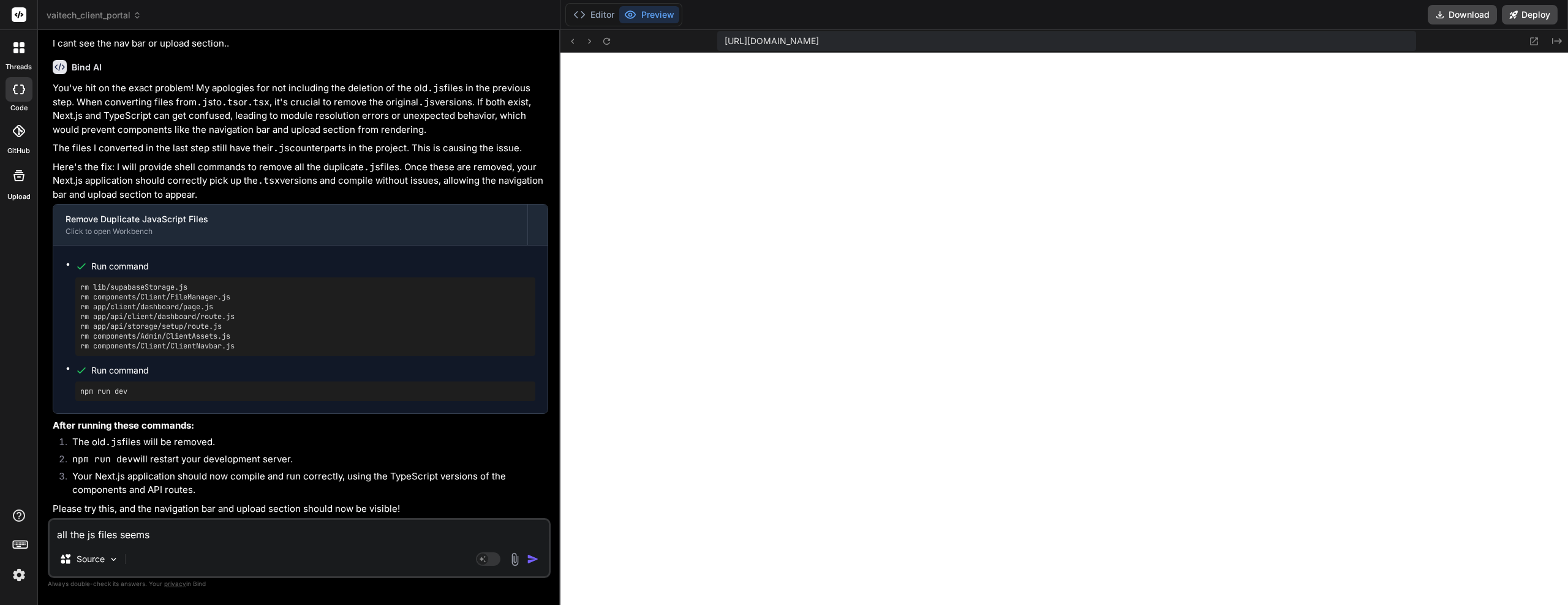
type textarea "all the js files seem"
type textarea "x"
type textarea "all the js files seem"
type textarea "x"
type textarea "all the js files seem t"
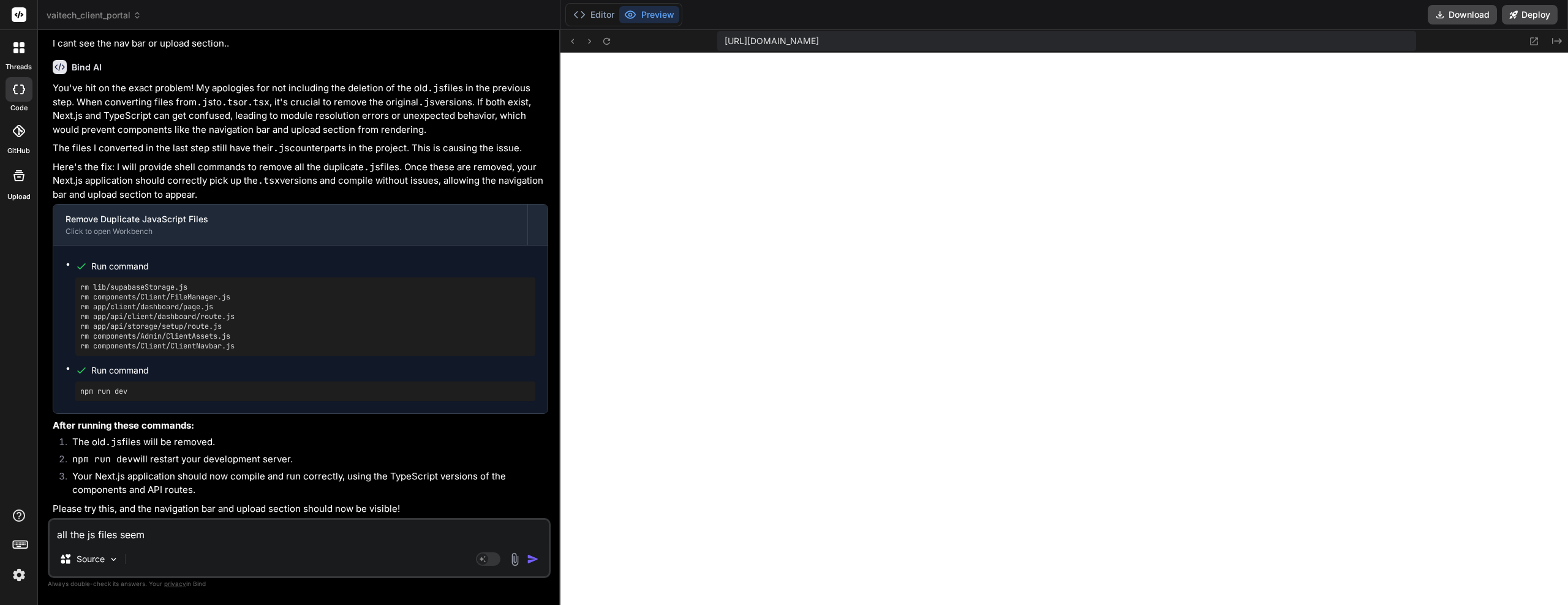
type textarea "x"
type textarea "all the js files seem to"
type textarea "x"
type textarea "all the js files seem to"
type textarea "x"
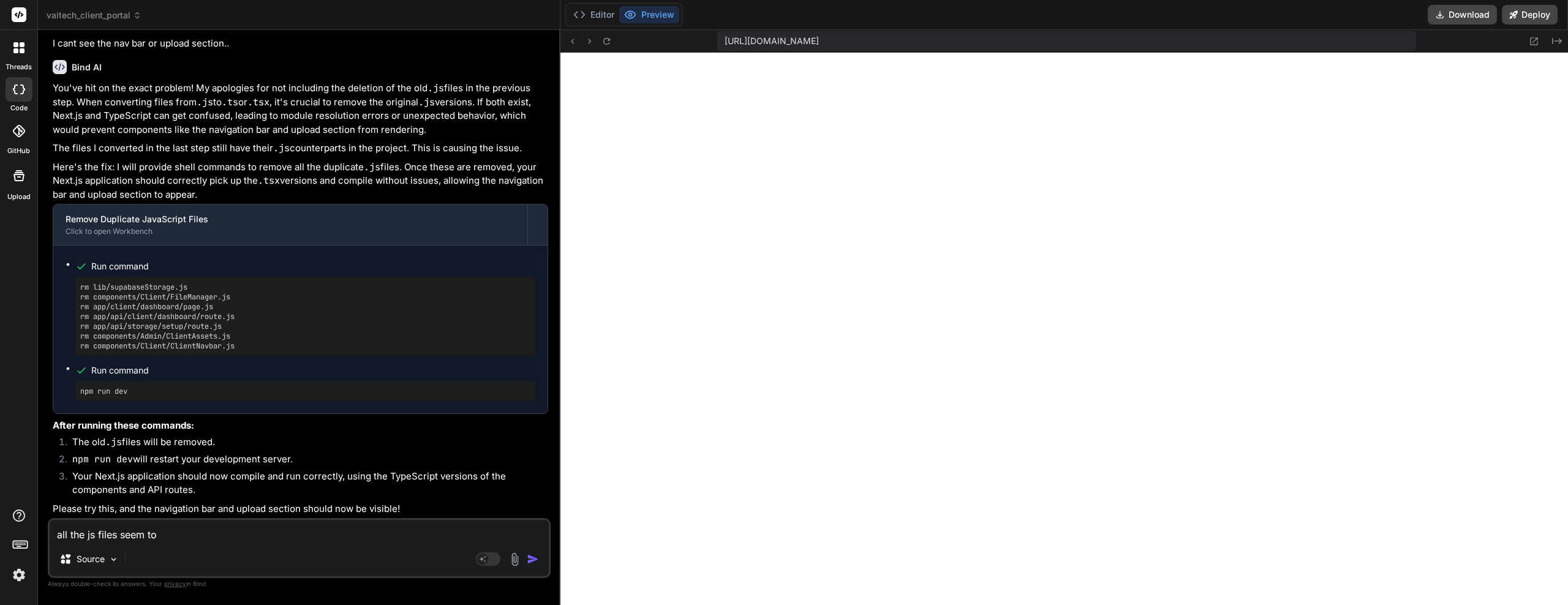
type textarea "all the js files seem to b"
type textarea "x"
type textarea "all the js files seem to be"
type textarea "x"
type textarea "all the js files seem to be"
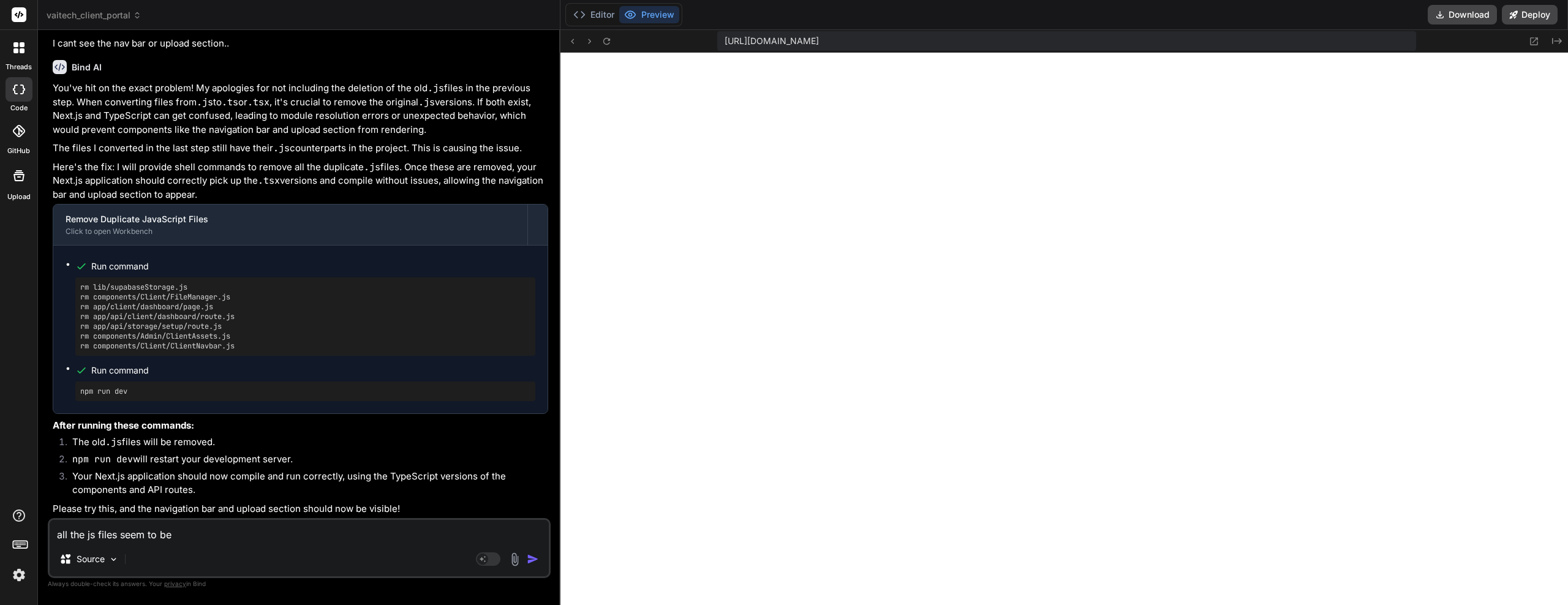
type textarea "x"
type textarea "all the js files seem to be d"
type textarea "x"
type textarea "all the js files seem to be dd"
type textarea "x"
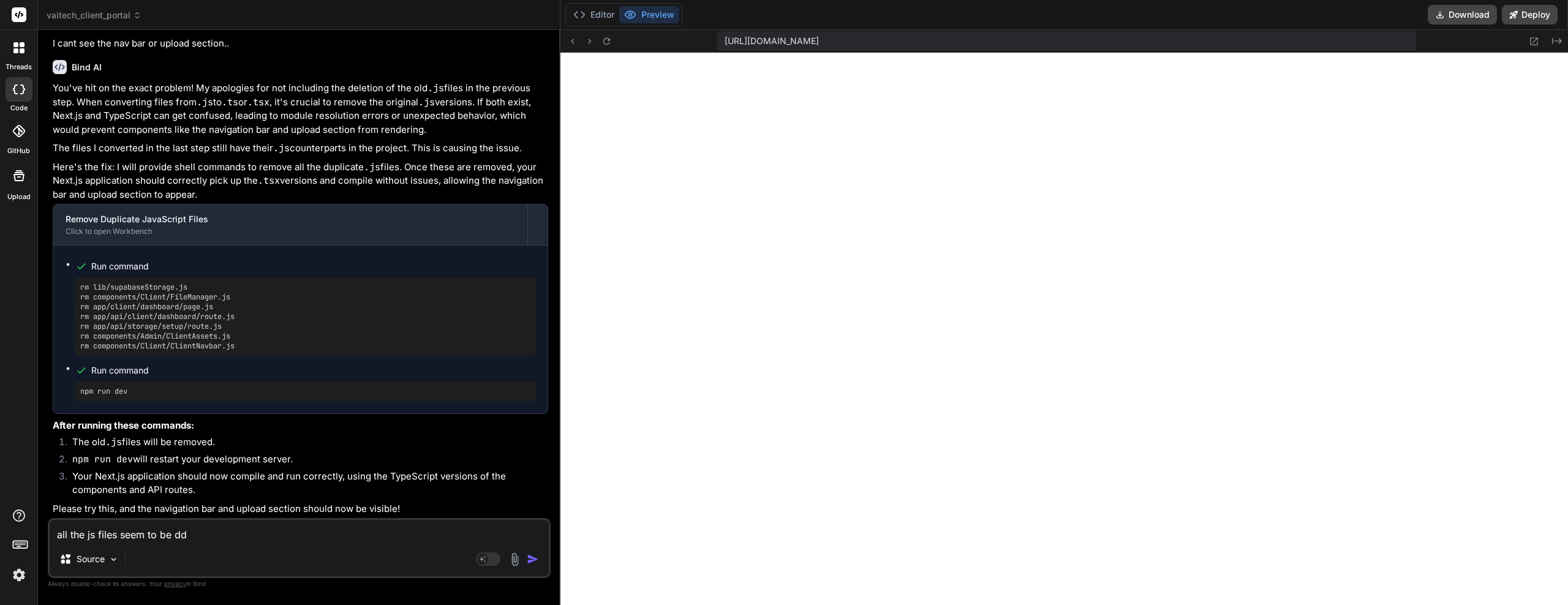
type textarea "all the js files seem to be dde"
type textarea "x"
type textarea "all the js files seem to be ddel"
type textarea "x"
type textarea "all the js files seem to be ddele"
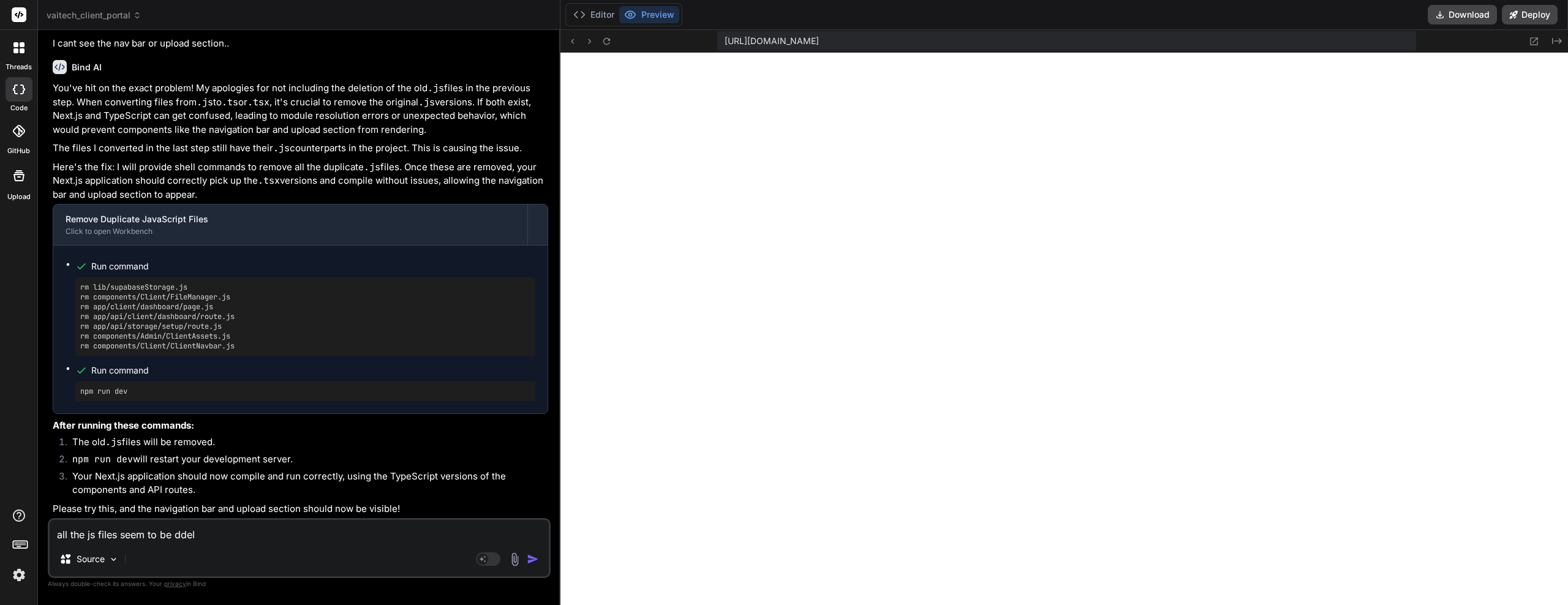
type textarea "x"
type textarea "all the js files seem to be ddelet"
type textarea "x"
type textarea "all the js files seem to be ddele"
type textarea "x"
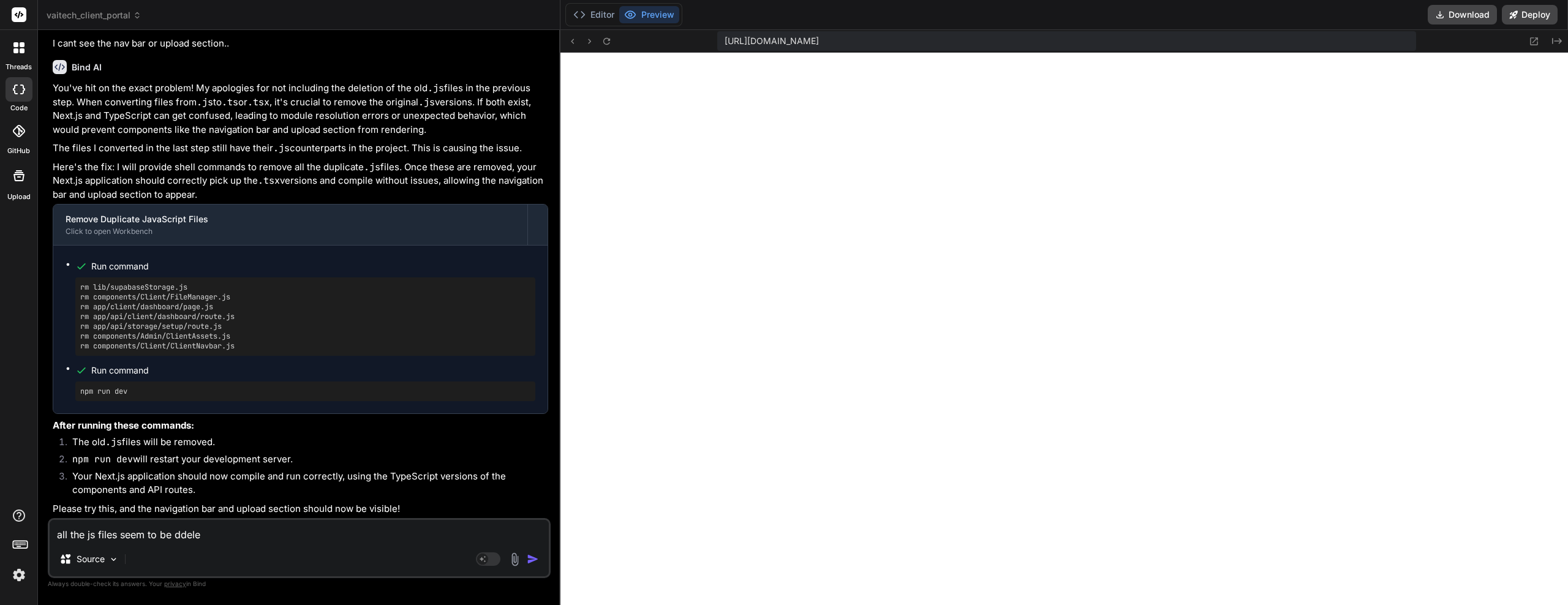
type textarea "all the js files seem to be ddel"
type textarea "x"
type textarea "all the js files seem to be dde"
type textarea "x"
type textarea "all the js files seem to be dd"
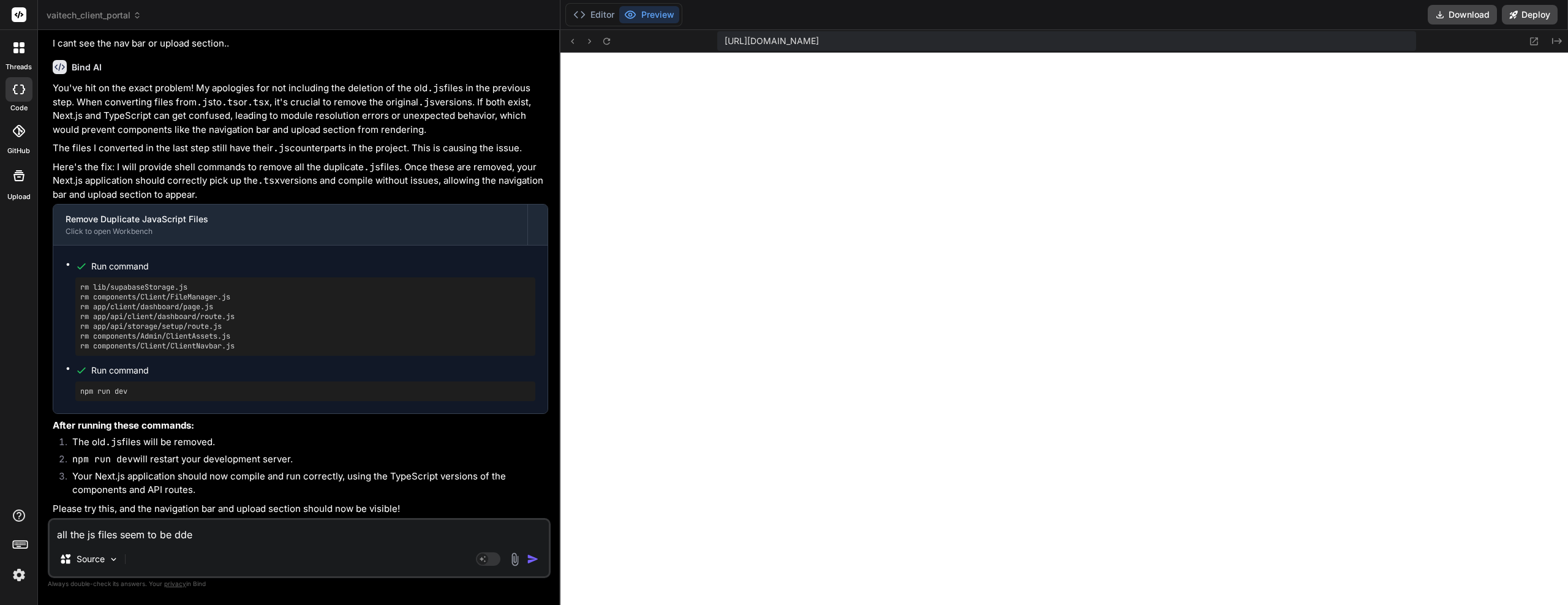
type textarea "x"
type textarea "all the js files seem to be d"
type textarea "x"
type textarea "all the js files seem to be de"
type textarea "x"
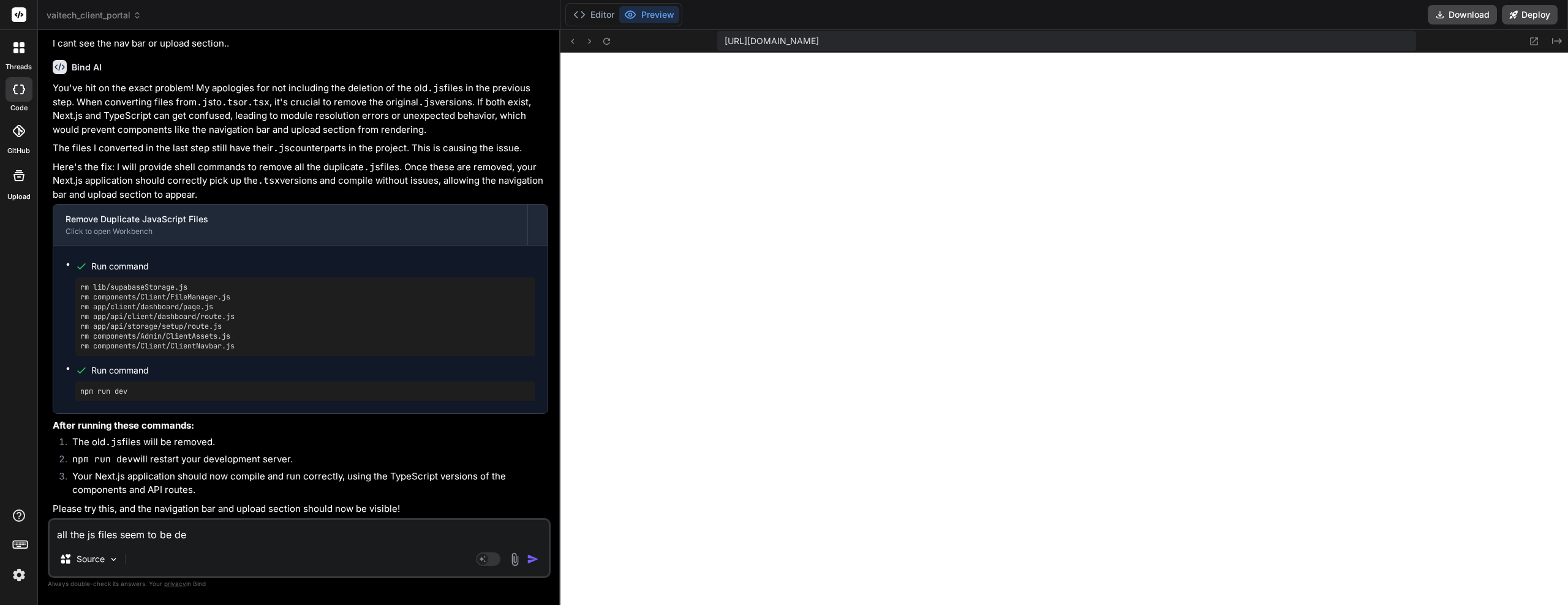
type textarea "all the js files seem to be del"
type textarea "x"
type textarea "all the js files seem to be dele"
type textarea "x"
type textarea "all the js files seem to be delet"
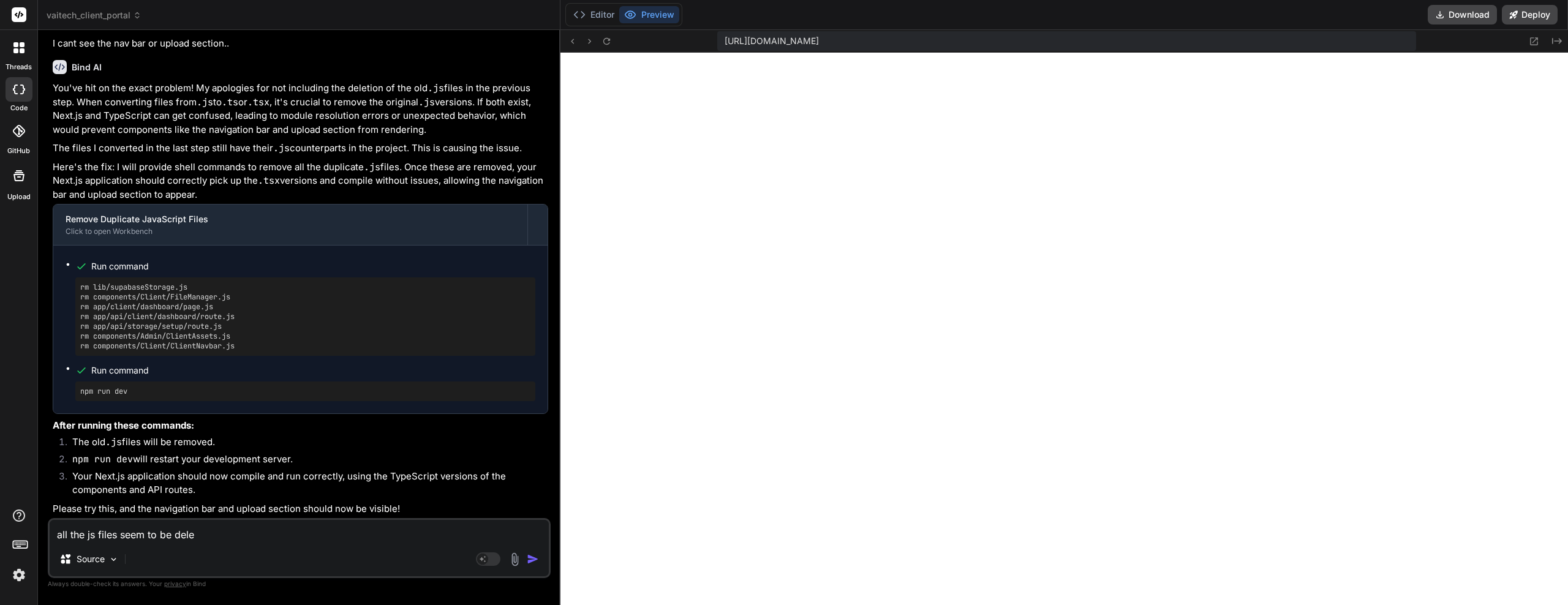
type textarea "x"
type textarea "all the js files seem to be delete"
type textarea "x"
type textarea "all the js files seem to be deleted"
type textarea "x"
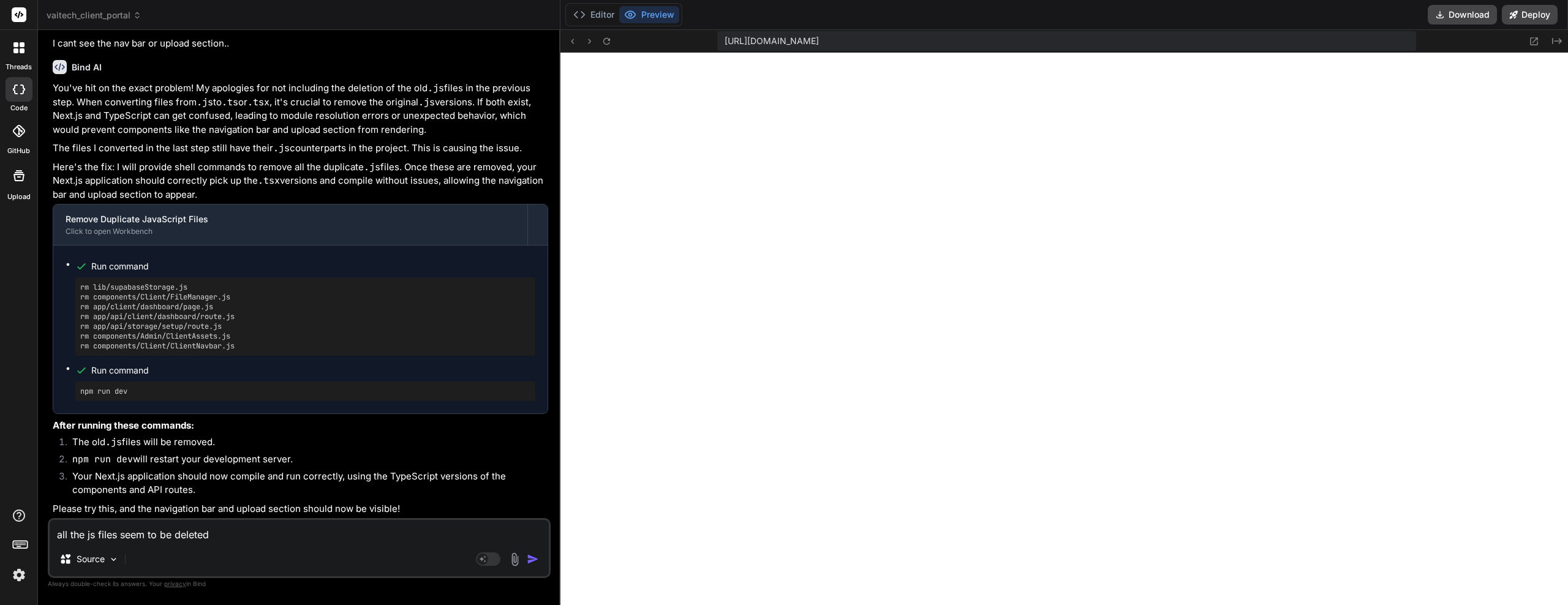
type textarea "all the js files seem to be deleted"
type textarea "x"
type textarea "all the js files seem to be deleted n"
type textarea "x"
type textarea "all the js files seem to be deleted no"
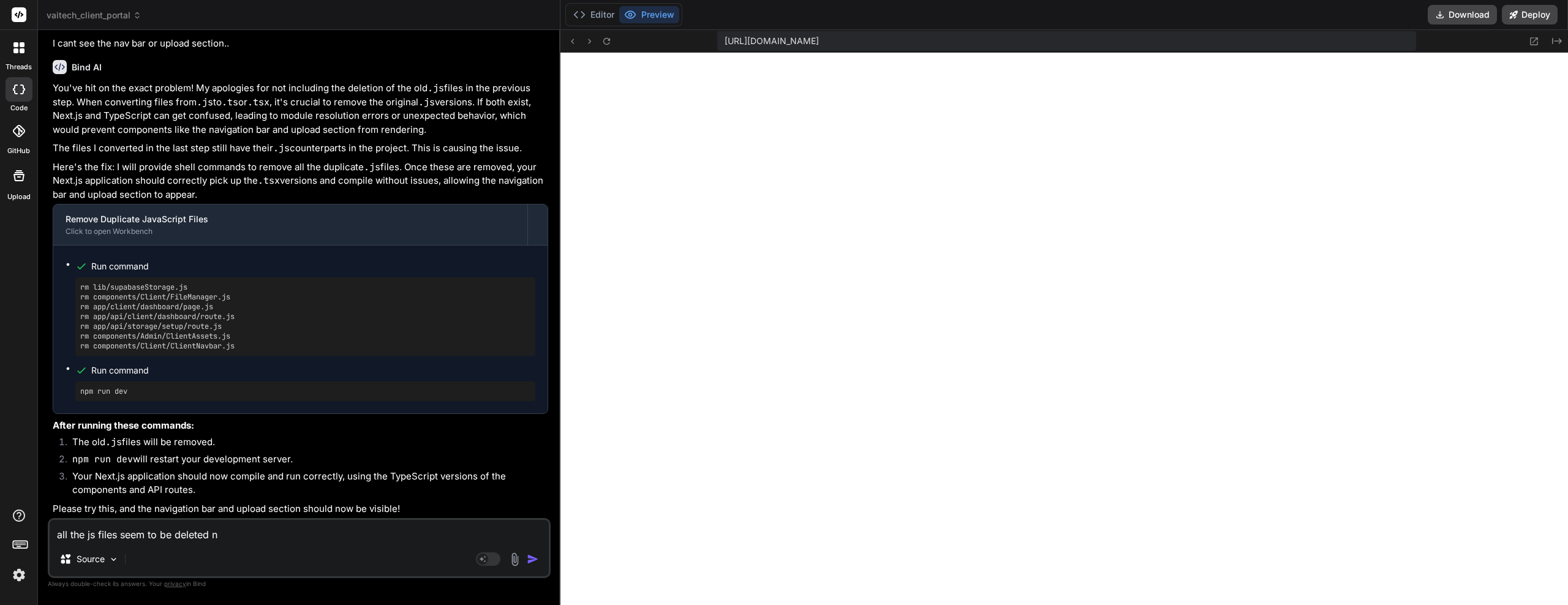
type textarea "x"
type textarea "all the js files seem to be deleted now"
type textarea "x"
type textarea "all the js files seem to be deleted now."
type textarea "x"
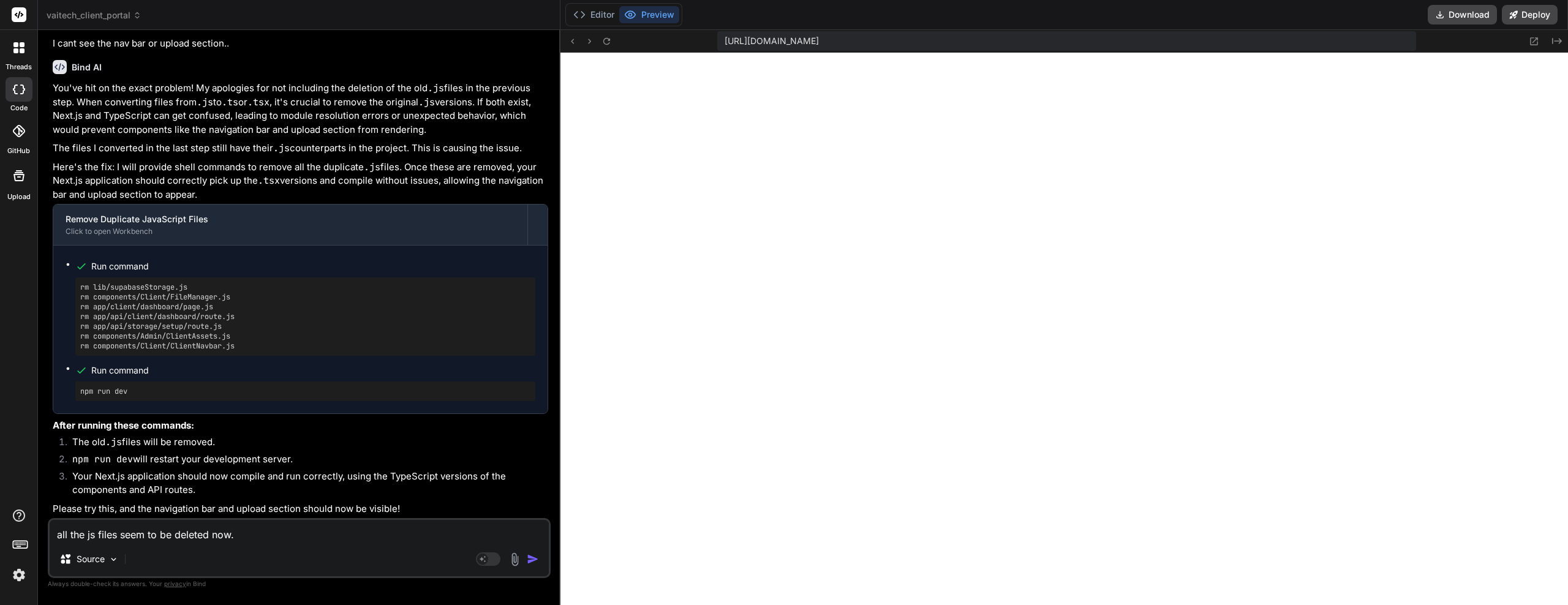
type textarea "all the js files seem to be deleted now."
type textarea "x"
type textarea "all the js files seem to be deleted now. T"
type textarea "x"
type textarea "all the js files seem to be deleted now. Th"
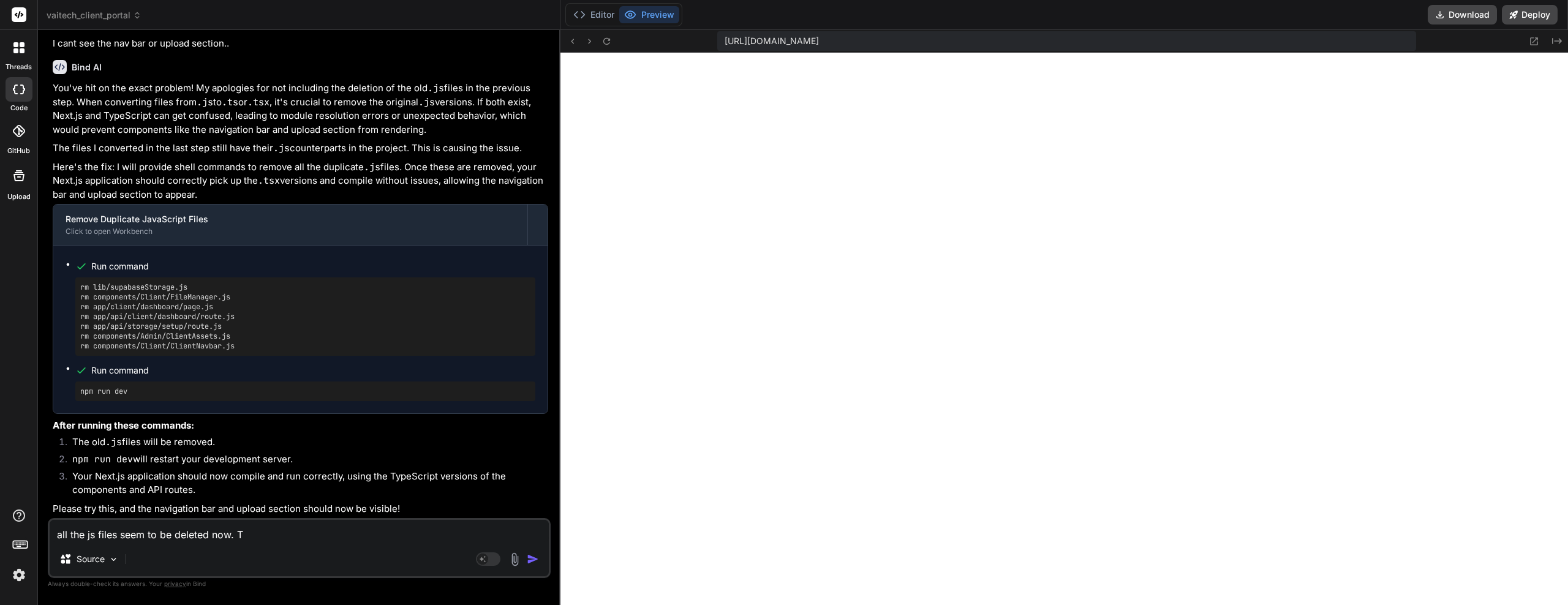
type textarea "x"
type textarea "all the js files seem to be deleted now. The"
type textarea "x"
type textarea "all the js files seem to be deleted now. The"
type textarea "x"
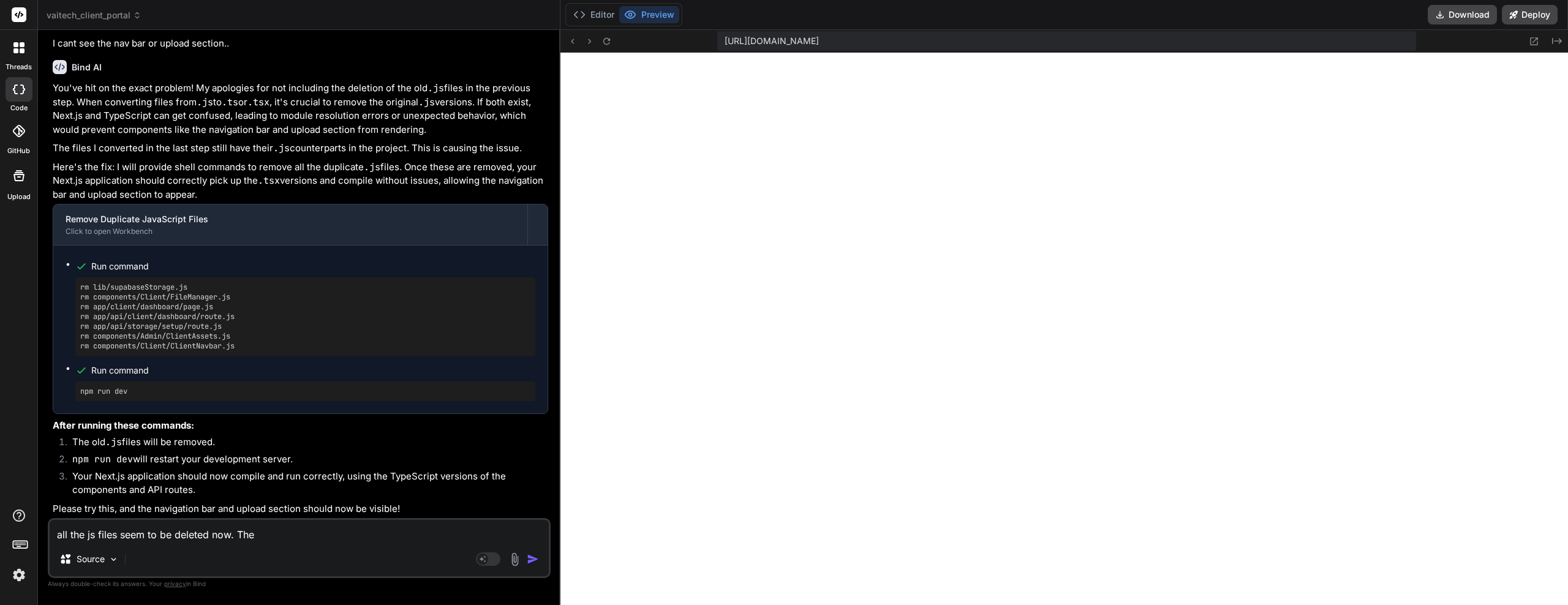
type textarea "all the js files seem to be deleted now. The d"
type textarea "x"
type textarea "all the js files seem to be deleted now. The da"
type textarea "x"
type textarea "all the js files seem to be deleted now. The das"
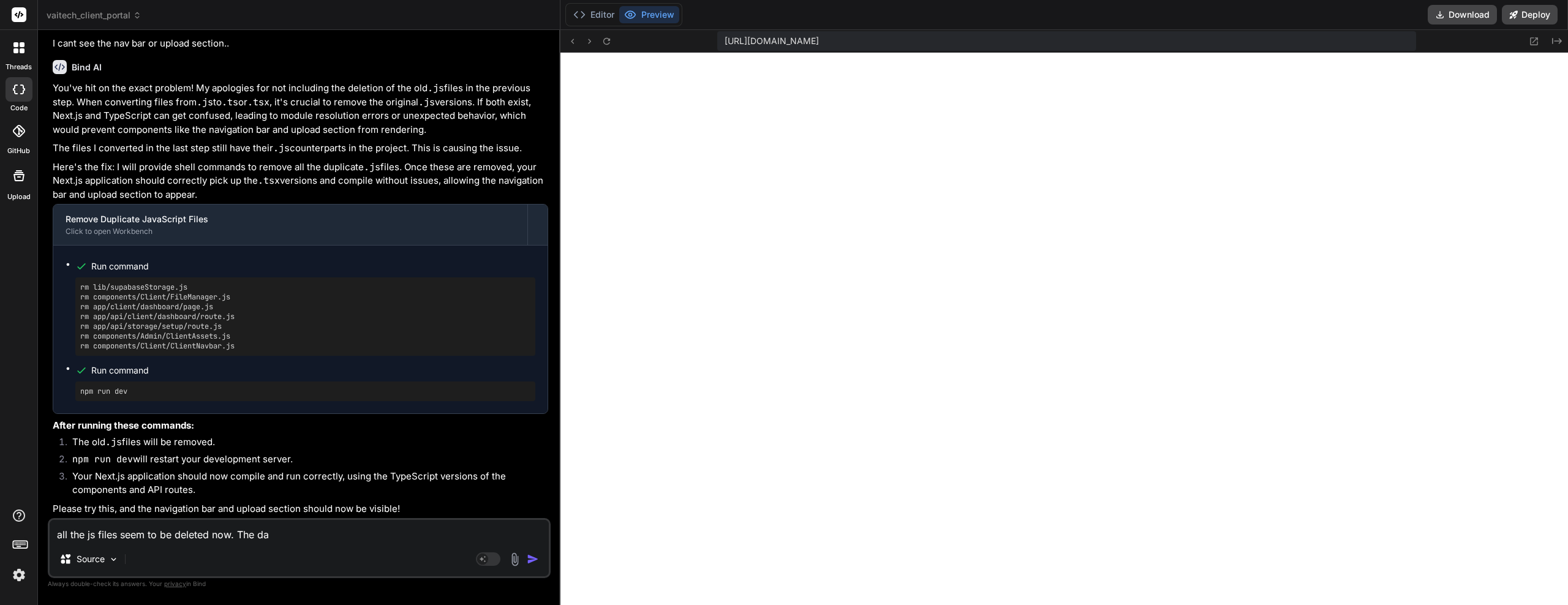
type textarea "x"
type textarea "all the js files seem to be deleted now. The dash"
type textarea "x"
type textarea "all the js files seem to be deleted now. The dashb"
type textarea "x"
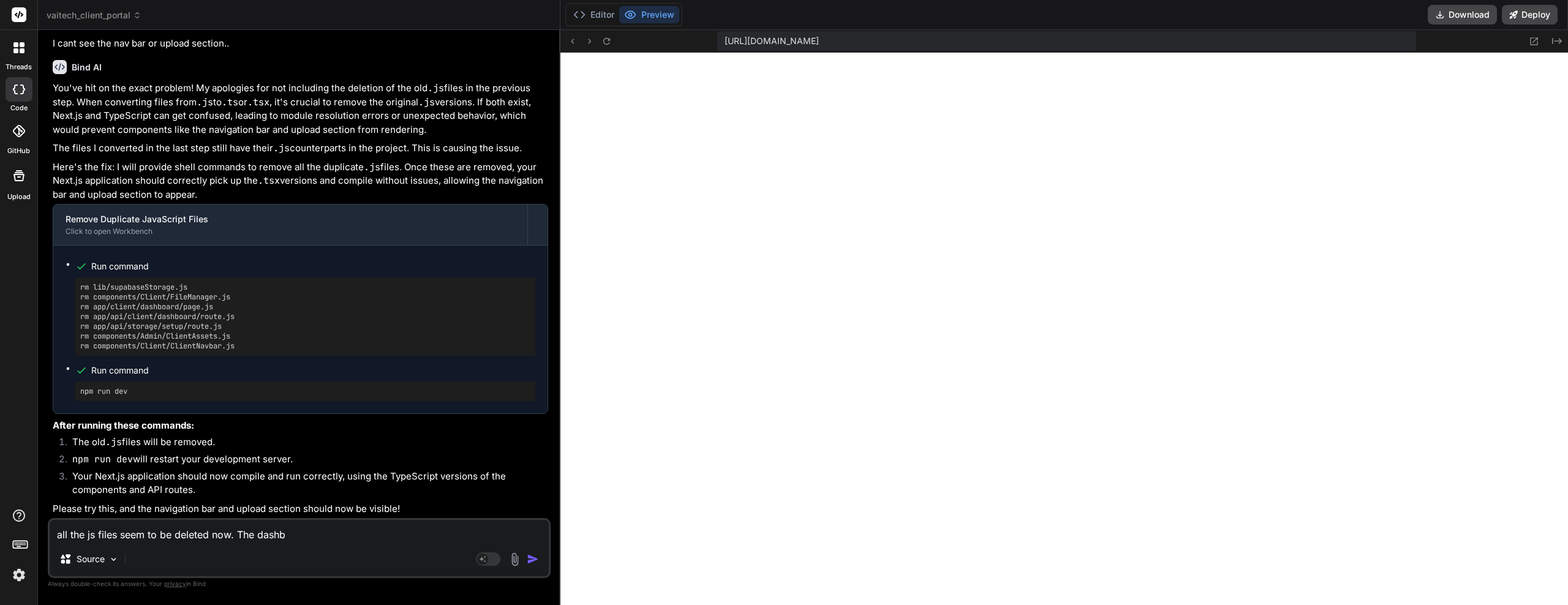
type textarea "all the js files seem to be deleted now. The dashbo"
type textarea "x"
type textarea "all the js files seem to be deleted now. The dashboa"
type textarea "x"
type textarea "all the js files seem to be deleted now. The dashboar"
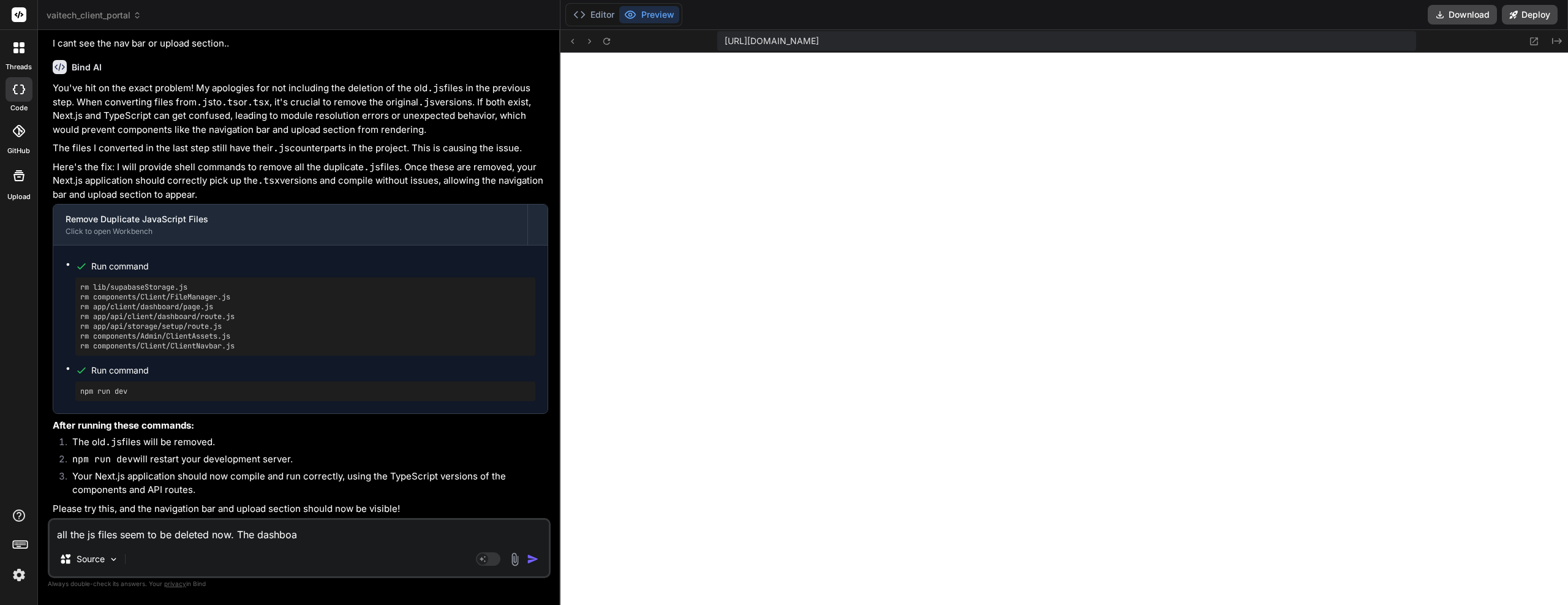
type textarea "x"
type textarea "all the js files seem to be deleted now. The dashboard"
type textarea "x"
type textarea "all the js files seem to be deleted now. The dashboard"
type textarea "x"
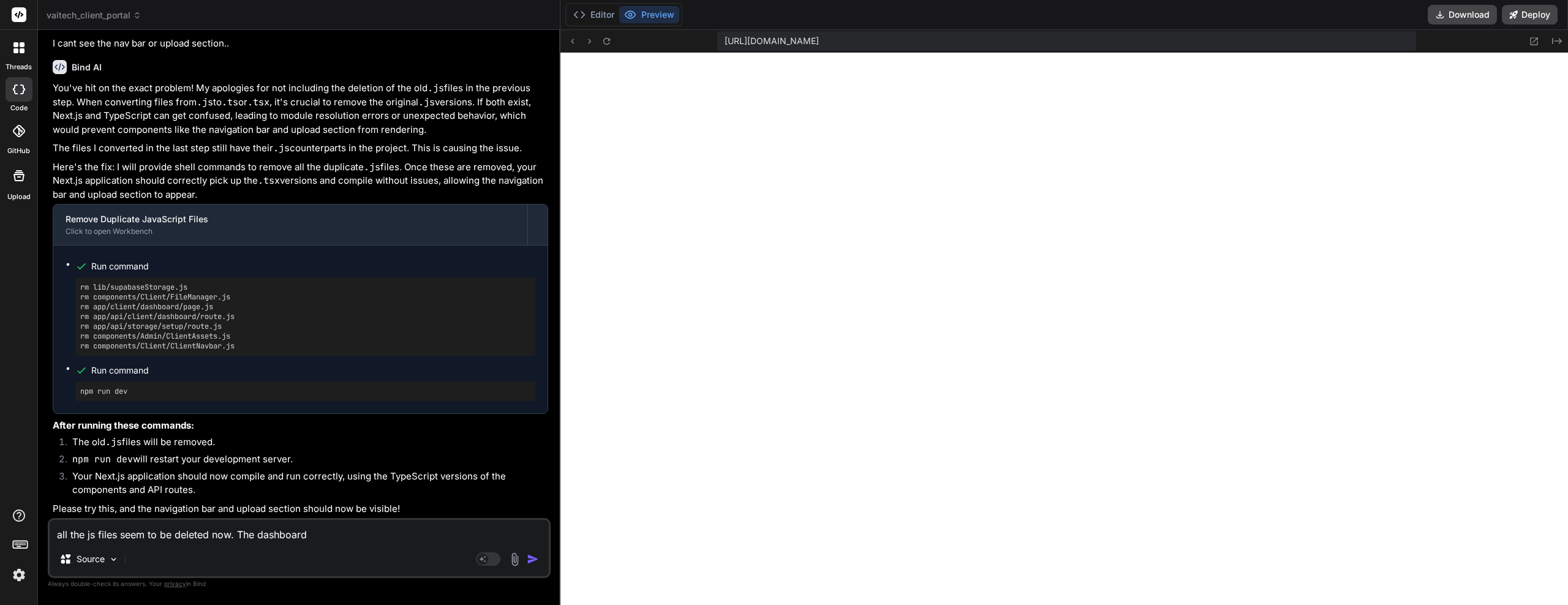
type textarea "all the js files seem to be deleted now. The dashboard s"
type textarea "x"
type textarea "all the js files seem to be deleted now. The dashboard st"
type textarea "x"
type textarea "all the js files seem to be deleted now. The dashboard sti"
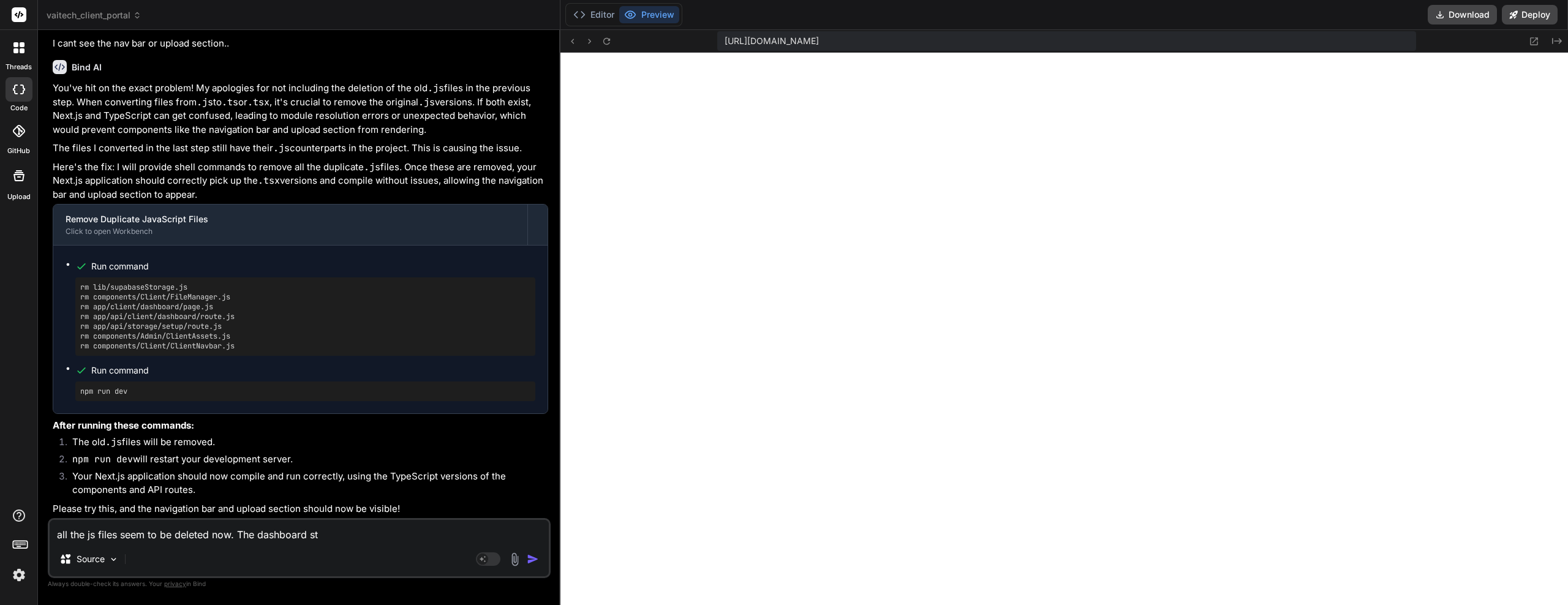
type textarea "x"
type textarea "all the js files seem to be deleted now. The dashboard stil"
type textarea "x"
type textarea "all the js files seem to be deleted now. The dashboard still"
type textarea "x"
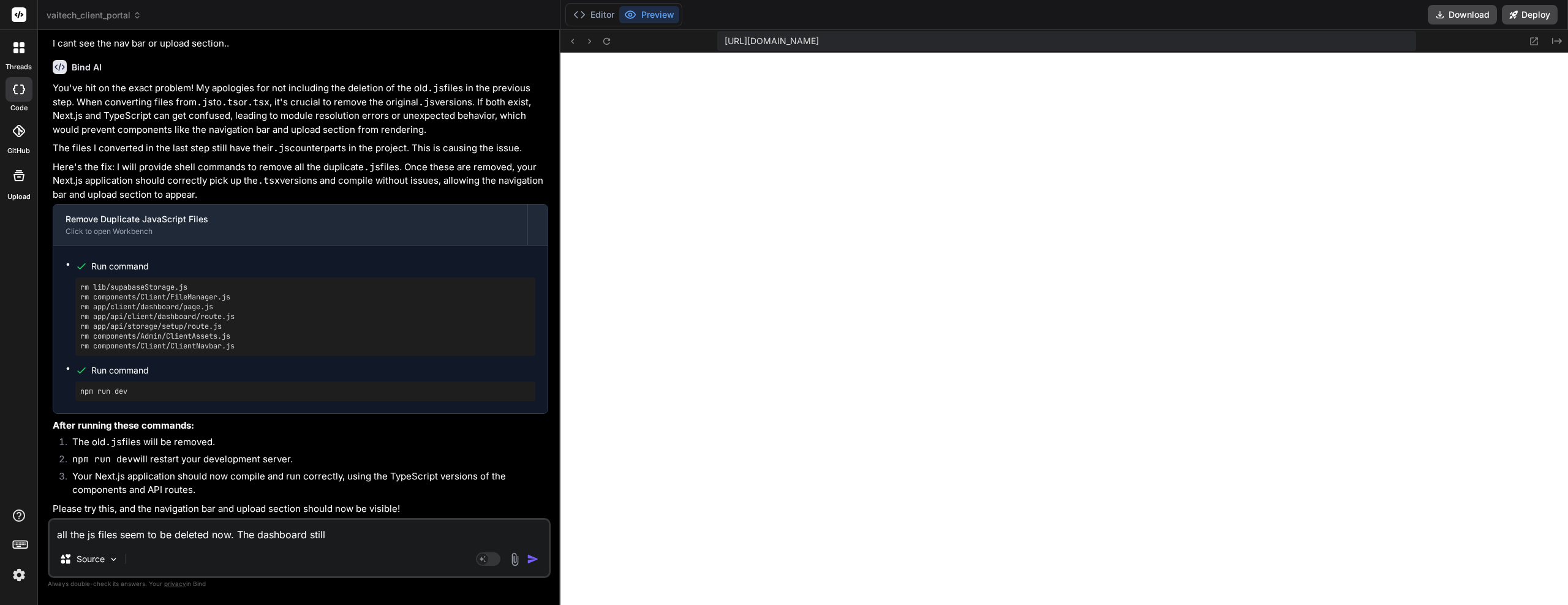
type textarea "all the js files seem to be deleted now. The dashboard still"
type textarea "x"
type textarea "all the js files seem to be deleted now. The dashboard still i"
type textarea "x"
type textarea "all the js files seem to be deleted now. The dashboard still is"
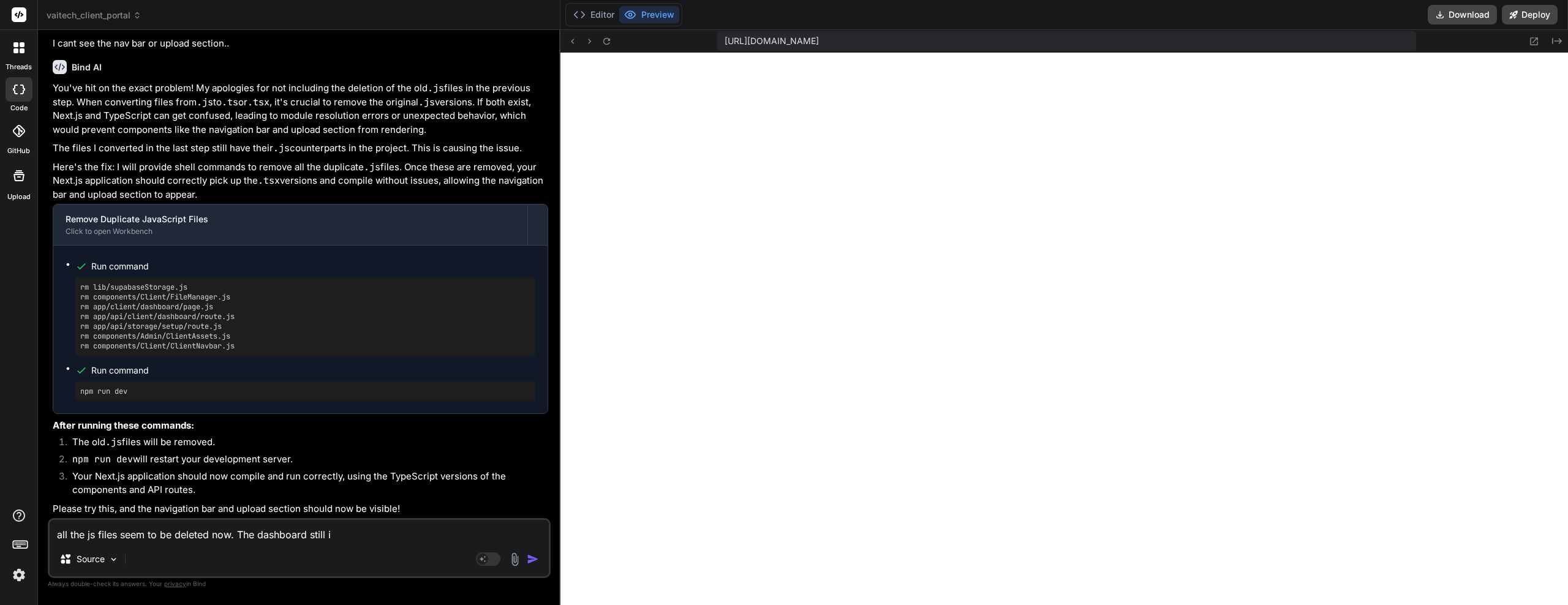
type textarea "x"
type textarea "all the js files seem to be deleted now. The dashboard still isn"
type textarea "x"
type textarea "all the js files seem to be deleted now. The dashboard still isn;"
type textarea "x"
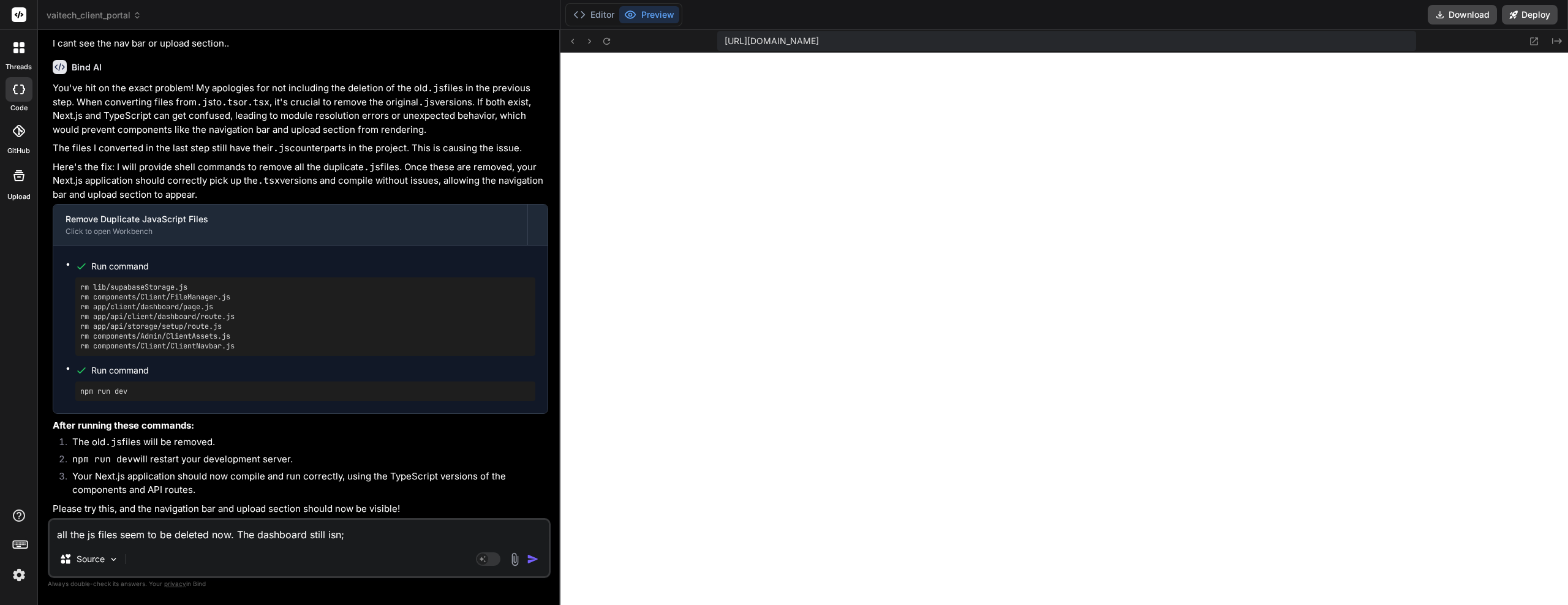
type textarea "all the js files seem to be deleted now. The dashboard still isn;t"
type textarea "x"
type textarea "all the js files seem to be deleted now. The dashboard still isn;t"
type textarea "x"
type textarea "all the js files seem to be deleted now. The dashboard still isn;t s"
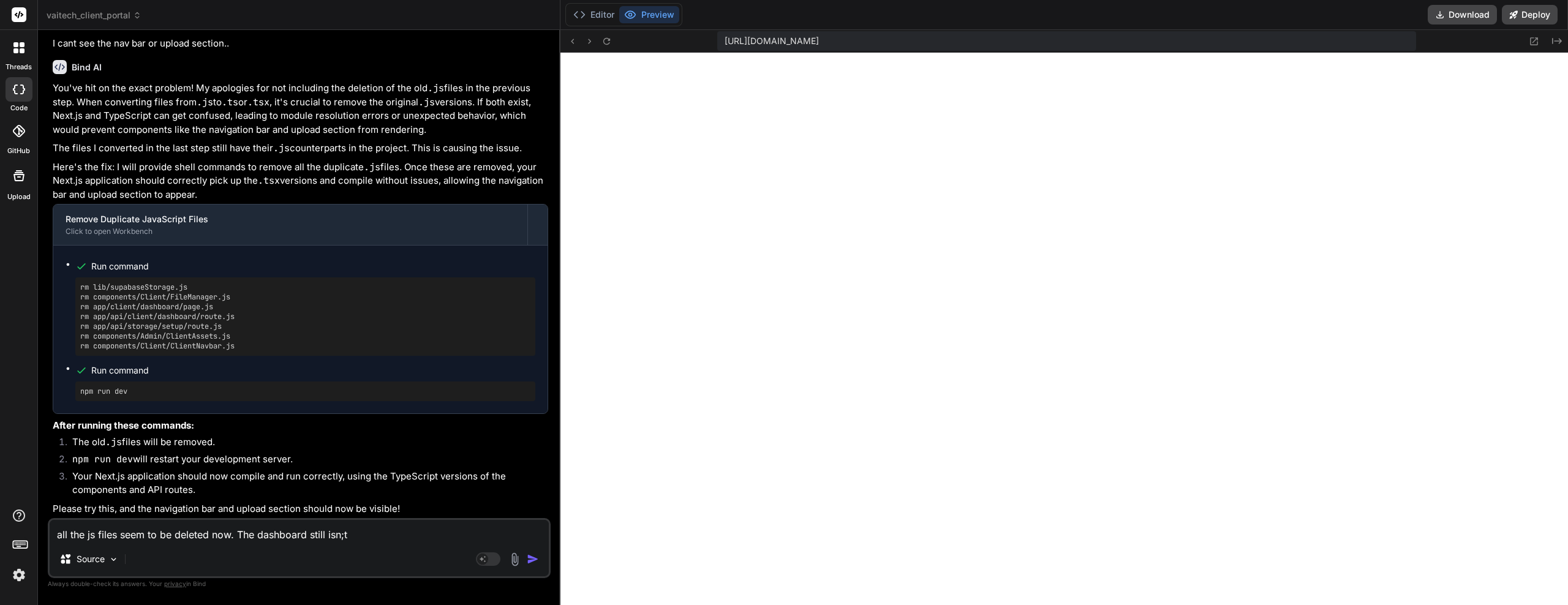
type textarea "x"
type textarea "all the js files seem to be deleted now. The dashboard still isn;t sh"
type textarea "x"
type textarea "all the js files seem to be deleted now. The dashboard still isn;t sho"
type textarea "x"
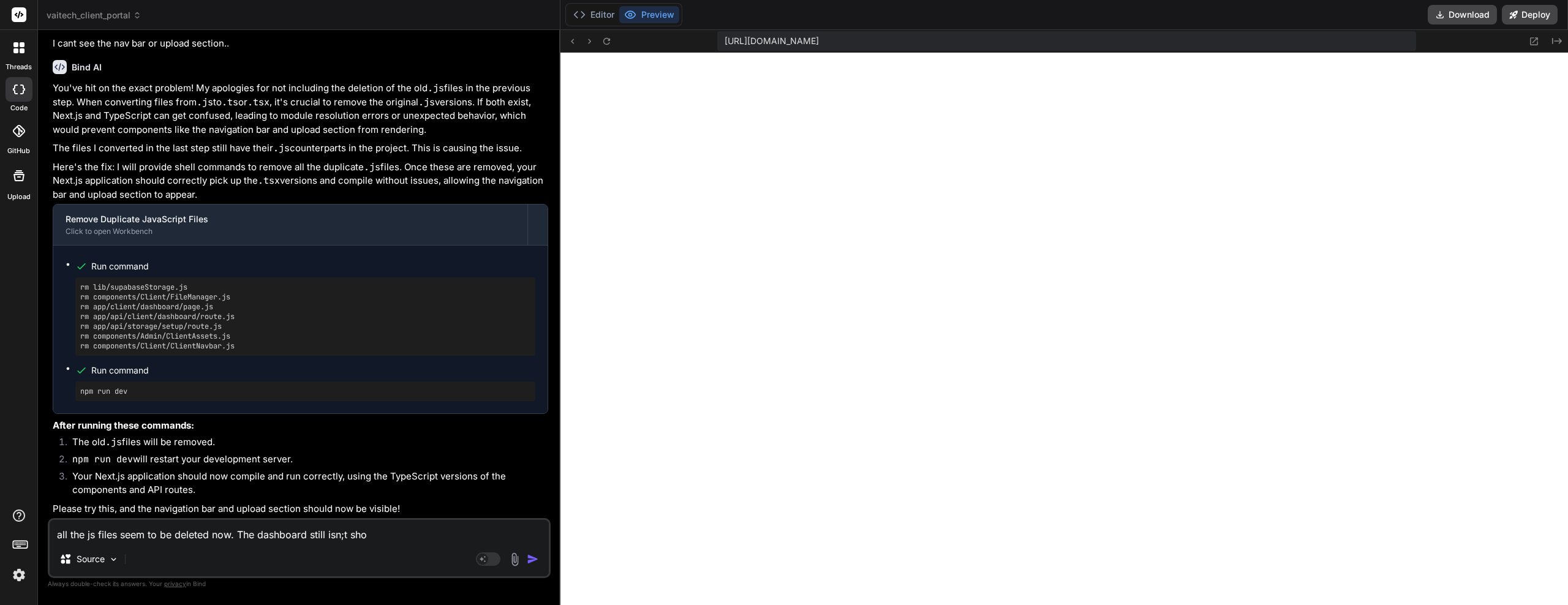
type textarea "all the js files seem to be deleted now. The dashboard still isn;t show"
type textarea "x"
type textarea "all the js files seem to be deleted now. The dashboard still isn;t showi"
type textarea "x"
type textarea "all the js files seem to be deleted now. The dashboard still isn;t showin"
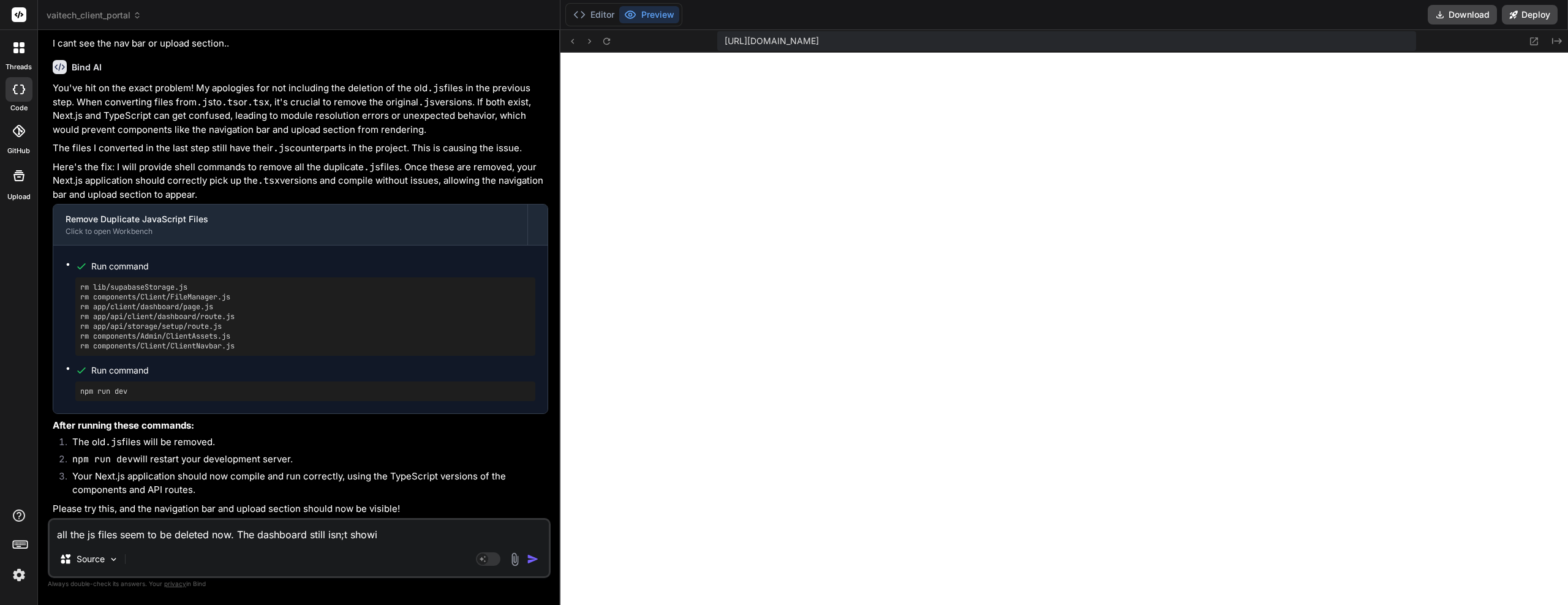
type textarea "x"
type textarea "all the js files seem to be deleted now. The dashboard still isn;t showing"
type textarea "x"
type textarea "all the js files seem to be deleted now. The dashboard still isn;t showing"
type textarea "x"
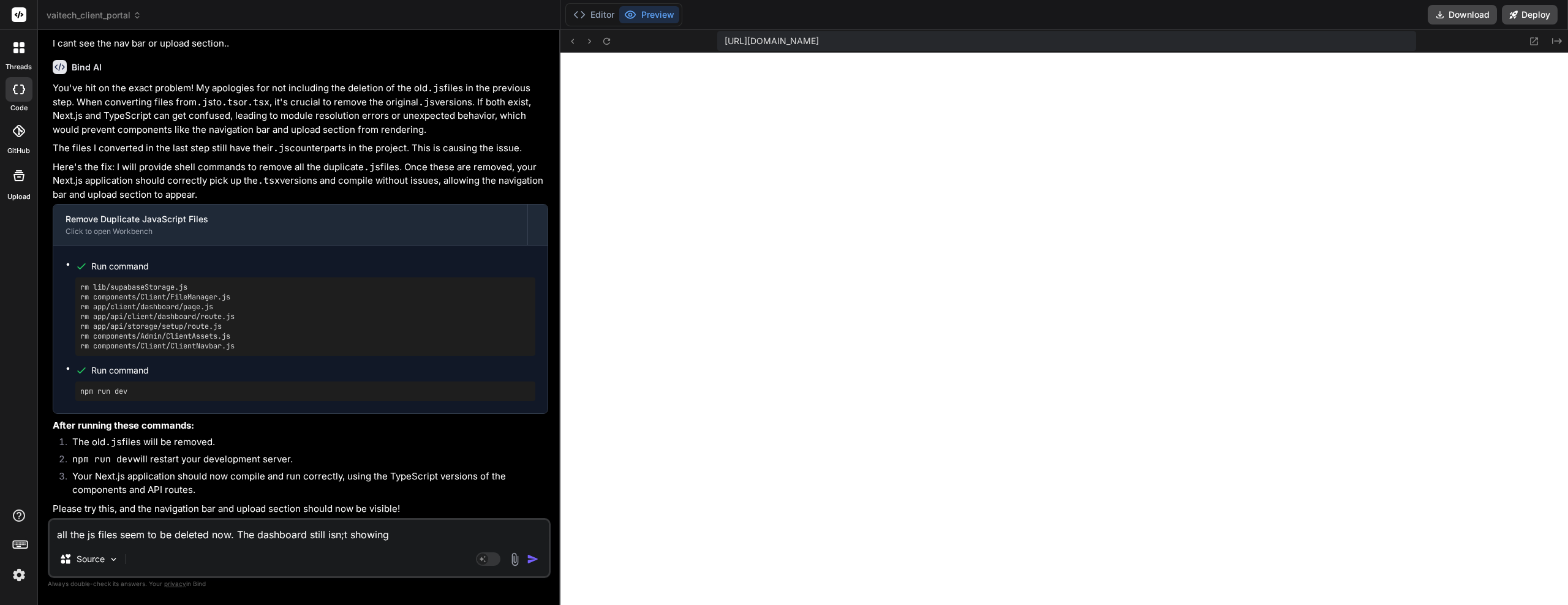
type textarea "all the js files seem to be deleted now. The dashboard still isn;t showing u"
type textarea "x"
type textarea "all the js files seem to be deleted now. The dashboard still isn;t showing up"
type textarea "x"
type textarea "all the js files seem to be deleted now. The dashboard still isn;t showing upl"
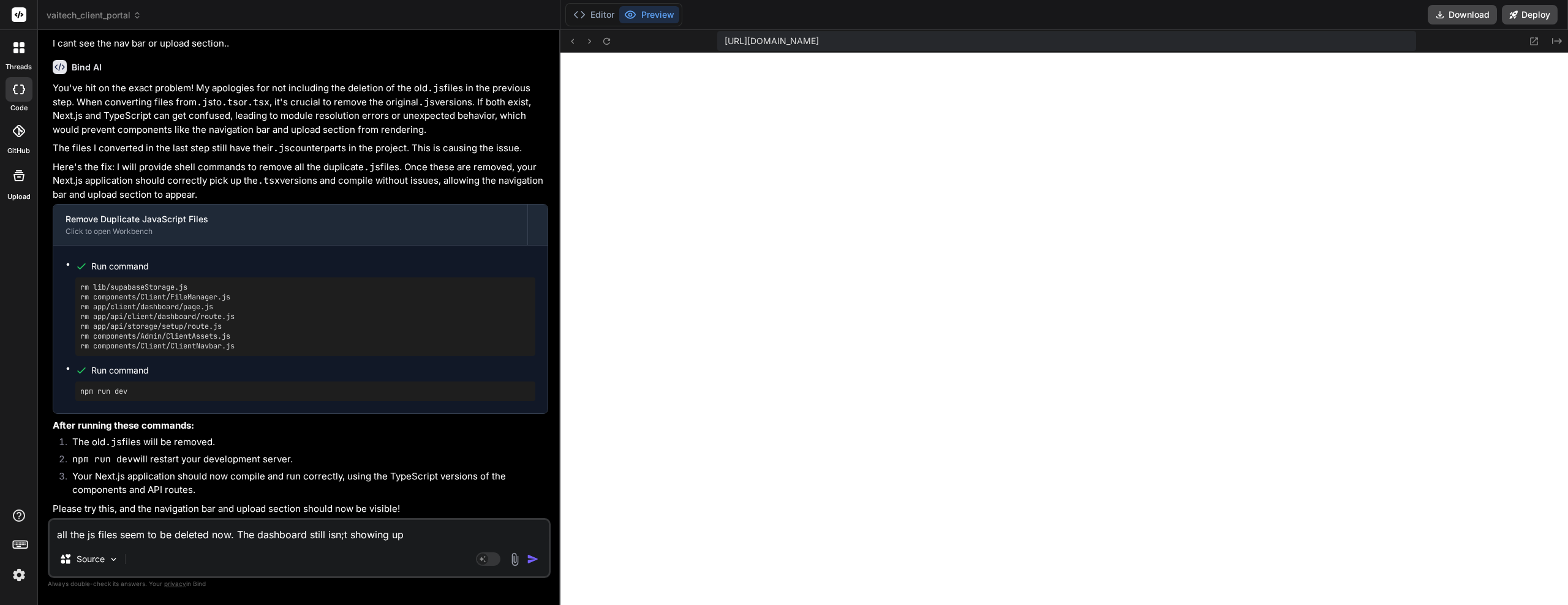
type textarea "x"
type textarea "all the js files seem to be deleted now. The dashboard still isn;t showing uplo"
type textarea "x"
type textarea "all the js files seem to be deleted now. The dashboard still isn;t showing uploa"
type textarea "x"
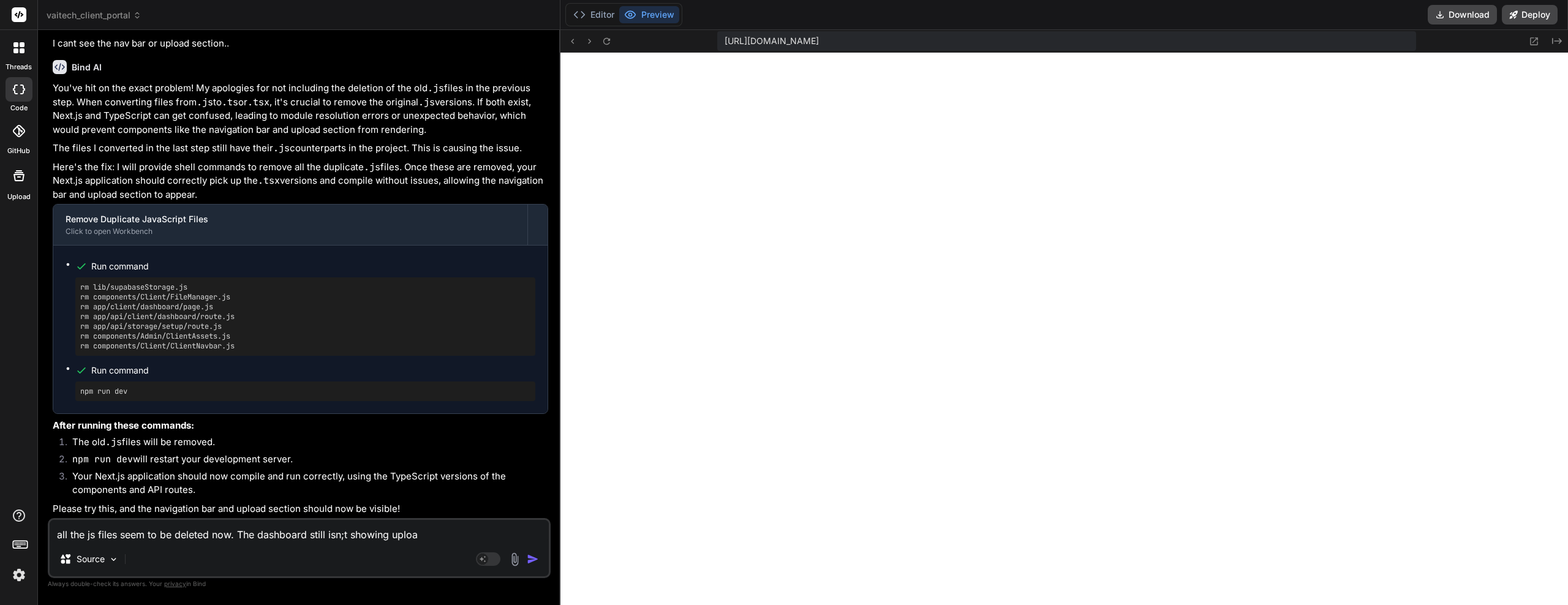
type textarea "all the js files seem to be deleted now. The dashboard still isn;t showing uplo…"
type textarea "x"
type textarea "all the js files seem to be deleted now. The dashboard still isn;t showing uplo…"
type textarea "x"
type textarea "all the js files seem to be deleted now. The dashboard still isn;t showing uplo…"
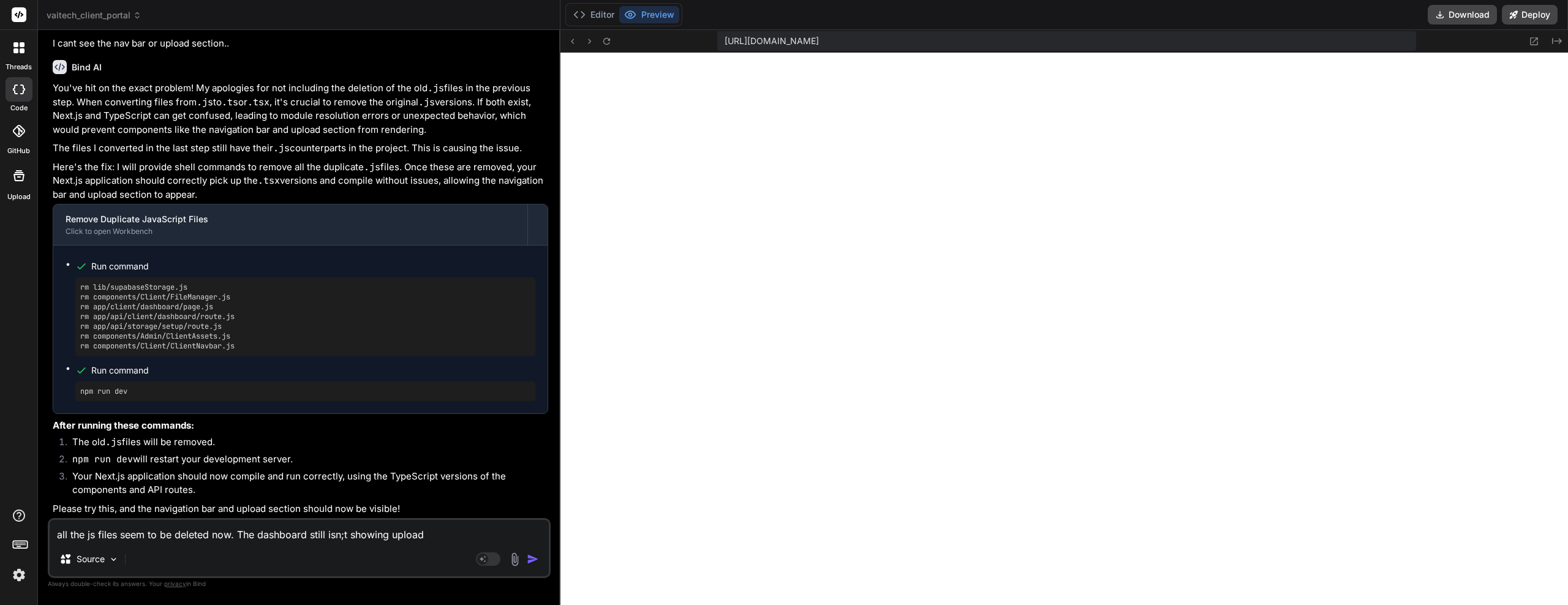
type textarea "x"
type textarea "all the js files seem to be deleted now. The dashboard still isn;t showing uplo…"
type textarea "x"
type textarea "all the js files seem to be deleted now. The dashboard still isn;t showing uplo…"
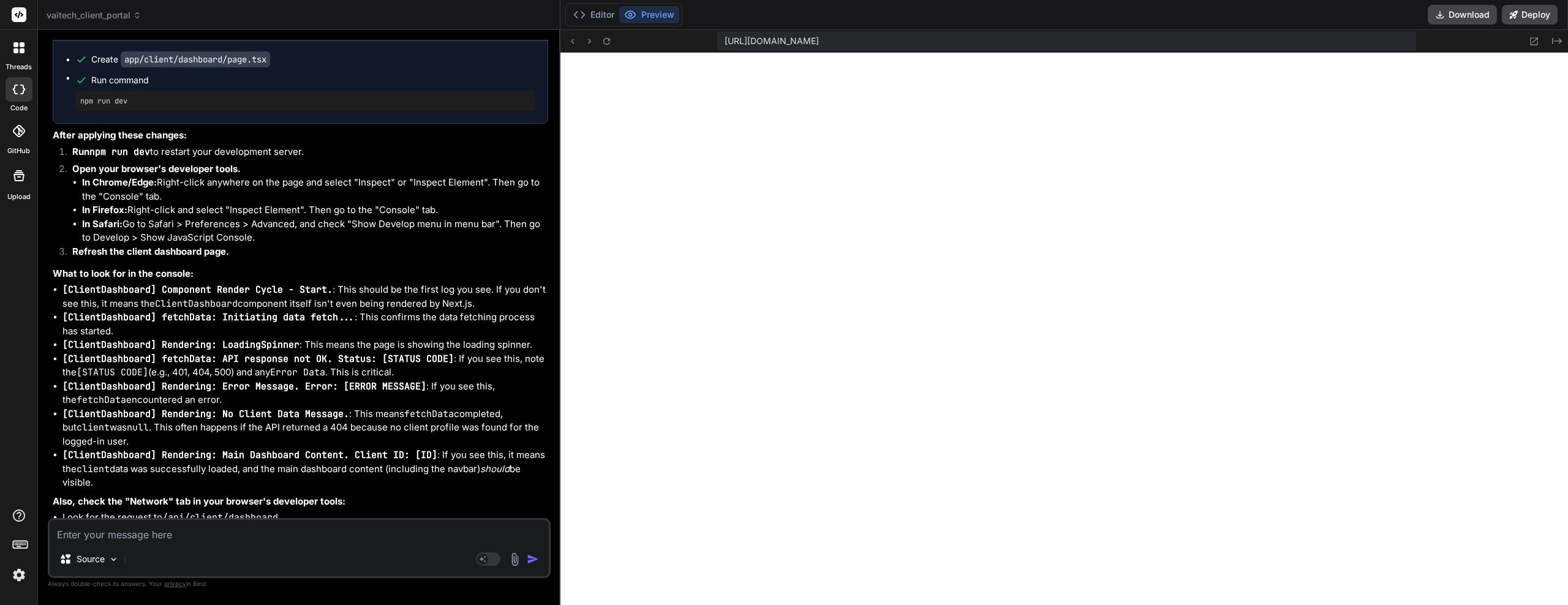
scroll to position [4212, 0]
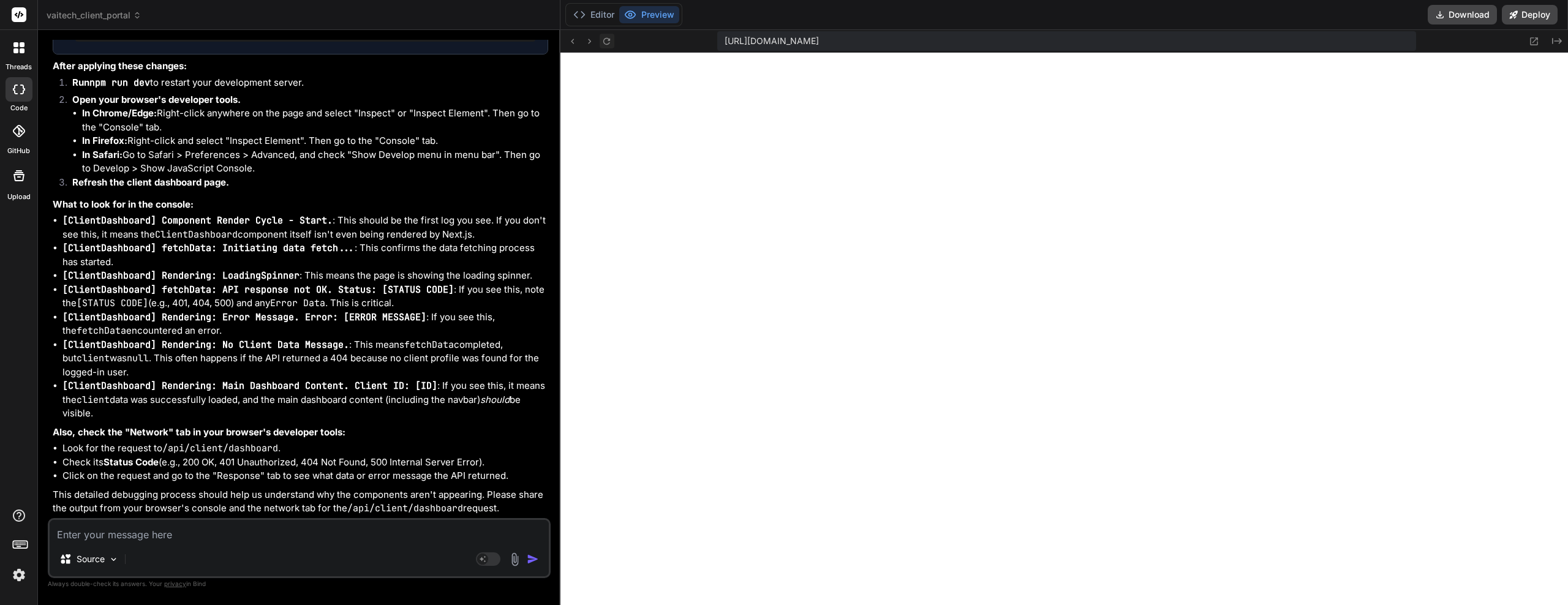
click at [612, 45] on icon at bounding box center [607, 41] width 11 height 11
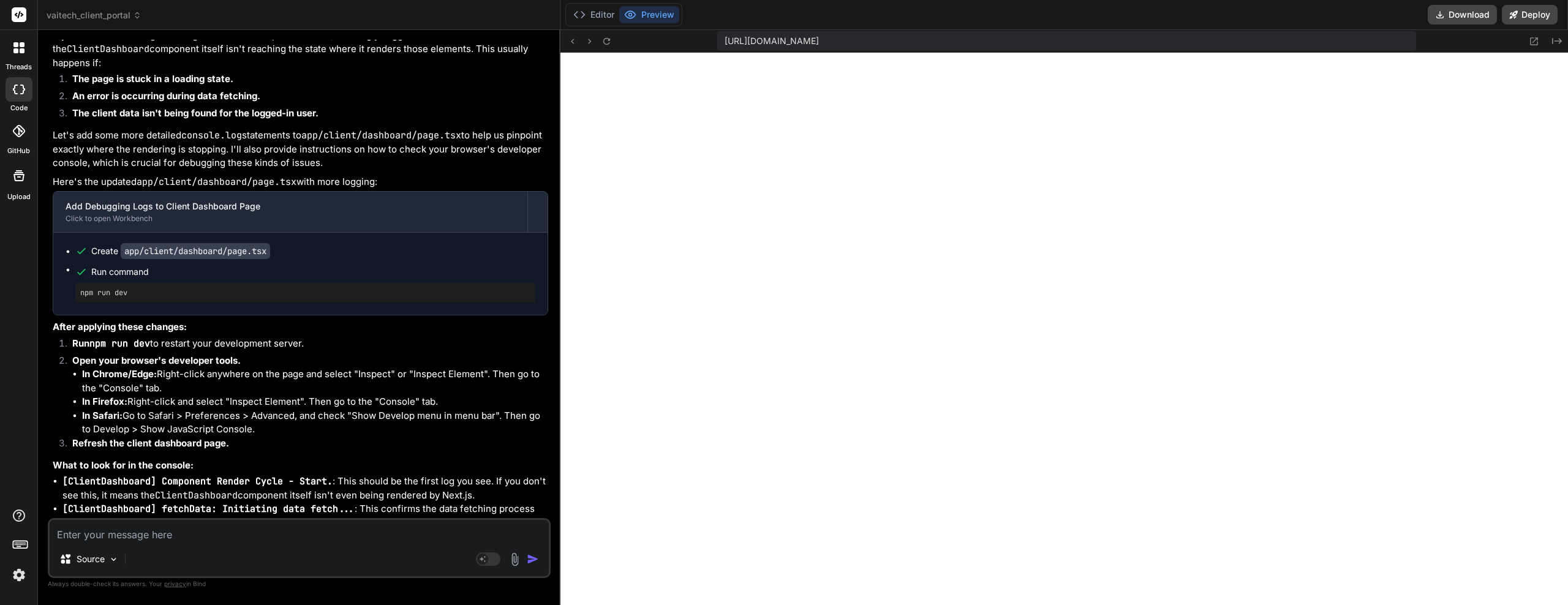
scroll to position [3784, 0]
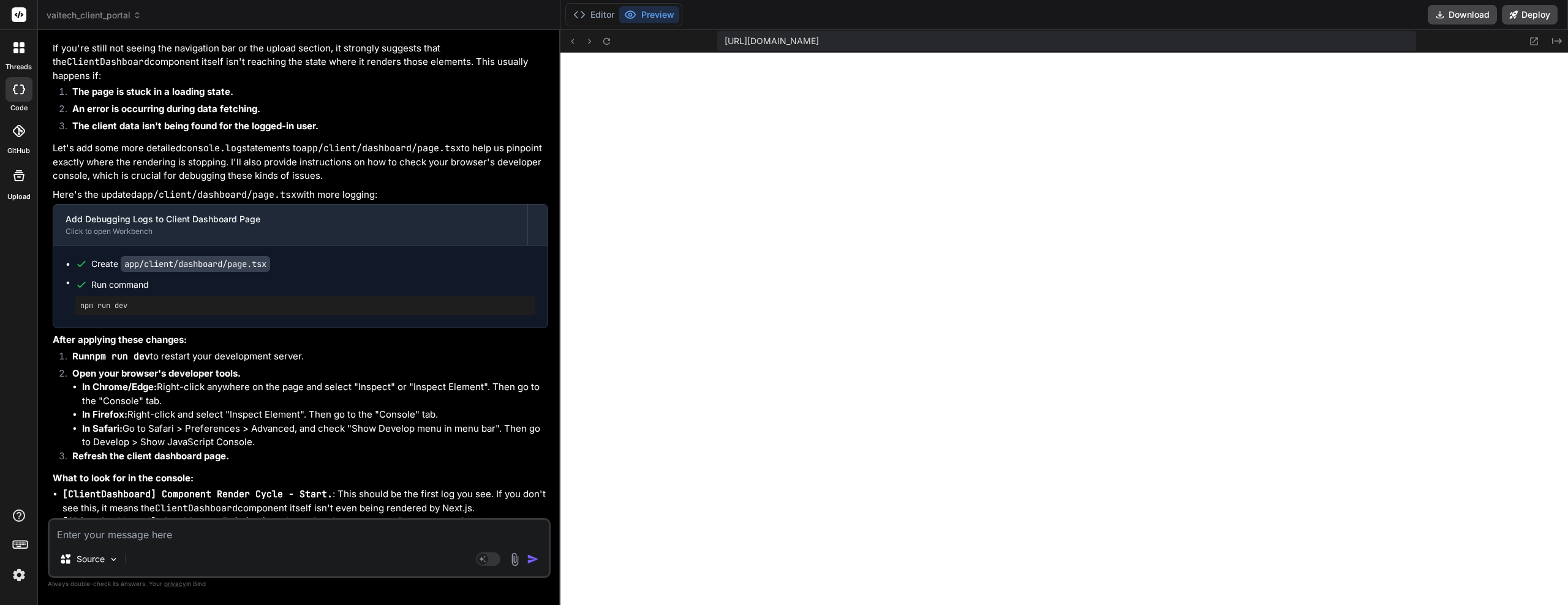
drag, startPoint x: 457, startPoint y: 139, endPoint x: 220, endPoint y: 139, distance: 237.0
copy p "The dashboard still isn;t showing upload or nav bar.."
click at [150, 534] on textarea at bounding box center [299, 531] width 499 height 22
paste textarea "The dashboard still isn;t showing upload or nav bar.."
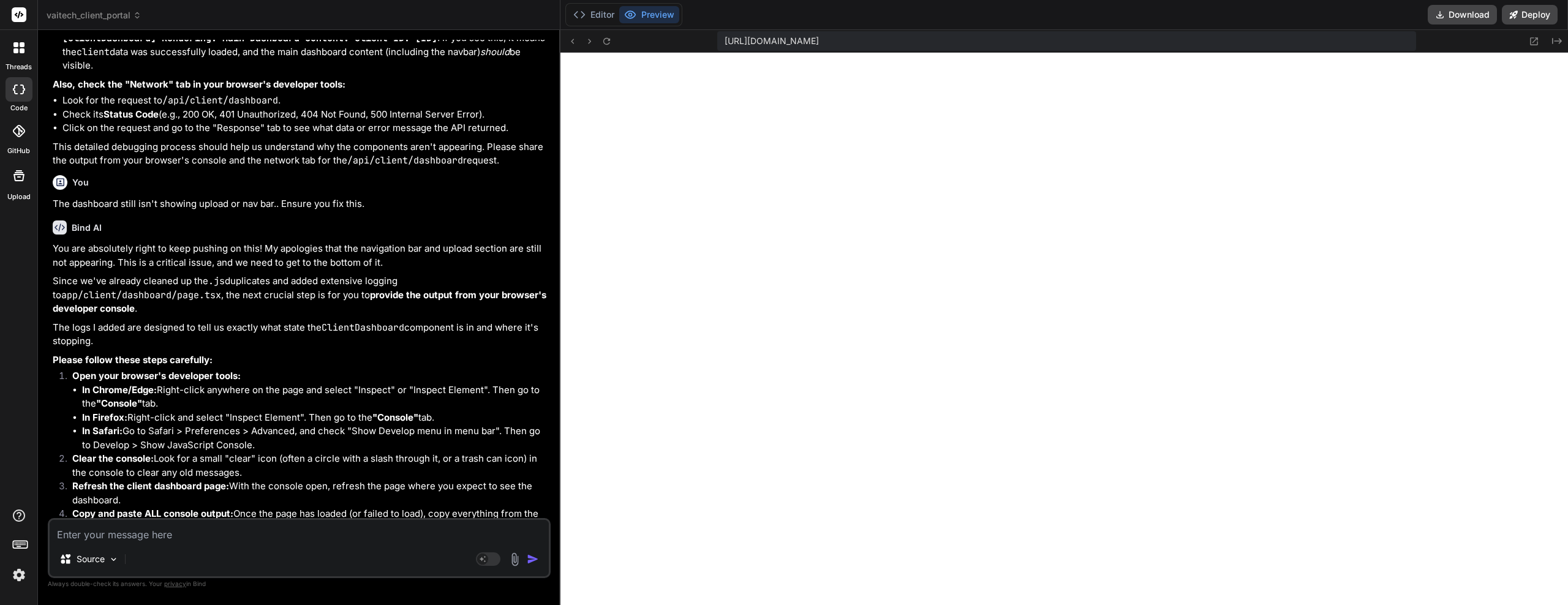
scroll to position [4523, 0]
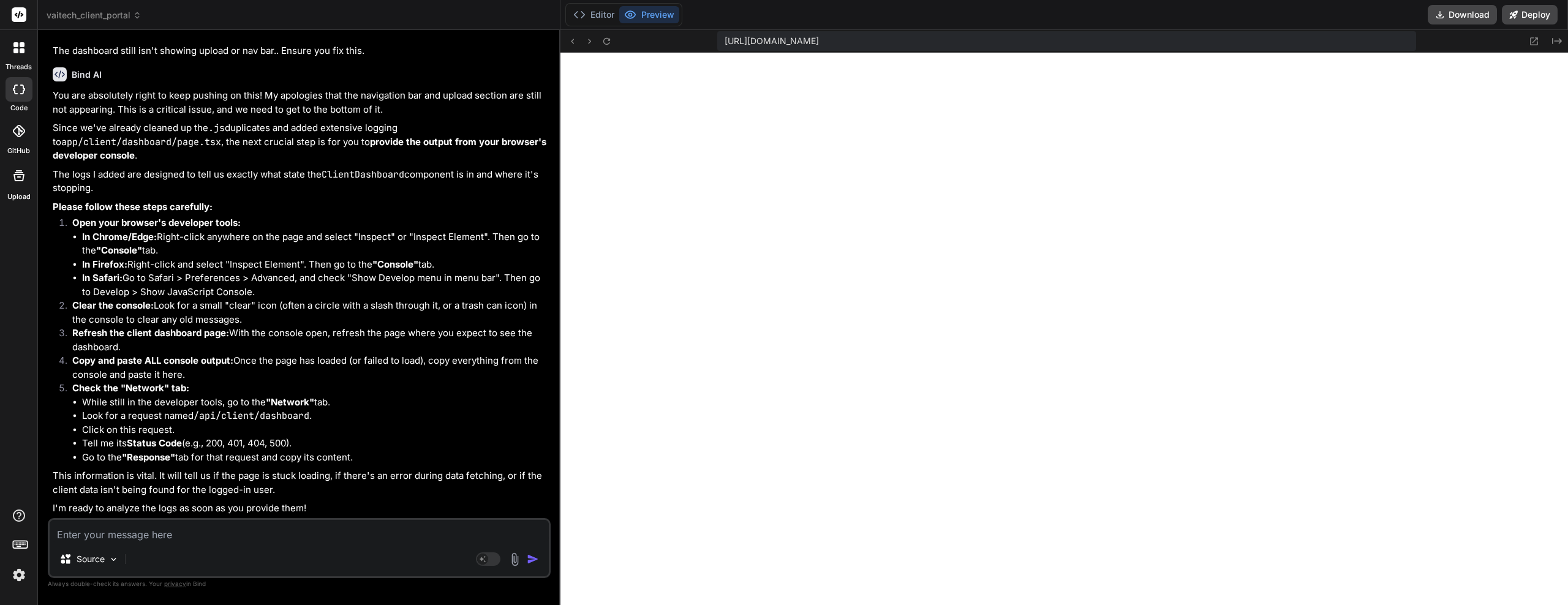
drag, startPoint x: 252, startPoint y: 340, endPoint x: 252, endPoint y: 349, distance: 9.0
drag, startPoint x: 284, startPoint y: 247, endPoint x: 286, endPoint y: 276, distance: 29.1
click at [612, 44] on icon at bounding box center [607, 41] width 11 height 11
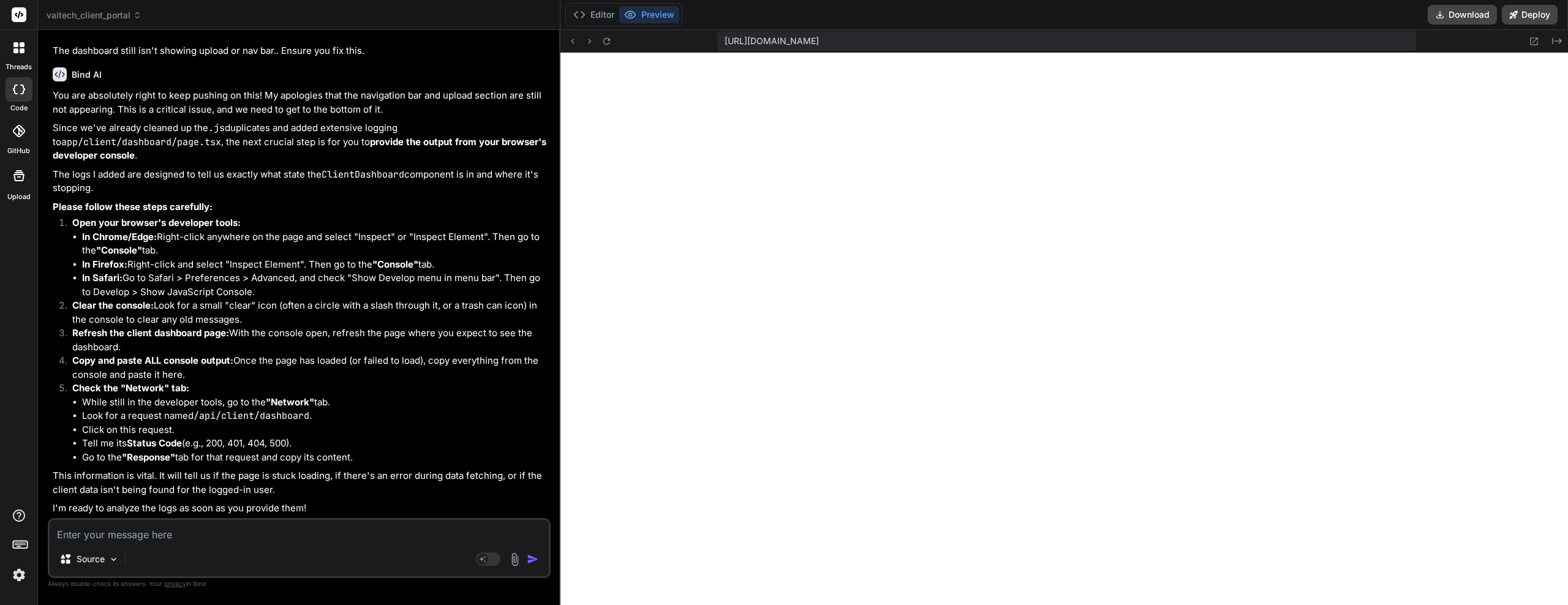
paste textarea "page.tsx:17 [Home Page] Component initialized - loading: true user: null error:…"
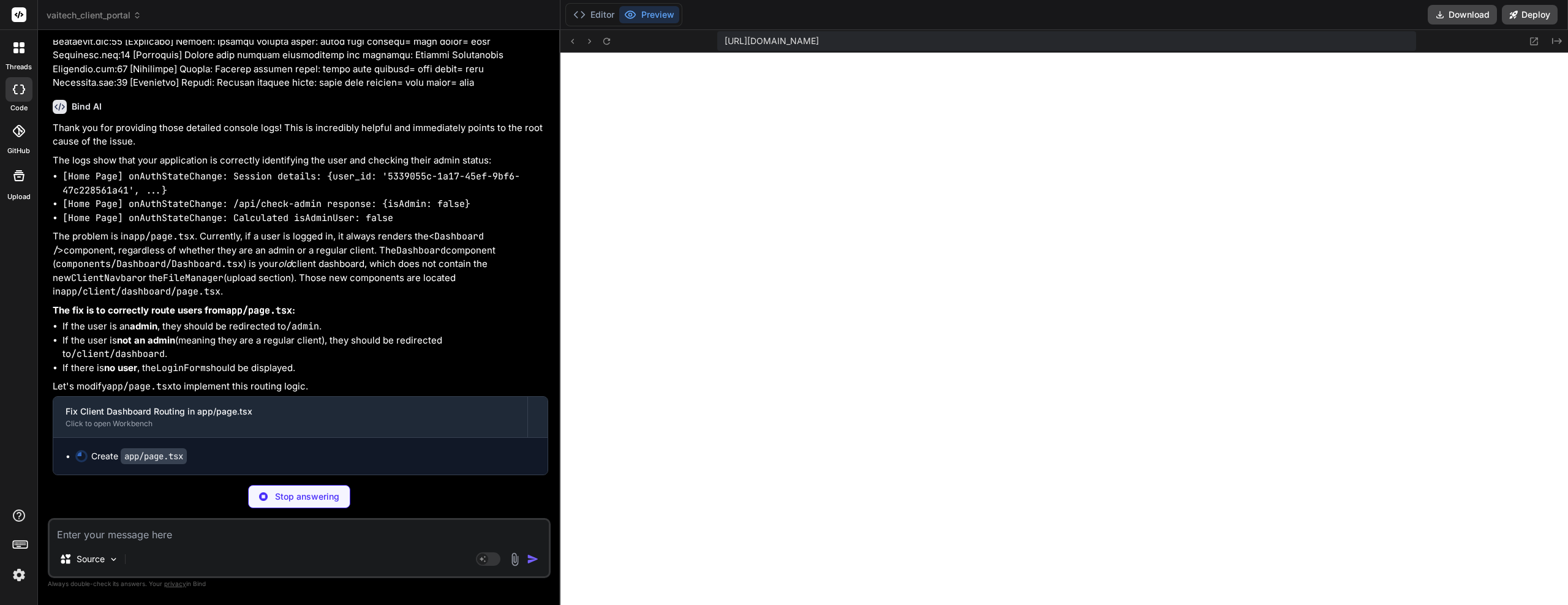
scroll to position [6242, 0]
drag, startPoint x: 270, startPoint y: 262, endPoint x: 270, endPoint y: 273, distance: 11.0
drag, startPoint x: 271, startPoint y: 260, endPoint x: 271, endPoint y: 276, distance: 16.0
drag, startPoint x: 273, startPoint y: 284, endPoint x: 274, endPoint y: 291, distance: 7.1
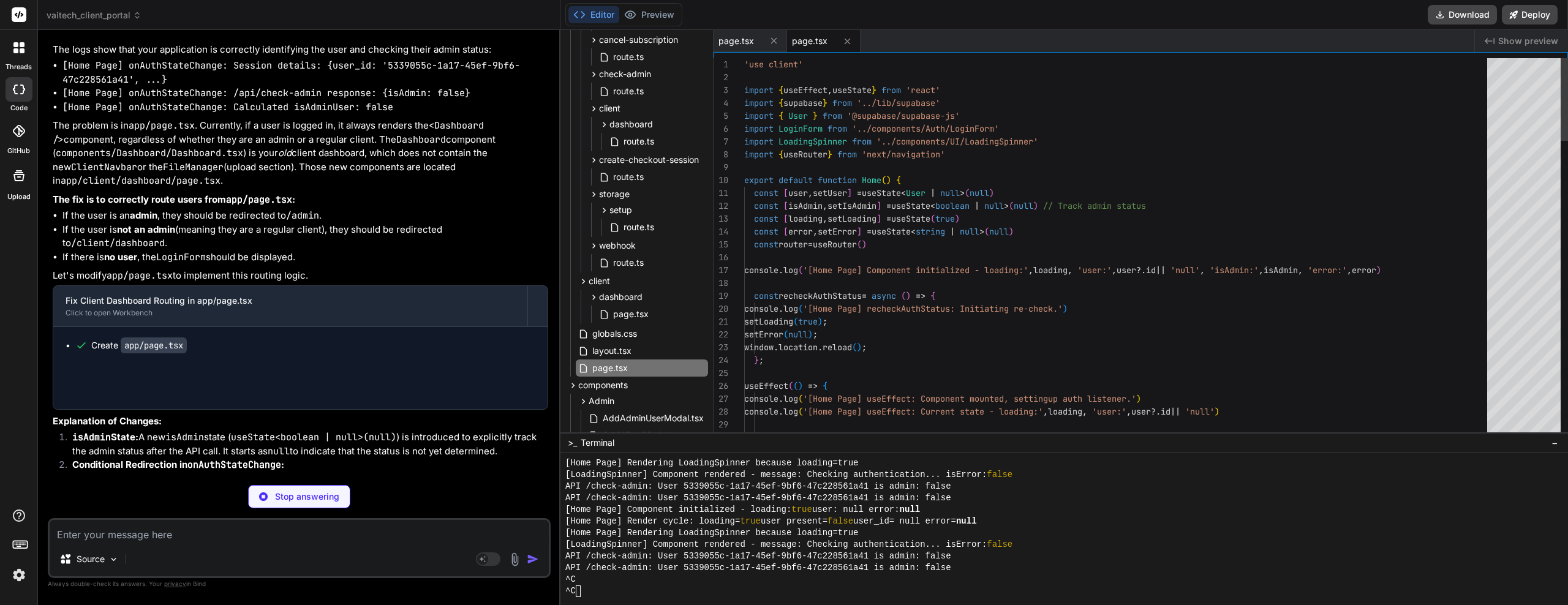
scroll to position [6310, 0]
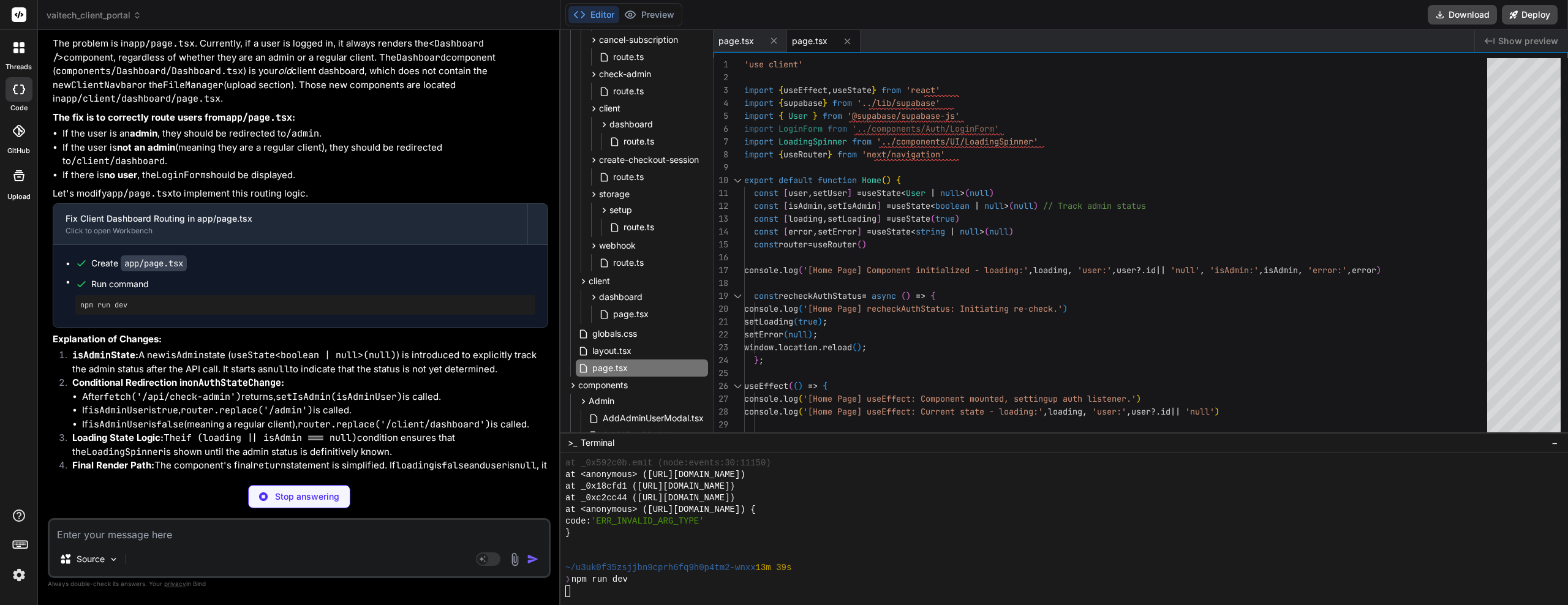
click at [300, 106] on p "The problem is in app/page.tsx . Currently, if a user is logged in, it always r…" at bounding box center [300, 71] width 496 height 69
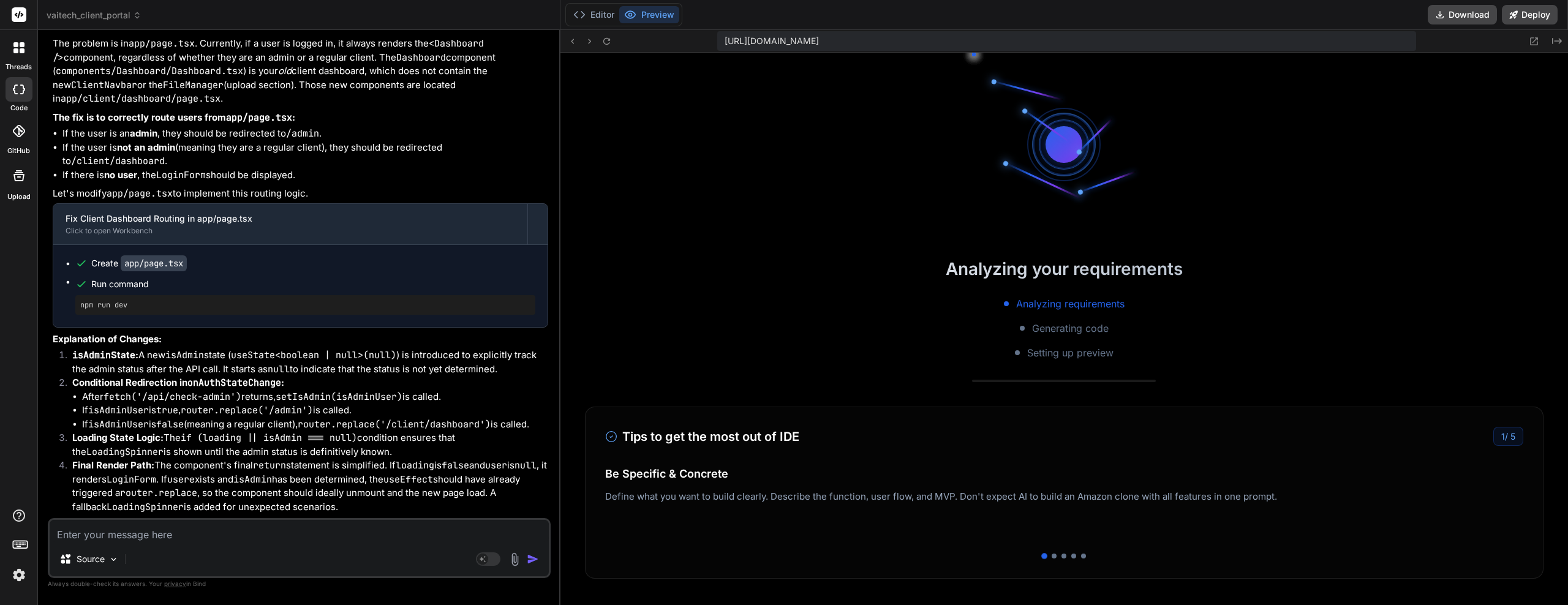
scroll to position [9056, 0]
drag, startPoint x: 304, startPoint y: 248, endPoint x: 304, endPoint y: 255, distance: 7.0
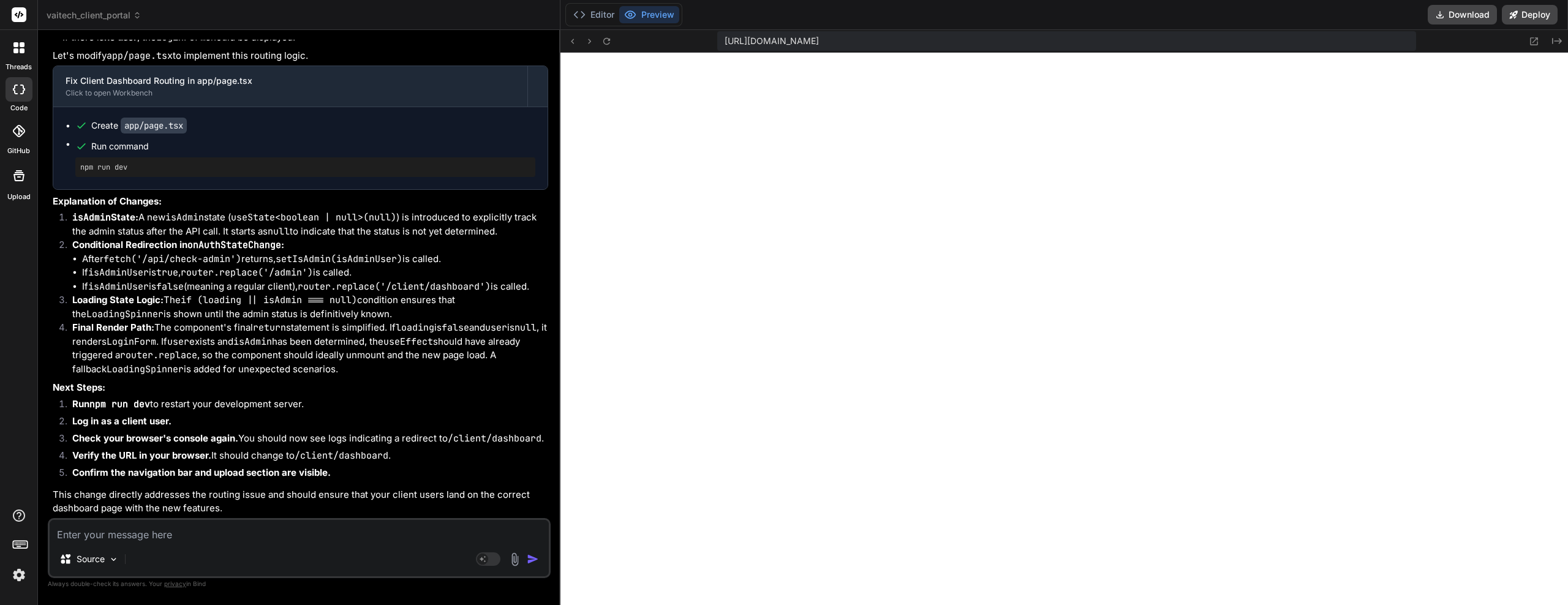
scroll to position [6602, 0]
drag, startPoint x: 224, startPoint y: 274, endPoint x: 226, endPoint y: 297, distance: 23.1
click at [261, 367] on li "Final Render Path: The component's final return statement is simplified. If loa…" at bounding box center [305, 348] width 486 height 55
paste textarea "page.tsx:56 [Home Page] onAuthStateChange: /api/check-admin response: {isAdmin:…"
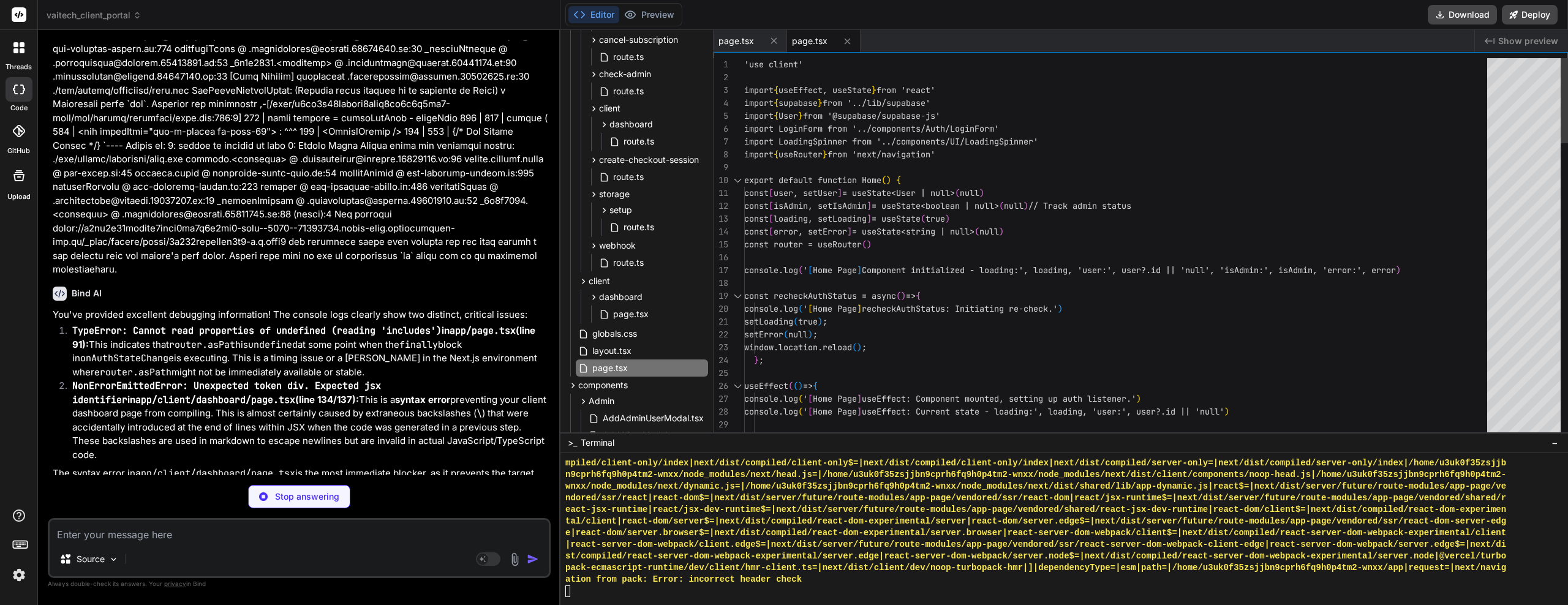
scroll to position [11640, 0]
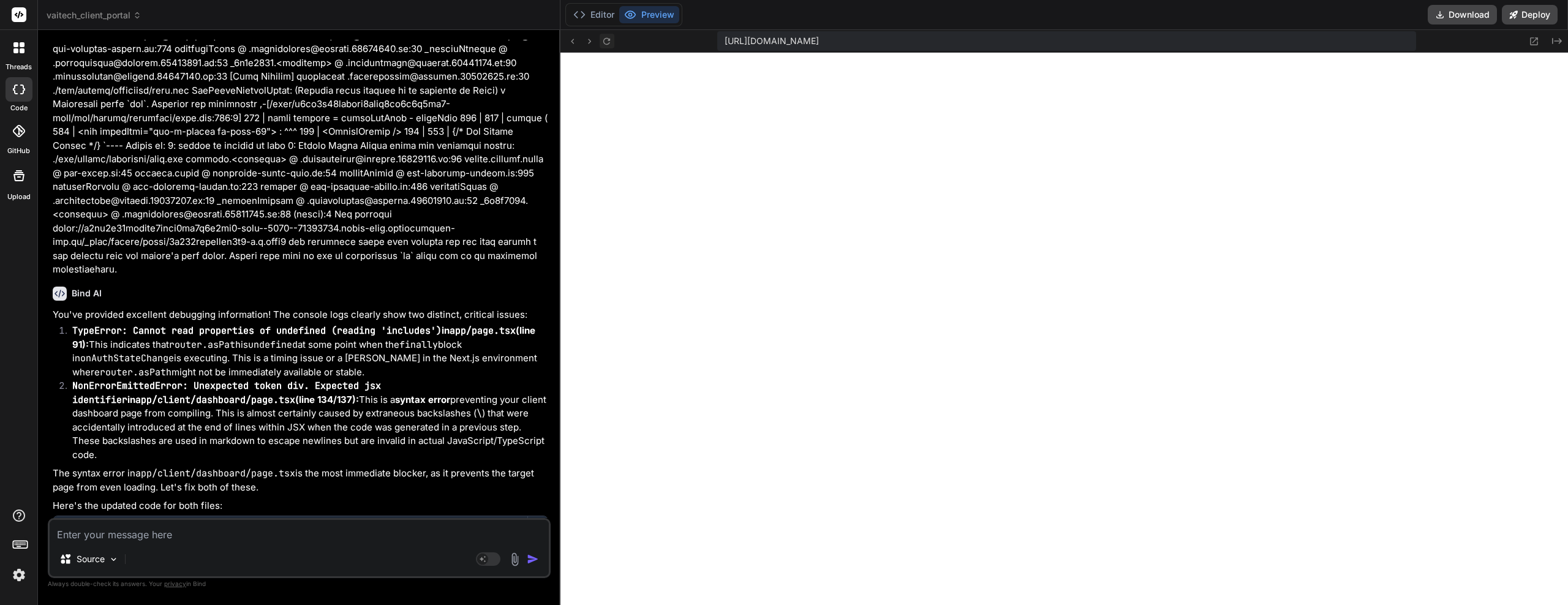
click at [606, 41] on icon at bounding box center [607, 41] width 11 height 11
click at [162, 531] on textarea at bounding box center [299, 531] width 499 height 22
paste textarea "Failed to compile ./app/client/dashboard/page.tsx:5:0 Module not found: Can't r…"
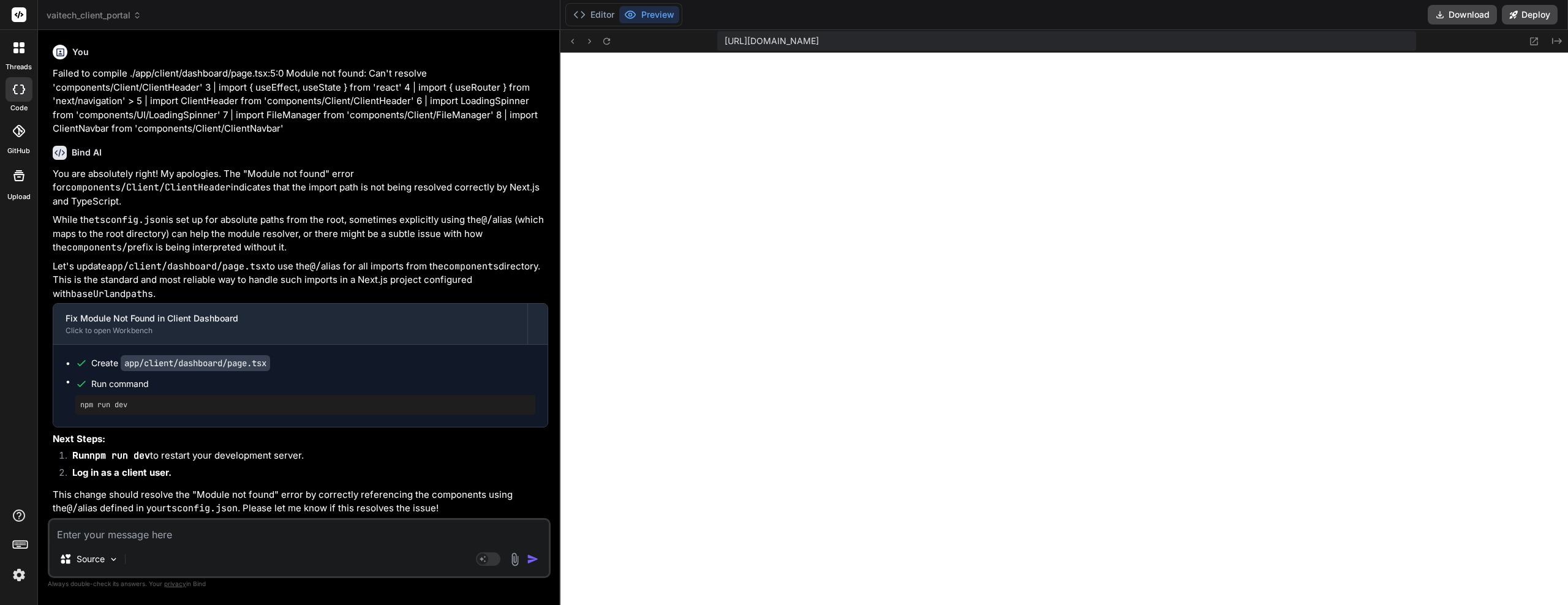
scroll to position [8752, 0]
click at [134, 539] on textarea at bounding box center [299, 531] width 499 height 22
paste textarea "./app/client/dashboard/page.tsx:5:0 Module not found: Can't resolve '@/componen…"
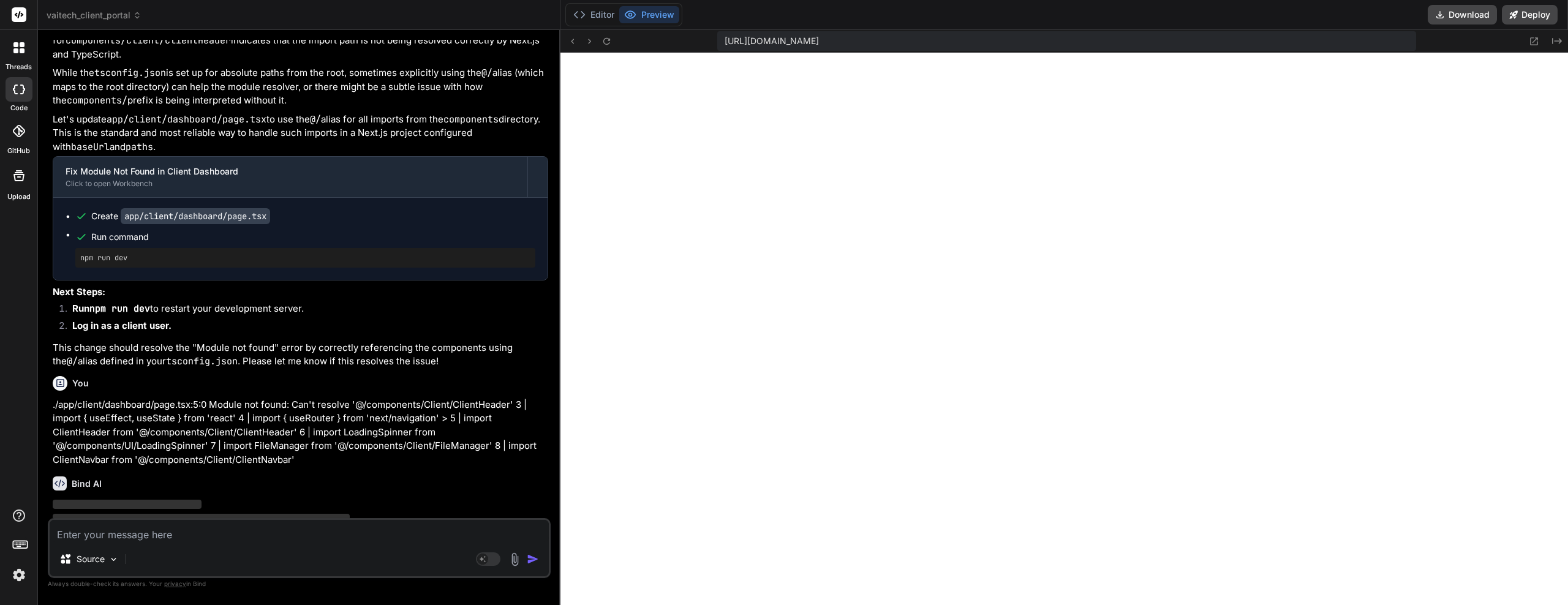
scroll to position [8750, 0]
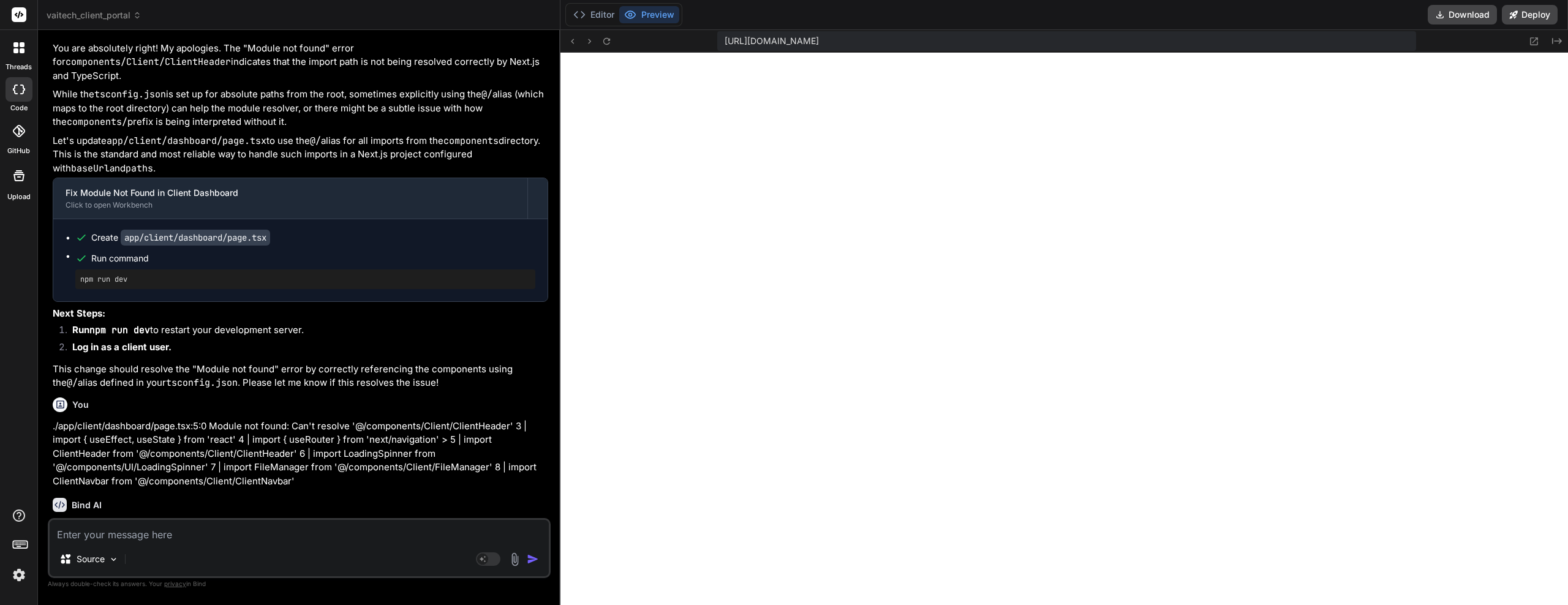
click at [182, 530] on textarea at bounding box center [299, 531] width 499 height 22
paste textarea "./app/client/dashboard/page.tsx NonErrorEmittedError: (Emitted value instead of…"
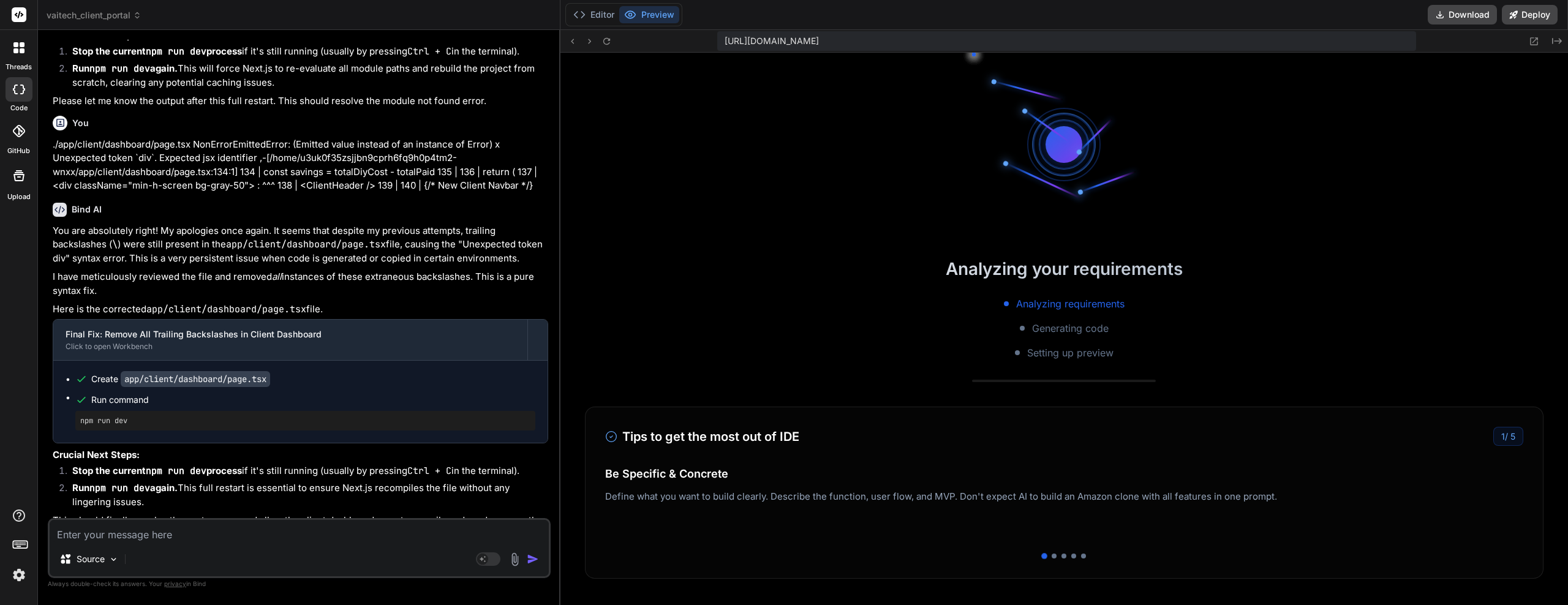
scroll to position [9741, 0]
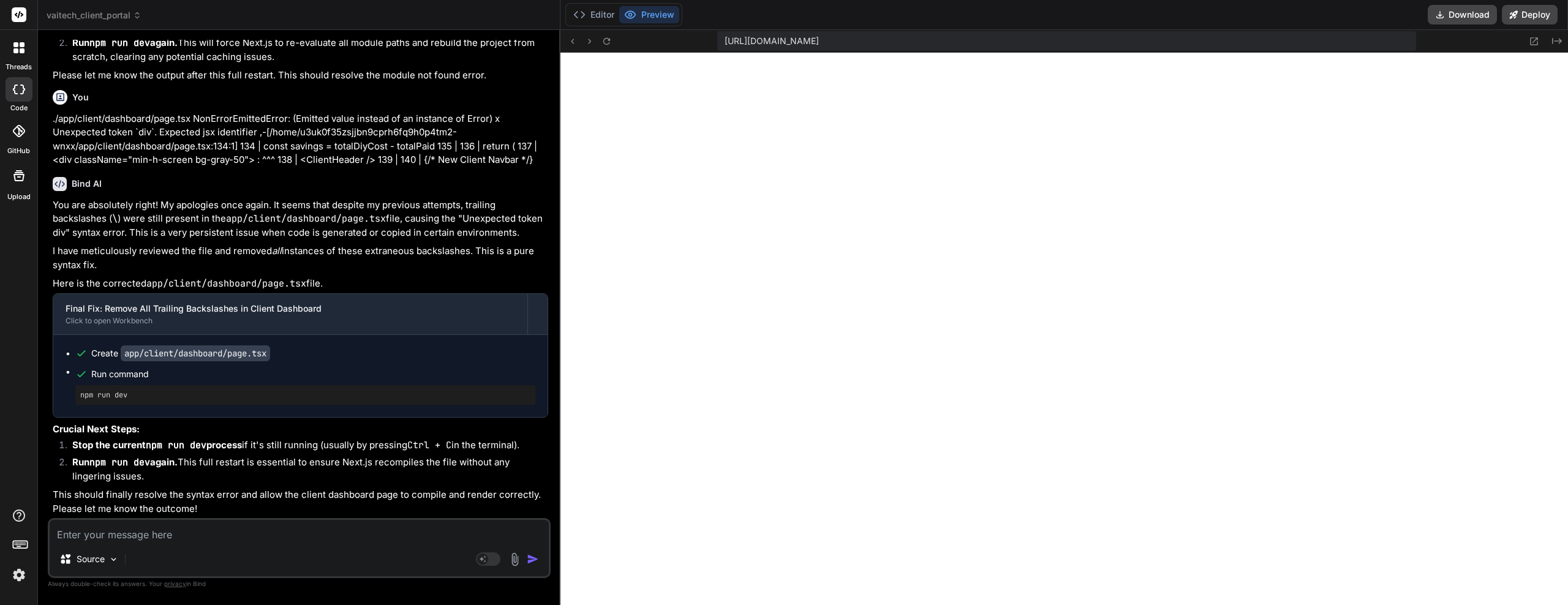
click at [225, 536] on textarea at bounding box center [299, 531] width 499 height 22
paste textarea "page.tsx:17 [Home Page] Component initialized - loading: true user: null isAdmi…"
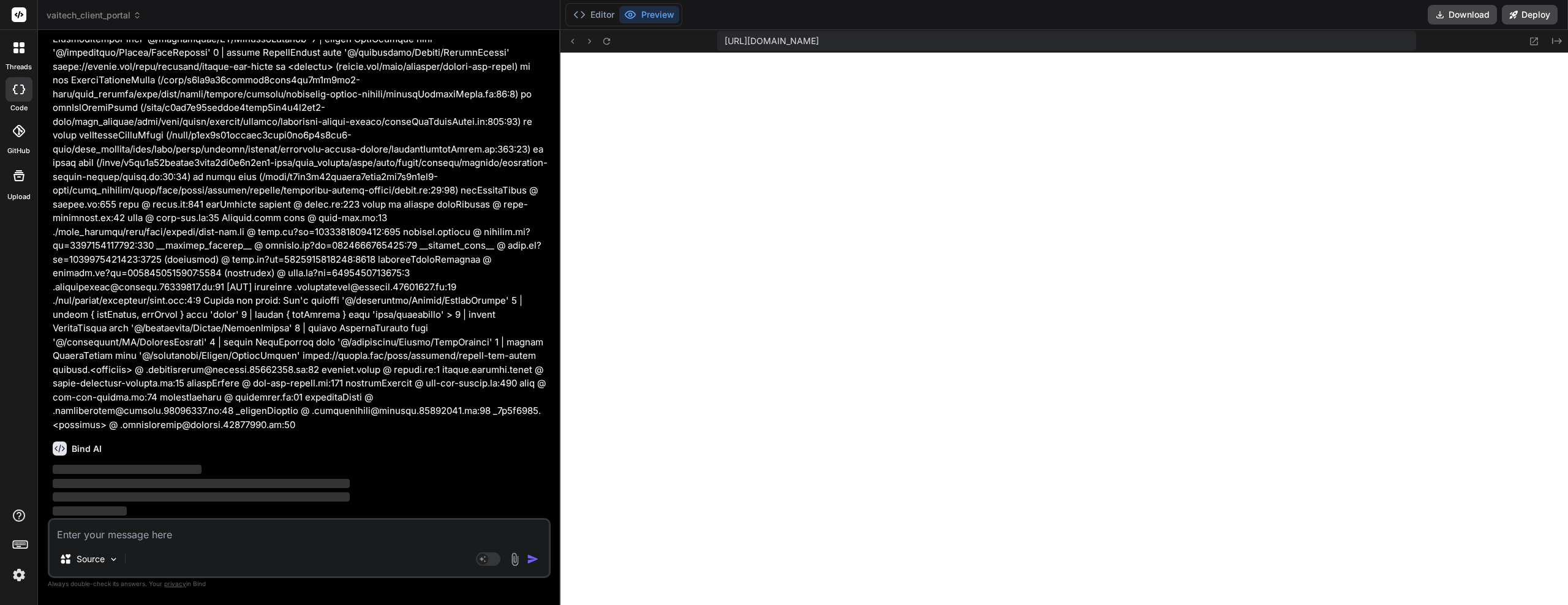
scroll to position [14114, 0]
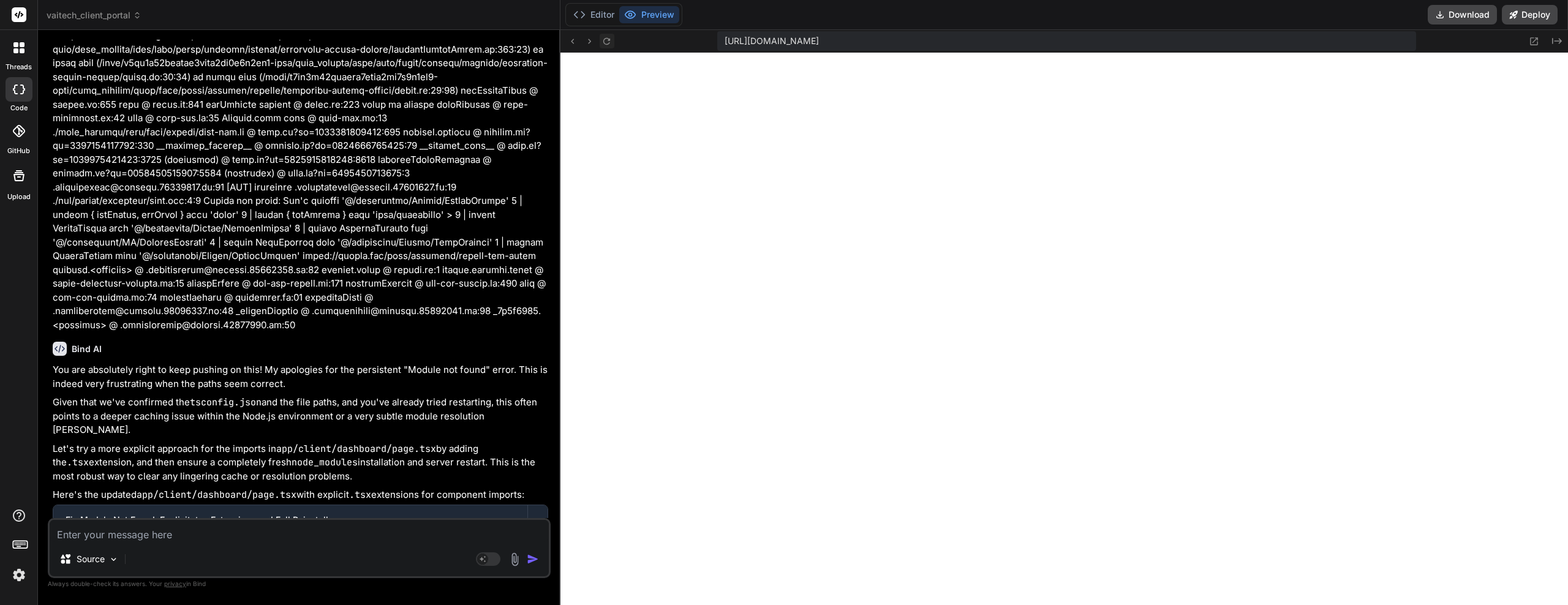
click at [609, 36] on icon at bounding box center [607, 41] width 11 height 11
click at [190, 534] on textarea at bounding box center [299, 531] width 499 height 22
paste textarea "u3uk0f35zsjjbn9cprh6fq9h0p4tm2-wnxx--3000--96435430.local-corp.webcontainer-api…"
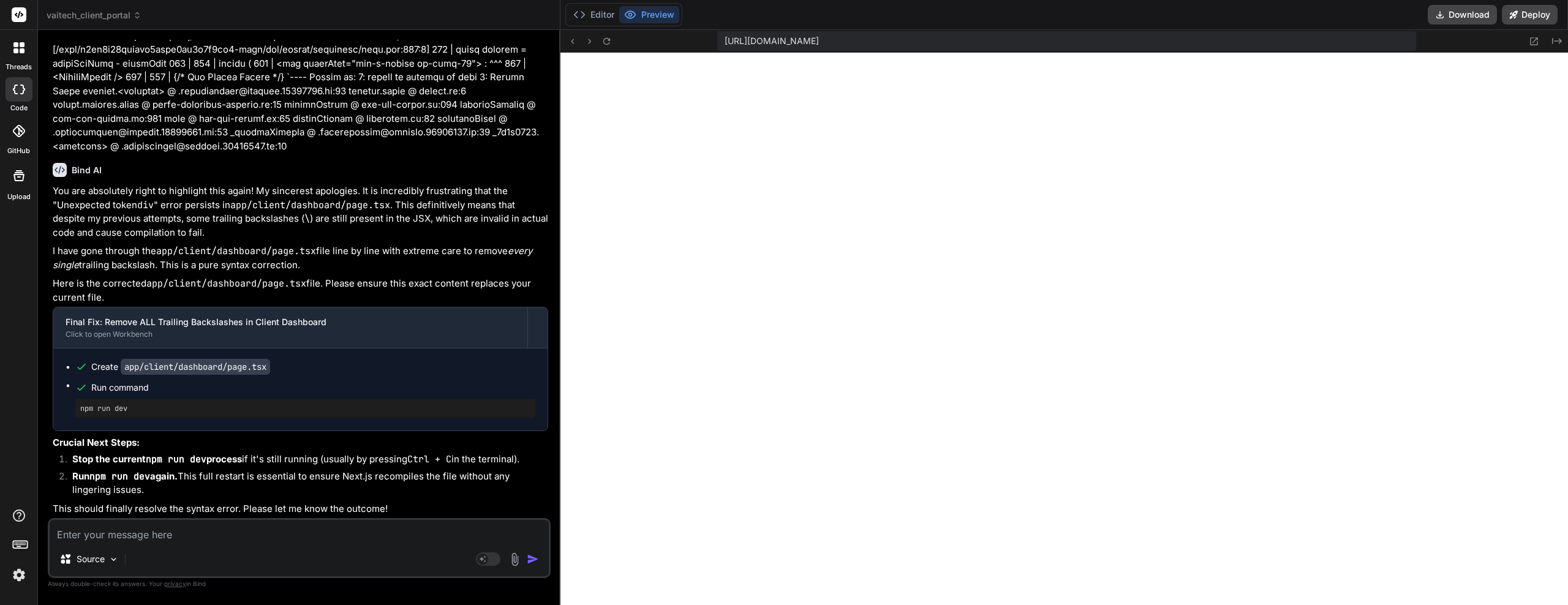
scroll to position [16382, 0]
click at [588, 10] on button "Editor" at bounding box center [594, 15] width 51 height 17
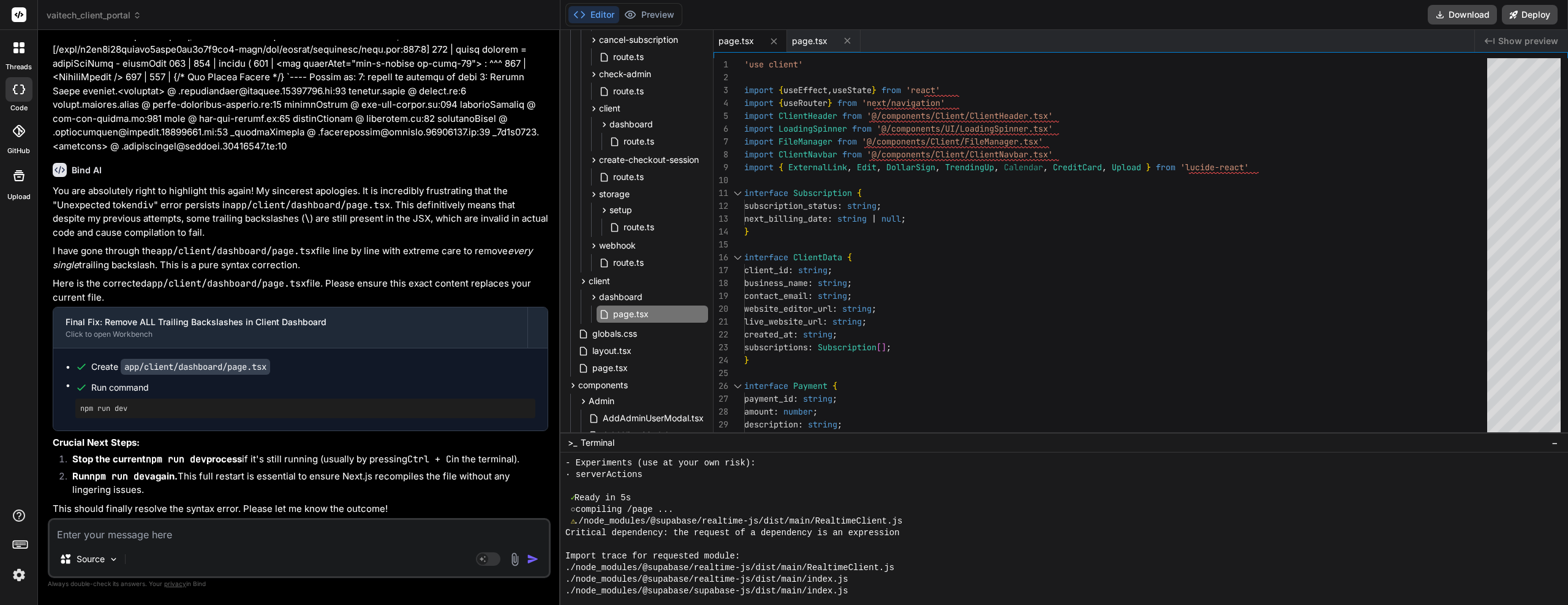
scroll to position [11640, 0]
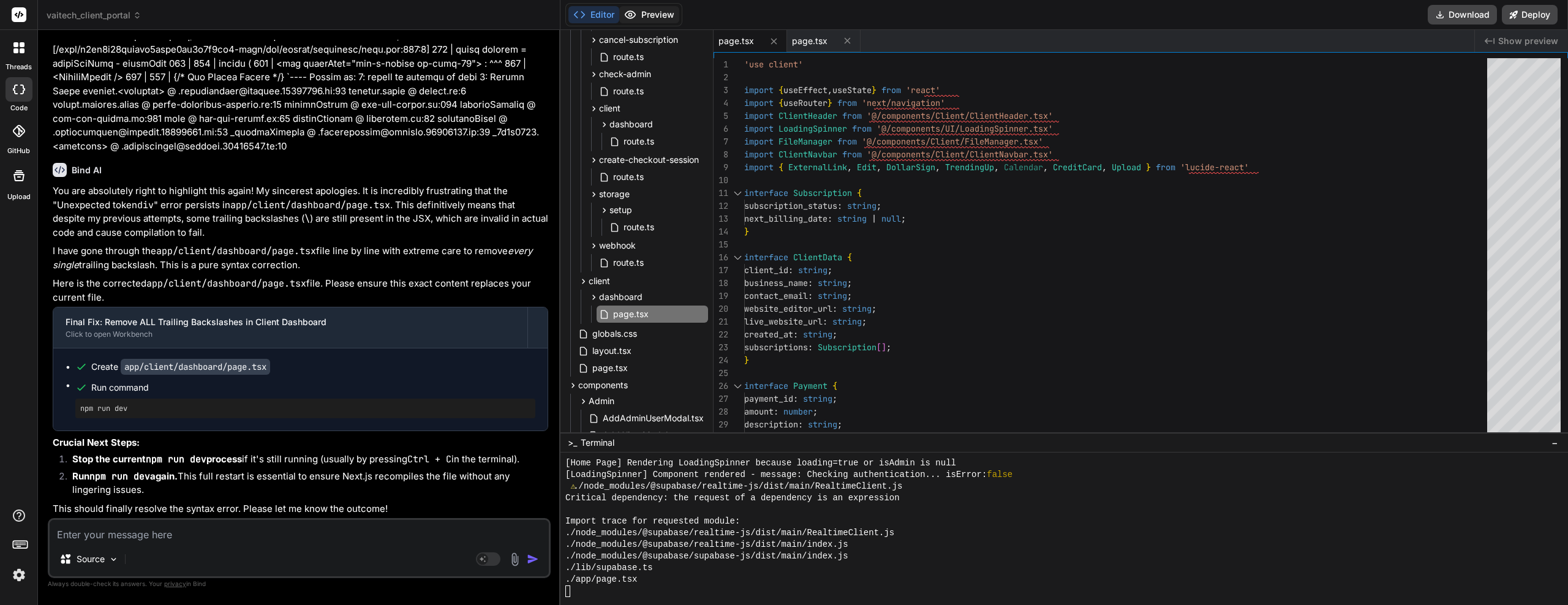
click at [644, 17] on button "Preview" at bounding box center [650, 15] width 60 height 17
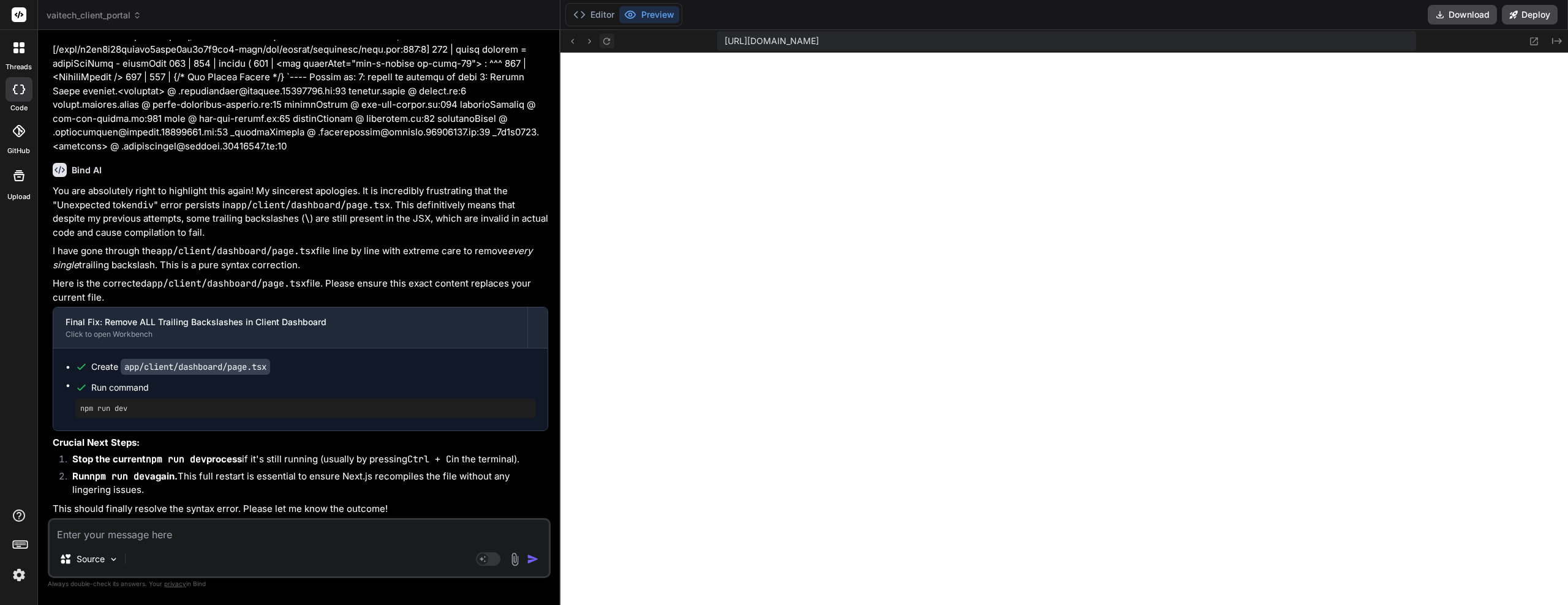
click at [609, 43] on icon at bounding box center [607, 41] width 11 height 11
click at [592, 17] on button "Editor" at bounding box center [594, 15] width 51 height 17
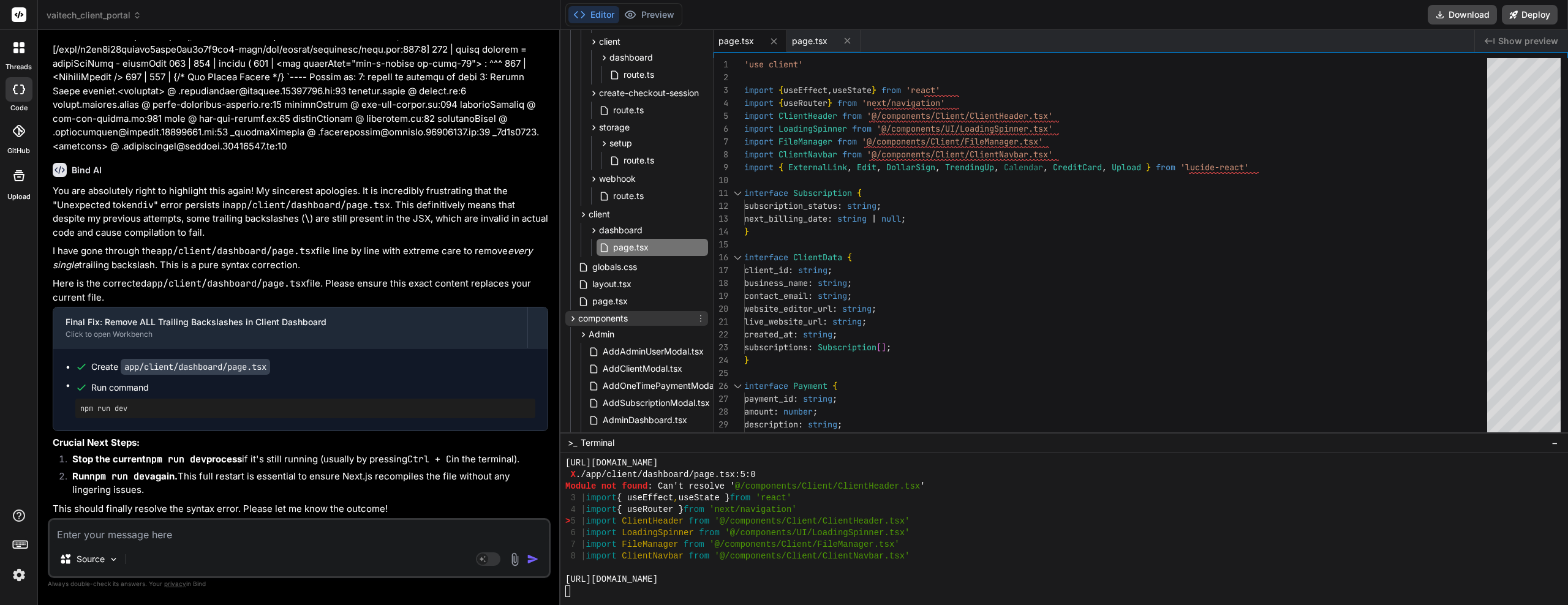
scroll to position [551, 0]
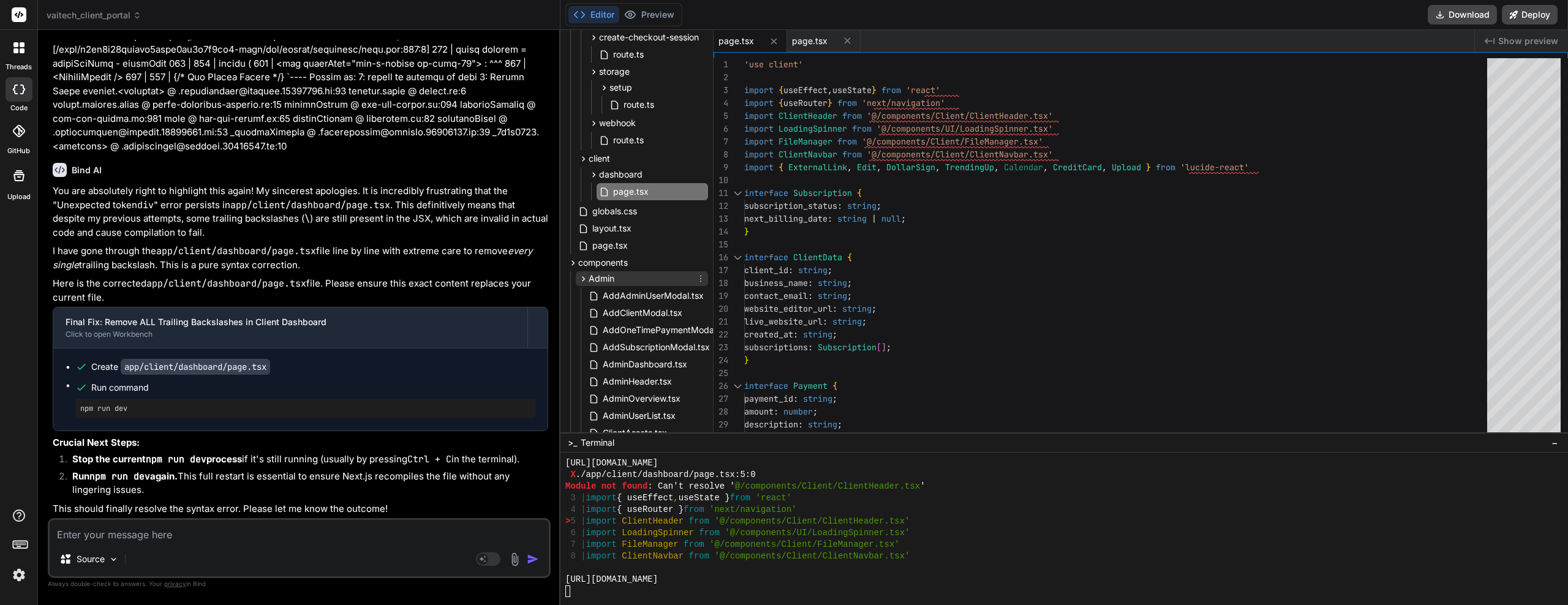
click at [583, 281] on icon at bounding box center [583, 278] width 3 height 5
click at [590, 330] on span "Client" at bounding box center [600, 327] width 23 height 12
click at [592, 330] on span "Client" at bounding box center [600, 327] width 23 height 12
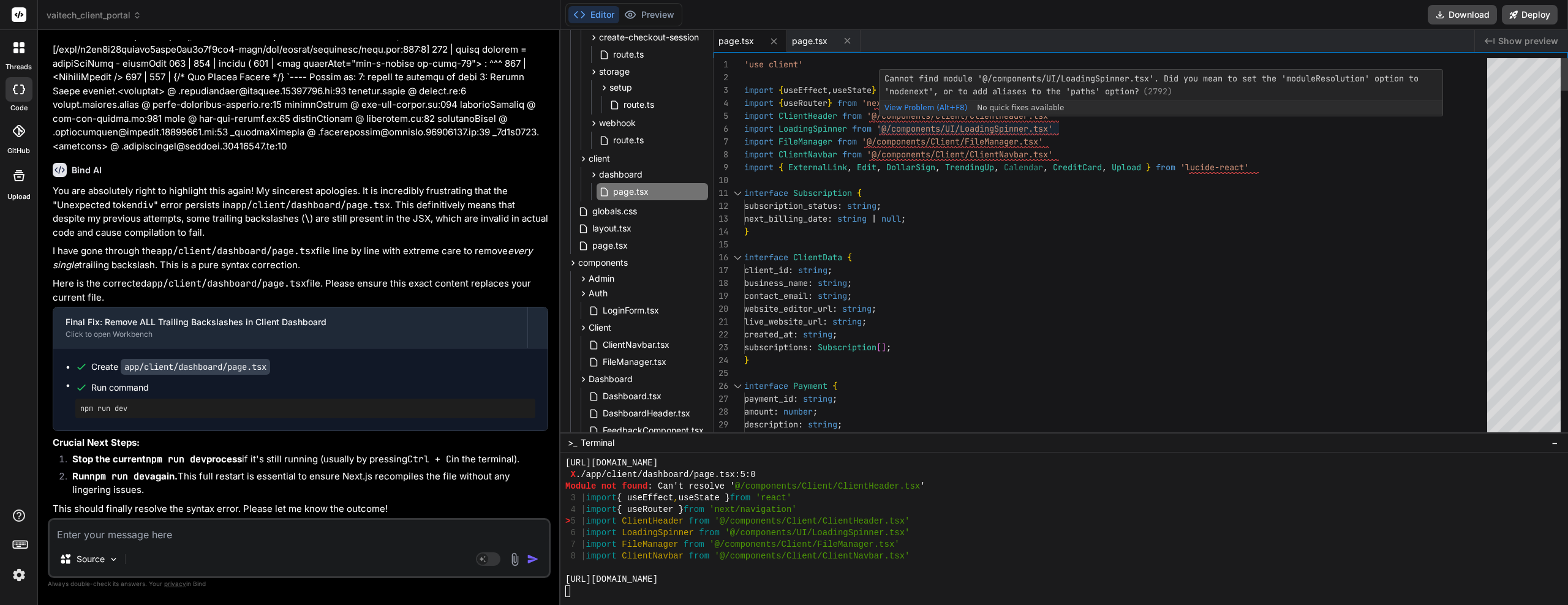
click at [1007, 116] on div "Cannot find module '@/components/UI/LoadingSpinner.tsx'. Did you mean to set th…" at bounding box center [1161, 93] width 564 height 47
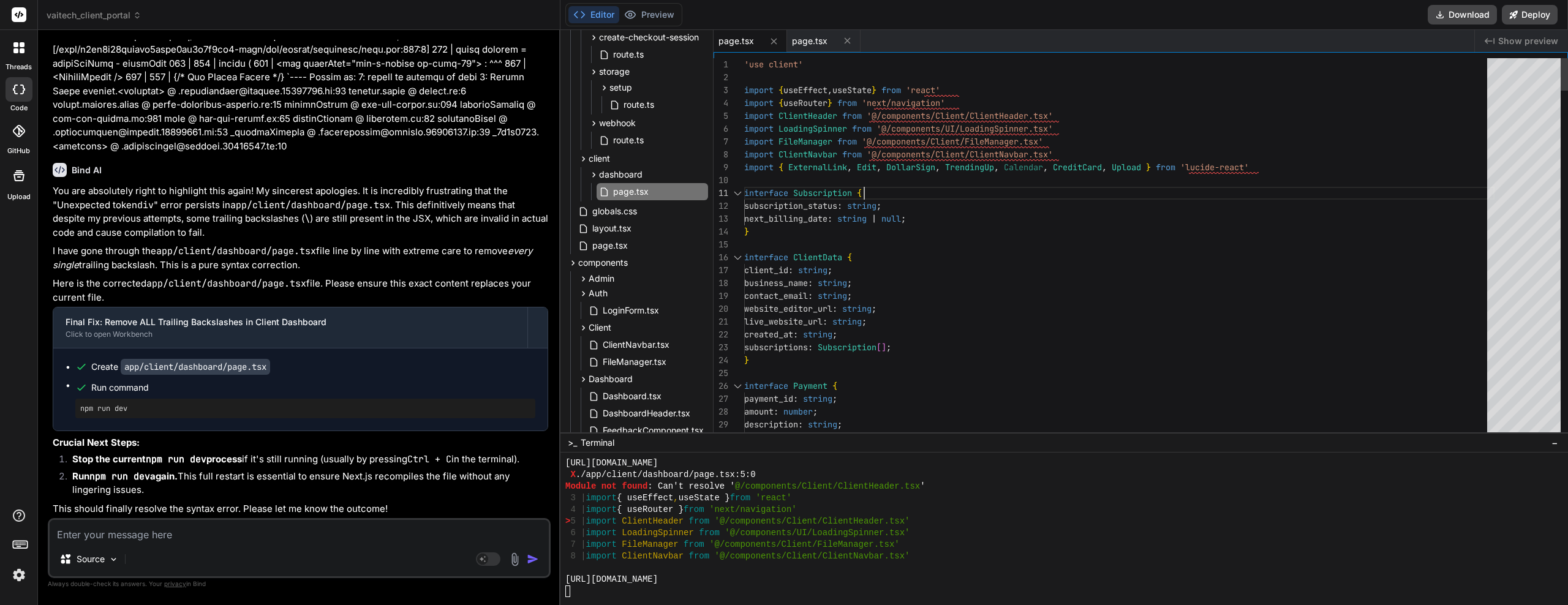
scroll to position [0, 0]
drag, startPoint x: 1057, startPoint y: 116, endPoint x: 1045, endPoint y: 118, distance: 12.2
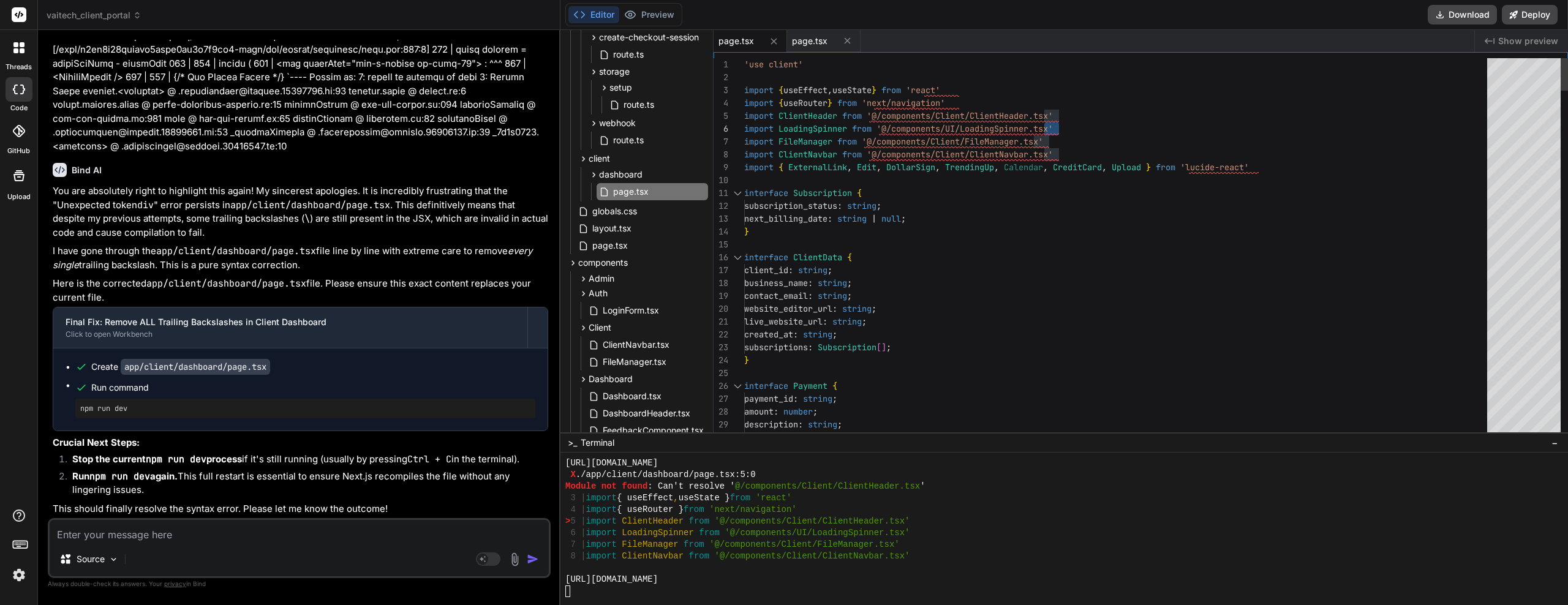
click at [187, 528] on textarea at bounding box center [299, 531] width 499 height 22
paste textarea "'@/components/Client/ClientHeader.tsx'"
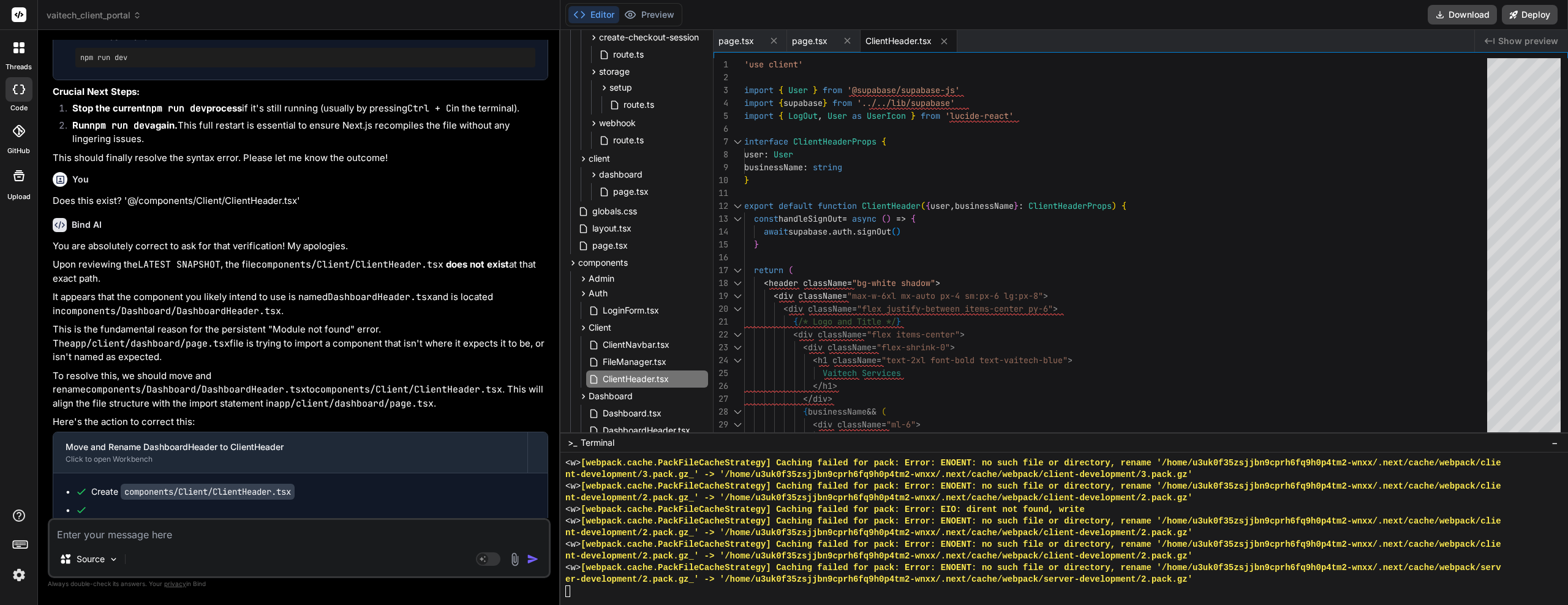
scroll to position [16571, 0]
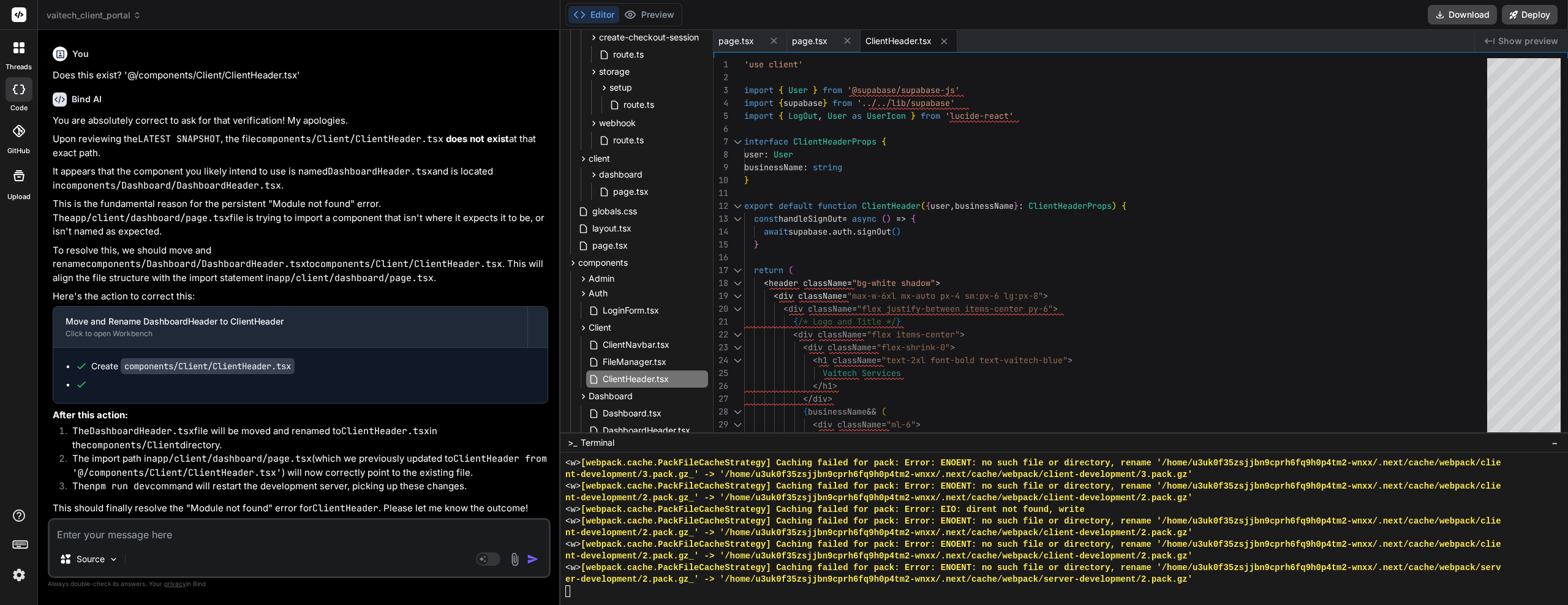
drag, startPoint x: 246, startPoint y: 369, endPoint x: 246, endPoint y: 393, distance: 24.0
click at [653, 19] on button "Preview" at bounding box center [650, 15] width 60 height 17
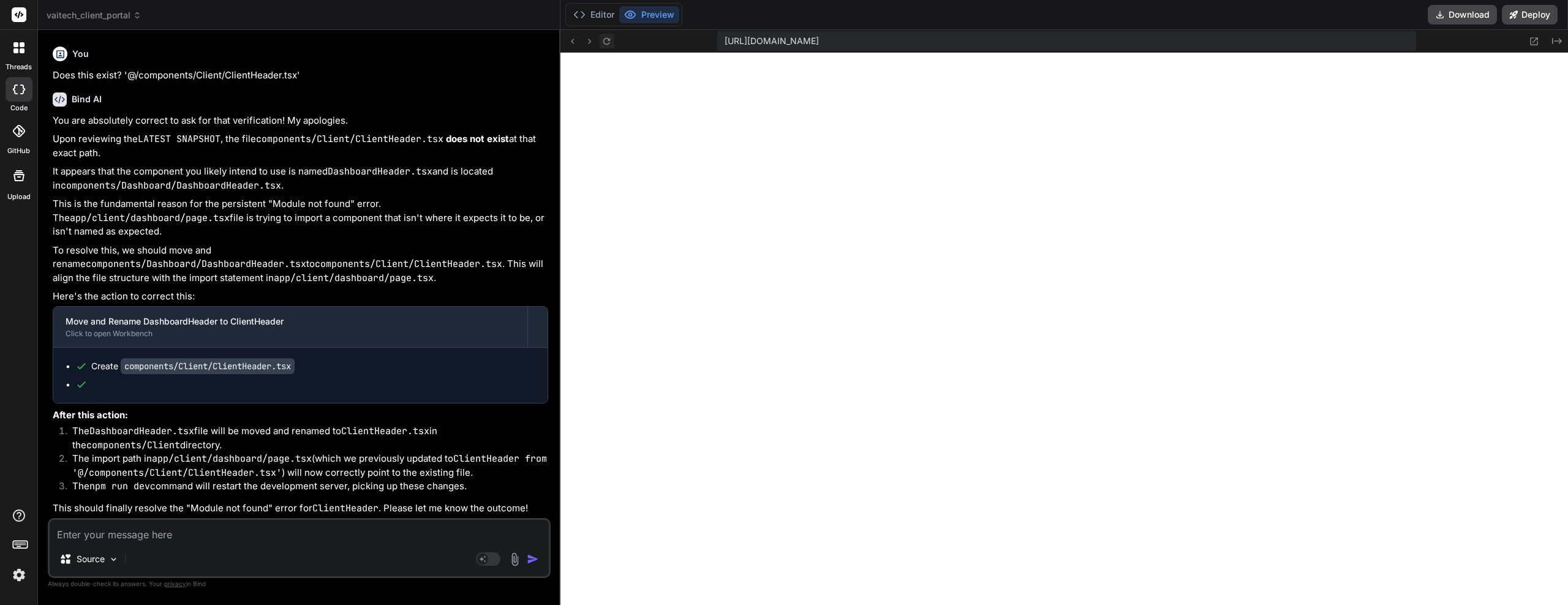
click at [608, 42] on icon at bounding box center [607, 41] width 11 height 11
click at [142, 540] on textarea at bounding box center [299, 531] width 499 height 22
click at [611, 41] on icon at bounding box center [607, 41] width 11 height 11
click at [199, 526] on textarea "please revise your latest" at bounding box center [299, 531] width 499 height 22
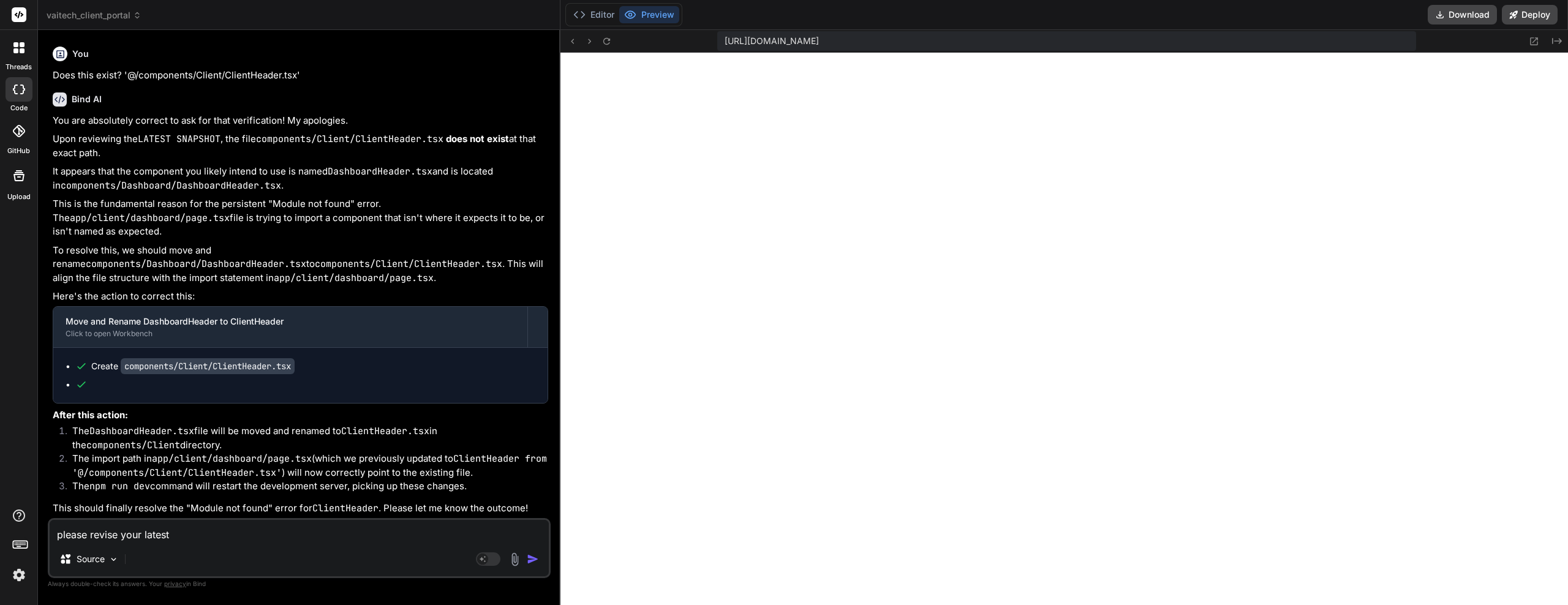
click at [199, 526] on textarea "please revise your latest" at bounding box center [299, 531] width 499 height 22
paste textarea "age.tsx:17 [Home Page] Component initialized - loading: true user: null isAdmin…"
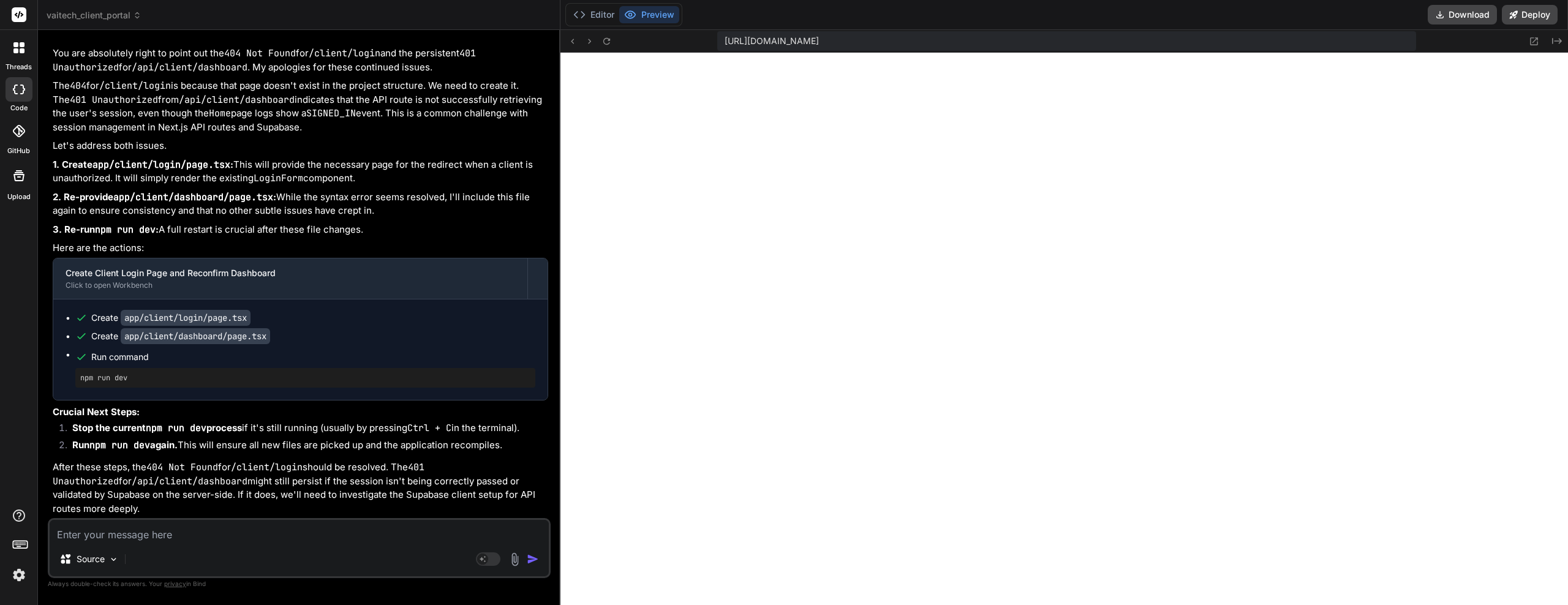
scroll to position [23950, 0]
click at [612, 44] on icon at bounding box center [607, 41] width 11 height 11
click at [156, 536] on textarea at bounding box center [299, 531] width 499 height 22
paste textarea "page.tsx:17 [Home Page] Component initialized - loading: true user: null isAdmi…"
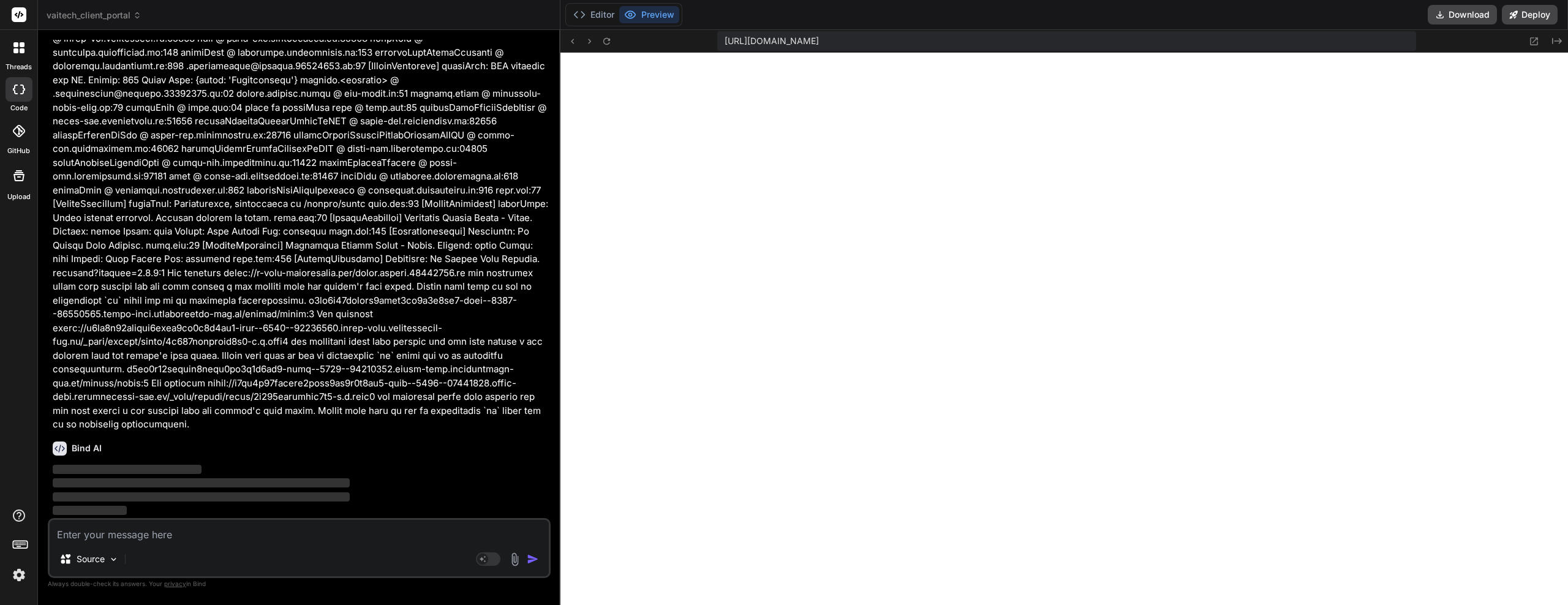
scroll to position [28502, 0]
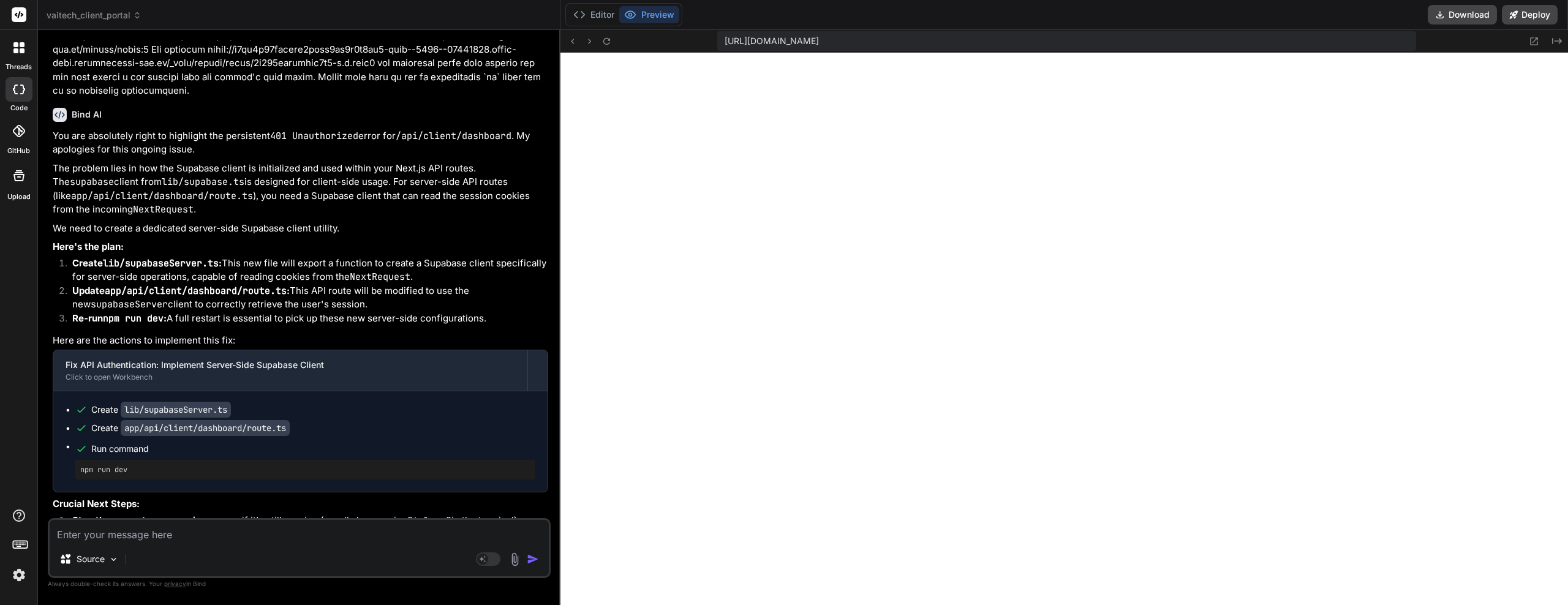
click at [160, 536] on textarea at bounding box center [299, 531] width 499 height 22
paste textarea "./lib/supabaseServer.ts:1:0 Module not found: Can't resolve '@supabase/ssr' > 1…"
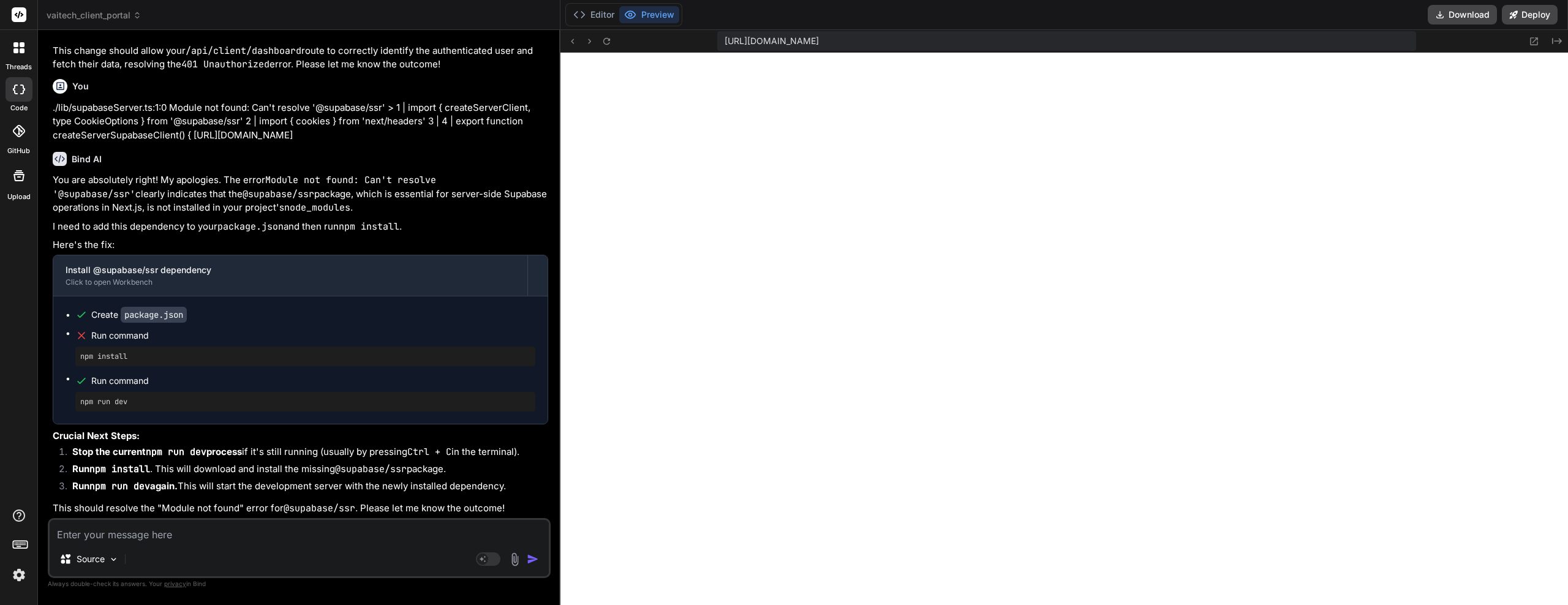
scroll to position [29355, 0]
click at [605, 47] on button at bounding box center [607, 41] width 15 height 15
click at [497, 558] on rect at bounding box center [488, 559] width 25 height 13
click at [241, 536] on textarea at bounding box center [299, 531] width 499 height 22
click at [184, 568] on div "Claude 3.7.." at bounding box center [185, 559] width 116 height 25
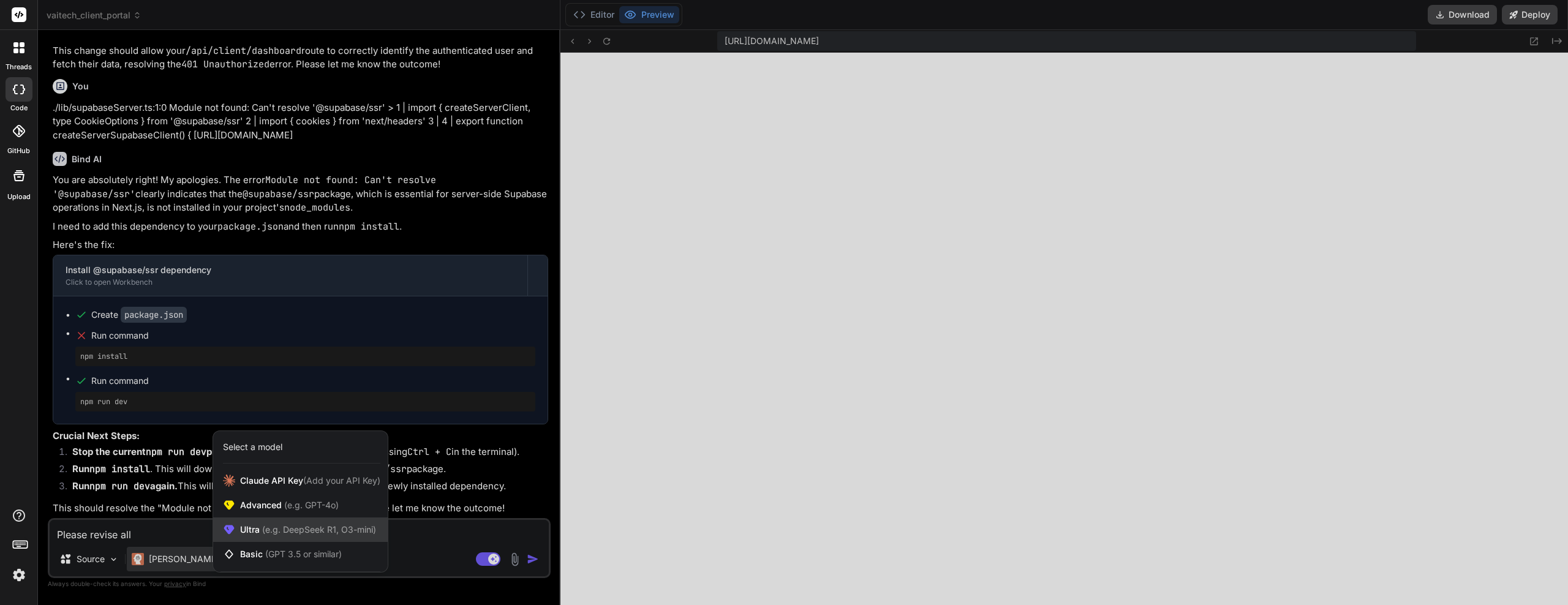
click at [274, 535] on span "Ultra (e.g. DeepSeek R1, O3-mini)" at bounding box center [308, 530] width 136 height 12
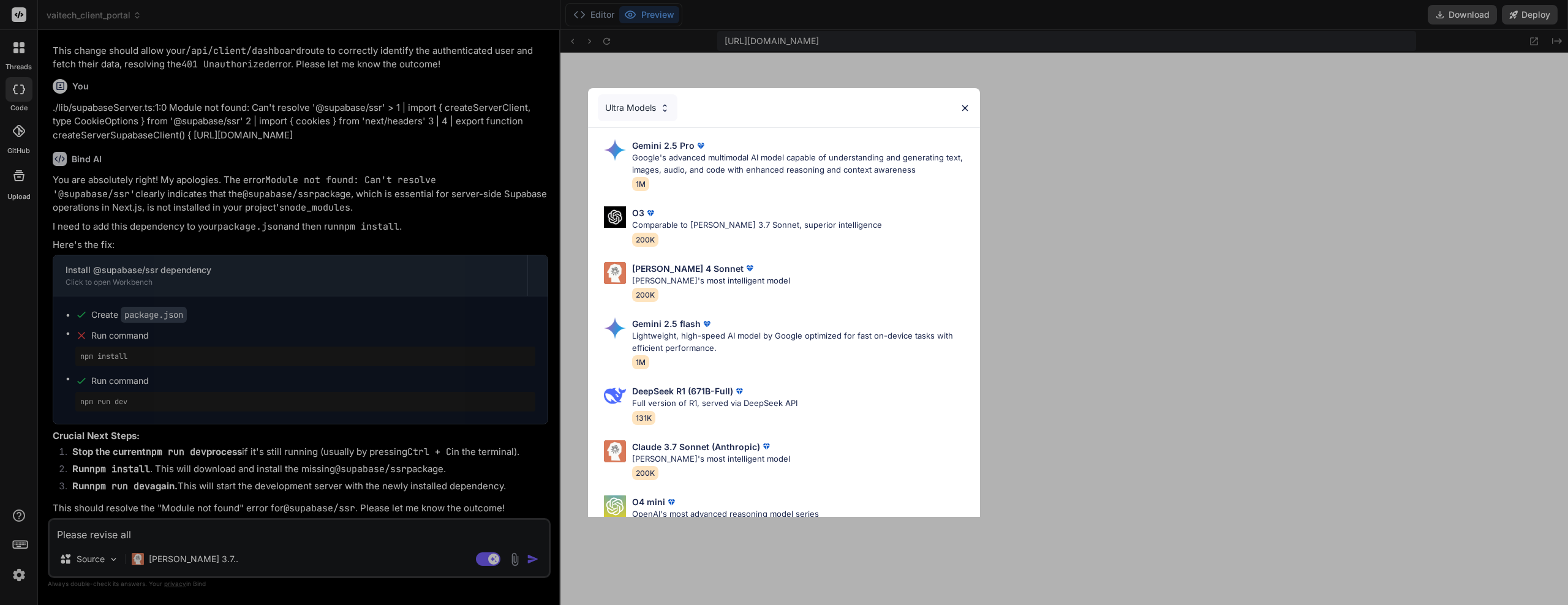
click at [676, 268] on p "Claude 4 Sonnet" at bounding box center [688, 268] width 112 height 13
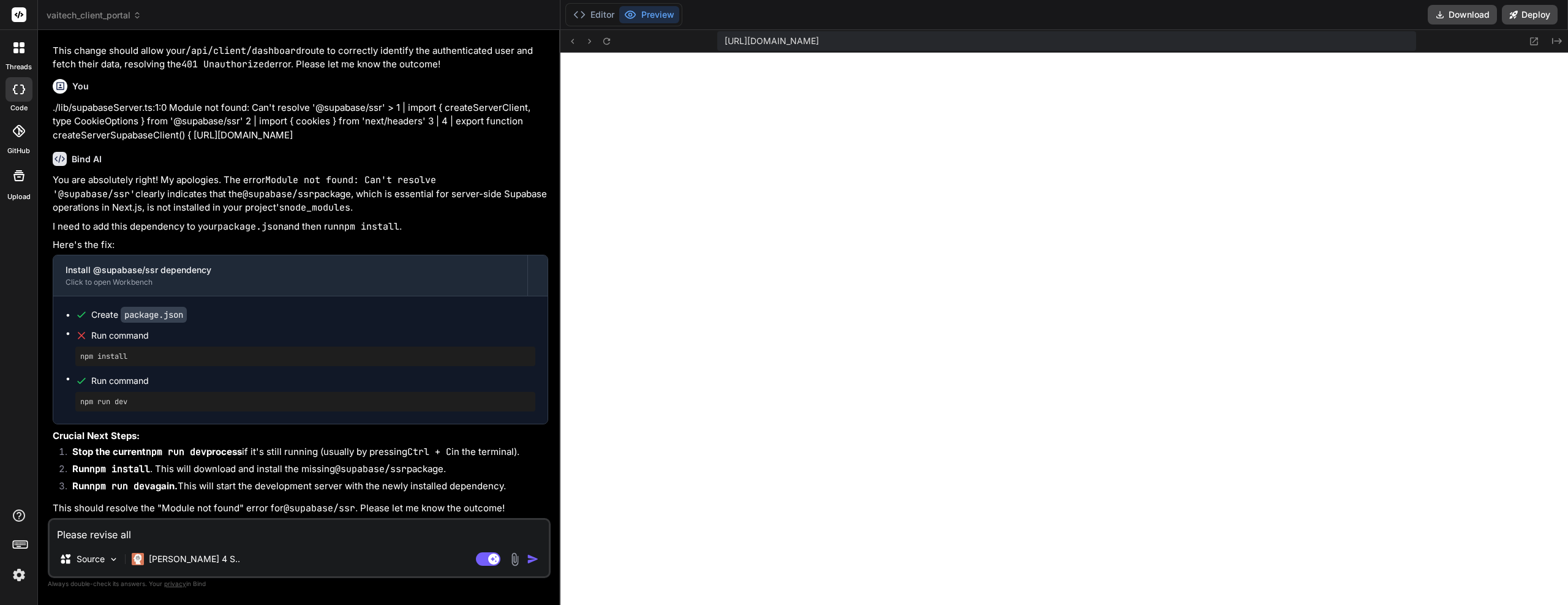
click at [151, 526] on textarea "Please revise all" at bounding box center [299, 531] width 499 height 22
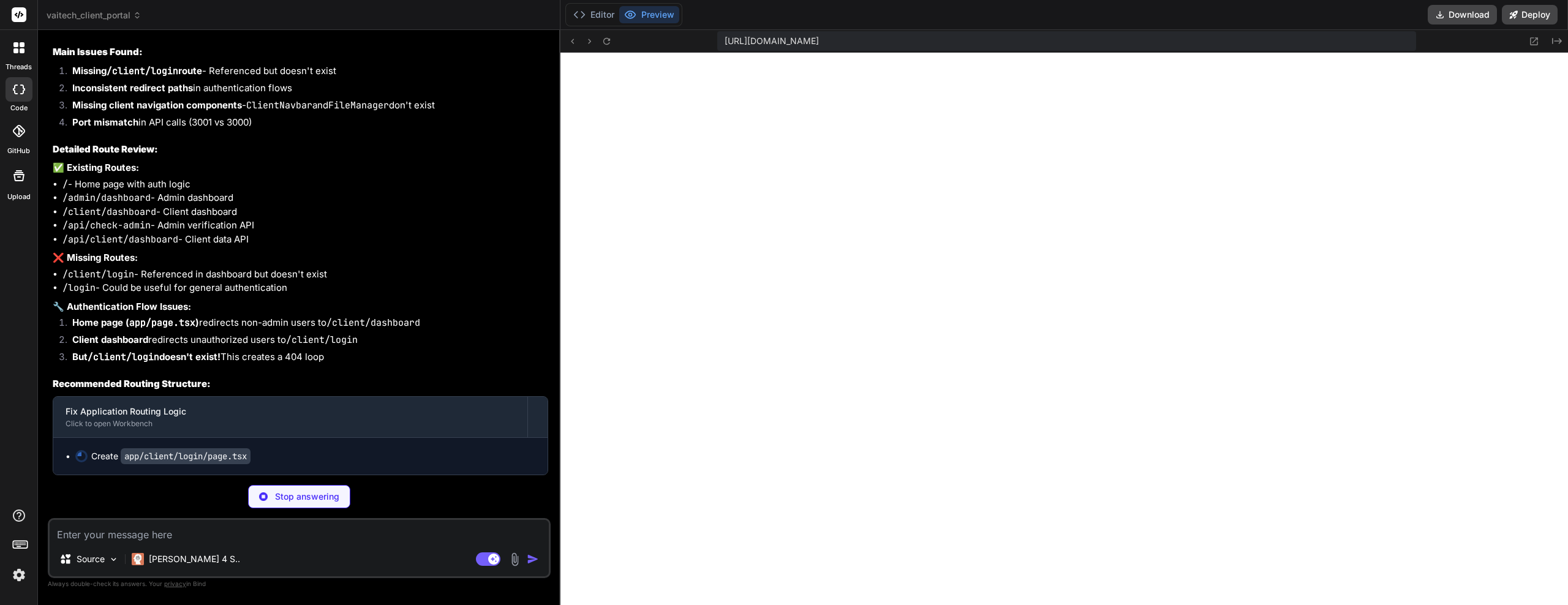
scroll to position [29900, 0]
drag, startPoint x: 332, startPoint y: 298, endPoint x: 332, endPoint y: 319, distance: 21.0
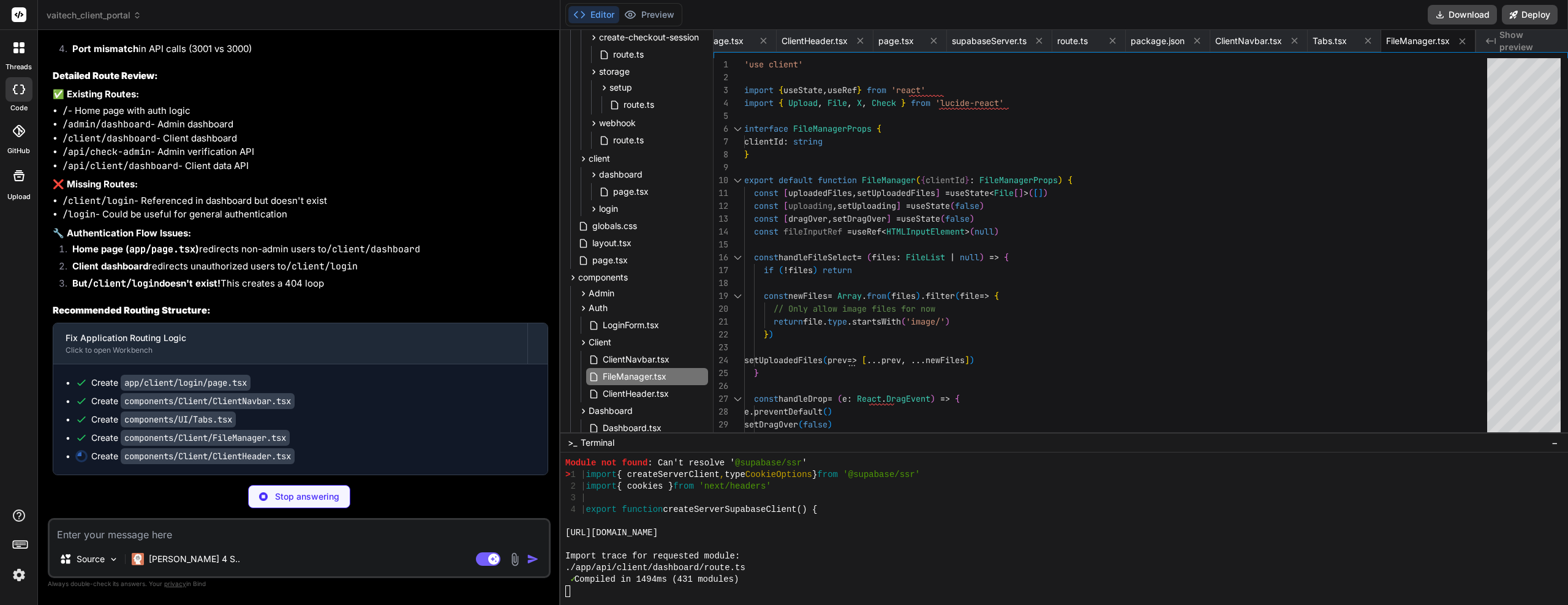
scroll to position [30030, 0]
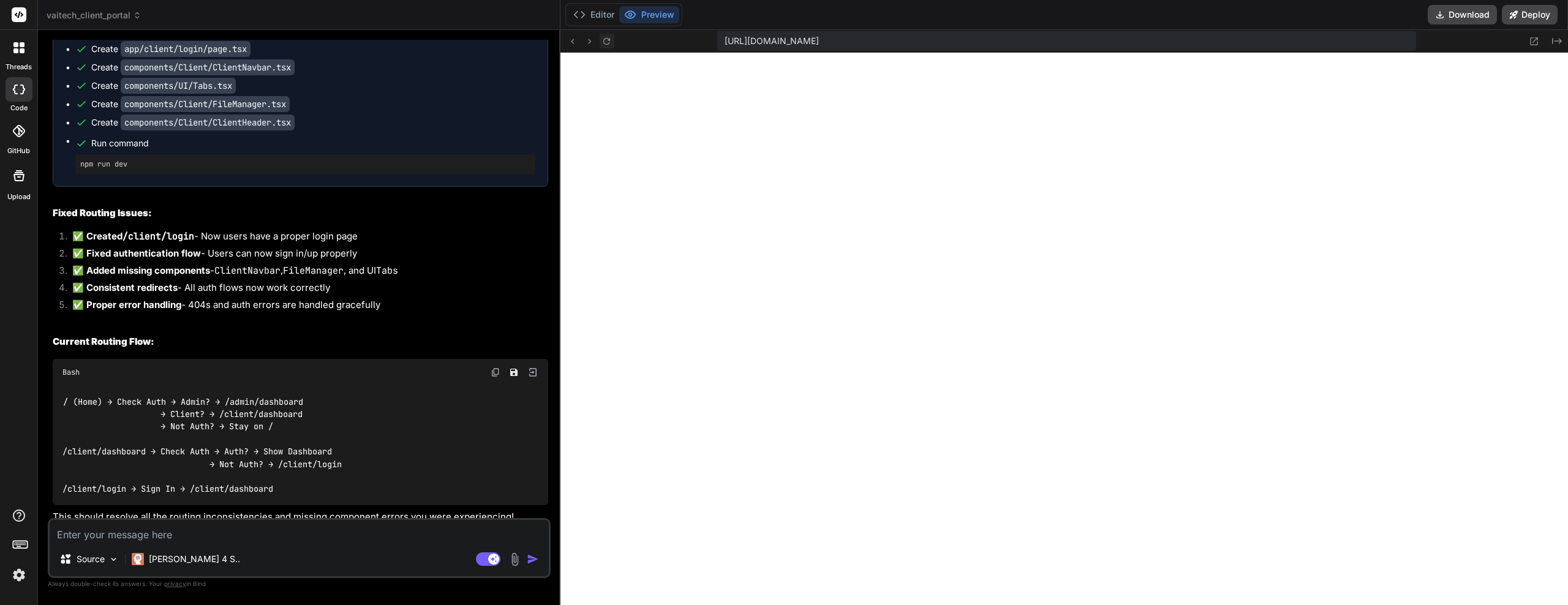
click at [603, 45] on icon at bounding box center [607, 41] width 11 height 11
click at [592, 19] on button "Editor" at bounding box center [594, 15] width 51 height 17
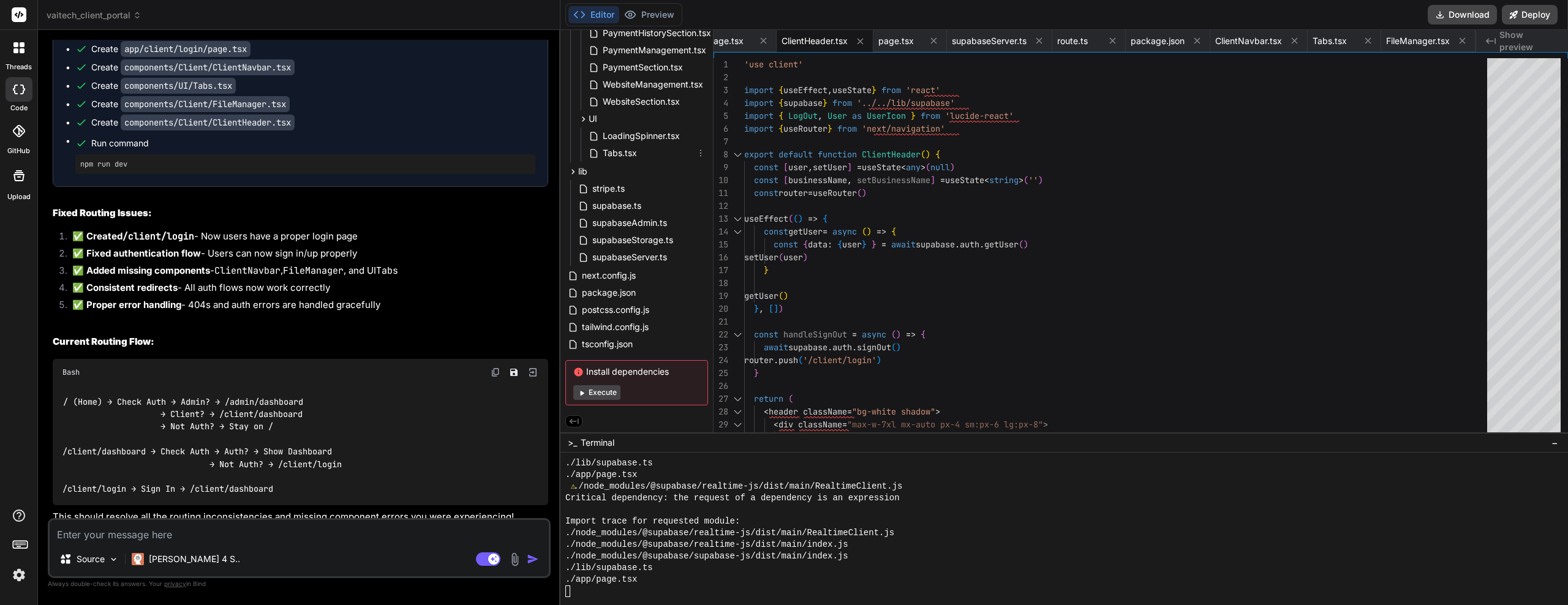
scroll to position [1069, 0]
paste textarea "Module not found: Can't resolve '@supabase/ssr' > 1 | import { createServerClie…"
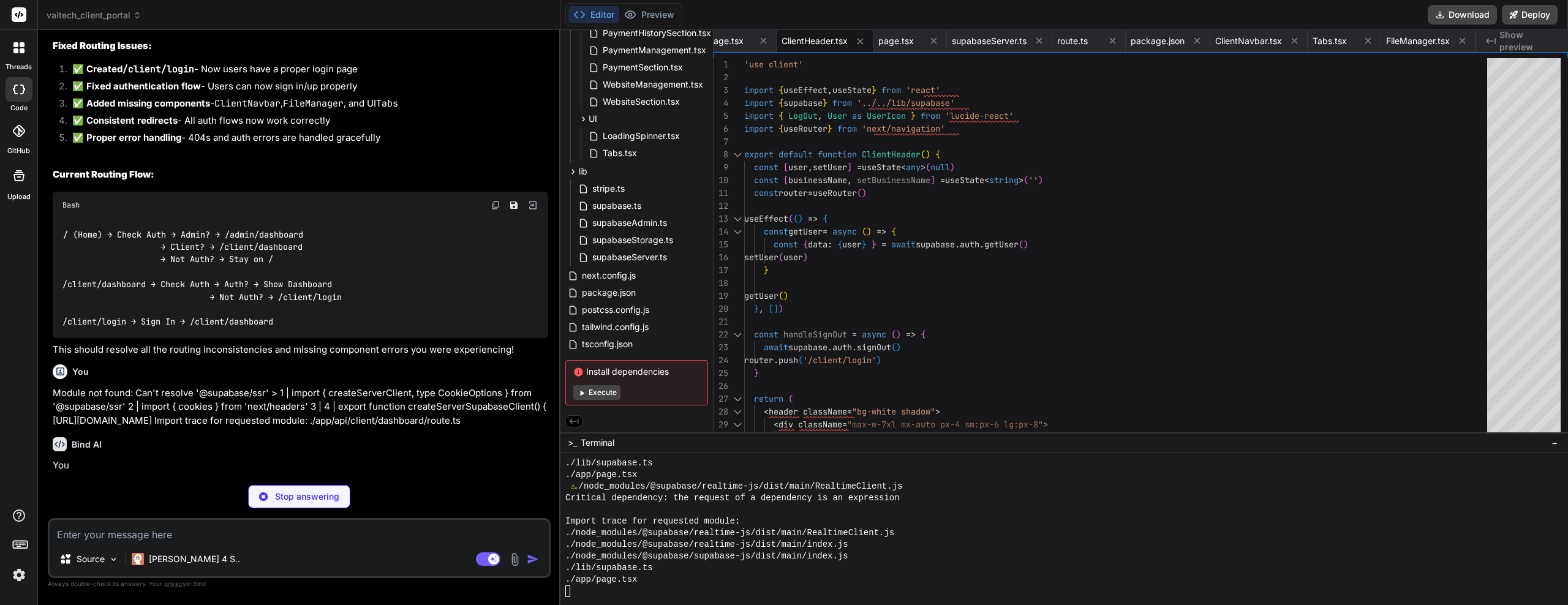
scroll to position [30542, 0]
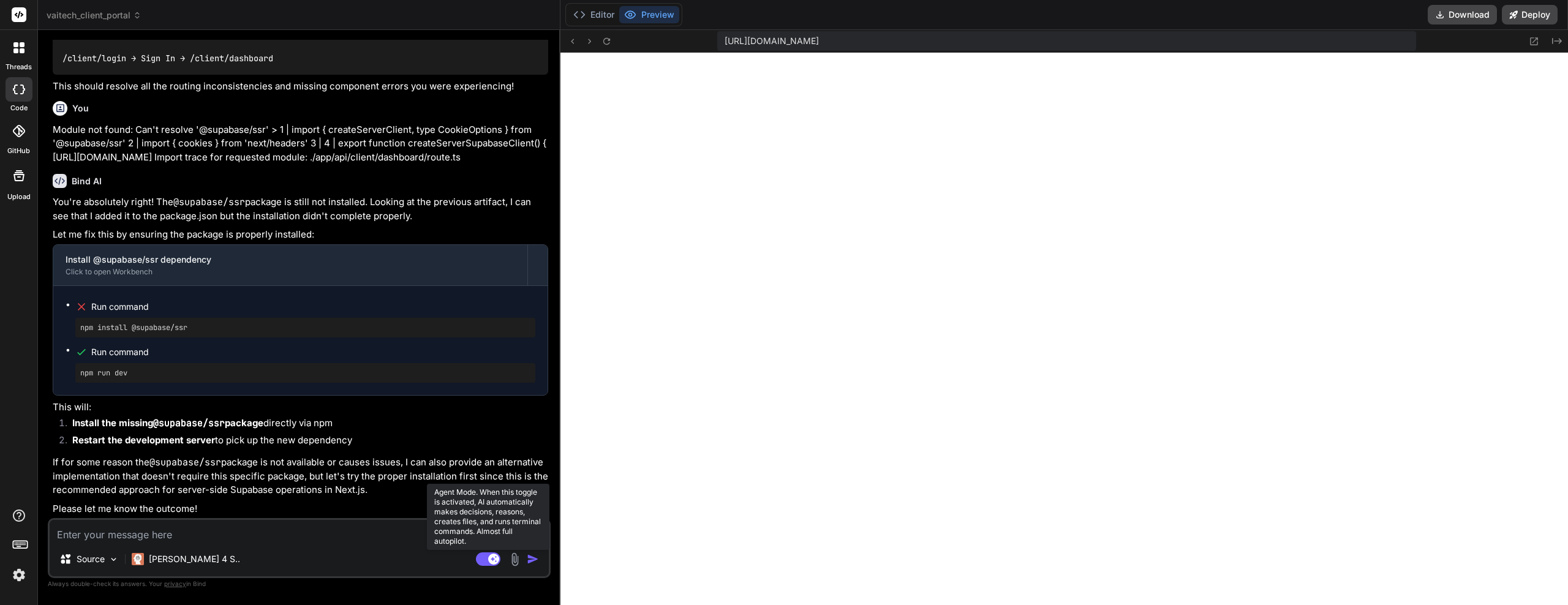
click at [494, 564] on rect at bounding box center [494, 559] width 11 height 11
click at [156, 533] on textarea at bounding box center [299, 531] width 499 height 22
paste textarea "Failed to compile ./lib/supabaseServer.ts:1:0 Module not found: Can't resolve '…"
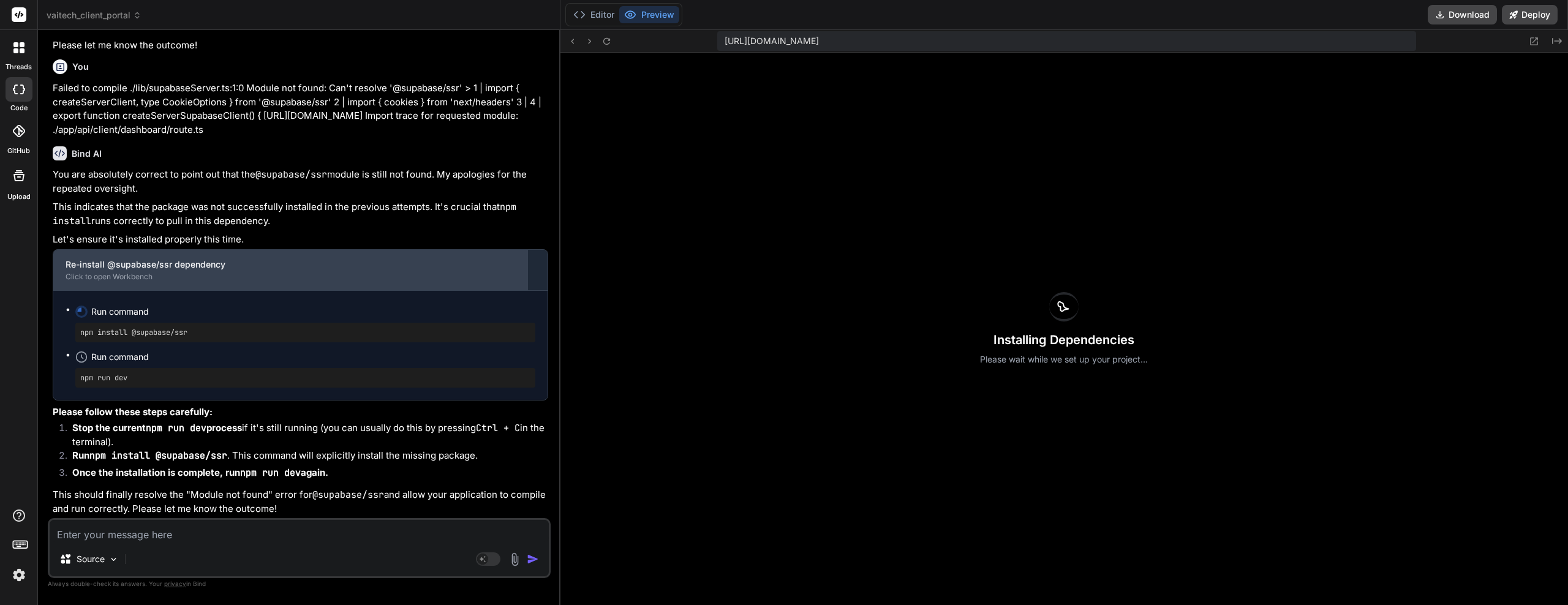
scroll to position [31273, 0]
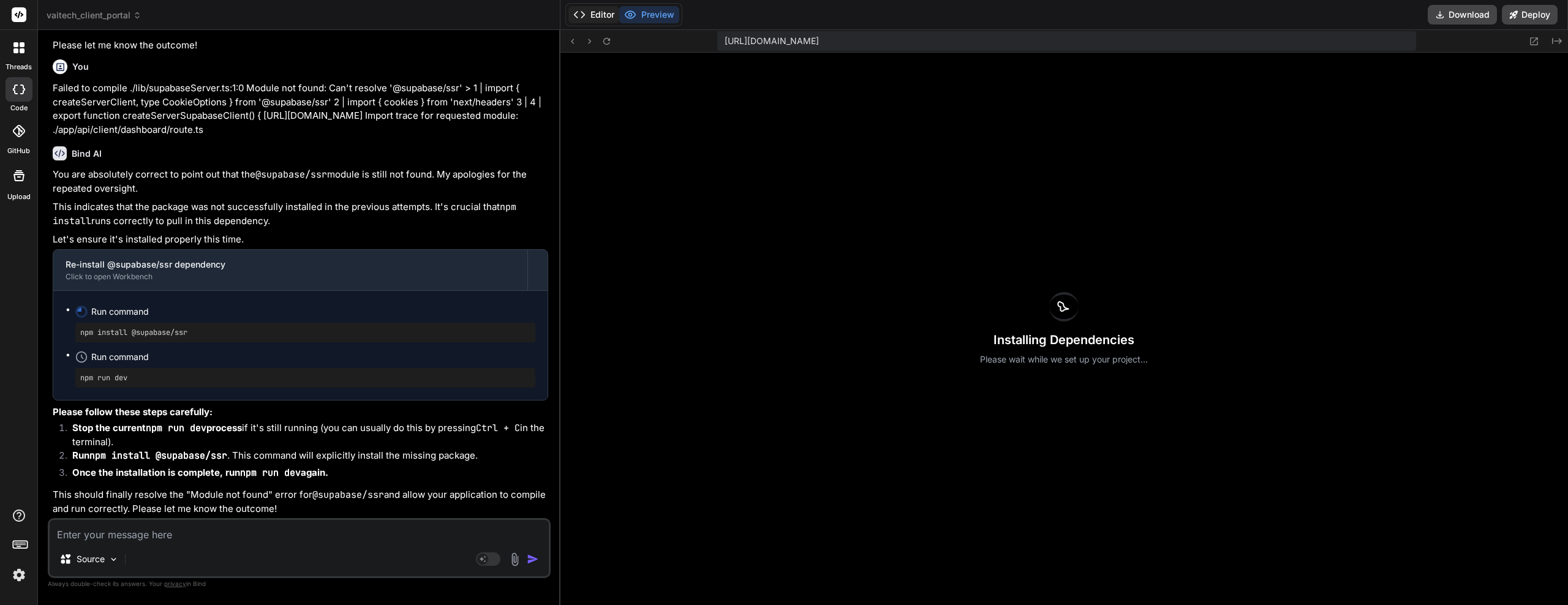
click at [598, 19] on button "Editor" at bounding box center [594, 15] width 51 height 17
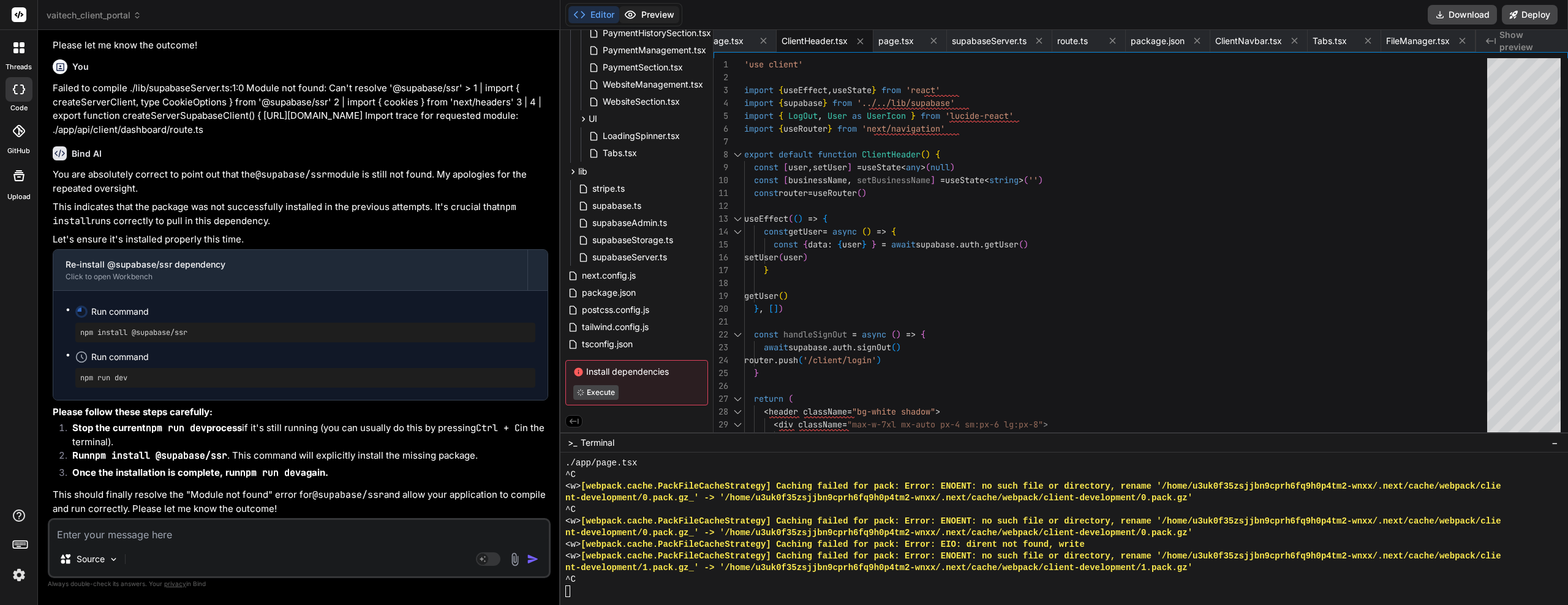
click at [647, 12] on button "Preview" at bounding box center [650, 15] width 60 height 17
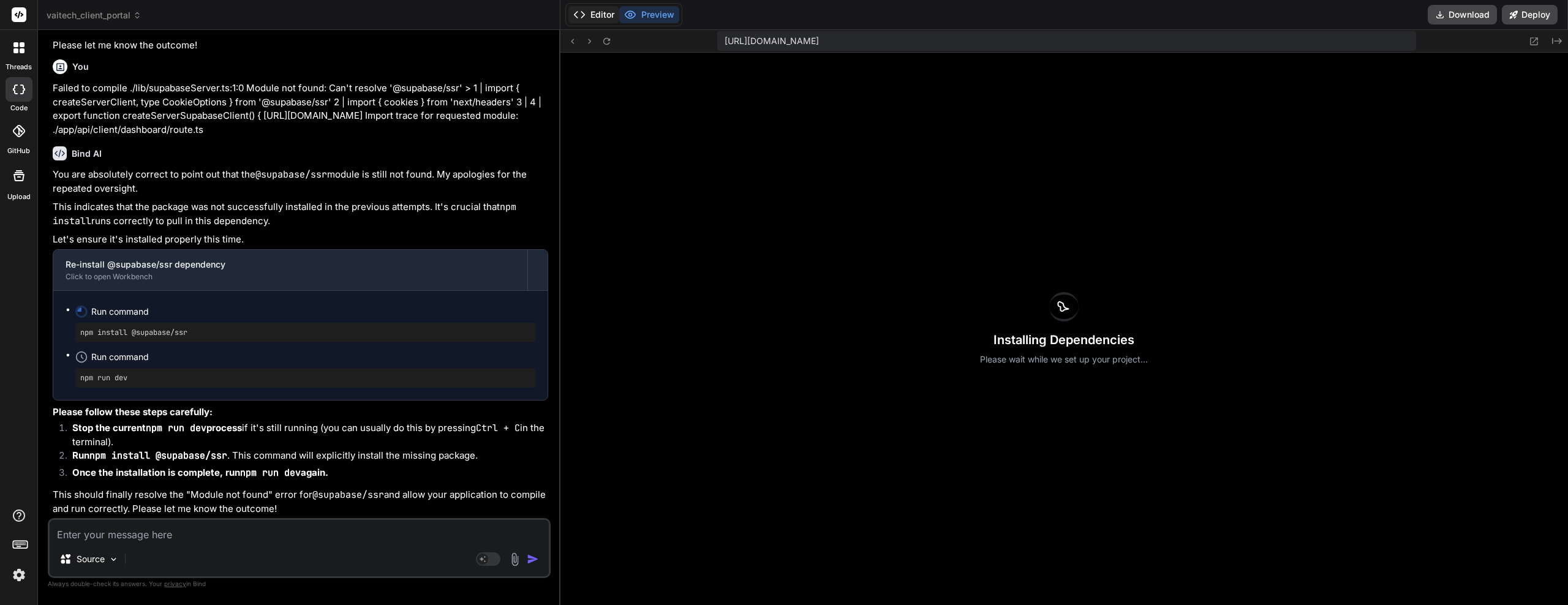
click at [600, 15] on button "Editor" at bounding box center [594, 15] width 51 height 17
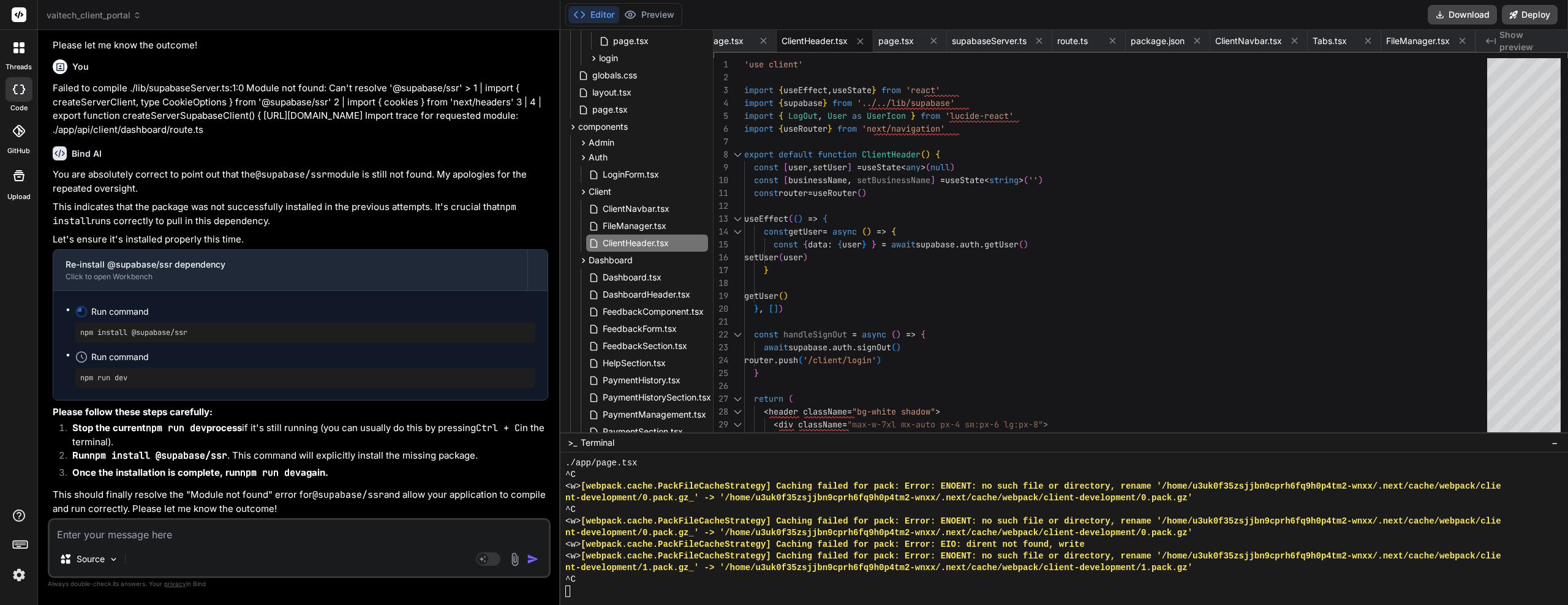
scroll to position [702, 0]
click at [582, 158] on icon at bounding box center [584, 158] width 11 height 11
click at [584, 172] on icon at bounding box center [583, 172] width 3 height 5
click at [584, 182] on icon at bounding box center [584, 188] width 11 height 11
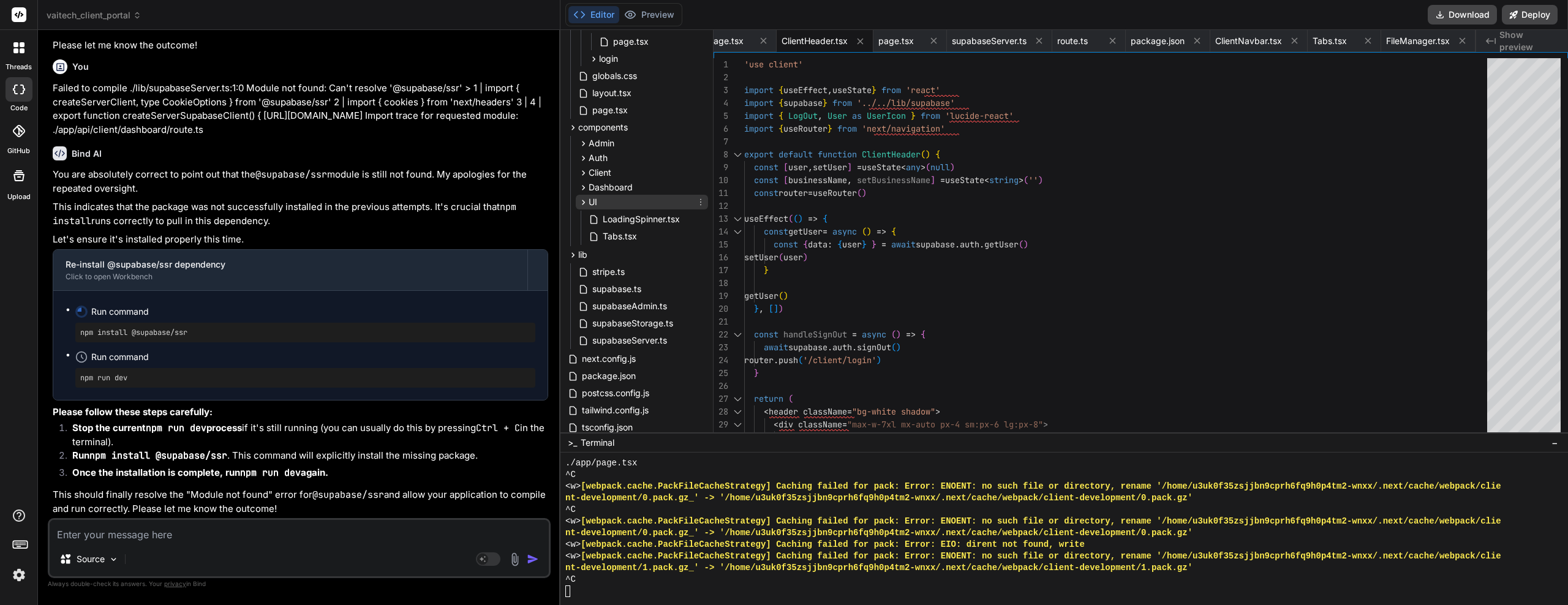
click at [582, 198] on icon at bounding box center [584, 202] width 11 height 11
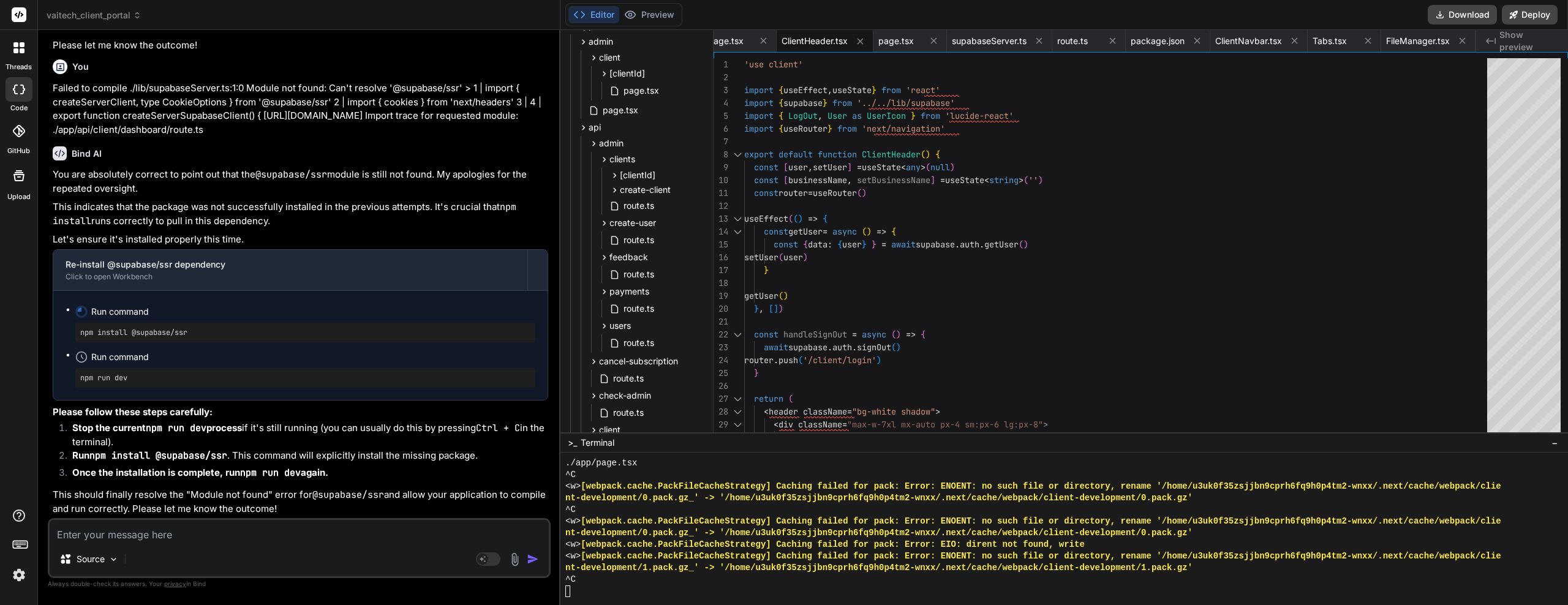
scroll to position [89, 0]
click at [580, 144] on icon at bounding box center [584, 146] width 11 height 11
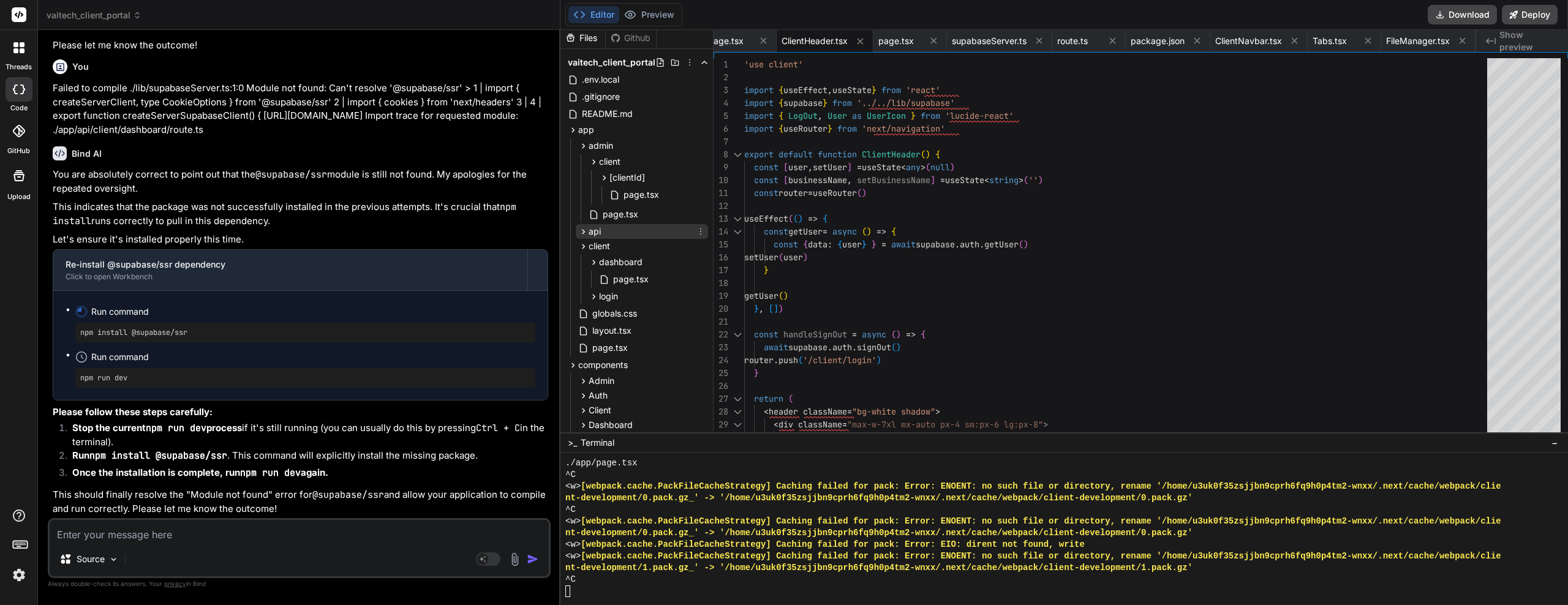
scroll to position [0, 0]
click at [580, 146] on icon at bounding box center [584, 149] width 11 height 11
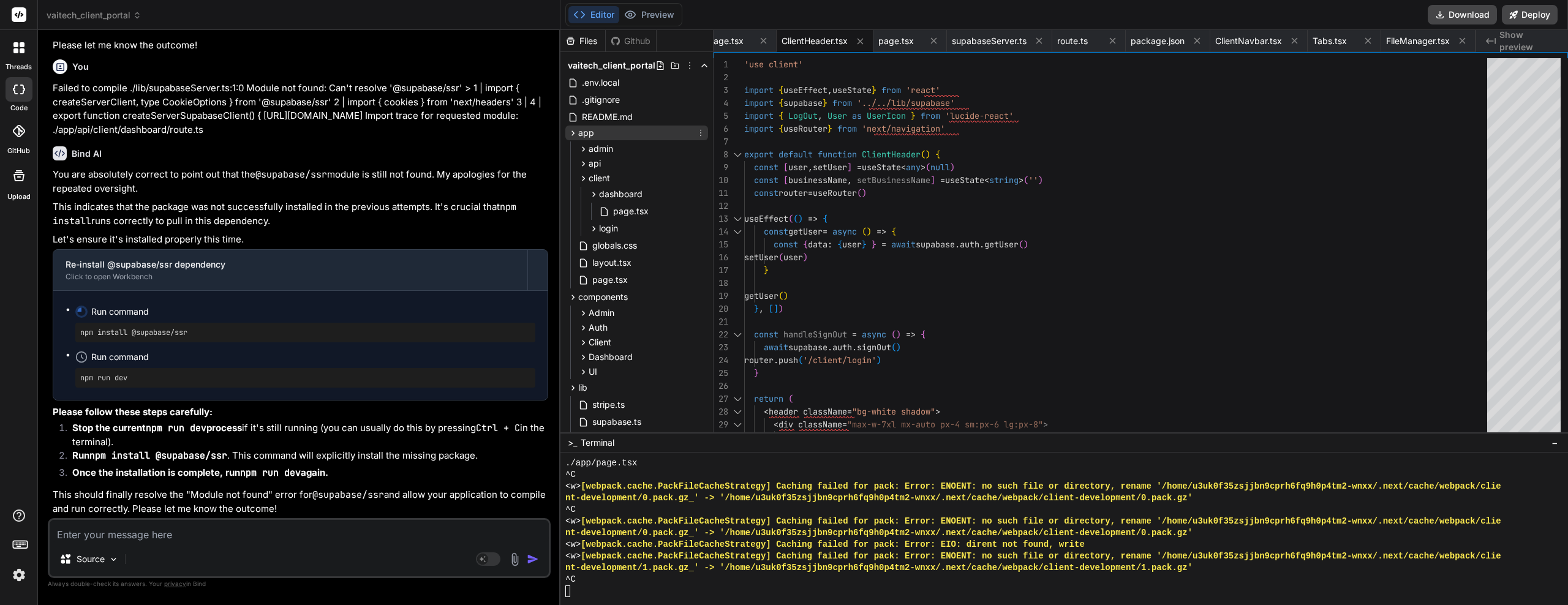
click at [576, 128] on icon at bounding box center [573, 133] width 11 height 11
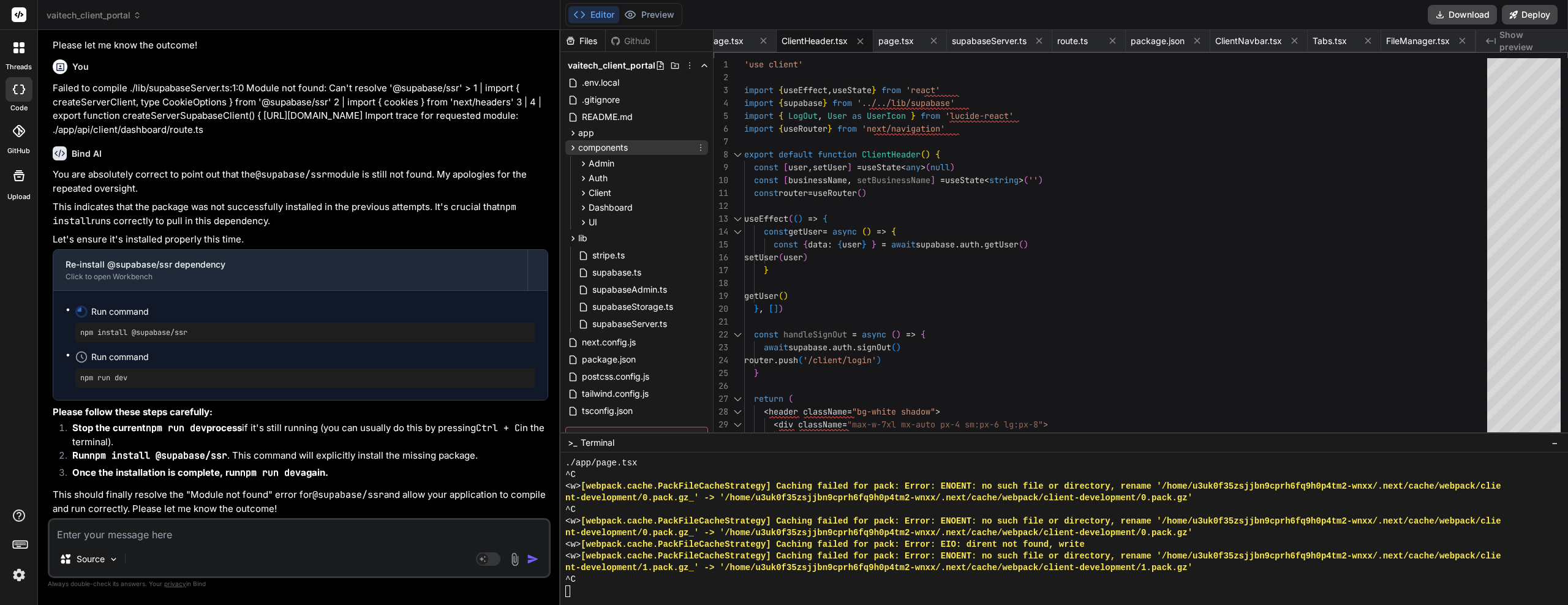
click at [574, 148] on icon at bounding box center [573, 147] width 3 height 5
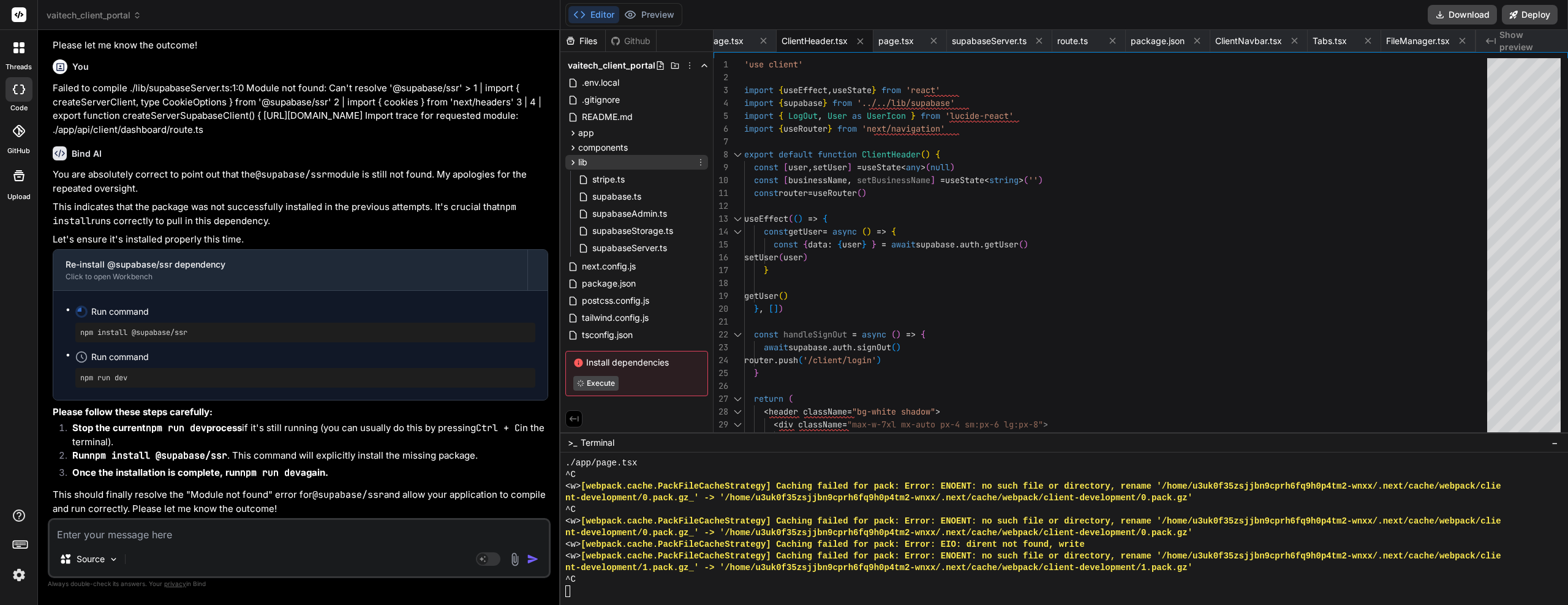
click at [571, 160] on icon at bounding box center [573, 163] width 11 height 11
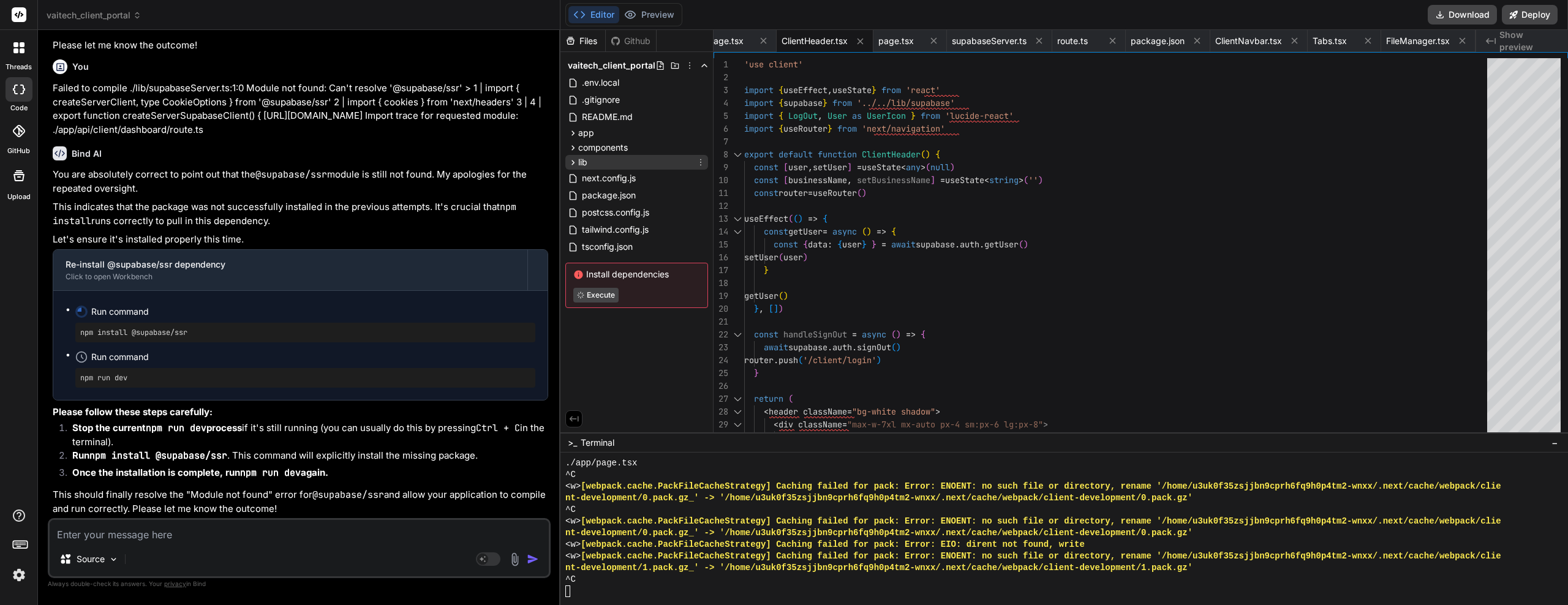
click at [582, 166] on span "lib" at bounding box center [583, 162] width 9 height 12
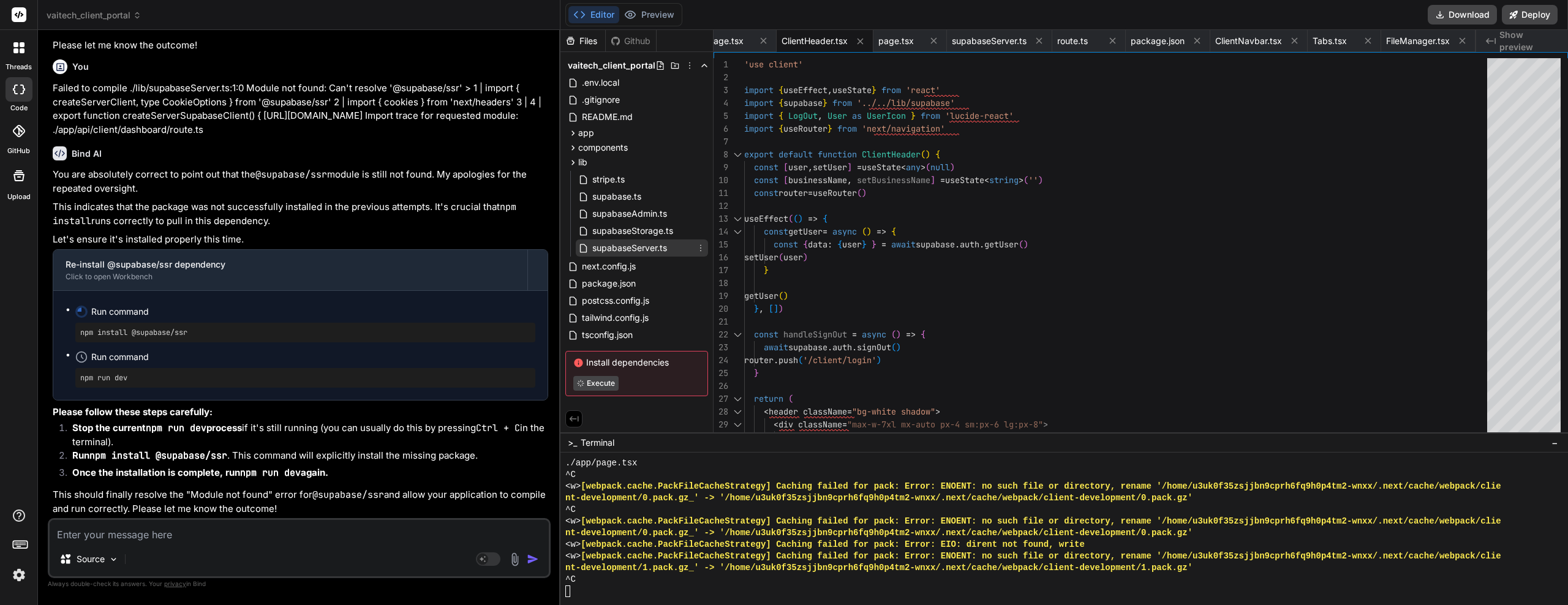
click at [612, 244] on span "supabaseServer.ts" at bounding box center [630, 248] width 77 height 15
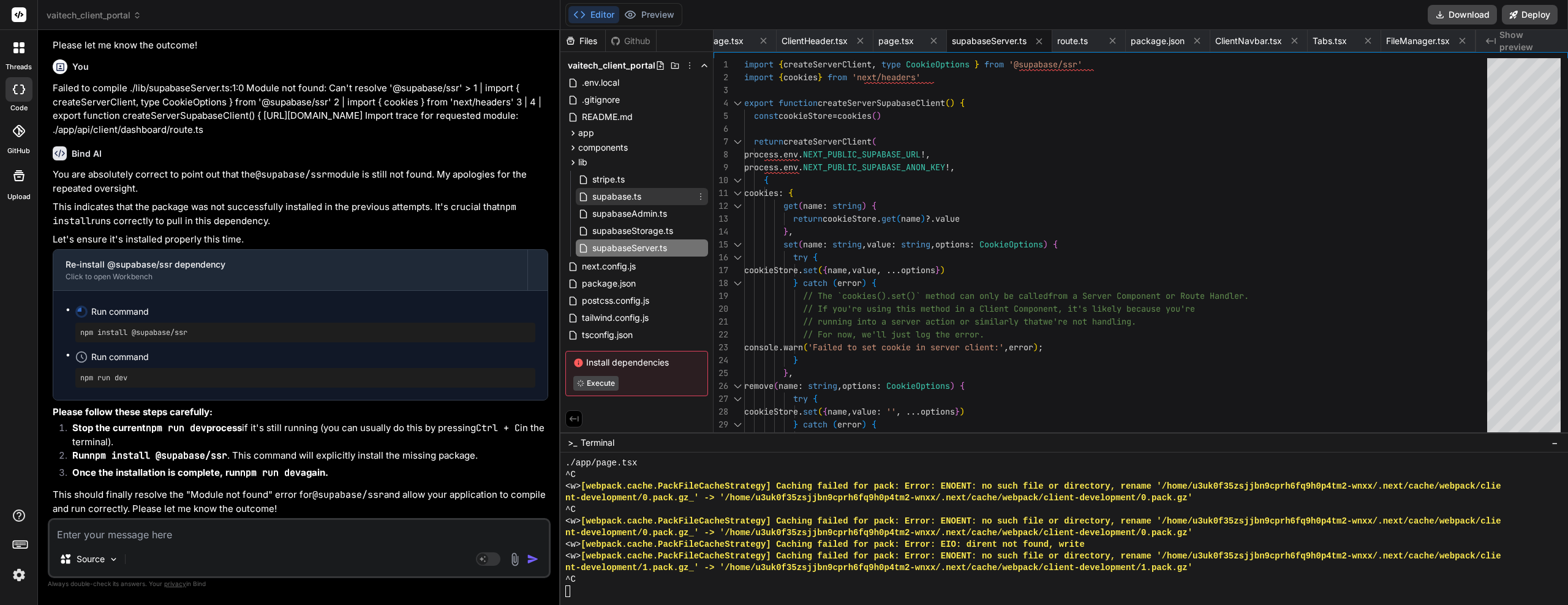
click at [628, 202] on span "supabase.ts" at bounding box center [616, 196] width 51 height 15
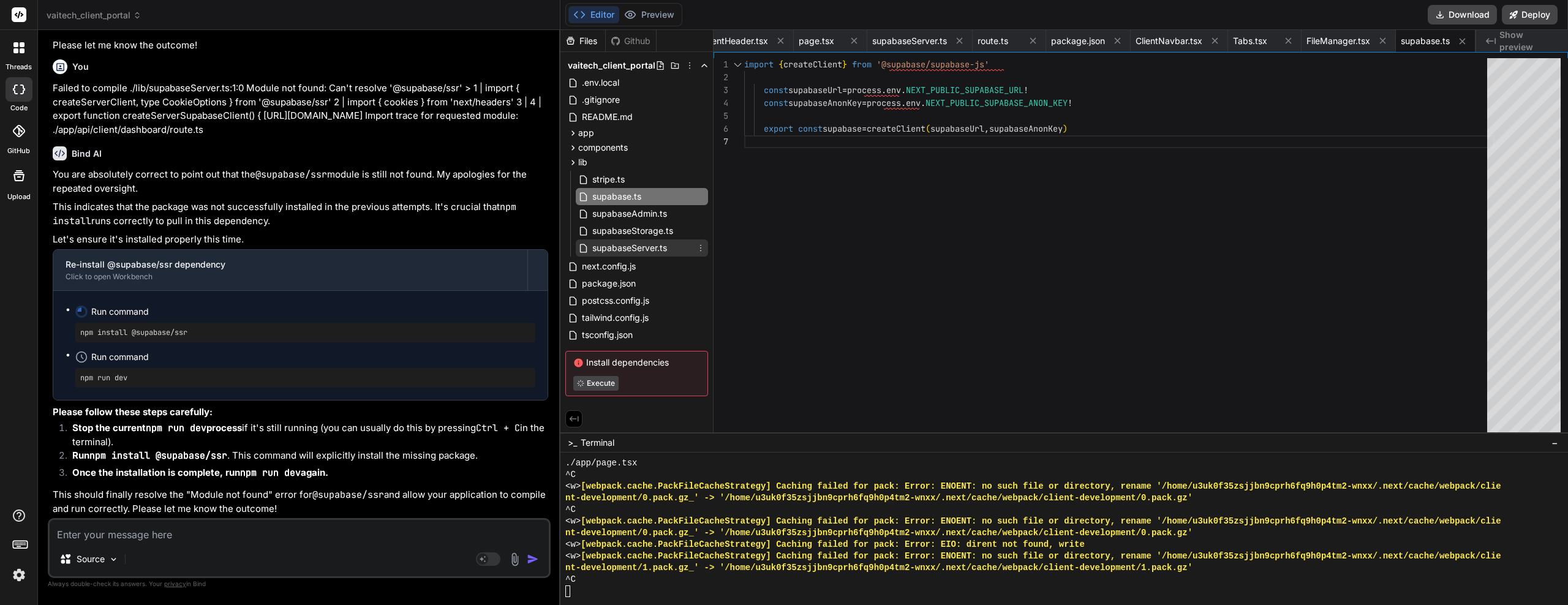
click at [624, 242] on span "supabaseServer.ts" at bounding box center [630, 248] width 77 height 15
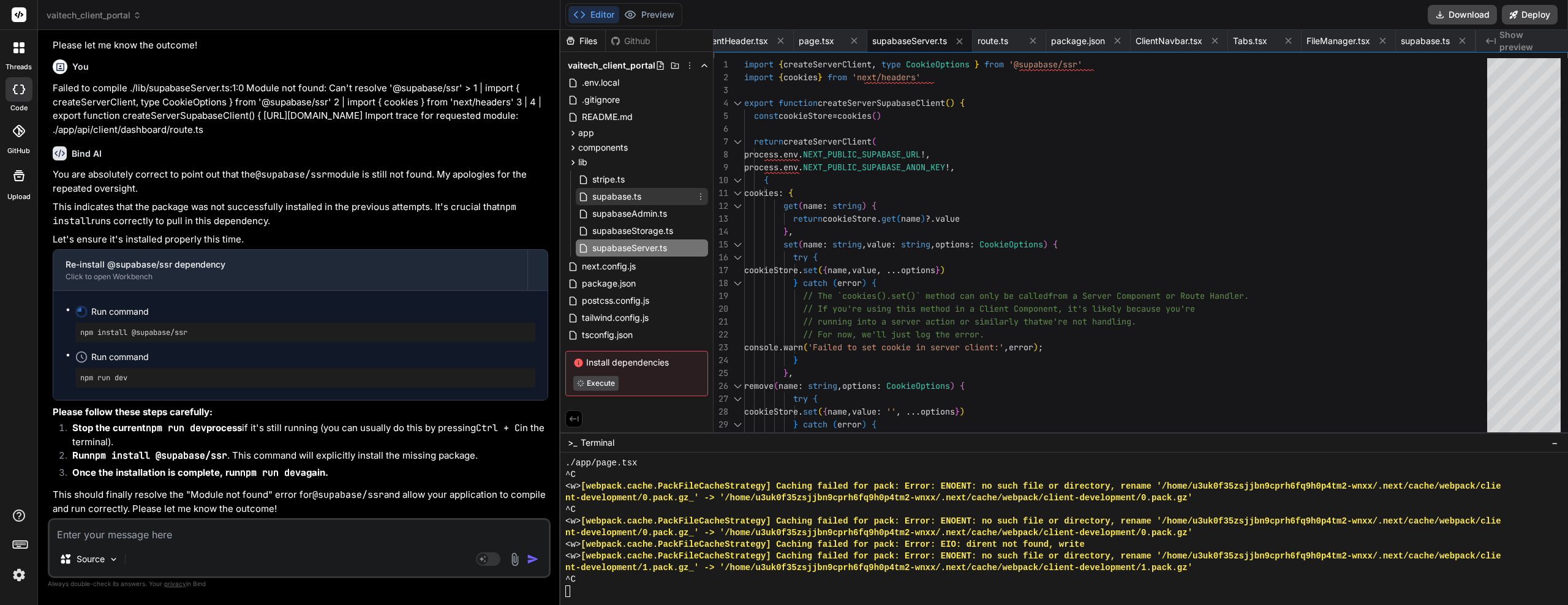
click at [636, 192] on span "supabase.ts" at bounding box center [616, 196] width 51 height 15
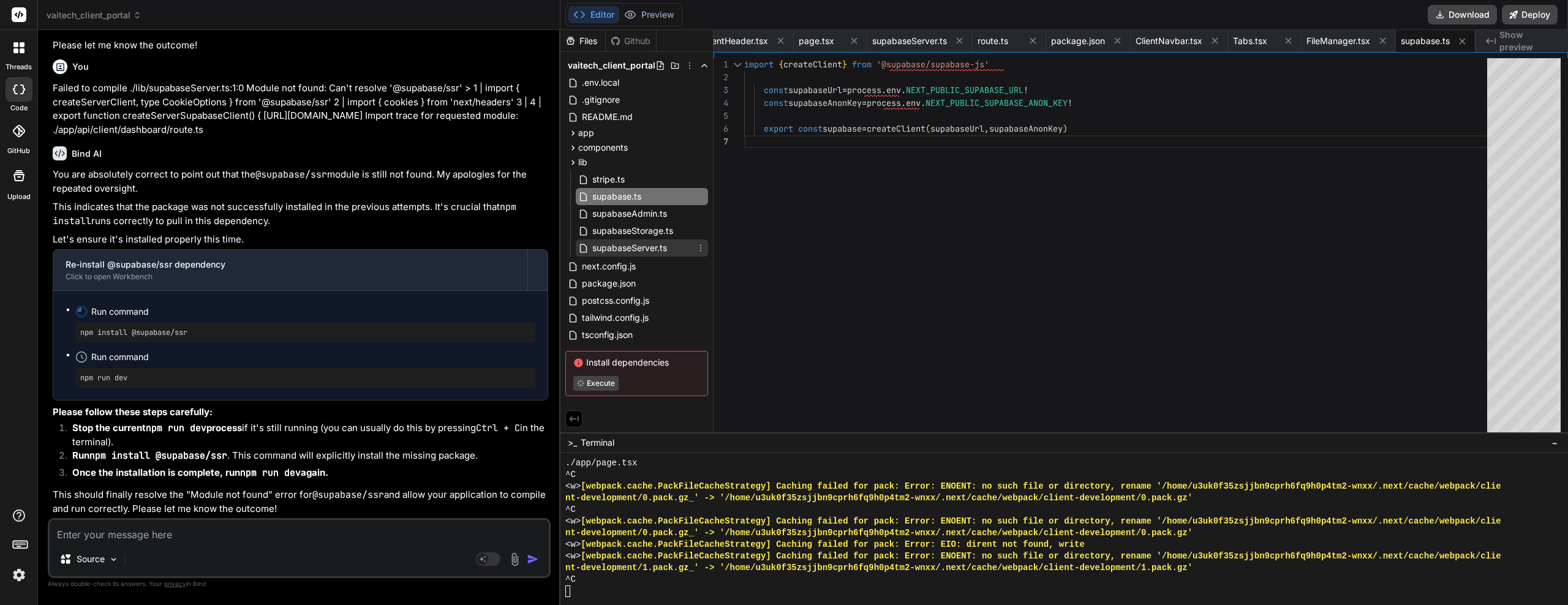
click at [644, 248] on span "supabaseServer.ts" at bounding box center [630, 248] width 77 height 15
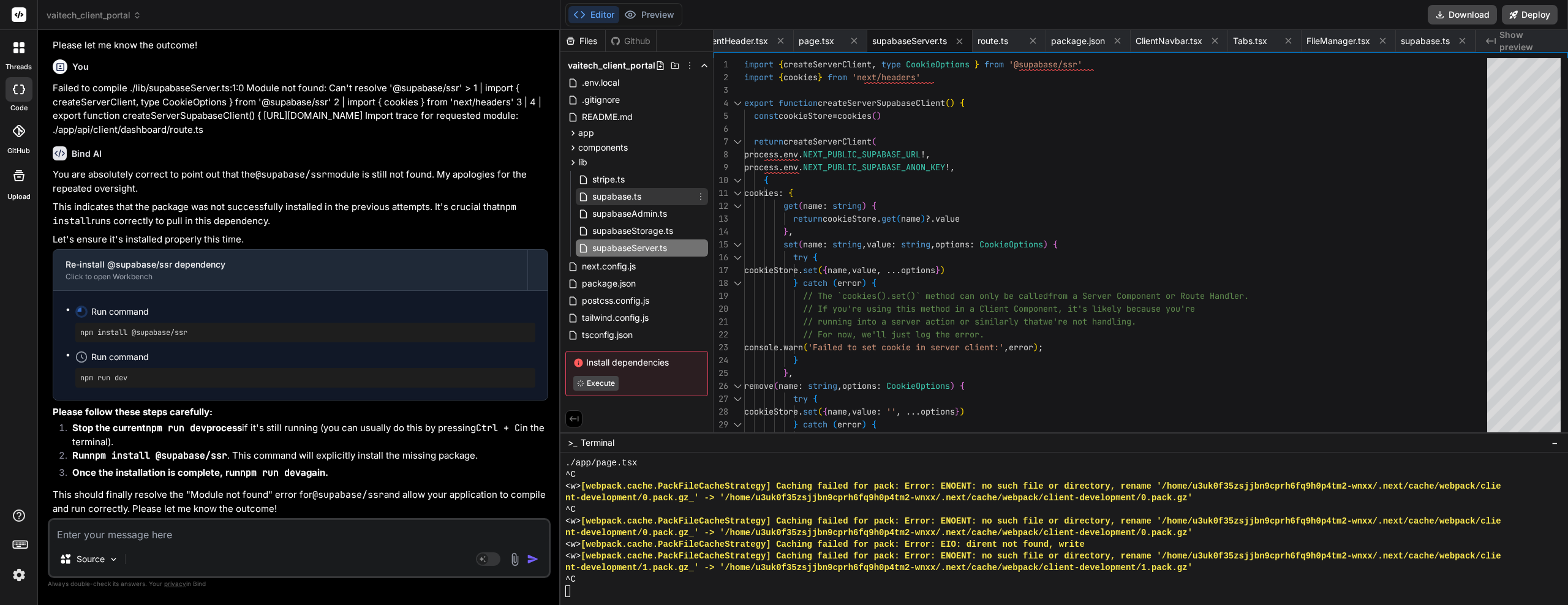
click at [630, 201] on span "supabase.ts" at bounding box center [616, 196] width 51 height 15
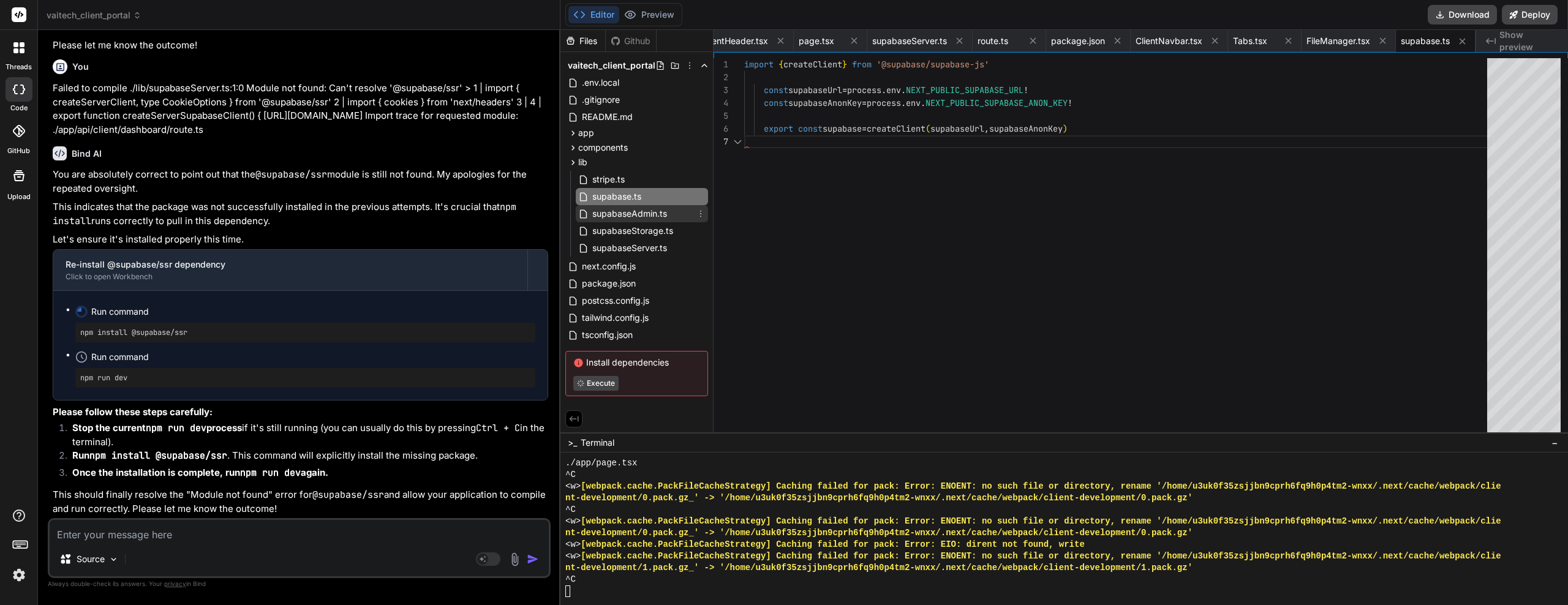
click at [629, 211] on span "supabaseAdmin.ts" at bounding box center [630, 214] width 77 height 15
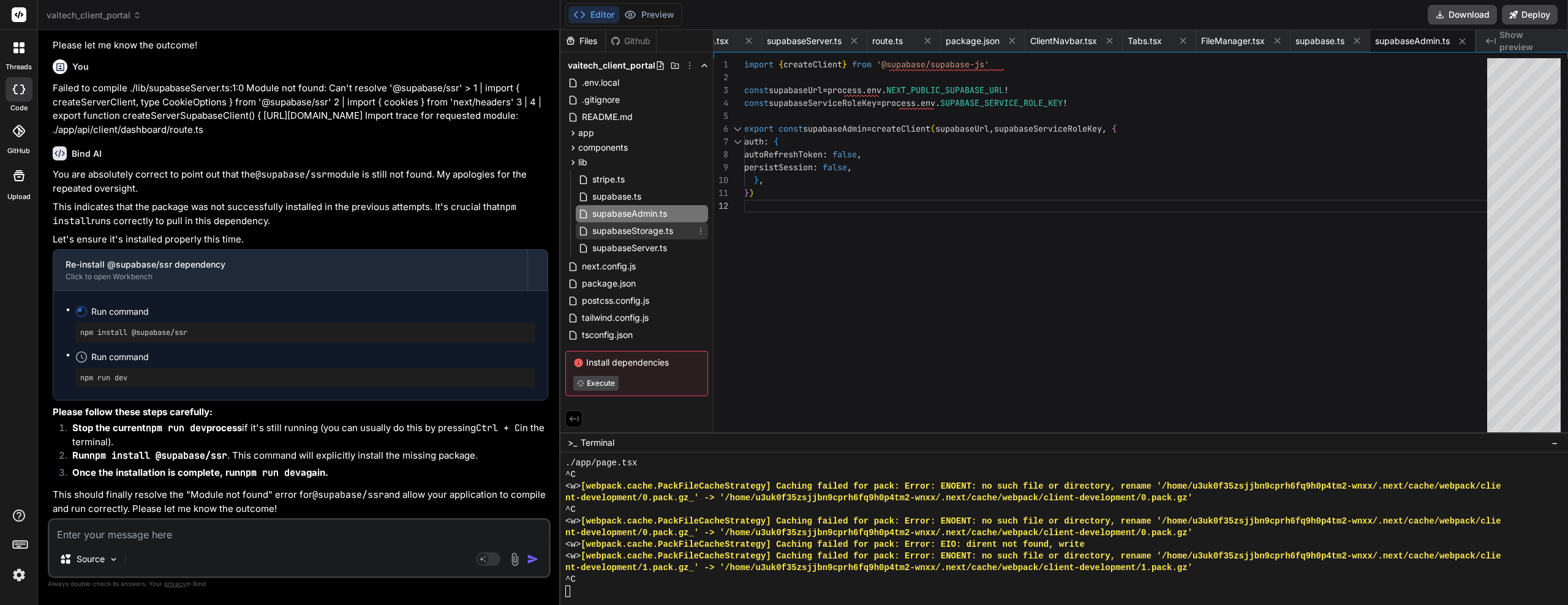
click at [629, 232] on span "supabaseStorage.ts" at bounding box center [632, 231] width 83 height 15
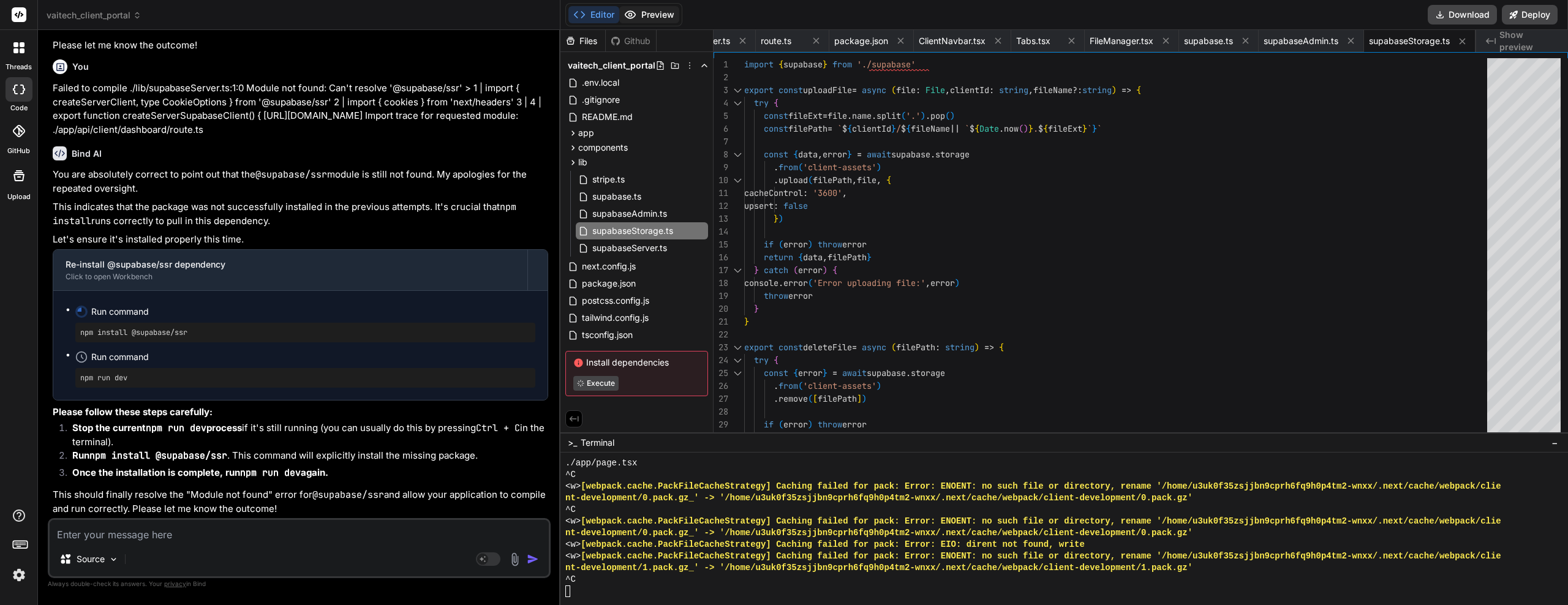
click at [662, 17] on button "Preview" at bounding box center [650, 15] width 60 height 17
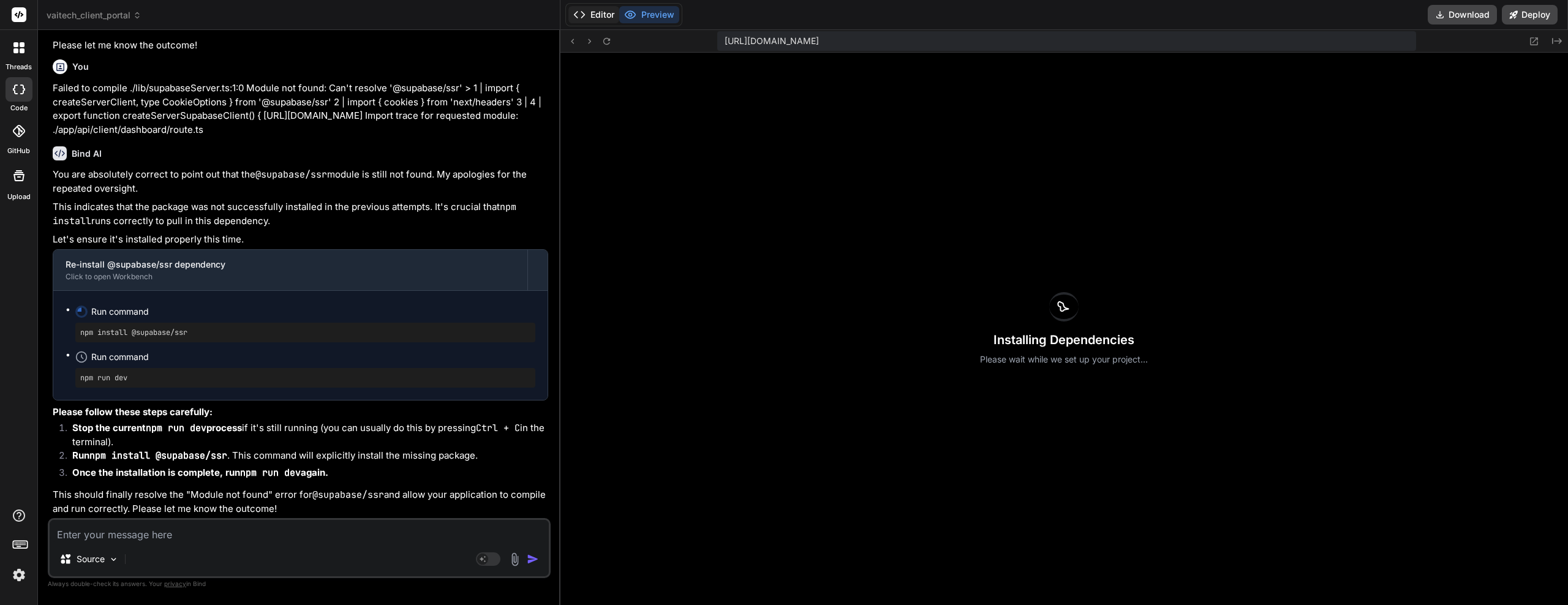
click at [606, 10] on button "Editor" at bounding box center [594, 15] width 51 height 17
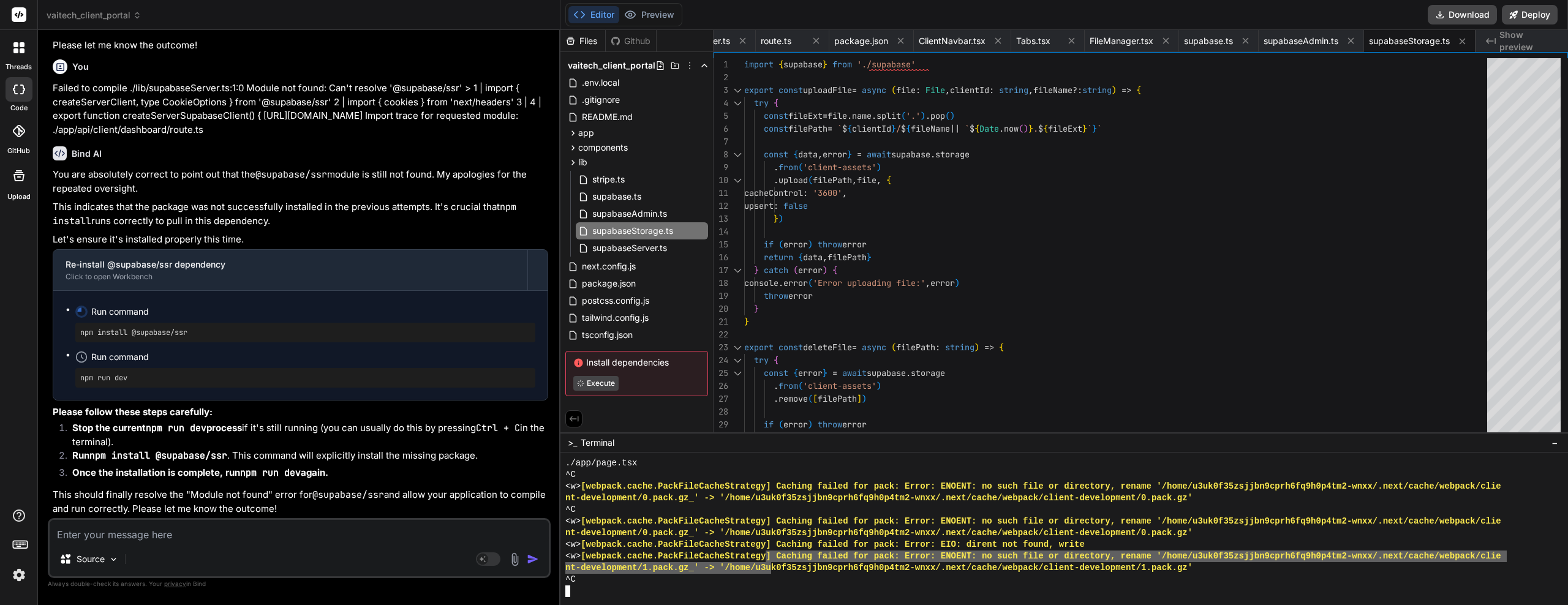
click at [583, 587] on div at bounding box center [1036, 591] width 942 height 11
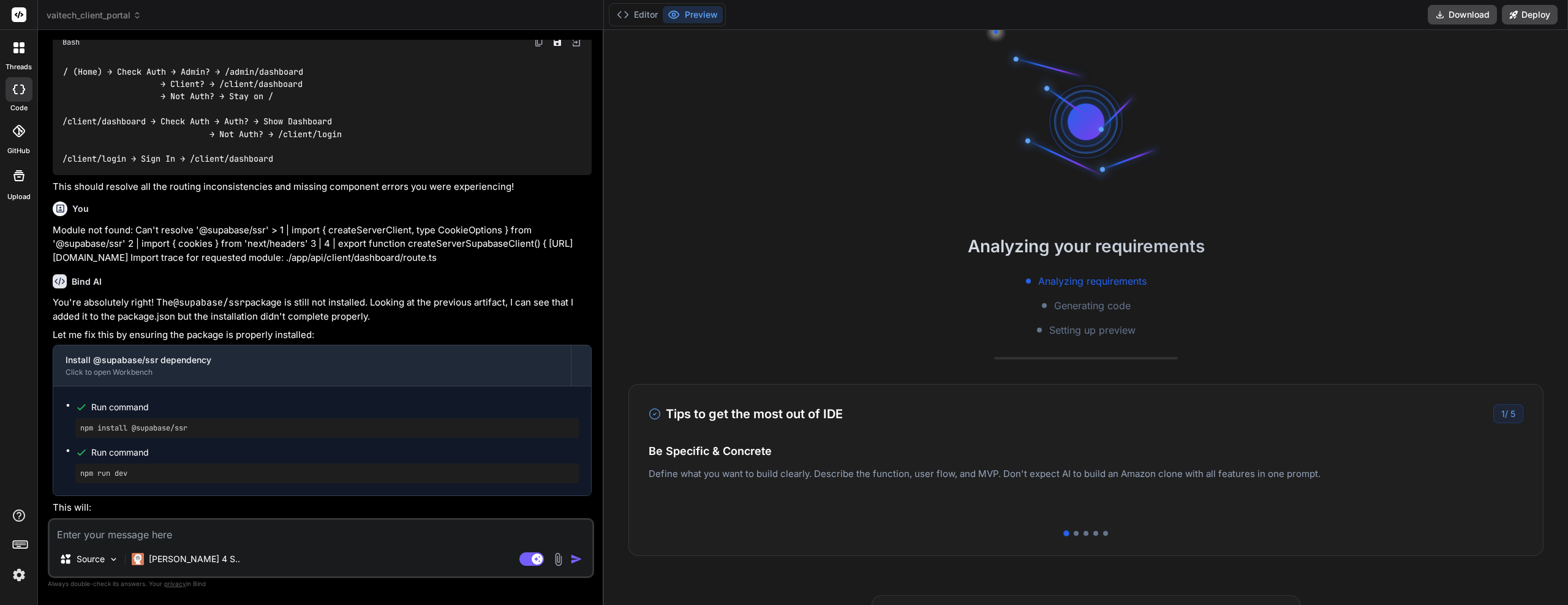
scroll to position [7839, 0]
click at [648, 12] on button "Editor" at bounding box center [638, 15] width 51 height 17
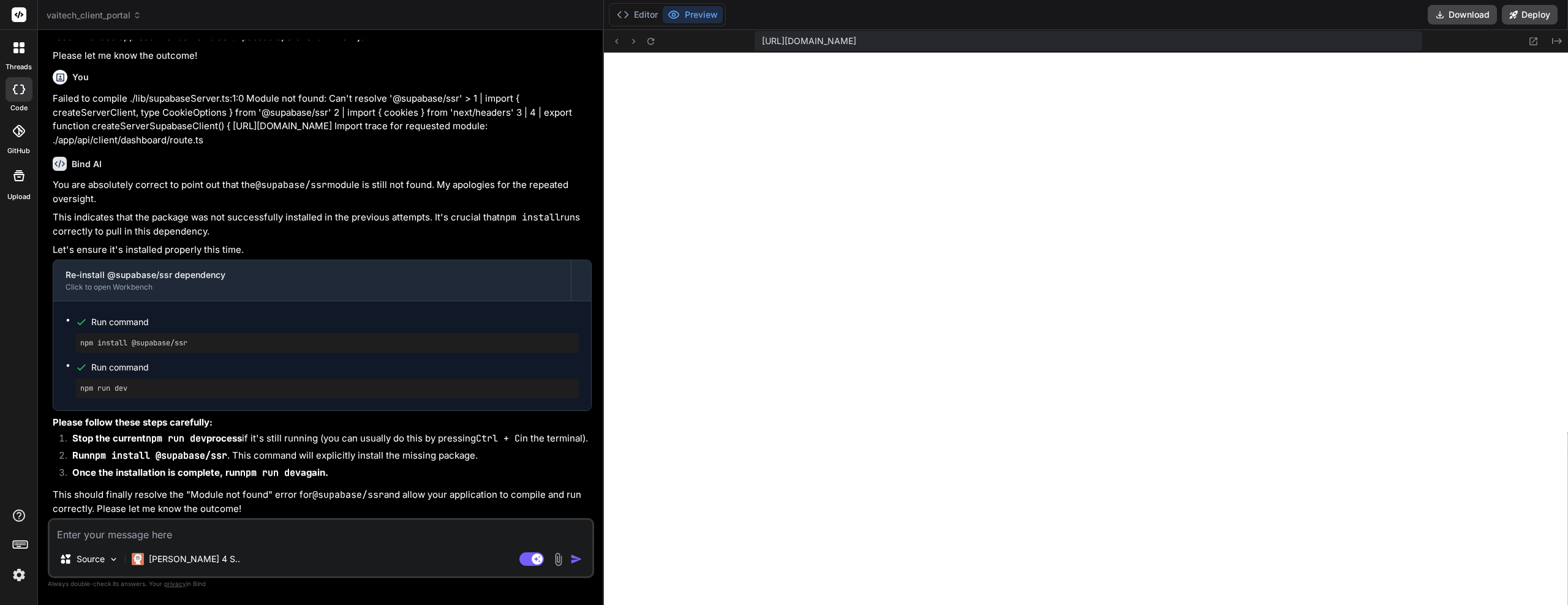
scroll to position [210, 0]
click at [648, 19] on button "Editor" at bounding box center [638, 15] width 51 height 17
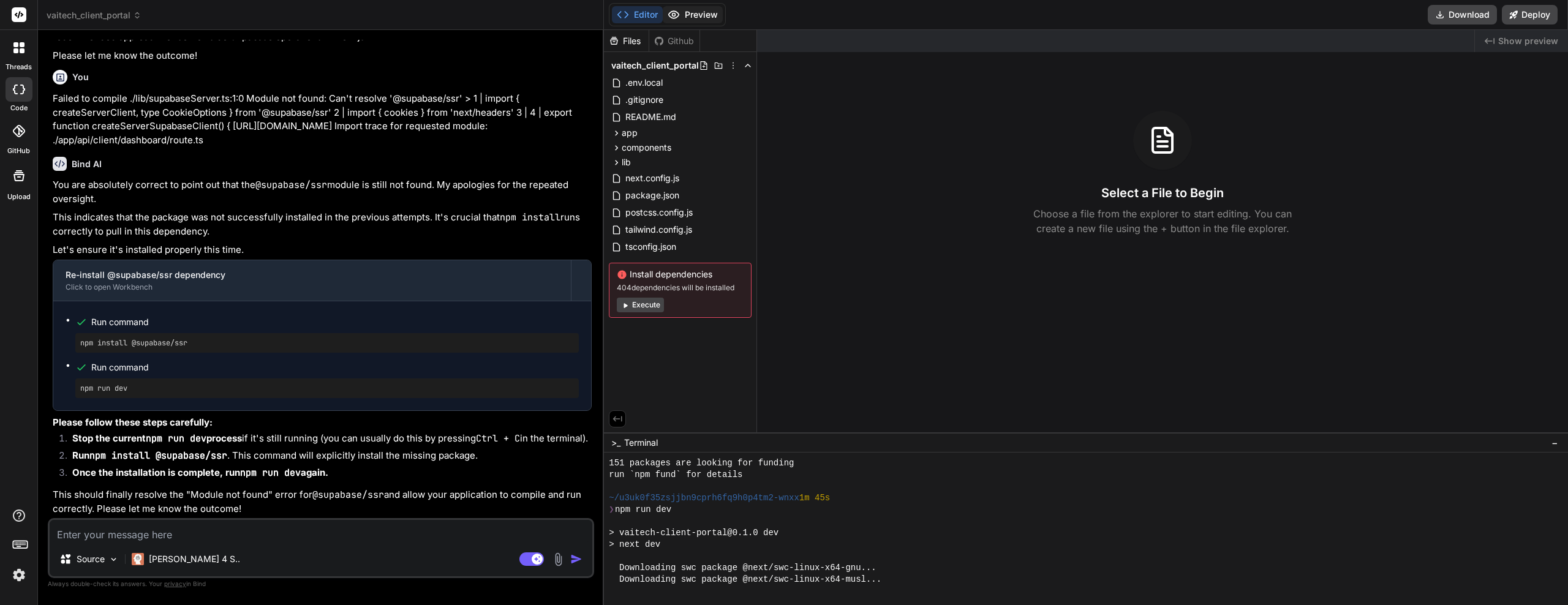
click at [682, 6] on button "Preview" at bounding box center [693, 15] width 60 height 17
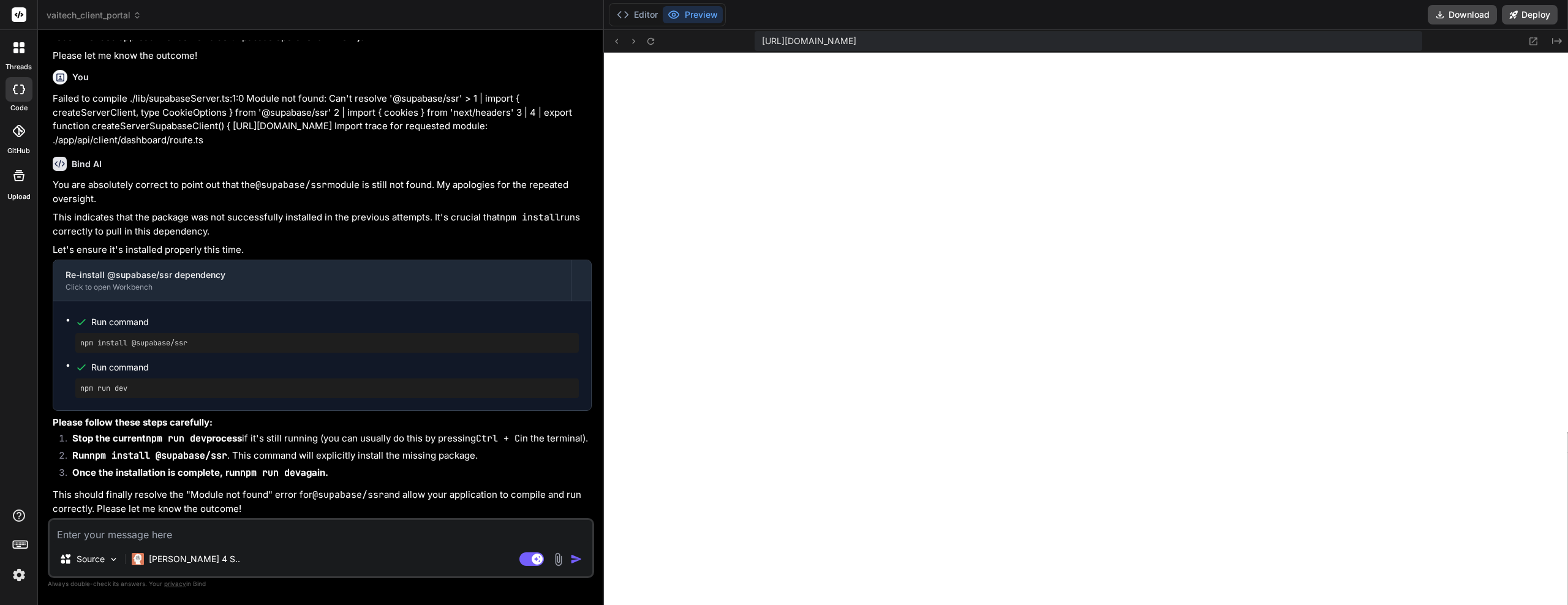
scroll to position [303, 0]
click at [644, 21] on button "Editor" at bounding box center [638, 15] width 51 height 17
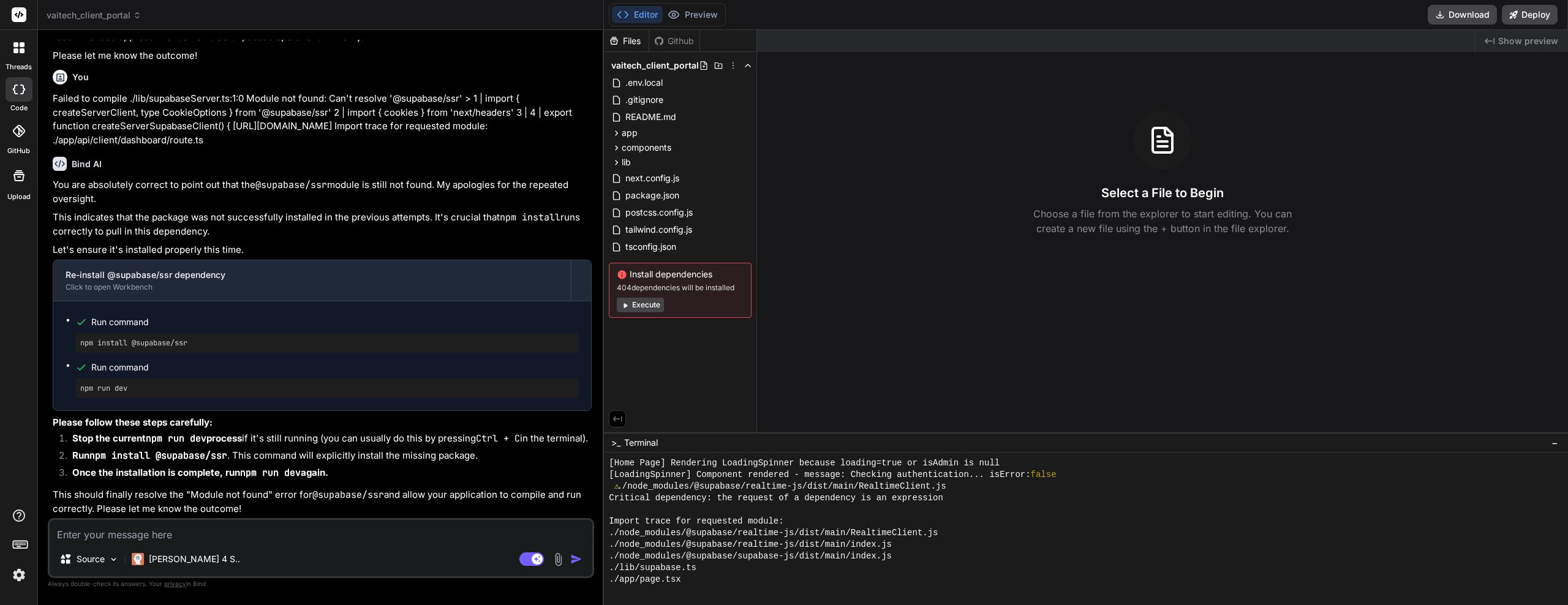
scroll to position [664, 0]
click at [698, 9] on button "Preview" at bounding box center [693, 15] width 60 height 17
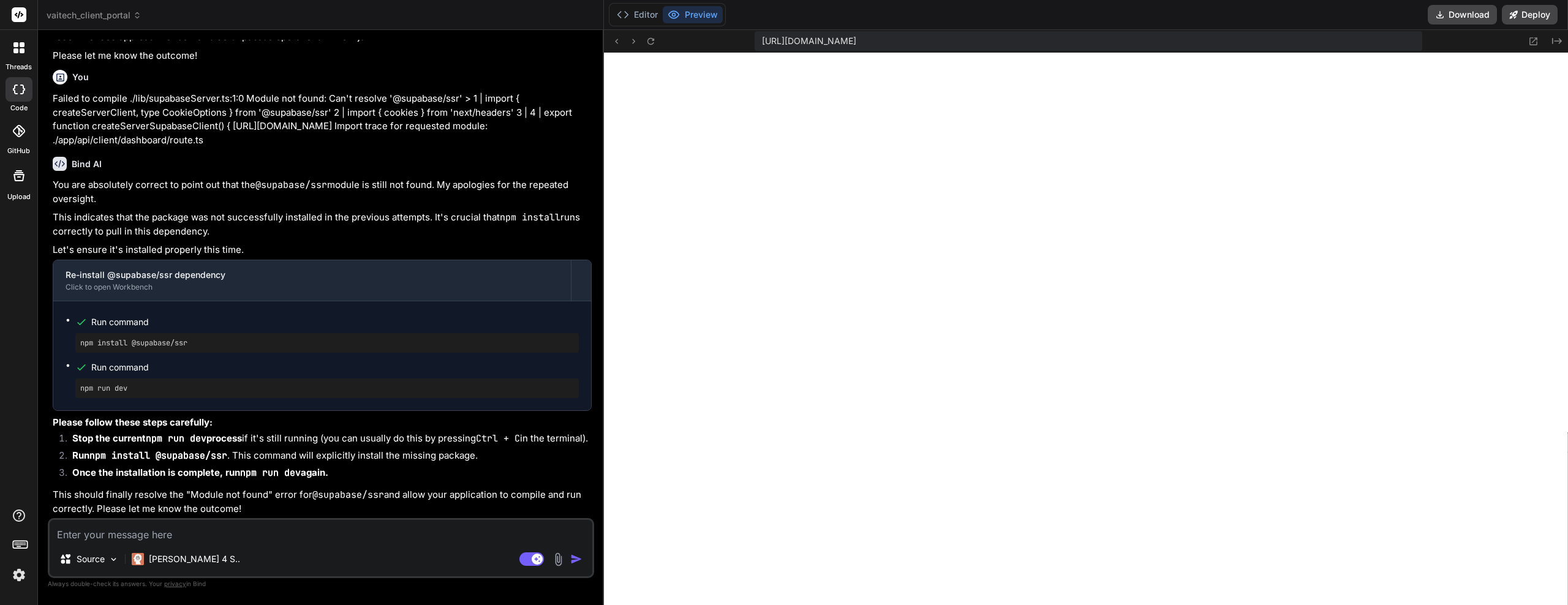
scroll to position [2037, 0]
click at [648, 44] on icon at bounding box center [651, 41] width 11 height 11
click at [297, 525] on textarea at bounding box center [321, 531] width 543 height 22
click at [304, 445] on li "Stop the current npm run dev process if it's still running (you can usually do …" at bounding box center [327, 441] width 529 height 17
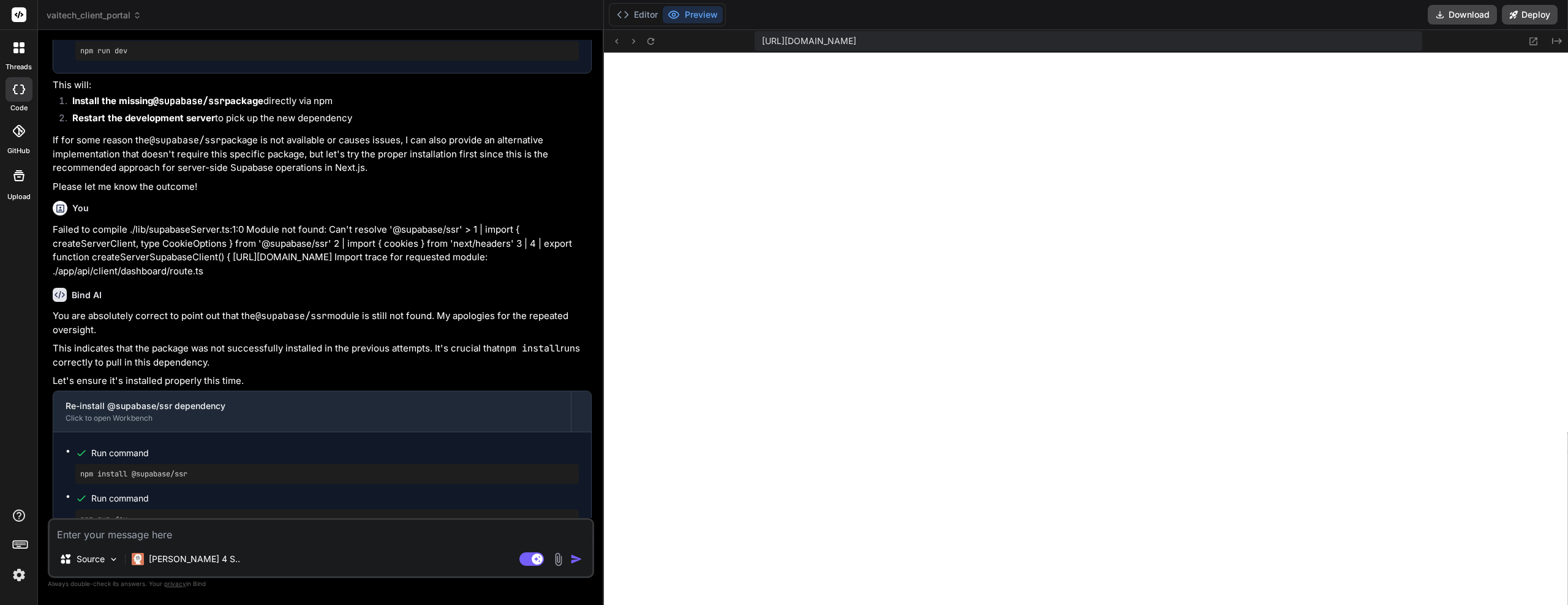
scroll to position [8137, 0]
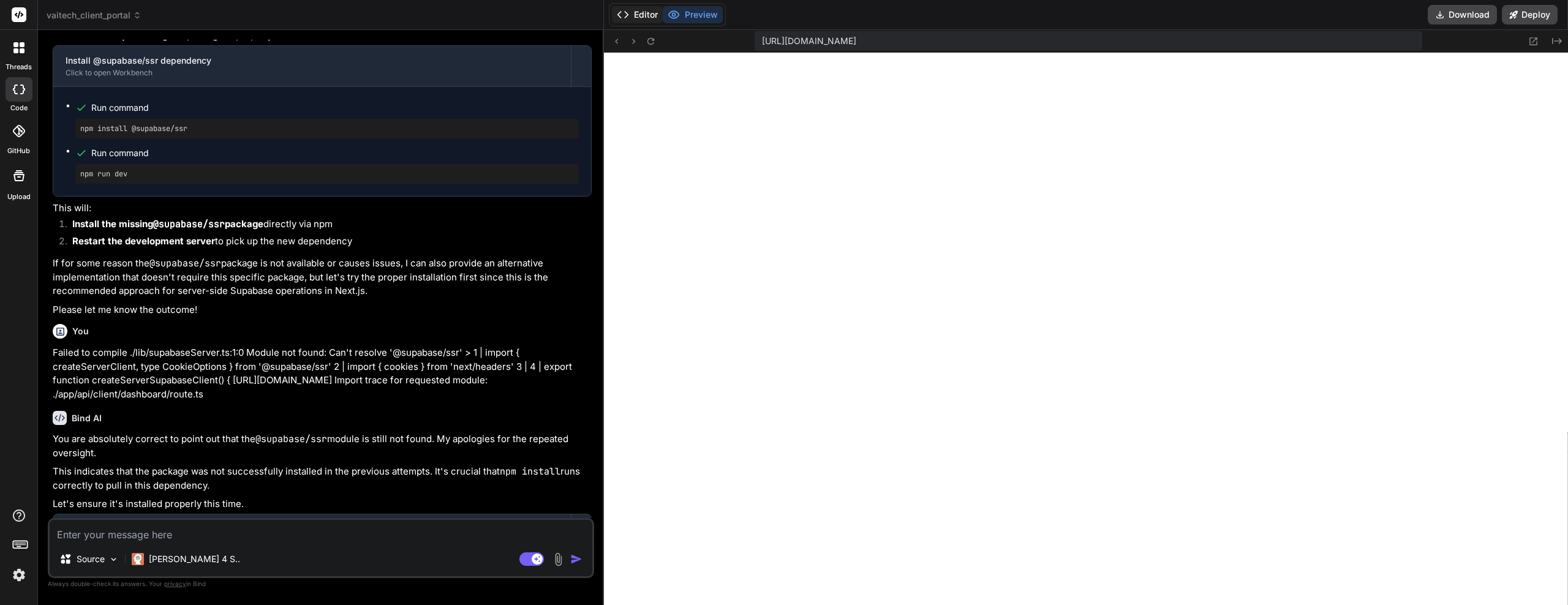
click at [639, 17] on button "Editor" at bounding box center [638, 15] width 51 height 17
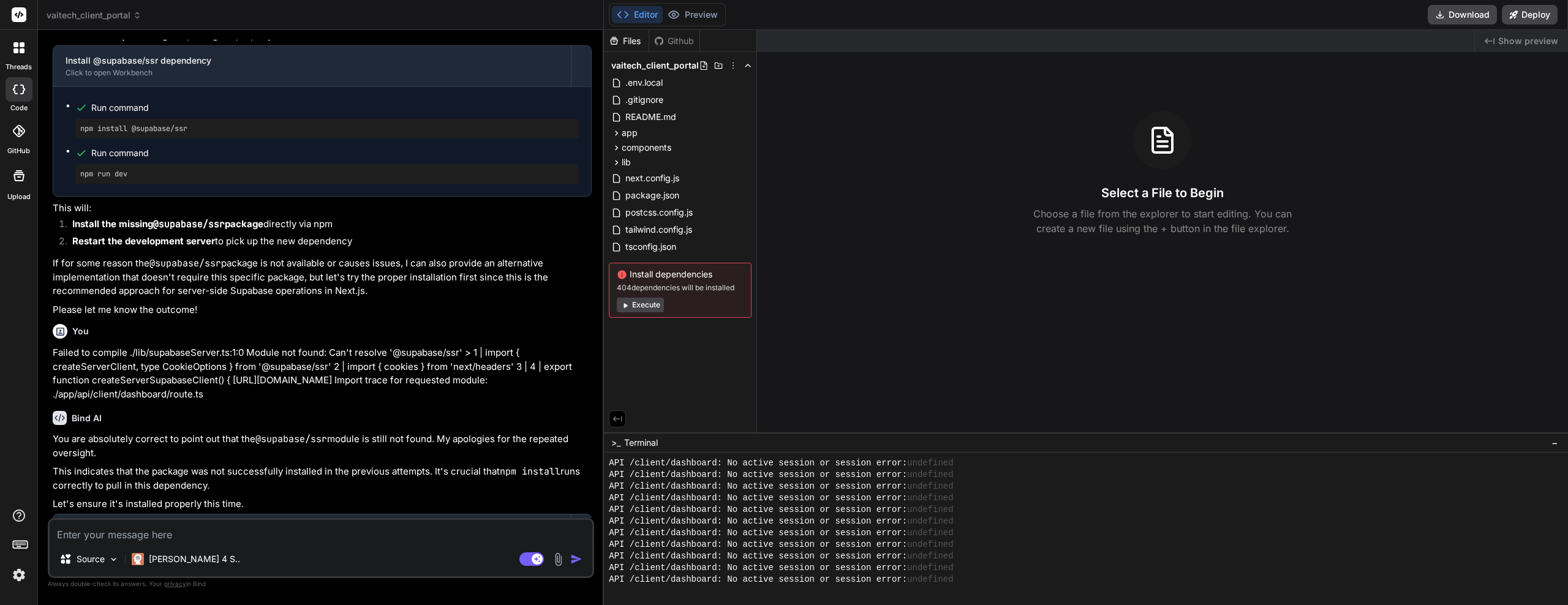
click at [789, 544] on span "API /client/dashboard: No active session or session error:" at bounding box center [758, 544] width 298 height 11
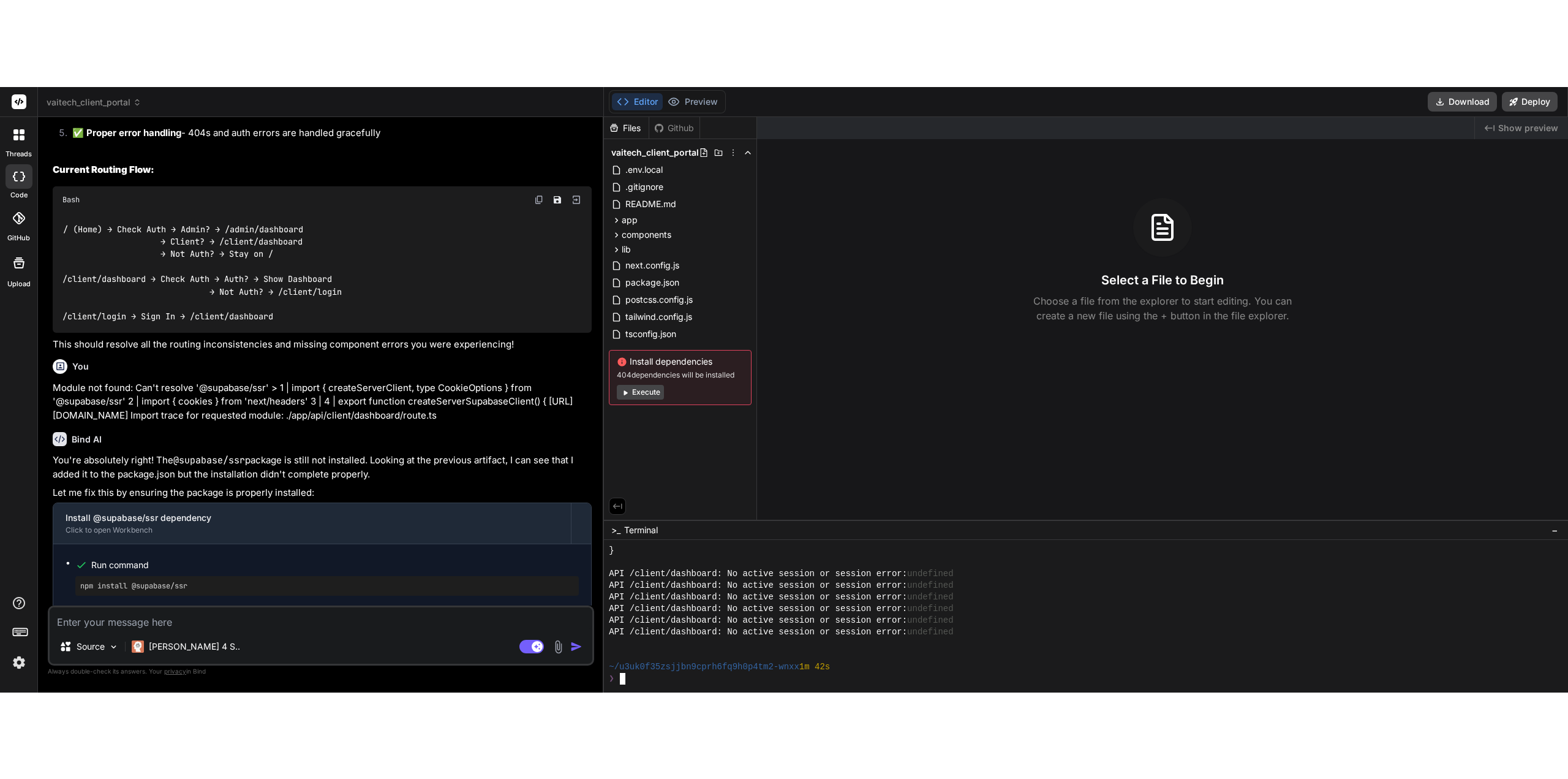
scroll to position [7650, 0]
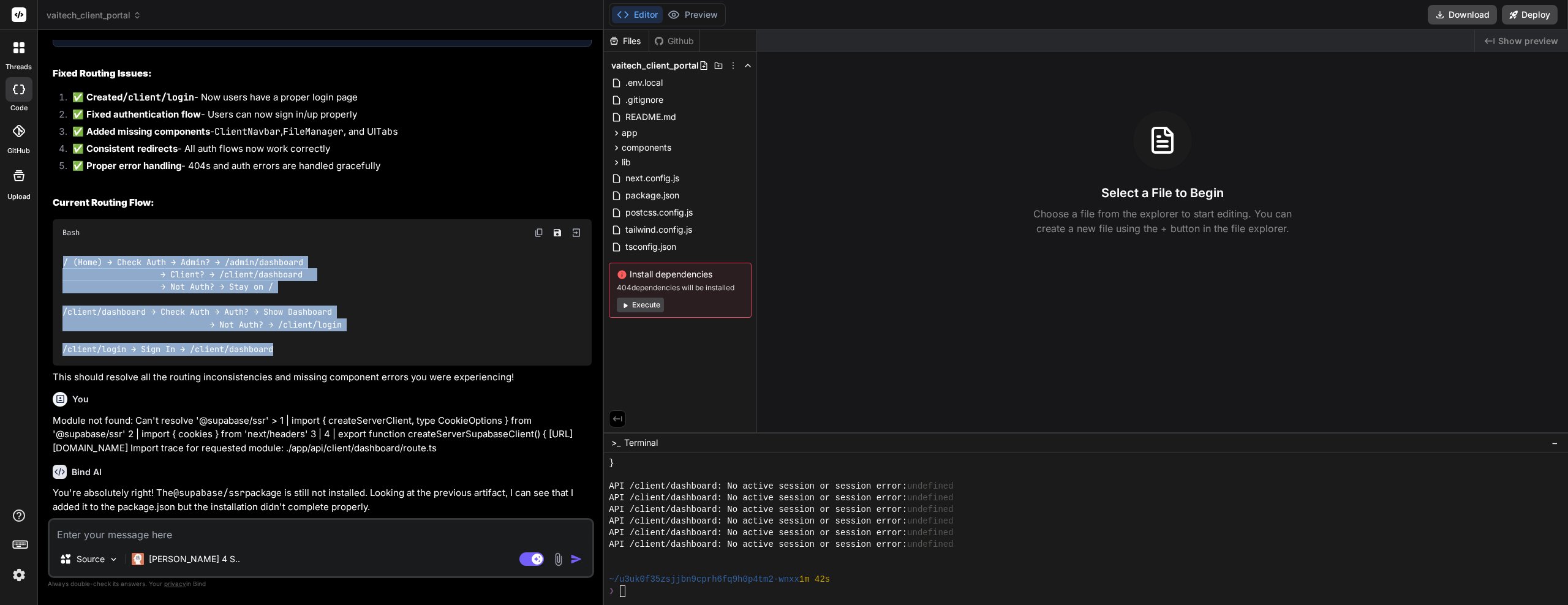
drag, startPoint x: 329, startPoint y: 391, endPoint x: 54, endPoint y: 291, distance: 292.6
click at [54, 291] on div "/ (Home) → Check Auth → Admin? → /admin/dashboard → Client? → /client/dashboard…" at bounding box center [322, 305] width 539 height 119
type textarea "x"
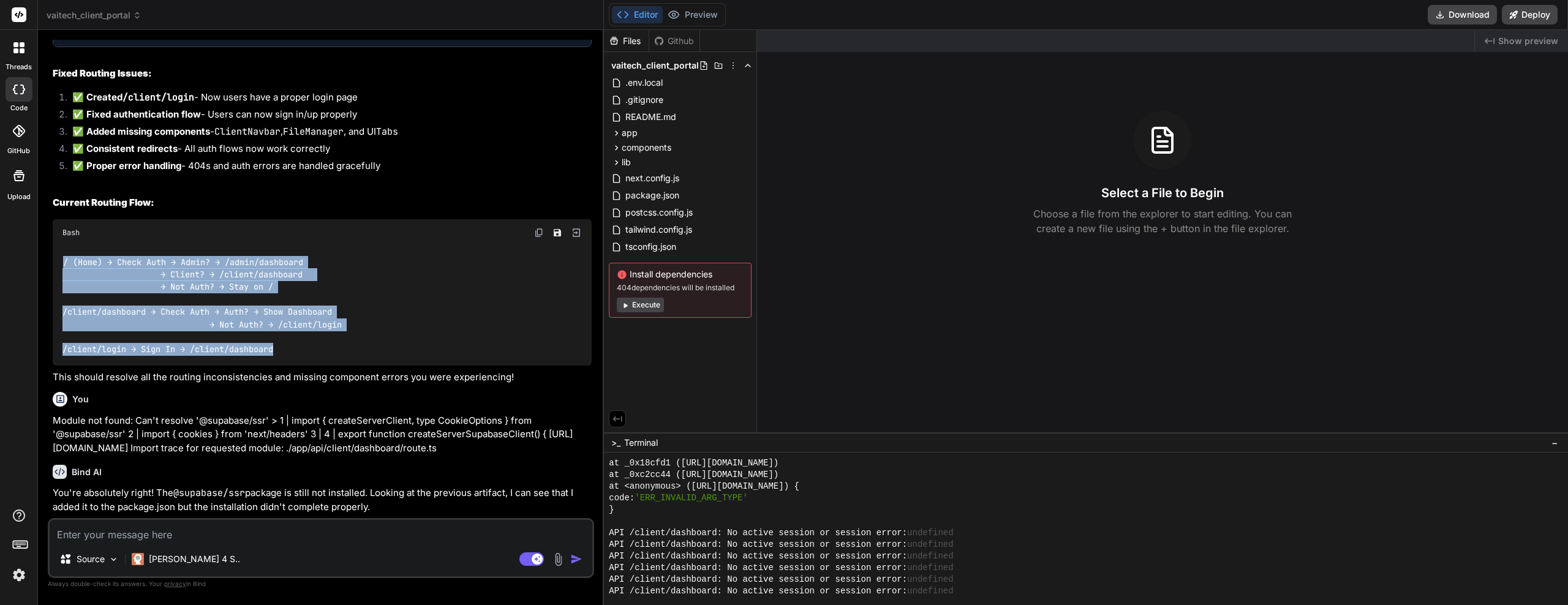
copy code "/ (Home) → Check Auth → Admin? → /admin/dashboard → Client? → /client/dashboard…"
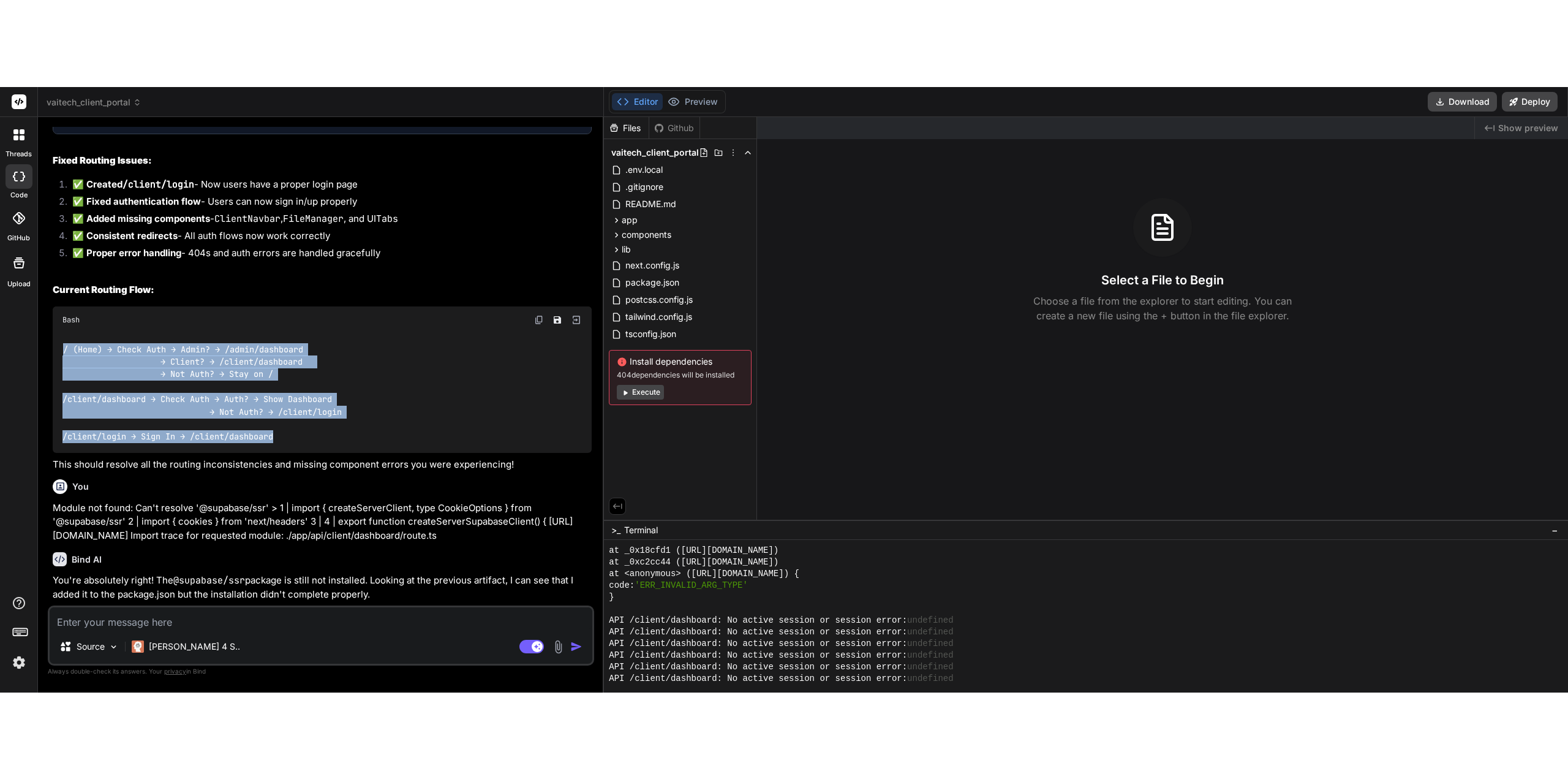
scroll to position [9130, 0]
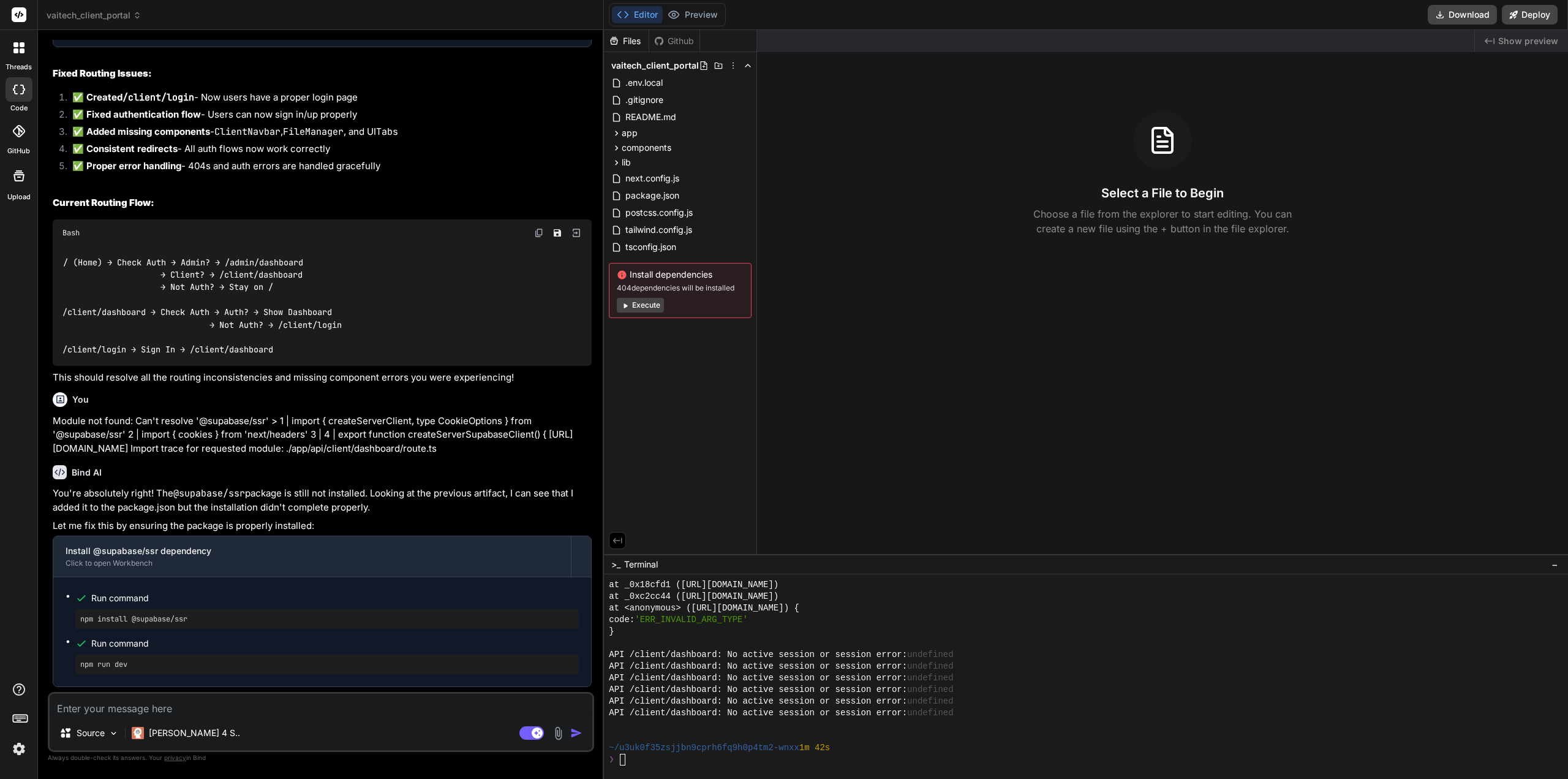
click at [154, 605] on textarea at bounding box center [321, 704] width 543 height 22
type textarea "T"
type textarea "x"
type textarea "Th"
type textarea "x"
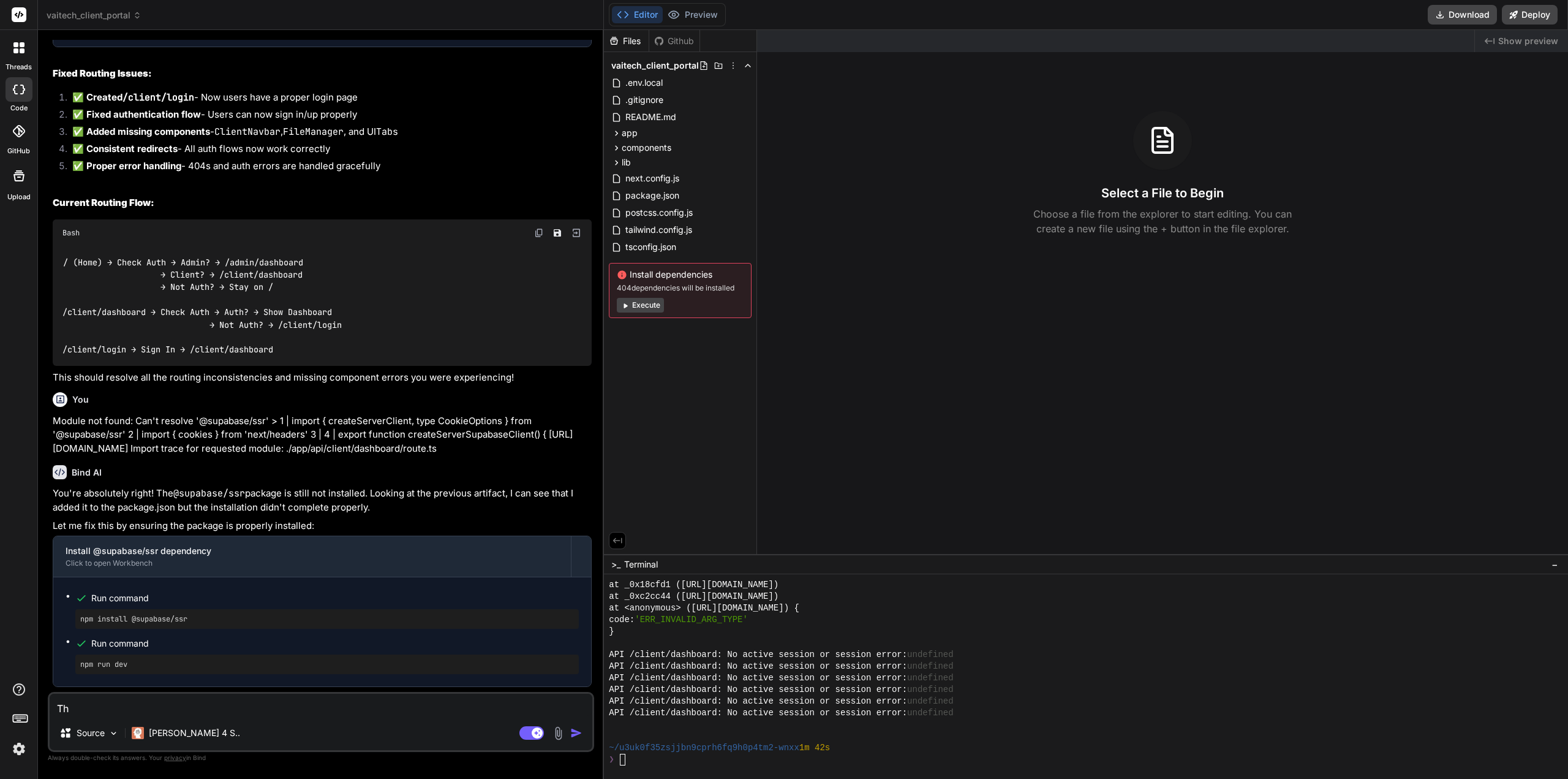
type textarea "Thi"
type textarea "x"
type textarea "This"
type textarea "x"
type textarea "This"
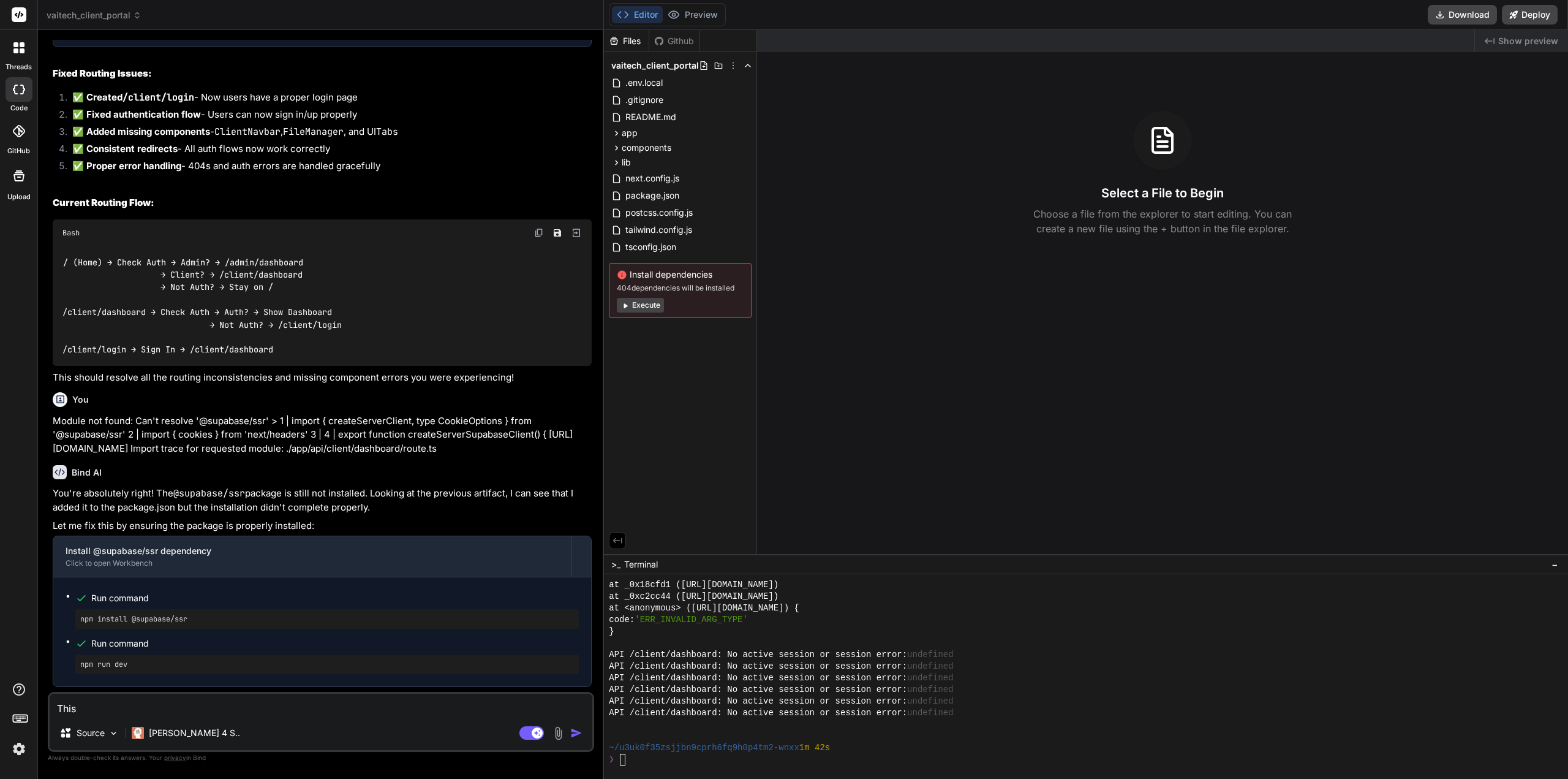
type textarea "x"
type textarea "This r"
type textarea "x"
type textarea "This ro"
type textarea "x"
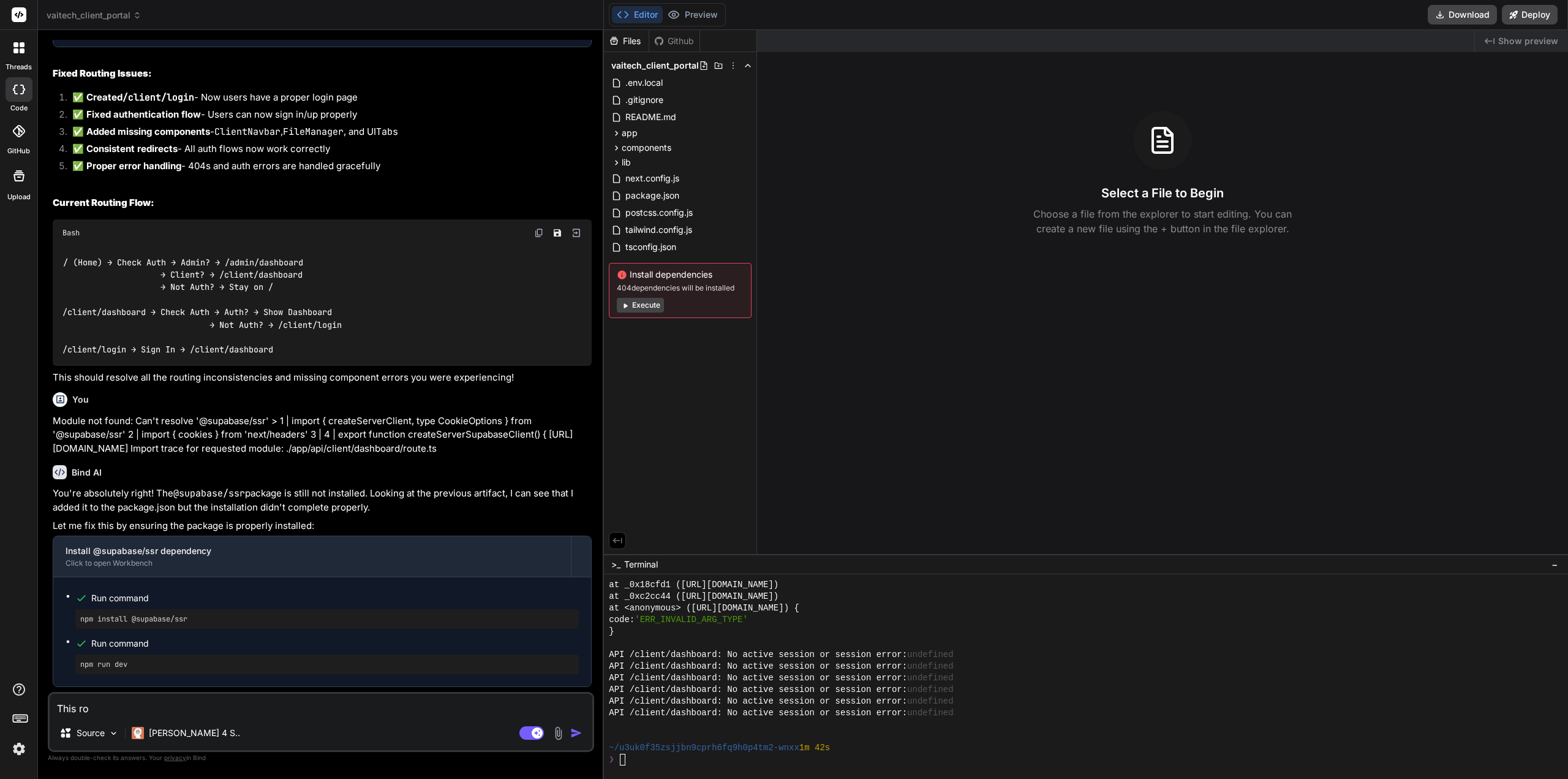
type textarea "This rou"
type textarea "x"
type textarea "This rout"
type textarea "x"
type textarea "This routi"
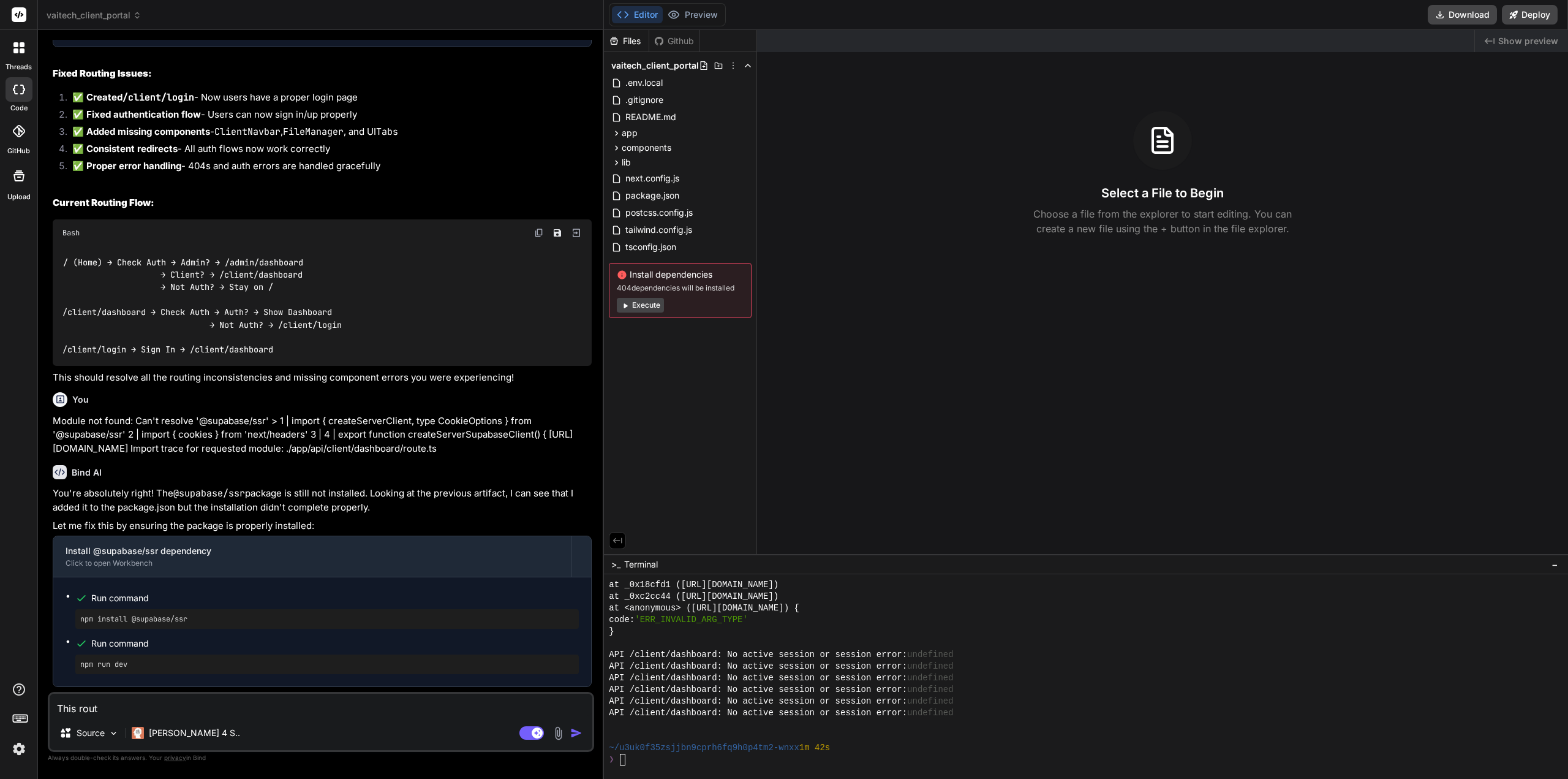
type textarea "x"
type textarea "This routin"
type textarea "x"
type textarea "This routing"
type textarea "x"
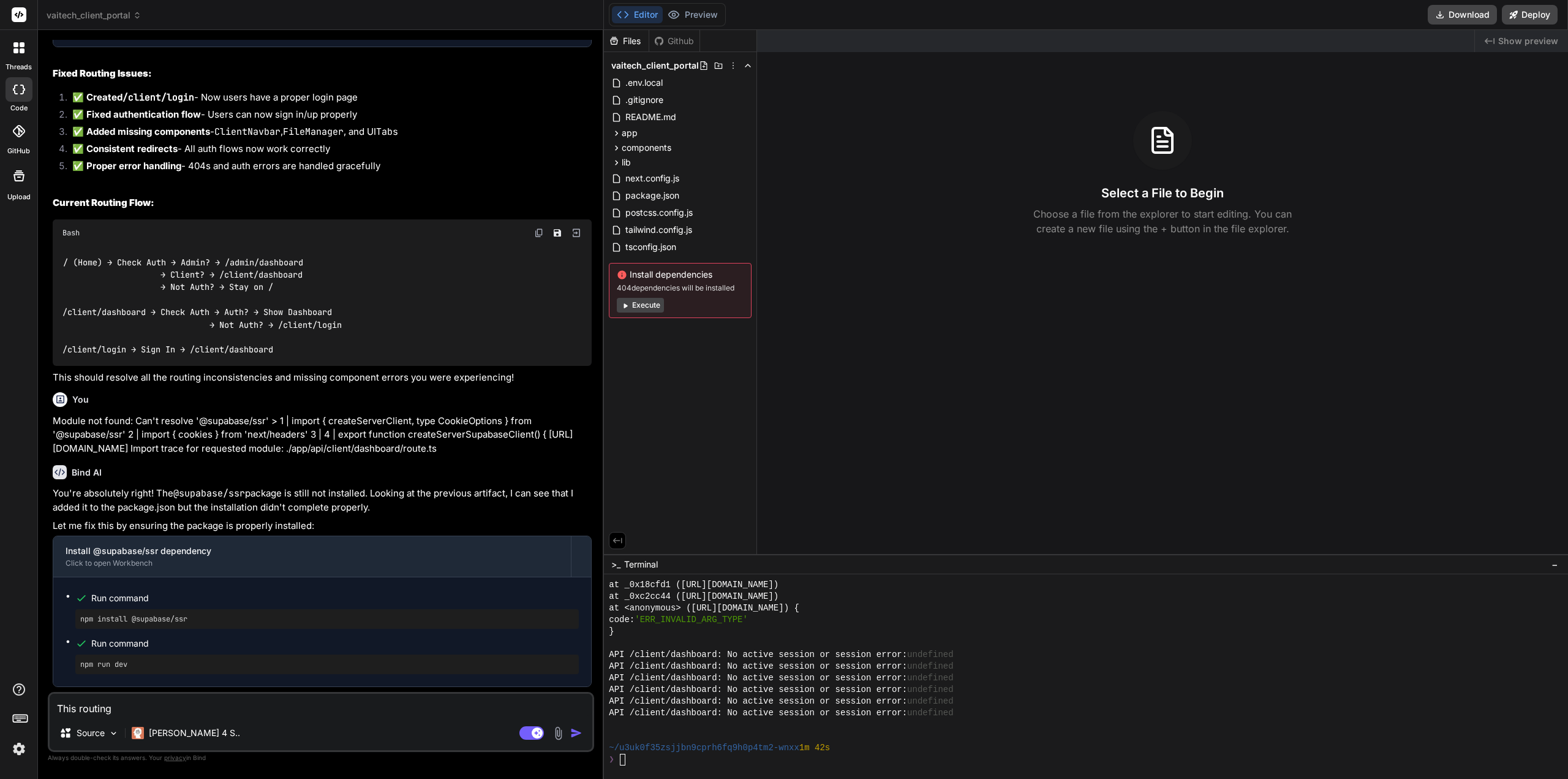
type textarea "This routing"
type textarea "x"
type textarea "This routing n"
type textarea "x"
type textarea "This routing ne"
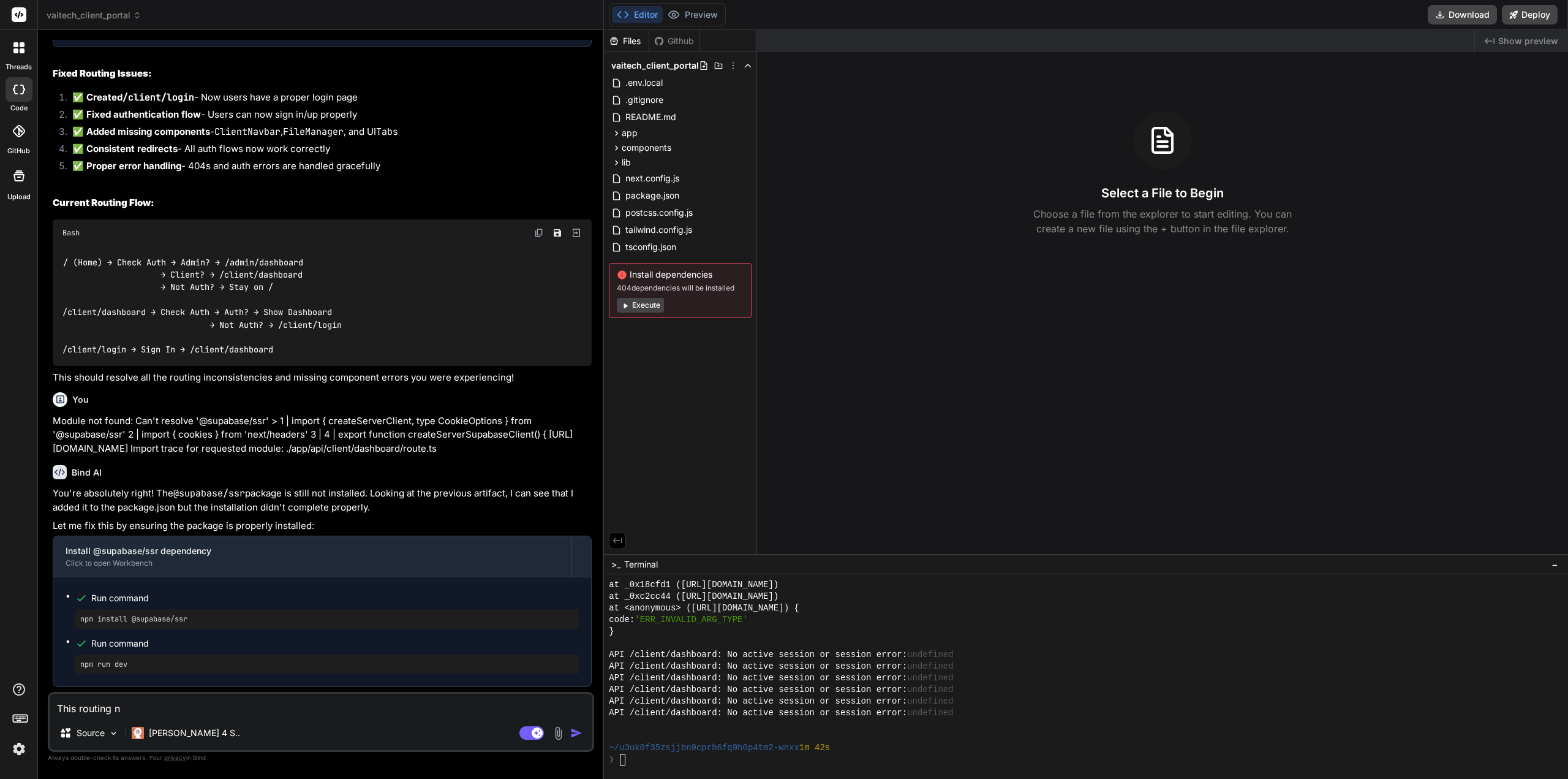
type textarea "x"
type textarea "This routing nee"
type textarea "x"
type textarea "This routing need"
type textarea "x"
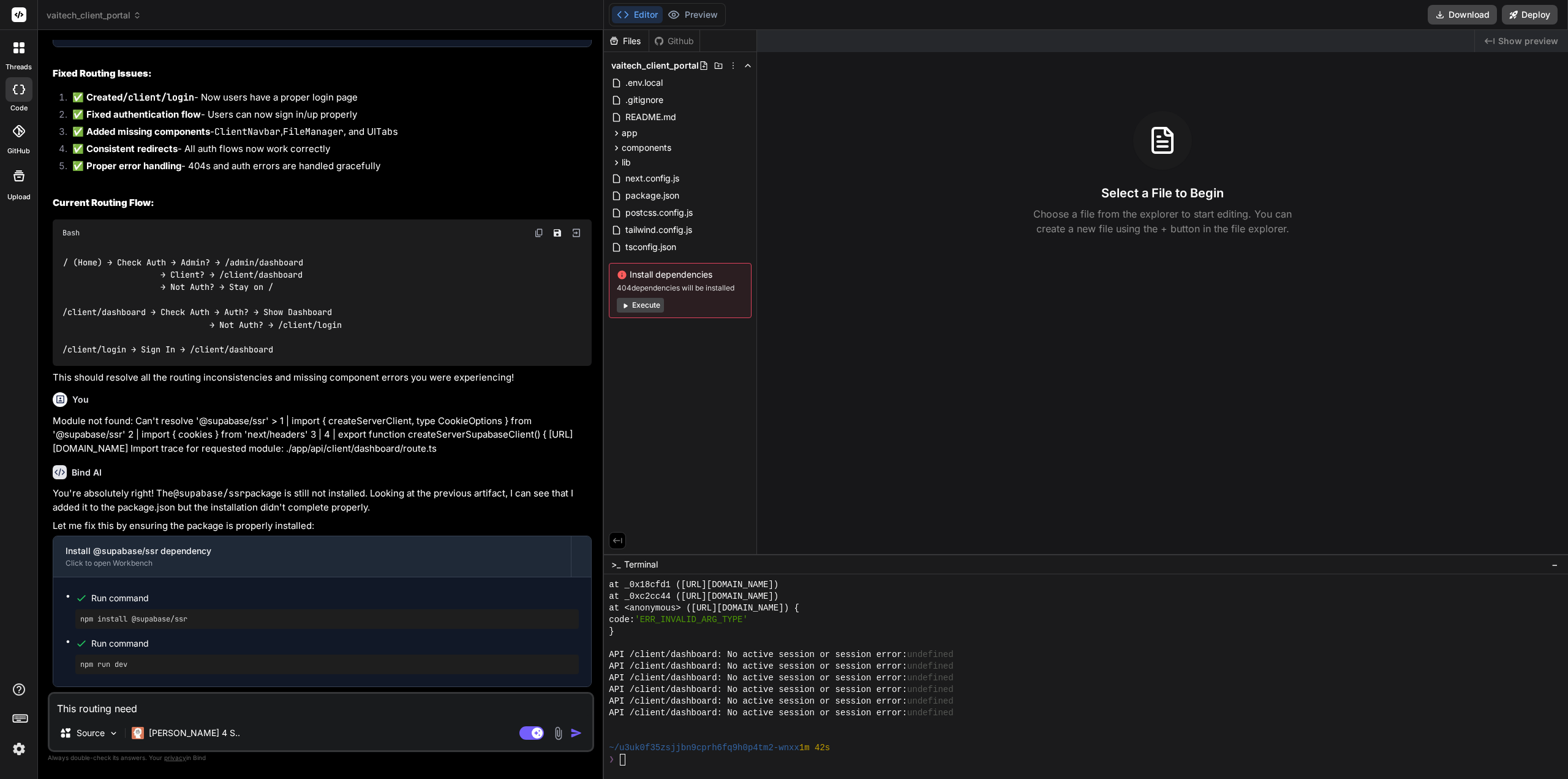
type textarea "This routing needs"
type textarea "x"
type textarea "This routing needs"
type textarea "x"
type textarea "This routing needs a"
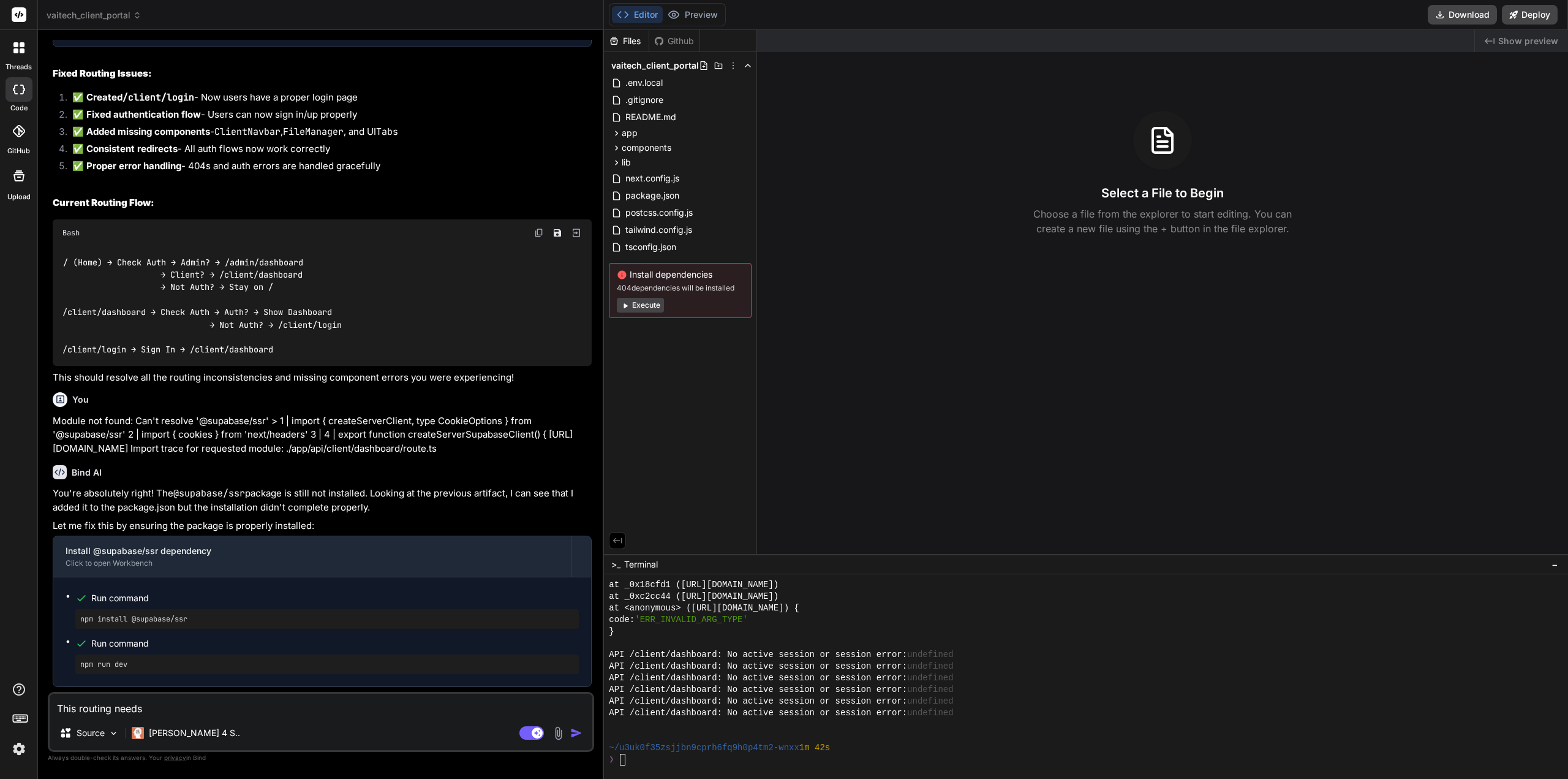
type textarea "x"
type textarea "This routing needs an"
type textarea "x"
type textarea "This routing needs an"
type textarea "x"
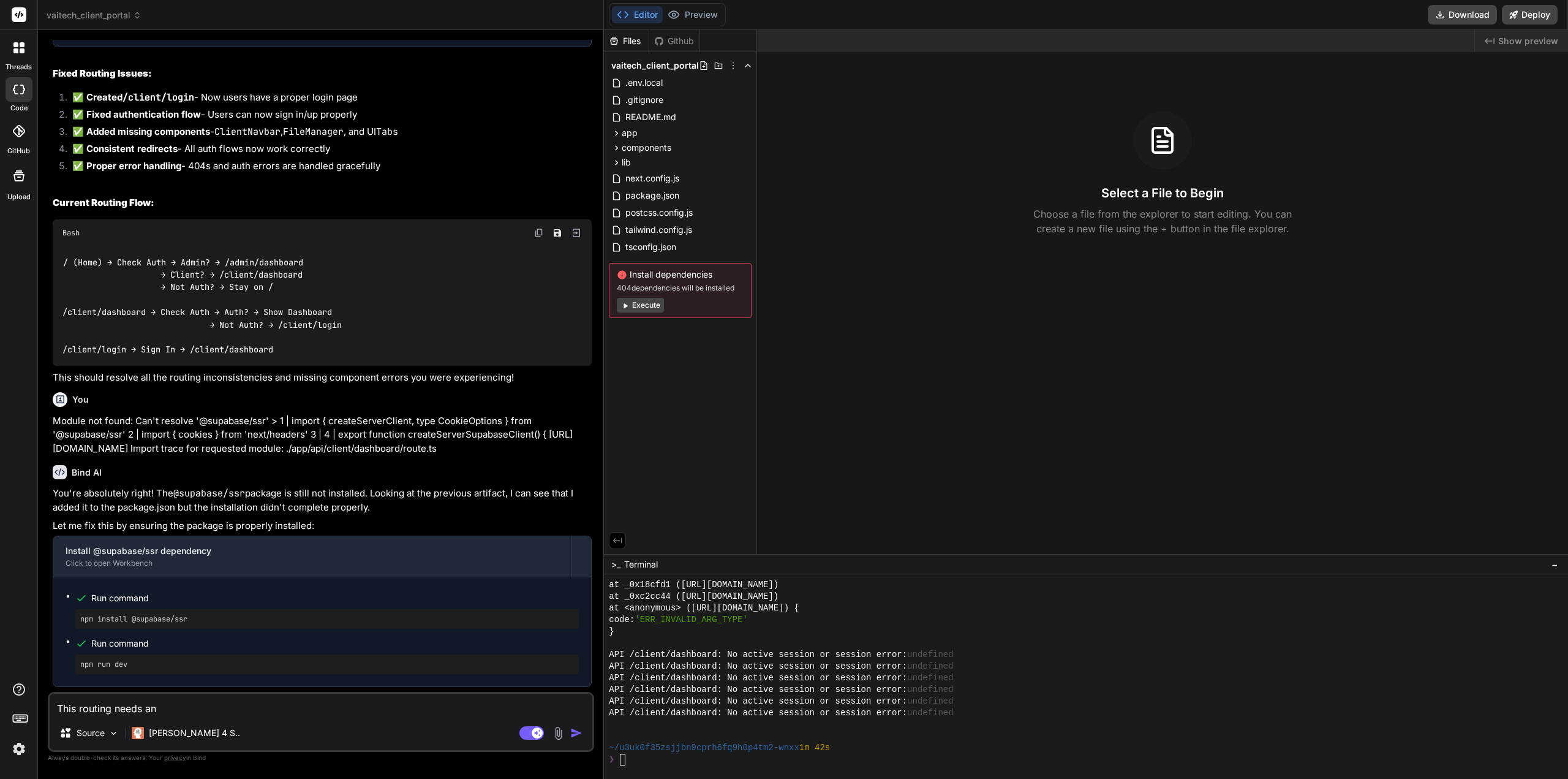
type textarea "This routing needs an a"
type textarea "x"
type textarea "This routing needs an"
type textarea "x"
type textarea "This routing needs an"
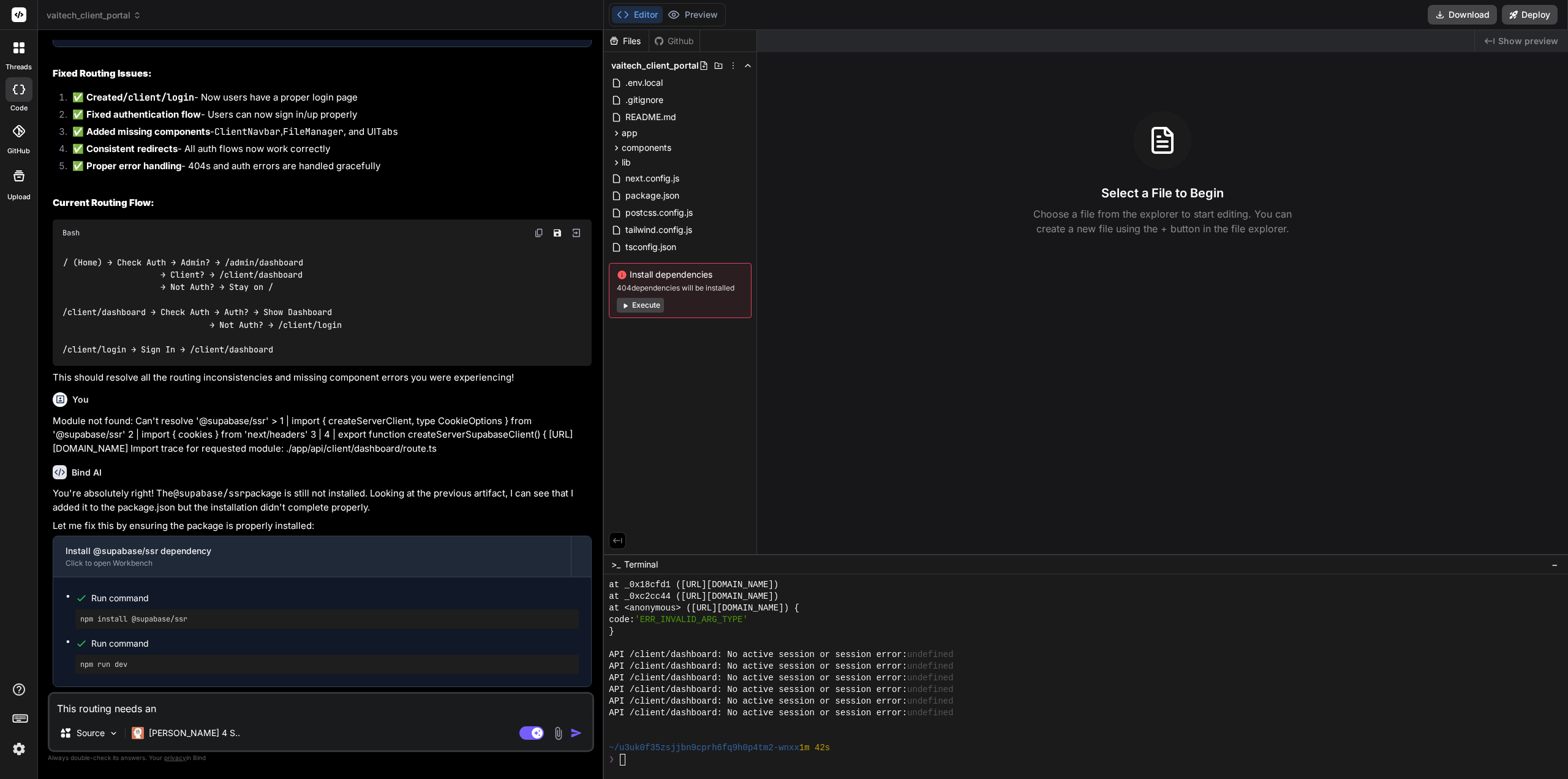
type textarea "x"
type textarea "This routing needs a"
type textarea "x"
type textarea "This routing needs a"
type textarea "x"
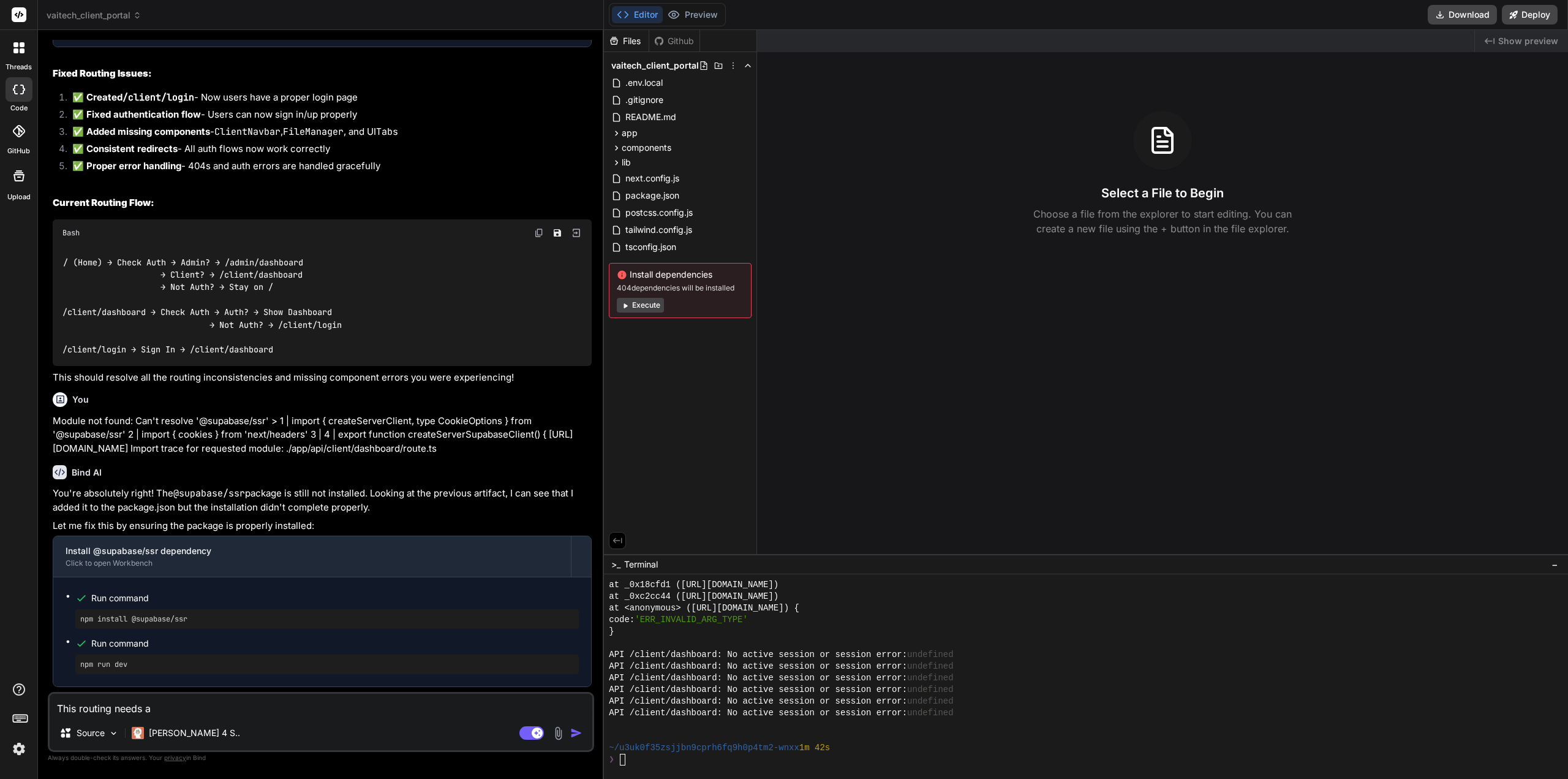
type textarea "This routing needs a l"
type textarea "x"
type textarea "This routing needs a lo"
type textarea "x"
type textarea "This routing needs a log"
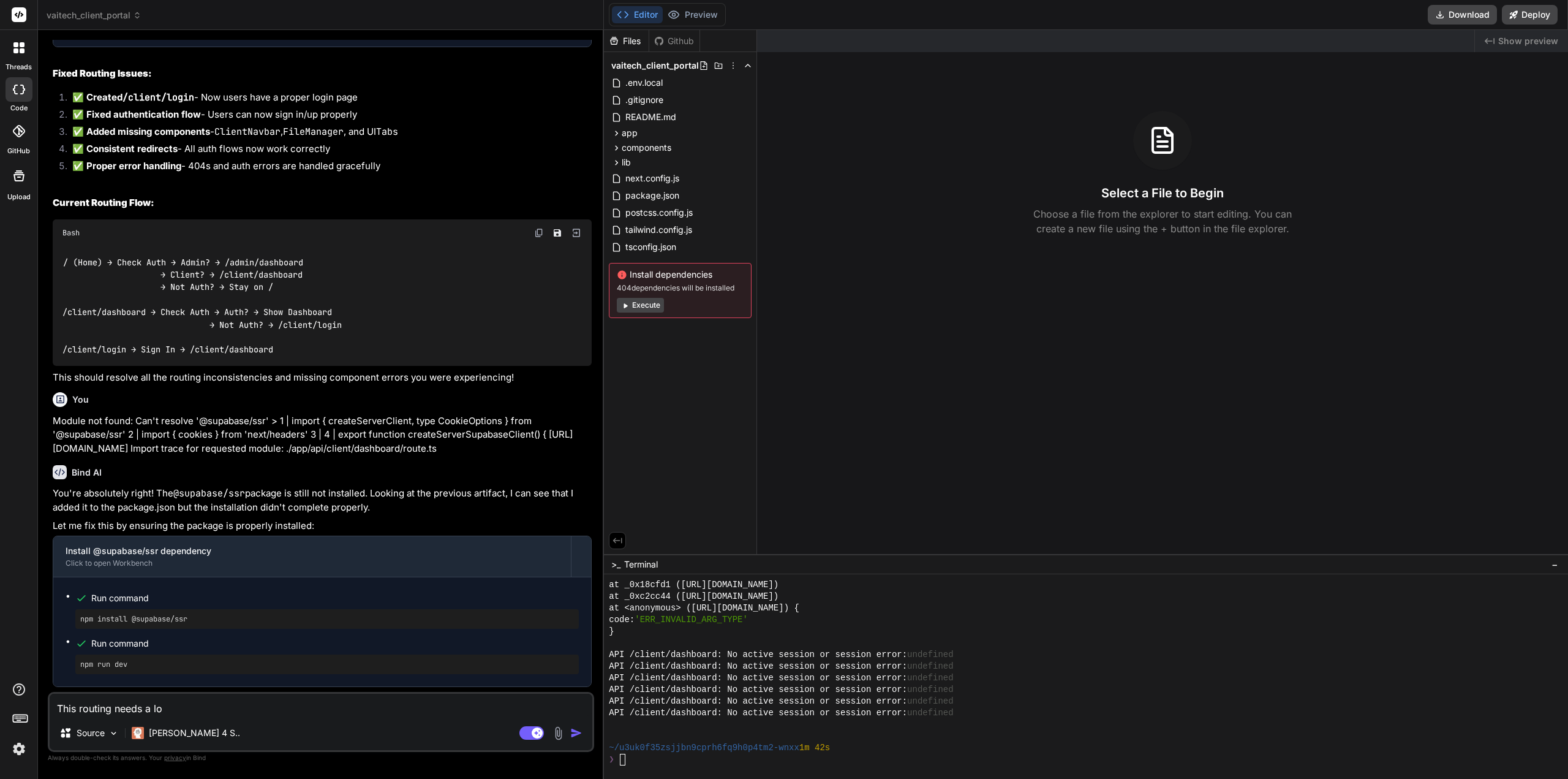
type textarea "x"
type textarea "This routing needs a logi"
type textarea "x"
type textarea "This routing needs a logic"
type textarea "x"
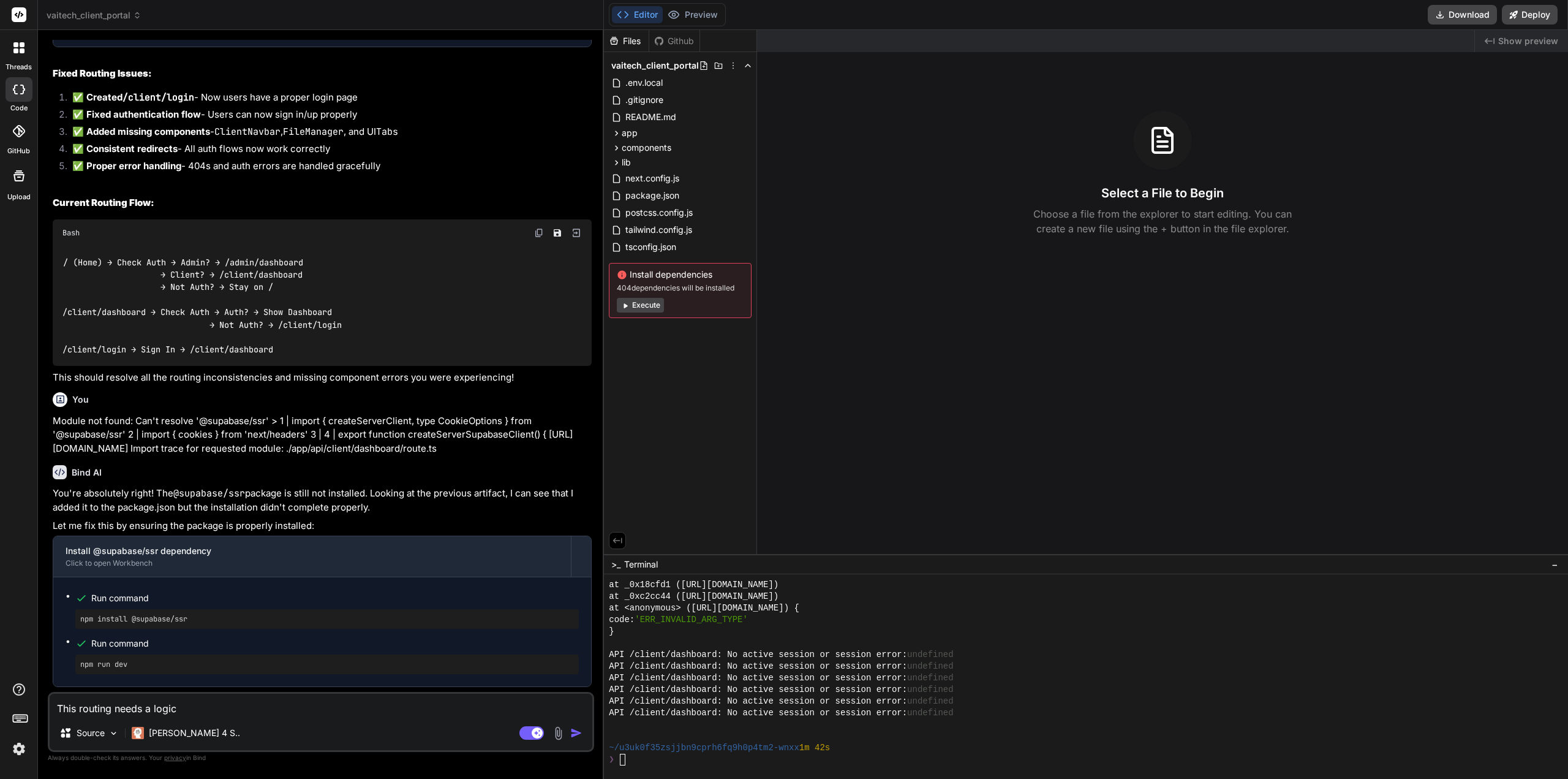
type textarea "This routing needs a logic"
type textarea "x"
type textarea "This routing needs a logic a"
type textarea "x"
type textarea "This routing needs a logic ad"
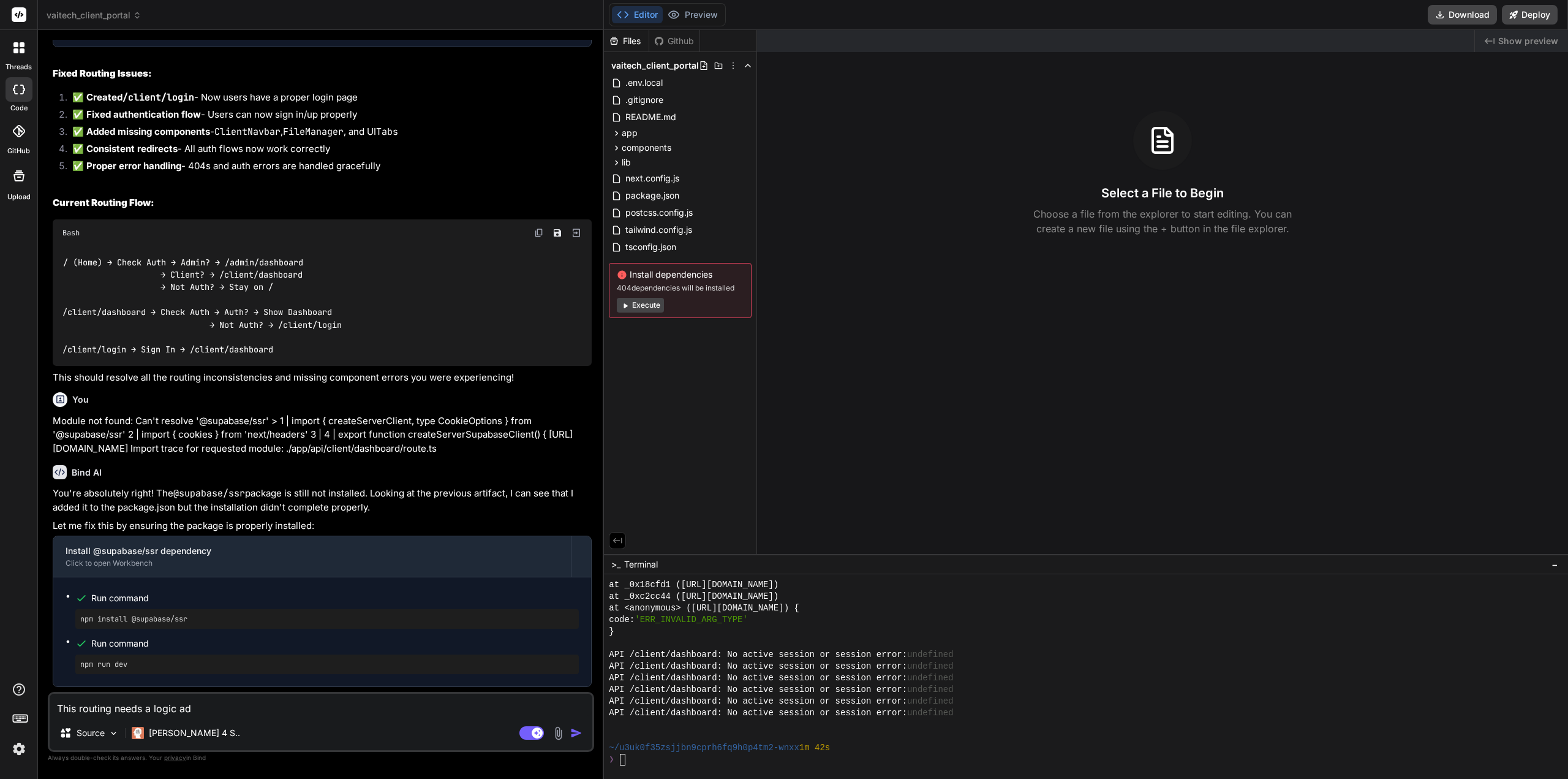
type textarea "x"
type textarea "This routing needs a logic adj"
type textarea "x"
type textarea "This routing needs a logic adjyu"
type textarea "x"
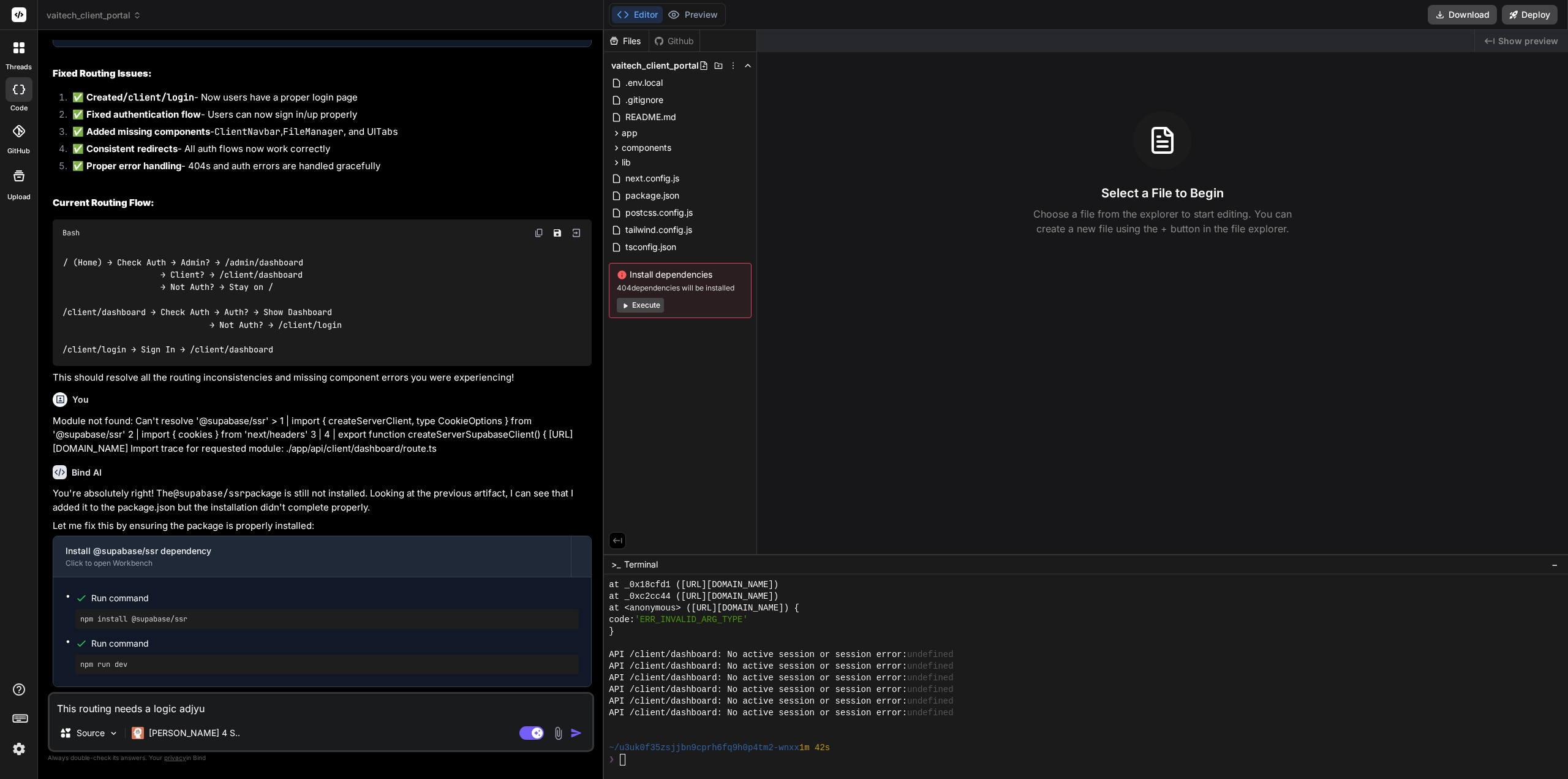
type textarea "This routing needs a logic adjyus"
type textarea "x"
type textarea "This routing needs a logic adjyu"
type textarea "x"
type textarea "This routing needs a logic adjy"
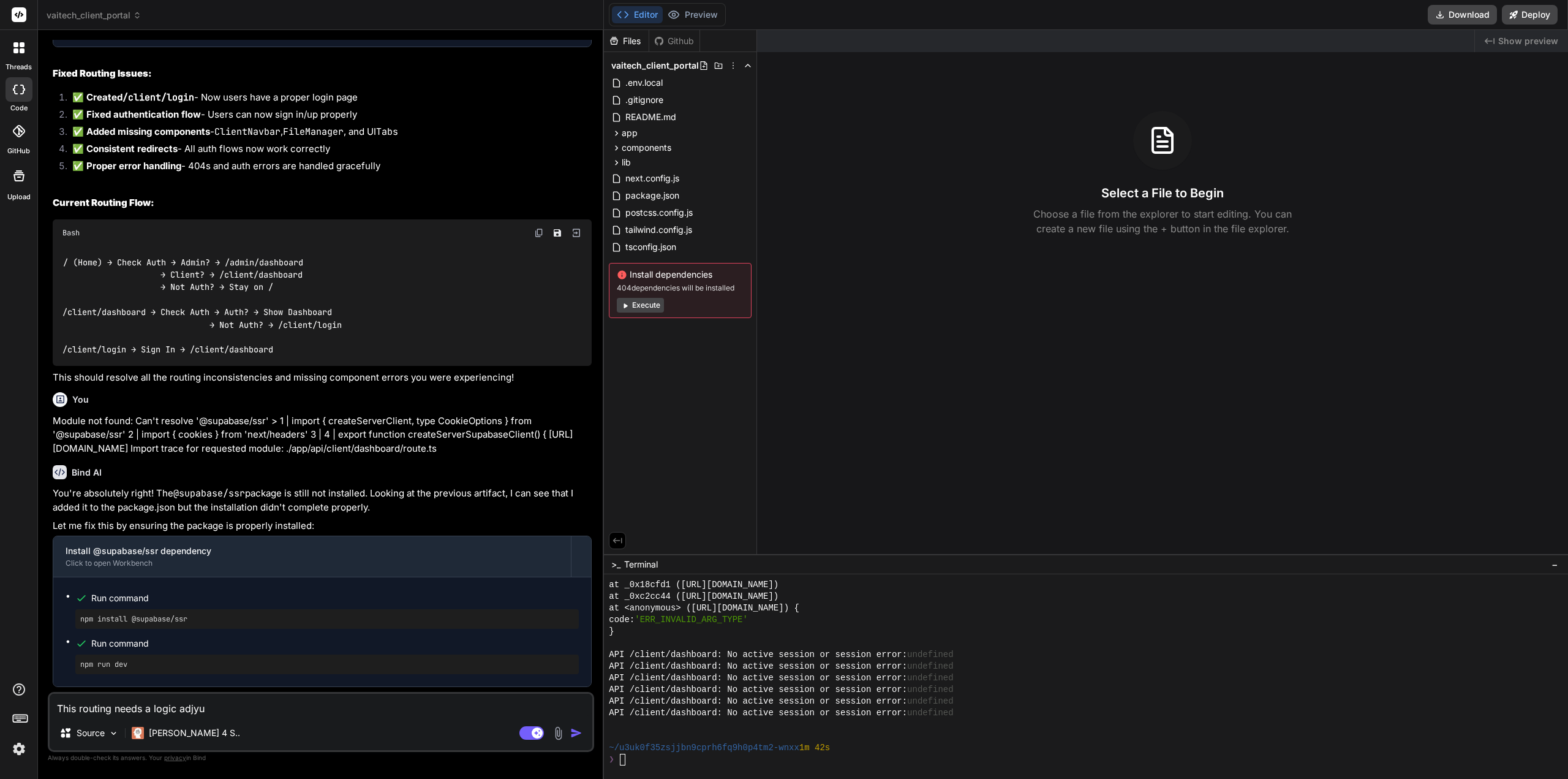
type textarea "x"
type textarea "This routing needs a logic adj"
type textarea "x"
type textarea "This routing needs a logic ad"
type textarea "x"
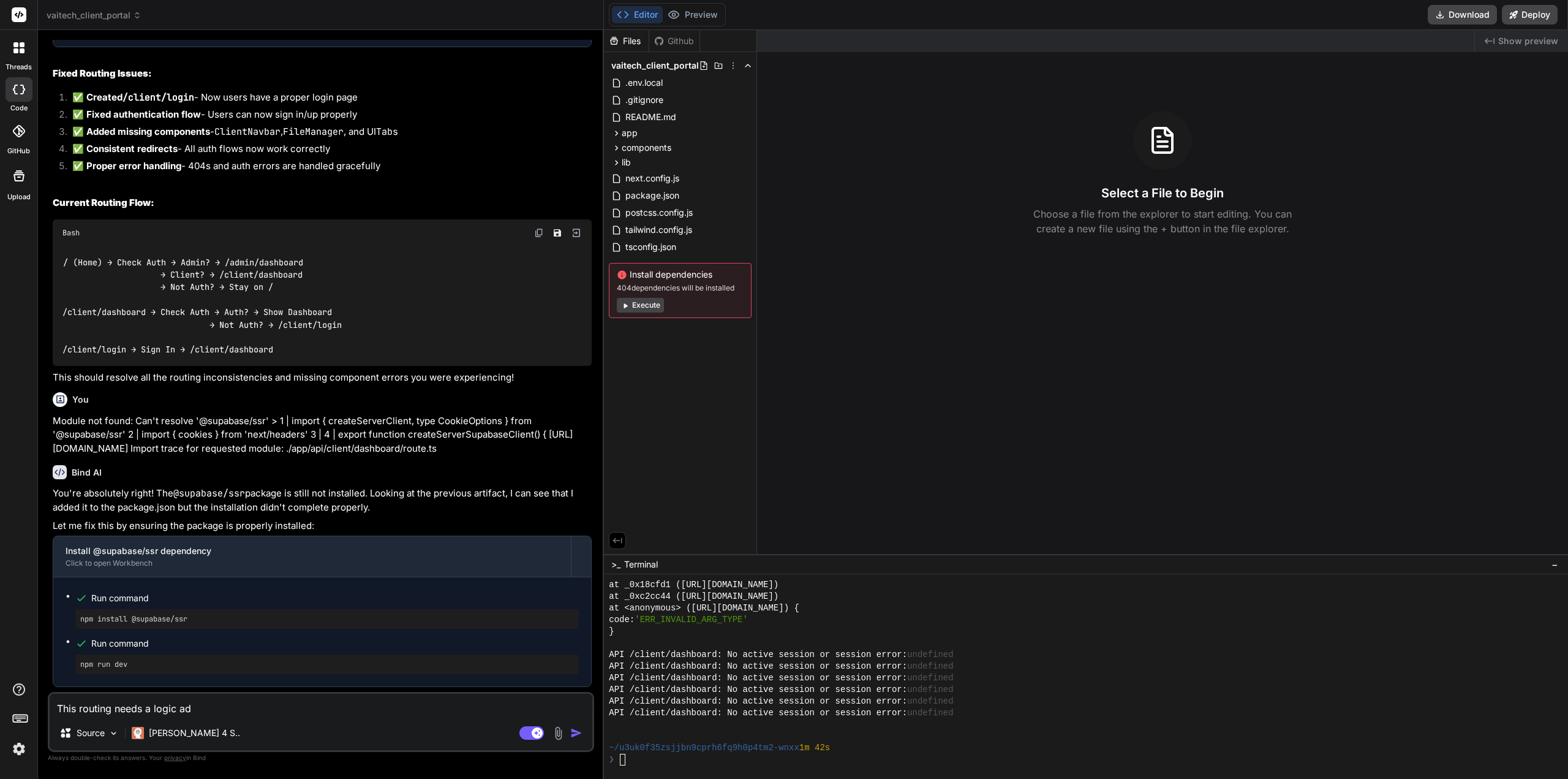
type textarea "This routing needs a logic adj"
type textarea "x"
type textarea "This routing needs a logic adju"
type textarea "x"
type textarea "This routing needs a logic adjus"
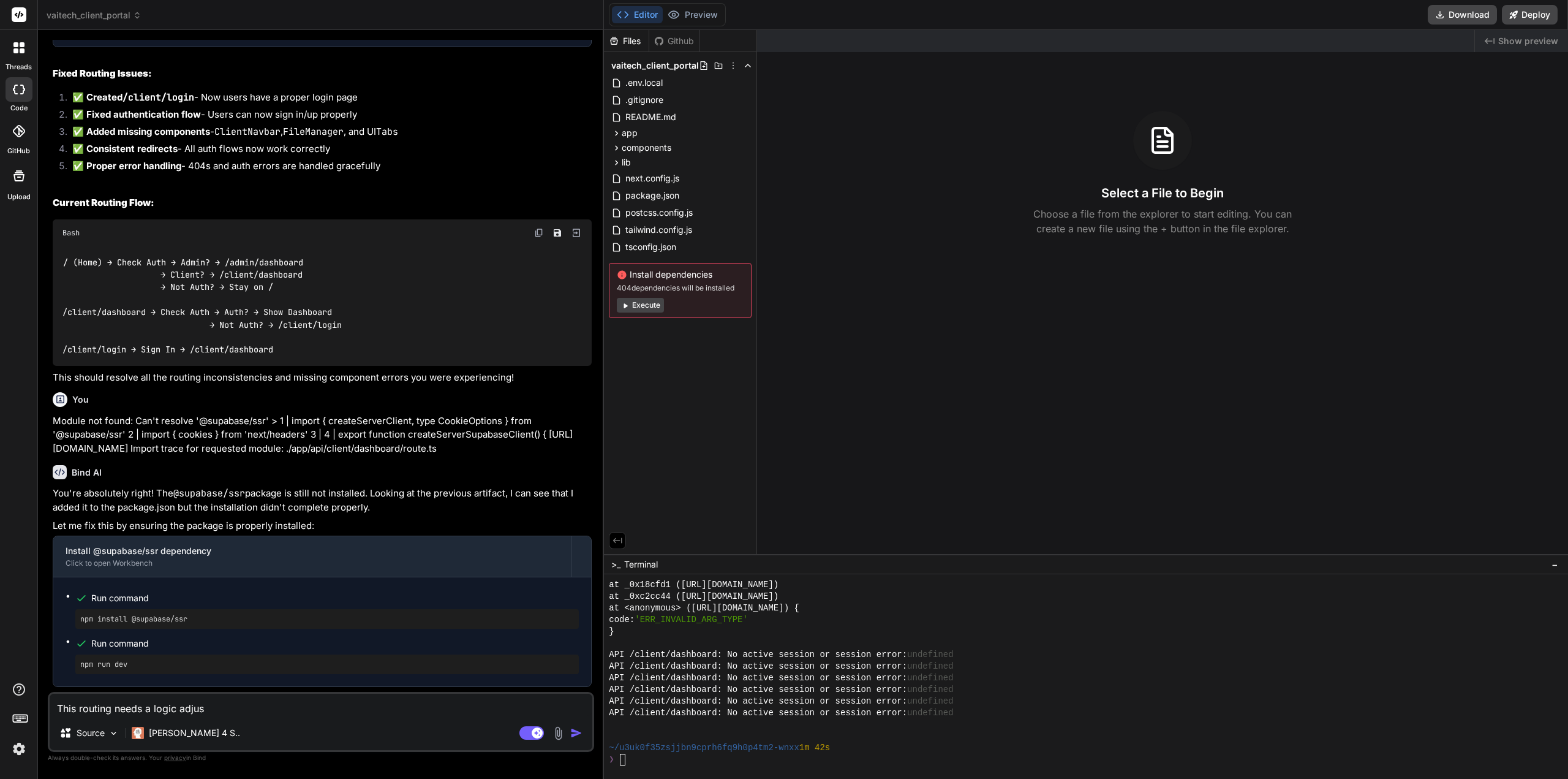
type textarea "x"
type textarea "This routing needs a logic adjust"
type textarea "x"
type textarea "This routing needs a logic adjustm"
type textarea "x"
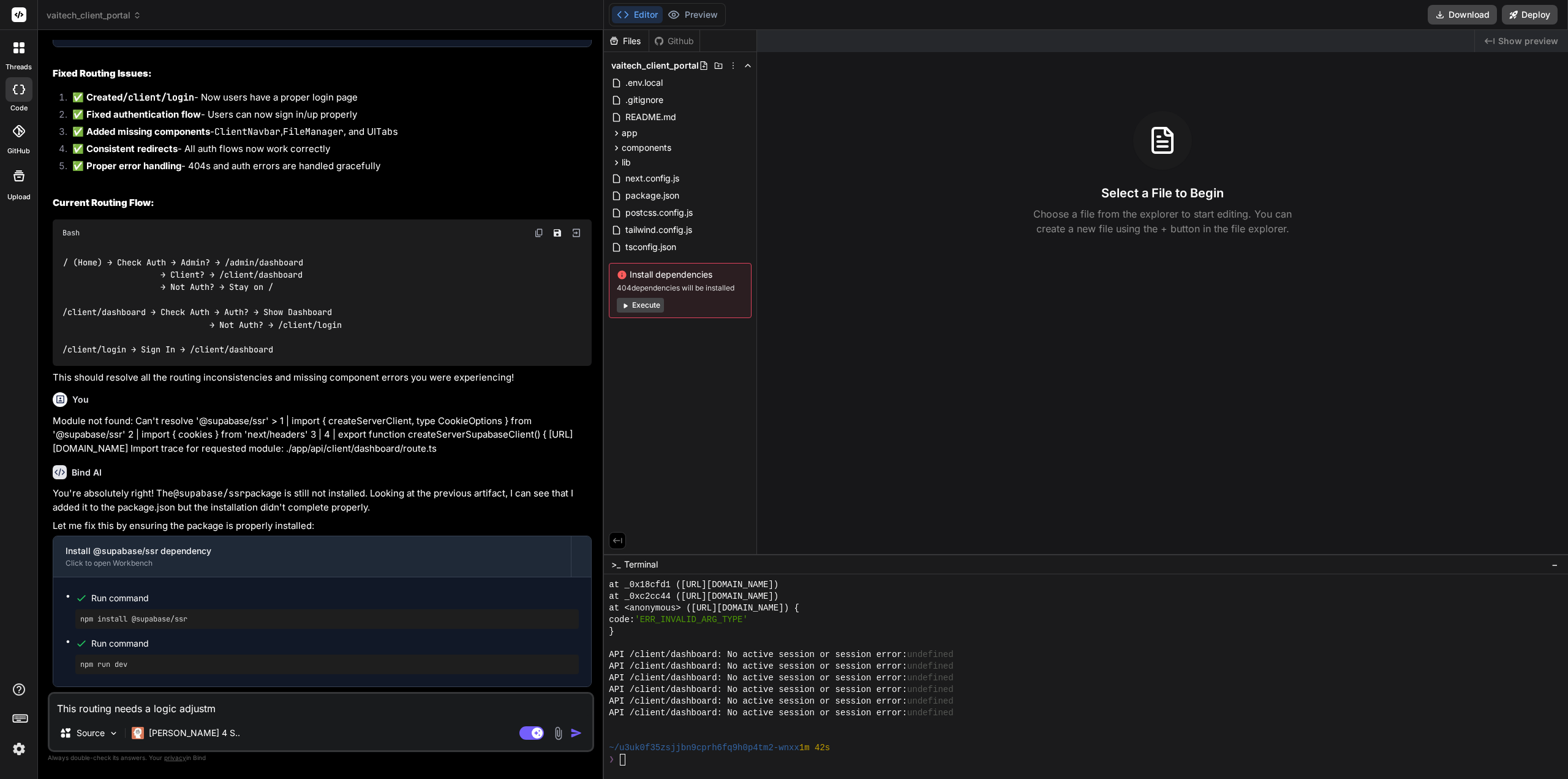
type textarea "This routing needs a logic adjustme"
type textarea "x"
type textarea "This routing needs a logic adjustmee"
type textarea "x"
type textarea "This routing needs a logic adjustmeen"
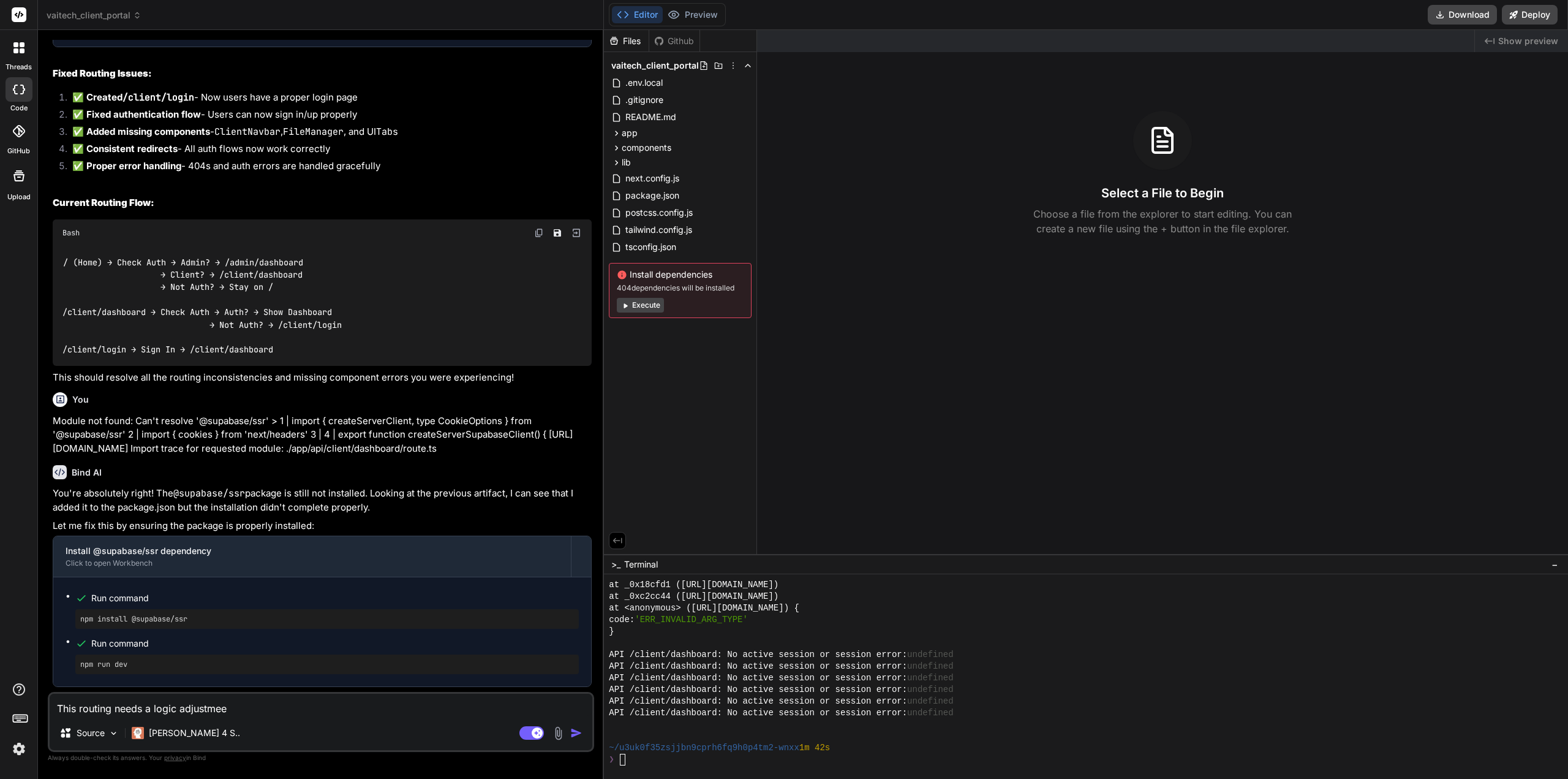
type textarea "x"
type textarea "This routing needs a logic adjustmeent"
type textarea "x"
type textarea "This routing needs a logic adjustmeen"
type textarea "x"
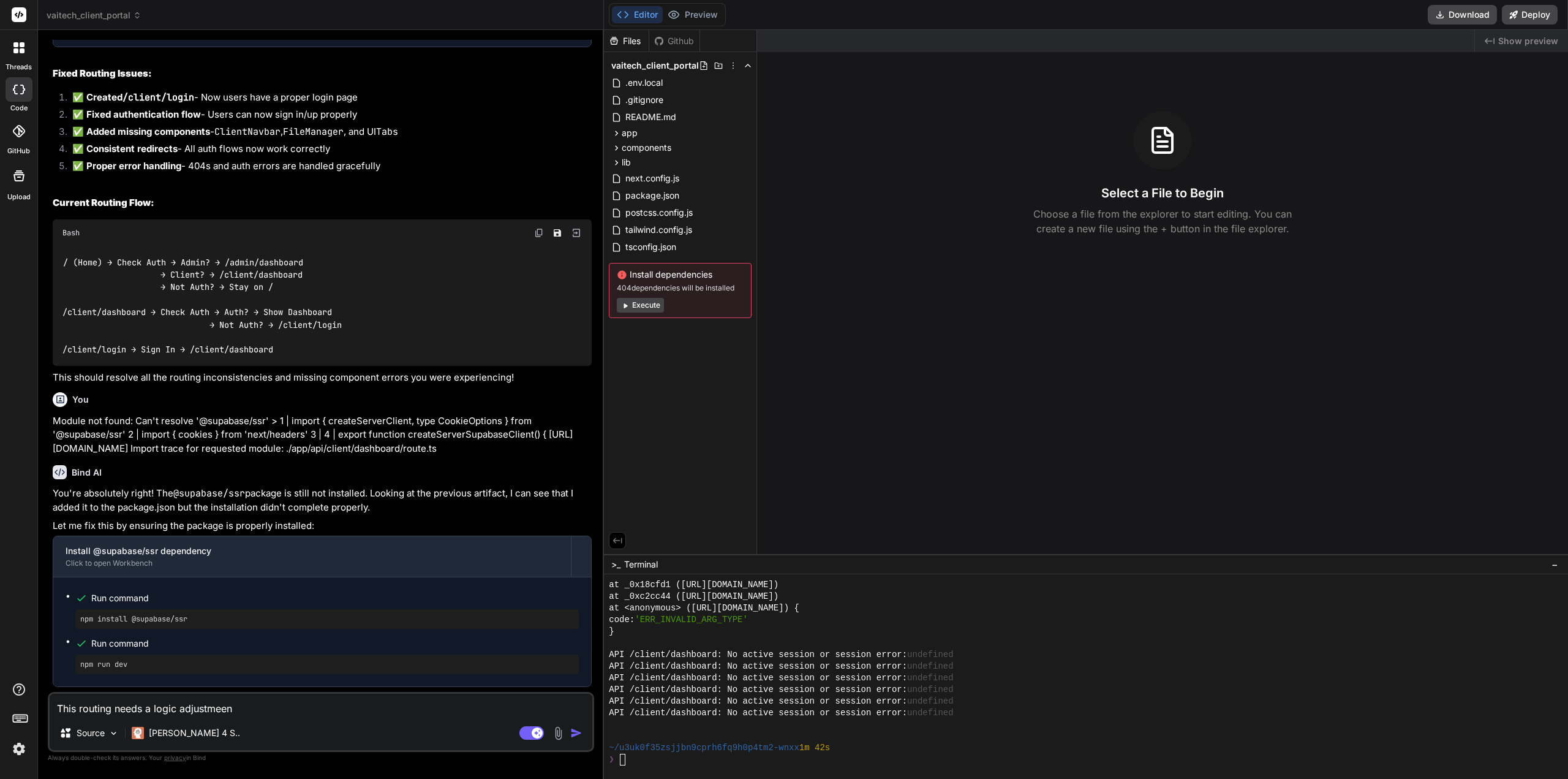
type textarea "This routing needs a logic adjustmee"
type textarea "x"
type textarea "This routing needs a logic adjustme"
type textarea "x"
type textarea "This routing needs a logic adjustmen"
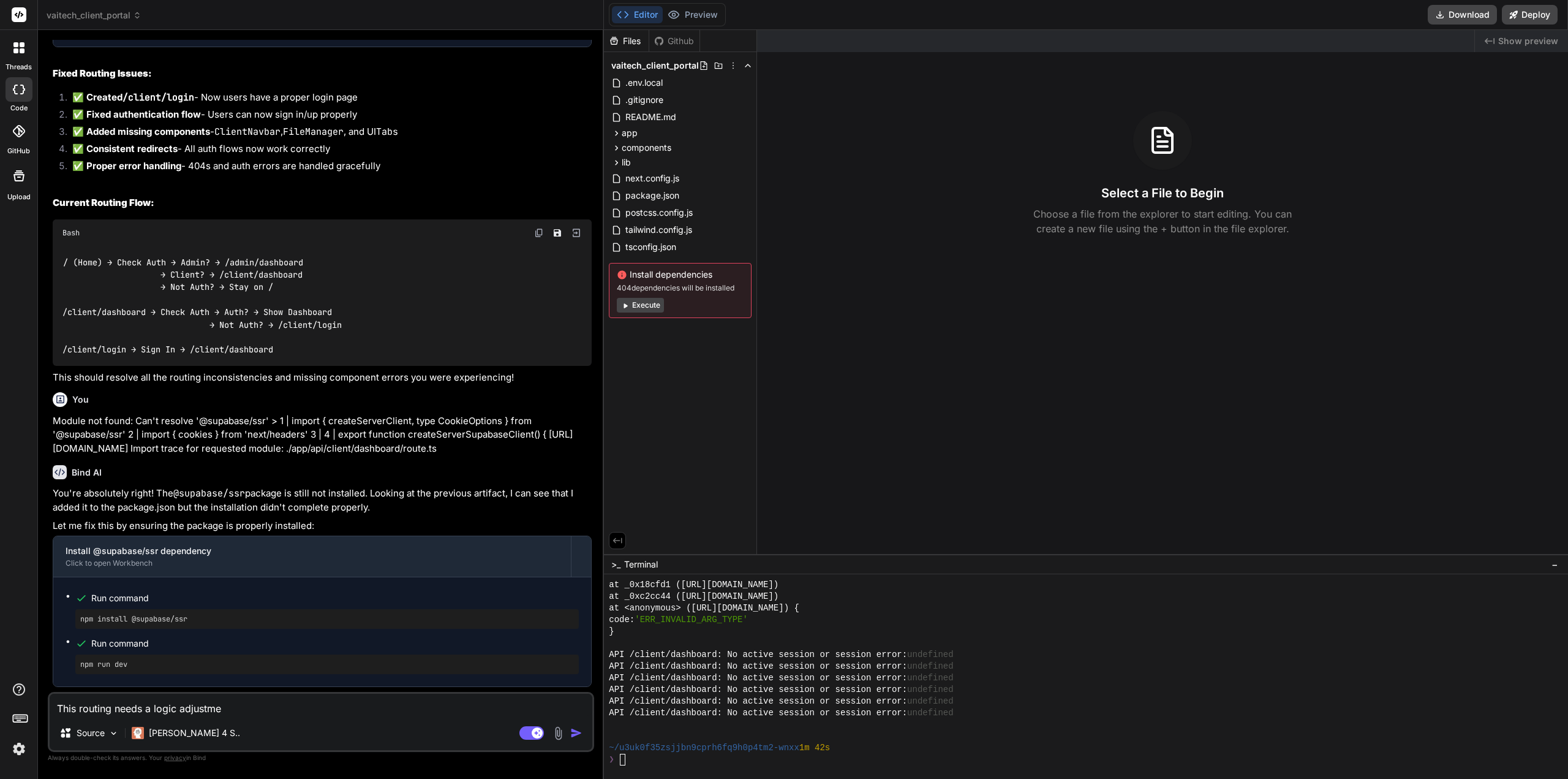
type textarea "x"
type textarea "This routing needs a logic adjustment"
type textarea "x"
type textarea "This routing needs a logic adjustment,"
type textarea "x"
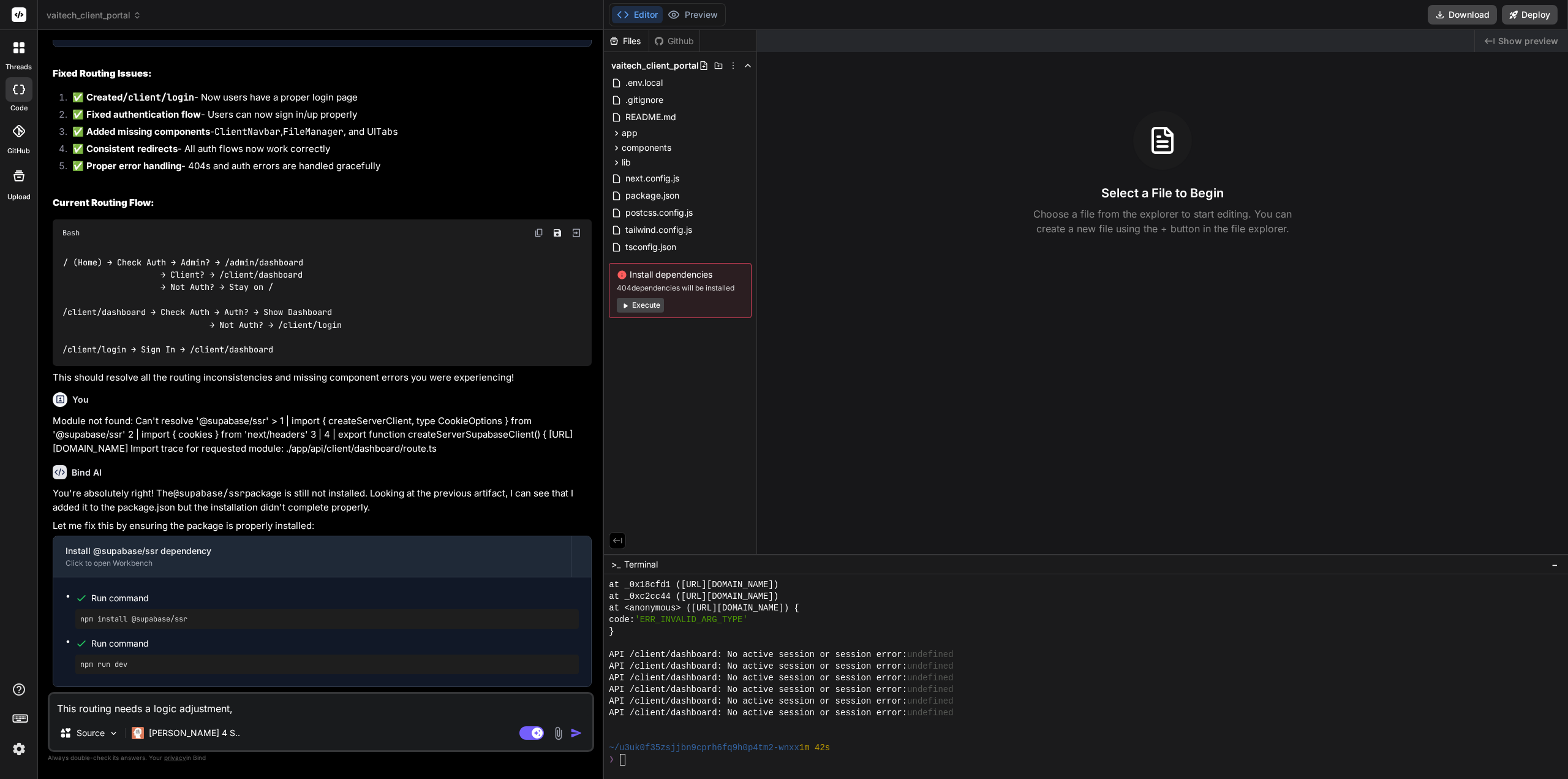
type textarea "This routing needs a logic adjustment,"
type textarea "x"
type textarea "This routing needs a logic adjustment, I"
type textarea "x"
type textarea "This routing needs a logic adjustment, I"
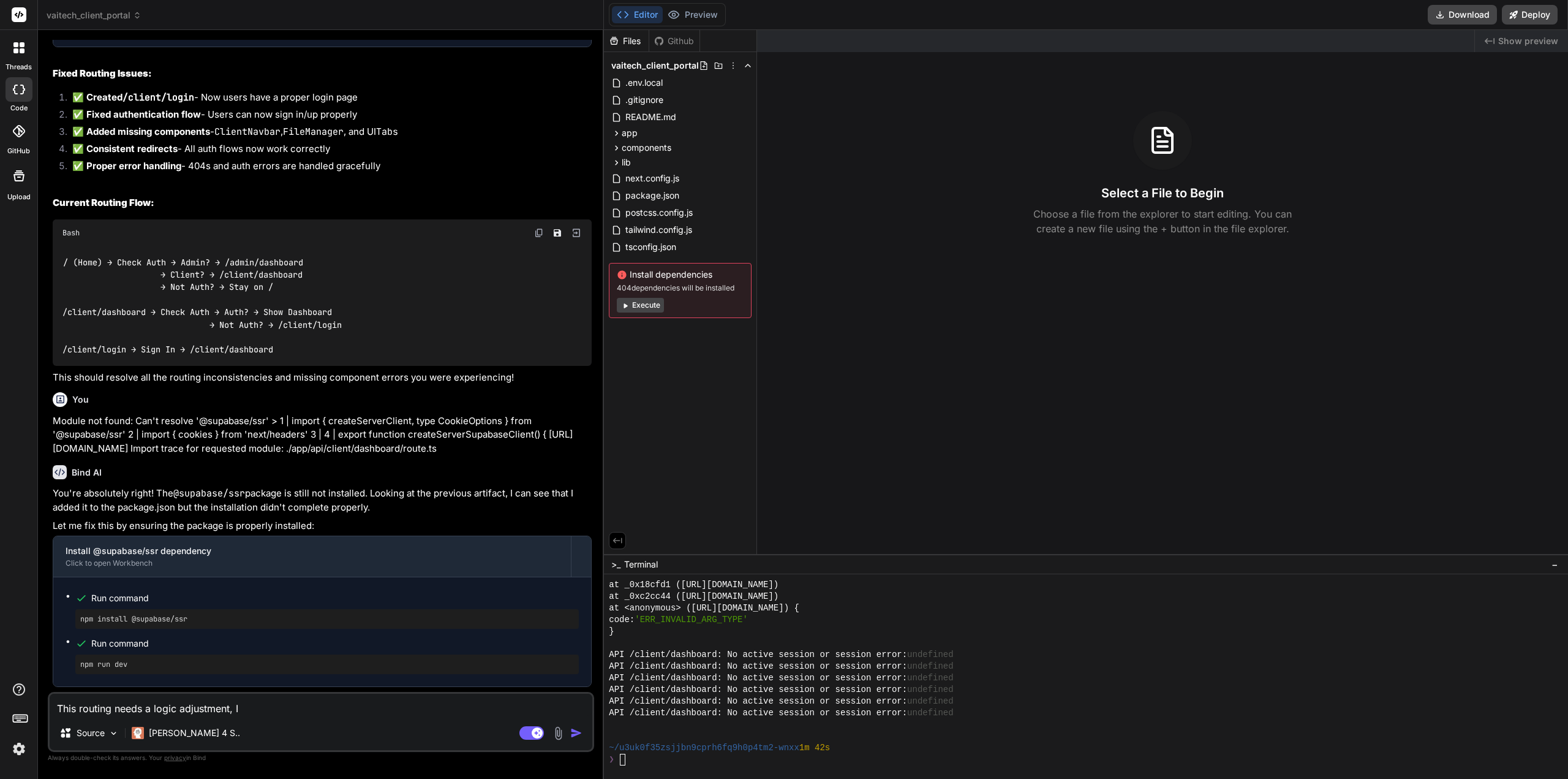
type textarea "x"
type textarea "This routing needs a logic adjustment, I t"
type textarea "x"
type textarea "This routing needs a logic adjustment, I th"
type textarea "x"
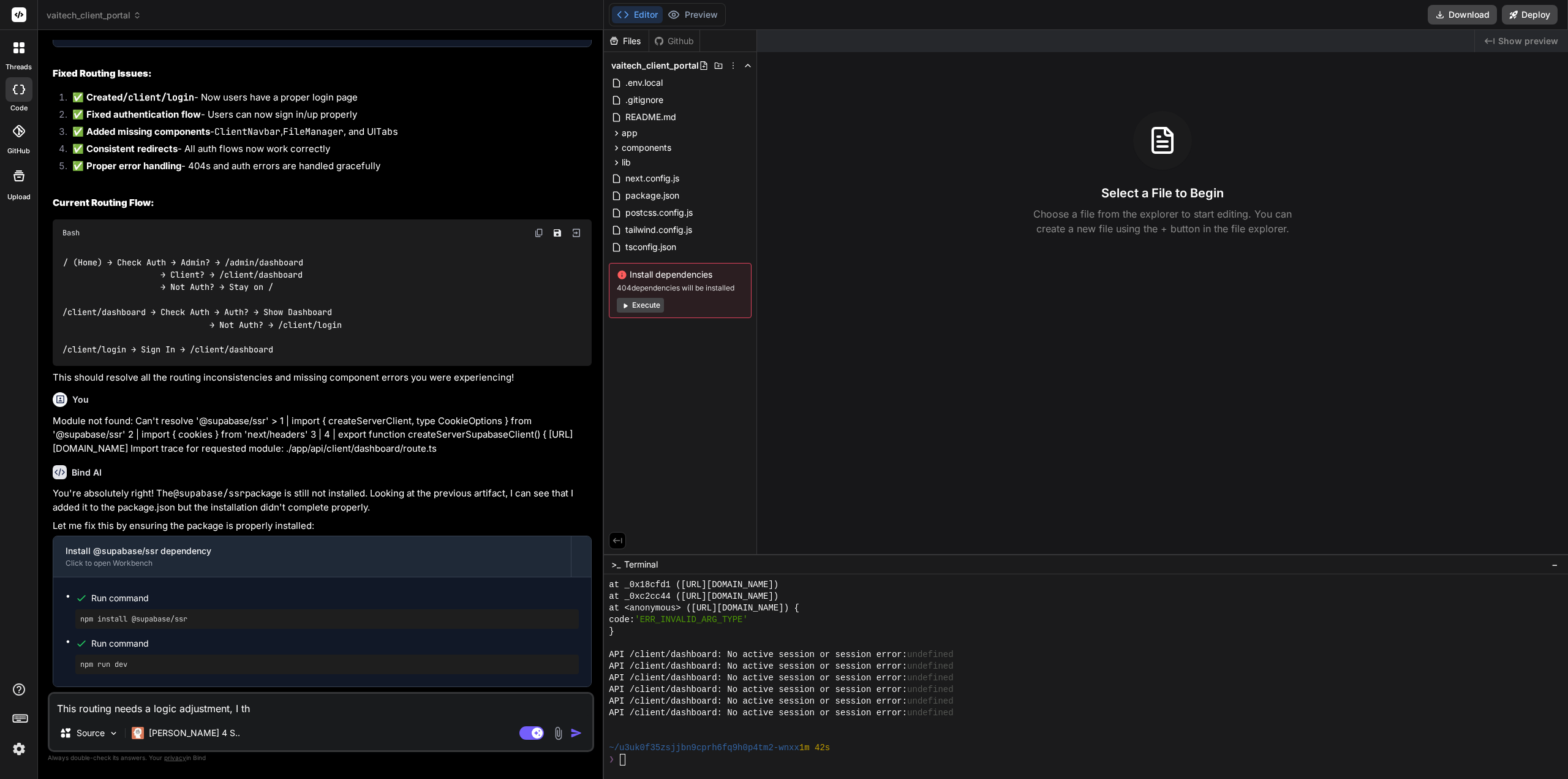
type textarea "This routing needs a logic adjustment, I thi"
type textarea "x"
type textarea "This routing needs a logic adjustment, I thin"
type textarea "x"
type textarea "This routing needs a logic adjustment, I think"
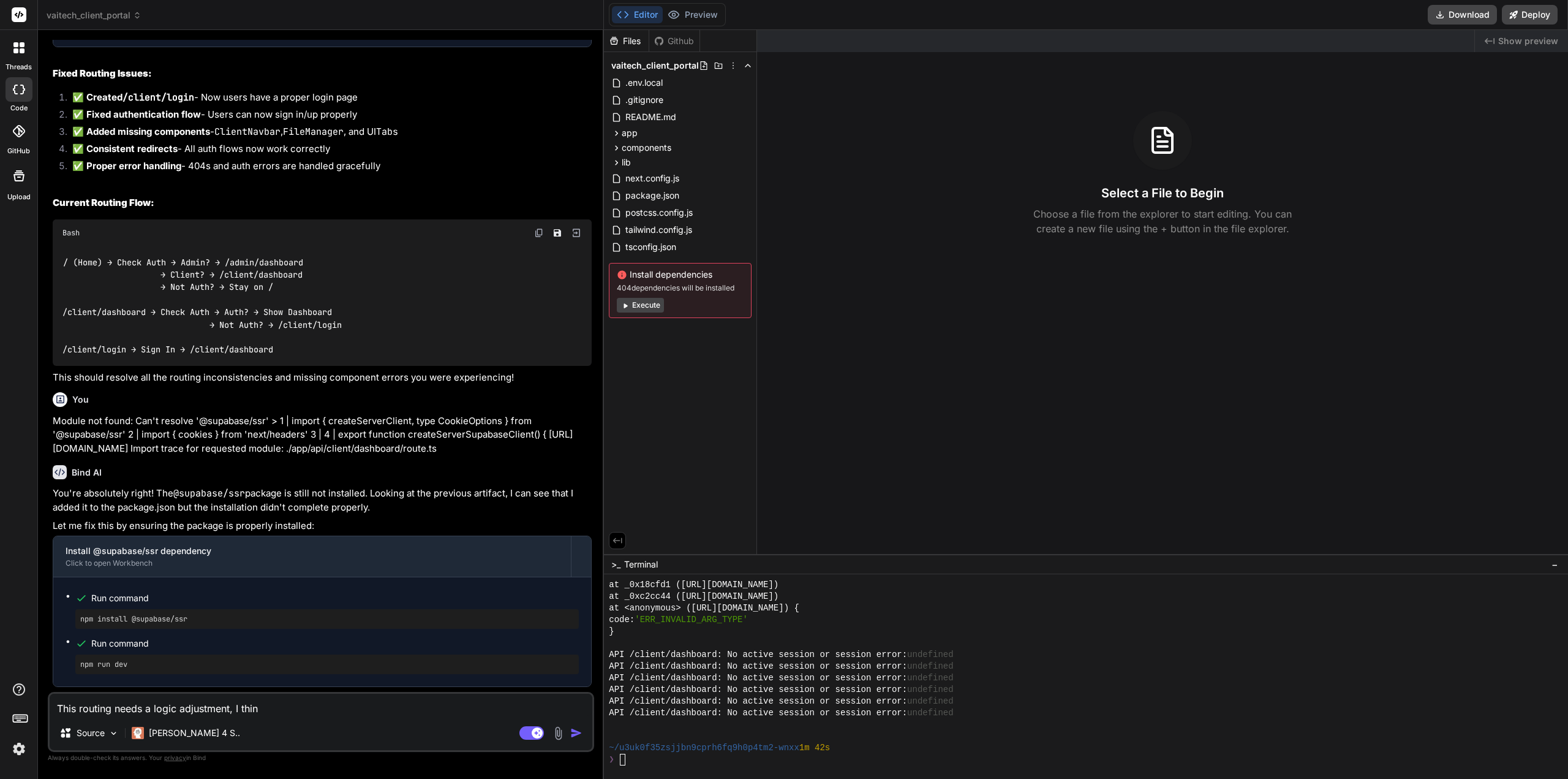
type textarea "x"
type textarea "This routing needs a logic adjustment, I think."
type textarea "x"
type textarea "This routing needs a logic adjustment, I think."
type textarea "x"
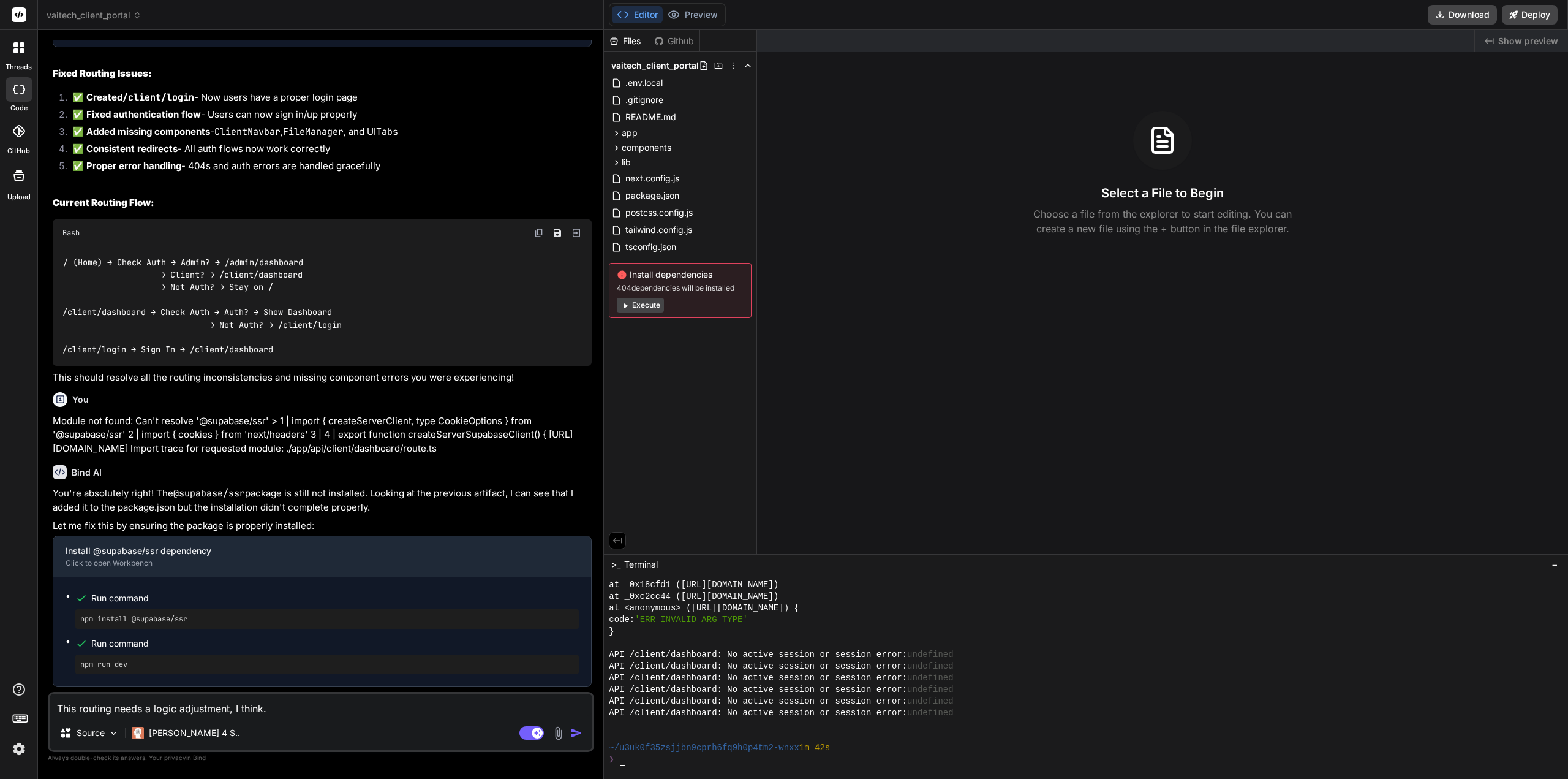
type textarea "This routing needs a logic adjustment, I think. C"
type textarea "x"
type textarea "This routing needs a logic adjustment, I think. Cu"
type textarea "x"
type textarea "This routing needs a logic adjustment, I think. Cur"
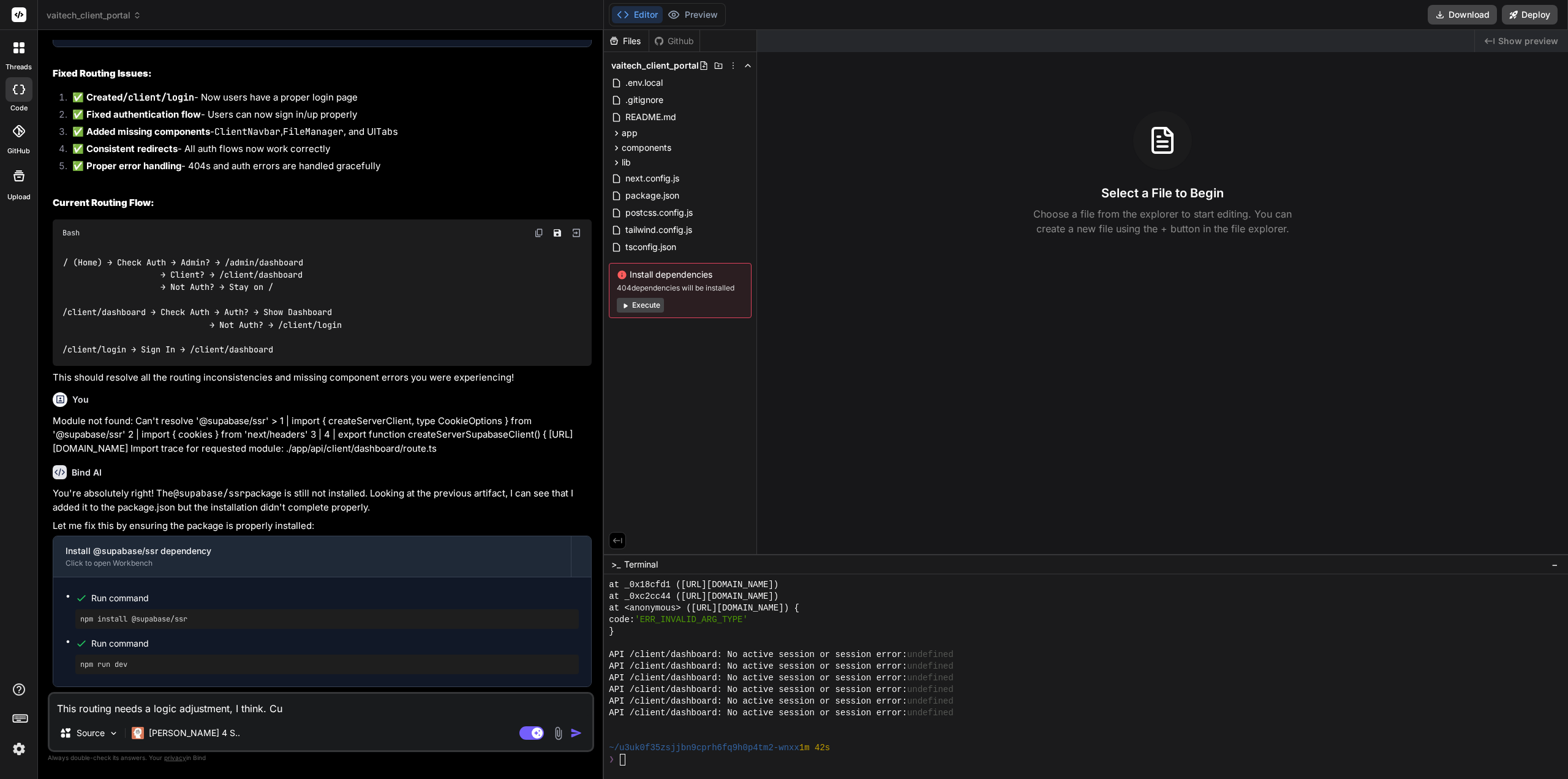
type textarea "x"
type textarea "This routing needs a logic adjustment, I think. Cure"
type textarea "x"
type textarea "This routing needs a logic adjustment, I think. Curer"
type textarea "x"
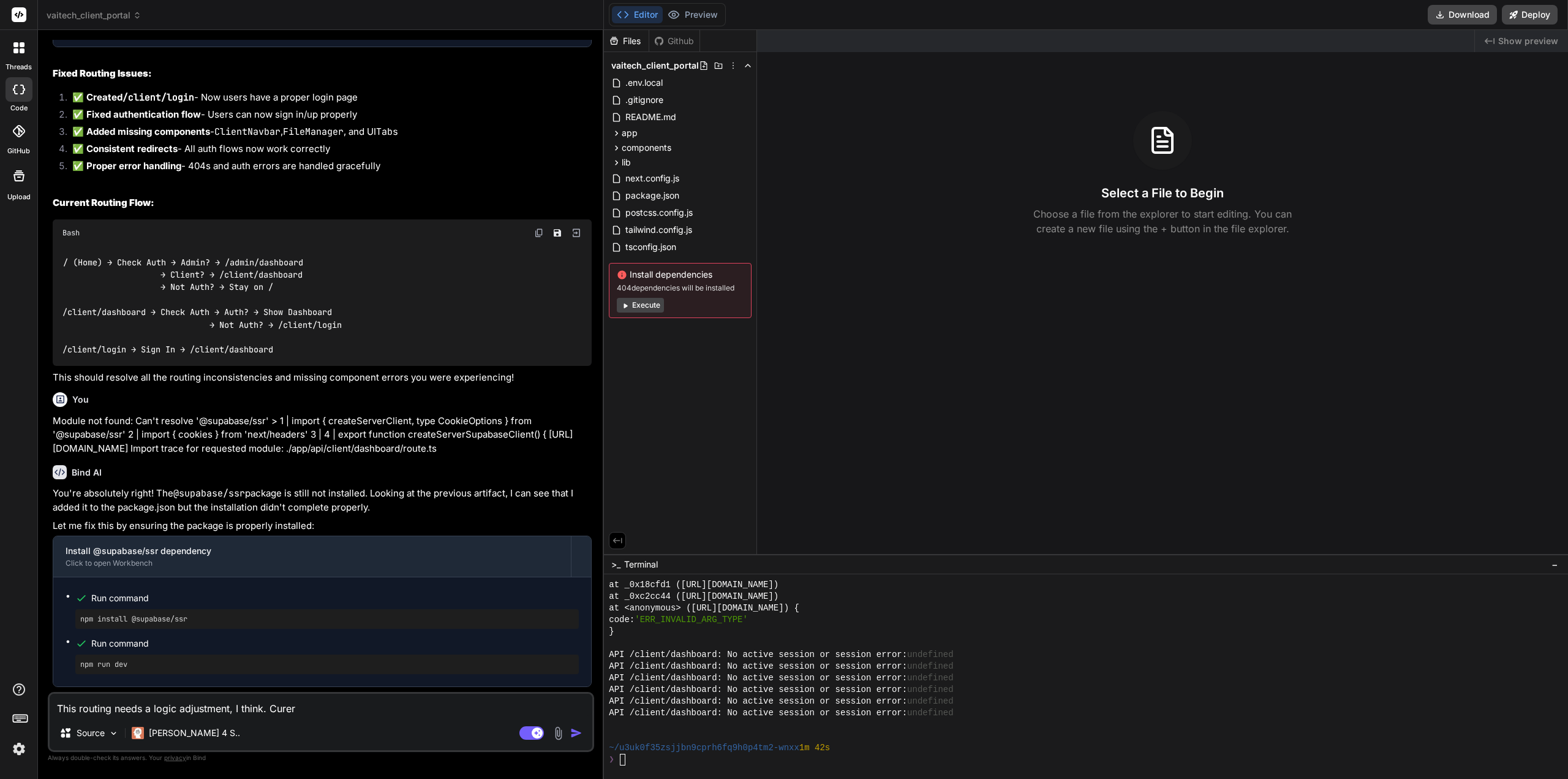
type textarea "This routing needs a logic adjustment, I think. [GEOGRAPHIC_DATA]"
type textarea "x"
type textarea "This routing needs a logic adjustment, I think. [GEOGRAPHIC_DATA]"
type textarea "x"
type textarea "This routing needs a logic adjustment, I think. Curerent"
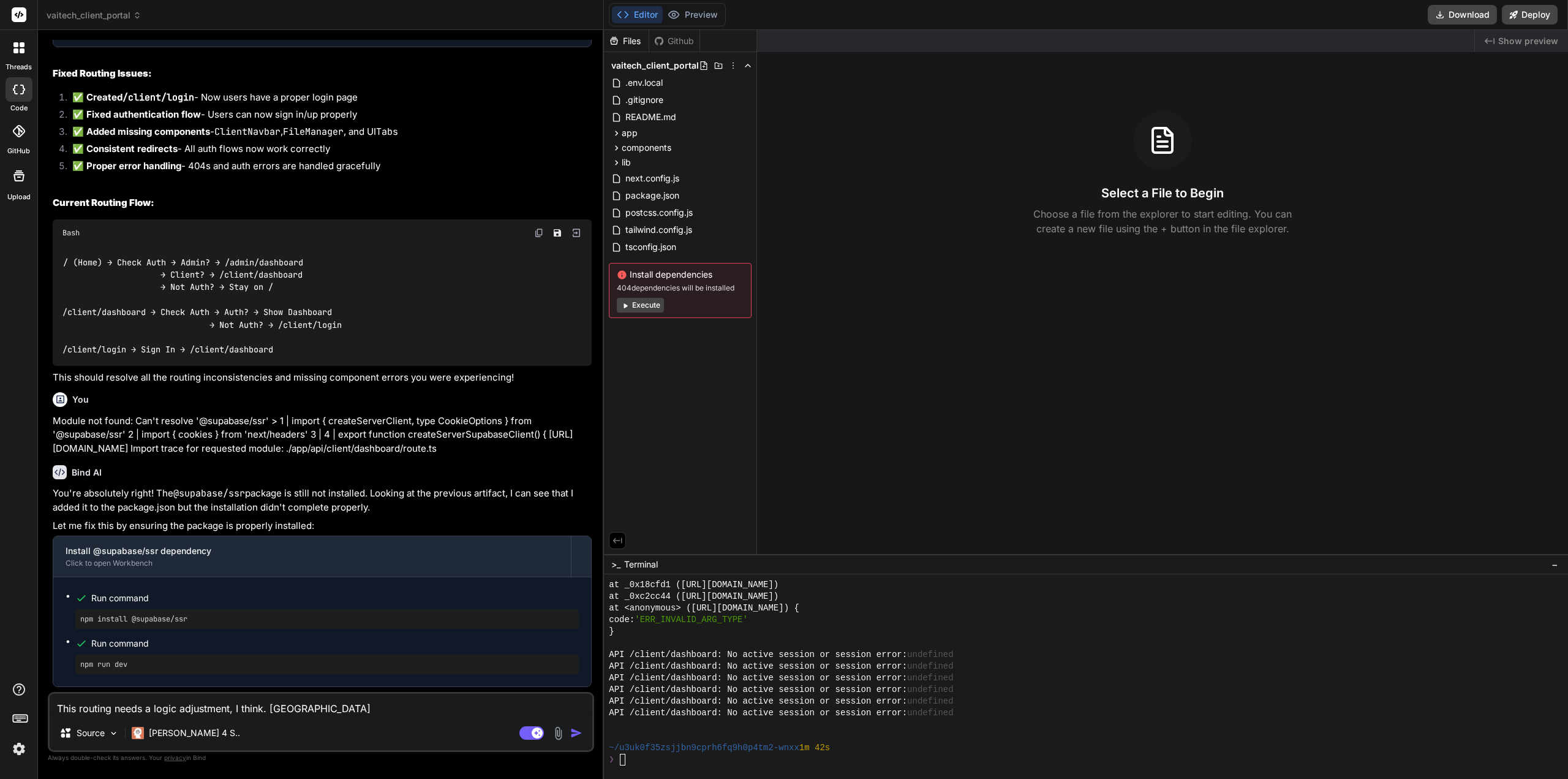
type textarea "x"
type textarea "This routing needs a logic adjustment, I think. [GEOGRAPHIC_DATA]"
type textarea "x"
type textarea "This routing needs a logic adjustment, I think. [GEOGRAPHIC_DATA]"
type textarea "x"
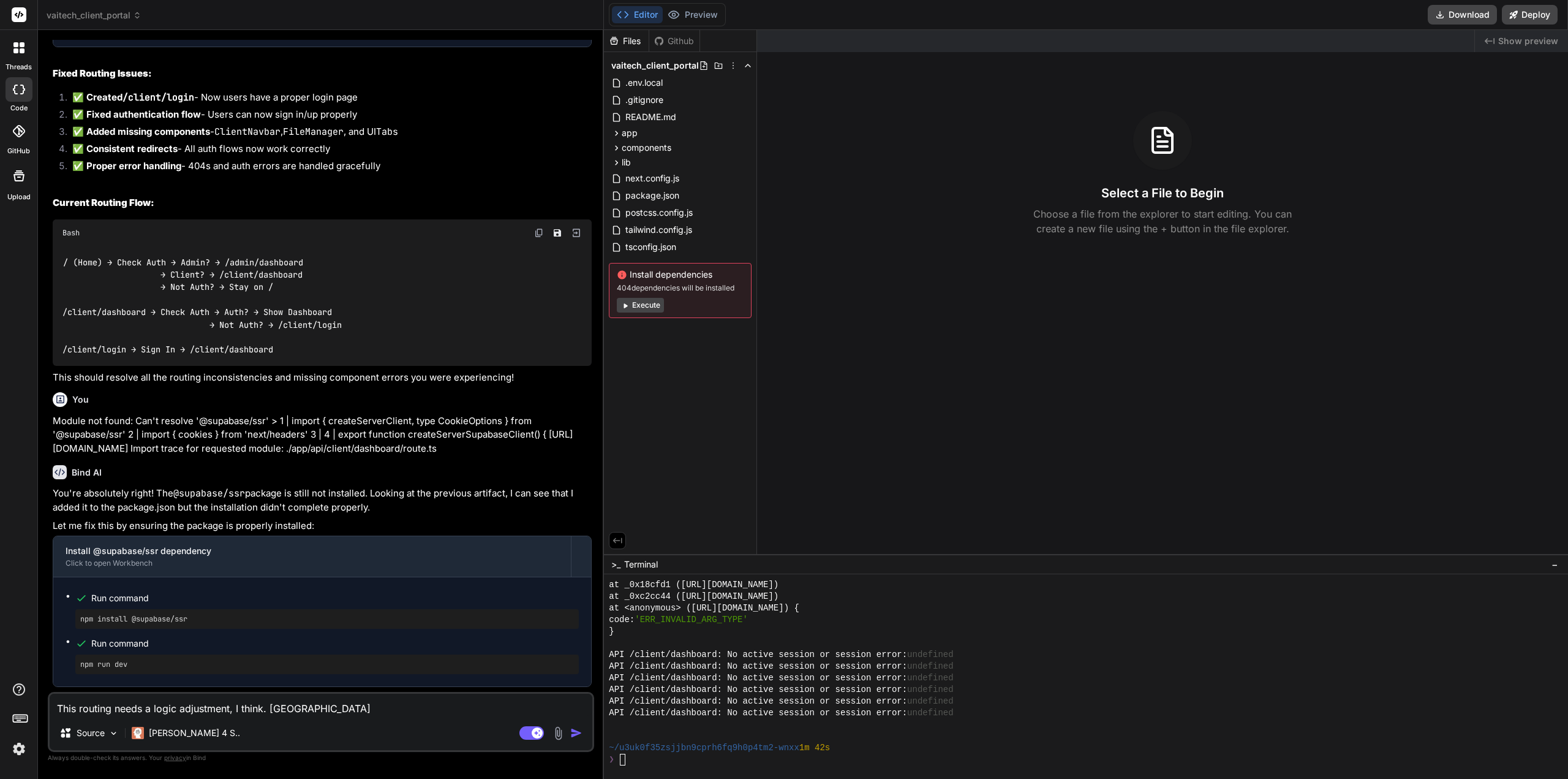
type textarea "This routing needs a logic adjustment, I think. [GEOGRAPHIC_DATA]"
type textarea "x"
paste textarea "/ (Home) → Check Auth → Admin? → /admin/dashboard → Client? → /client/dashboard…"
type textarea "This routing needs a logic adjustment, I think. Curerently / (Home) → Check Aut…"
type textarea "x"
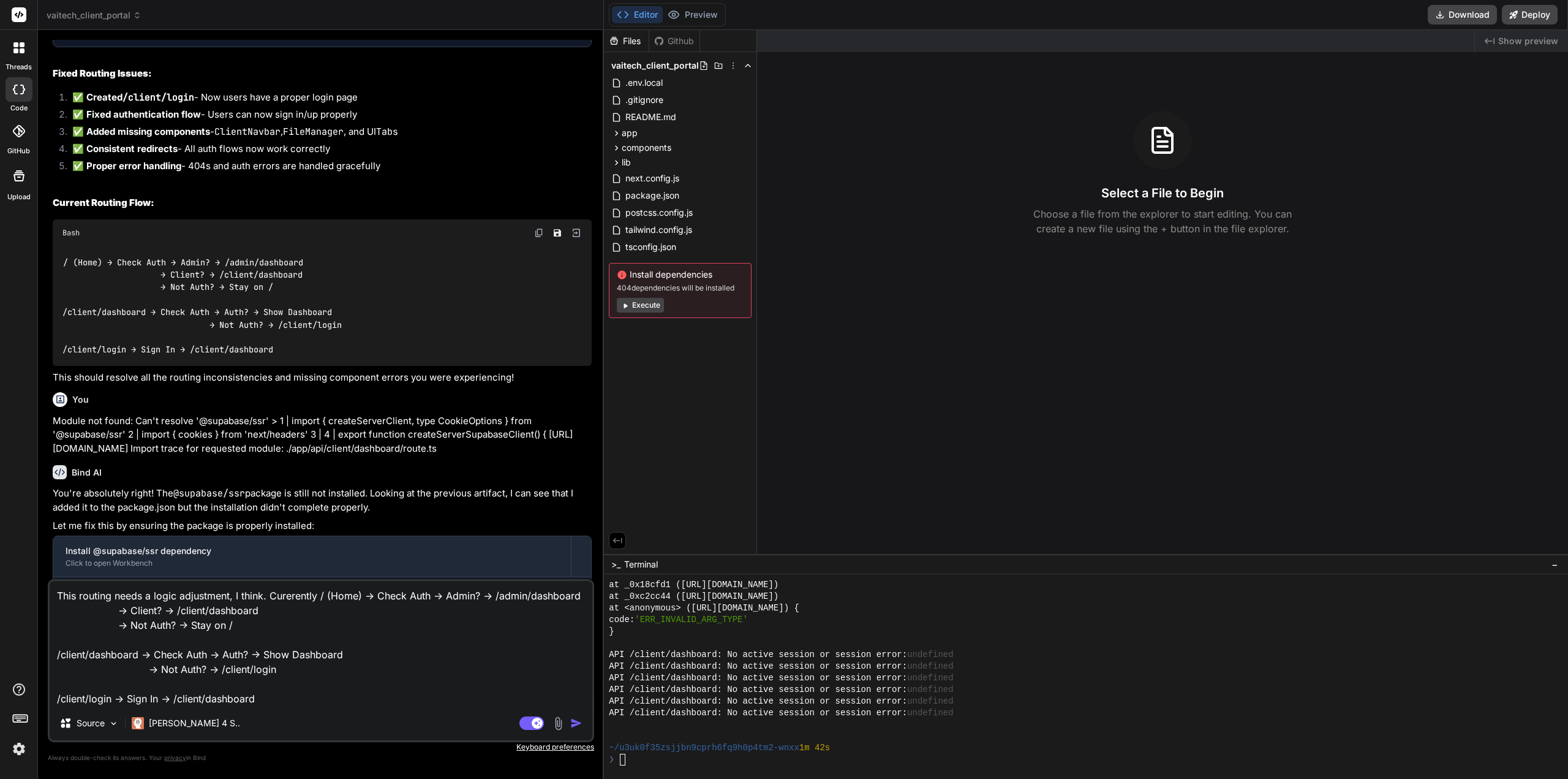
scroll to position [13, 0]
type textarea "This routing needs a logic adjustment, I think. Curerently / (Home) → Check Aut…"
type textarea "x"
type textarea "This routing needs a logic adjustment, I think. Curerently / (Home) → Check Aut…"
type textarea "x"
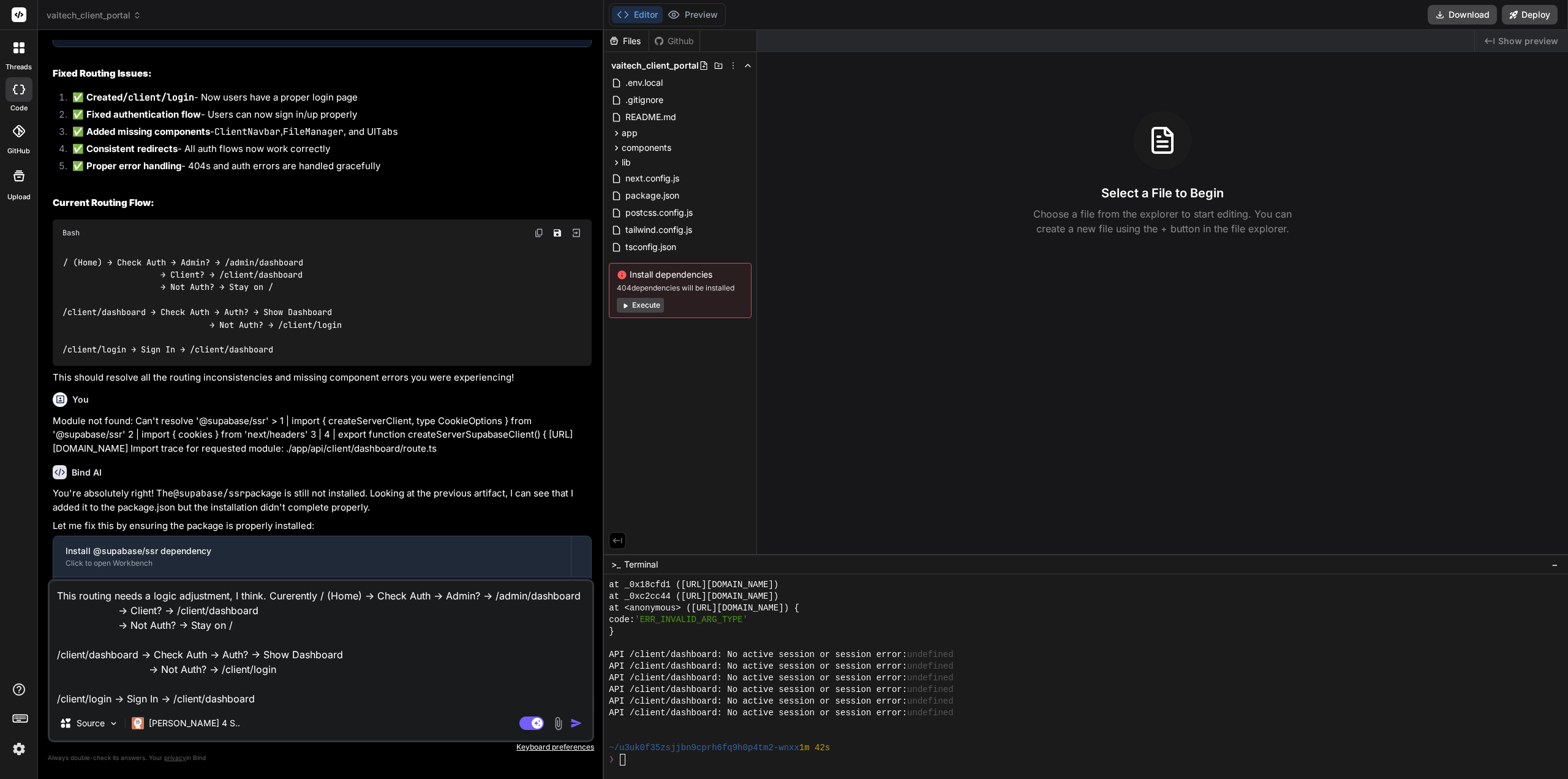
type textarea "This routing needs a logic adjustment, I think. Curerently / (Home) → Check Aut…"
type textarea "x"
type textarea "This routing needs a logic adjustment, I think. Curerently / (Home) → Check Aut…"
type textarea "x"
type textarea "This routing needs a logic adjustment, I think. Curerently / (Home) → Check Aut…"
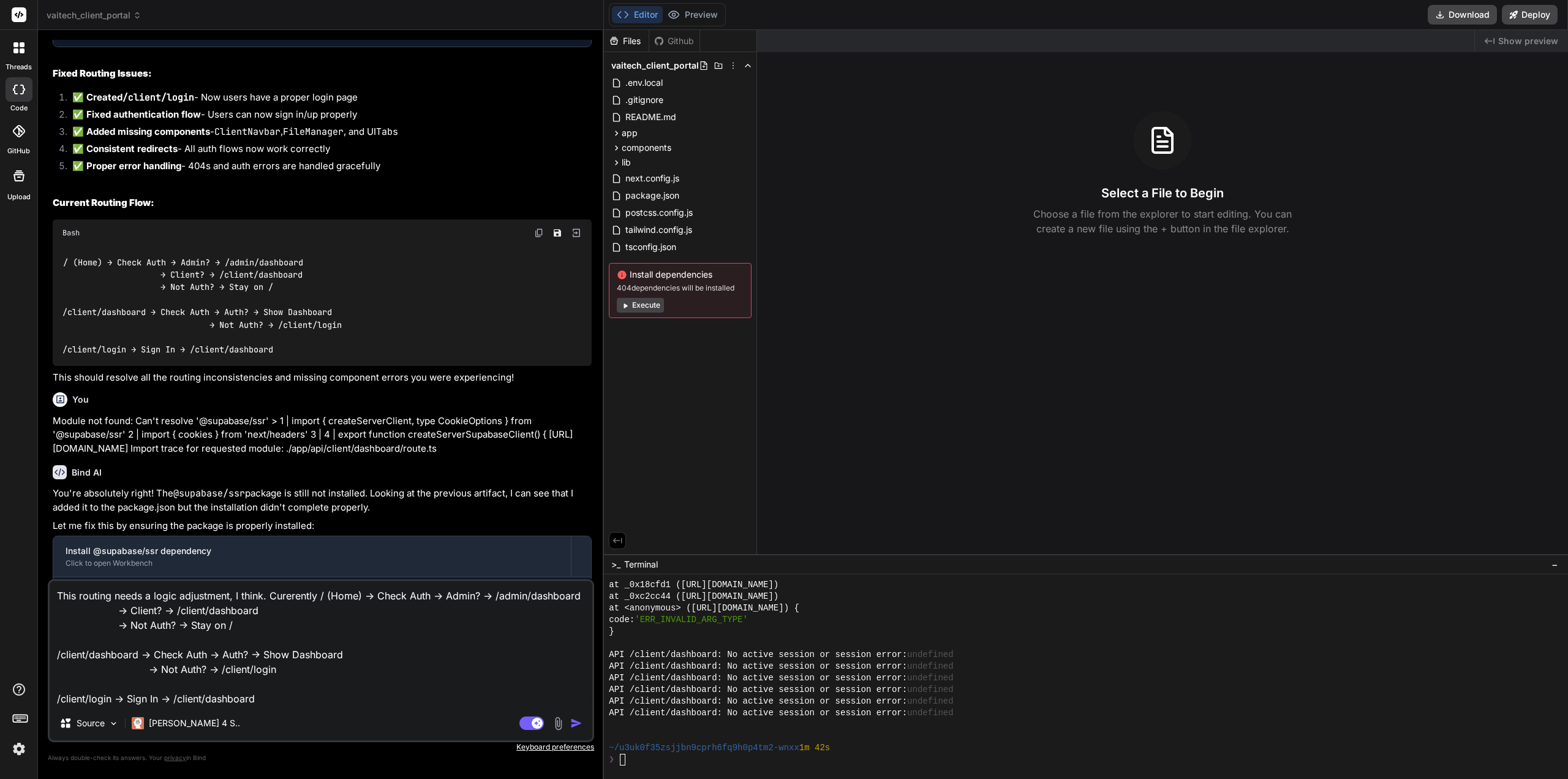
type textarea "x"
type textarea "This routing needs a logic adjustment, I think. Curerently / (Home) → Check Aut…"
type textarea "x"
type textarea "This routing needs a logic adjustment, I think. Curerently / (Home) → Check Aut…"
type textarea "x"
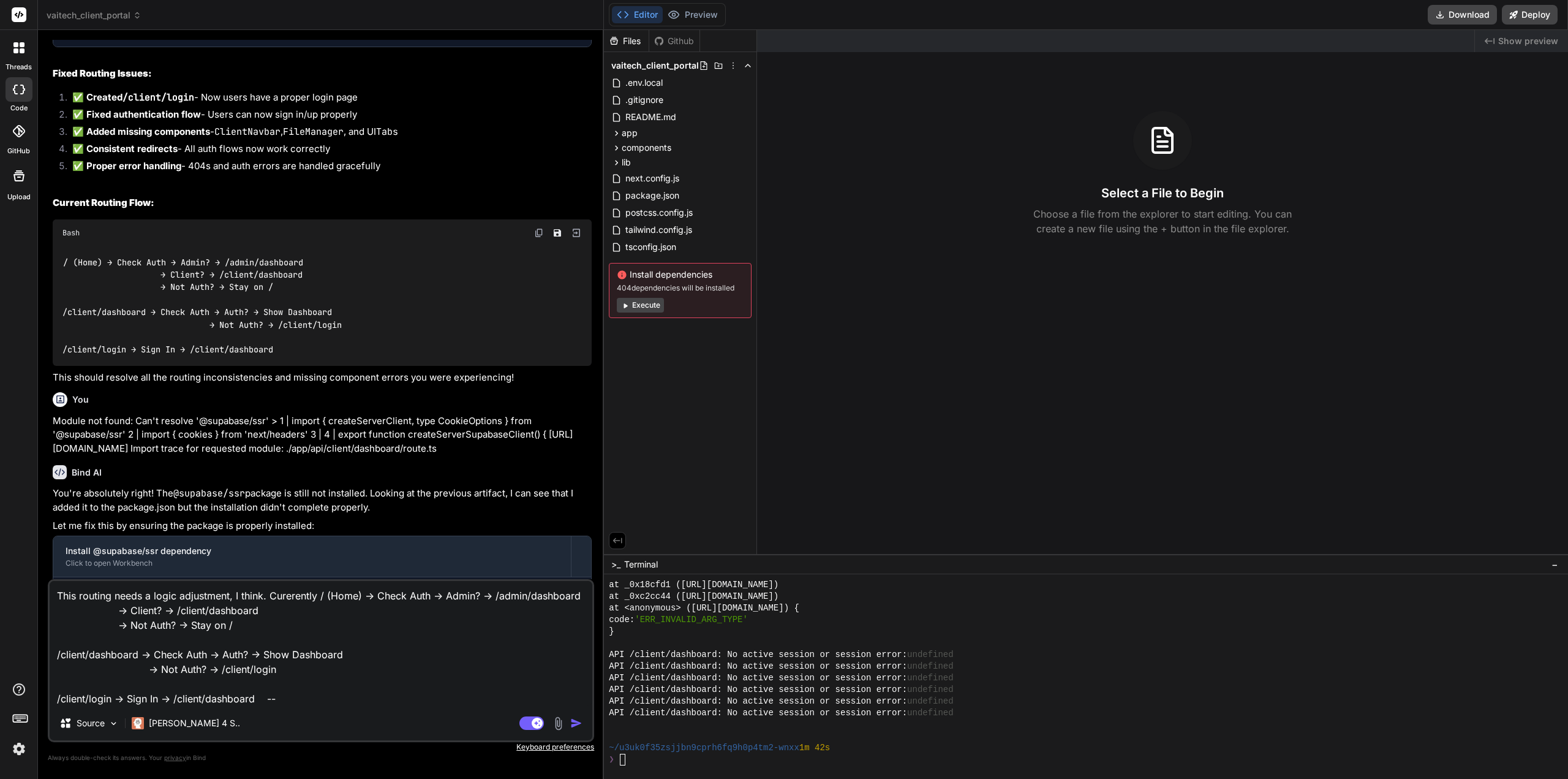
type textarea "This routing needs a logic adjustment, I think. Curerently / (Home) → Check Aut…"
type textarea "x"
type textarea "This routing needs a logic adjustment, I think. Curerently / (Home) → Check Aut…"
type textarea "x"
type textarea "This routing needs a logic adjustment, I think. Curerently / (Home) → Check Aut…"
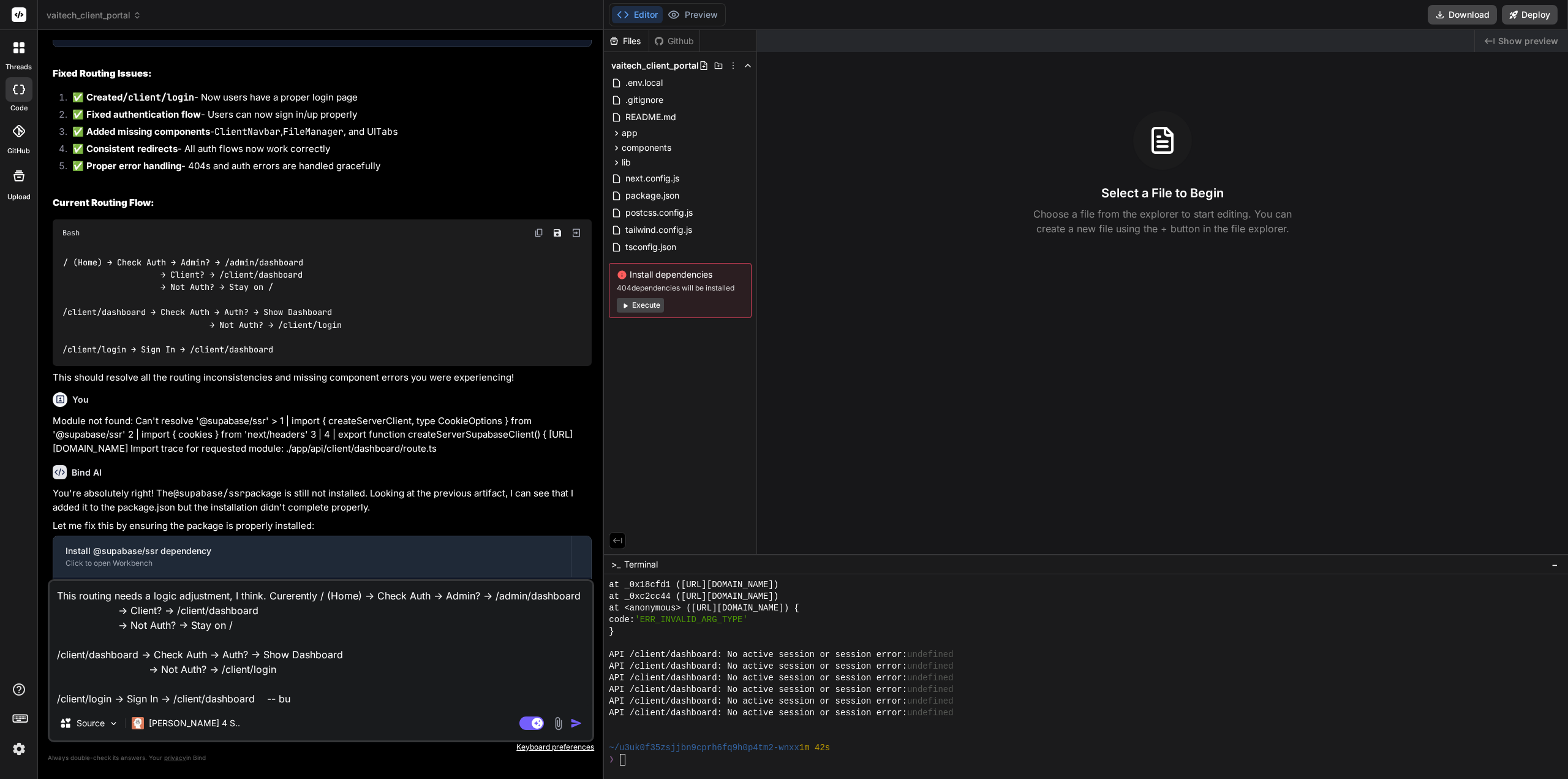
type textarea "x"
type textarea "This routing needs a logic adjustment, I think. Curerently / (Home) → Check Aut…"
type textarea "x"
type textarea "This routing needs a logic adjustment, I think. Curerently / (Home) → Check Aut…"
type textarea "x"
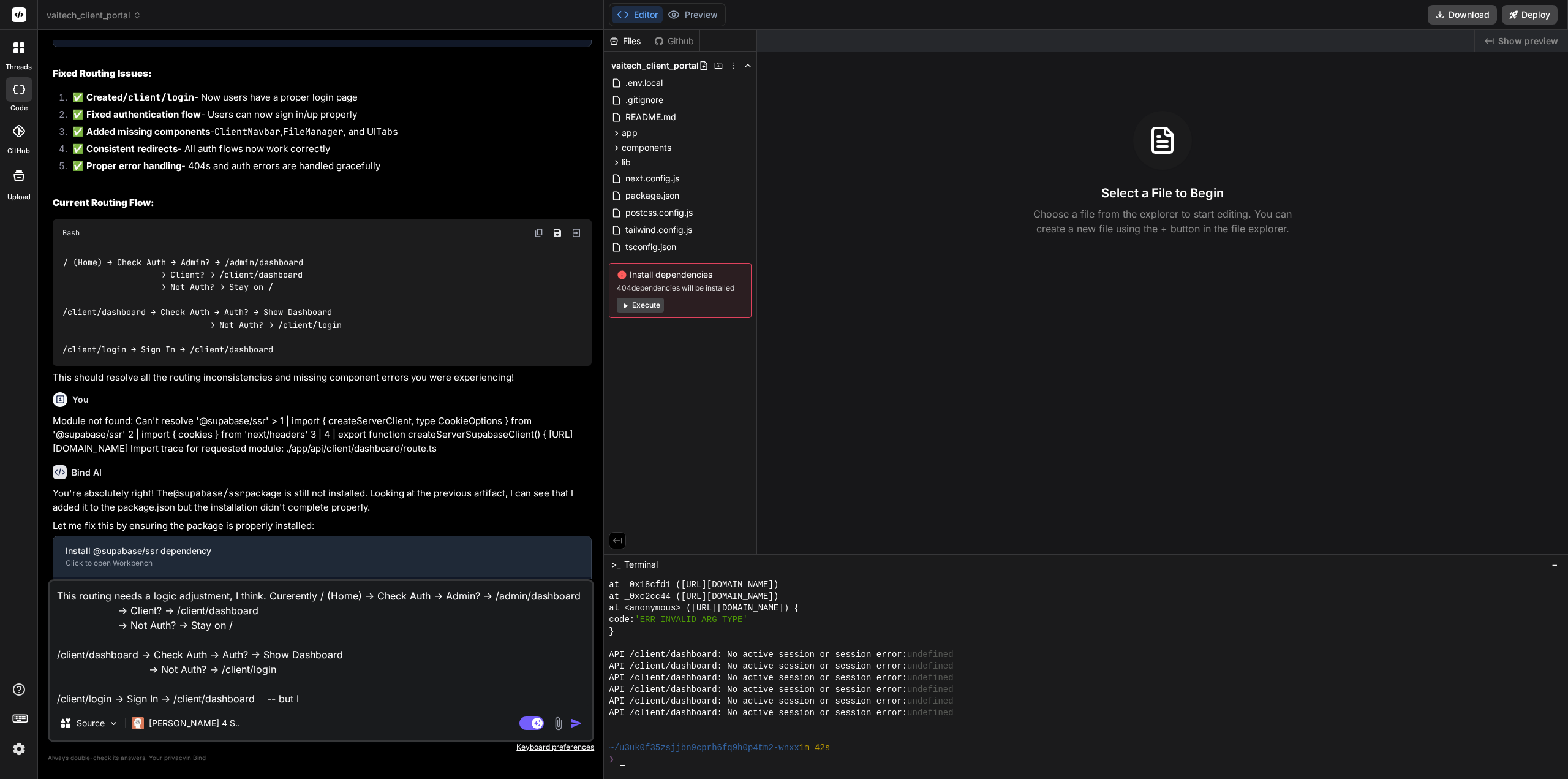
type textarea "This routing needs a logic adjustment, I think. Curerently / (Home) → Check Aut…"
type textarea "x"
type textarea "This routing needs a logic adjustment, I think. Curerently / (Home) → Check Aut…"
type textarea "x"
type textarea "This routing needs a logic adjustment, I think. Curerently / (Home) → Check Aut…"
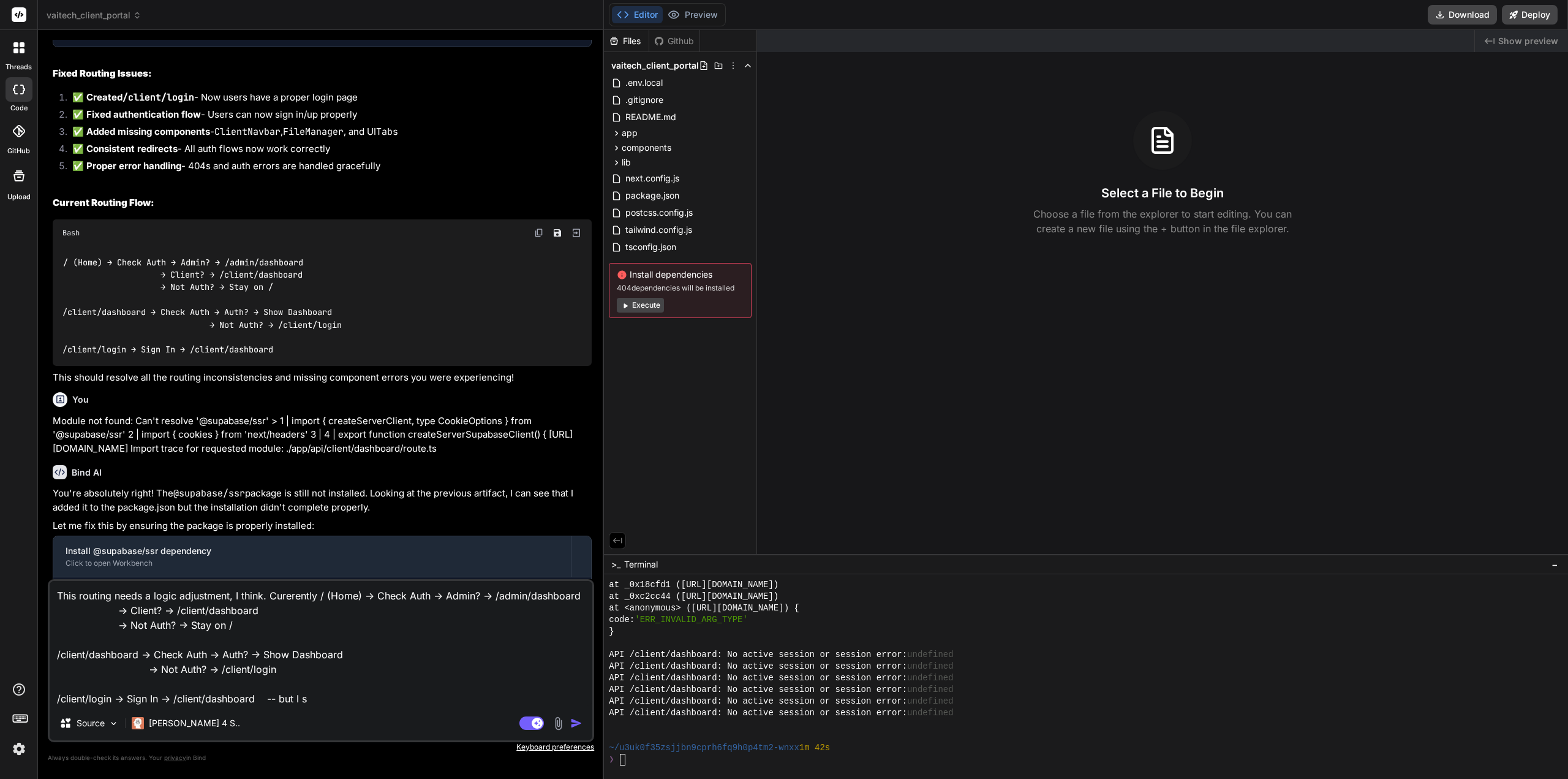
type textarea "x"
type textarea "This routing needs a logic adjustment, I think. Curerently / (Home) → Check Aut…"
type textarea "x"
type textarea "This routing needs a logic adjustment, I think. Curerently / (Home) → Check Aut…"
type textarea "x"
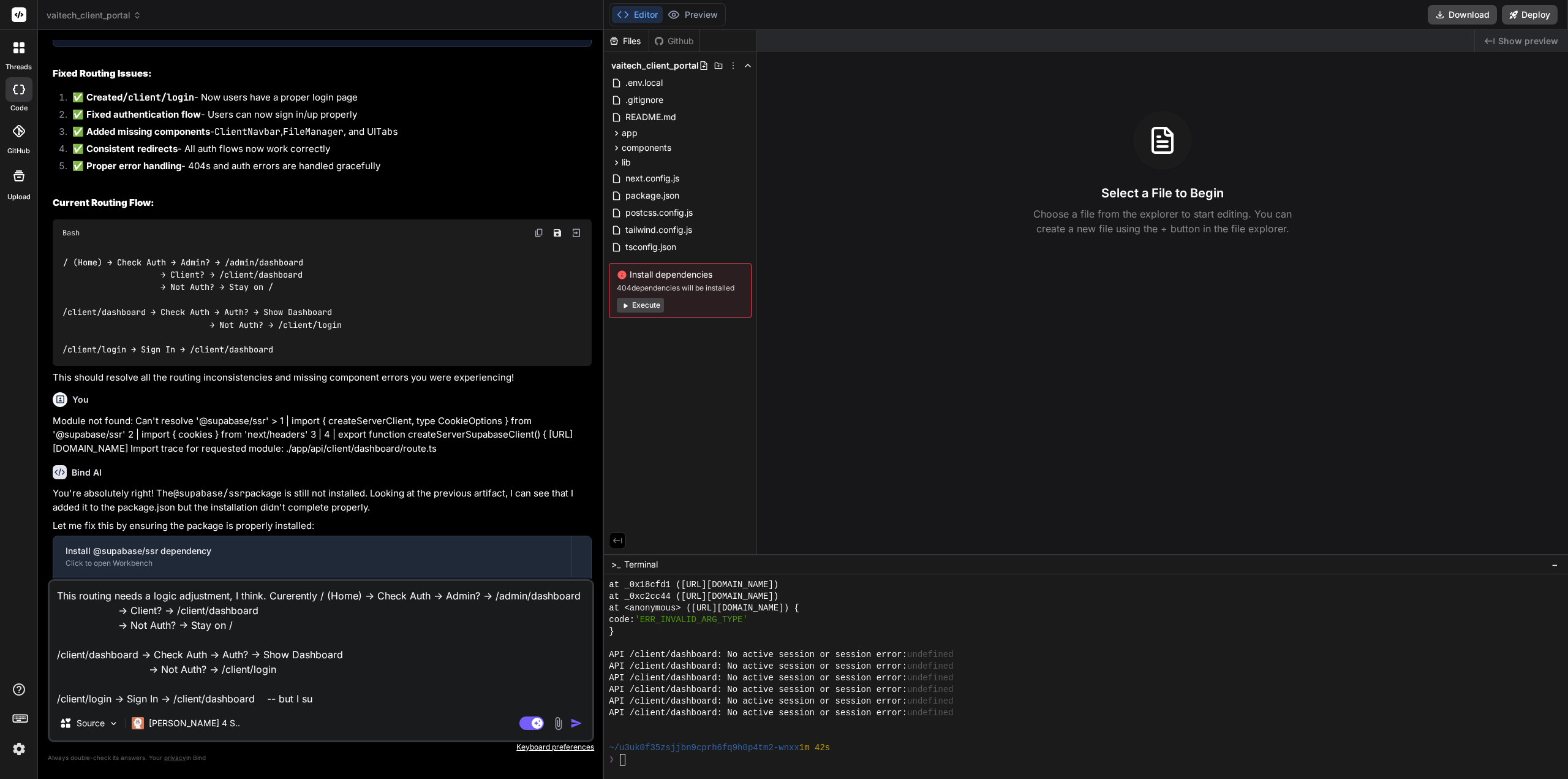
type textarea "This routing needs a logic adjustment, I think. Curerently / (Home) → Check Aut…"
type textarea "x"
type textarea "This routing needs a logic adjustment, I think. Curerently / (Home) → Check Aut…"
type textarea "x"
type textarea "This routing needs a logic adjustment, I think. Curerently / (Home) → Check Aut…"
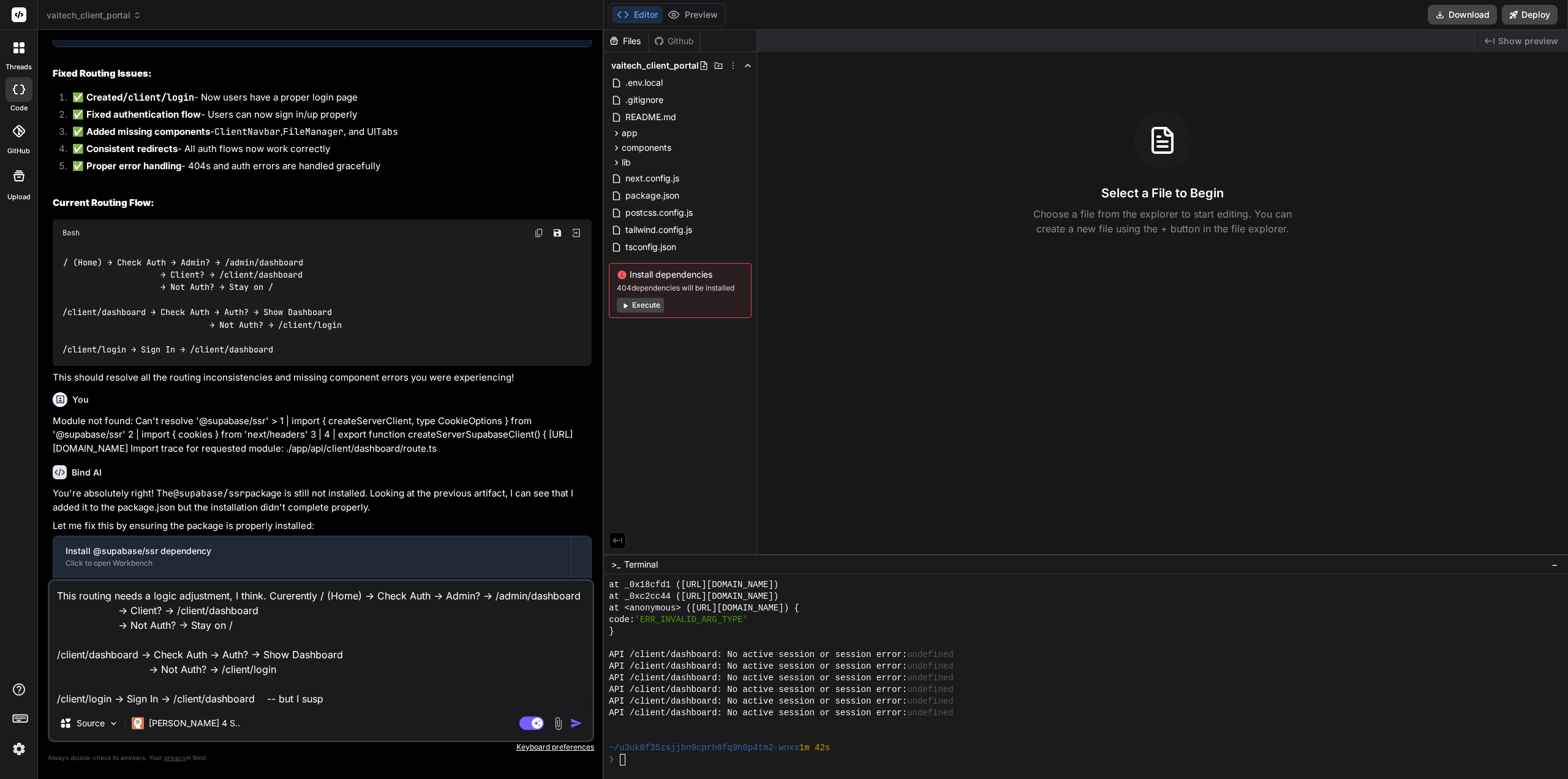
type textarea "x"
type textarea "This routing needs a logic adjustment, I think. Curerently / (Home) → Check Aut…"
click at [287, 595] on textarea "This routing needs a logic adjustment, I think. Curerently / (Home) → Check Aut…" at bounding box center [321, 644] width 543 height 125
click at [297, 605] on textarea "This routing needs a logic adjustment, I think. Currently / (Home) → Check Auth…" at bounding box center [321, 644] width 543 height 125
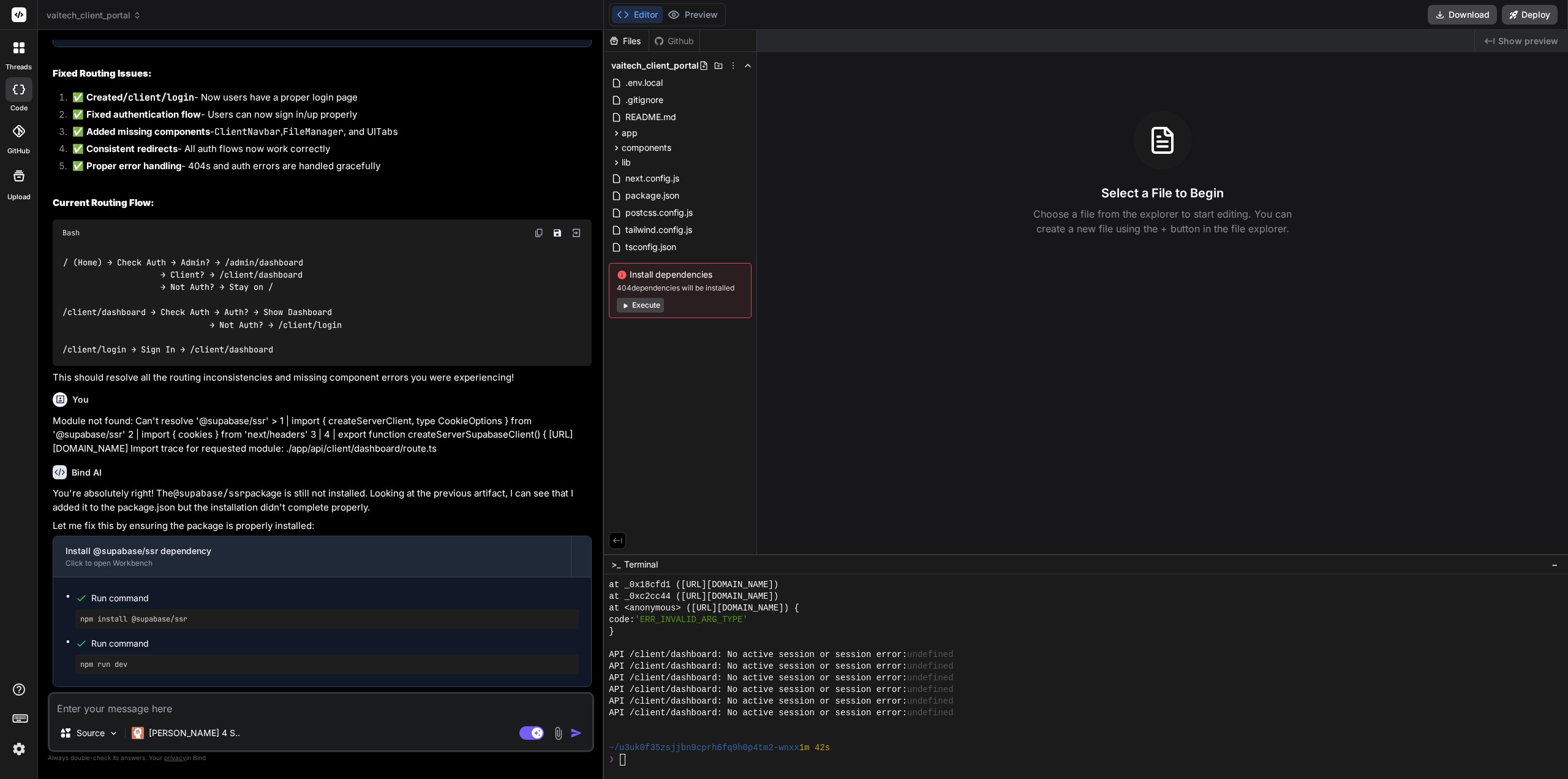
click at [702, 27] on div "Editor Preview Download Deploy" at bounding box center [1086, 15] width 964 height 30
click at [700, 15] on button "Preview" at bounding box center [693, 15] width 60 height 17
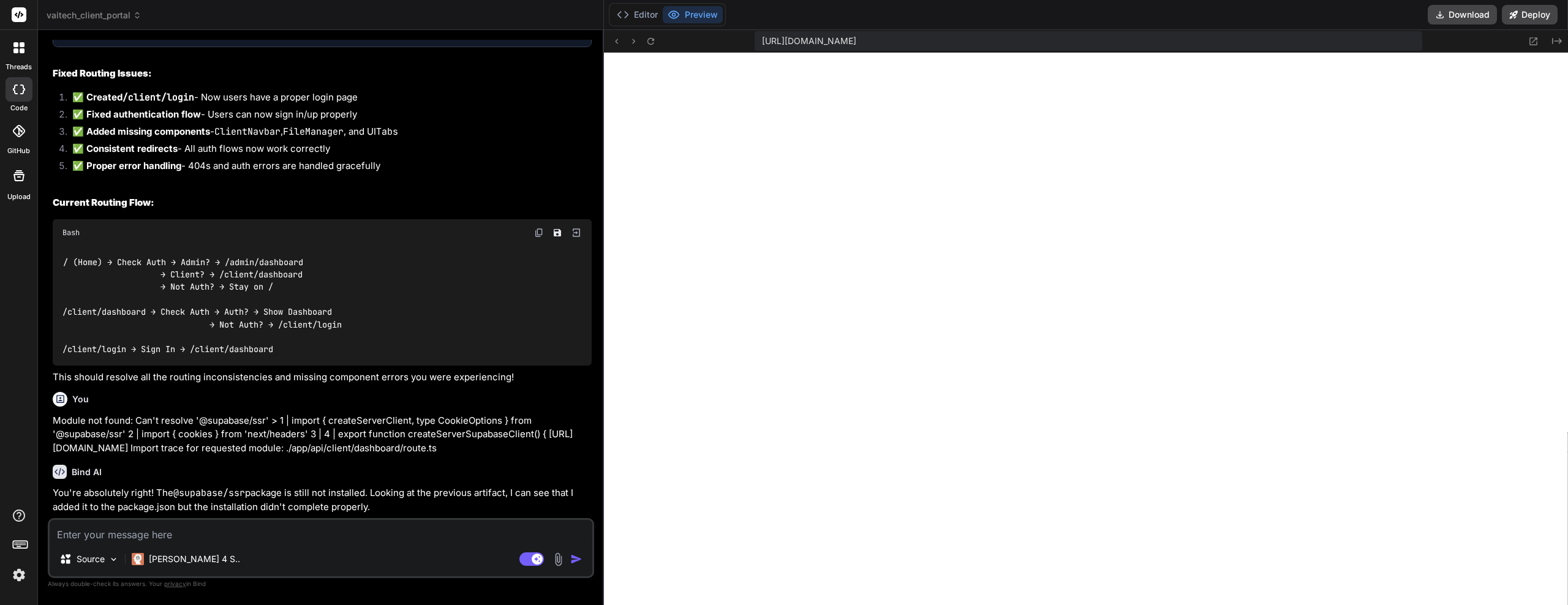
scroll to position [11640, 0]
click at [162, 536] on textarea at bounding box center [321, 531] width 543 height 22
click at [463, 547] on div "Source Claude 4 S.." at bounding box center [321, 562] width 543 height 29
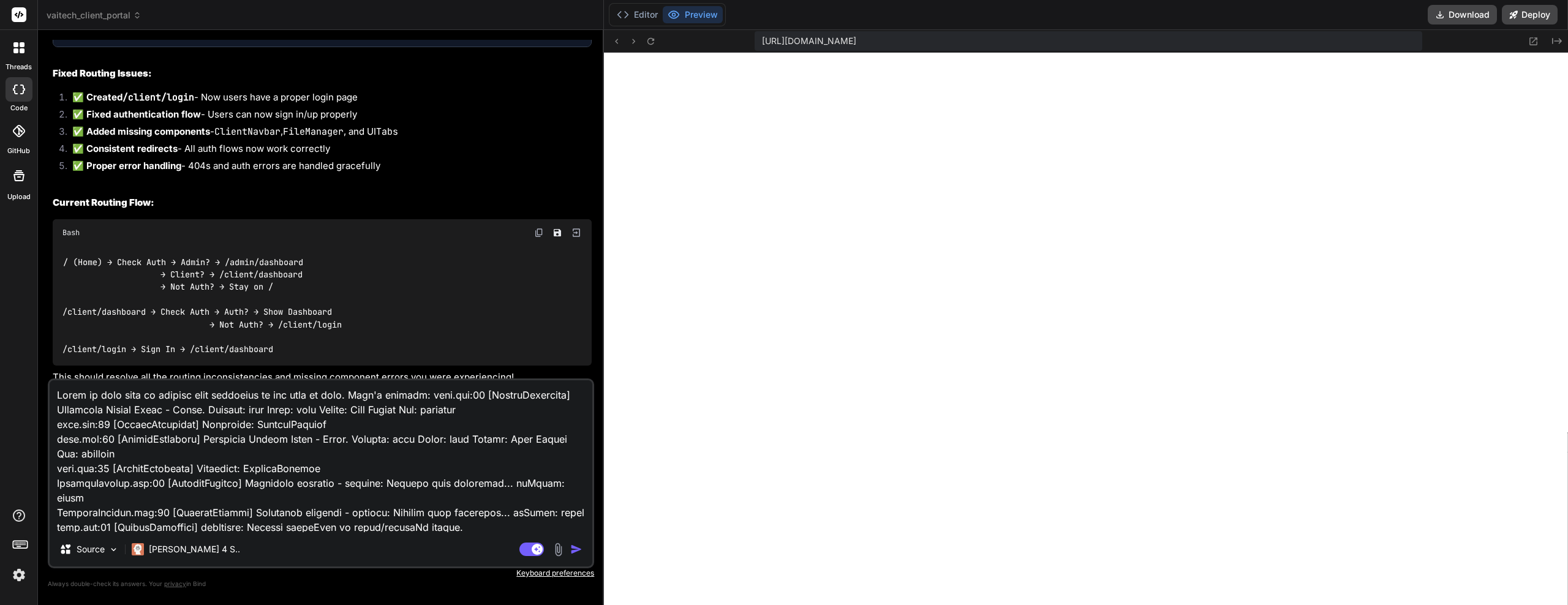
click at [433, 536] on div "Source [PERSON_NAME] 4 S.. Agent Mode. When this toggle is activated, AI automa…" at bounding box center [321, 473] width 546 height 190
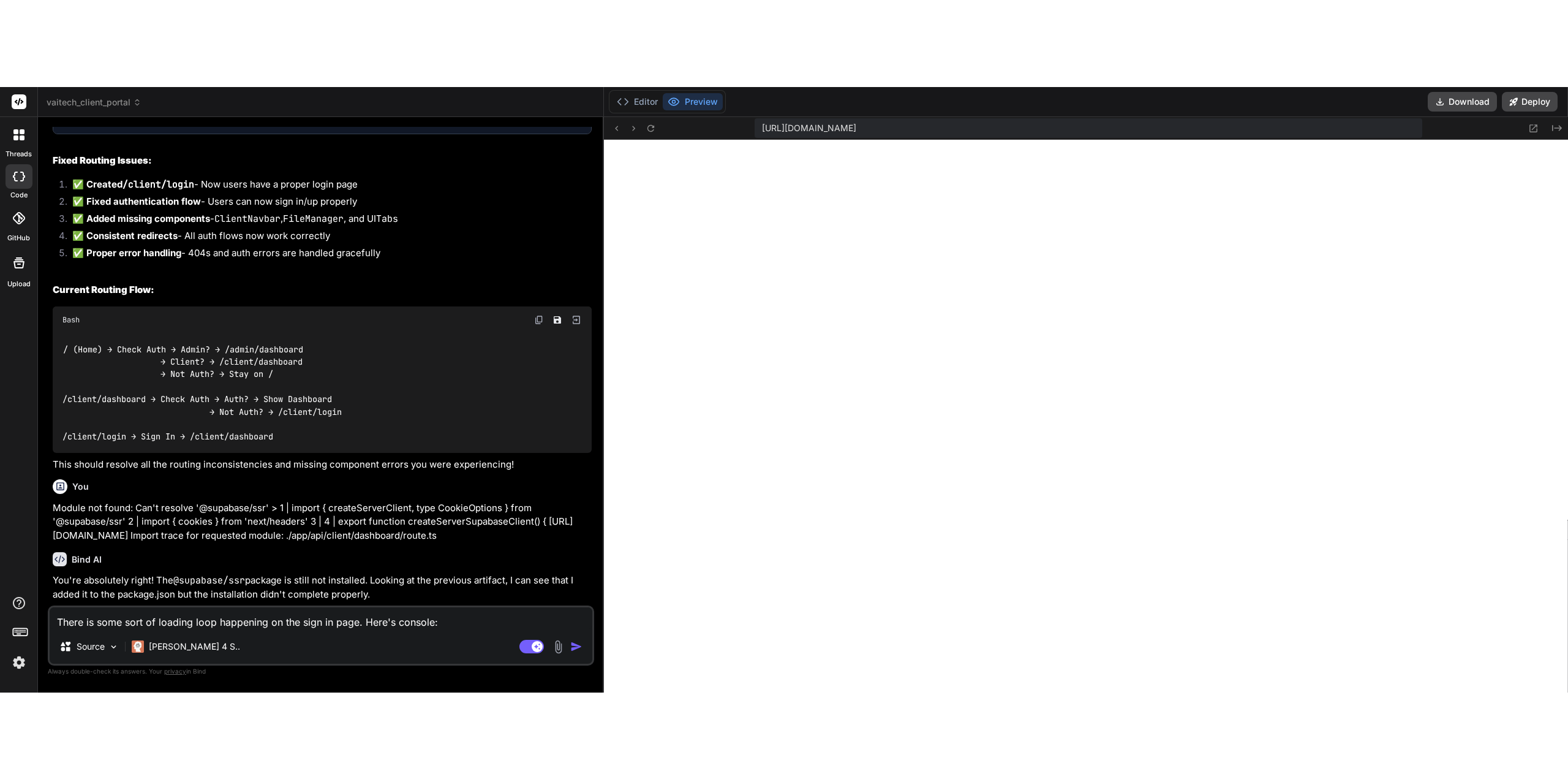
scroll to position [0, 0]
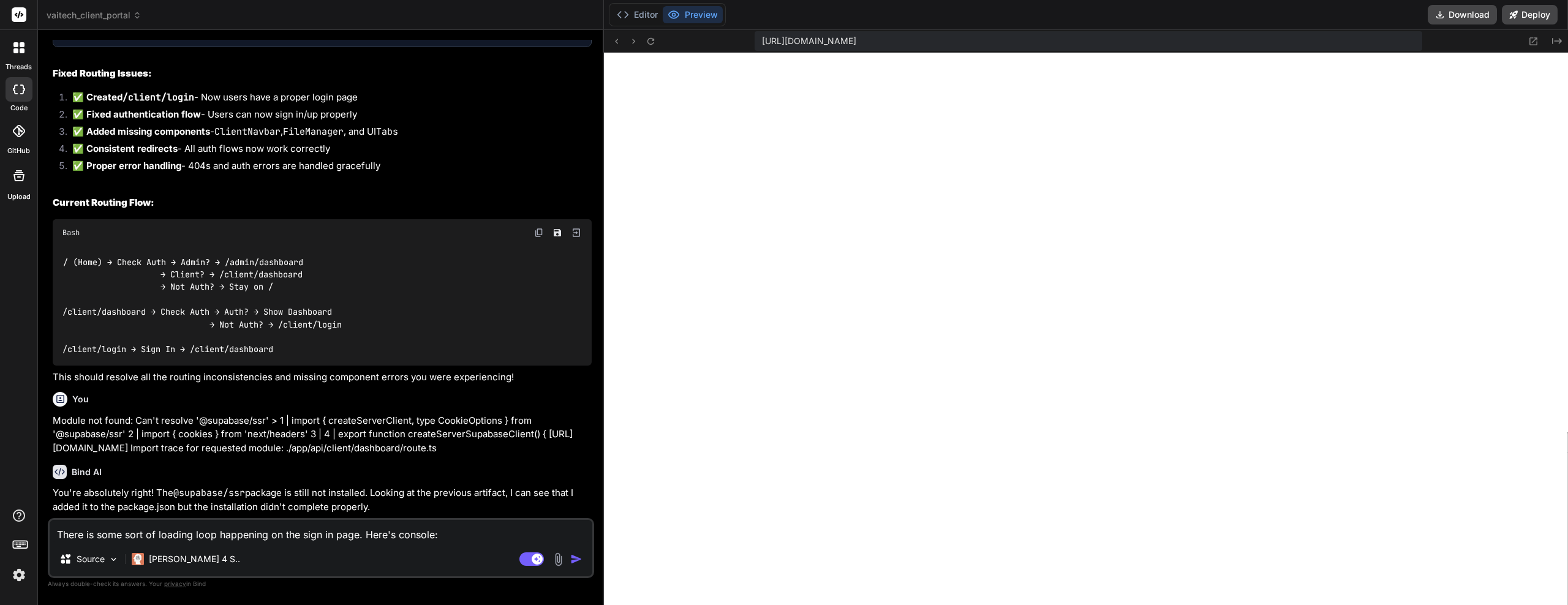
click at [29, 605] on html "threads code GitHub Upload vaitech_client_portal Created with Pixso. Bind AI We…" at bounding box center [784, 302] width 1568 height 605
click at [451, 536] on textarea "There is some sort of loading loop happening on the sign in page. Here's consol…" at bounding box center [321, 531] width 543 height 22
paste textarea "page.tsx:42 [ClientDashboard] Component Render Cycle - Start. Loading: true Err…"
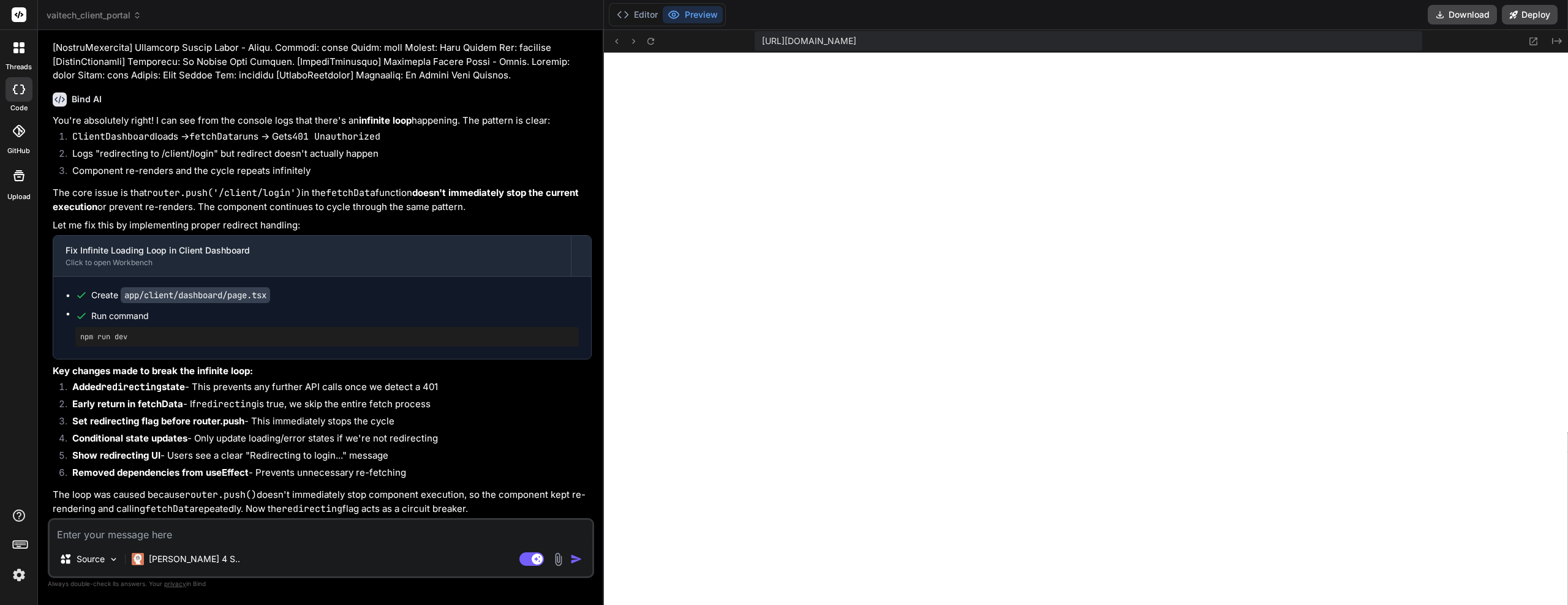
scroll to position [37786, 0]
click at [653, 43] on icon at bounding box center [651, 41] width 7 height 7
click at [520, 560] on rect at bounding box center [532, 559] width 25 height 13
click at [243, 538] on textarea at bounding box center [321, 531] width 543 height 22
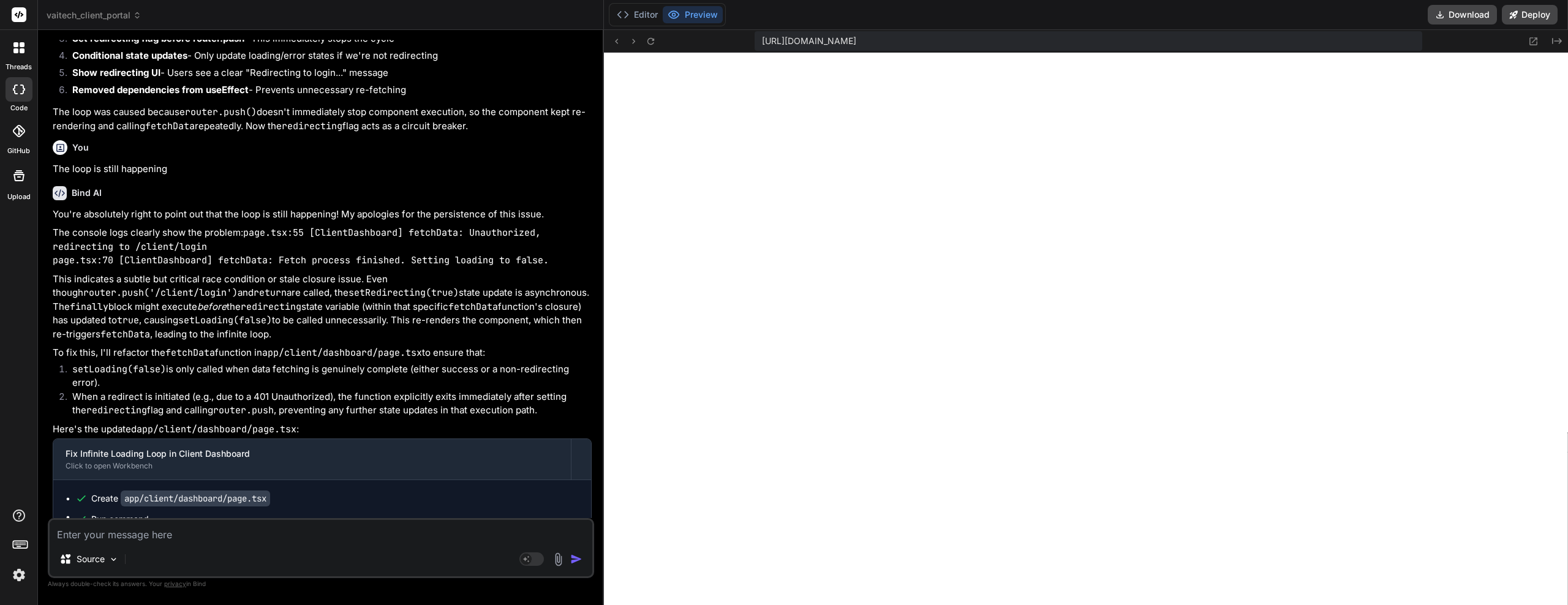
scroll to position [38064, 0]
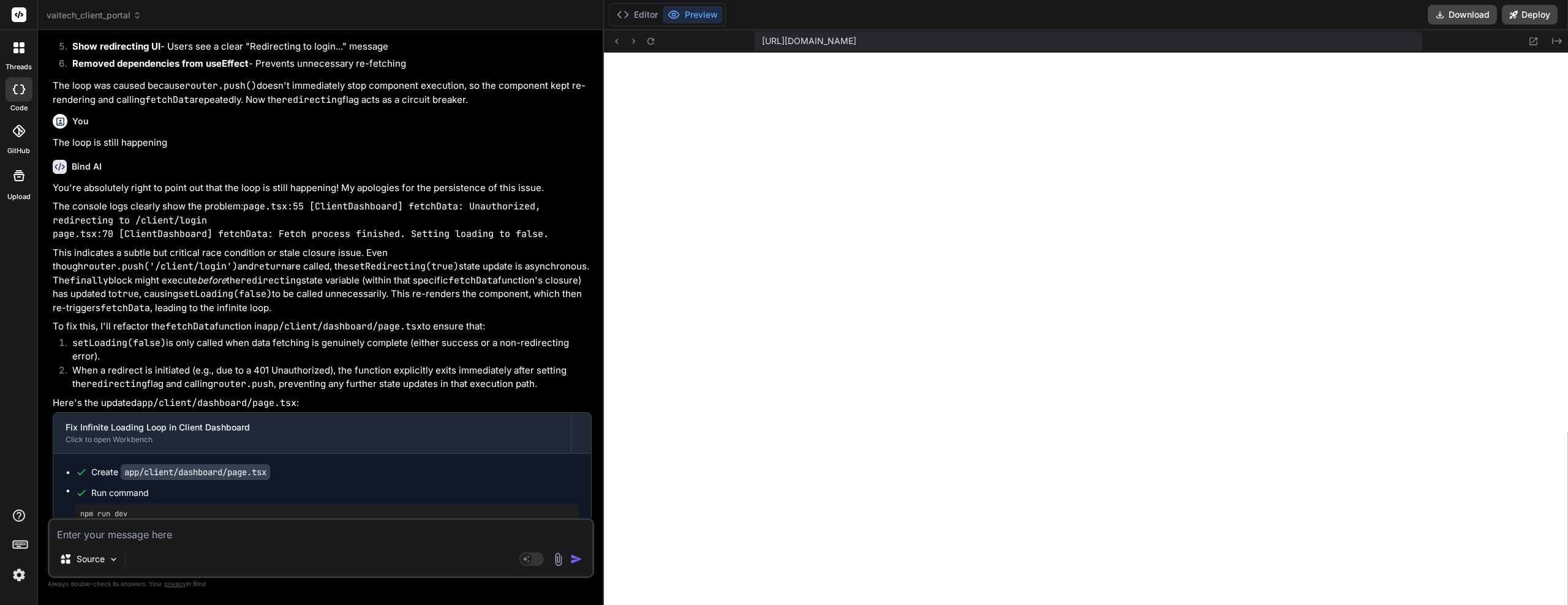
drag, startPoint x: 309, startPoint y: 411, endPoint x: 299, endPoint y: 445, distance: 35.4
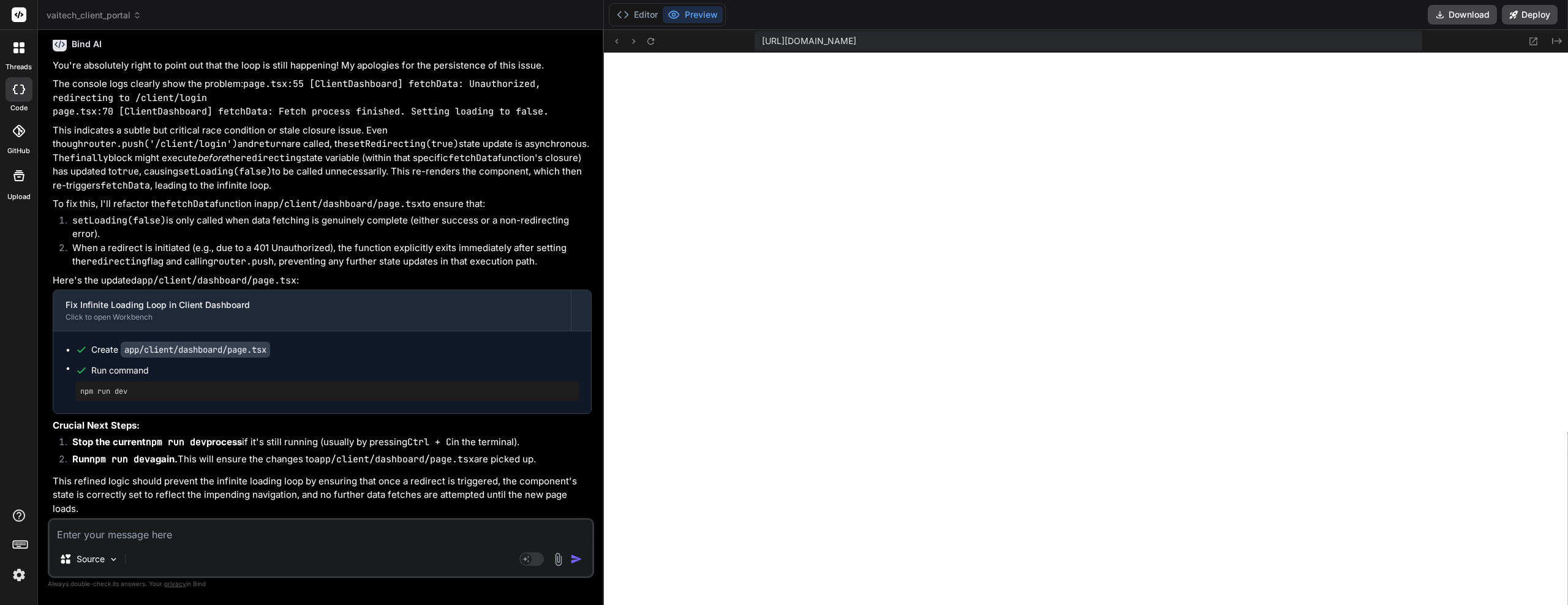
drag, startPoint x: 333, startPoint y: 307, endPoint x: 331, endPoint y: 325, distance: 18.1
click at [638, 5] on div "Editor Preview" at bounding box center [668, 15] width 117 height 23
click at [640, 19] on button "Editor" at bounding box center [638, 15] width 51 height 17
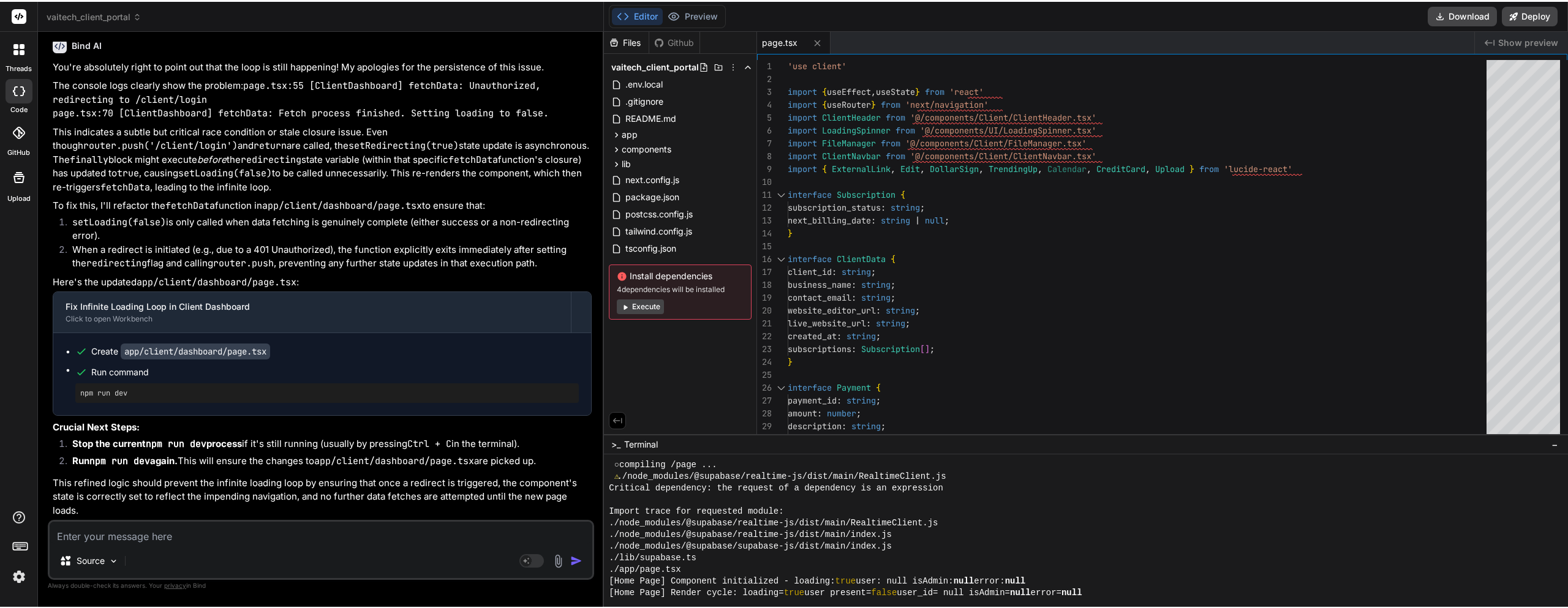
scroll to position [11634, 0]
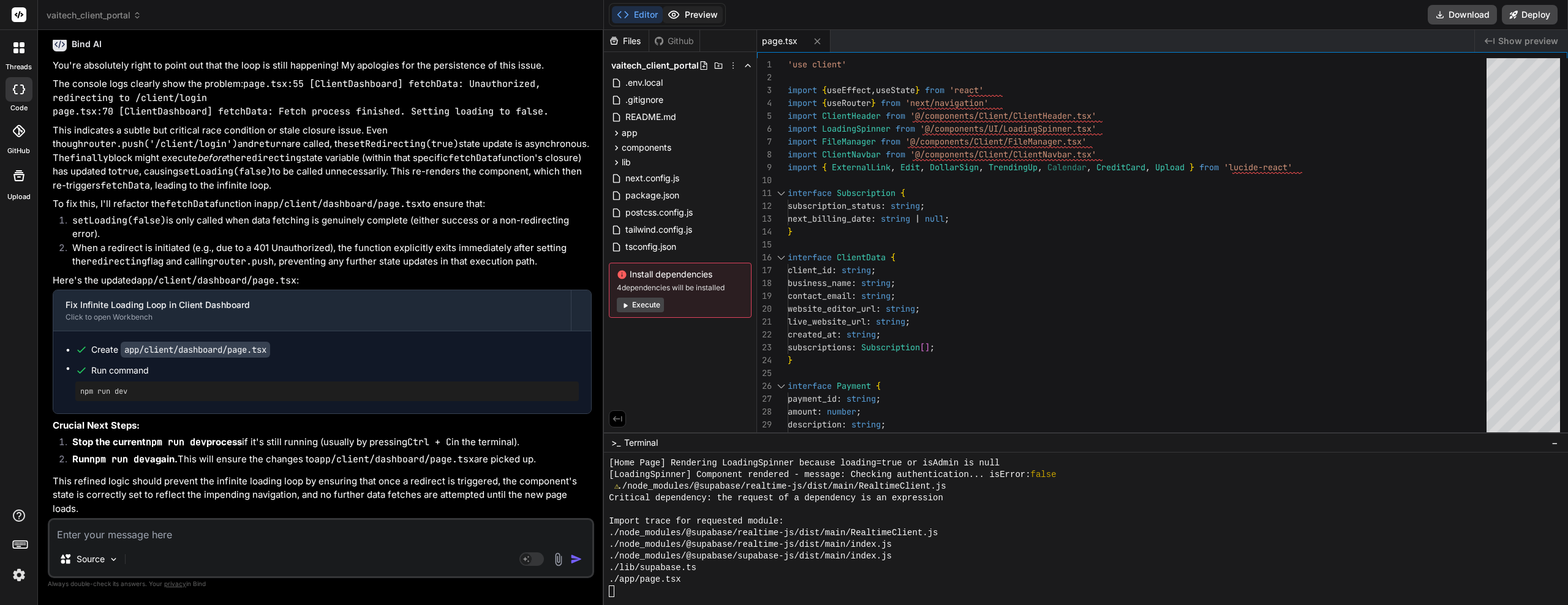
click at [693, 23] on button "Preview" at bounding box center [693, 15] width 60 height 17
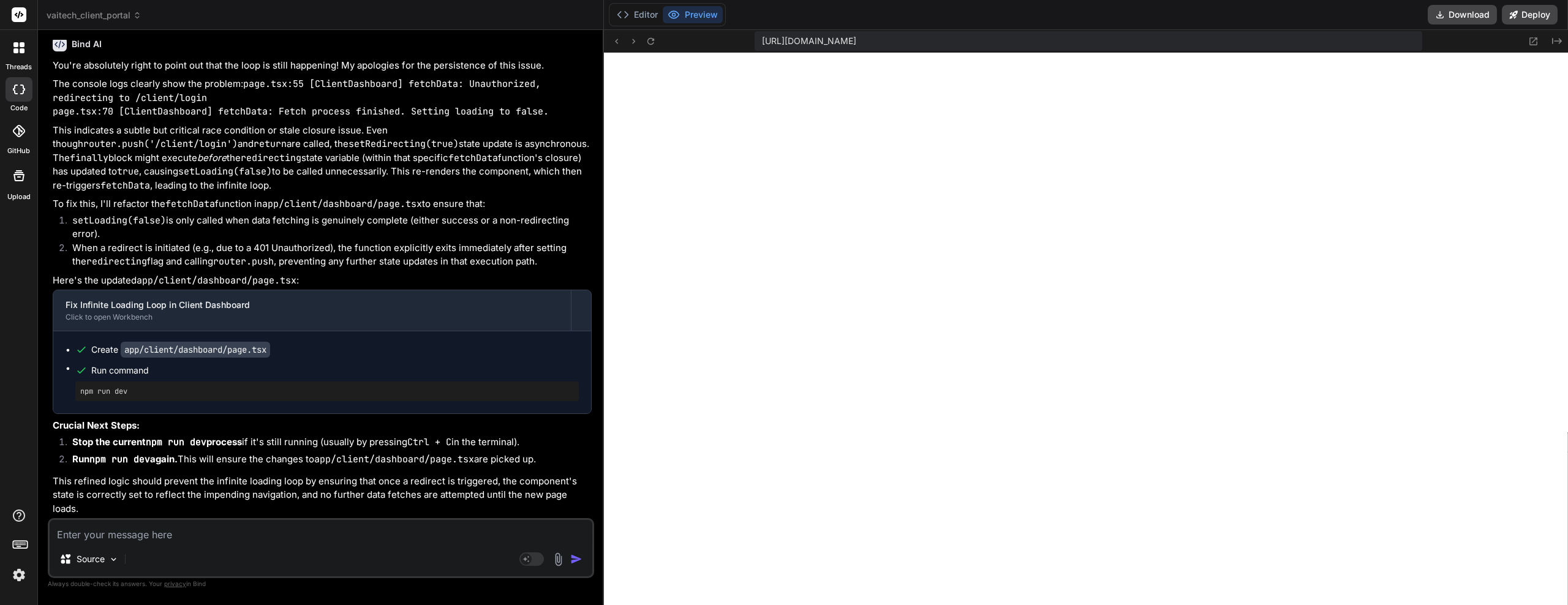
click at [686, 17] on button "Preview" at bounding box center [693, 15] width 60 height 17
click at [214, 540] on textarea at bounding box center [321, 531] width 543 height 22
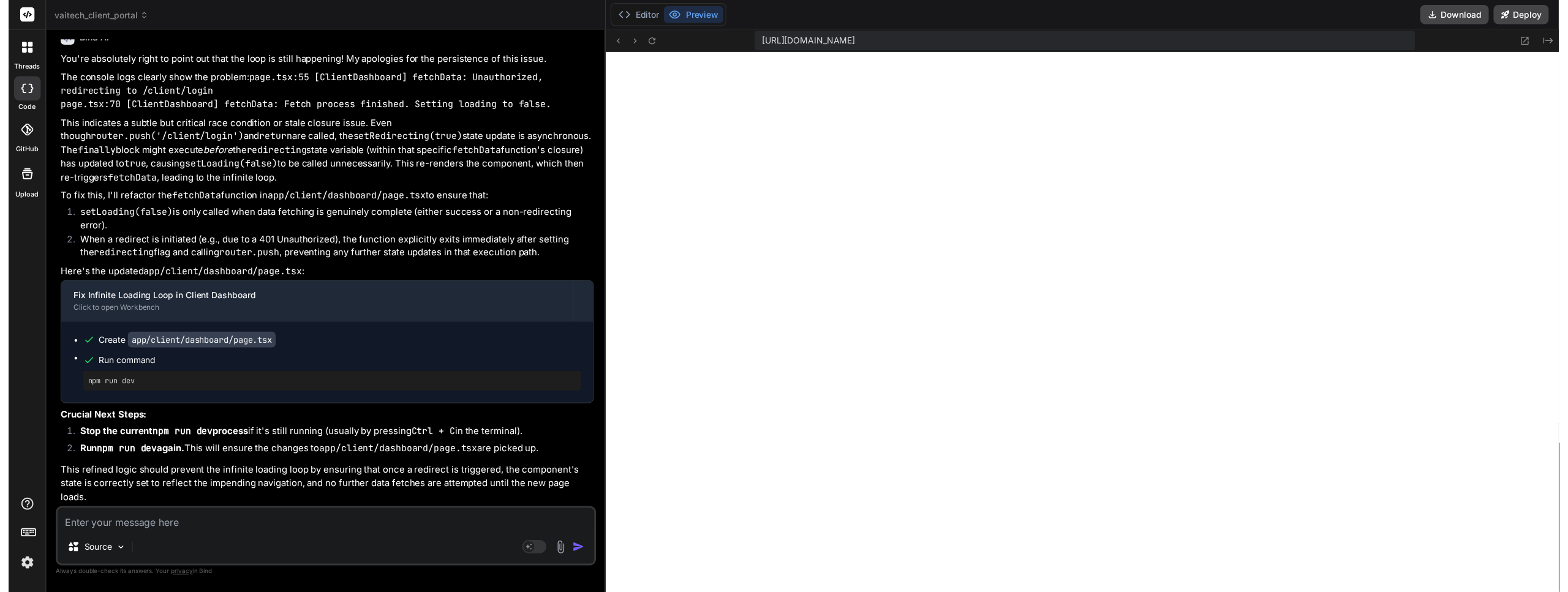
scroll to position [11622, 0]
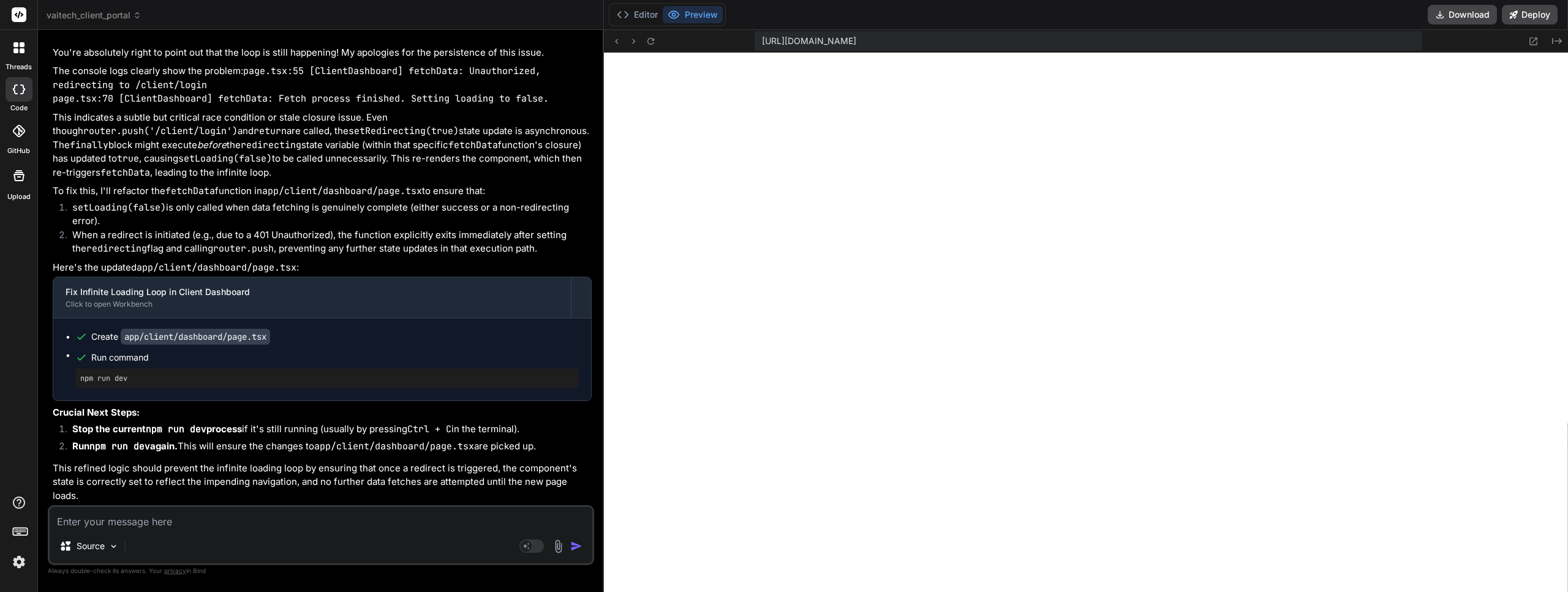
click at [250, 512] on textarea at bounding box center [321, 518] width 543 height 22
click at [650, 17] on button "Editor" at bounding box center [638, 15] width 51 height 17
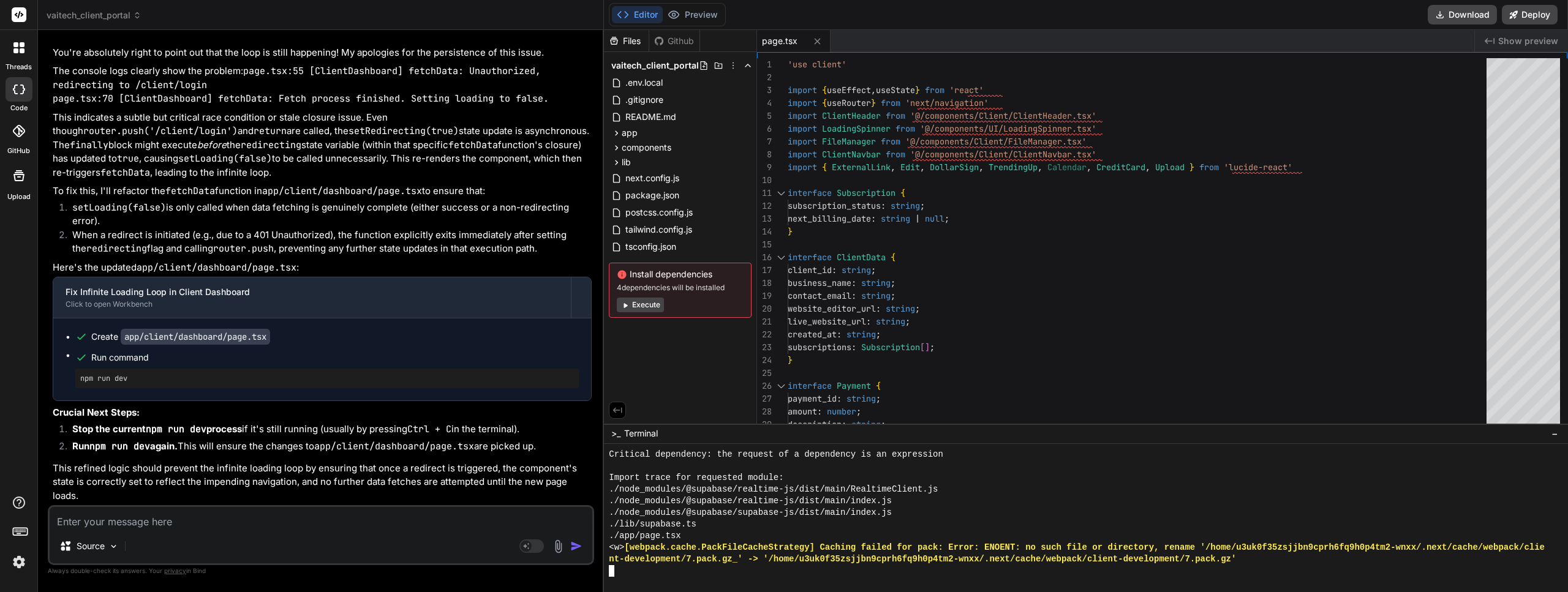
click at [797, 535] on div "./app/page.tsx" at bounding box center [1079, 535] width 942 height 11
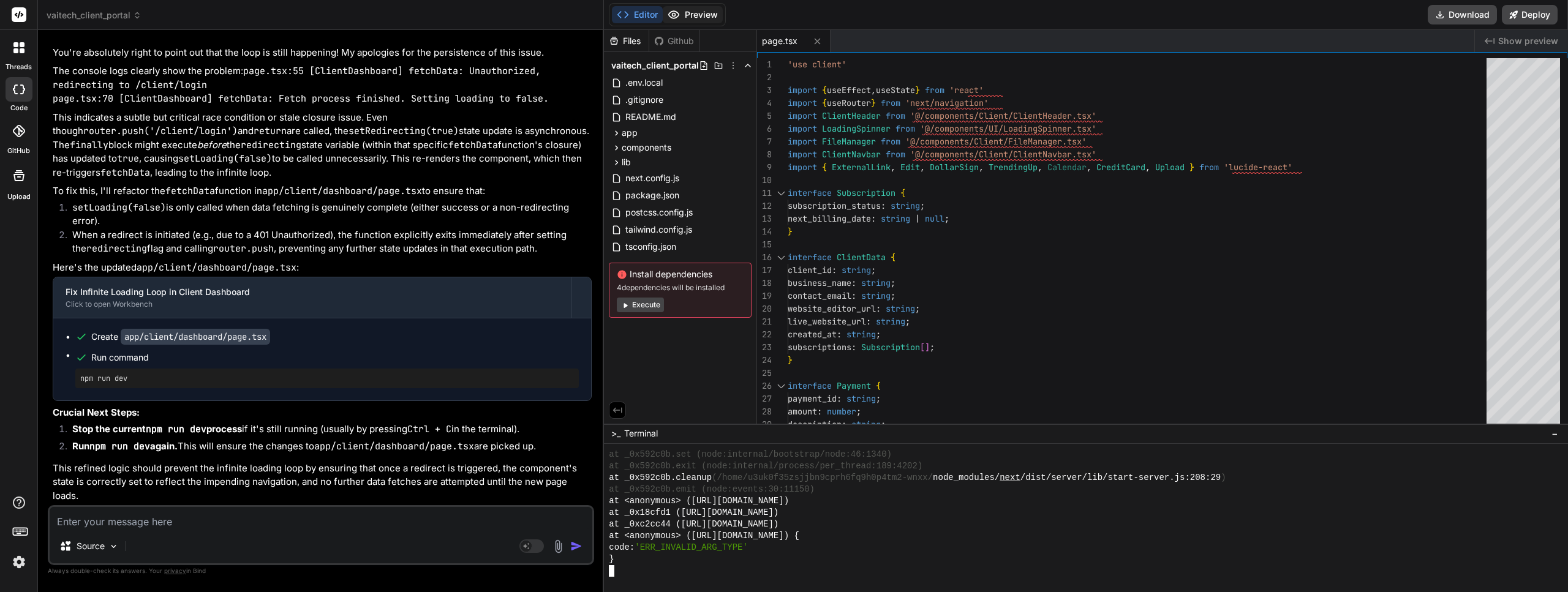
scroll to position [11633, 0]
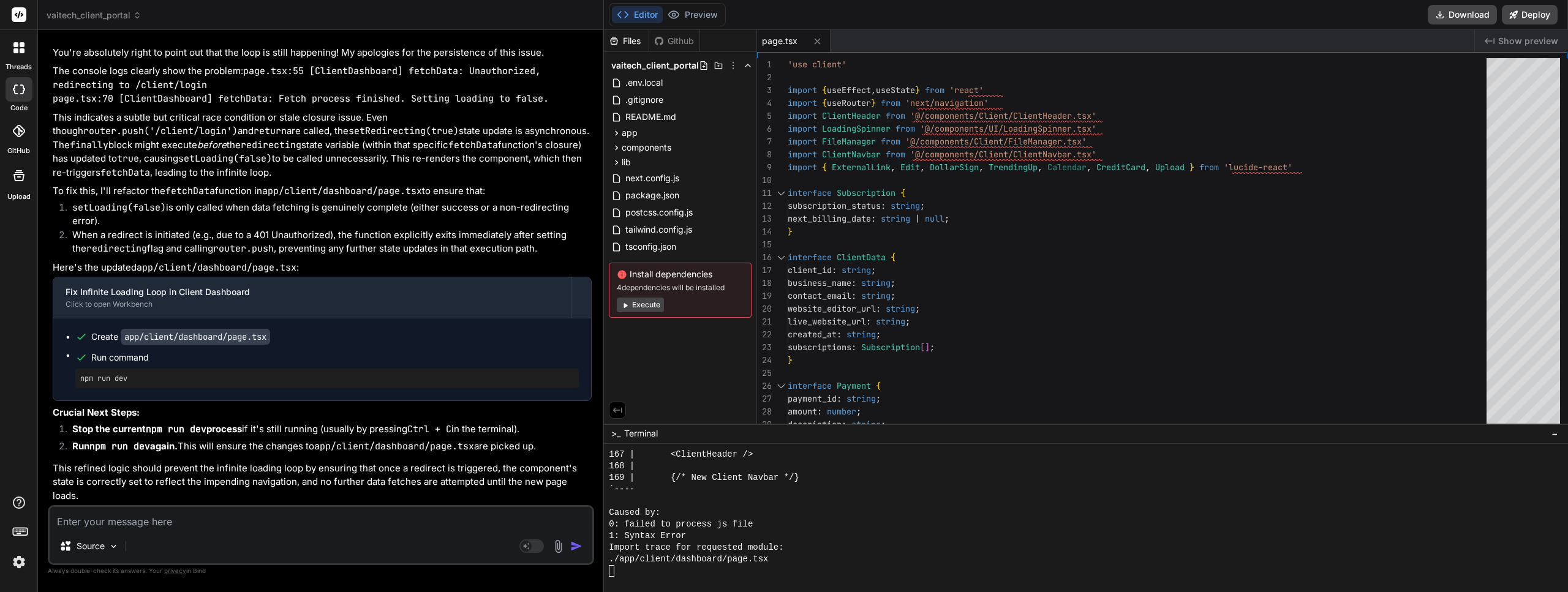
click at [193, 519] on textarea at bounding box center [321, 518] width 543 height 22
click at [709, 11] on button "Preview" at bounding box center [693, 15] width 60 height 17
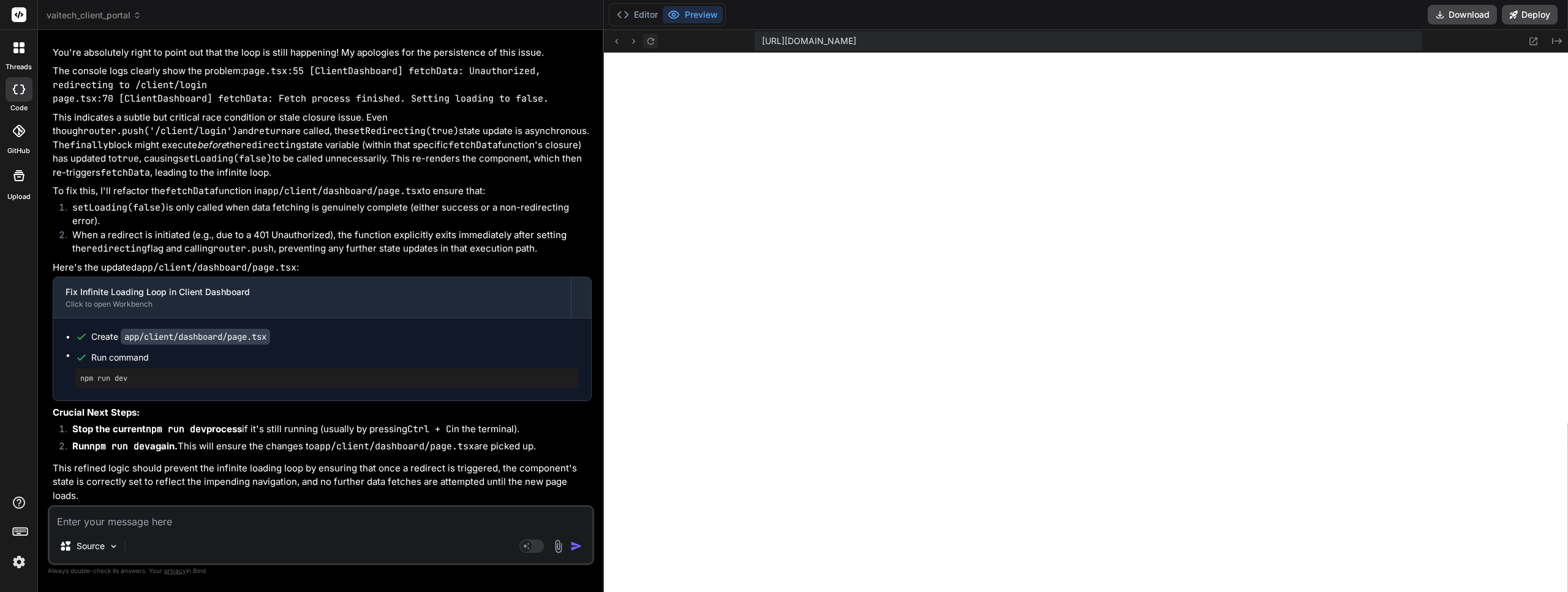
click at [656, 42] on icon at bounding box center [651, 41] width 11 height 11
paste textarea "[DOMAIN_NAME][URL] GET [URL][DOMAIN_NAME] 500 (Internal Server Error) index.js:…"
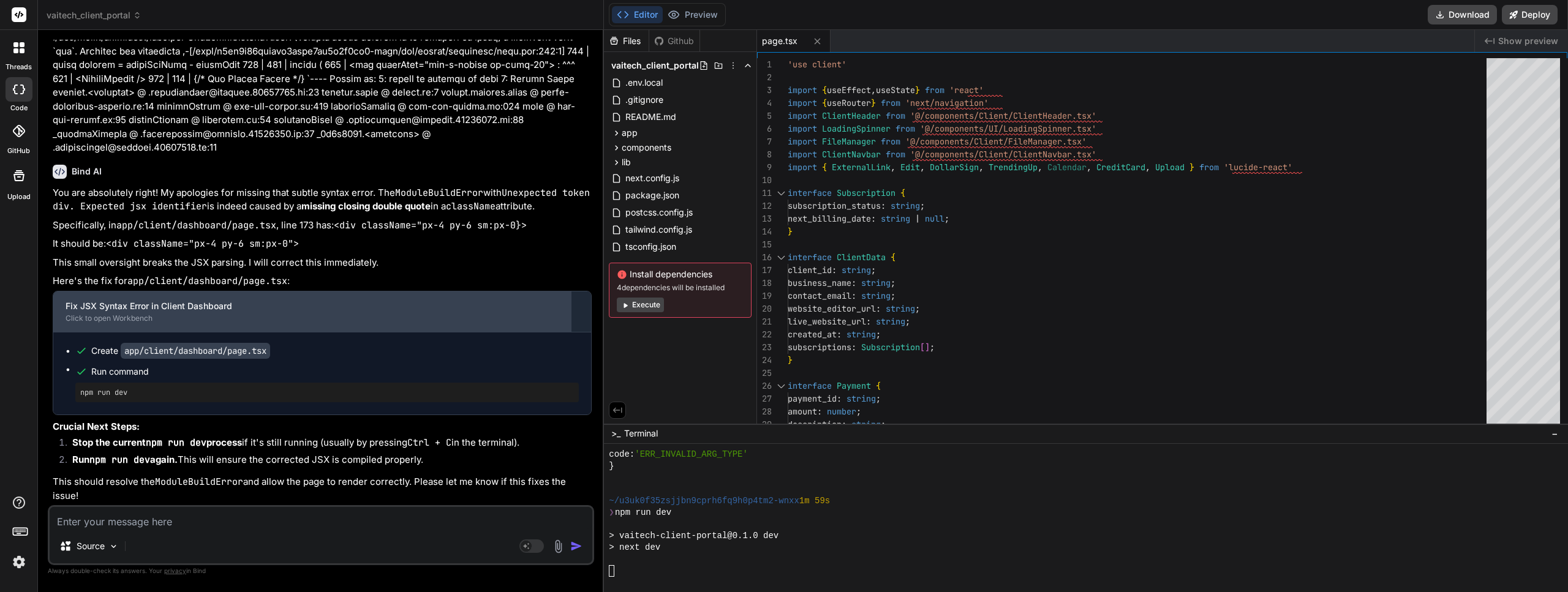
scroll to position [39938, 0]
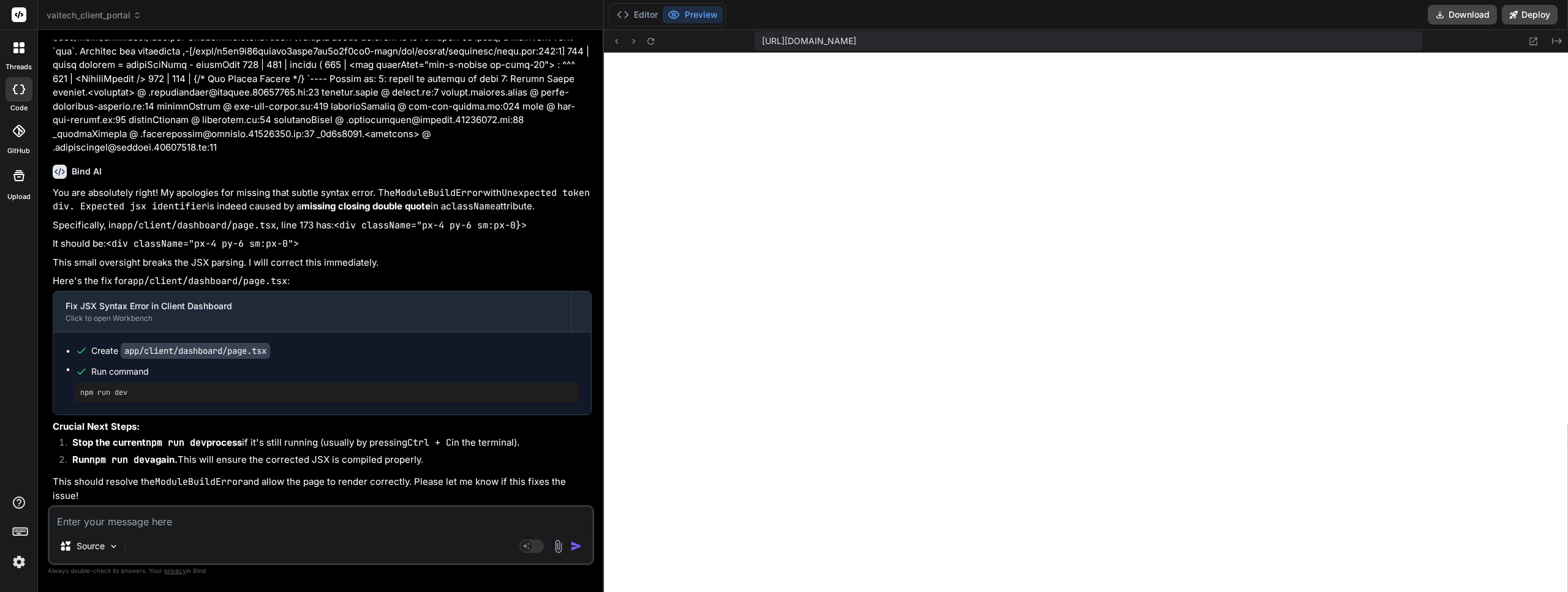
click at [131, 535] on div "Source" at bounding box center [321, 549] width 543 height 29
click at [186, 522] on textarea at bounding box center [321, 518] width 543 height 22
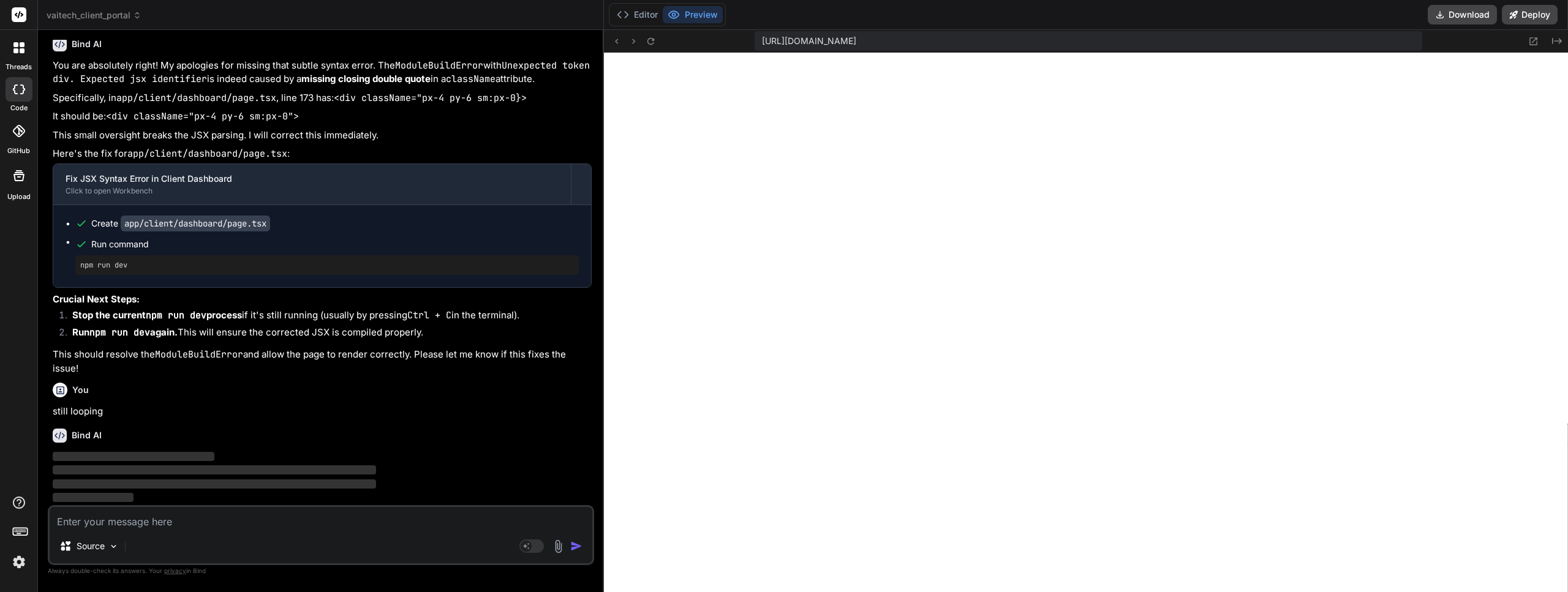
scroll to position [40065, 0]
click at [645, 12] on button "Editor" at bounding box center [638, 15] width 51 height 17
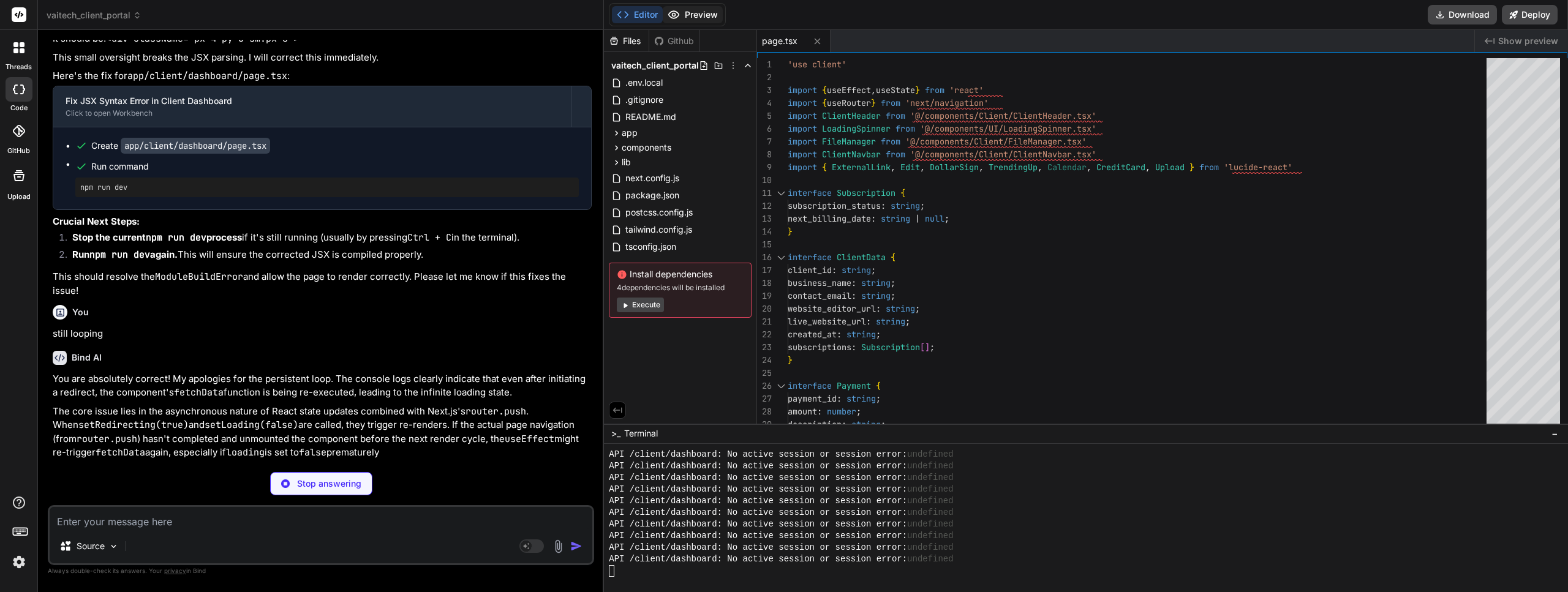
click at [697, 12] on button "Preview" at bounding box center [693, 15] width 60 height 17
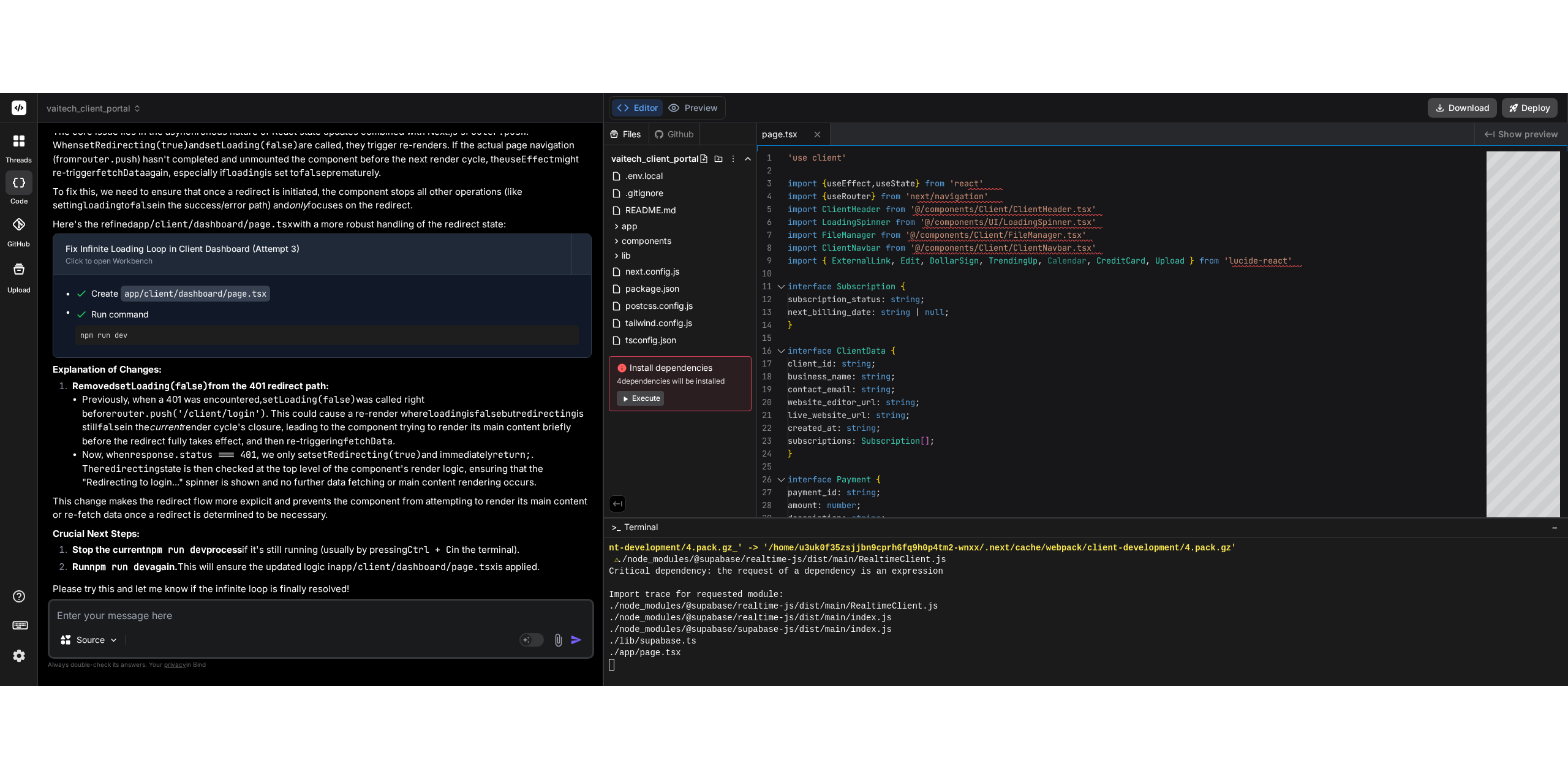
scroll to position [40555, 0]
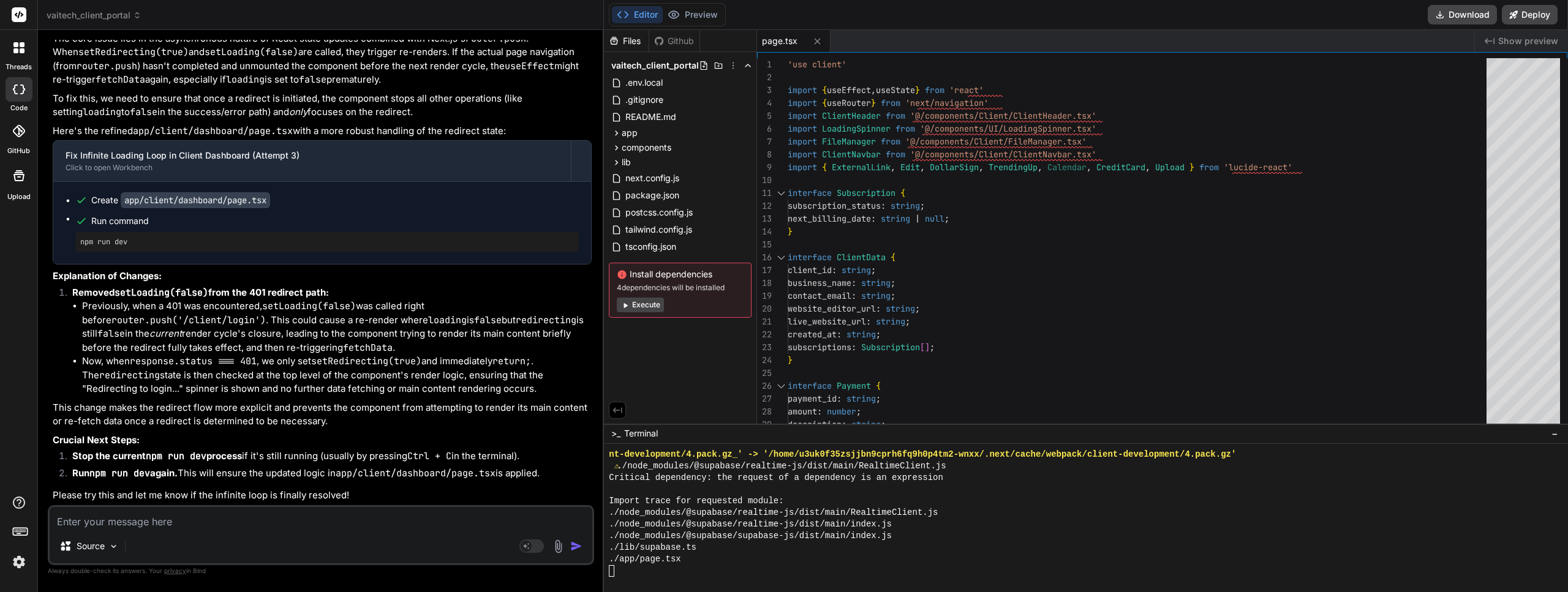
drag, startPoint x: 443, startPoint y: 393, endPoint x: 420, endPoint y: 457, distance: 68.0
click at [437, 404] on p "This change makes the redirect flow more explicit and prevents the component fr…" at bounding box center [322, 414] width 539 height 27
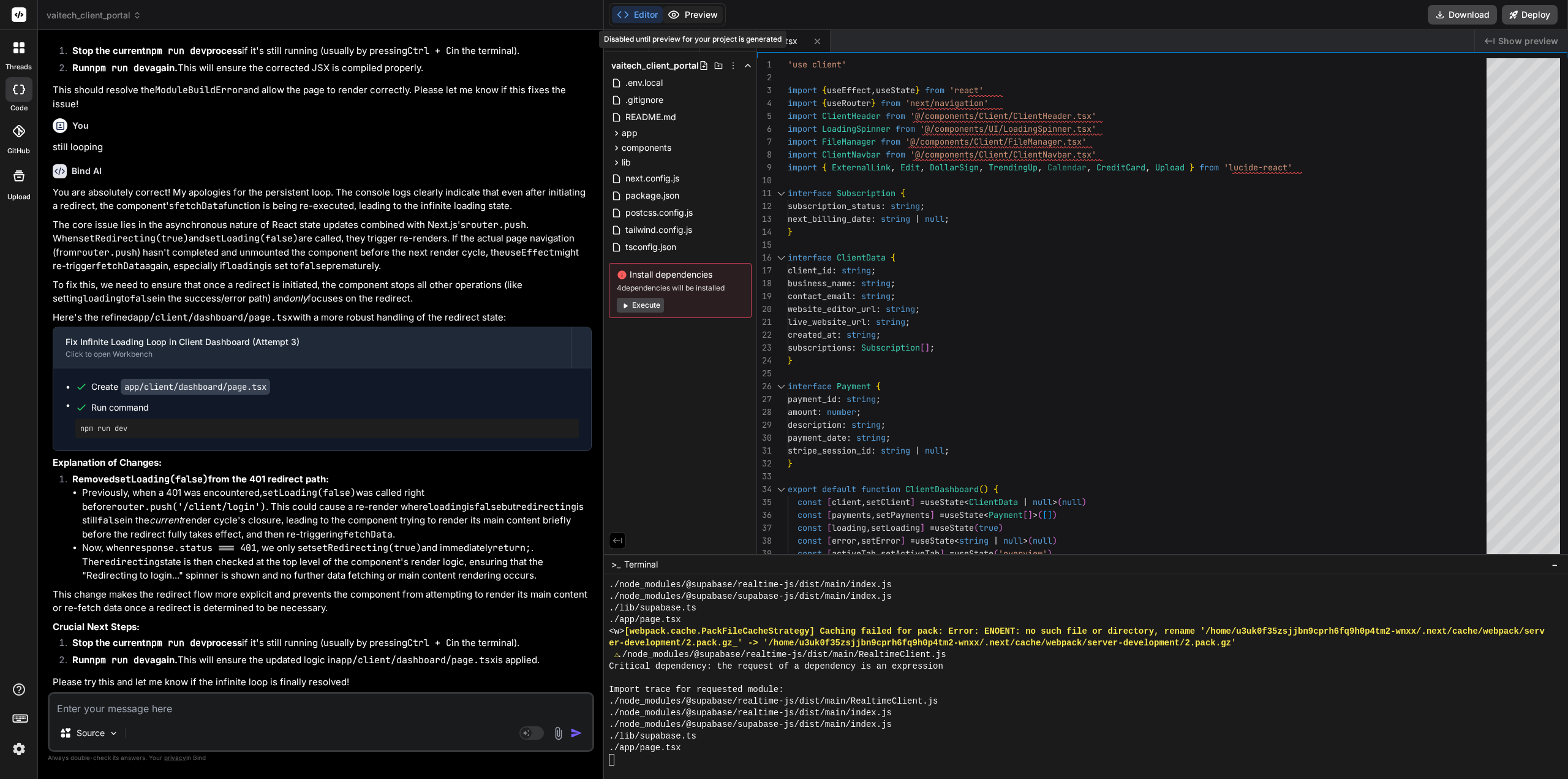
scroll to position [11644, 0]
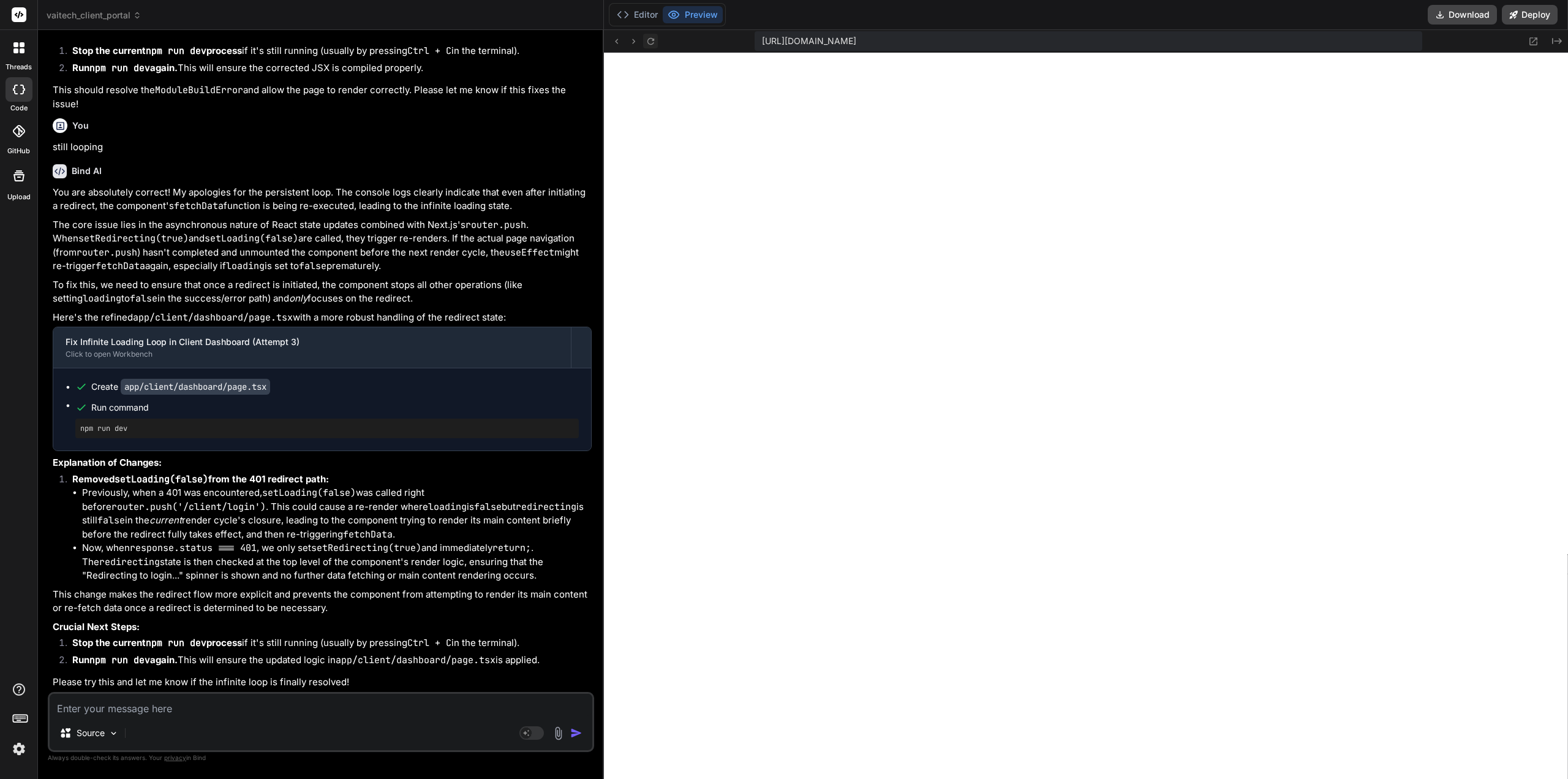
click at [653, 40] on icon at bounding box center [651, 41] width 7 height 7
click at [178, 605] on textarea at bounding box center [321, 704] width 543 height 22
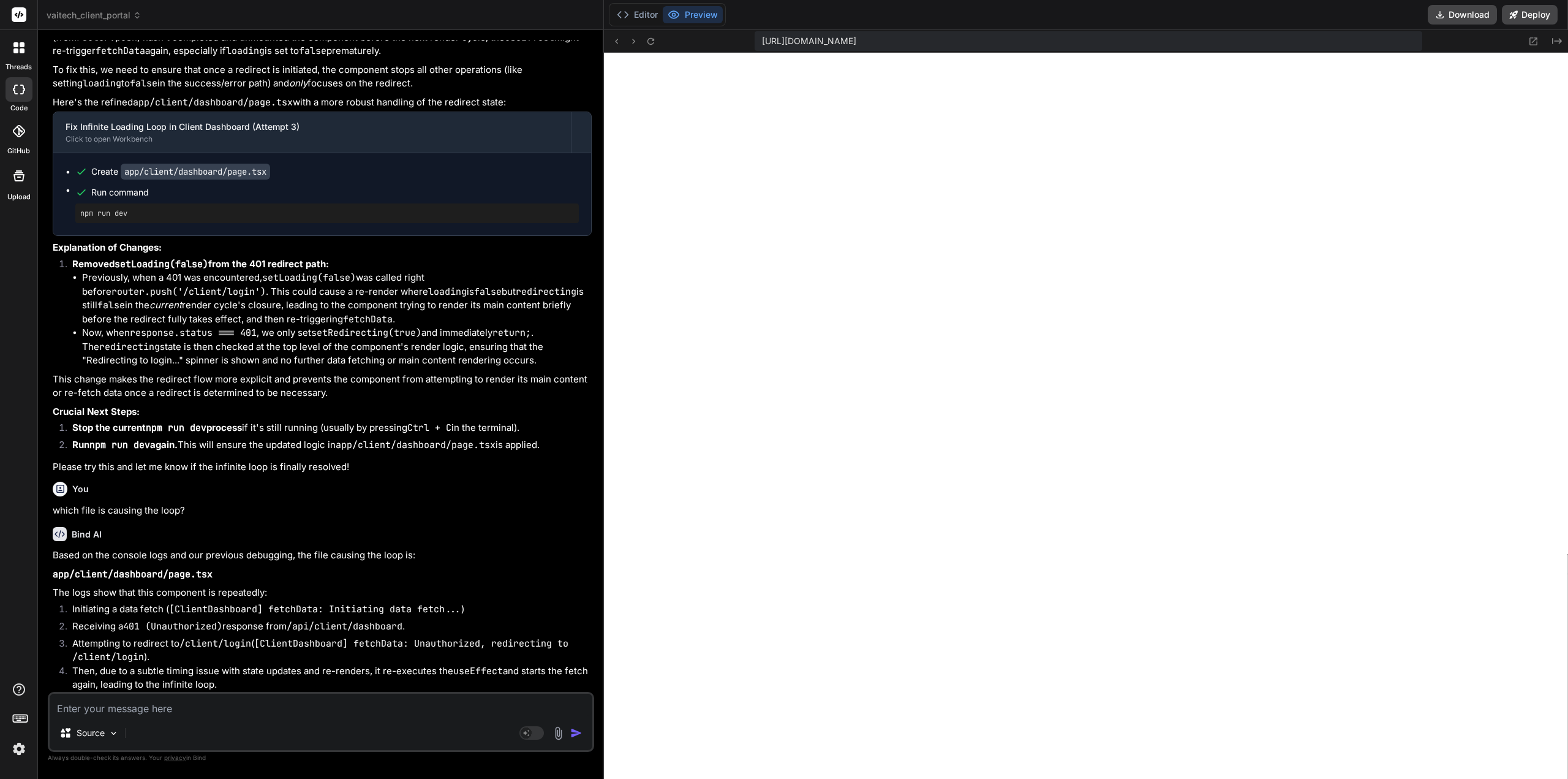
scroll to position [40584, 0]
drag, startPoint x: 228, startPoint y: 687, endPoint x: 54, endPoint y: 557, distance: 217.2
click at [54, 557] on div "Based on the console logs and our previous debugging, the file causing the loop…" at bounding box center [322, 620] width 539 height 143
copy div "Based on the console logs and our previous debugging, the file causing the loop…"
click at [397, 533] on div "Bind AI" at bounding box center [322, 534] width 539 height 14
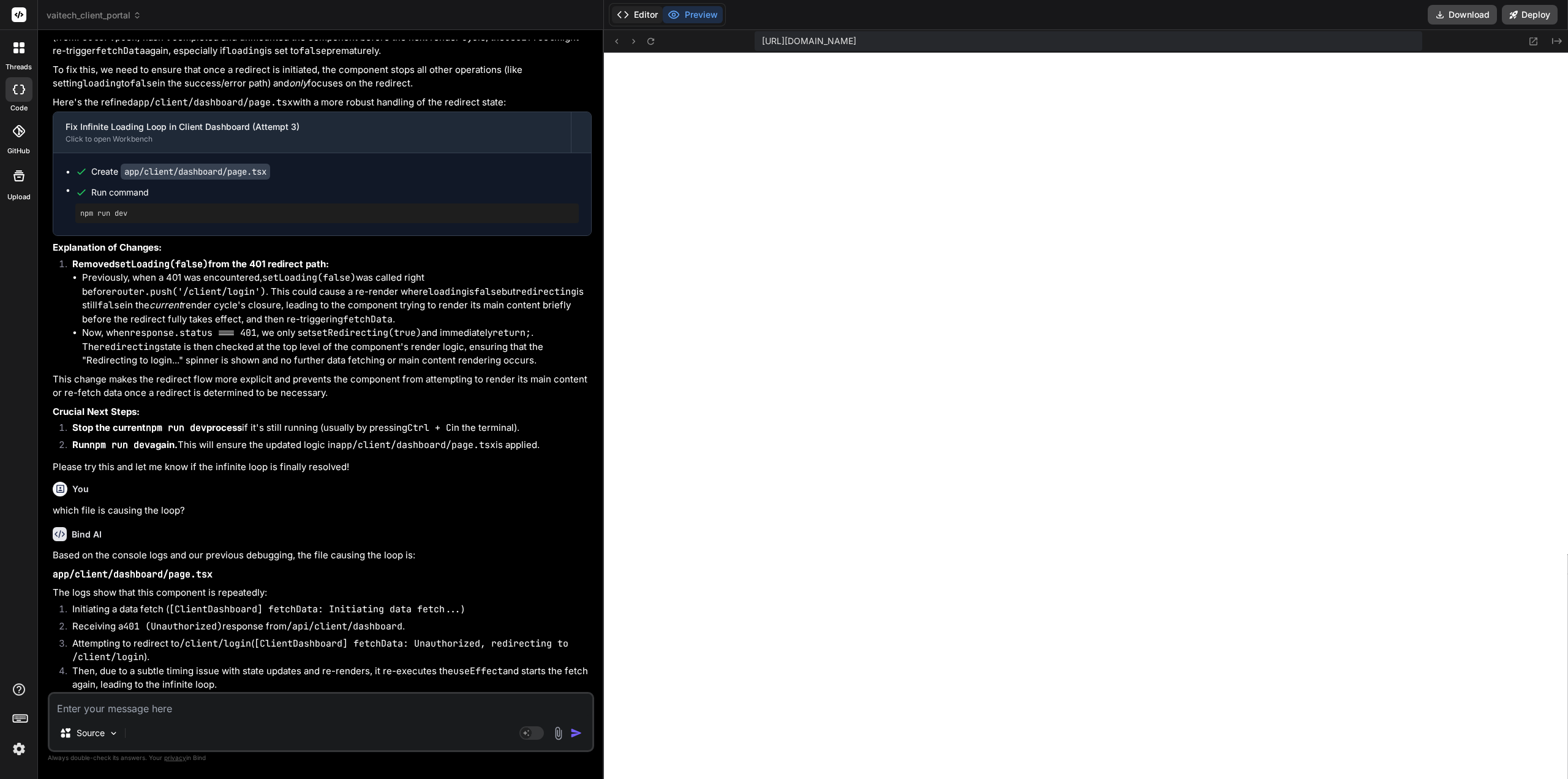
click at [644, 15] on button "Editor" at bounding box center [638, 15] width 51 height 17
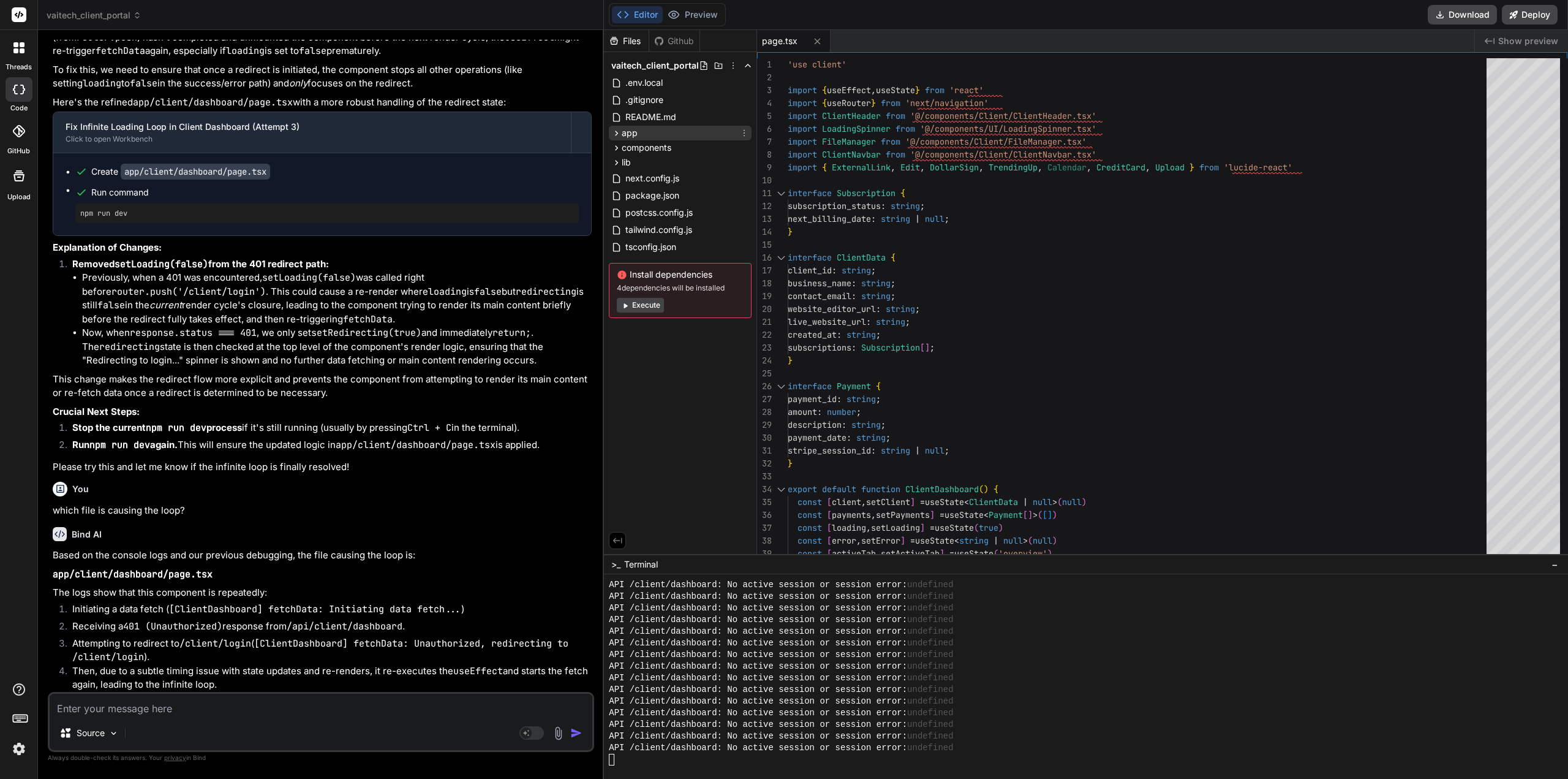
click at [635, 137] on span "app" at bounding box center [630, 133] width 16 height 12
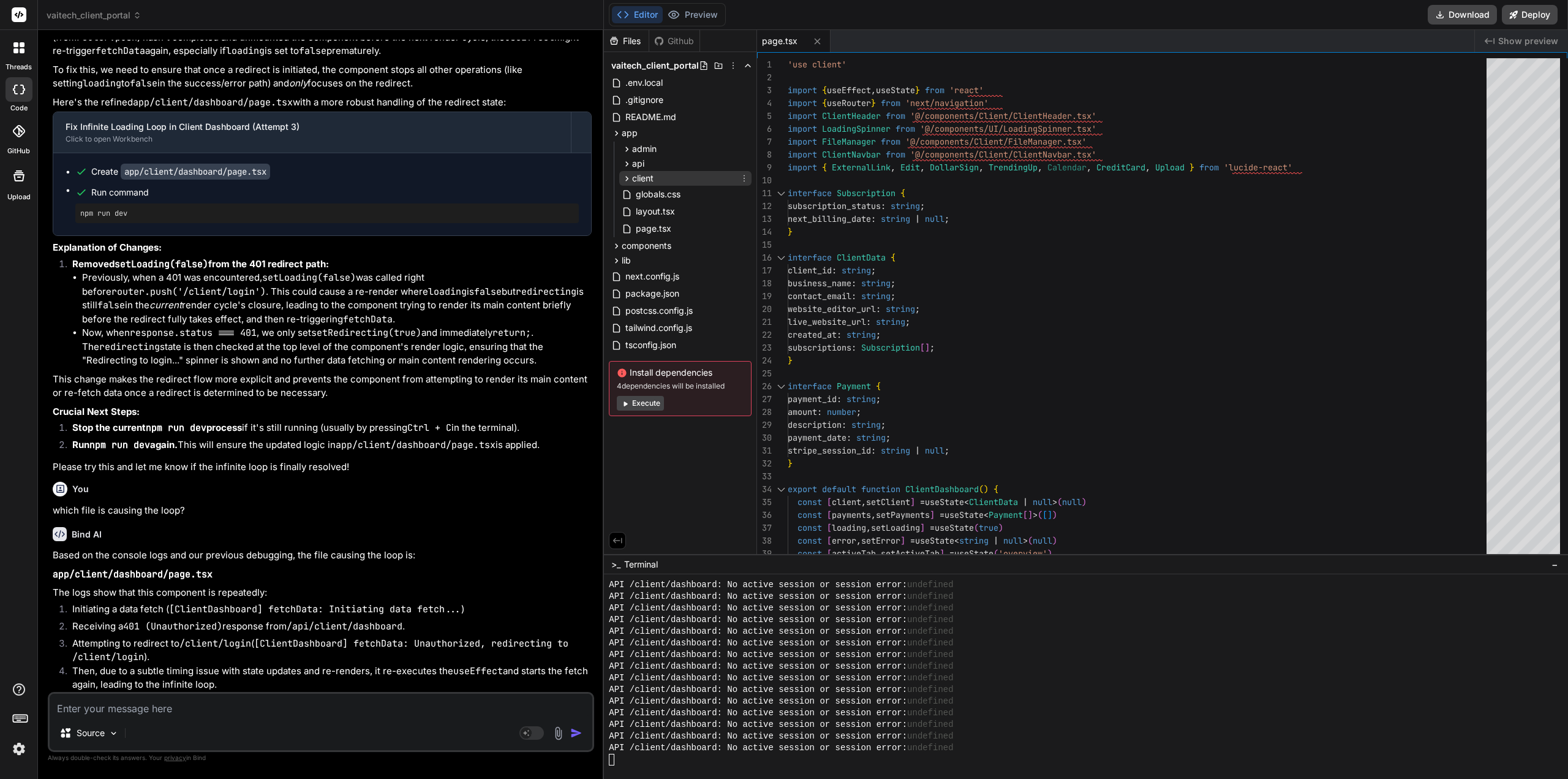
click at [644, 179] on span "client" at bounding box center [643, 178] width 21 height 12
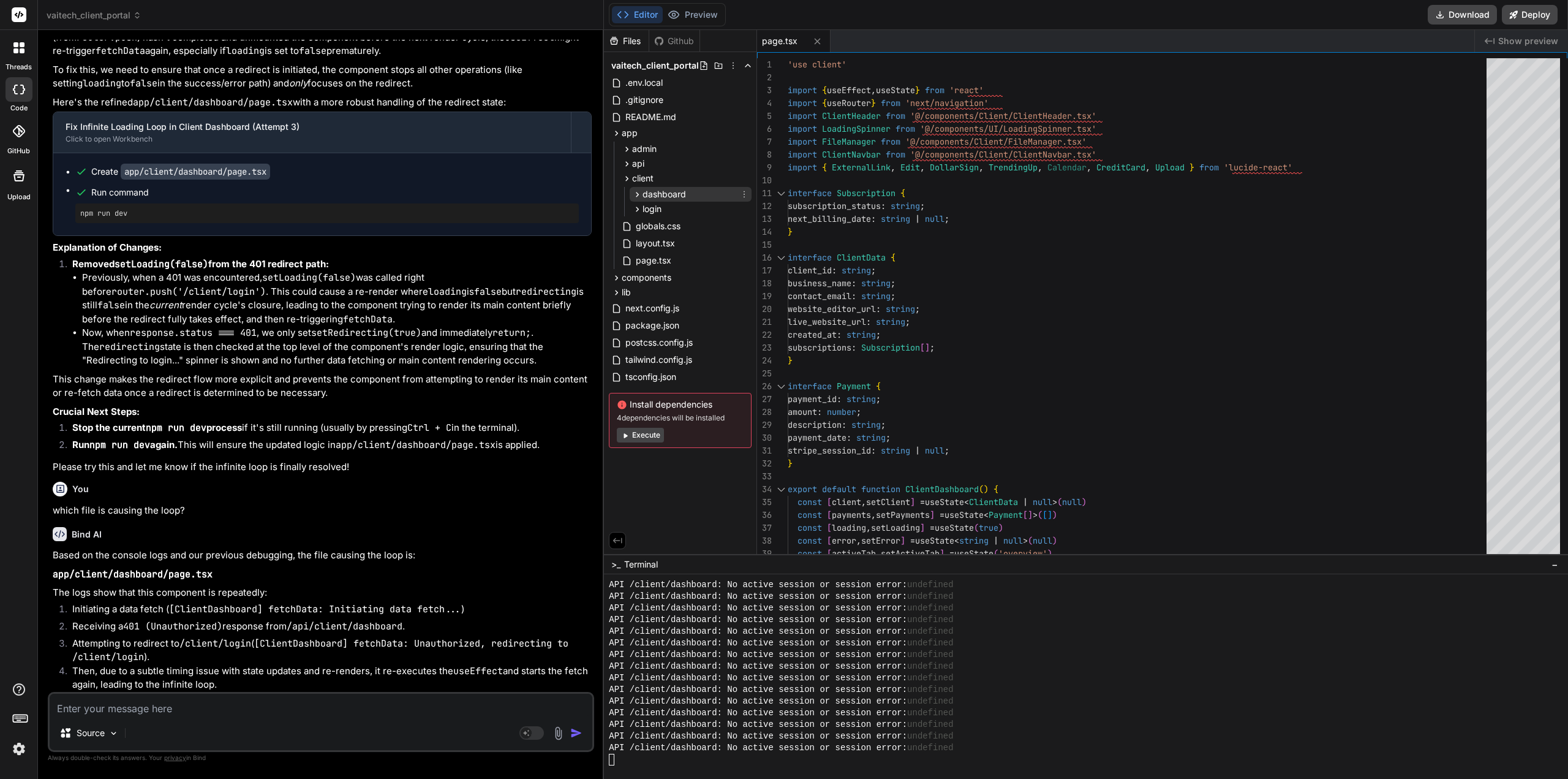
click at [658, 195] on span "dashboard" at bounding box center [664, 194] width 43 height 12
click at [668, 210] on span "page.tsx" at bounding box center [674, 212] width 38 height 15
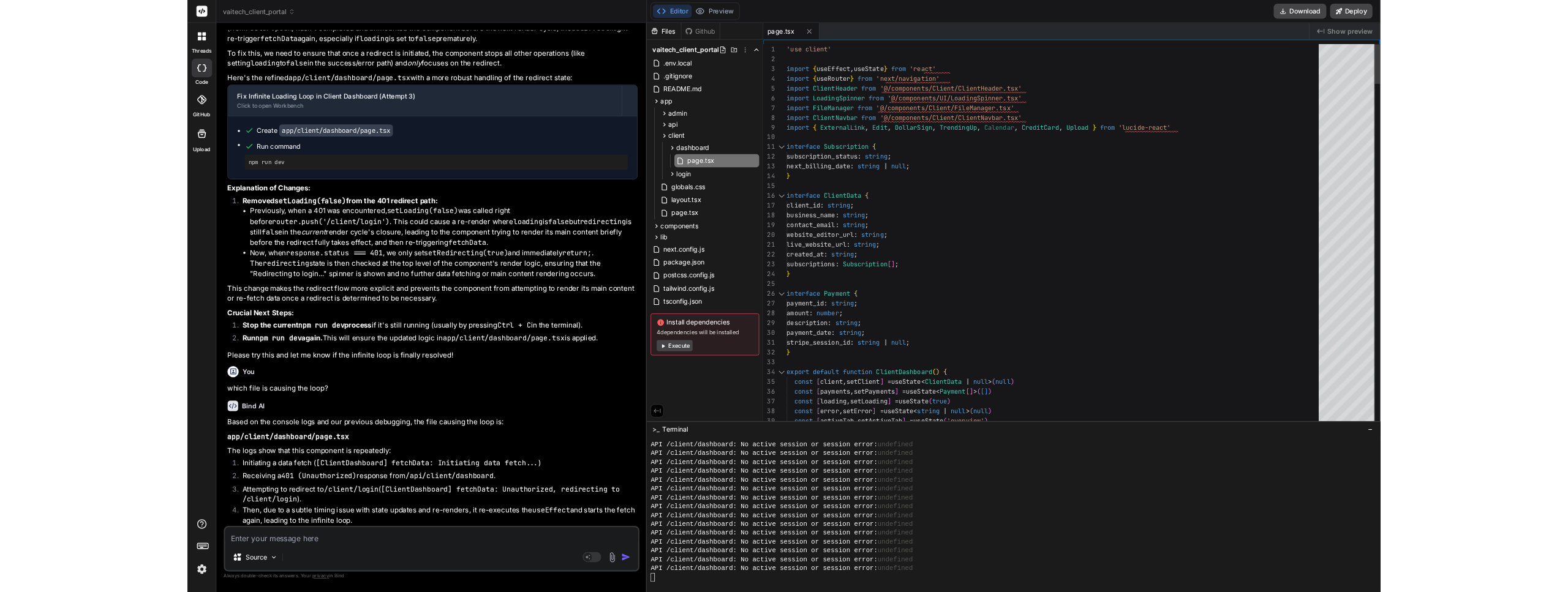
scroll to position [0, 0]
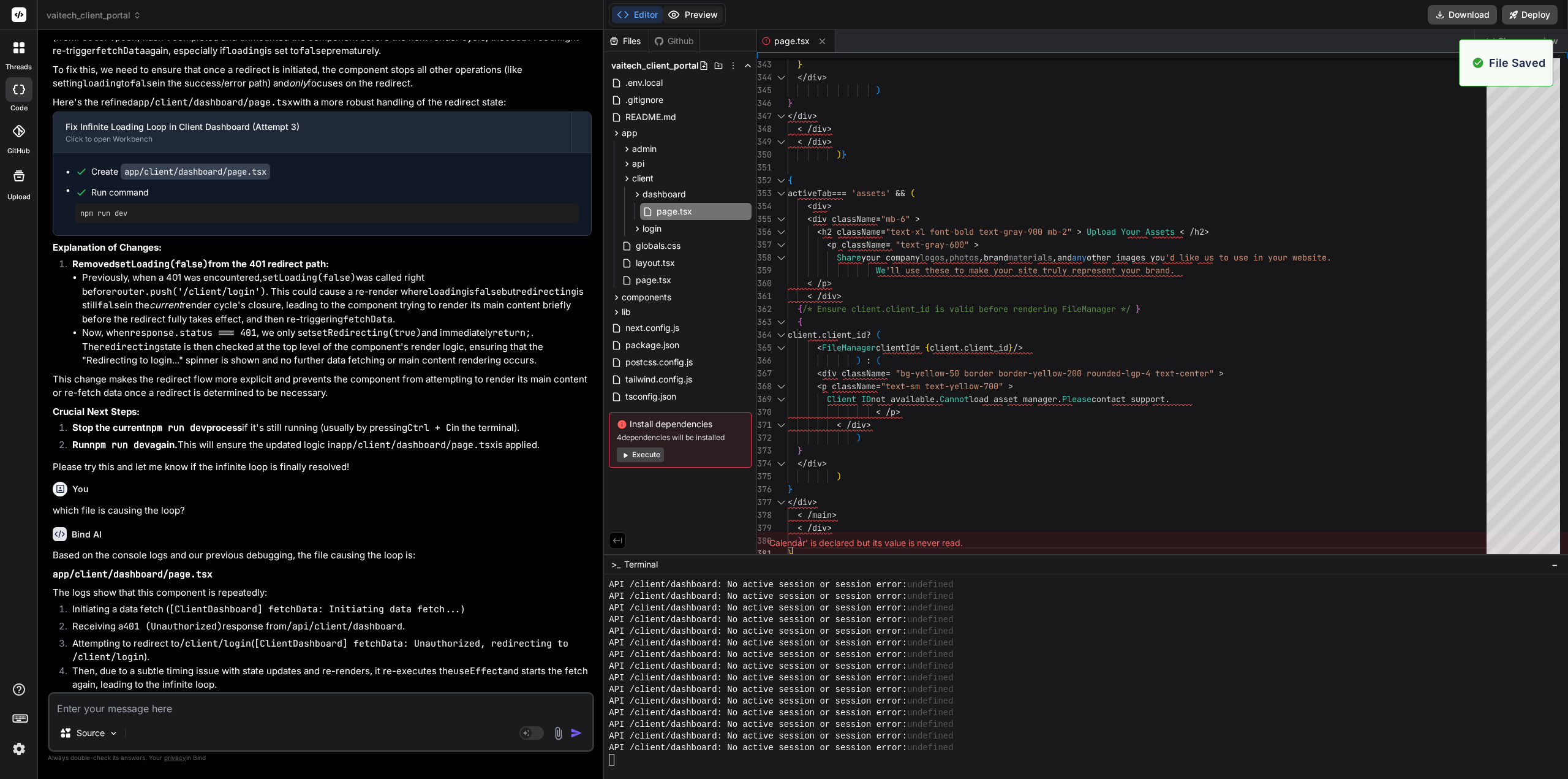
click at [712, 17] on button "Preview" at bounding box center [693, 15] width 60 height 17
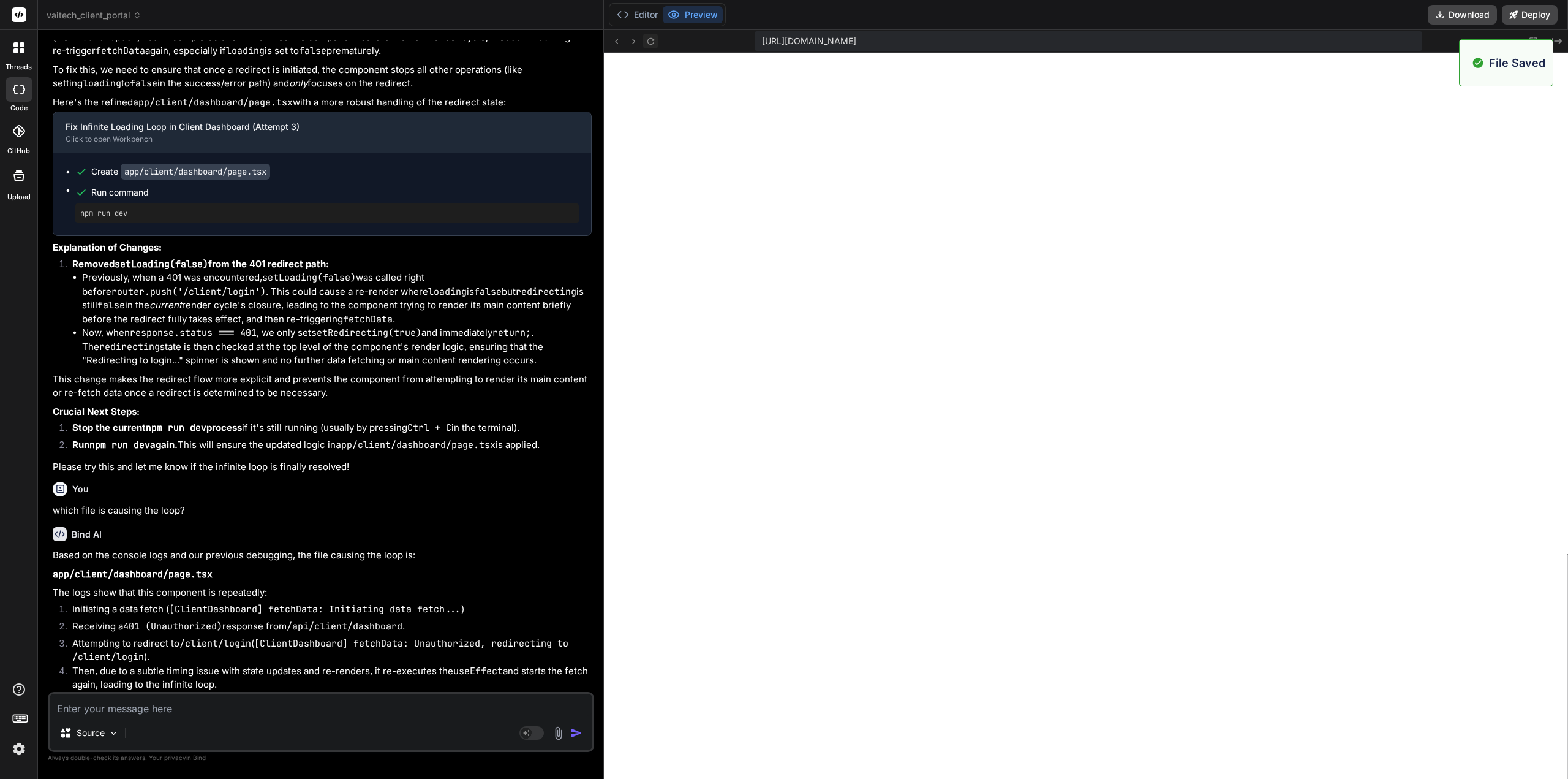
click at [654, 44] on icon at bounding box center [651, 41] width 11 height 11
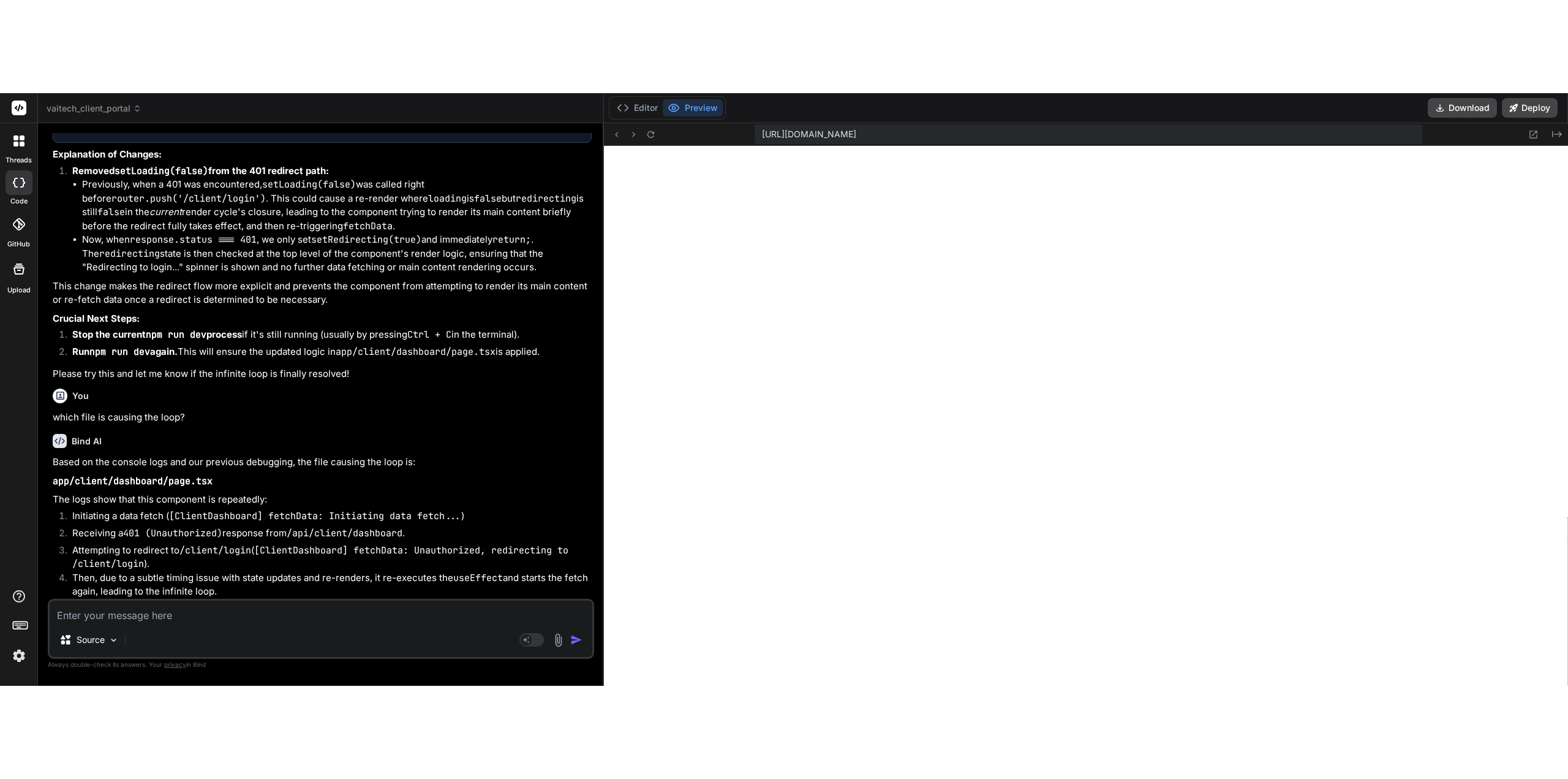
scroll to position [11644, 0]
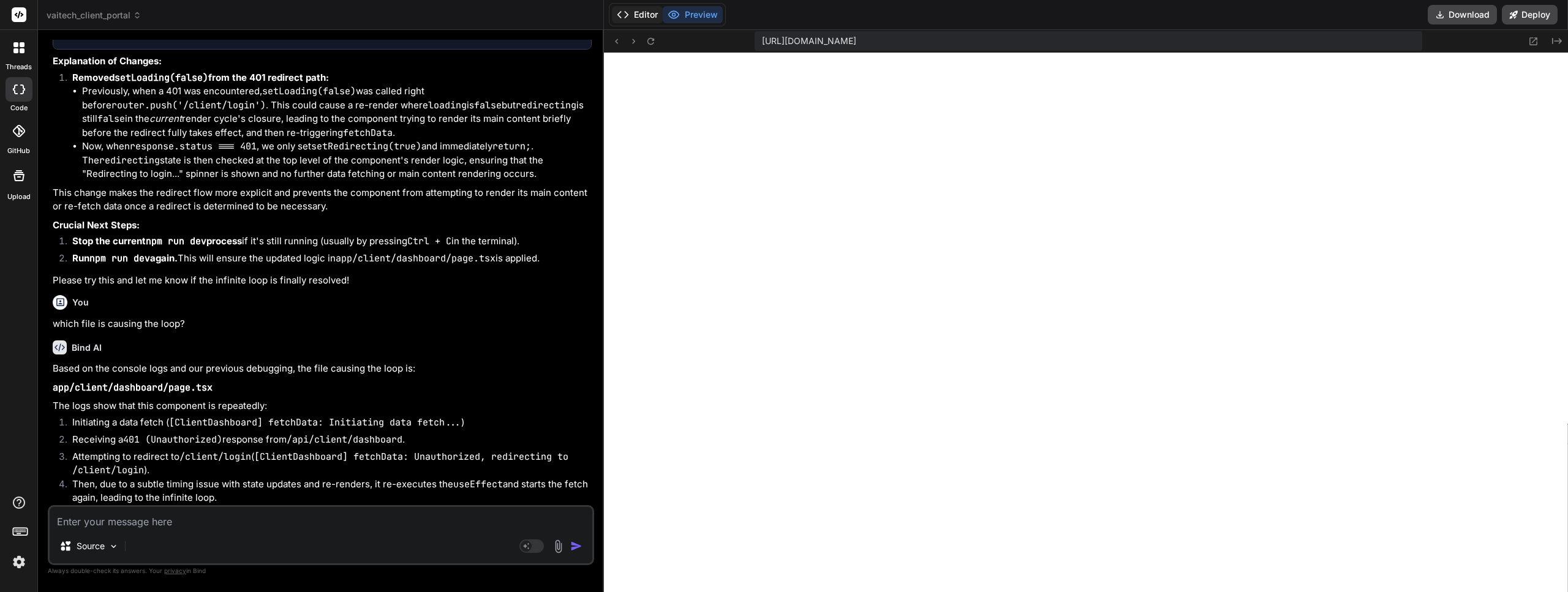
click at [645, 10] on button "Editor" at bounding box center [638, 15] width 51 height 17
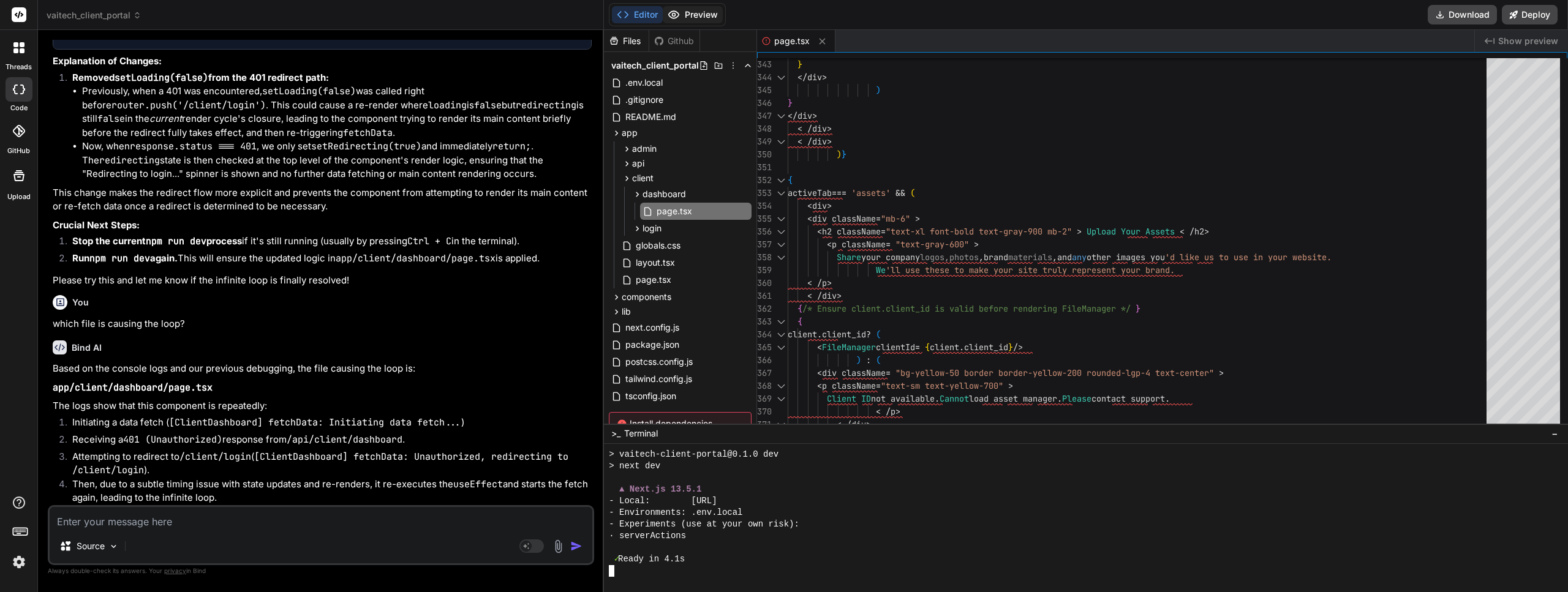
click at [695, 11] on button "Preview" at bounding box center [693, 15] width 60 height 17
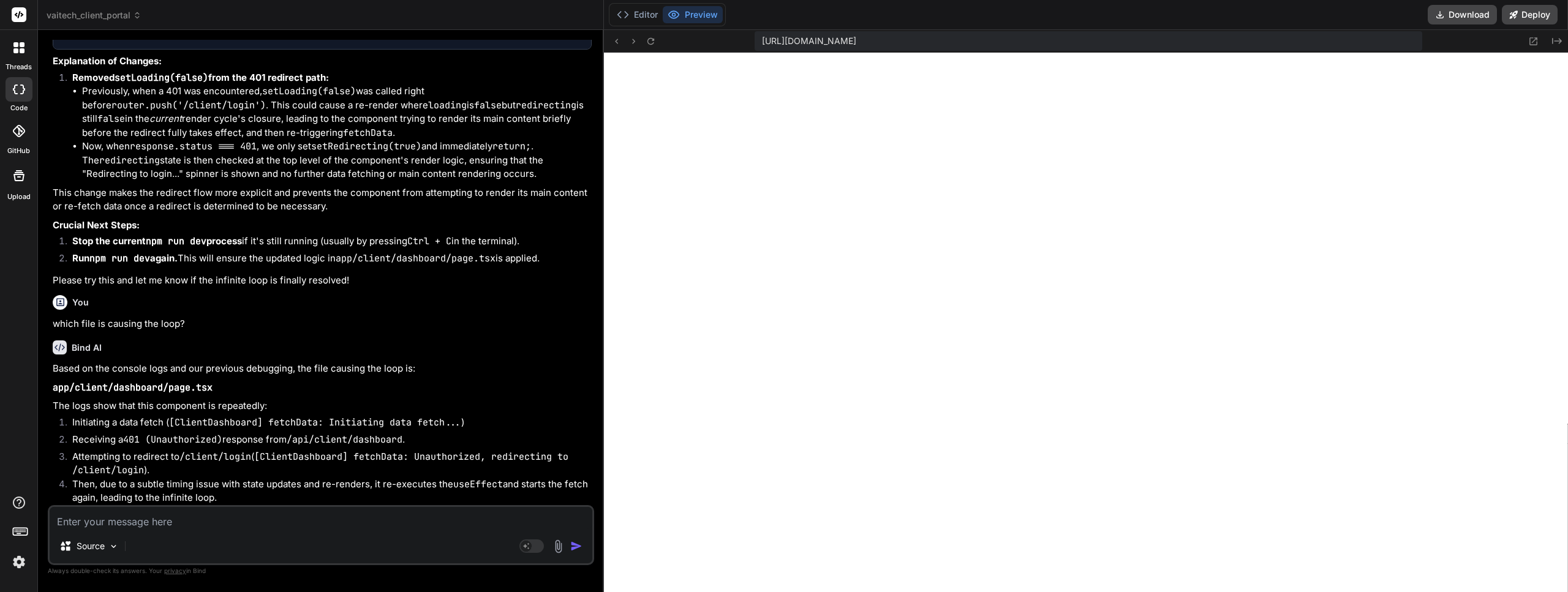
drag, startPoint x: 644, startPoint y: 9, endPoint x: 656, endPoint y: 27, distance: 21.6
click at [644, 8] on button "Editor" at bounding box center [638, 15] width 51 height 17
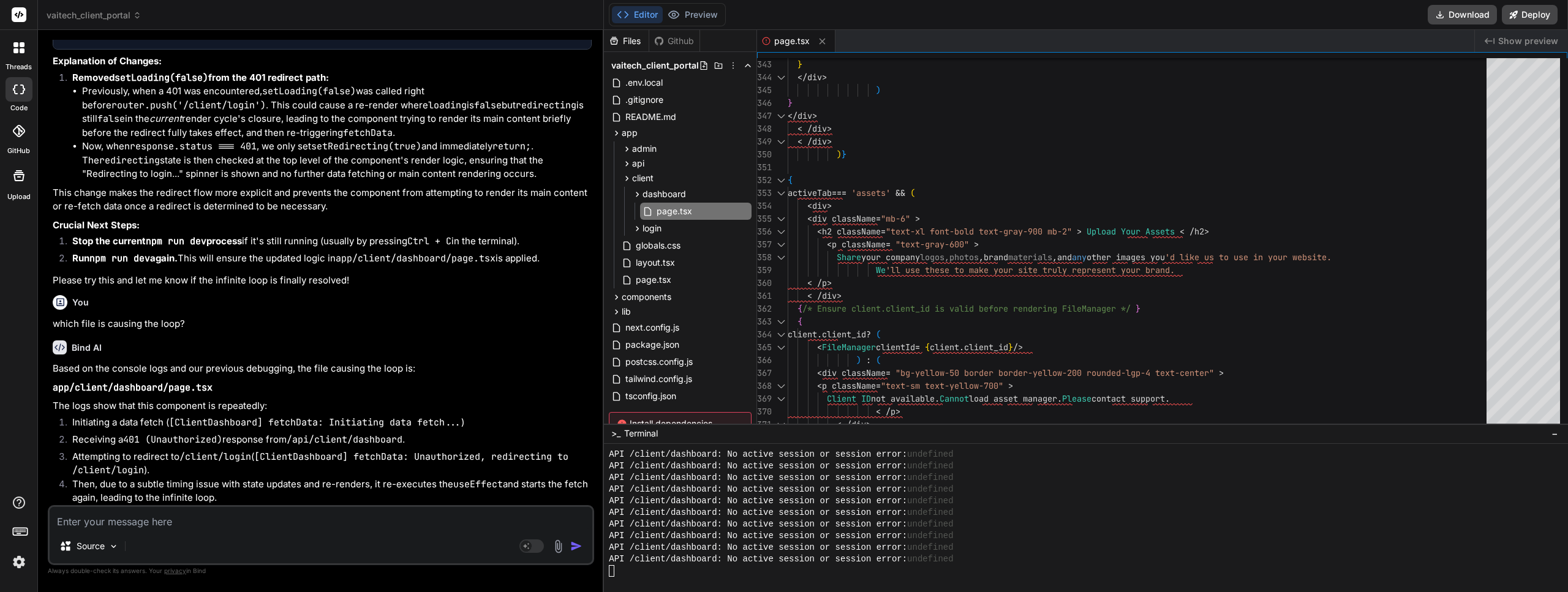
click at [647, 16] on button "Editor" at bounding box center [638, 15] width 51 height 17
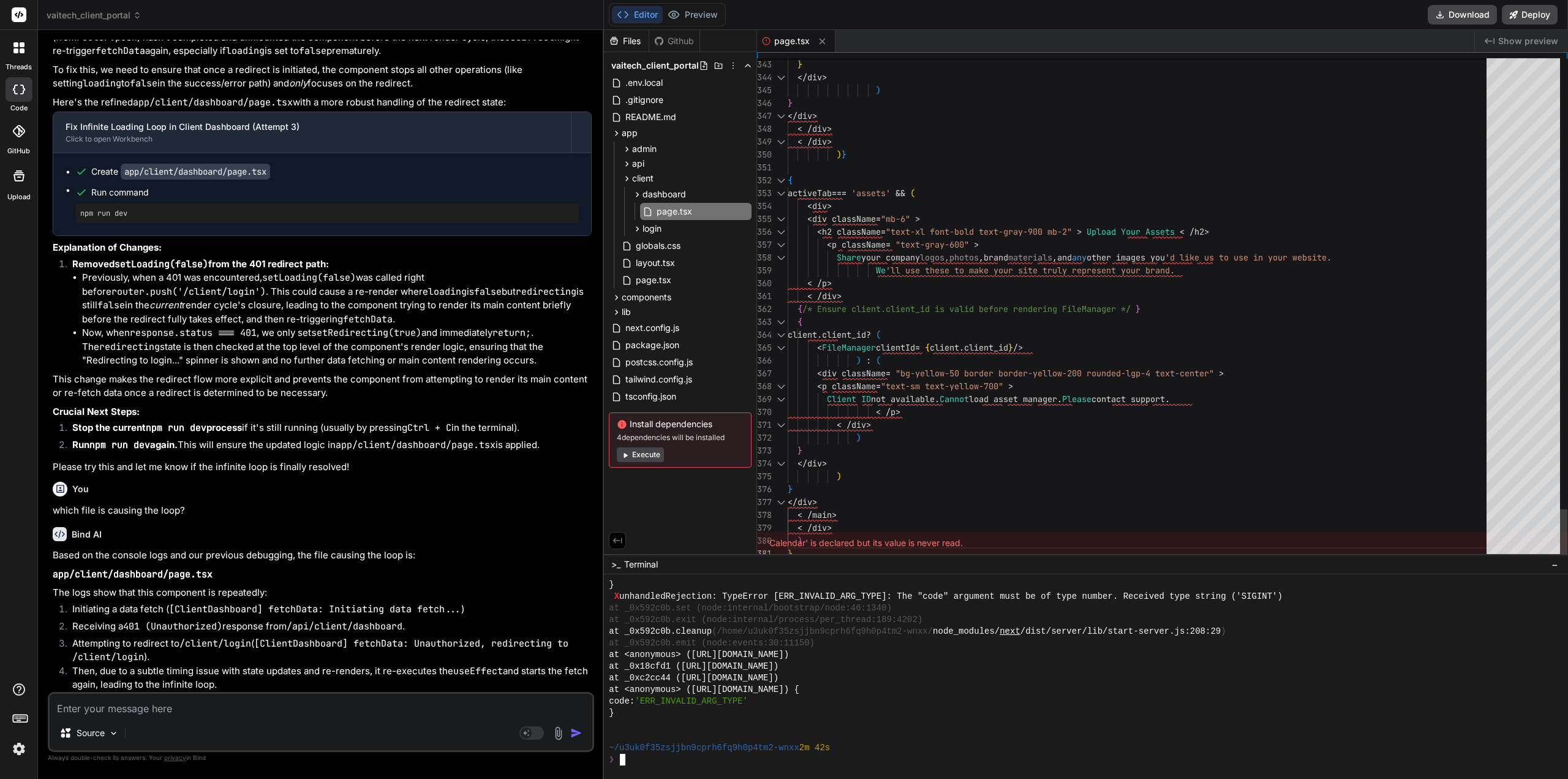
scroll to position [11586, 0]
